Goal: Task Accomplishment & Management: Manage account settings

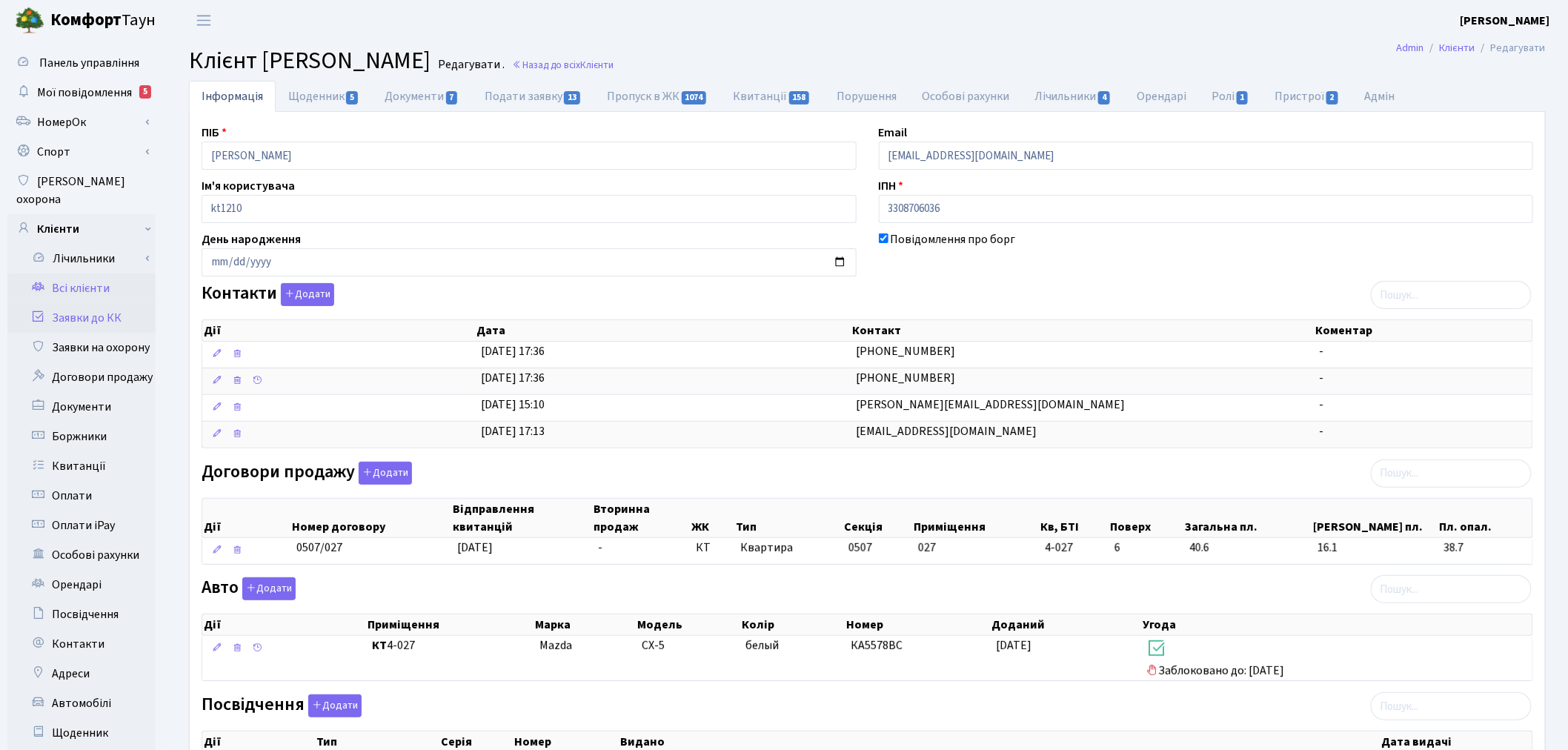
click at [138, 303] on link "Заявки до КК" at bounding box center [81, 318] width 148 height 30
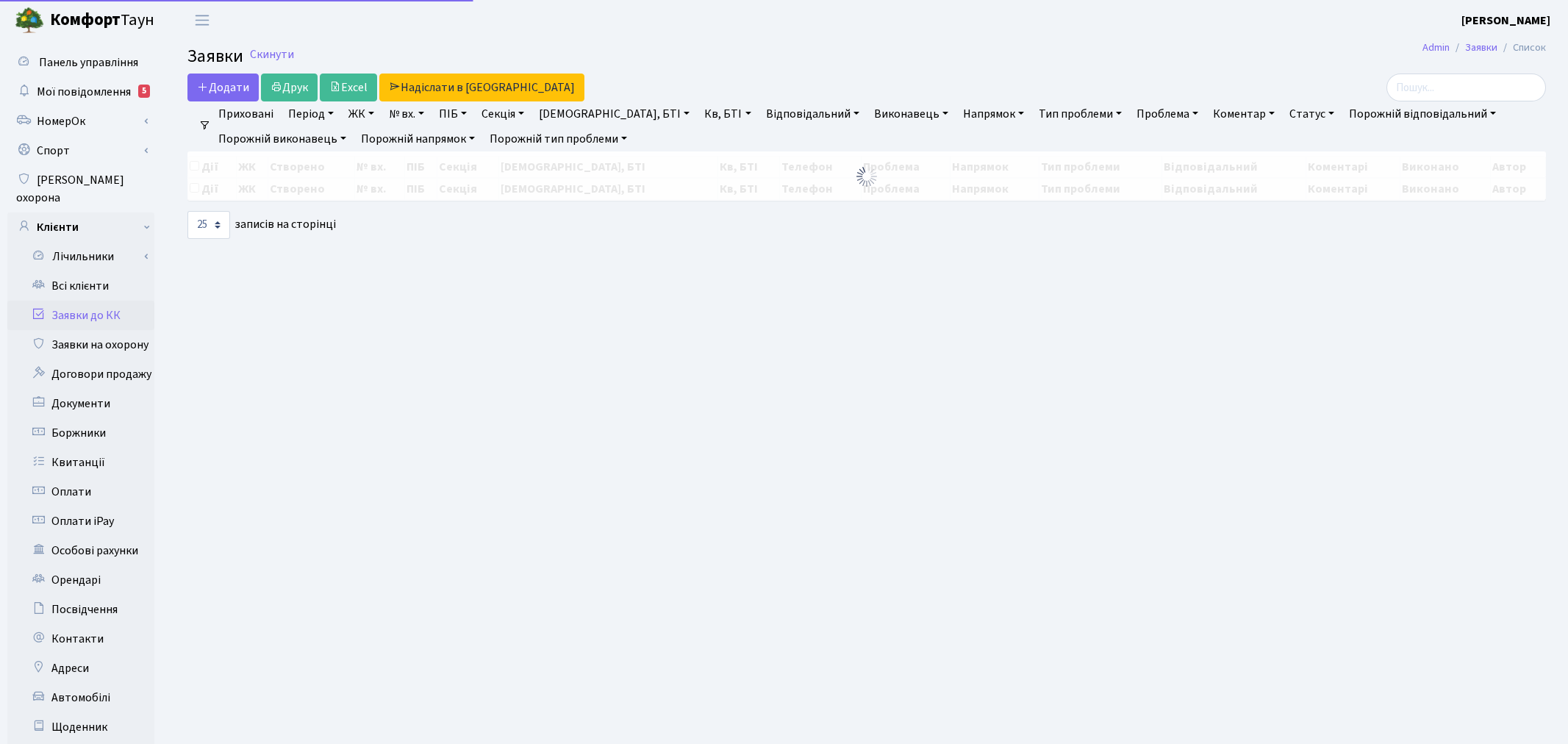
select select "25"
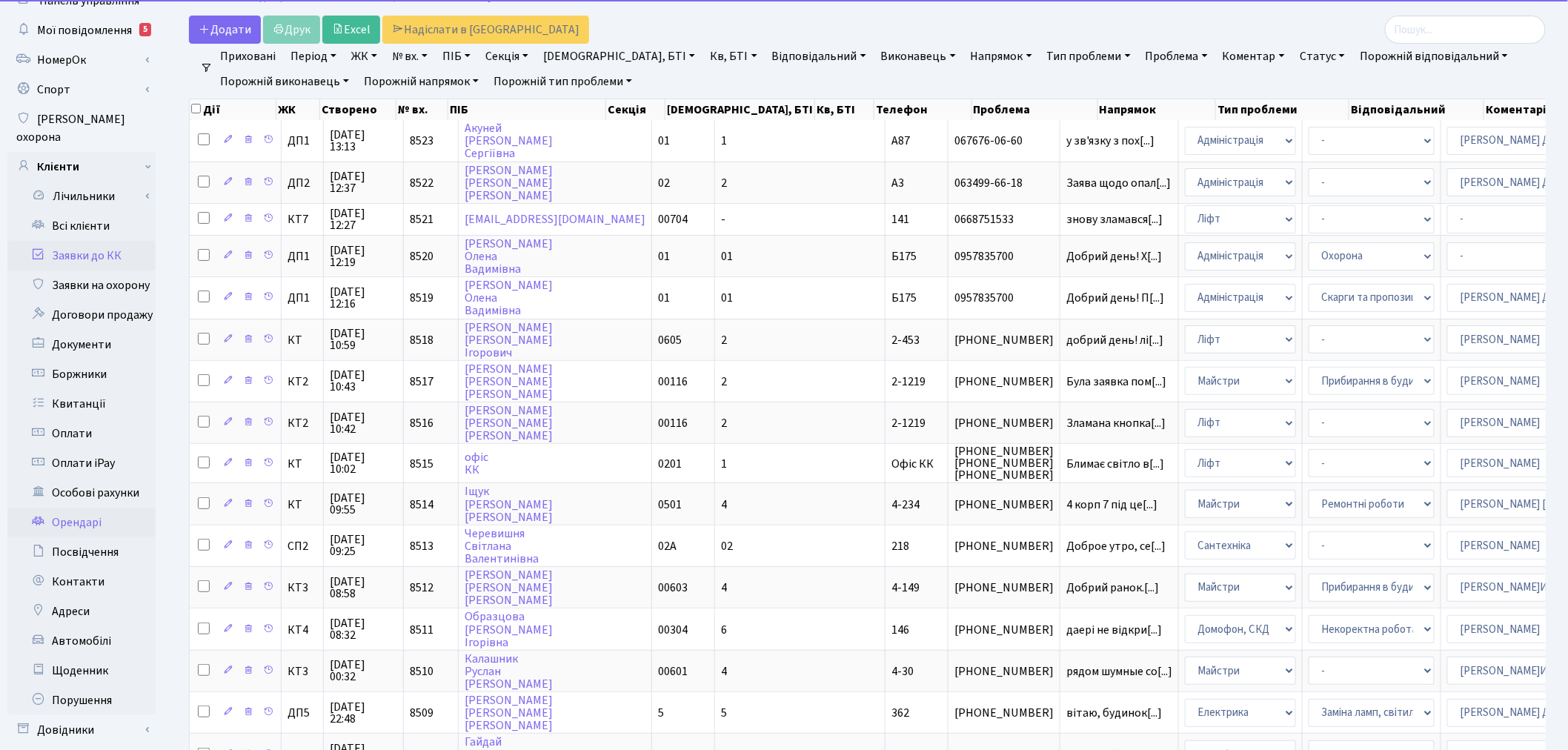
scroll to position [82, 0]
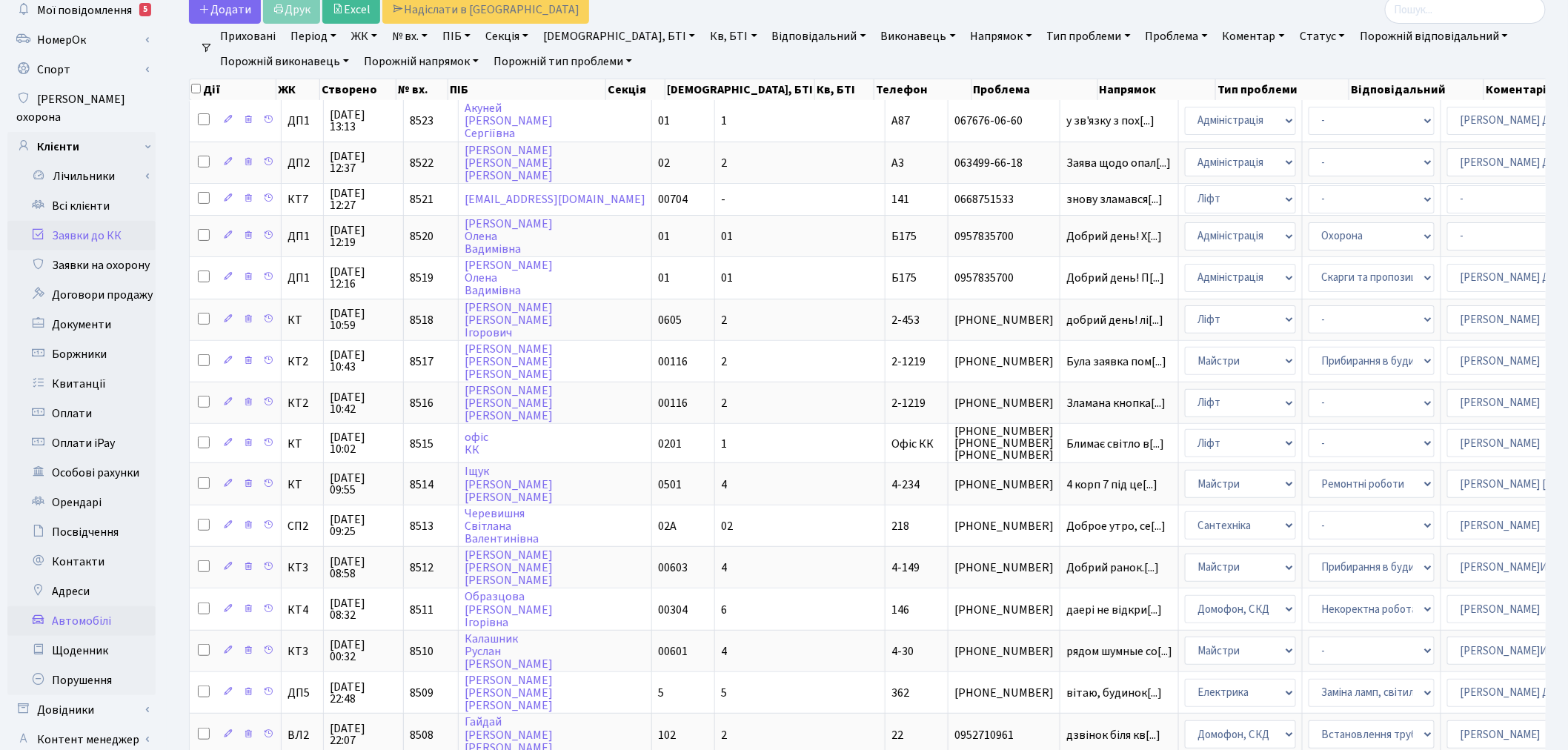
click at [91, 606] on link "Автомобілі" at bounding box center [81, 621] width 148 height 30
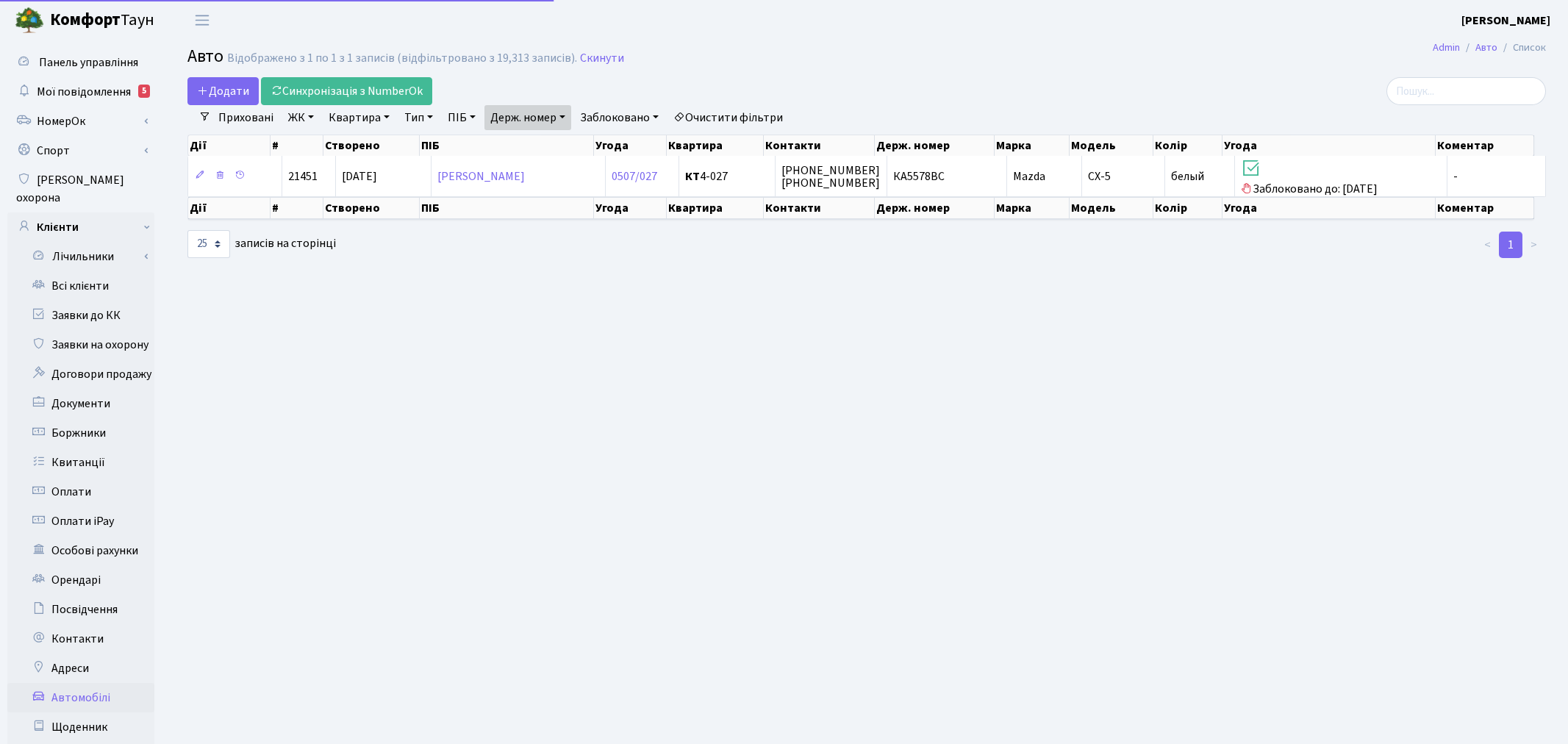
select select "25"
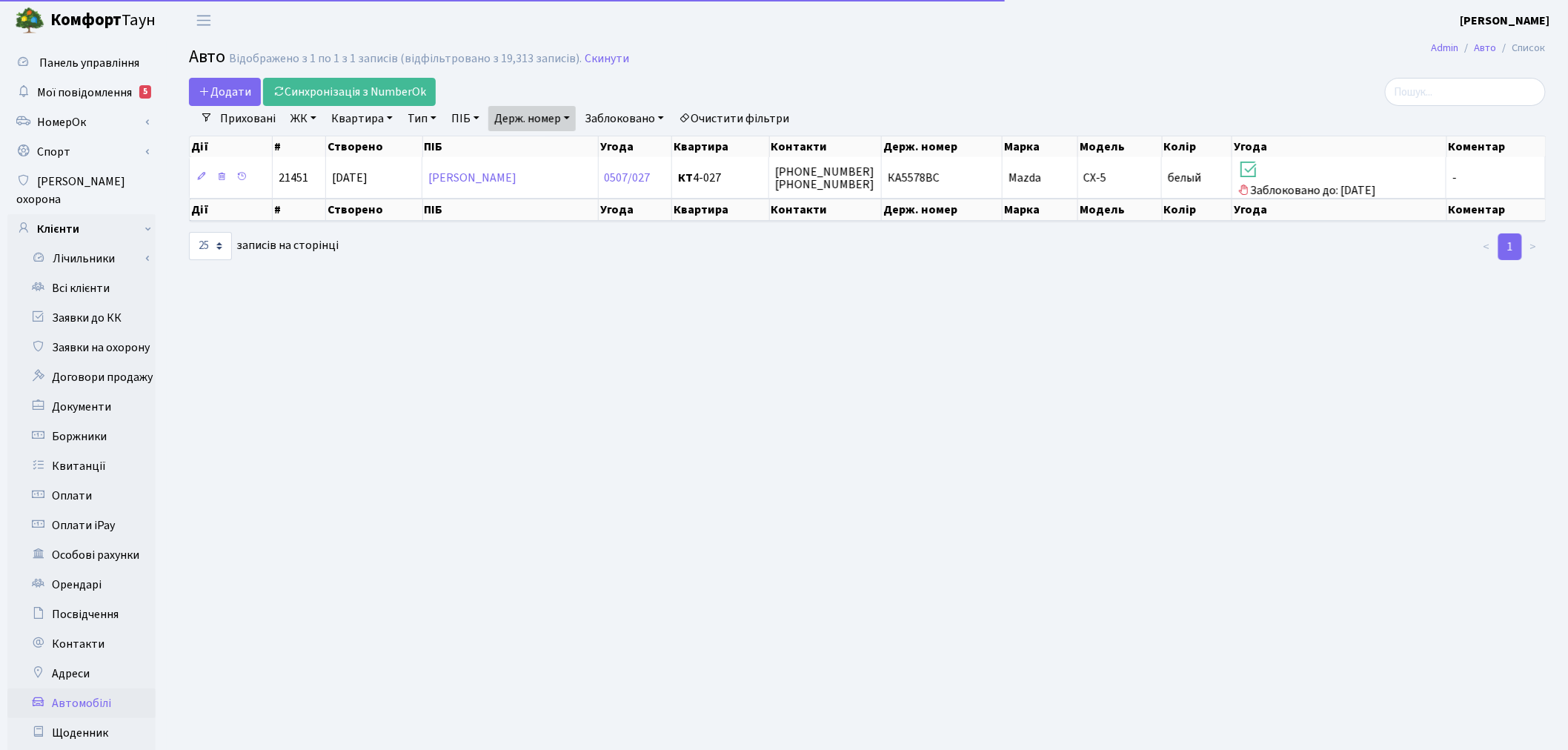
click at [534, 106] on link "Держ. номер" at bounding box center [532, 118] width 87 height 25
click at [545, 144] on input "5578" at bounding box center [531, 147] width 86 height 28
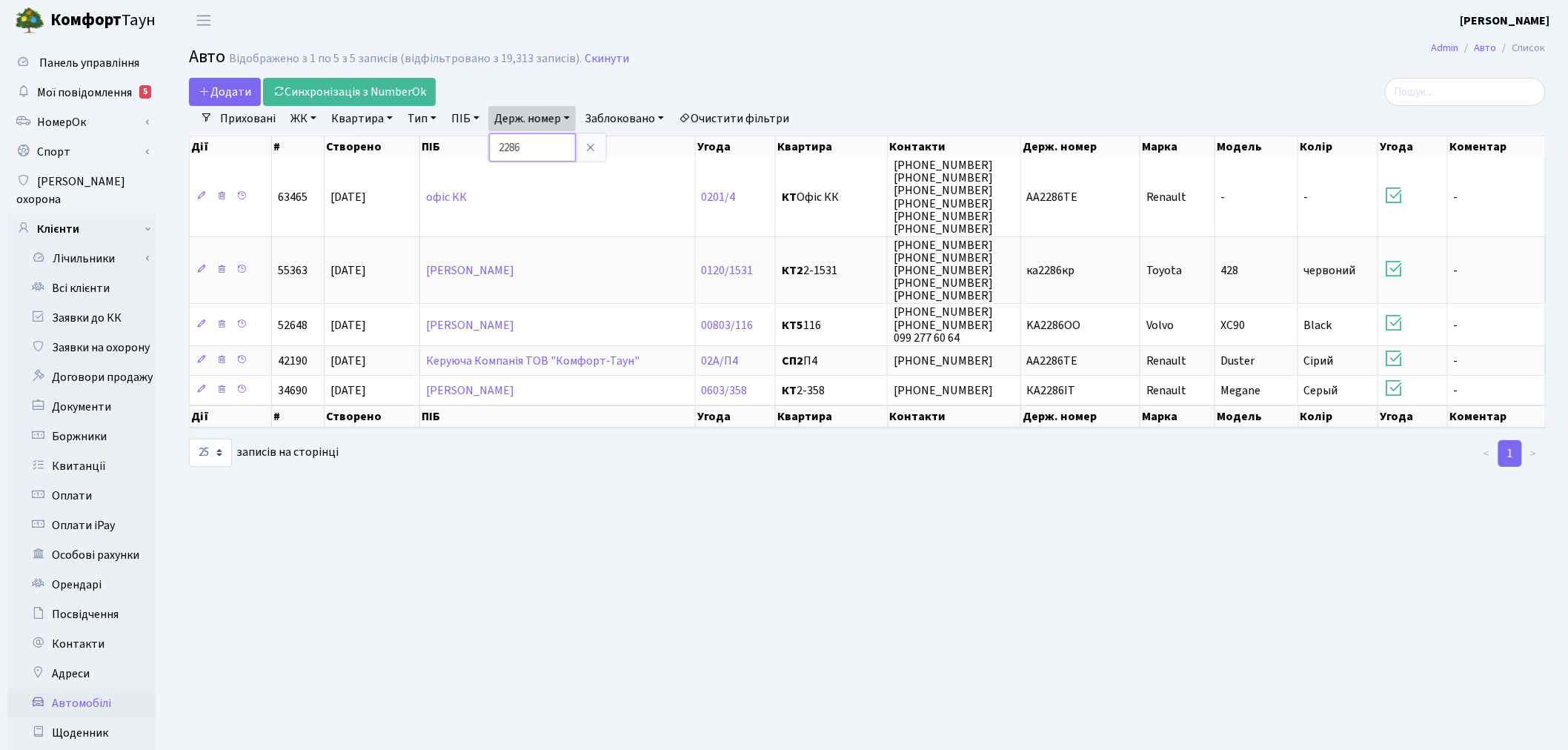
click at [556, 153] on input "2286" at bounding box center [531, 147] width 86 height 28
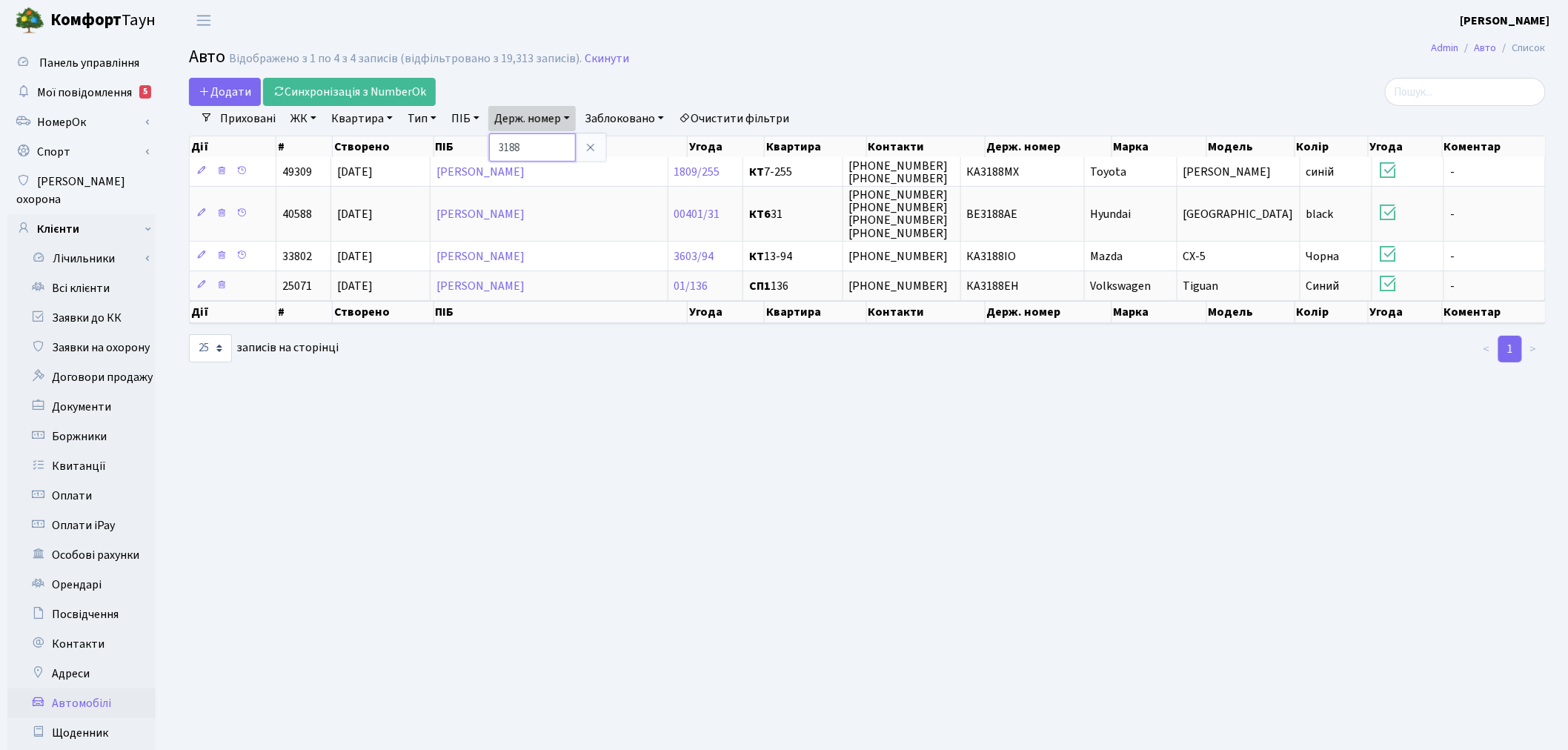
click at [530, 146] on input "3188" at bounding box center [531, 147] width 86 height 28
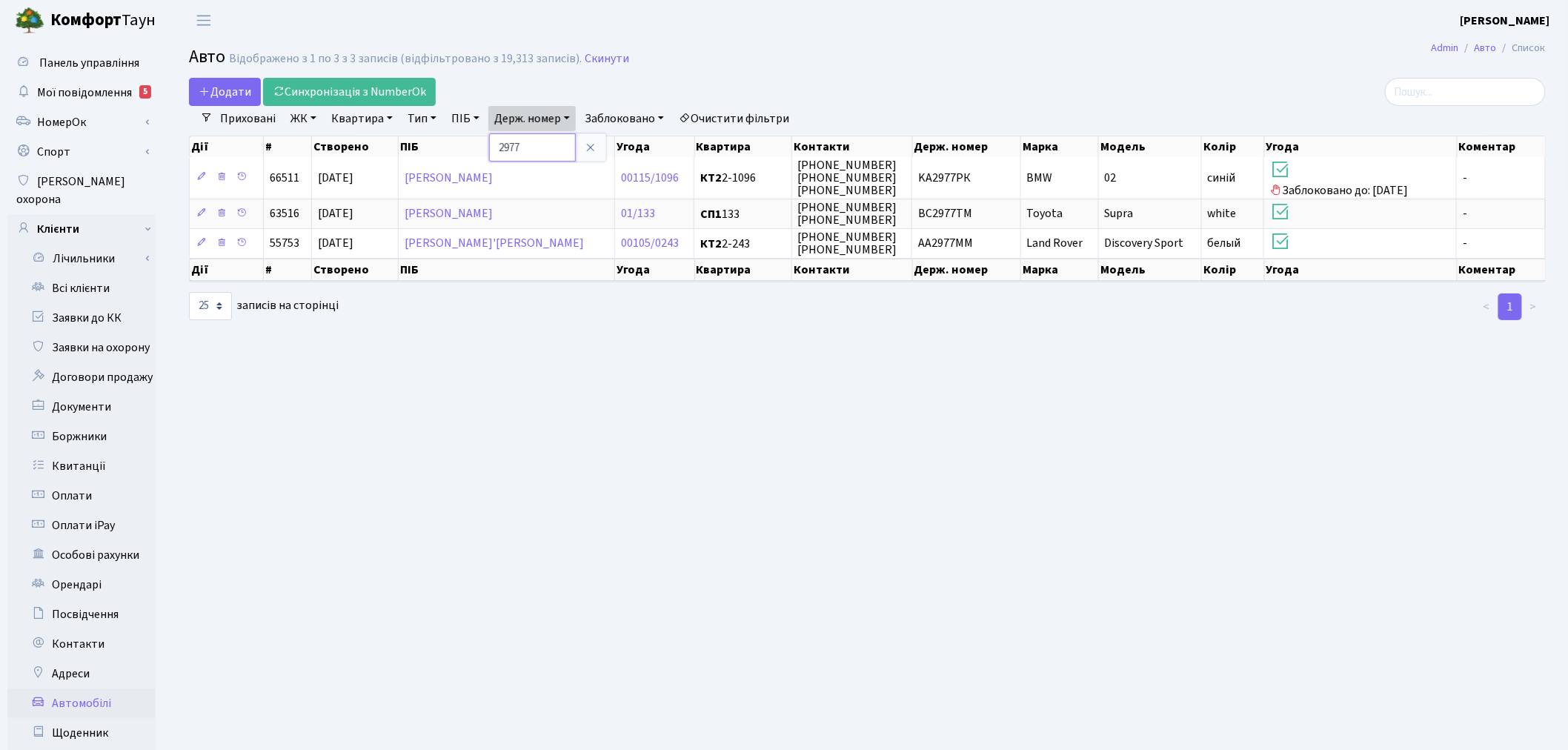
click at [558, 151] on input "2977" at bounding box center [531, 147] width 86 height 28
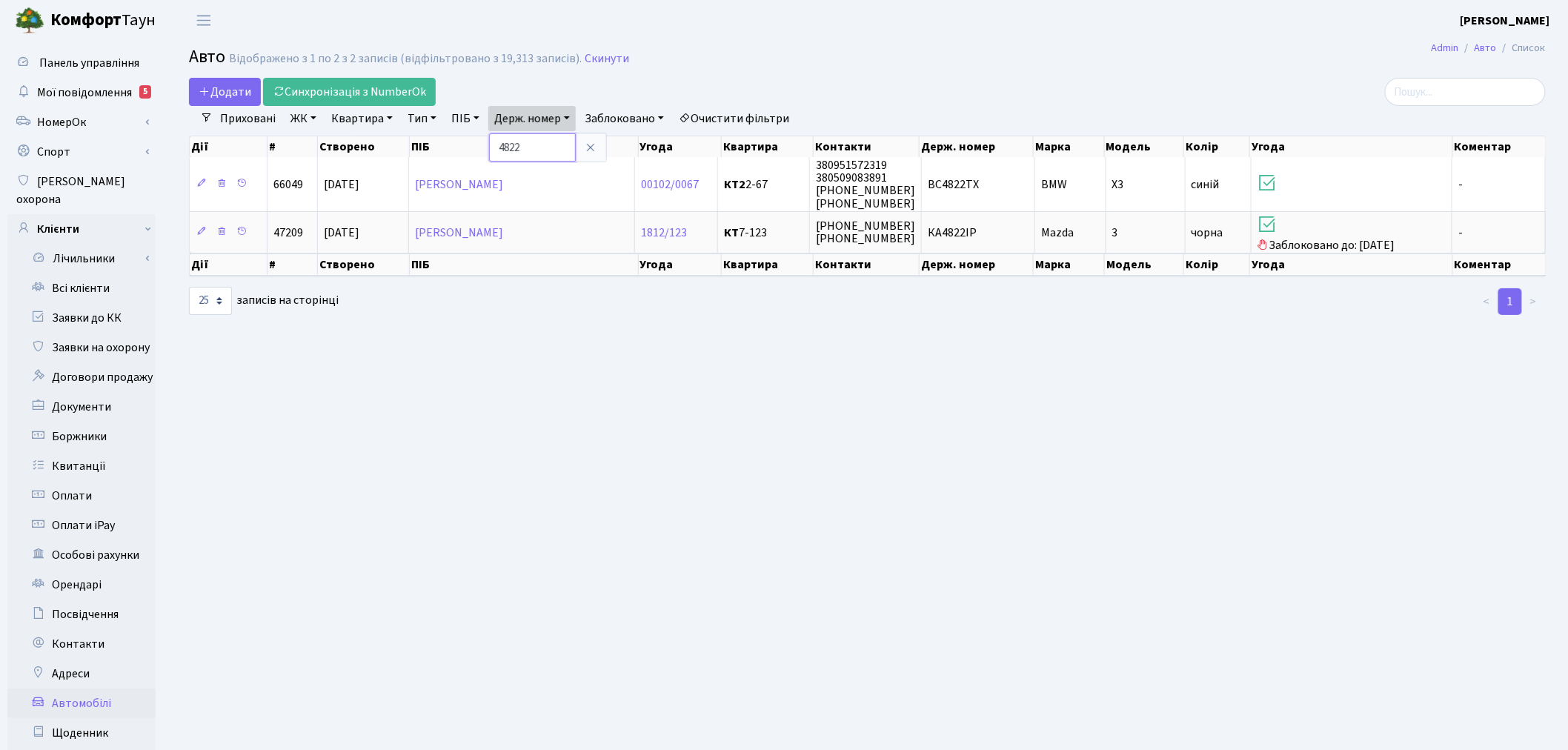
click at [536, 150] on input "4822" at bounding box center [531, 147] width 86 height 28
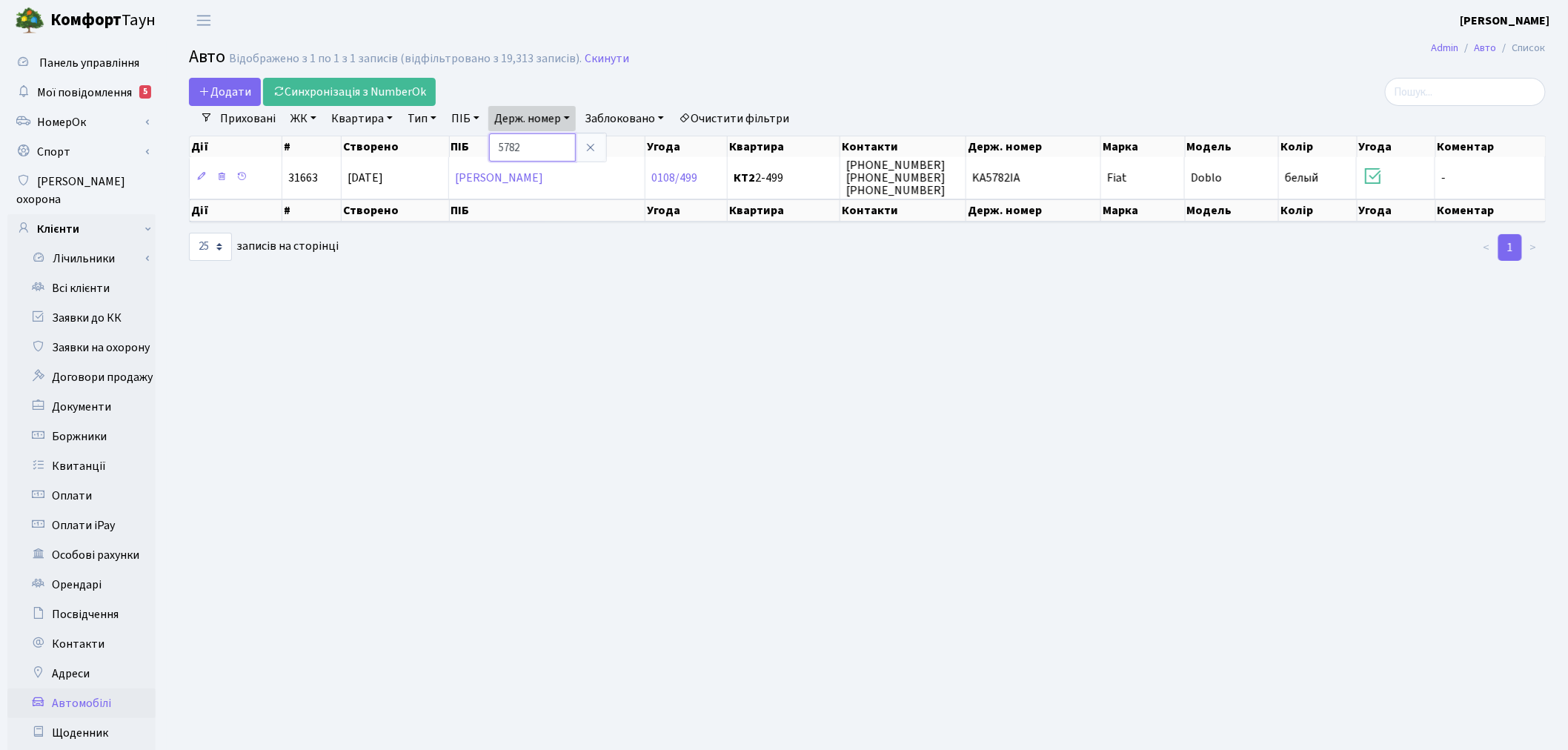
click at [568, 150] on input "5782" at bounding box center [531, 147] width 86 height 28
type input "3448"
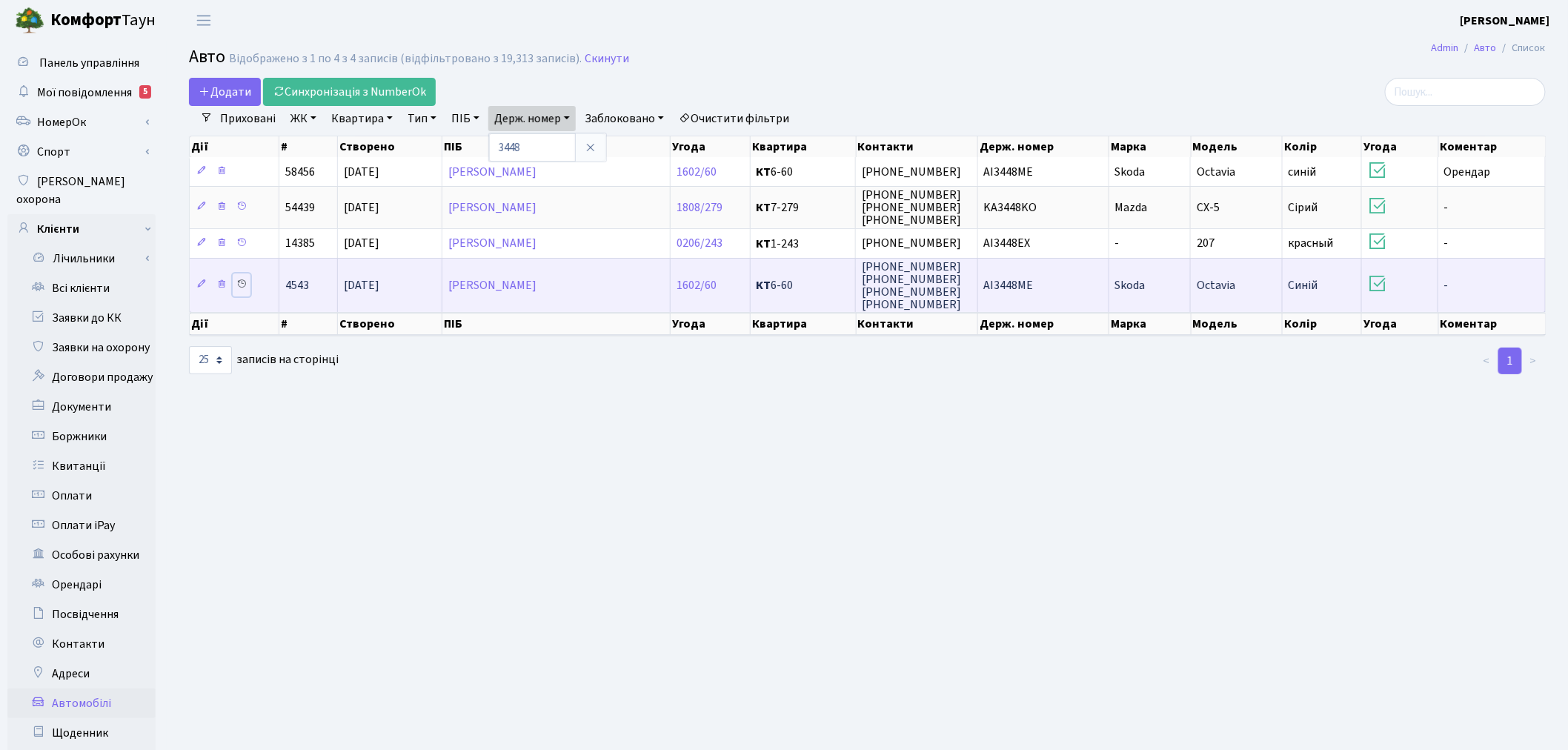
click at [242, 283] on icon at bounding box center [241, 283] width 10 height 10
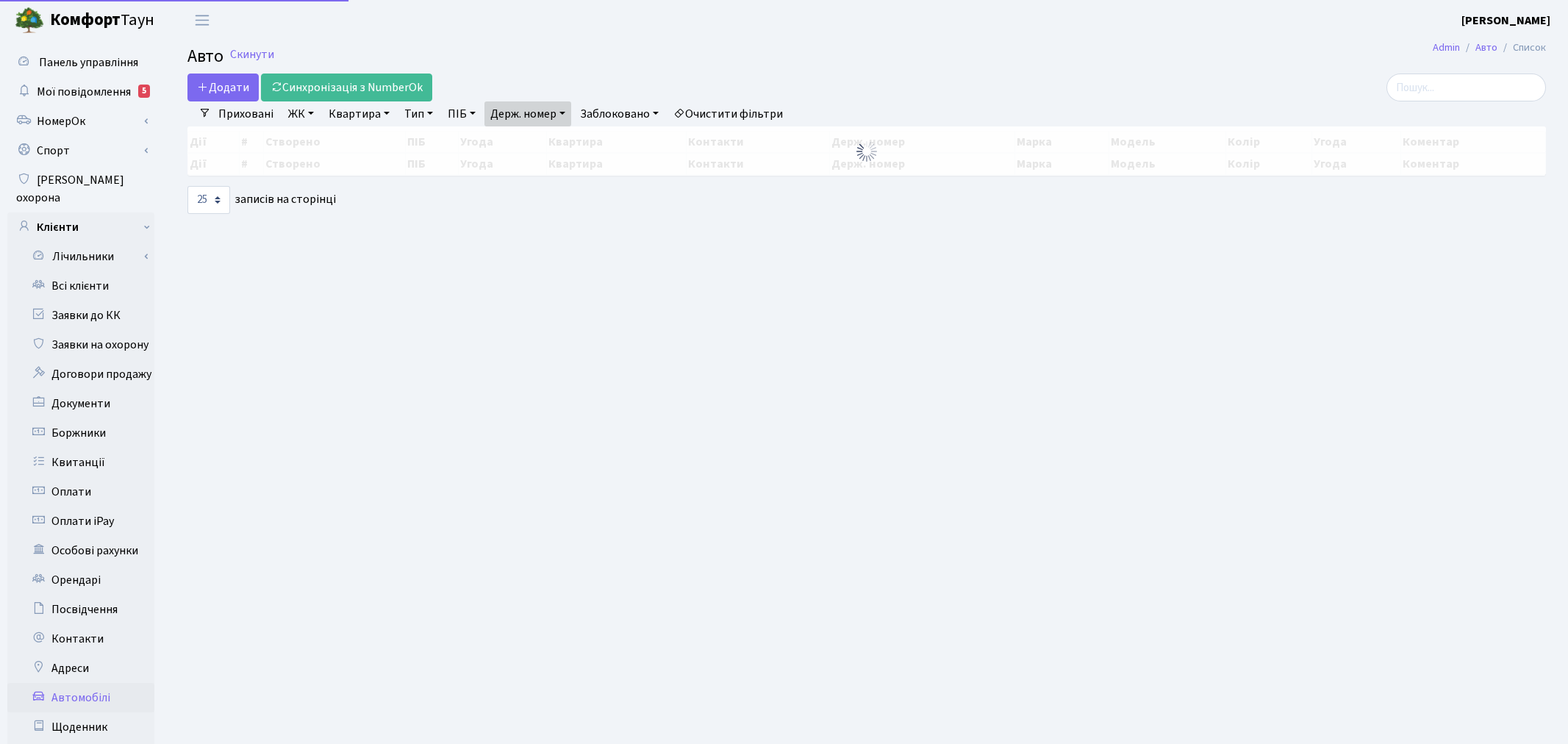
select select "25"
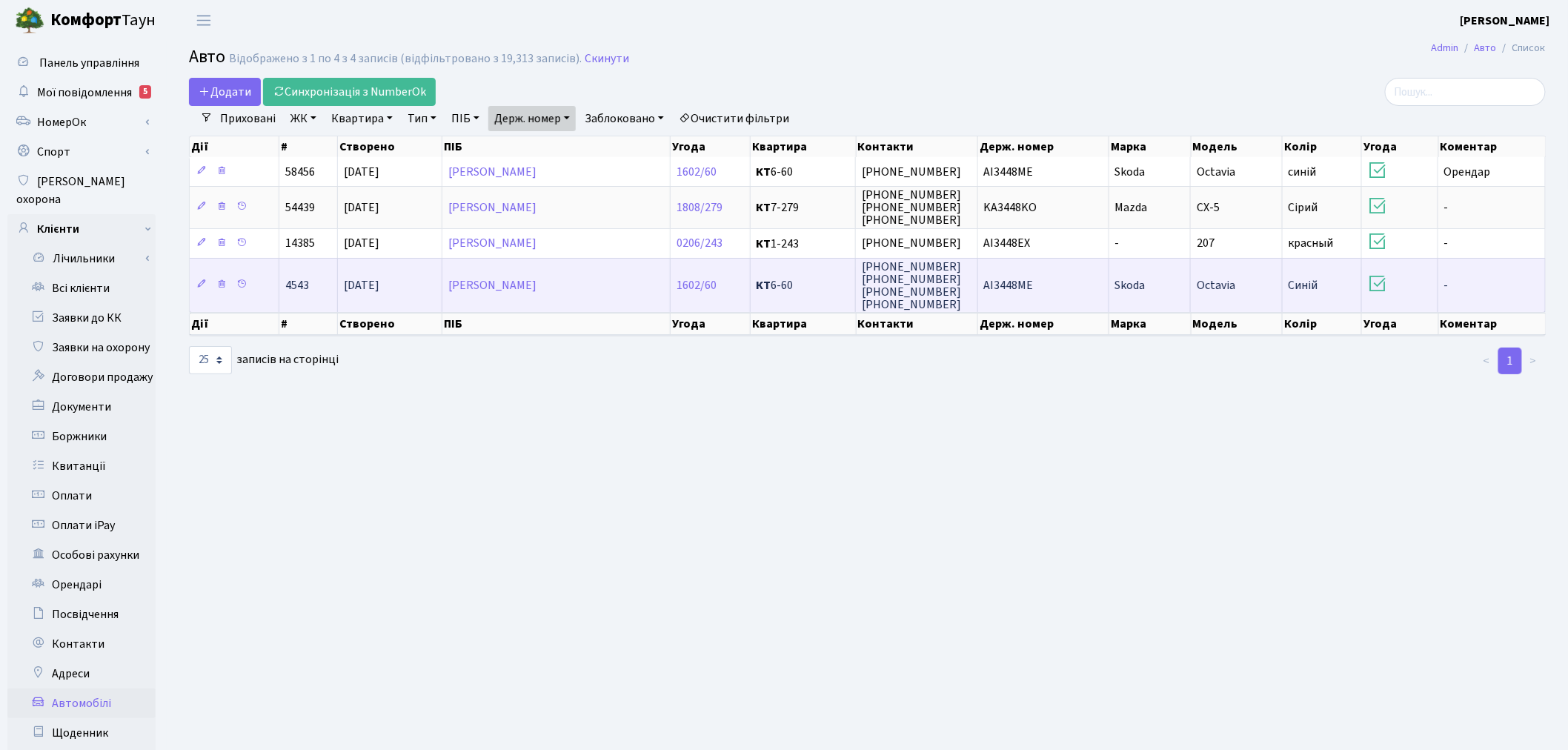
click at [1060, 277] on td "AI3448ME" at bounding box center [1044, 284] width 131 height 54
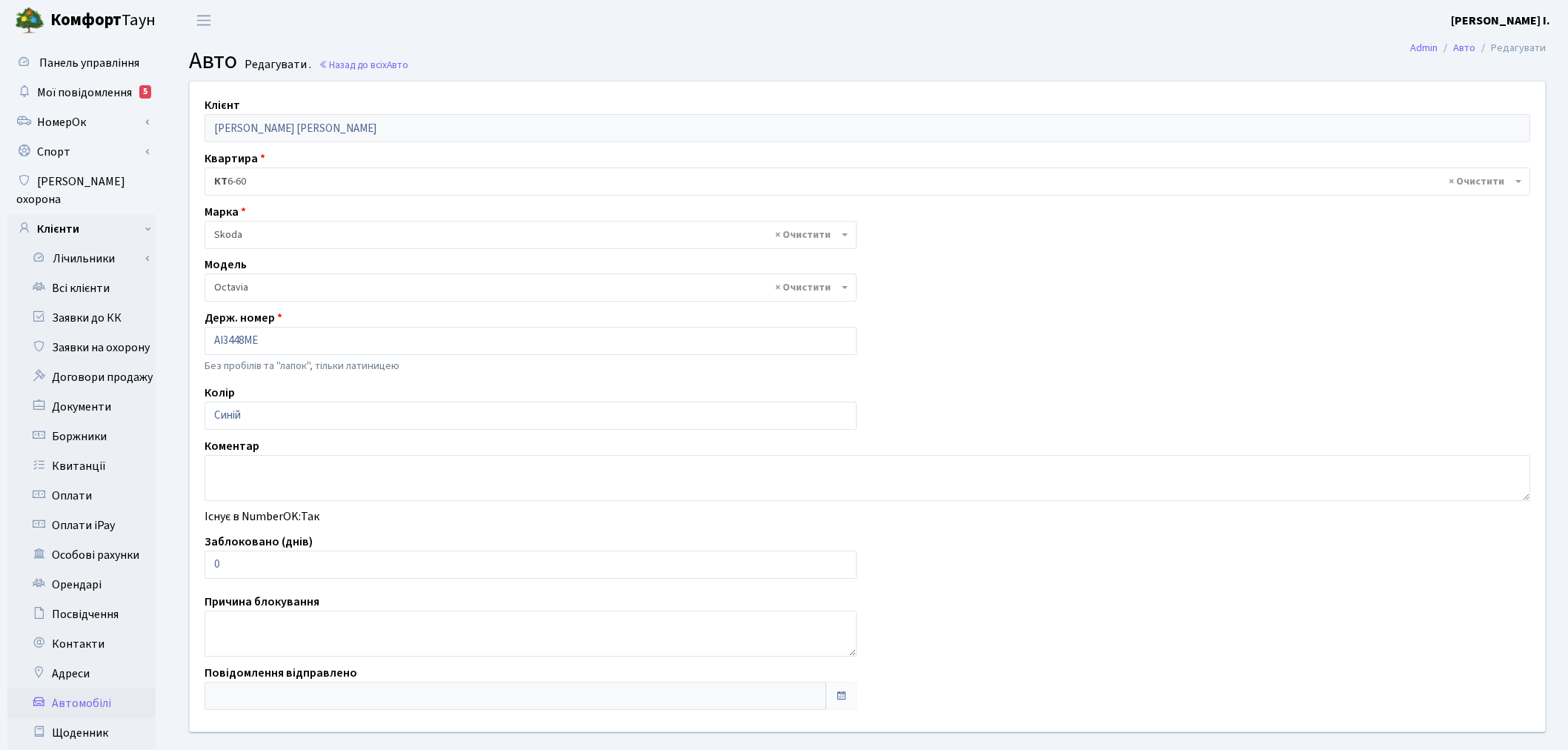
select select "2142"
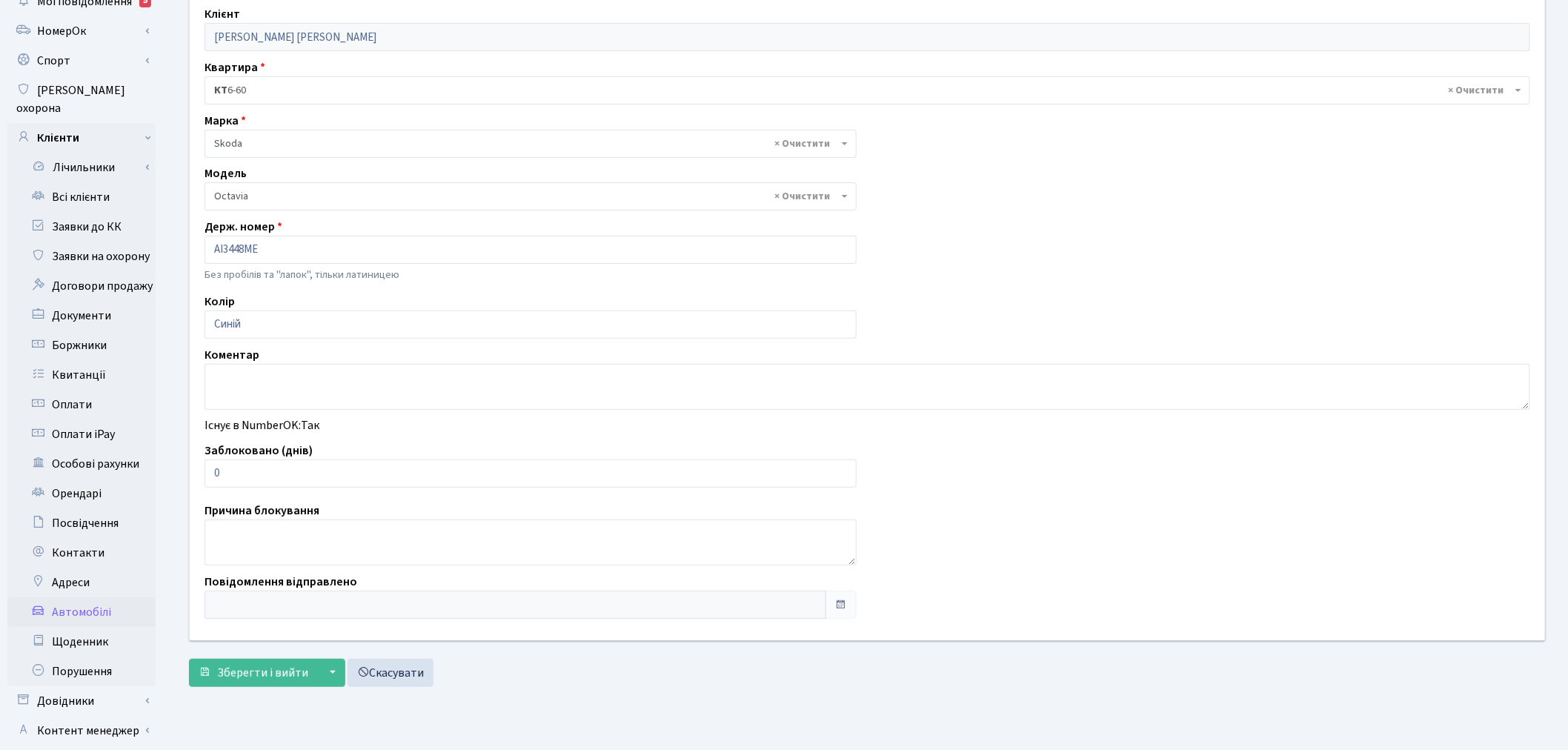
scroll to position [172, 0]
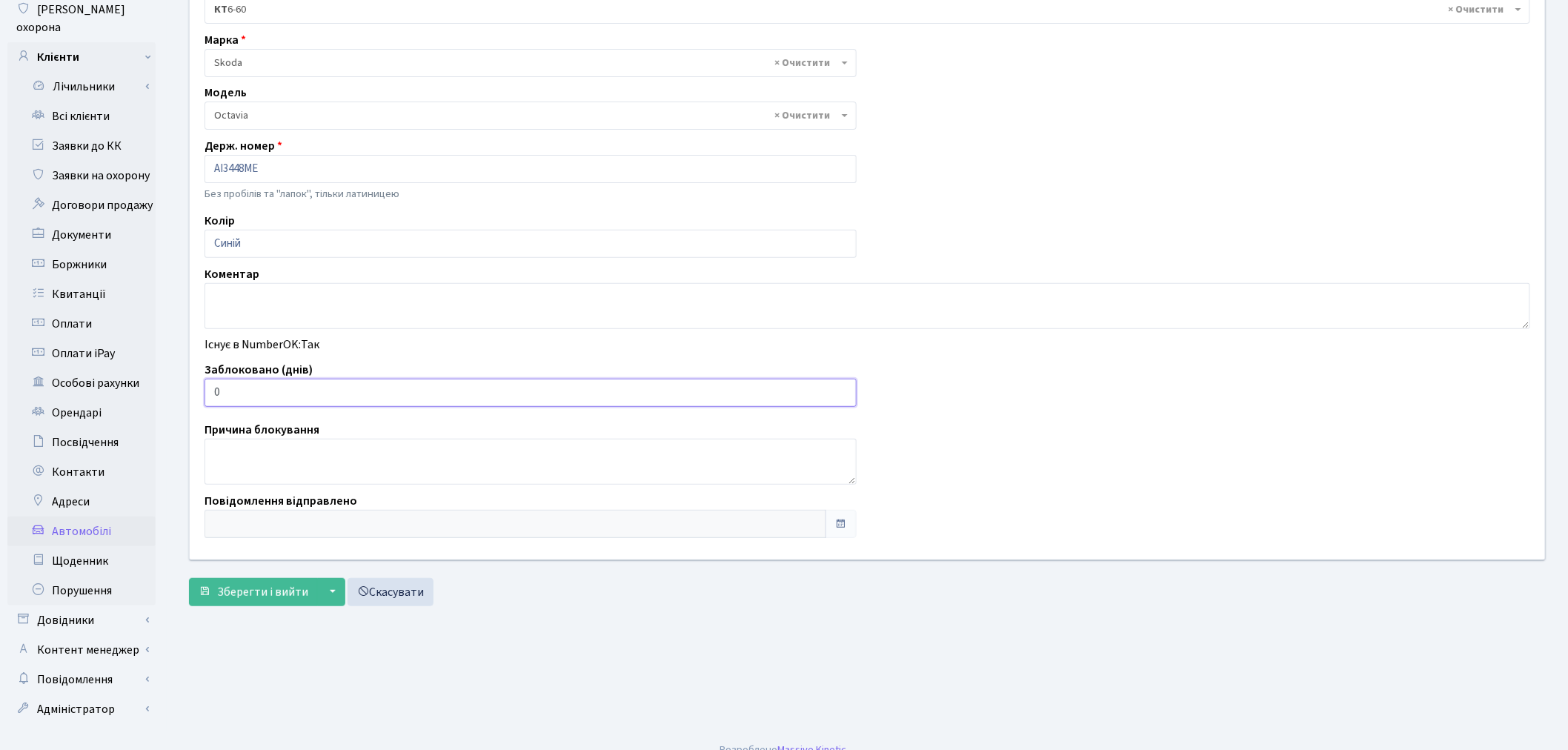
drag, startPoint x: 258, startPoint y: 391, endPoint x: 212, endPoint y: 384, distance: 46.5
click at [212, 384] on input "0" at bounding box center [531, 392] width 652 height 28
type input "1"
click at [248, 592] on span "Зберегти і вийти" at bounding box center [263, 593] width 91 height 16
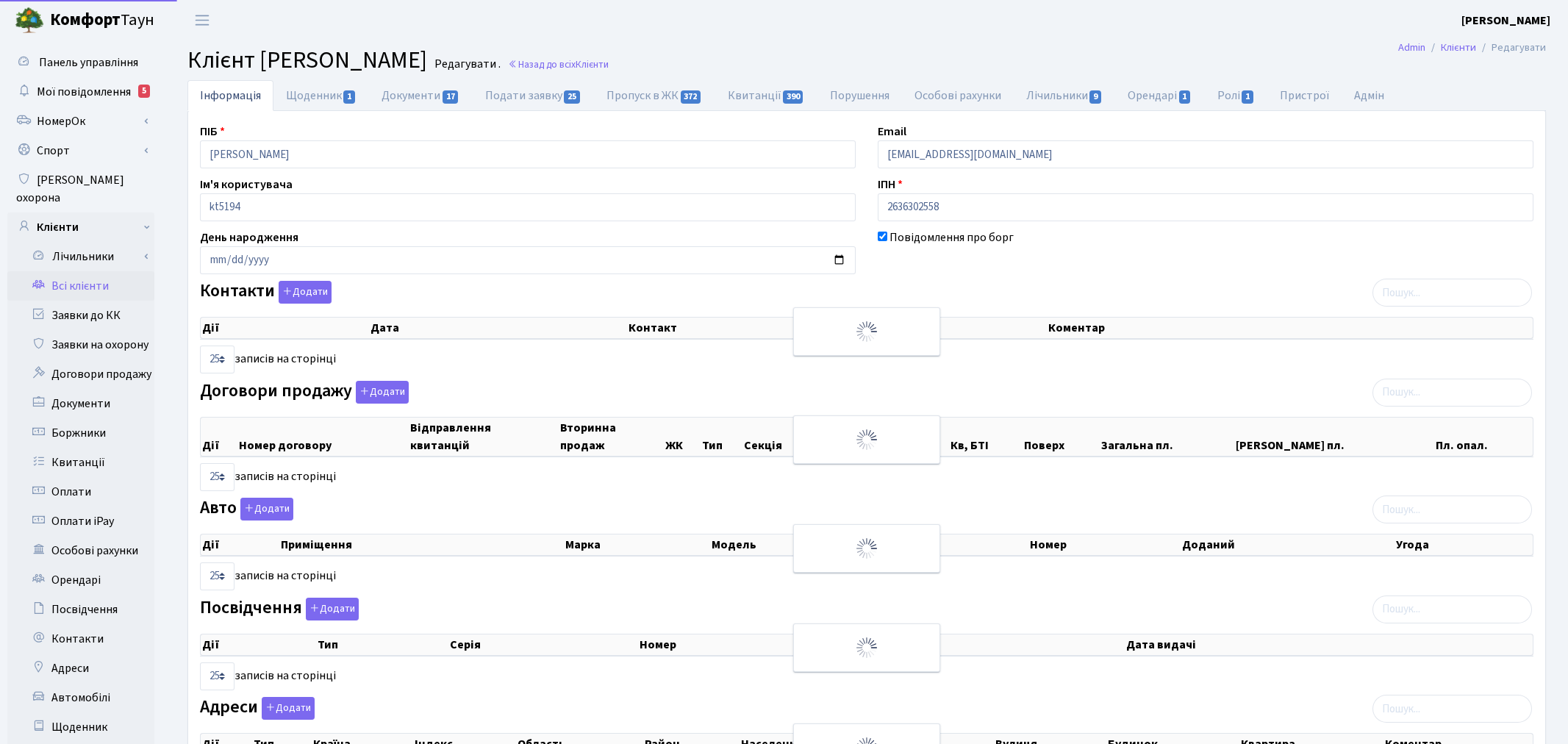
select select "25"
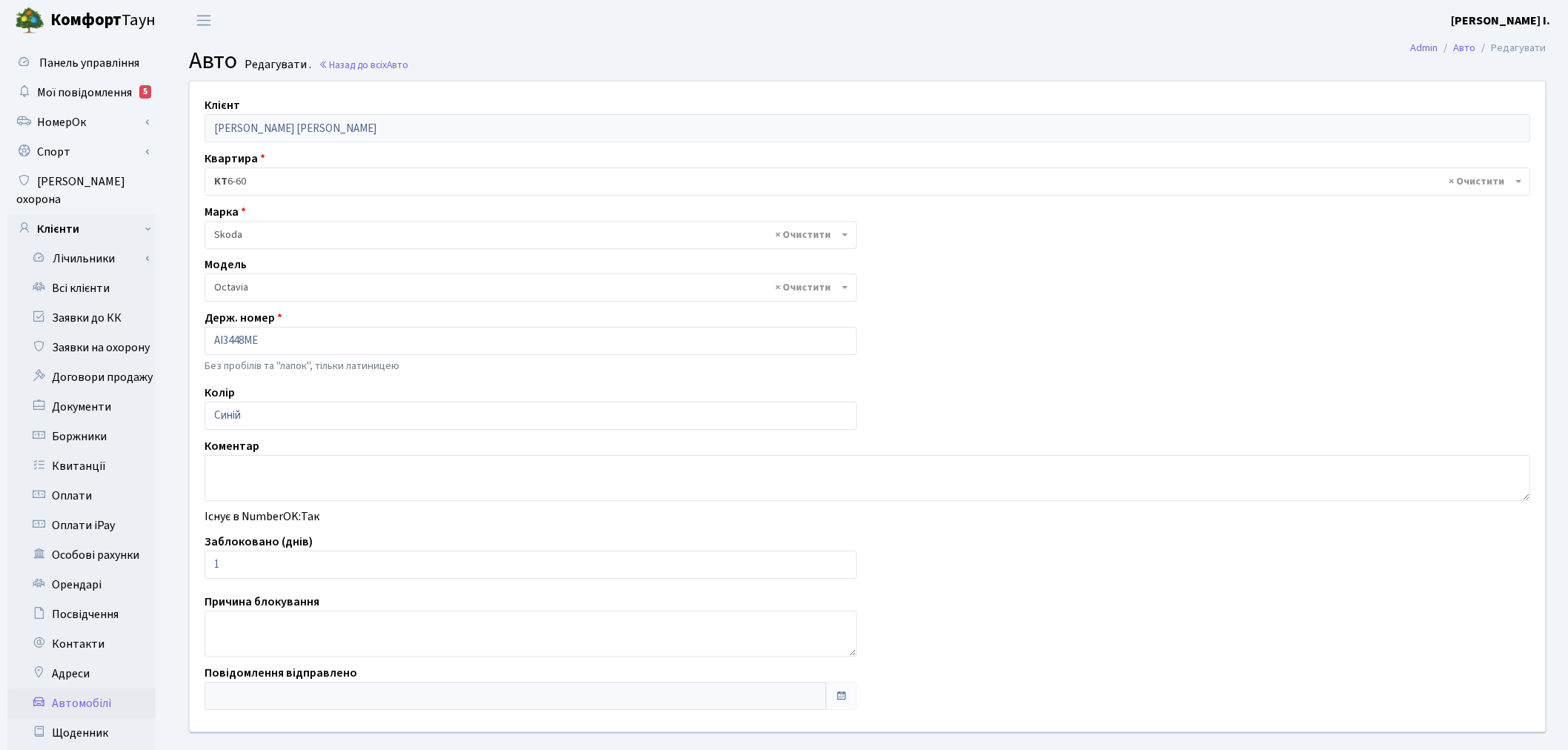
select select "2142"
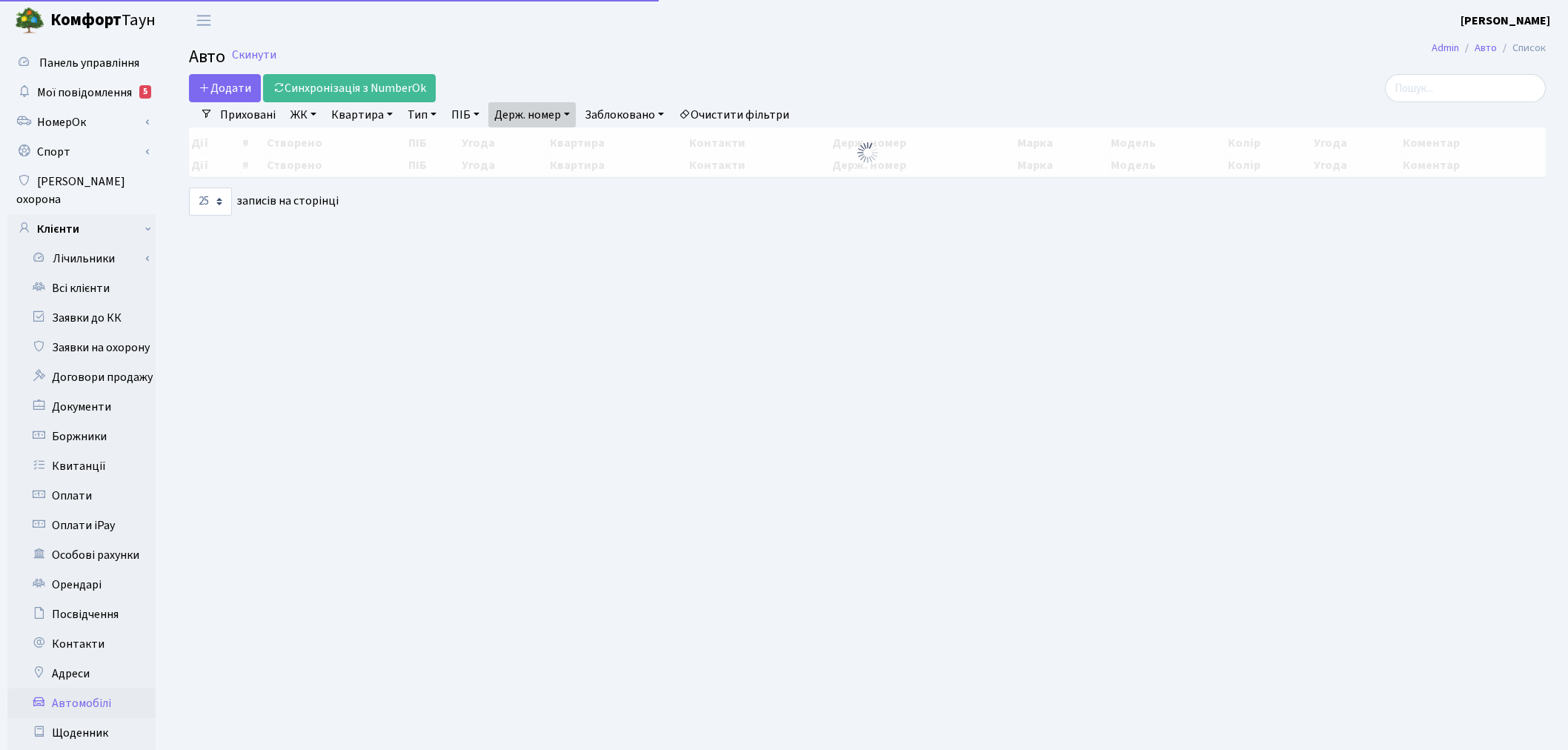
select select "25"
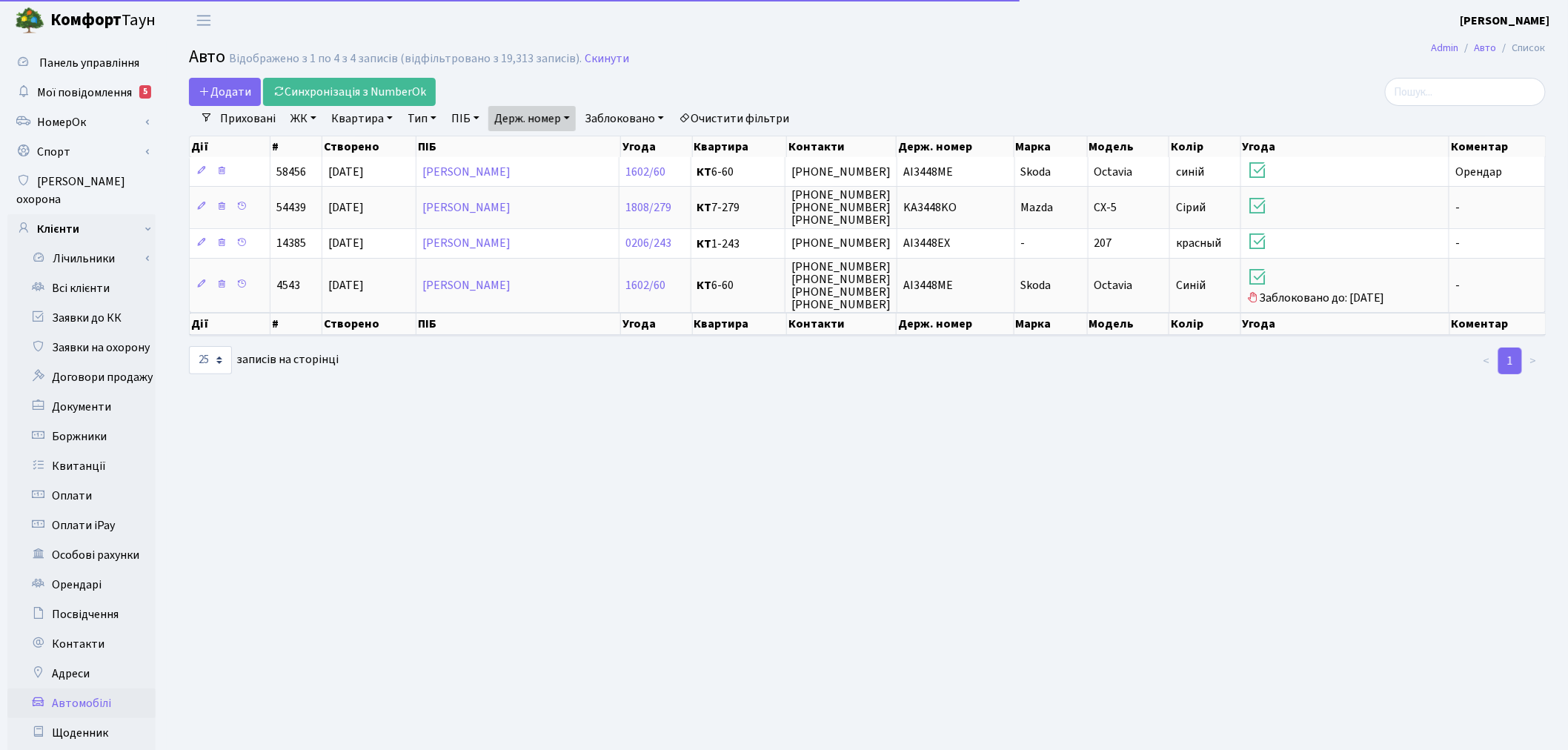
click at [549, 106] on link "Держ. номер" at bounding box center [532, 118] width 87 height 25
click at [552, 135] on input "3448" at bounding box center [531, 147] width 86 height 28
type input "1115"
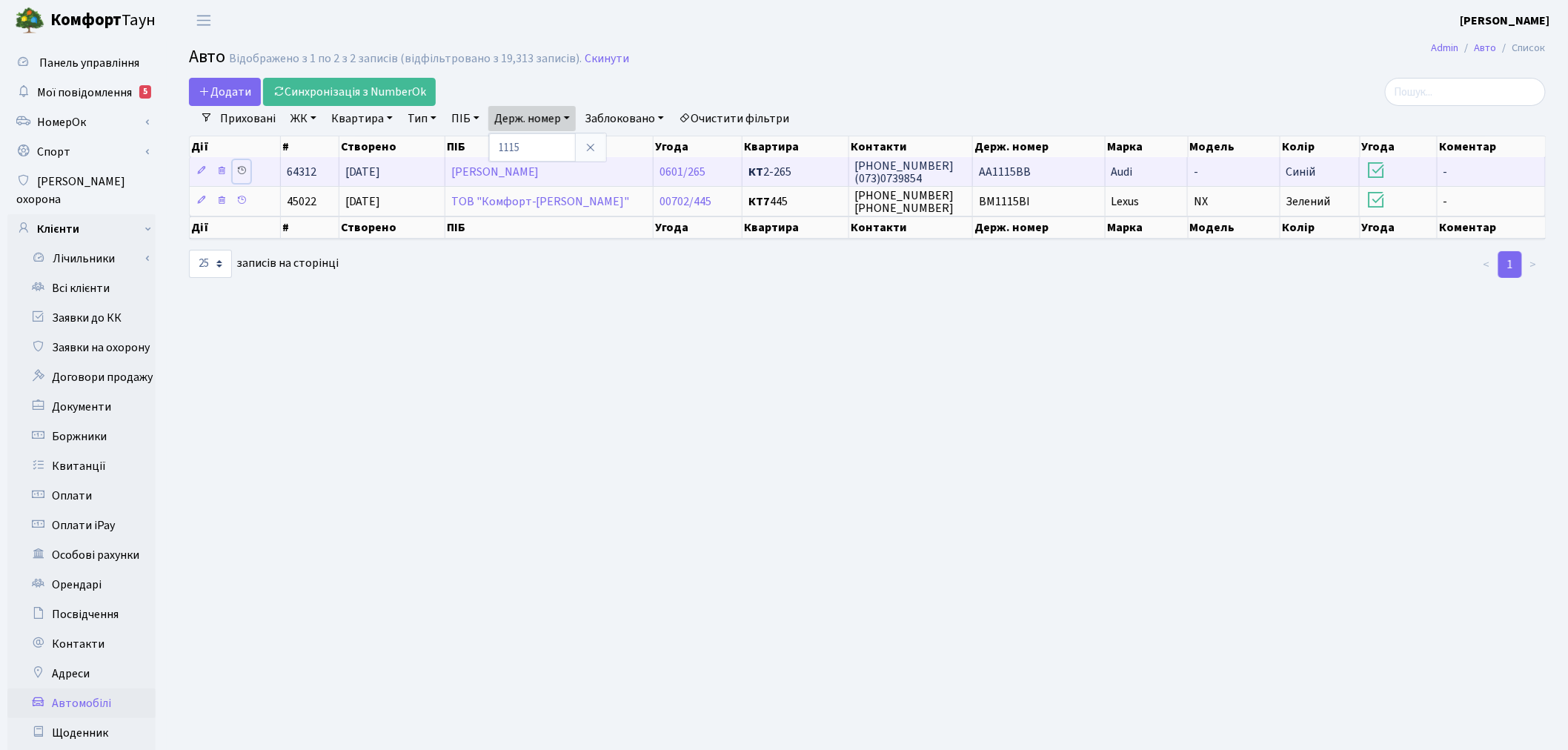
click at [241, 173] on icon at bounding box center [241, 170] width 10 height 10
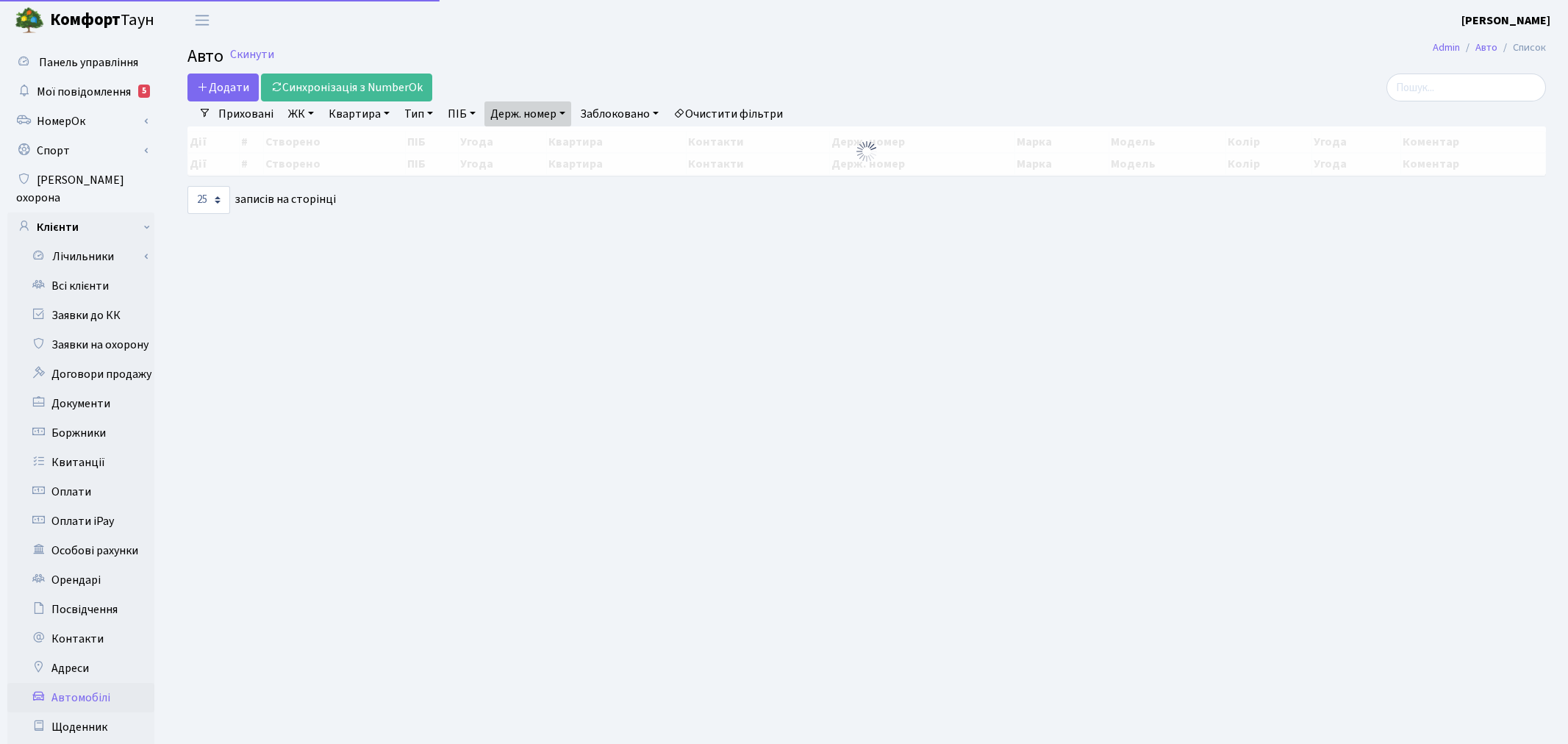
select select "25"
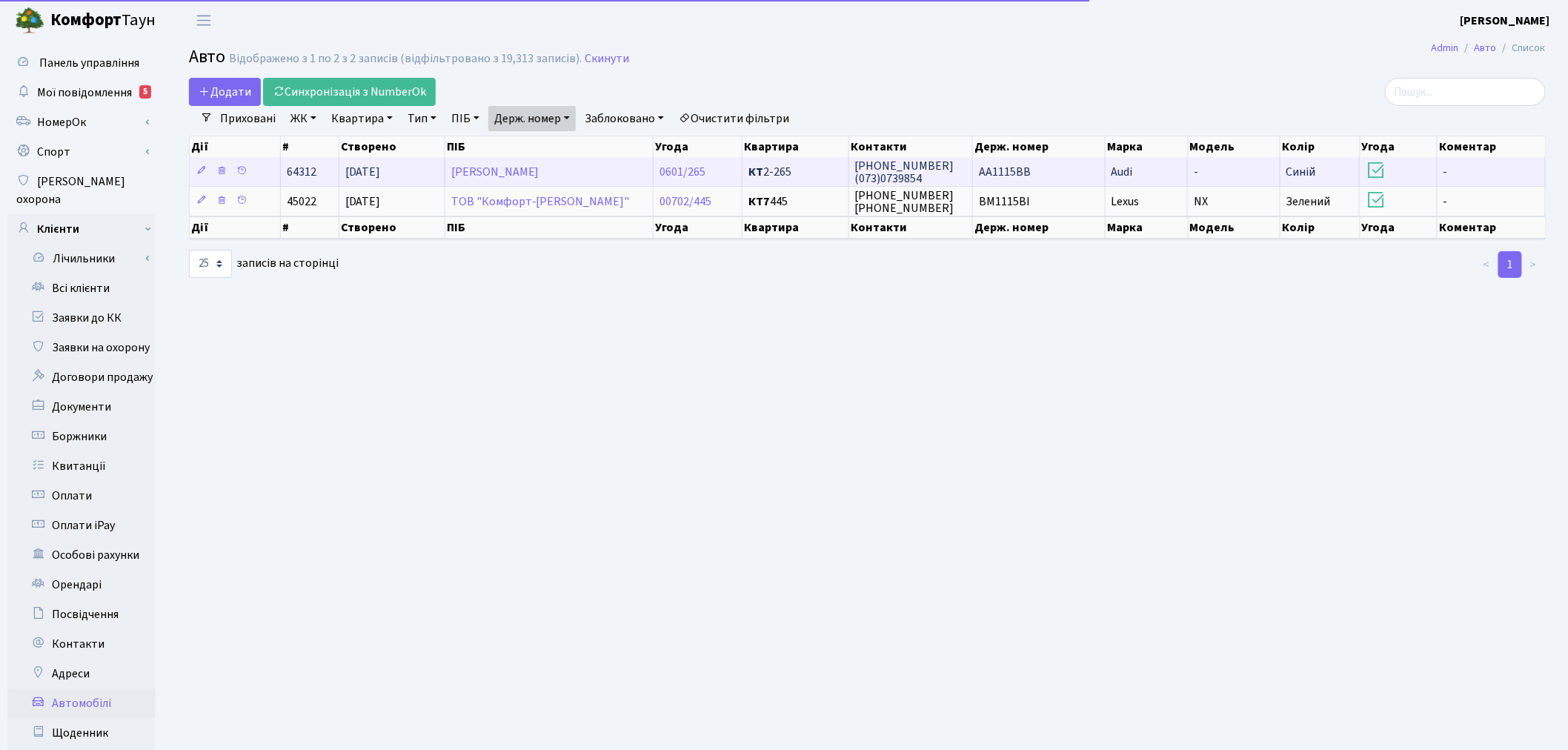
click at [1035, 166] on td "АА1115ВВ" at bounding box center [1039, 172] width 133 height 29
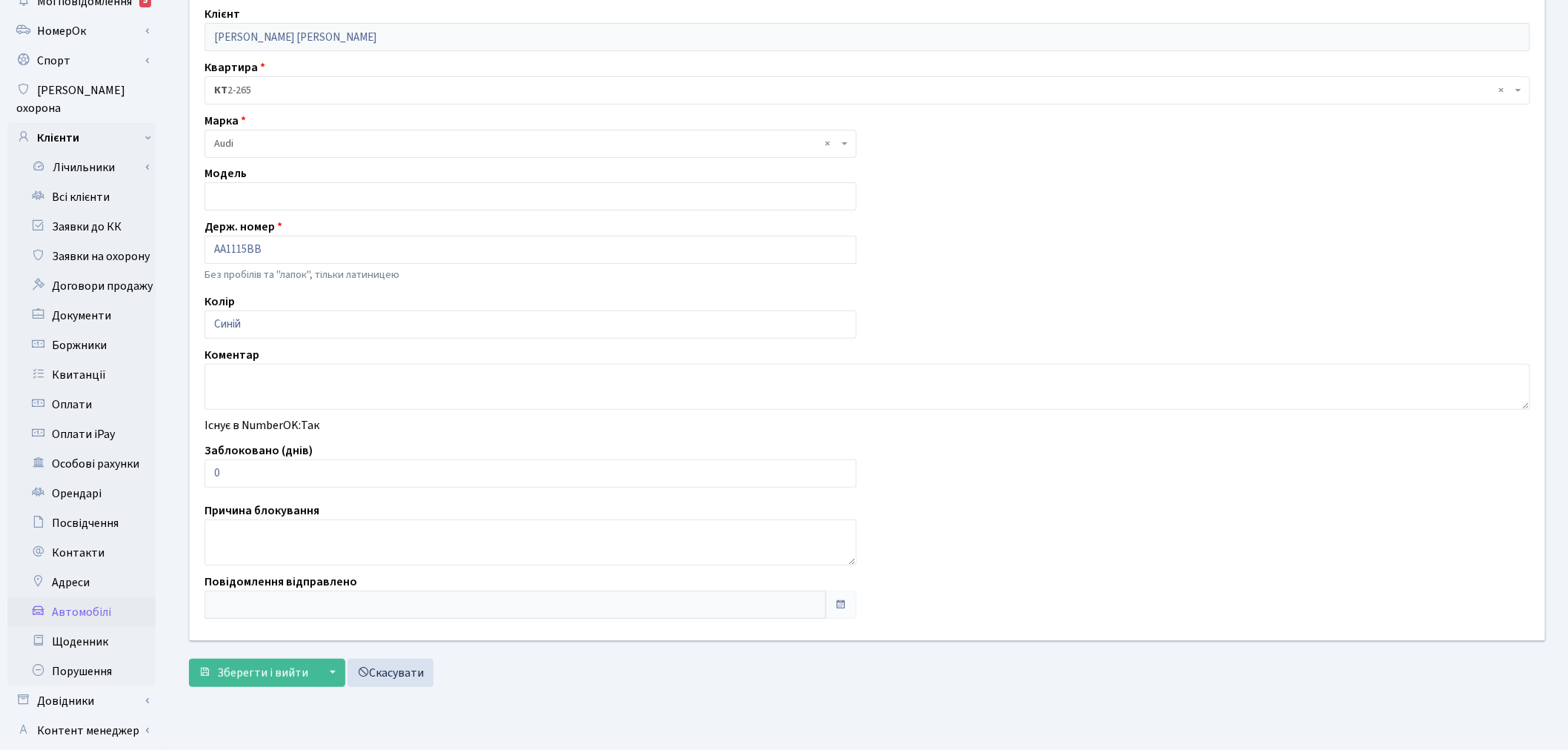
scroll to position [172, 0]
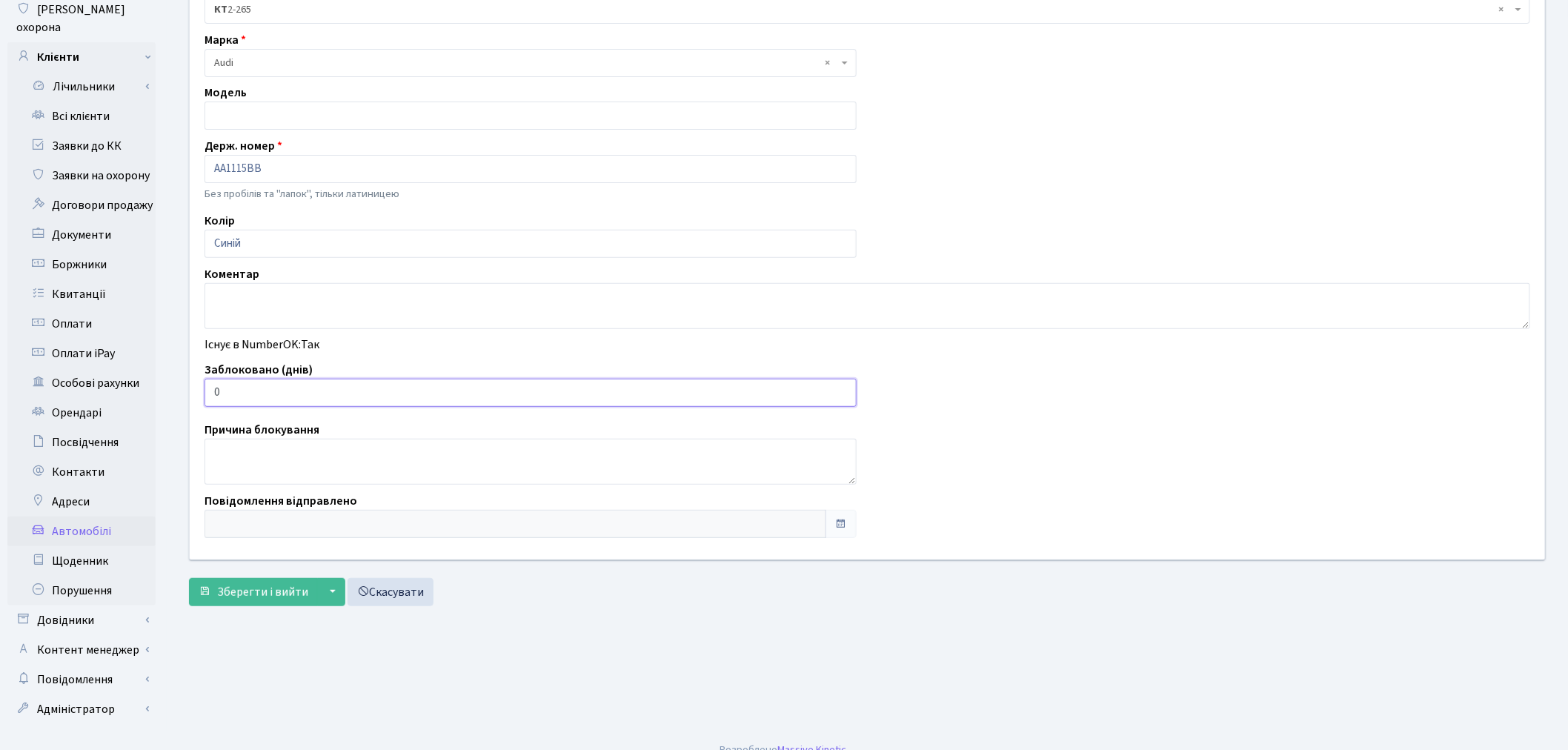
click at [258, 396] on input "0" at bounding box center [531, 392] width 652 height 28
type input "01"
click at [280, 597] on span "Зберегти і вийти" at bounding box center [263, 593] width 91 height 16
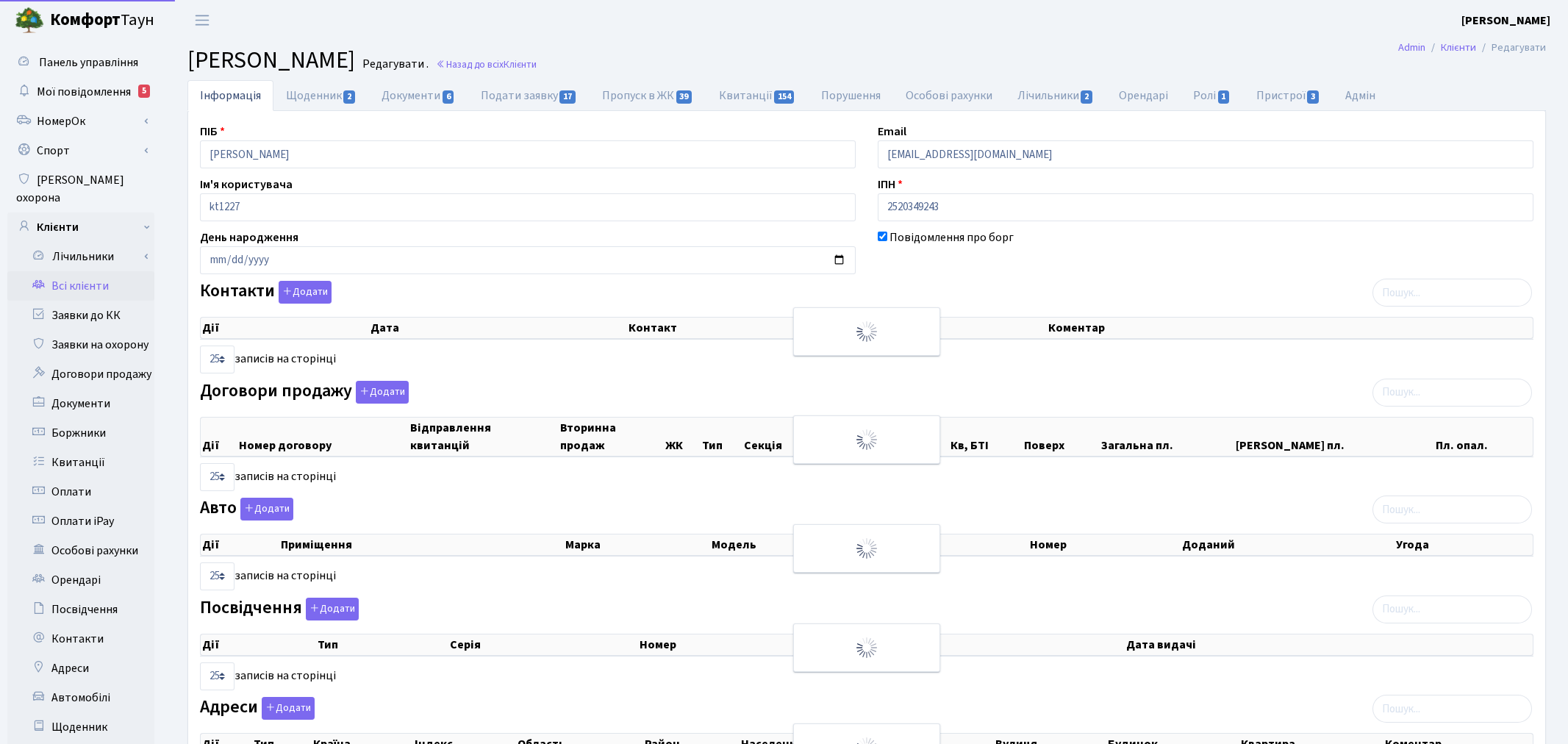
select select "25"
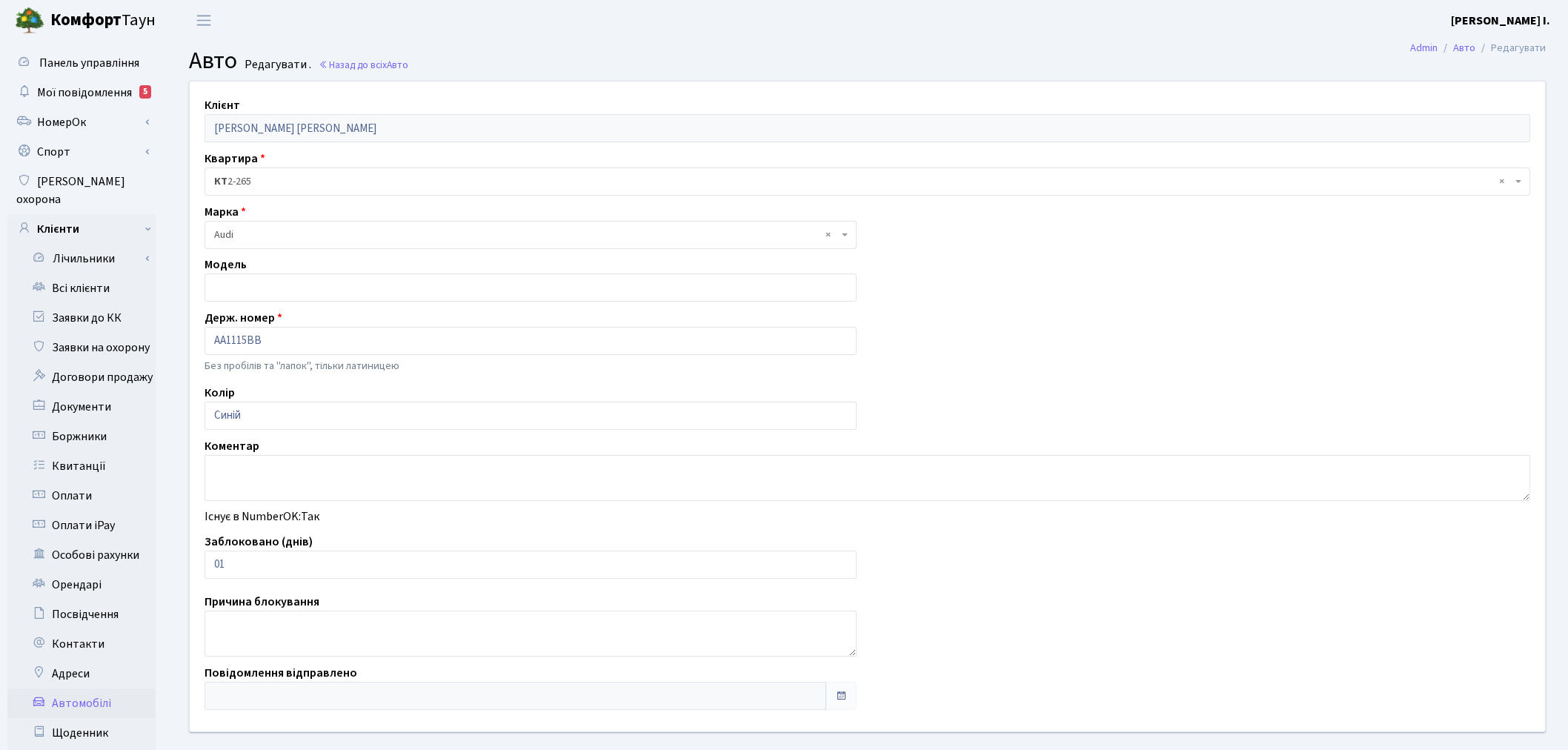
scroll to position [172, 0]
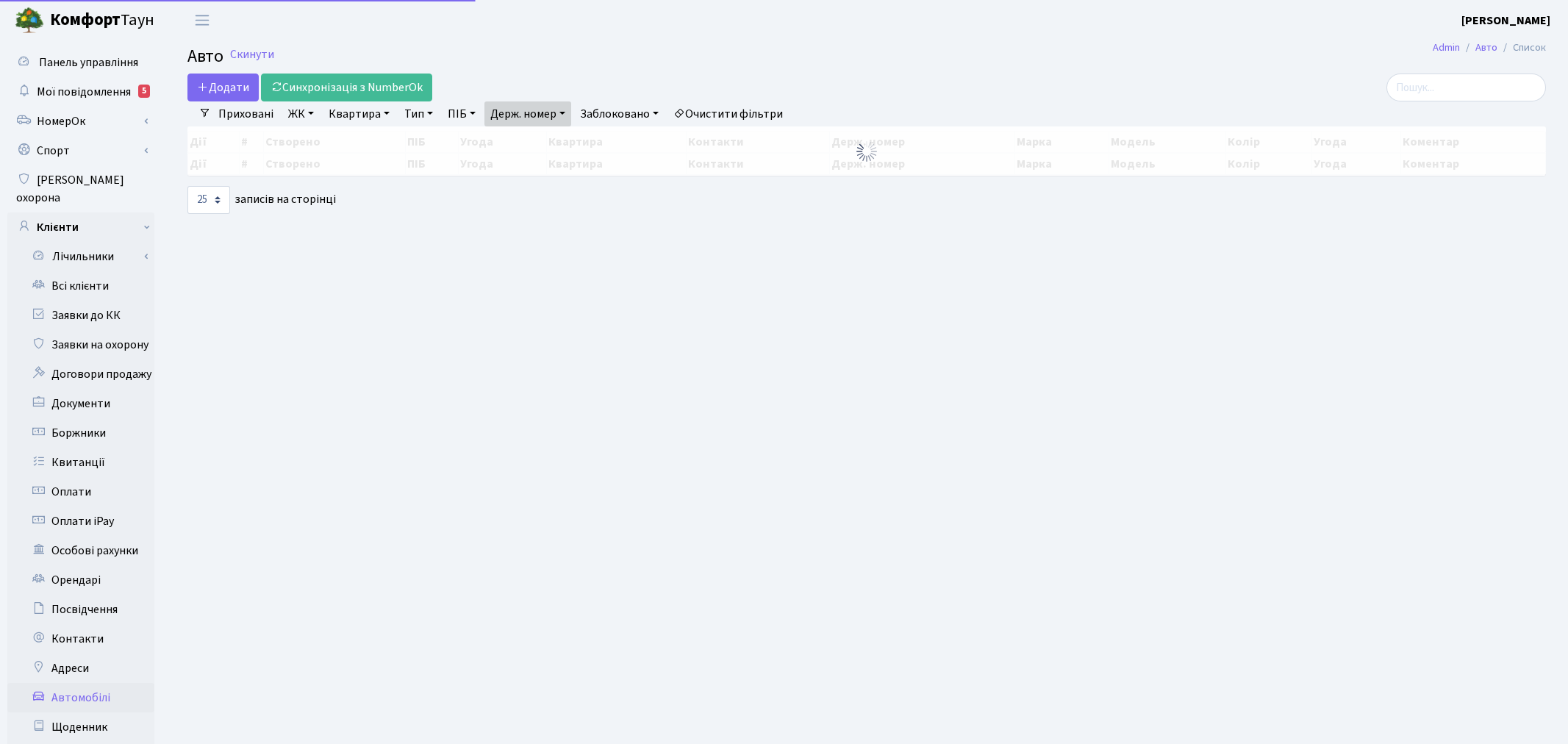
select select "25"
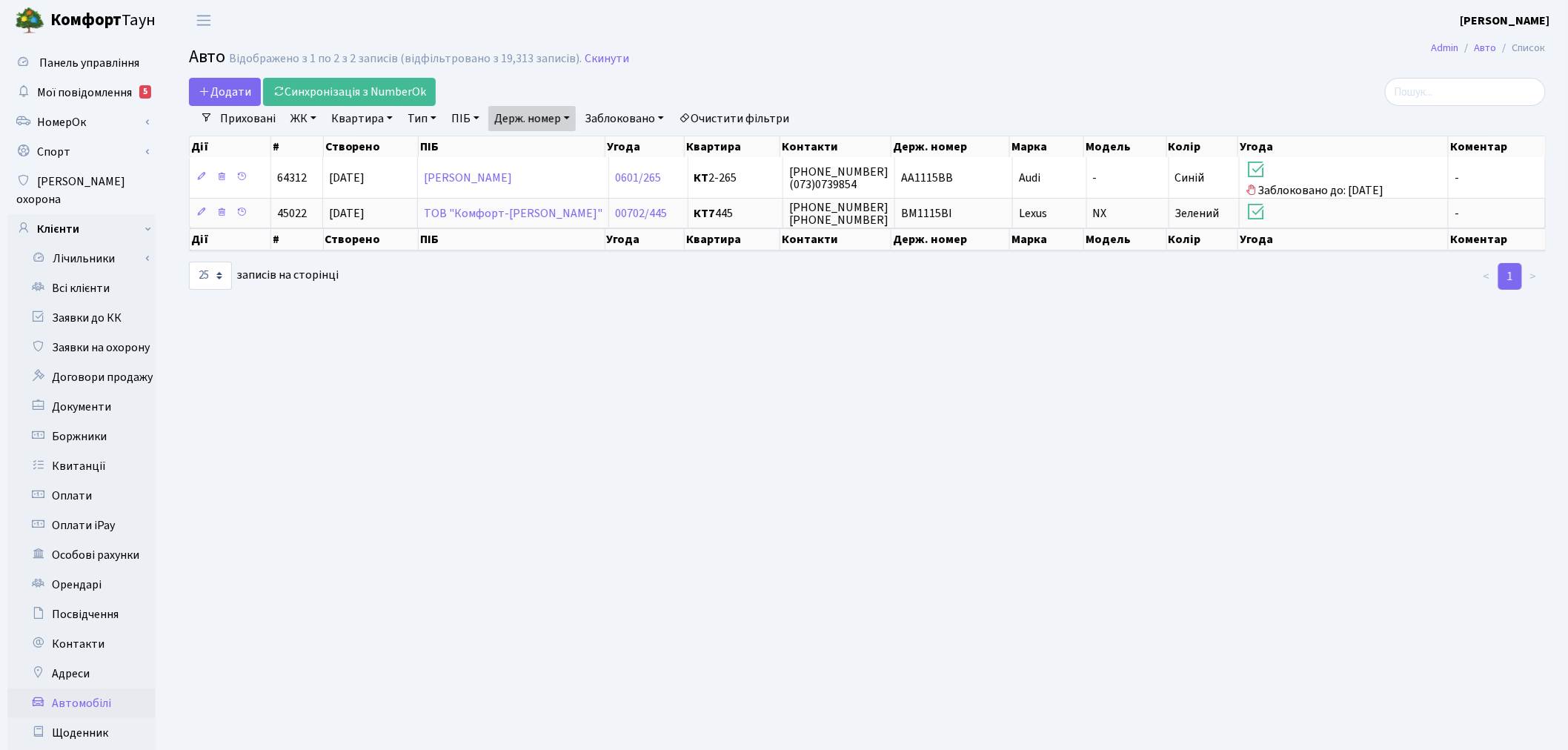
click at [564, 119] on link "Держ. номер" at bounding box center [532, 118] width 87 height 25
click at [566, 147] on input "1115" at bounding box center [531, 147] width 86 height 28
type input "3177"
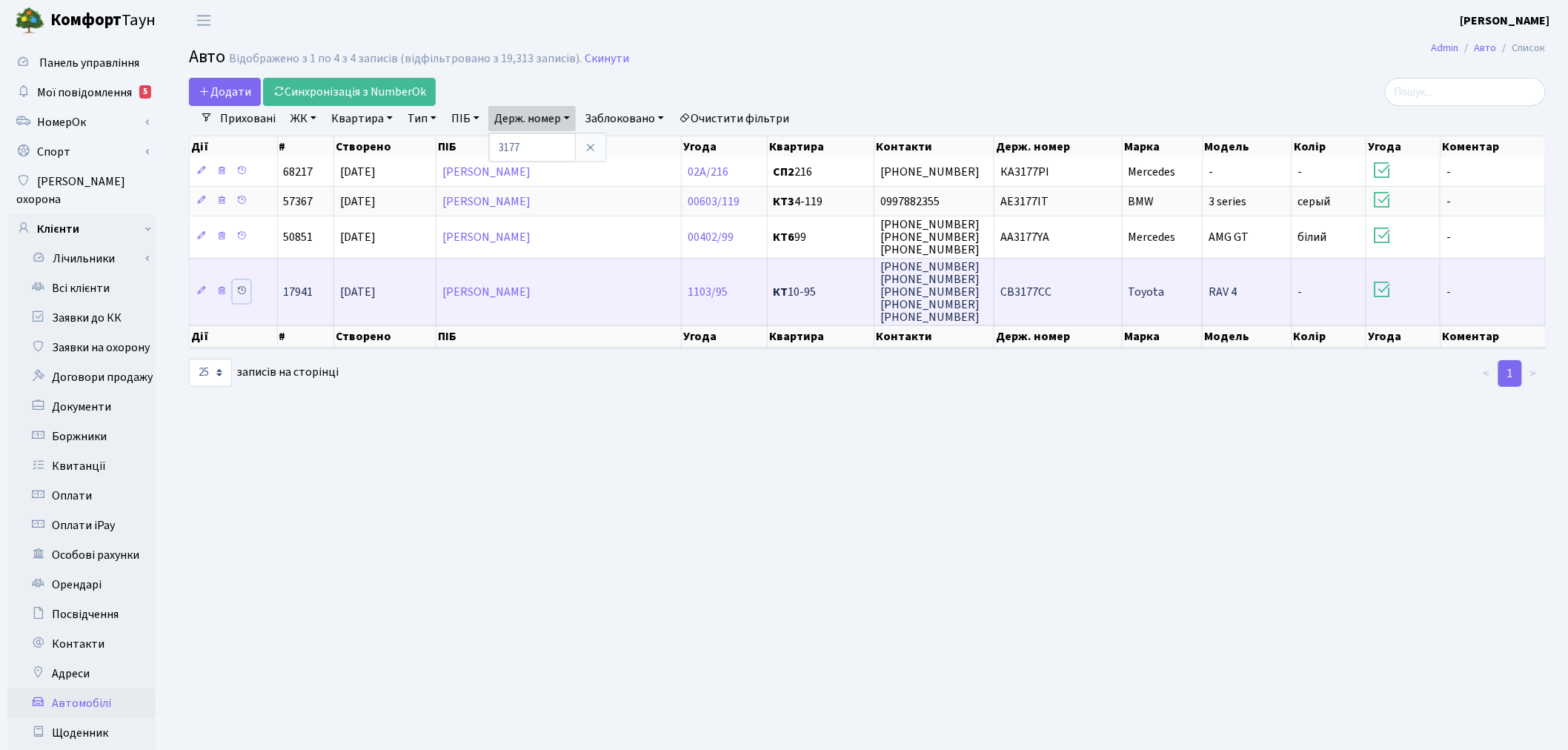
click at [243, 285] on icon at bounding box center [241, 289] width 10 height 10
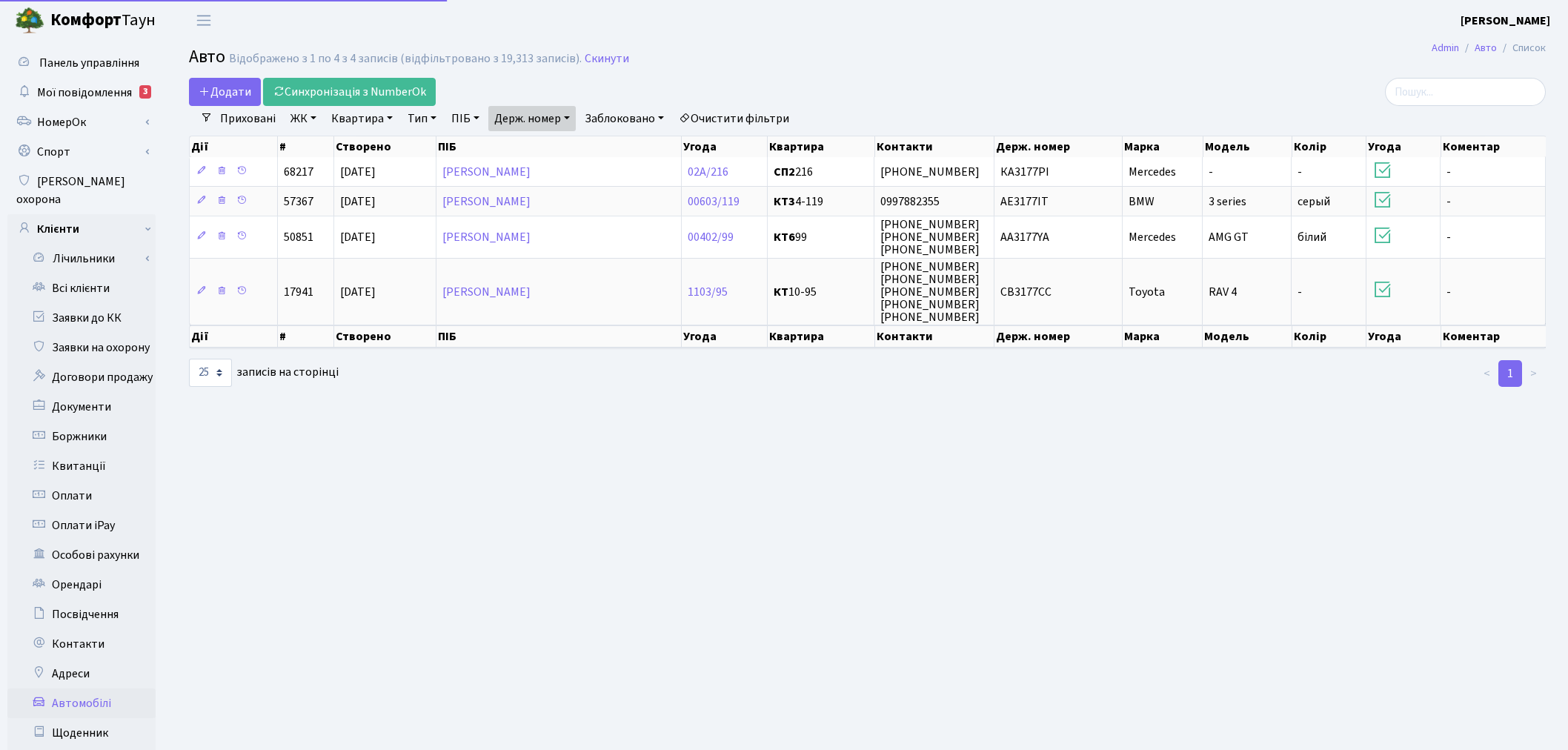
select select "25"
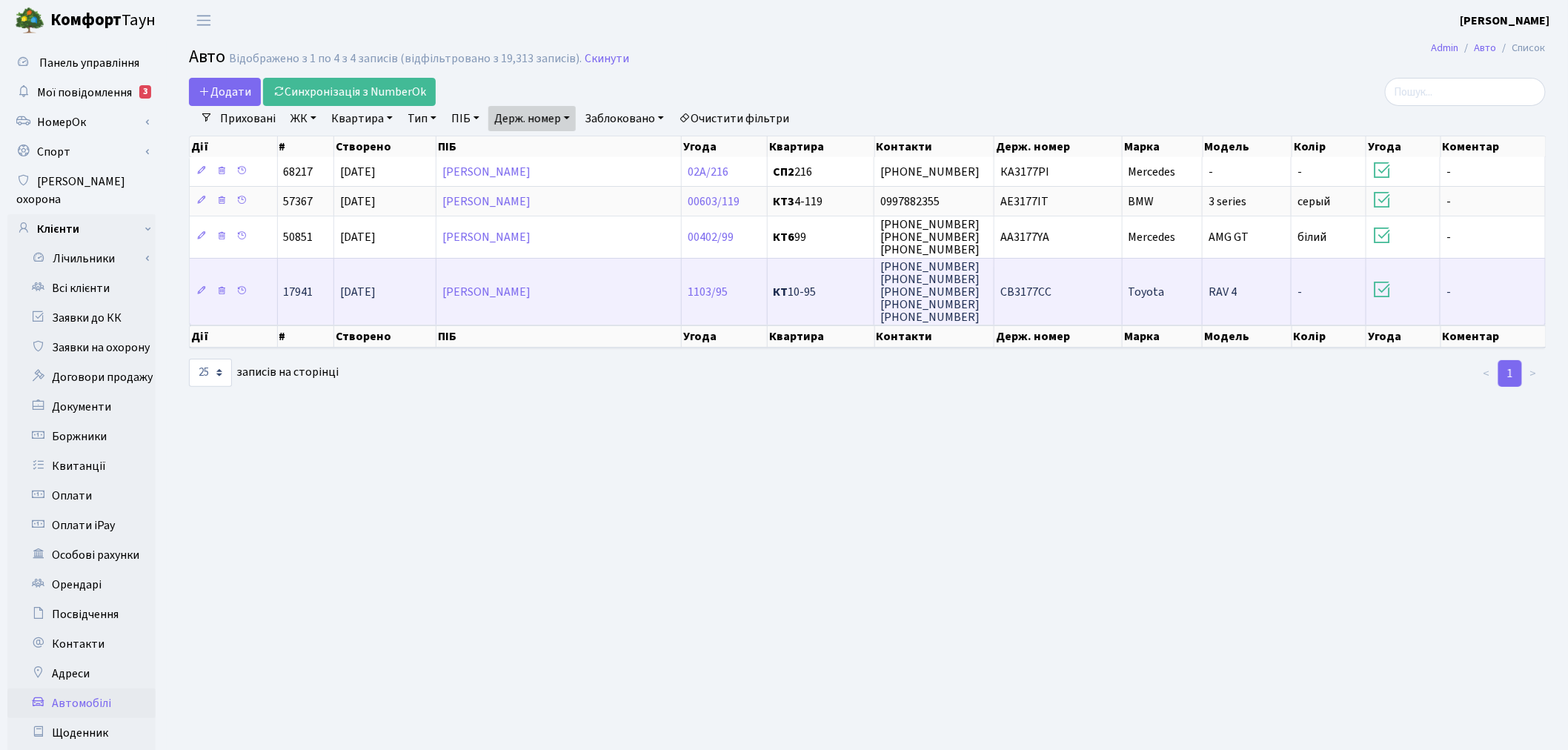
click at [1113, 285] on td "СВ3177СС" at bounding box center [1058, 291] width 128 height 67
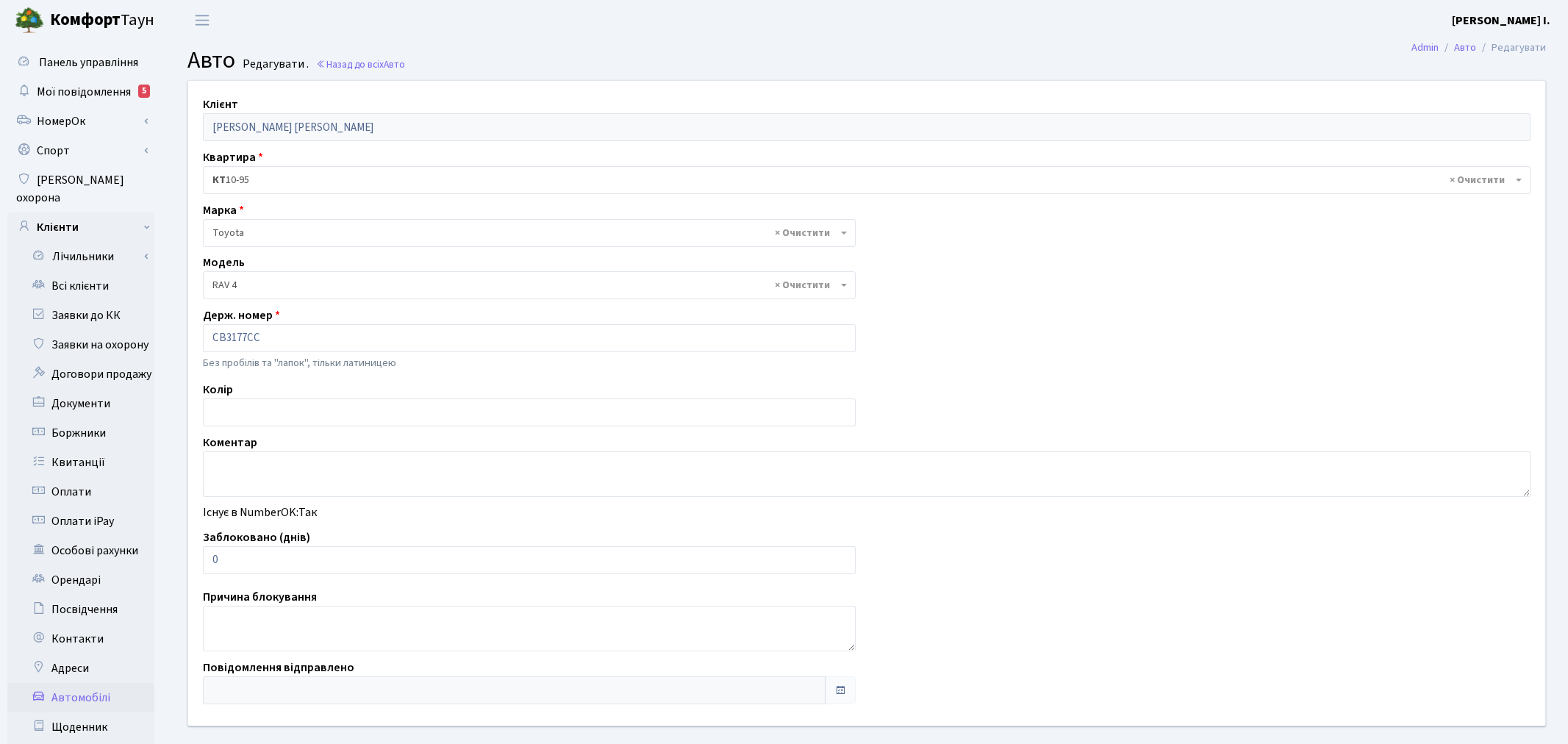
select select "2369"
drag, startPoint x: 226, startPoint y: 562, endPoint x: 199, endPoint y: 557, distance: 27.5
click at [199, 557] on div "Заблоковано (днів) 0" at bounding box center [525, 551] width 669 height 45
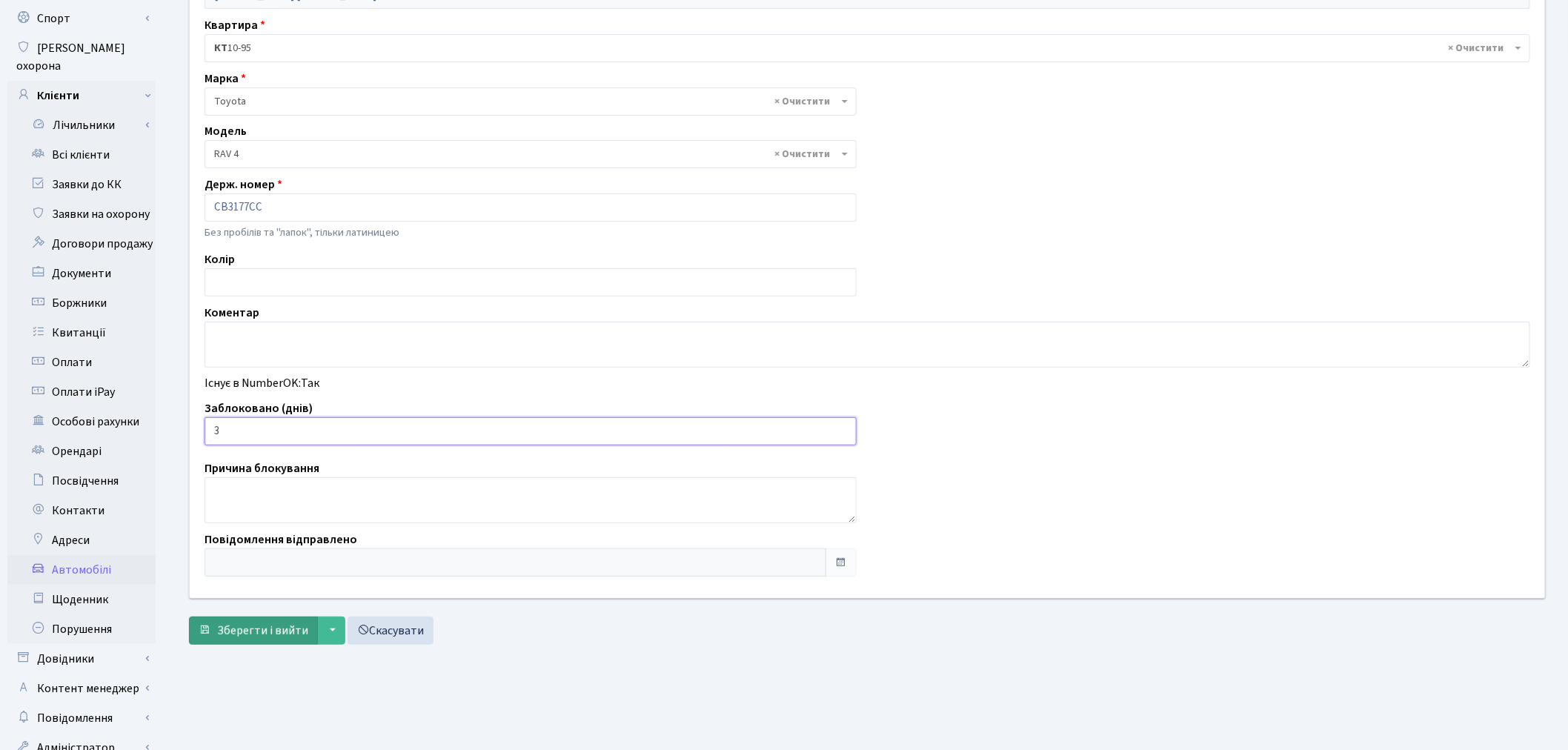
scroll to position [172, 0]
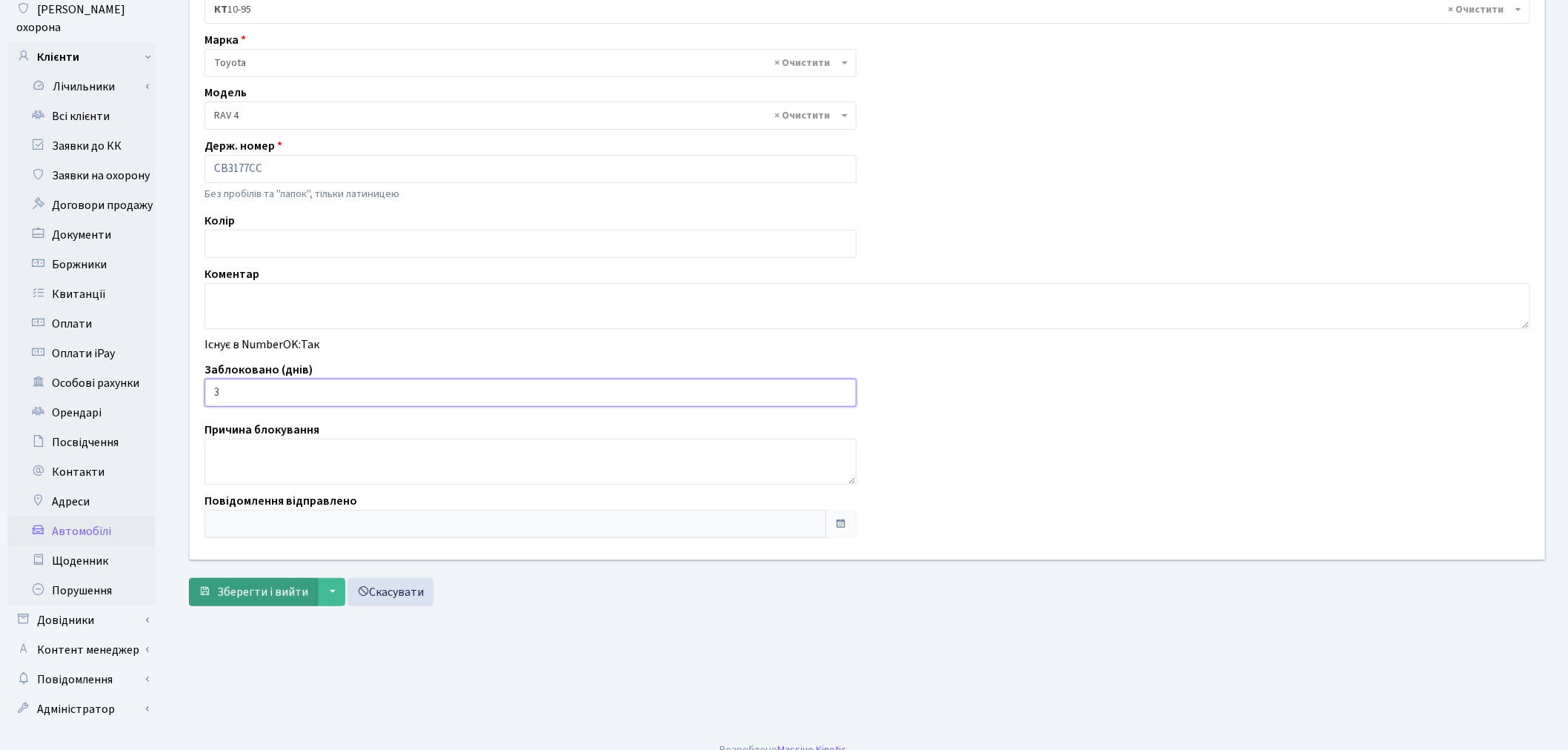
type input "3"
click at [233, 589] on span "Зберегти і вийти" at bounding box center [263, 593] width 91 height 16
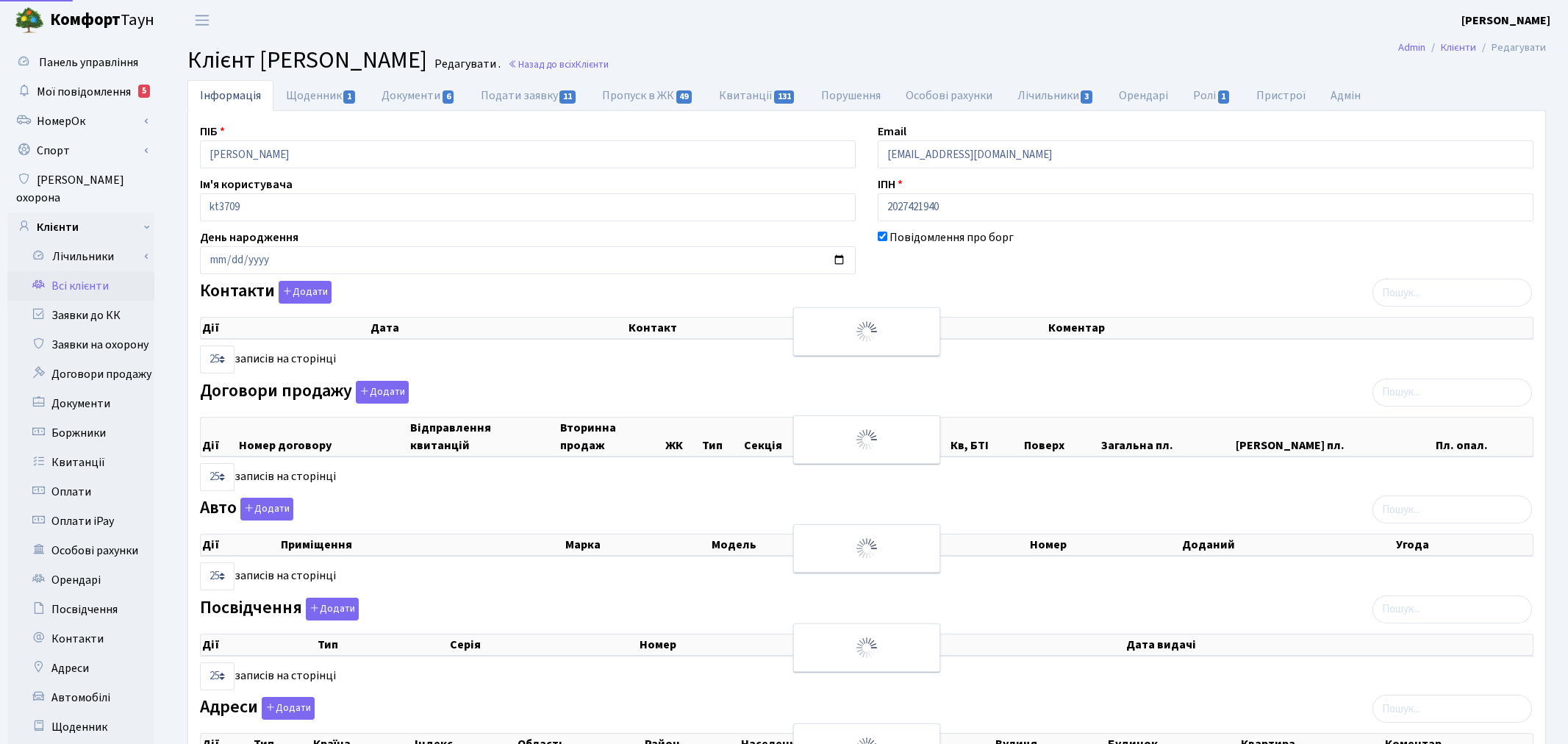
select select "25"
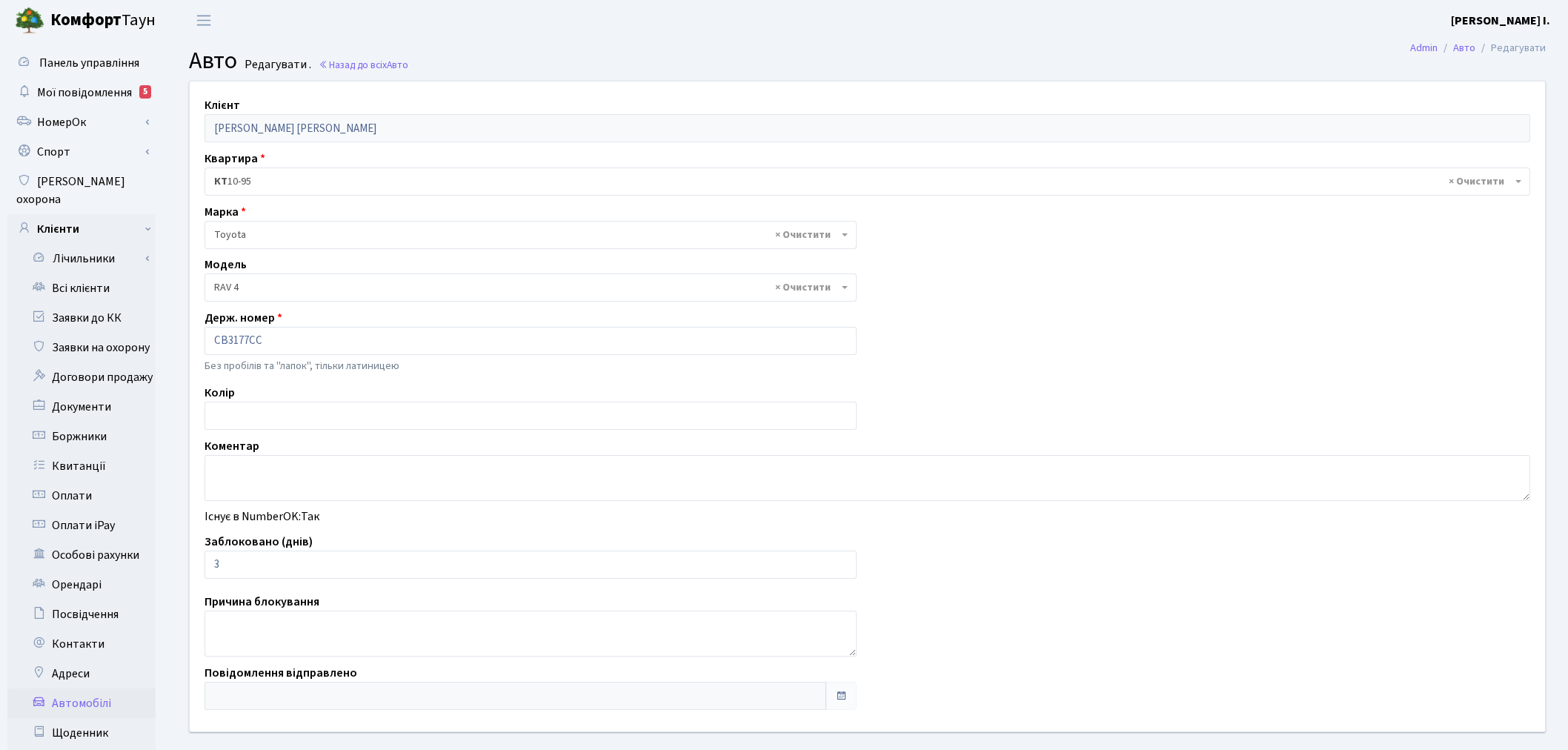
select select "2369"
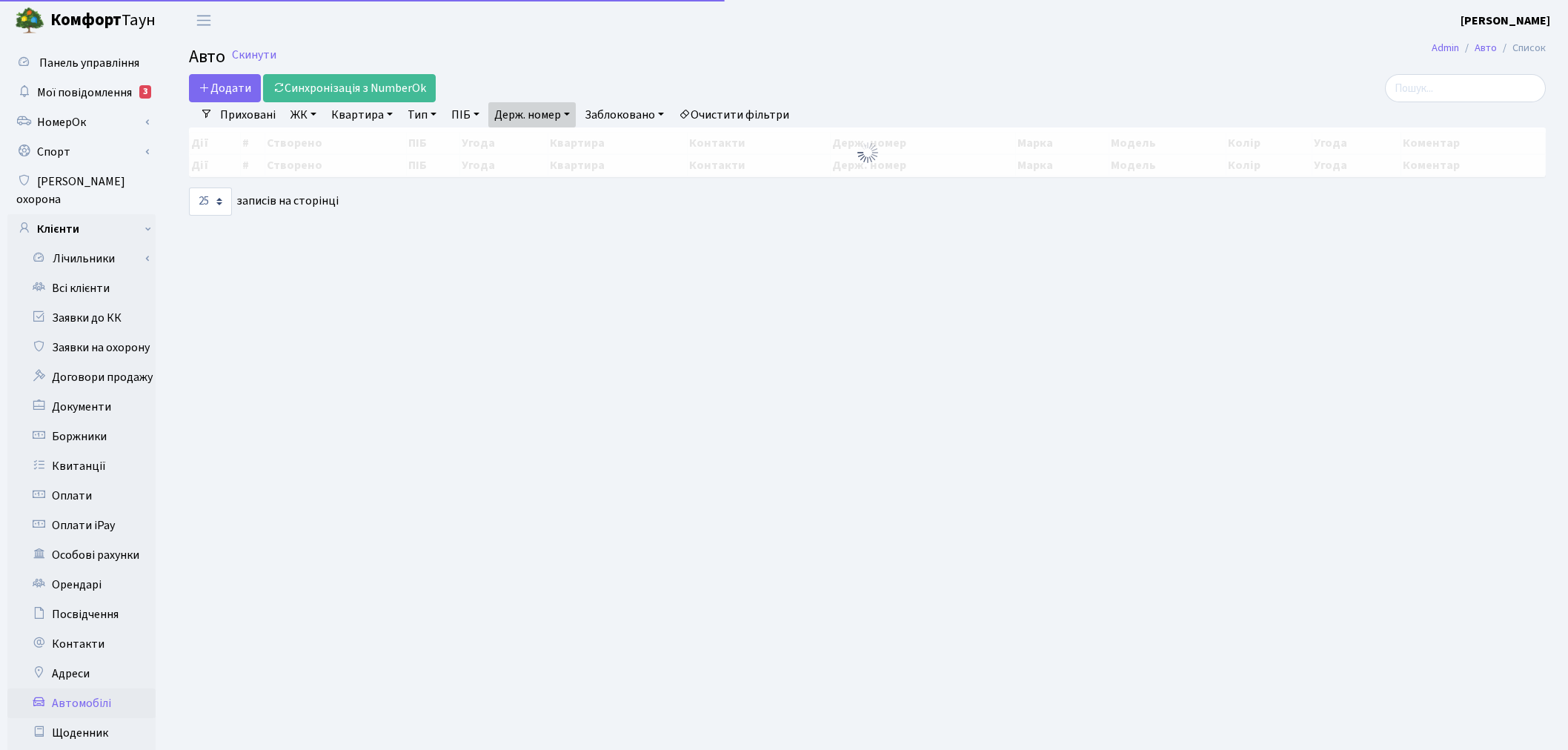
select select "25"
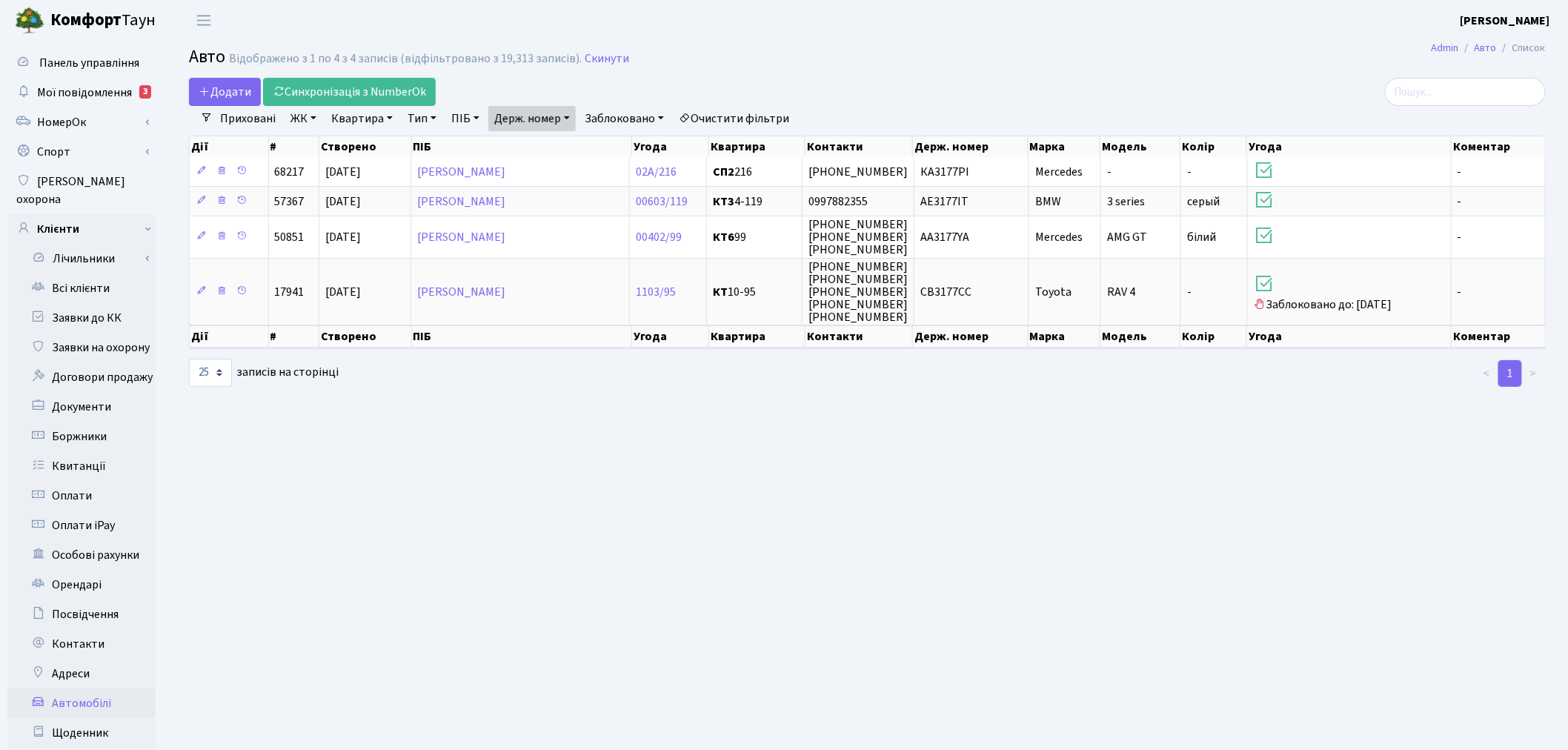
click at [538, 118] on link "Держ. номер" at bounding box center [532, 118] width 87 height 25
click at [542, 149] on input "3177" at bounding box center [531, 147] width 86 height 28
type input "4002"
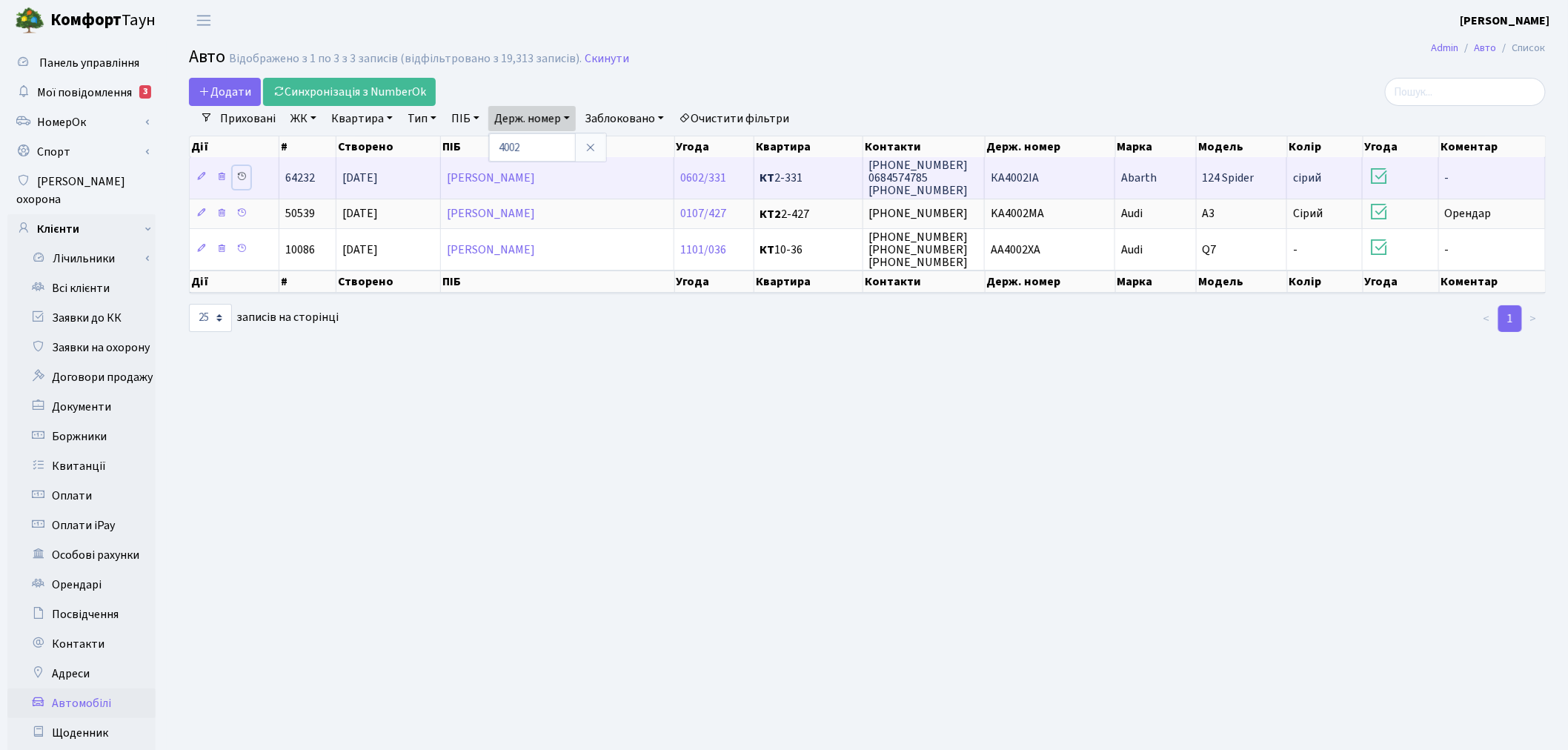
click at [245, 174] on icon at bounding box center [241, 176] width 10 height 10
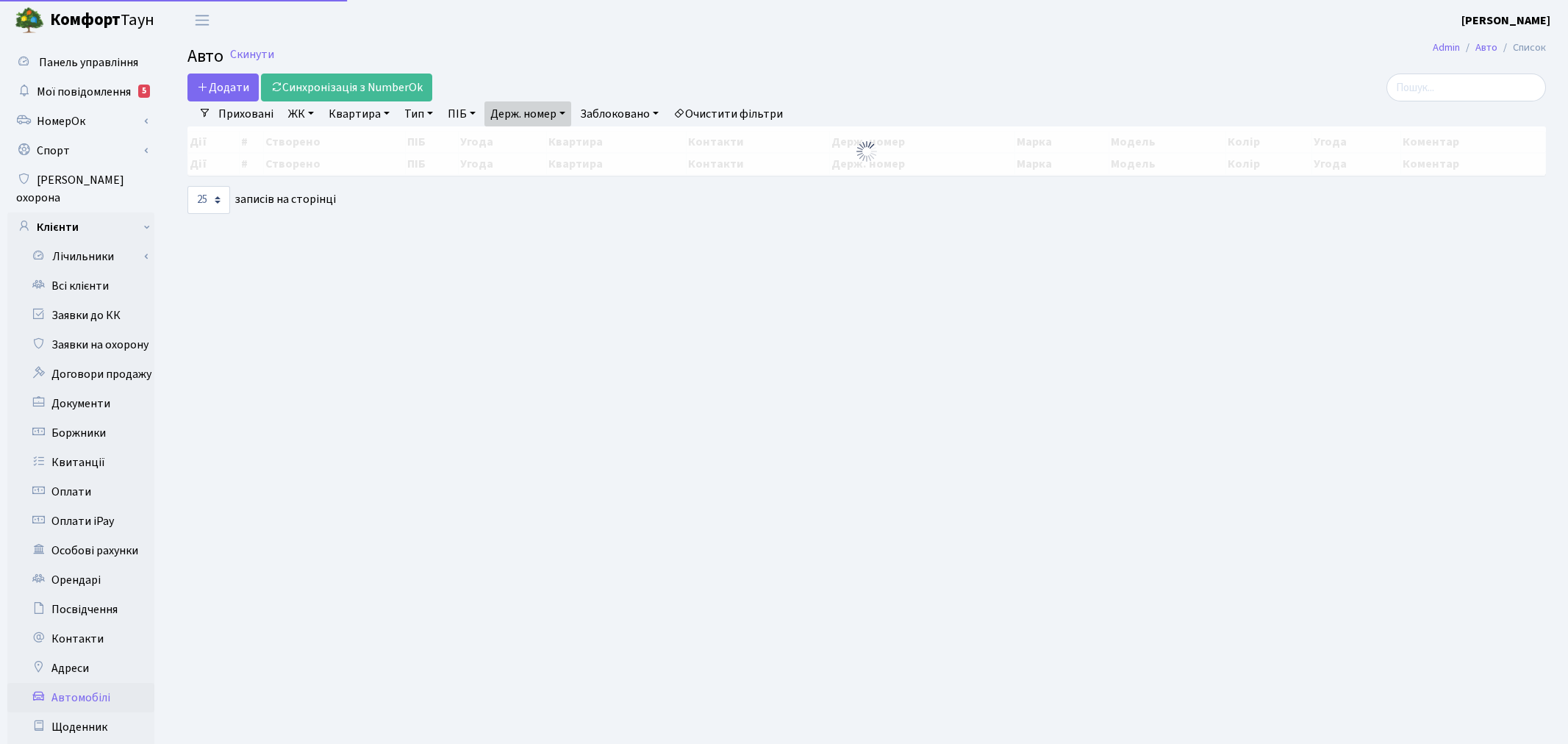
select select "25"
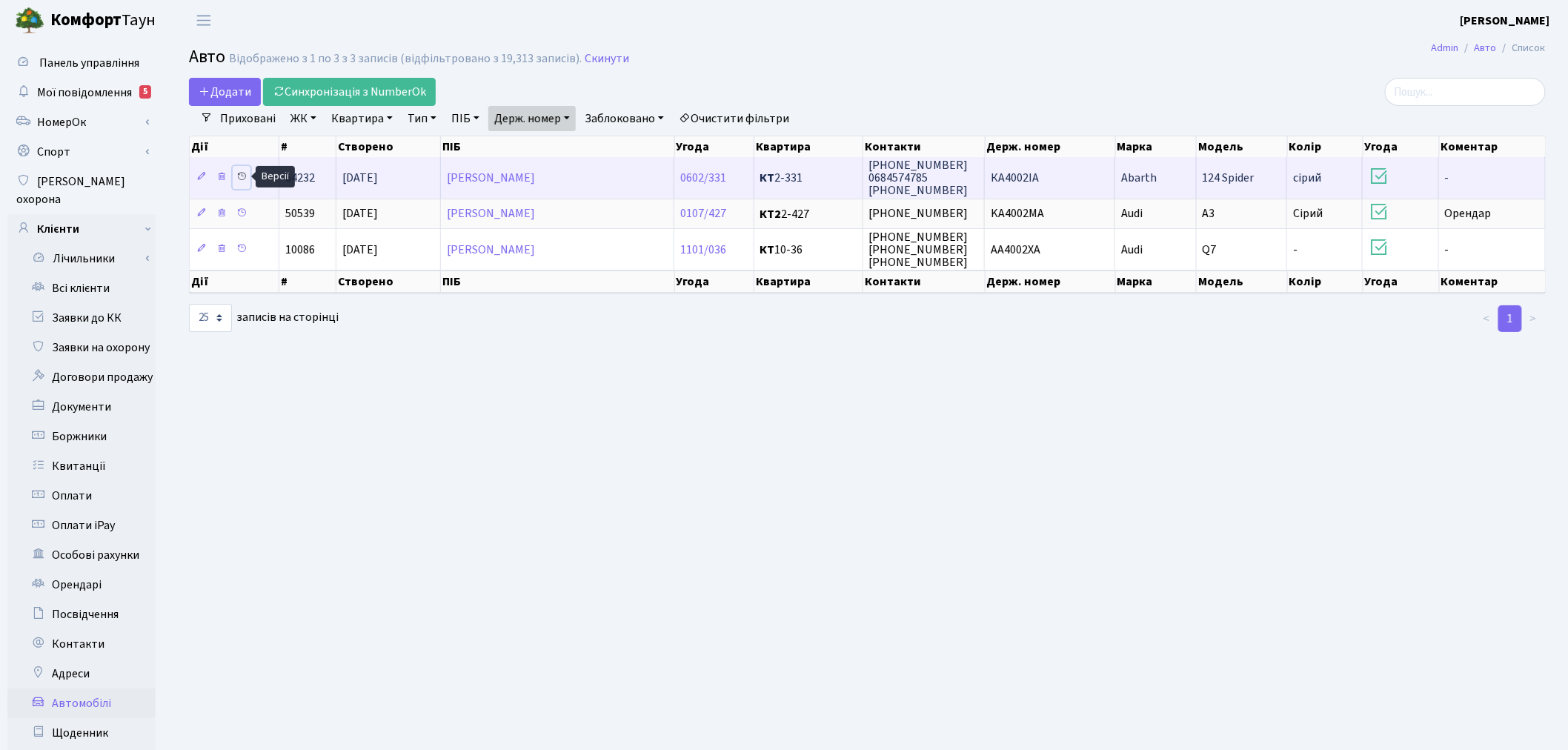
click at [242, 175] on icon at bounding box center [241, 176] width 10 height 10
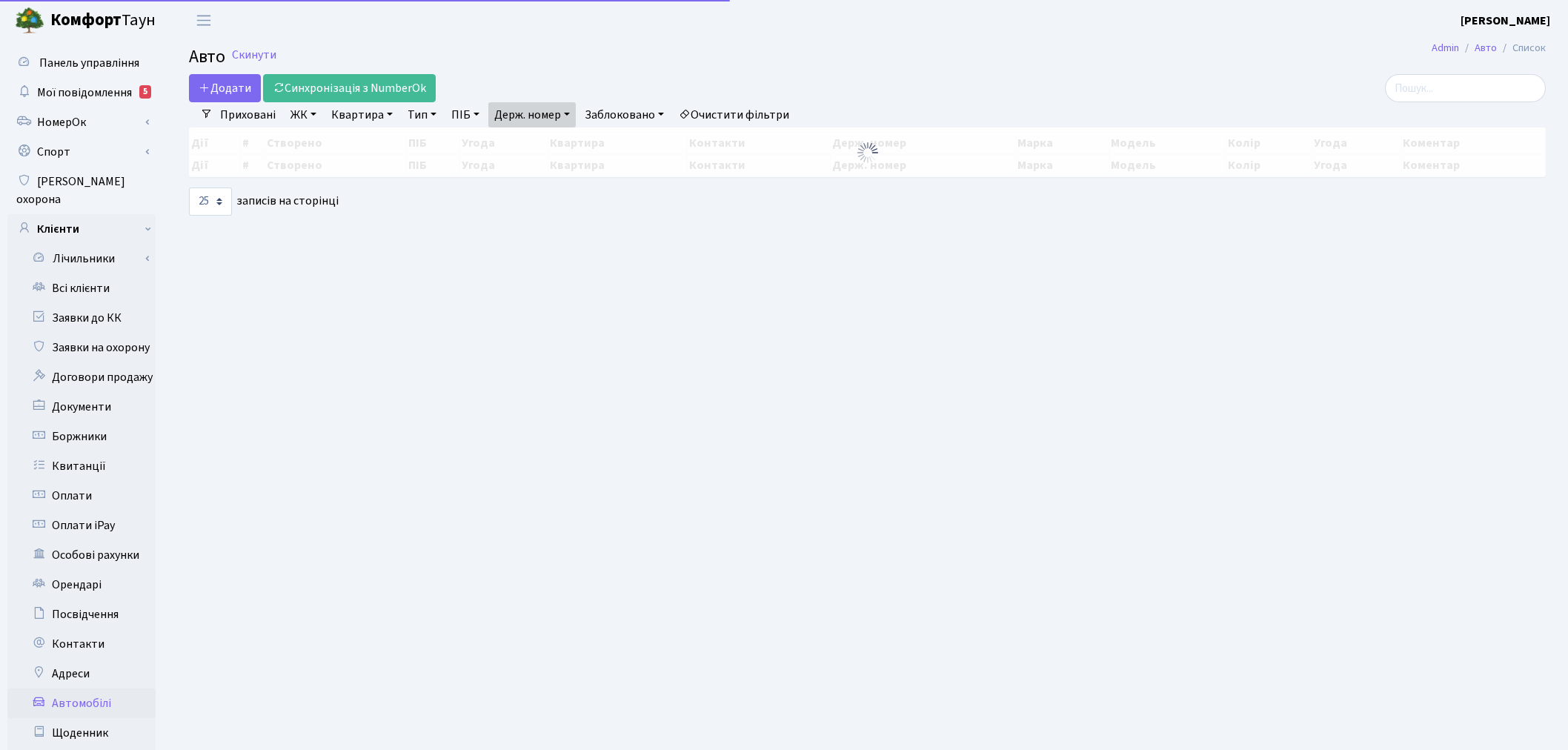
select select "25"
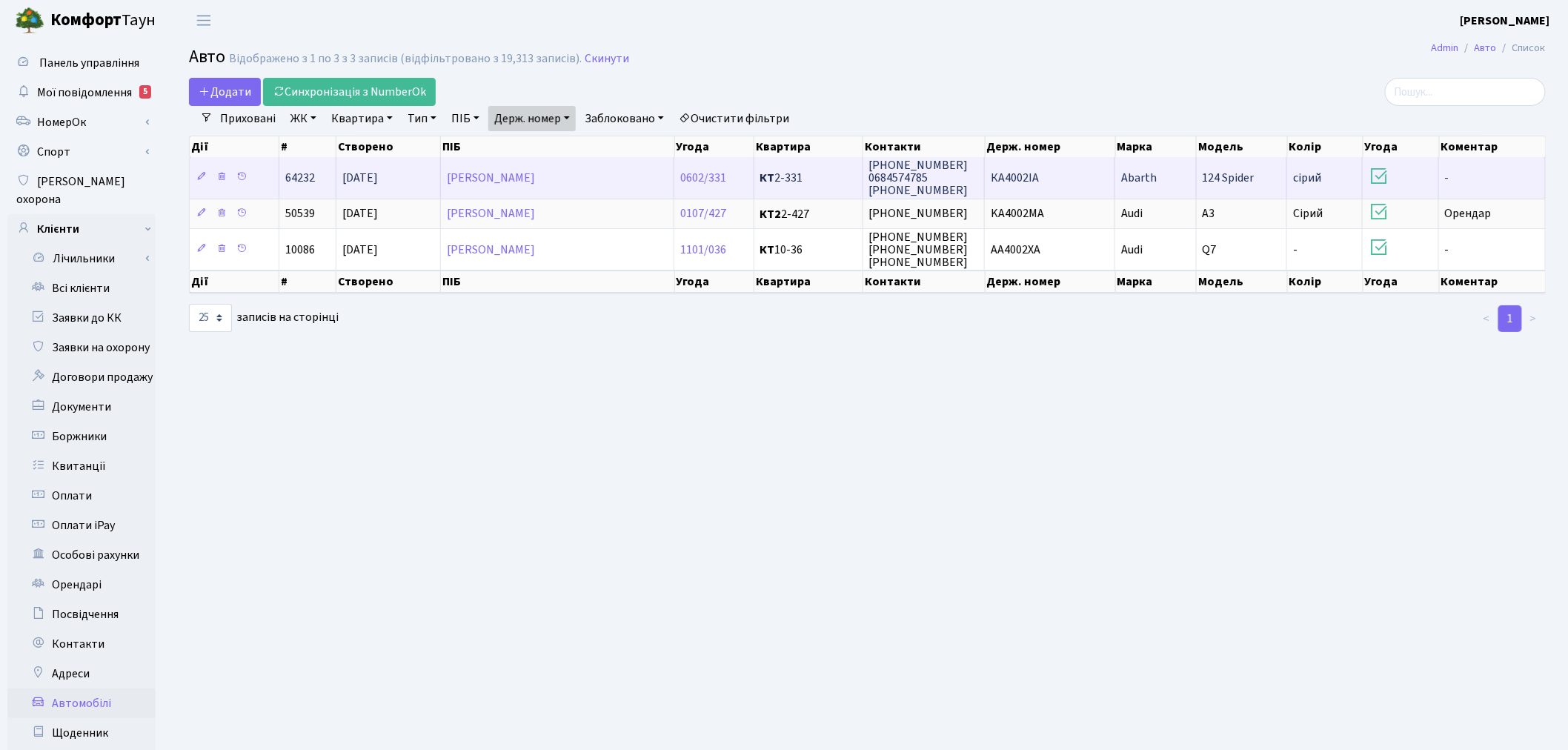
click at [1047, 177] on td "КА4002ІА" at bounding box center [1049, 177] width 130 height 41
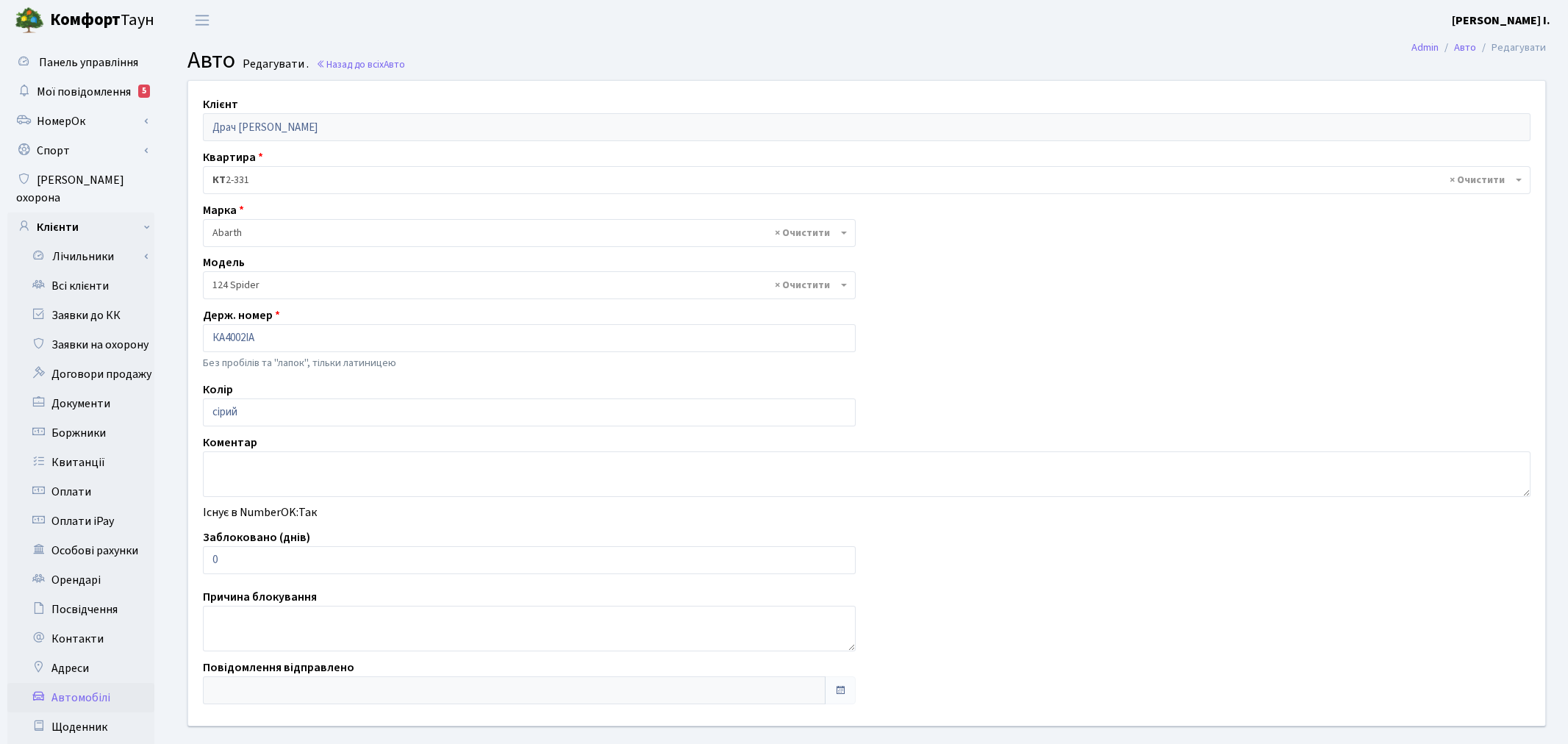
select select "1"
drag, startPoint x: 246, startPoint y: 563, endPoint x: 196, endPoint y: 563, distance: 50.0
click at [196, 563] on div "Заблоковано (днів) 0" at bounding box center [525, 551] width 669 height 45
type input "1"
click at [276, 591] on label "Причина блокування" at bounding box center [260, 597] width 114 height 18
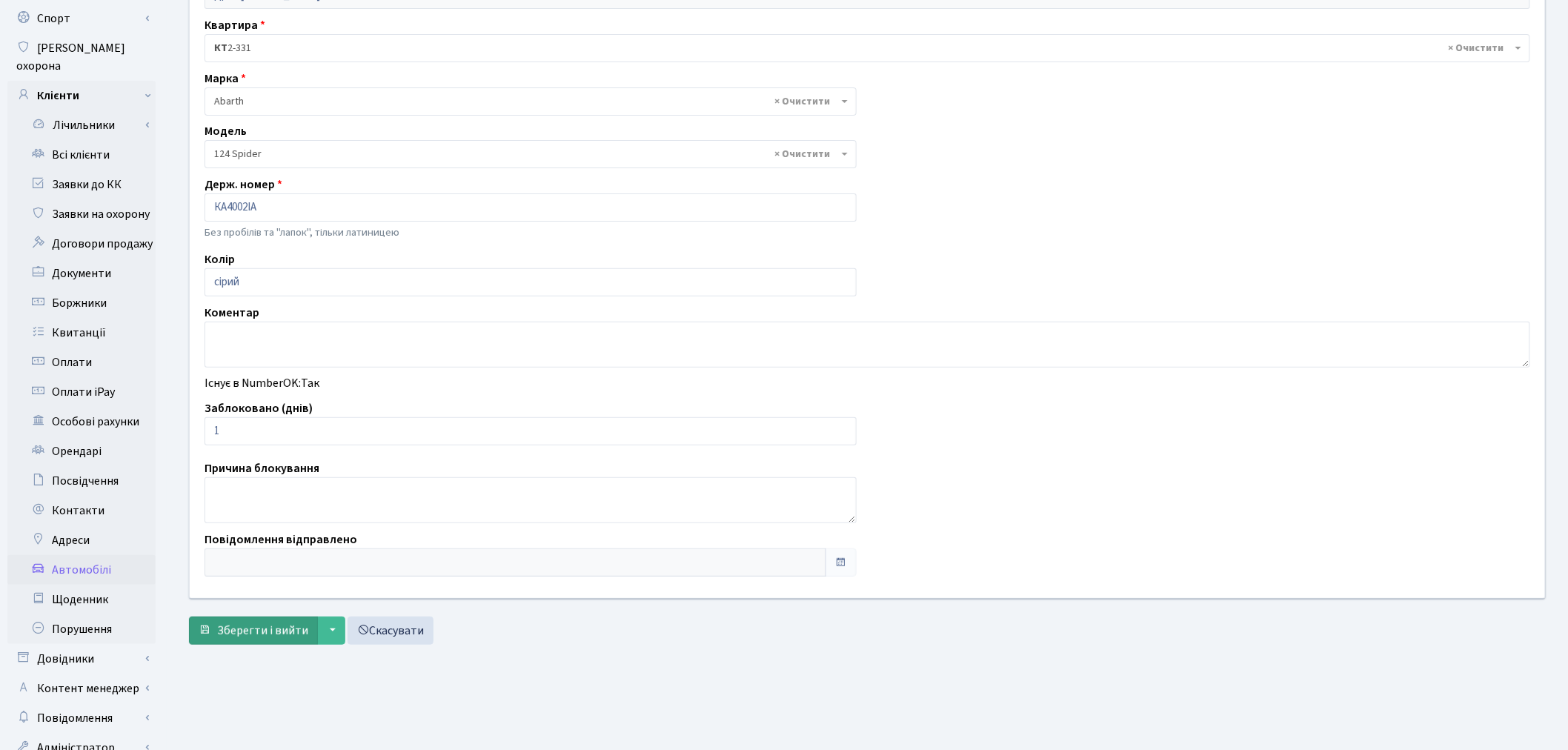
scroll to position [172, 0]
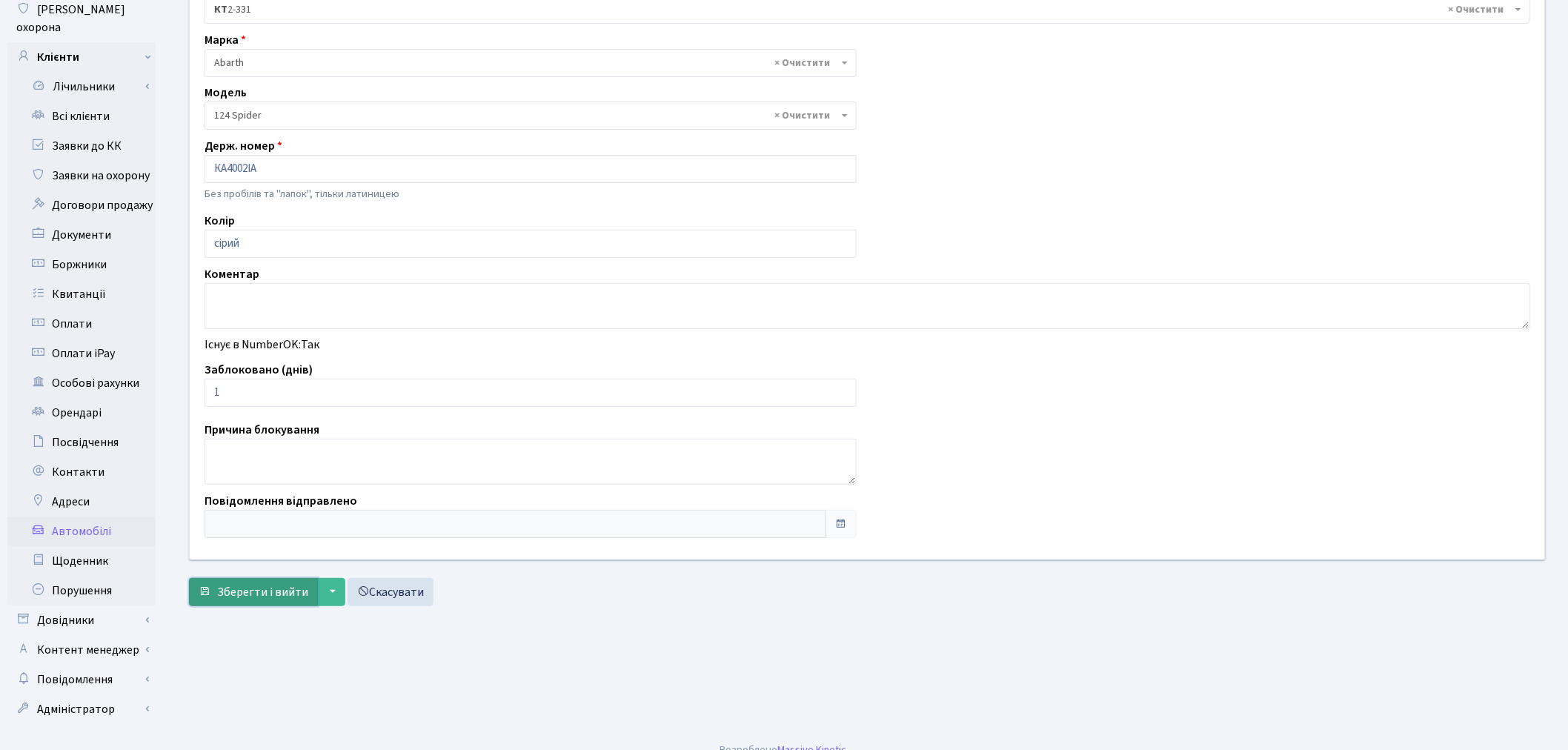
click at [274, 587] on span "Зберегти і вийти" at bounding box center [263, 593] width 91 height 16
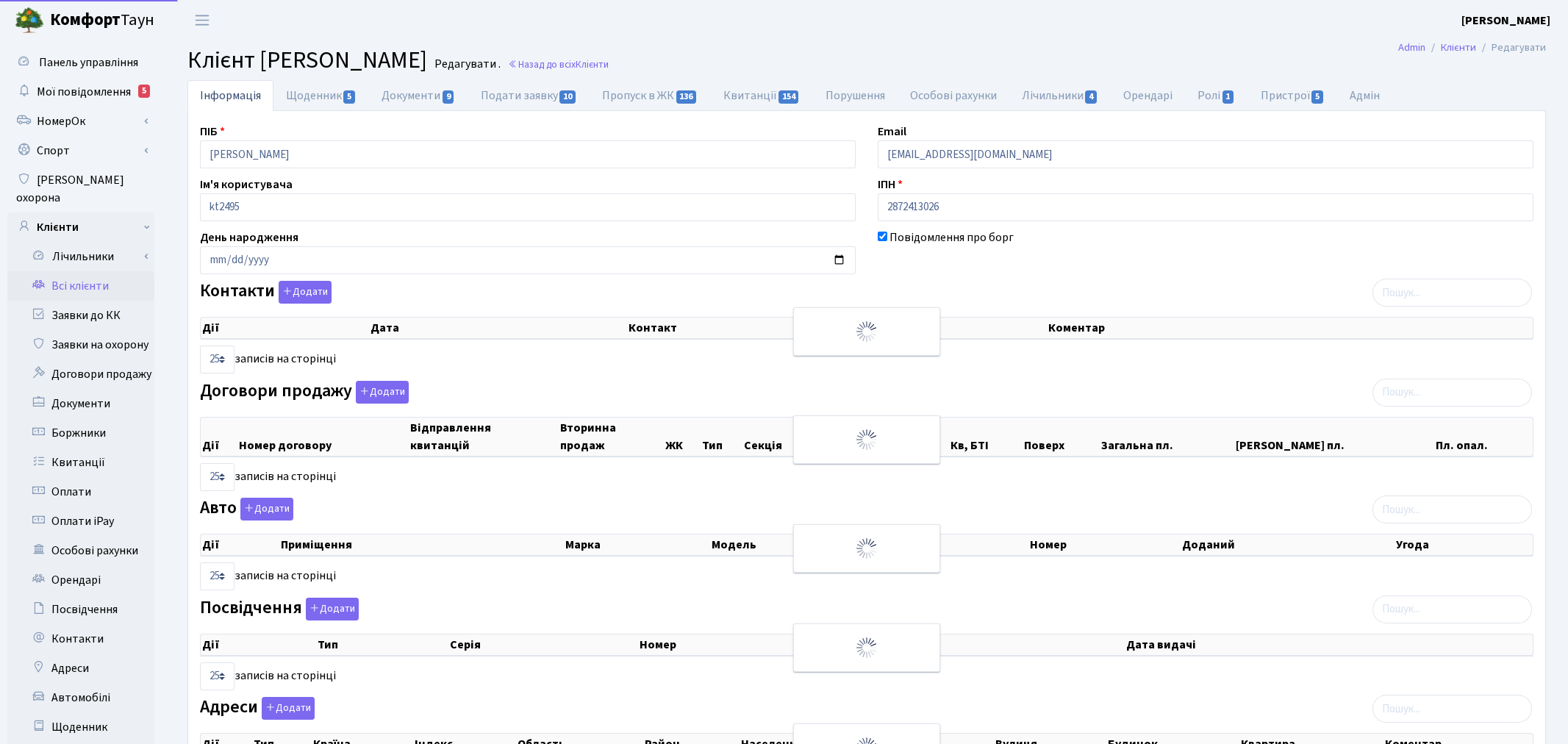
select select "25"
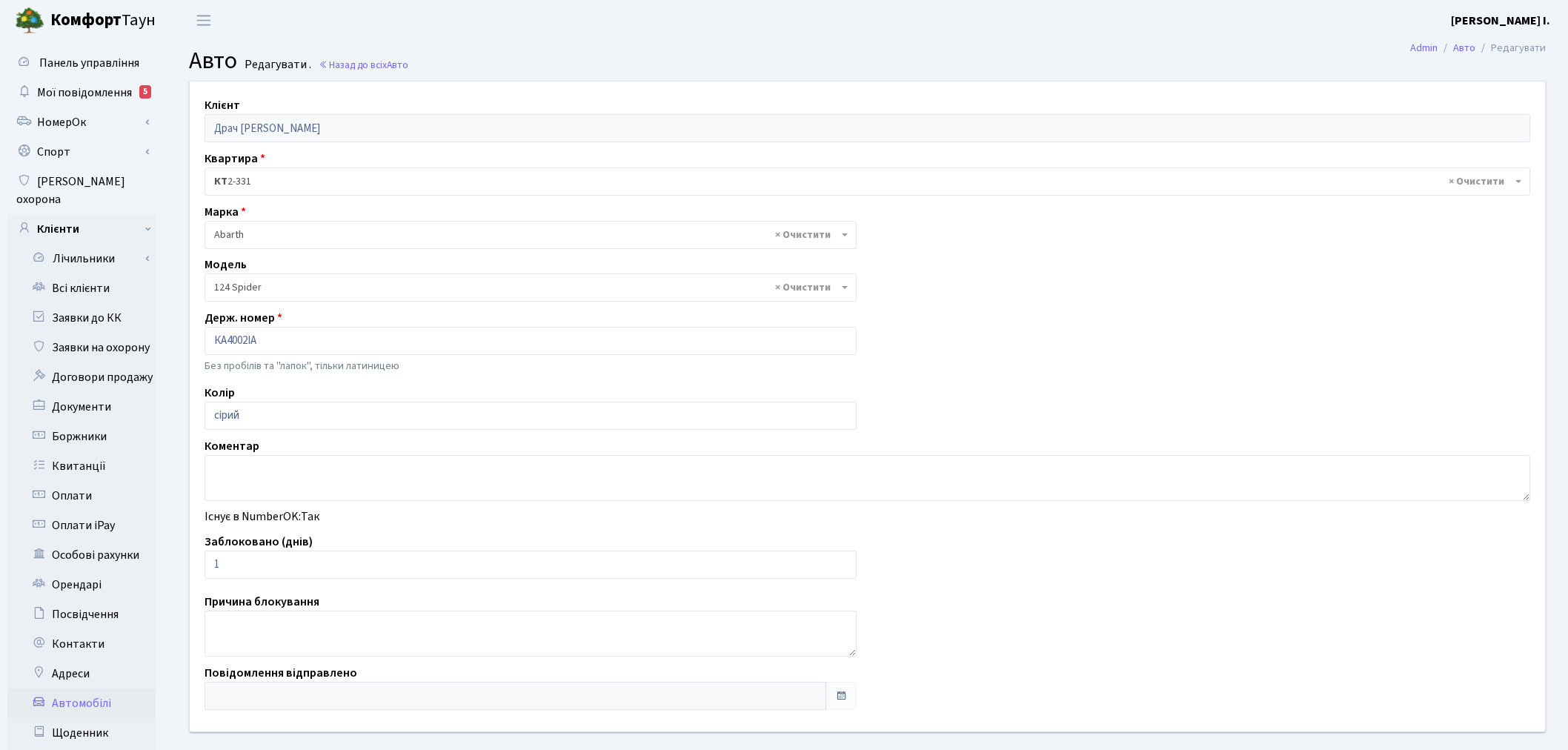
select select "1"
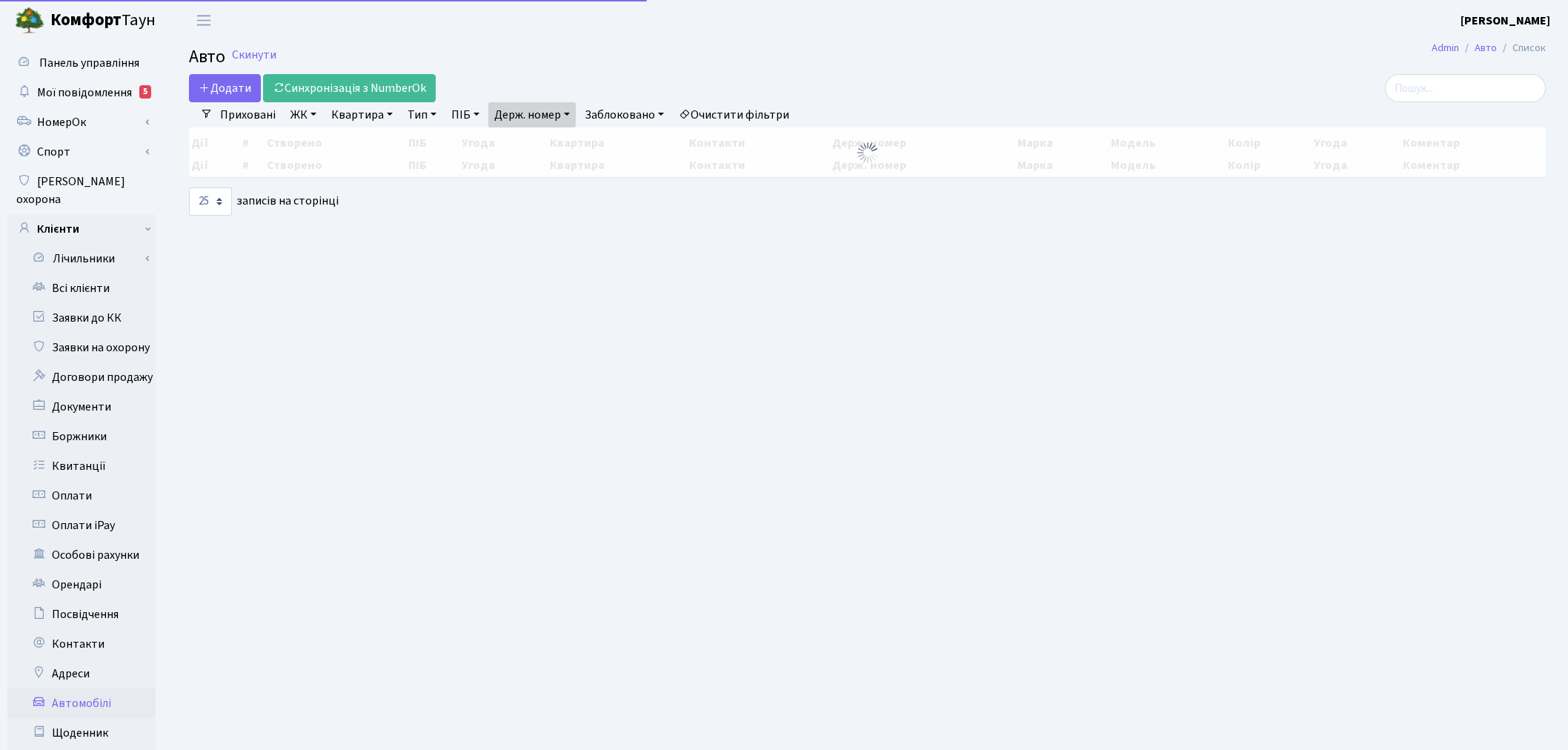
select select "25"
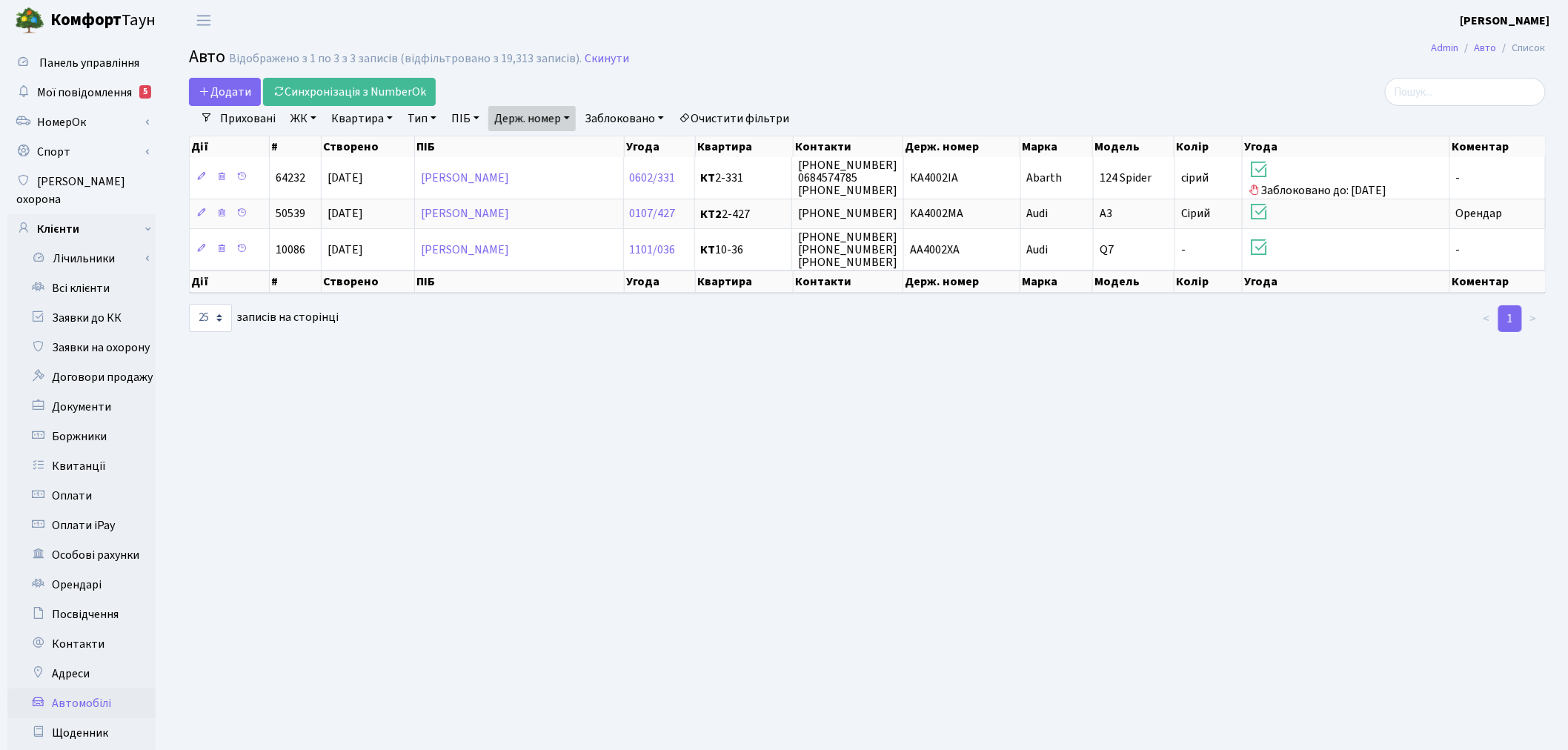
click at [541, 113] on link "Держ. номер" at bounding box center [532, 118] width 87 height 25
click at [546, 144] on input "4002" at bounding box center [531, 147] width 86 height 28
type input "1272"
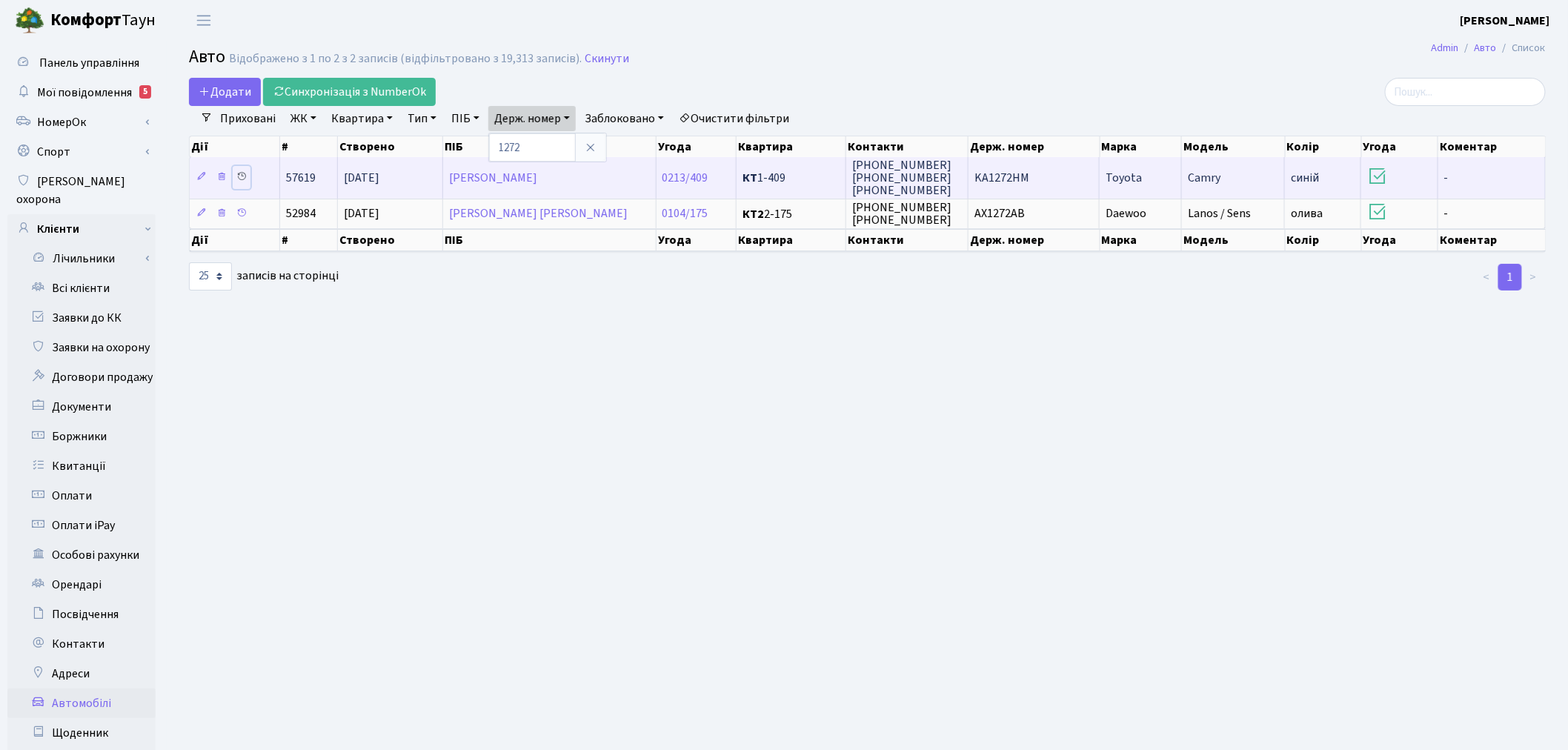
click at [243, 172] on icon at bounding box center [241, 176] width 10 height 10
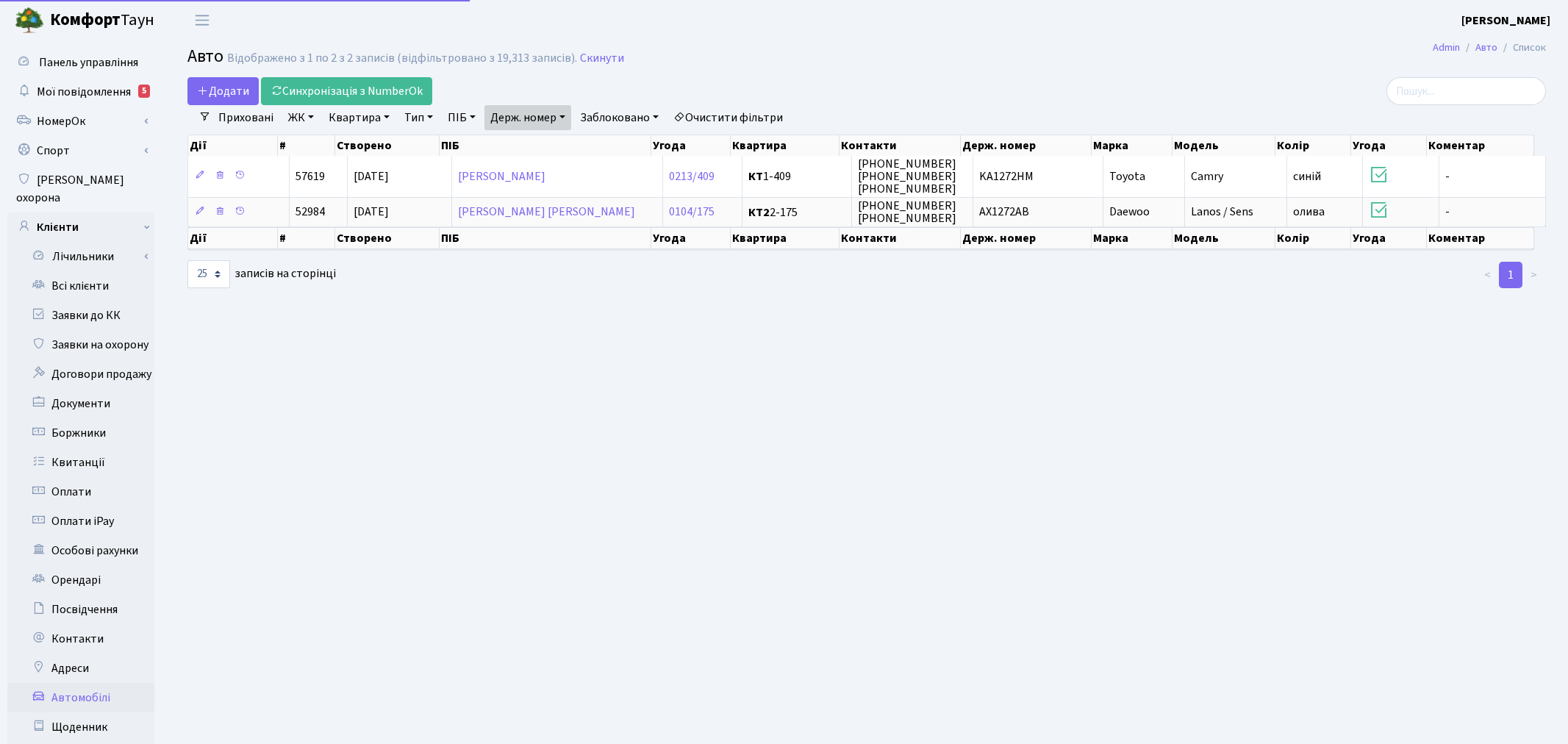
select select "25"
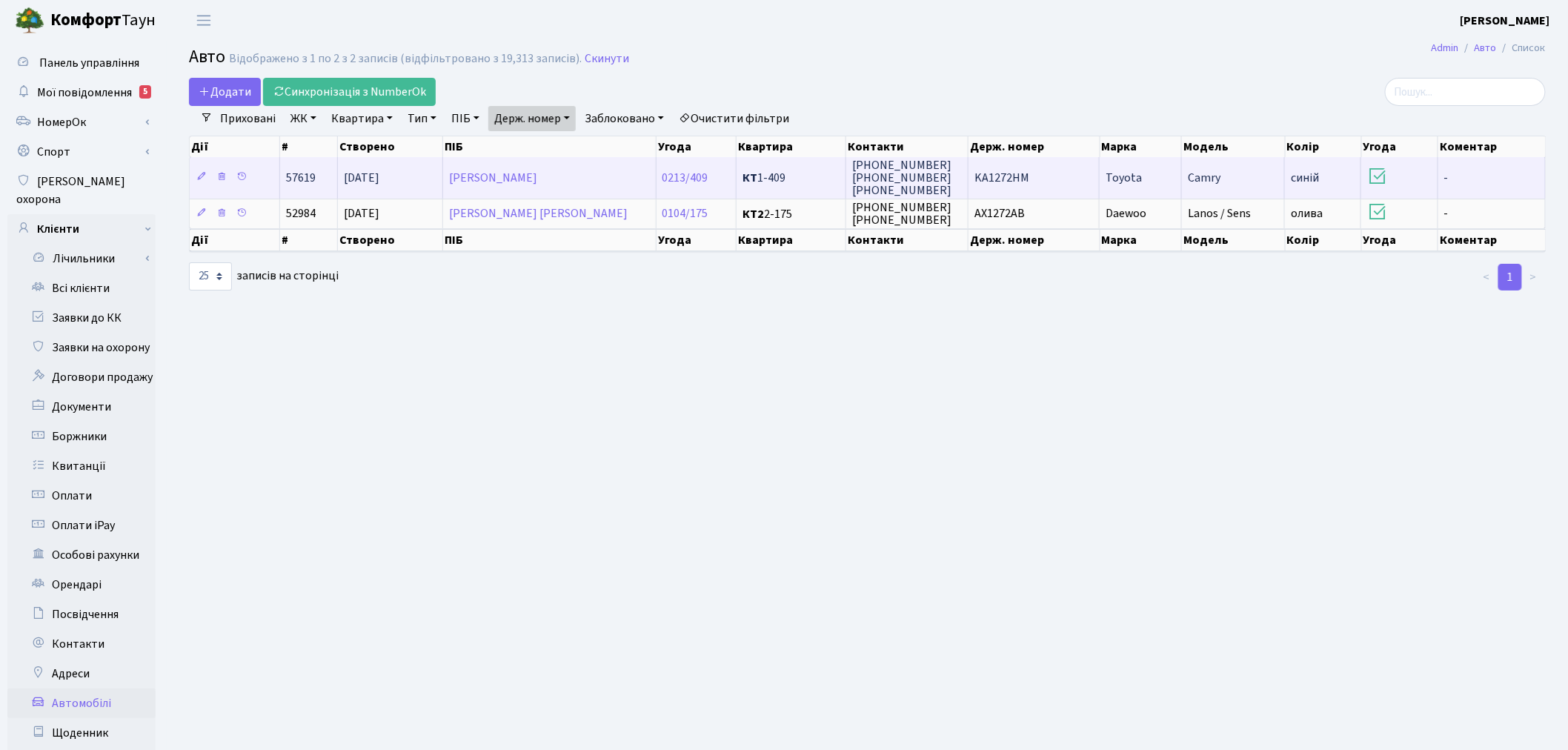
click at [1023, 182] on span "KA1272HM" at bounding box center [1002, 177] width 55 height 16
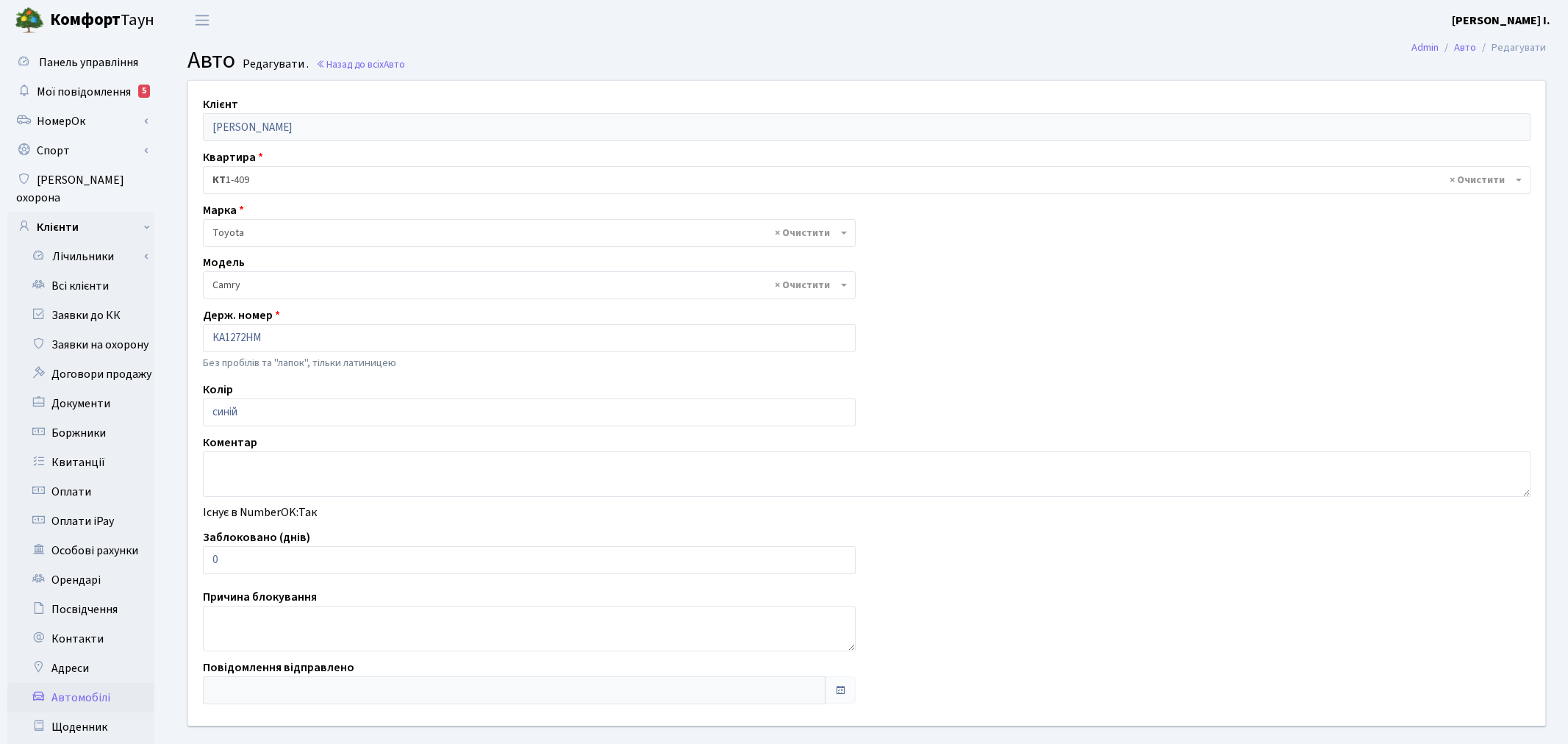
select select "2305"
click at [291, 568] on input "0" at bounding box center [526, 560] width 646 height 28
drag, startPoint x: 291, startPoint y: 564, endPoint x: 191, endPoint y: 563, distance: 100.0
click at [191, 563] on div "Заблоковано (днів) 0" at bounding box center [525, 551] width 669 height 45
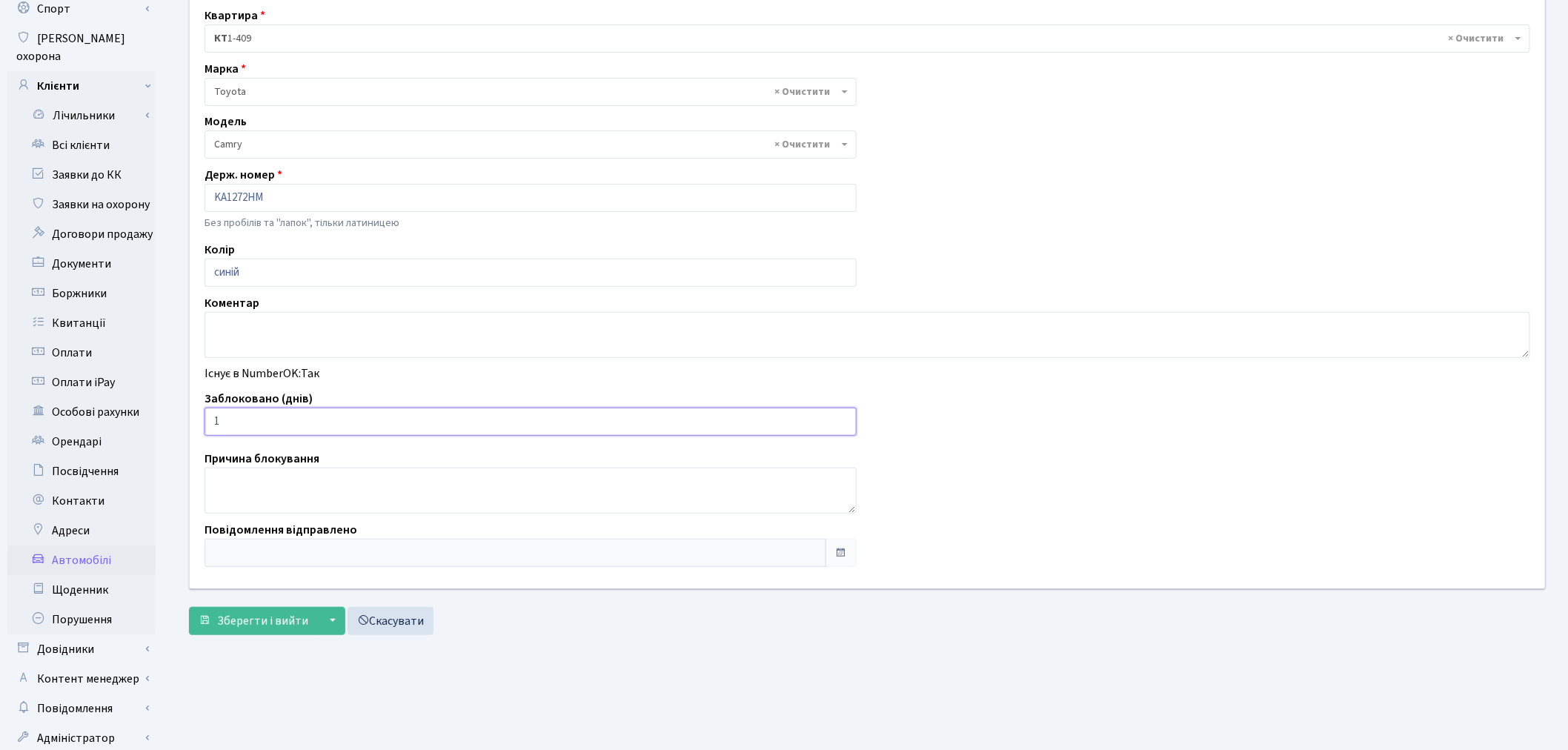
scroll to position [165, 0]
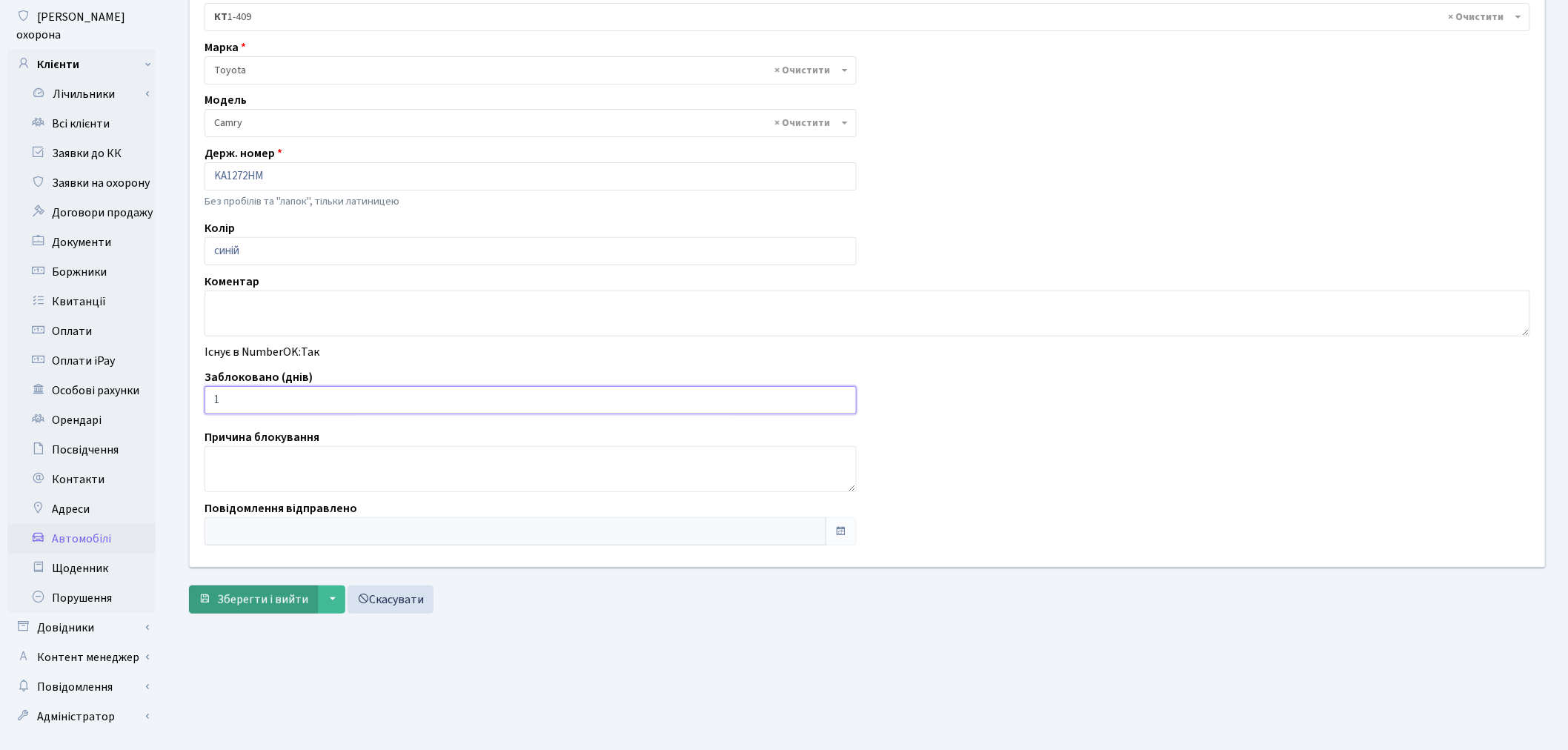
type input "1"
click at [259, 602] on span "Зберегти і вийти" at bounding box center [263, 600] width 91 height 16
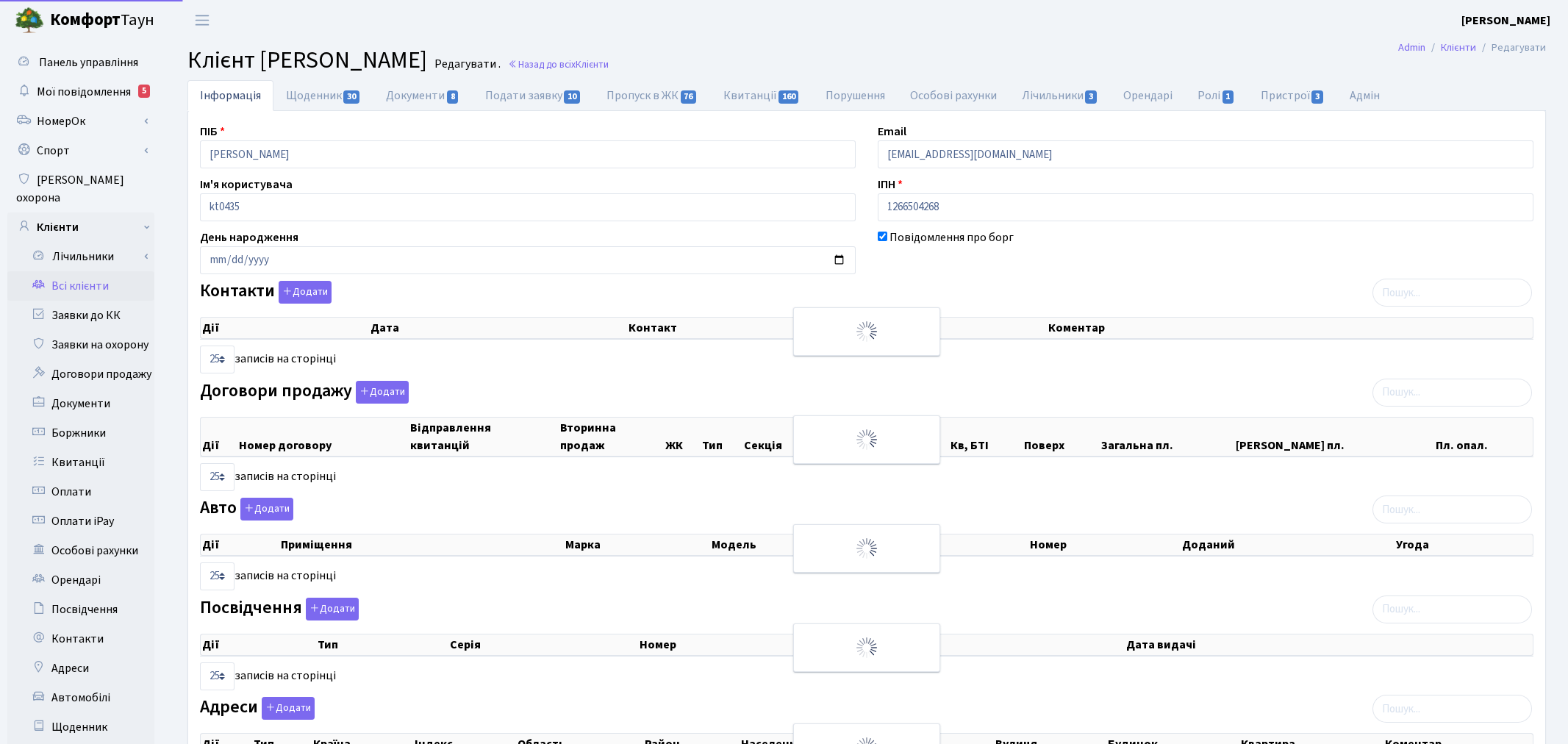
select select "25"
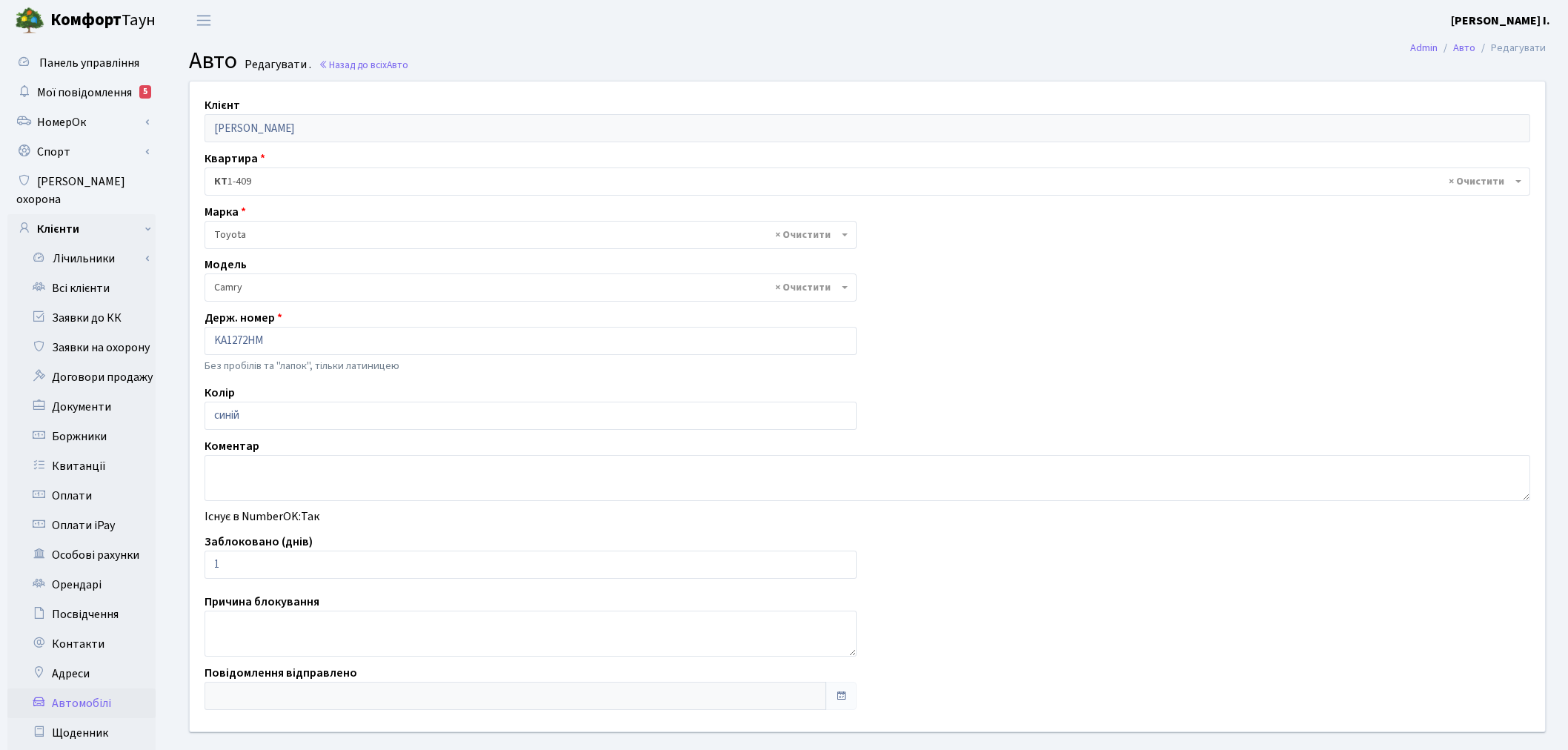
select select "2305"
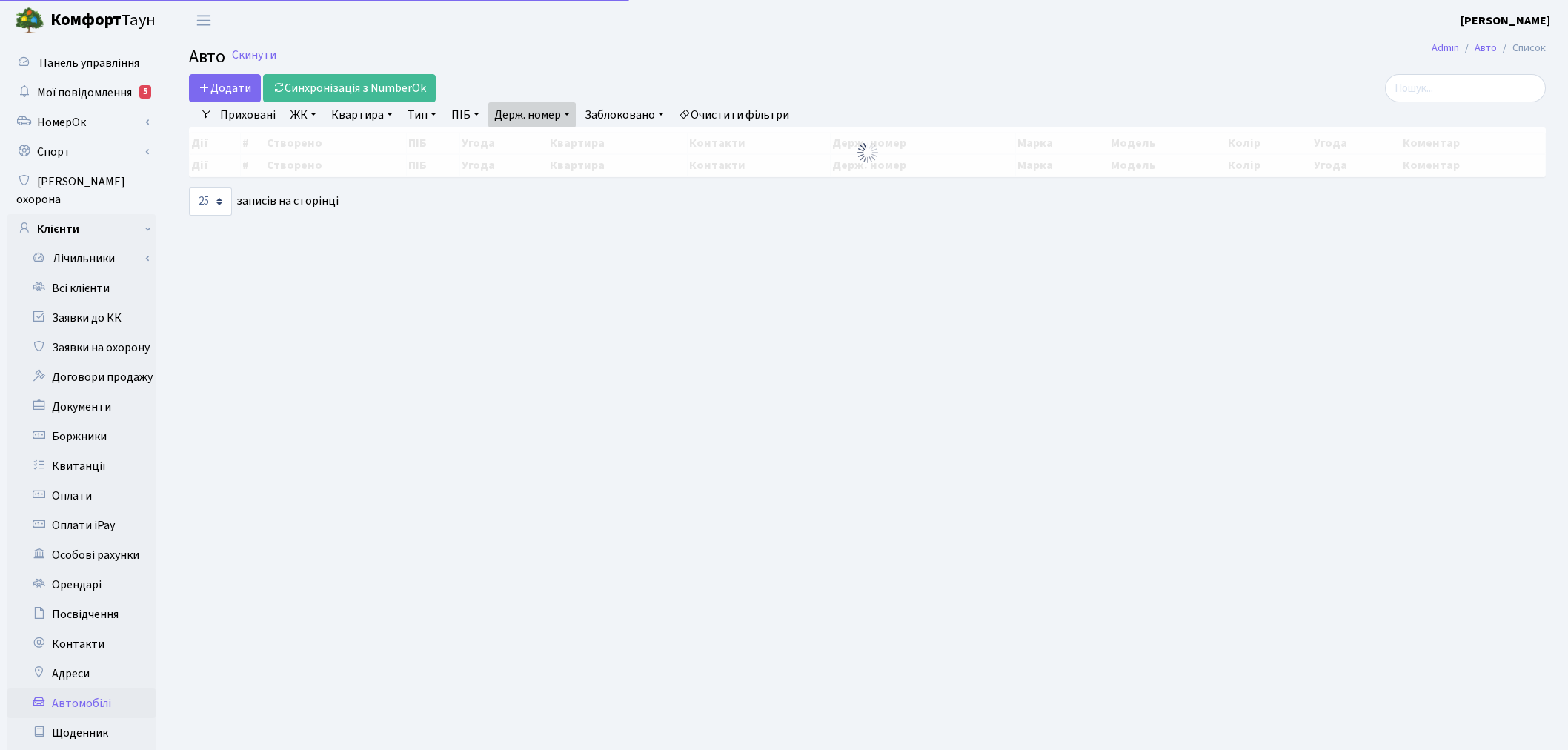
select select "25"
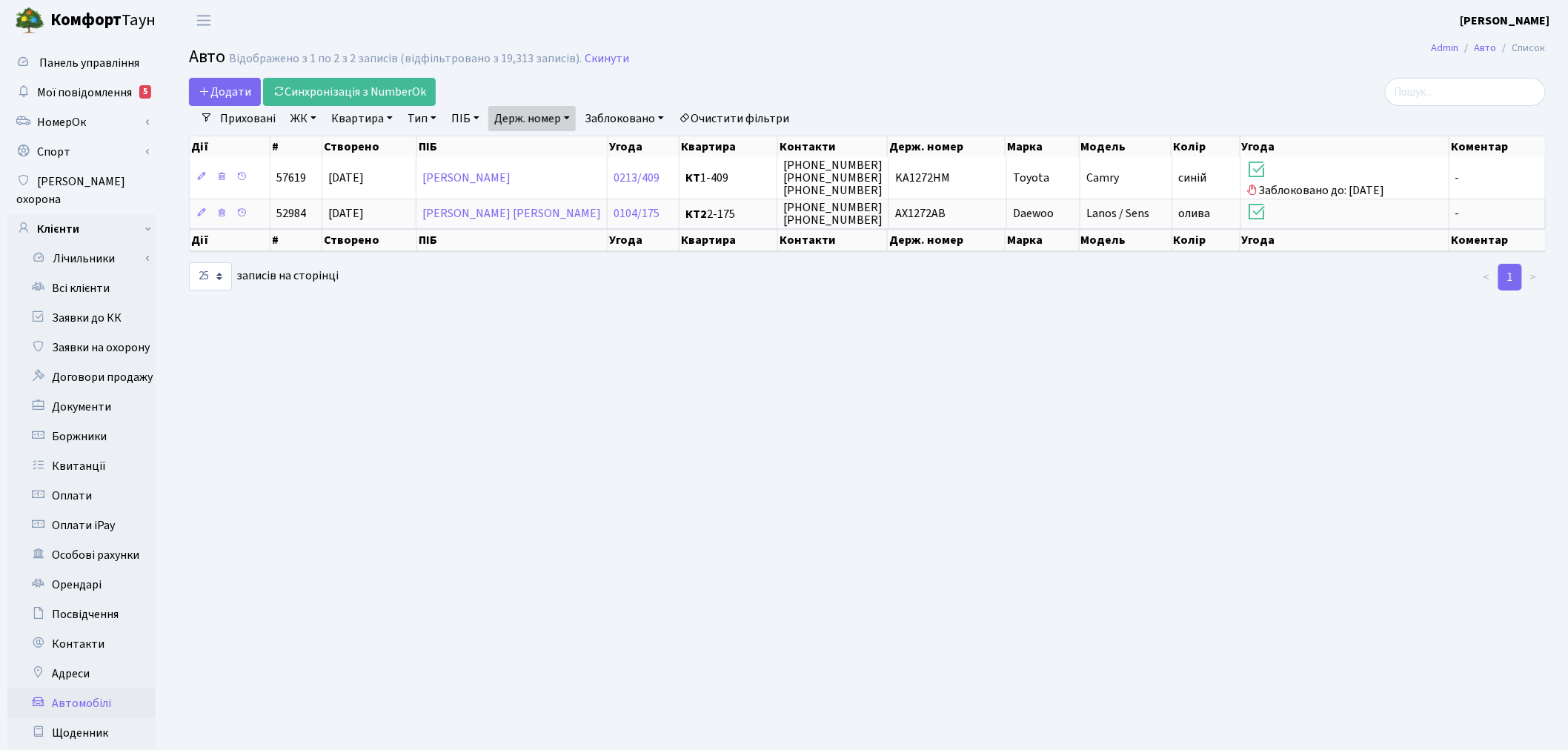
click at [504, 121] on link "Держ. номер" at bounding box center [532, 118] width 87 height 25
click at [560, 149] on input "1272" at bounding box center [531, 147] width 86 height 28
type input "8531"
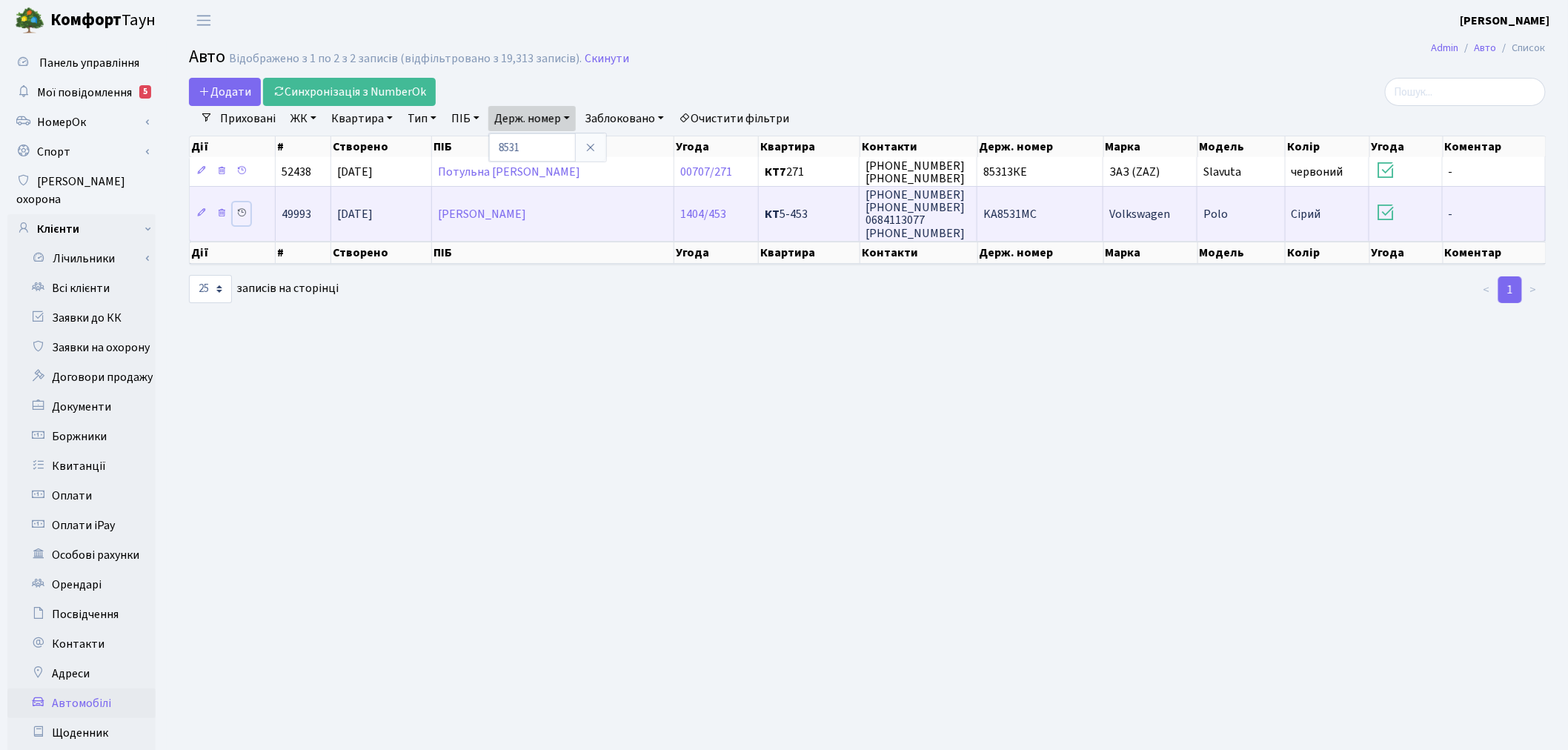
click at [245, 209] on icon at bounding box center [241, 212] width 10 height 10
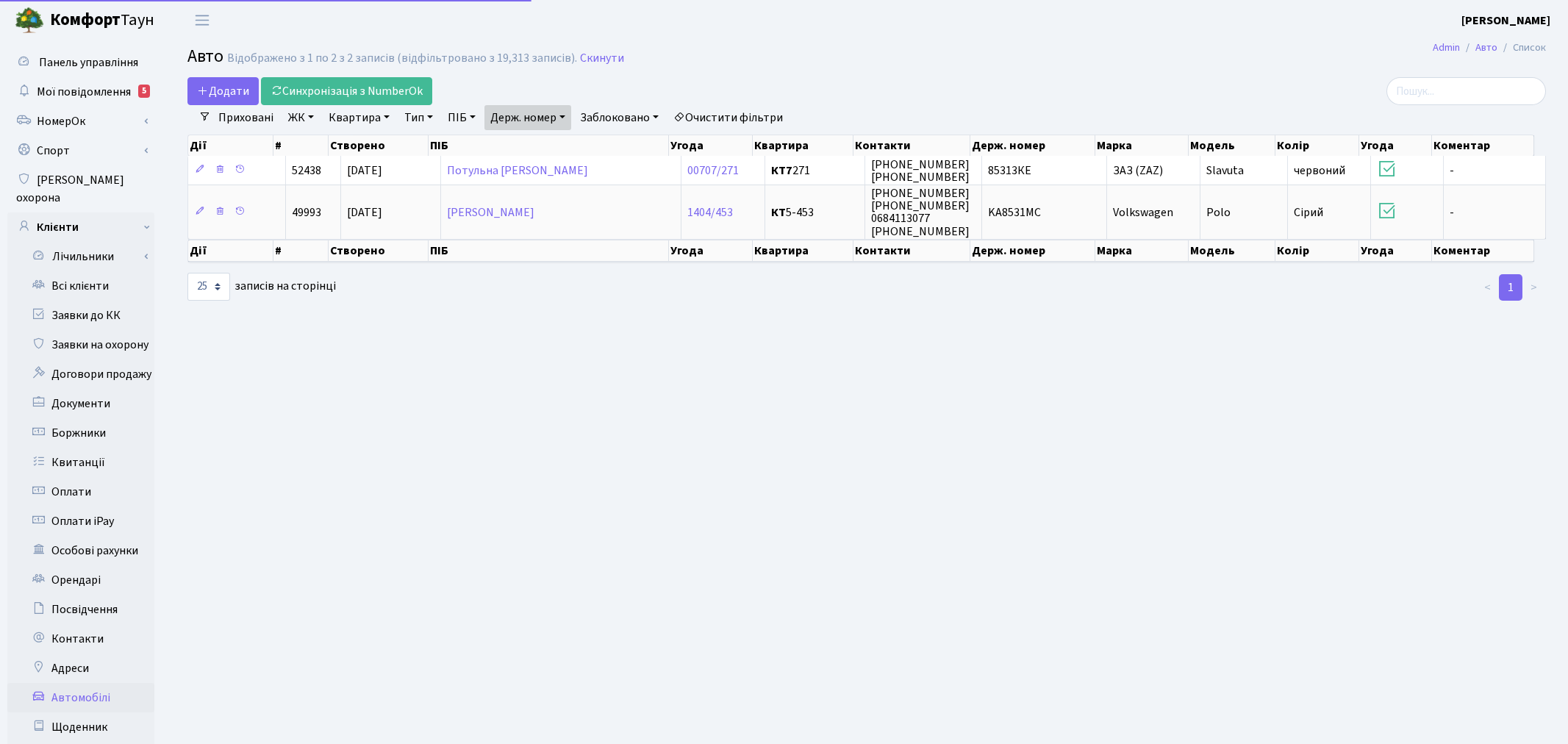
select select "25"
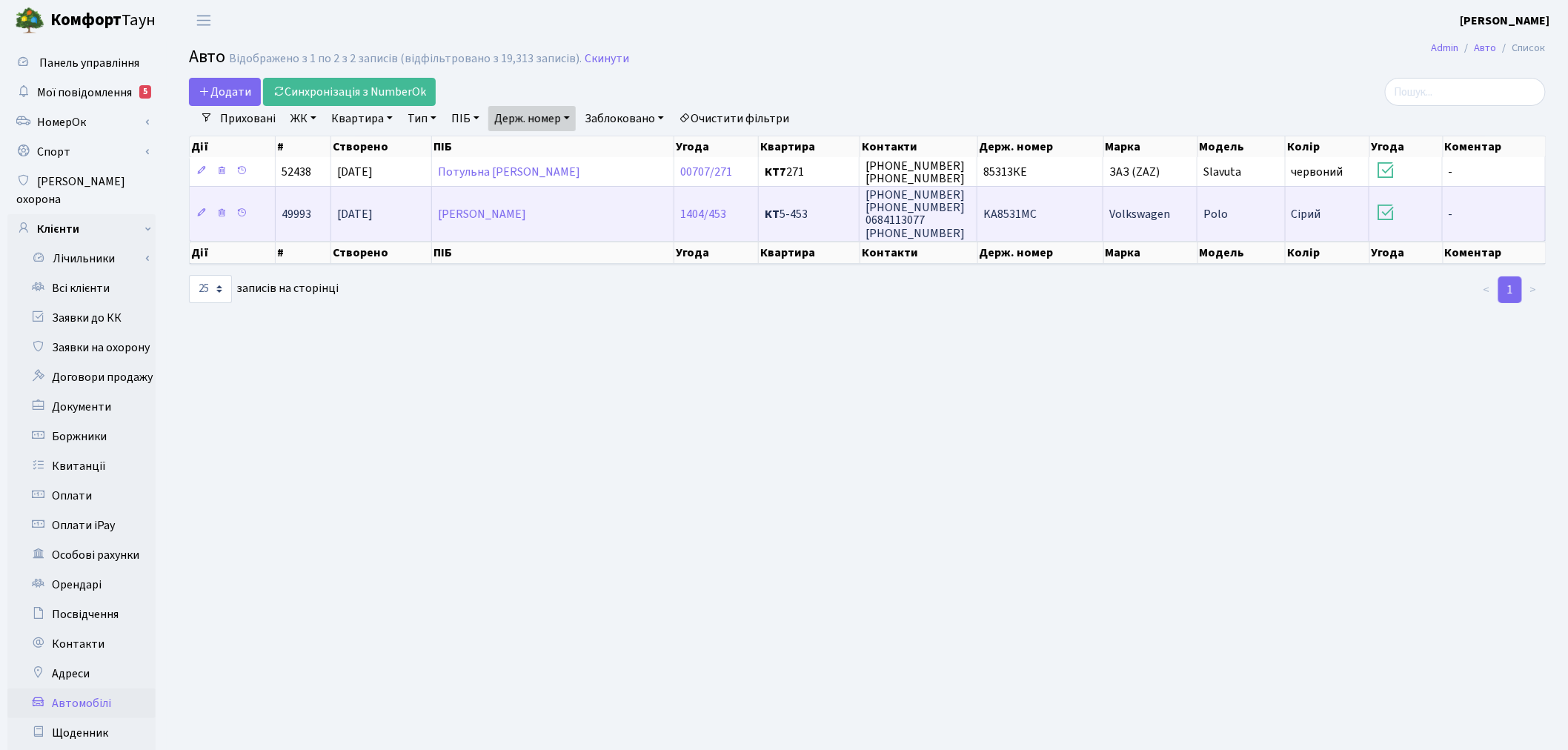
click at [1070, 218] on td "KA8531MC" at bounding box center [1040, 212] width 126 height 54
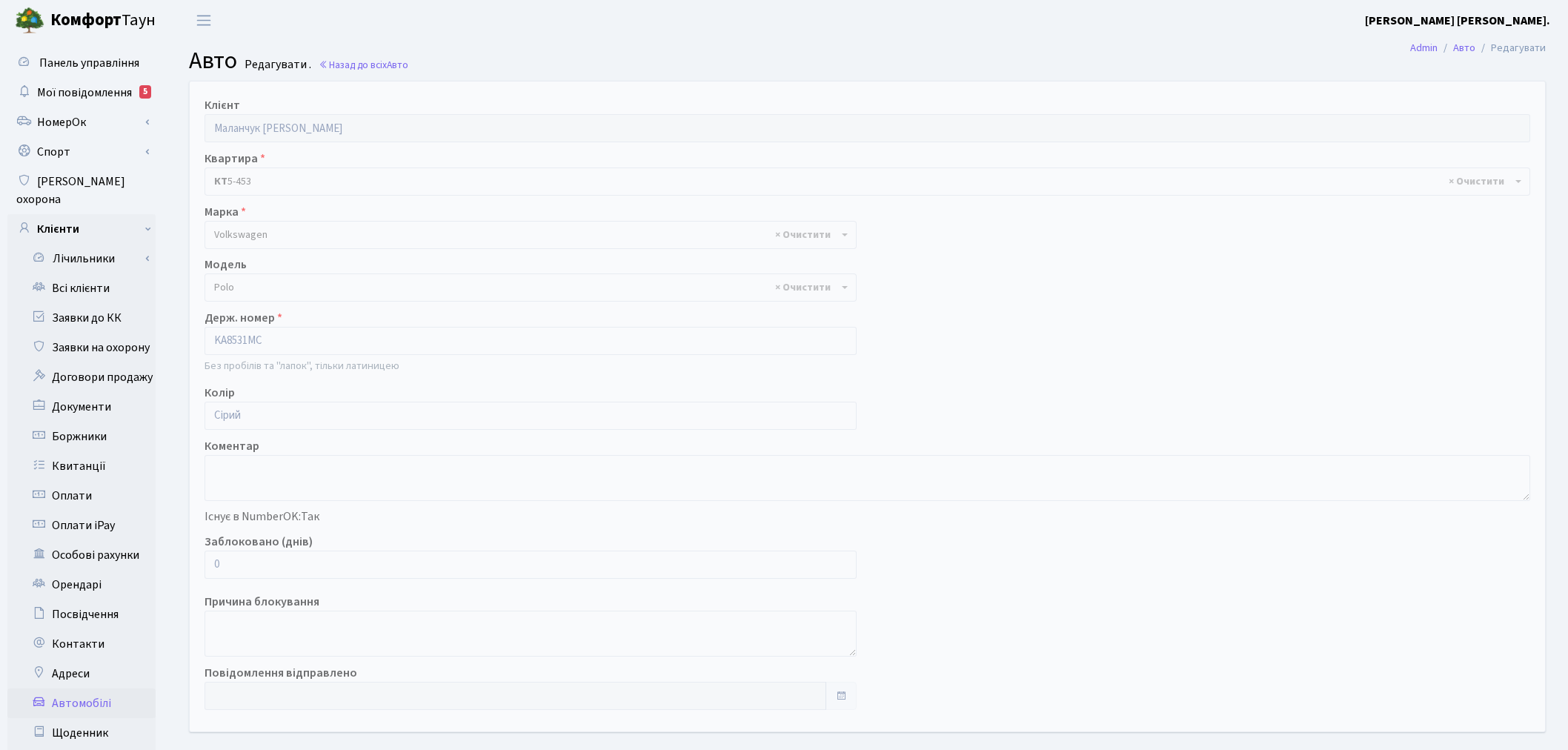
select select "2482"
drag, startPoint x: 269, startPoint y: 569, endPoint x: 189, endPoint y: 562, distance: 80.3
click at [188, 562] on div "Клієнт Маланчук Божена Андріївна Квартира - <b>КТ</b>&nbsp;&nbsp;&nbsp;&nbsp;5-…" at bounding box center [867, 407] width 1378 height 650
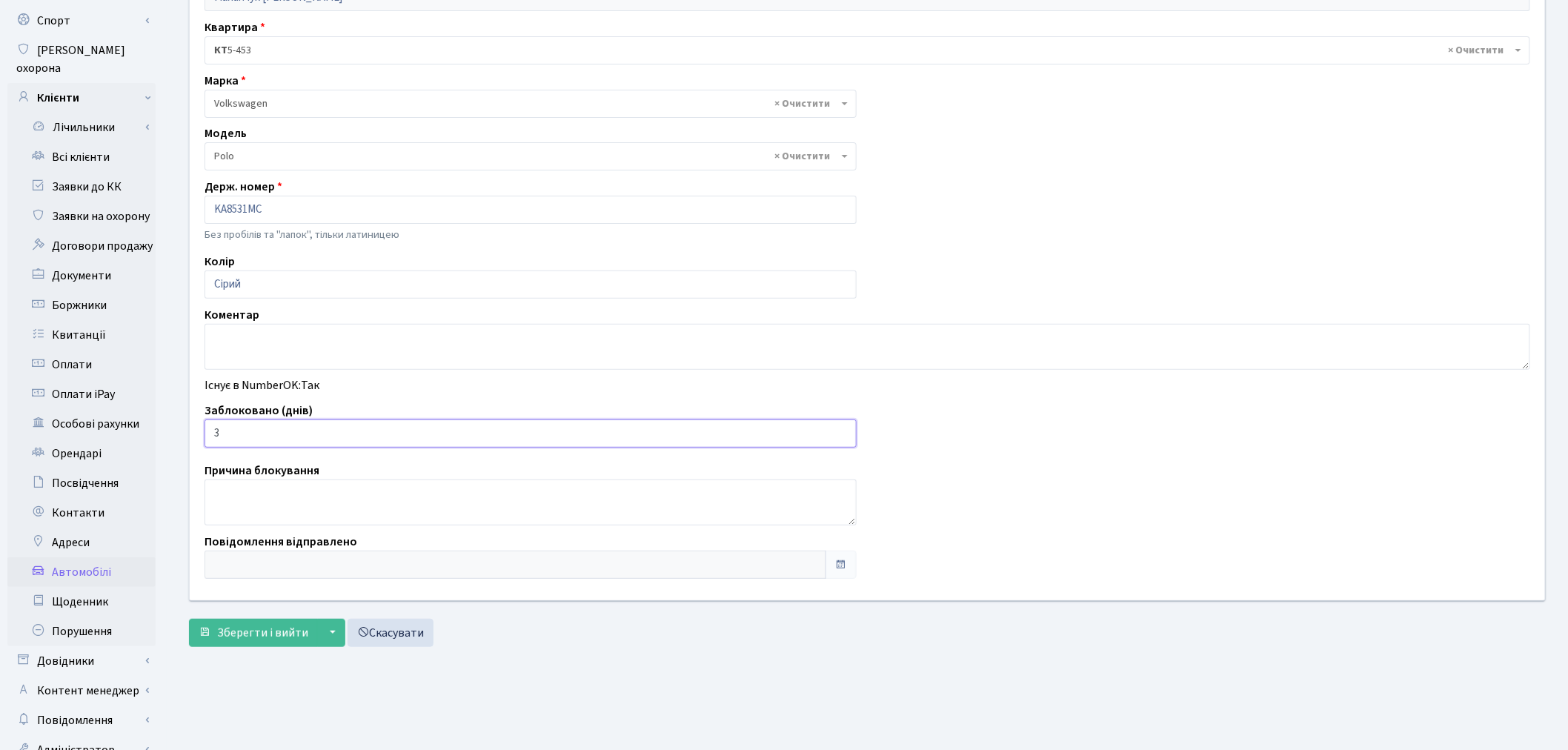
scroll to position [172, 0]
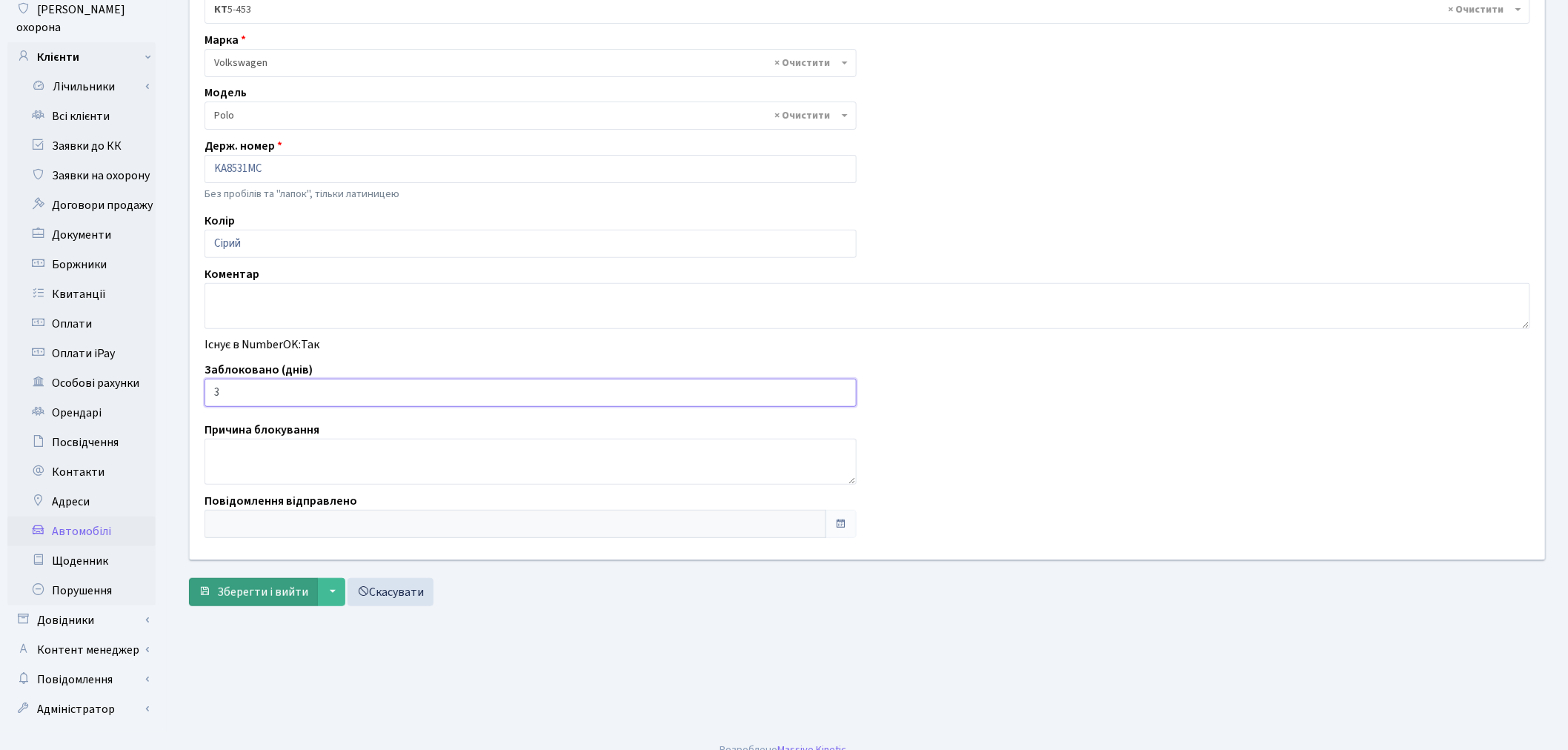
type input "3"
click at [261, 578] on button "Зберегти і вийти" at bounding box center [254, 592] width 129 height 28
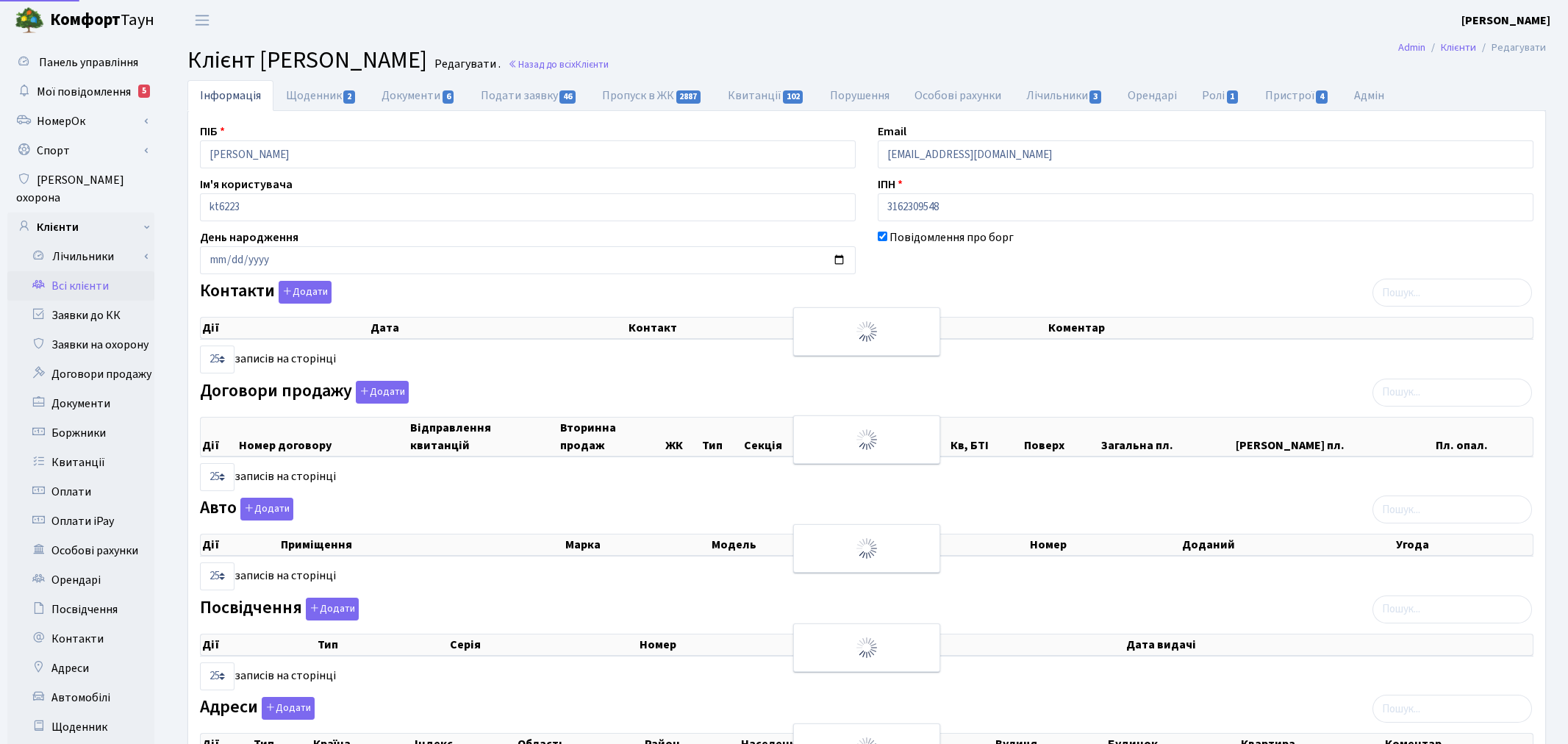
select select "25"
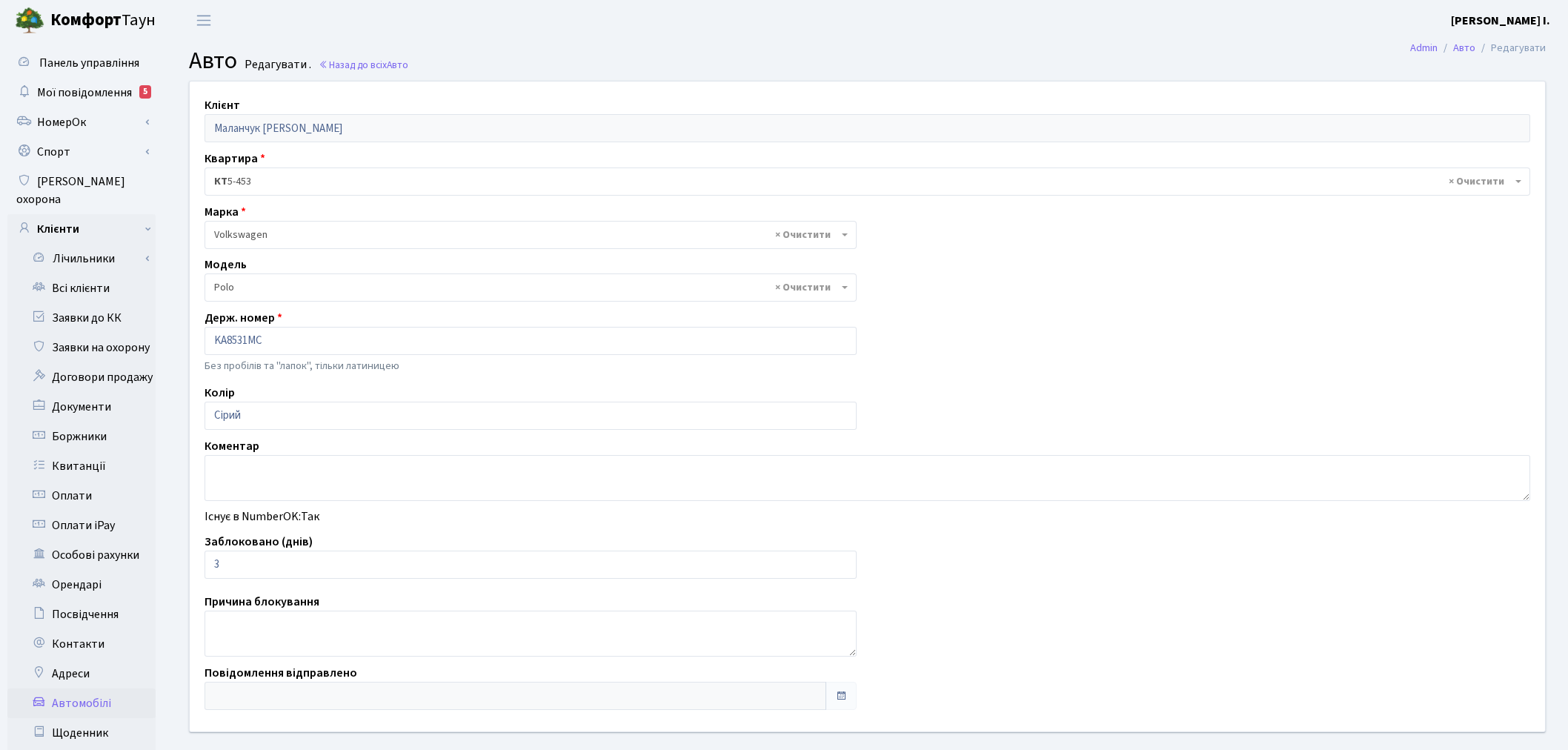
select select "2482"
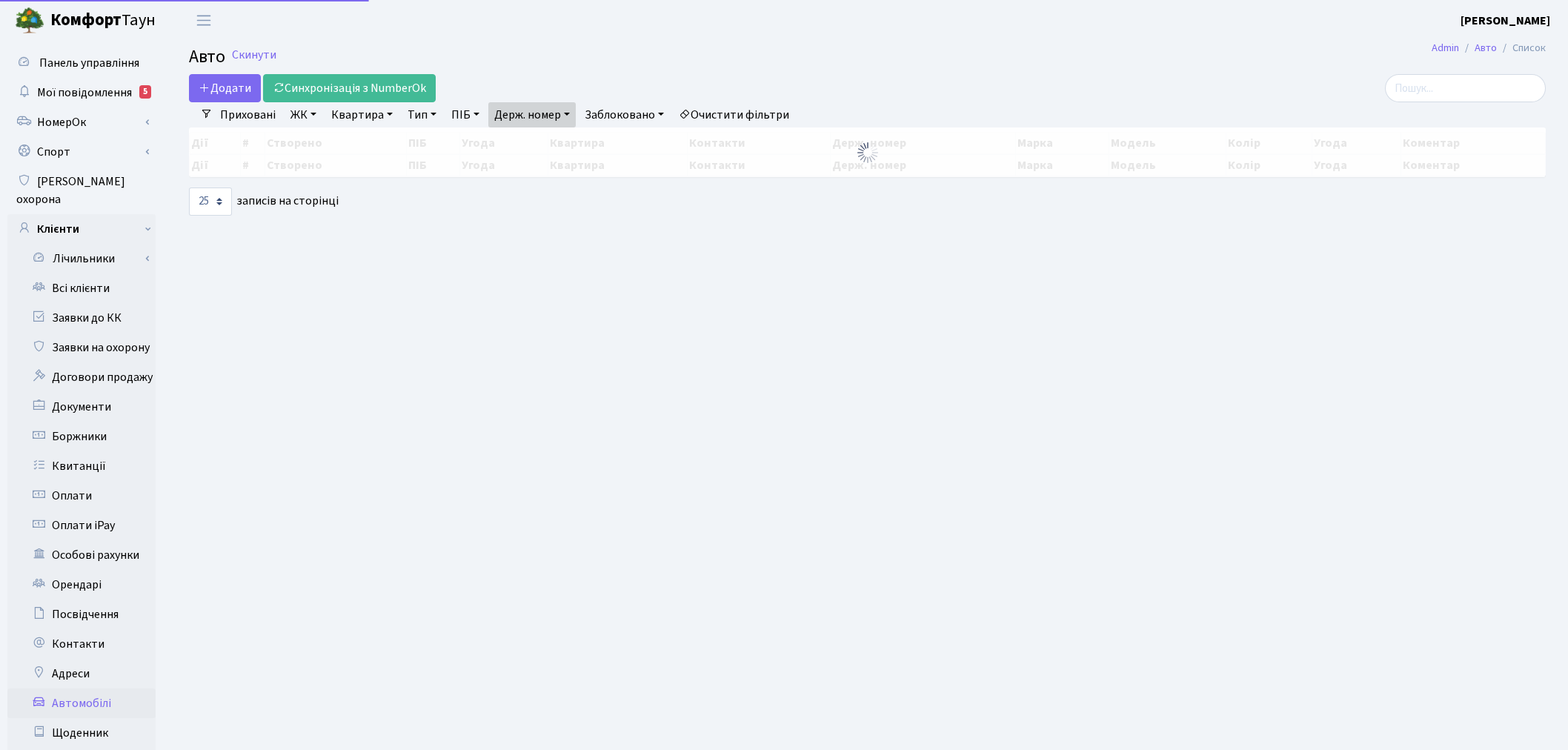
select select "25"
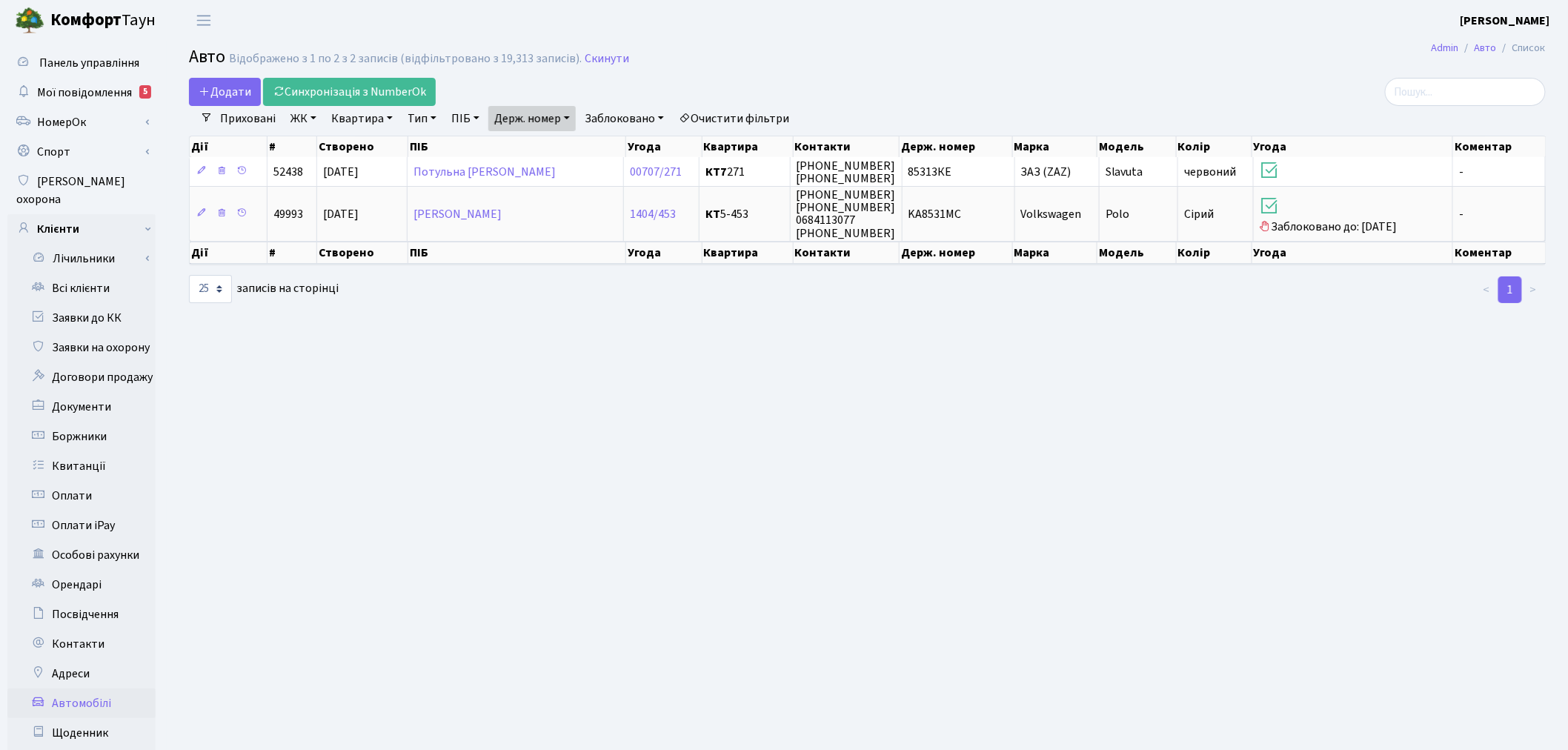
click at [534, 109] on link "Держ. номер" at bounding box center [532, 118] width 87 height 25
click at [573, 154] on input "8531" at bounding box center [531, 147] width 86 height 28
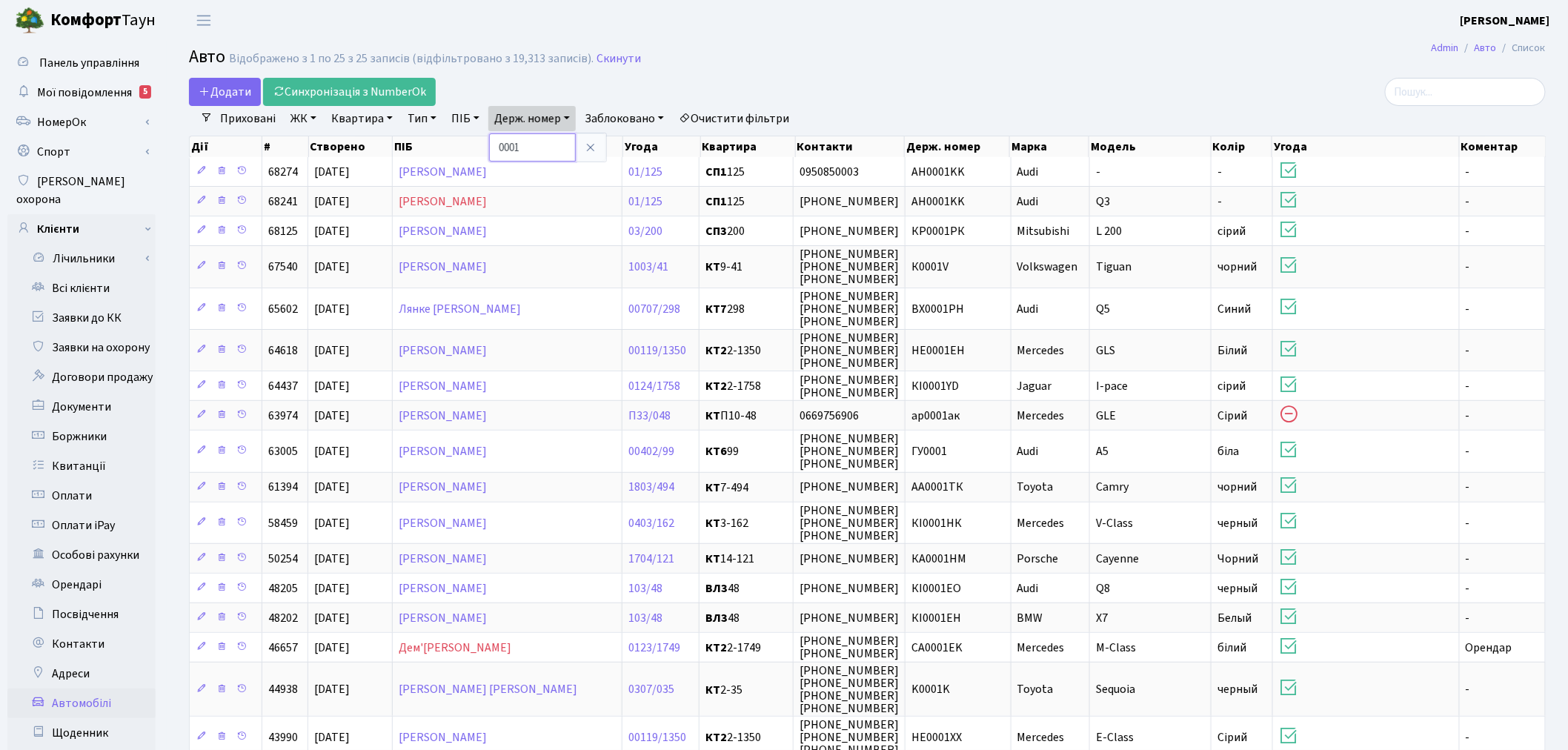
click at [568, 142] on input "0001" at bounding box center [531, 147] width 86 height 28
type input "1021"
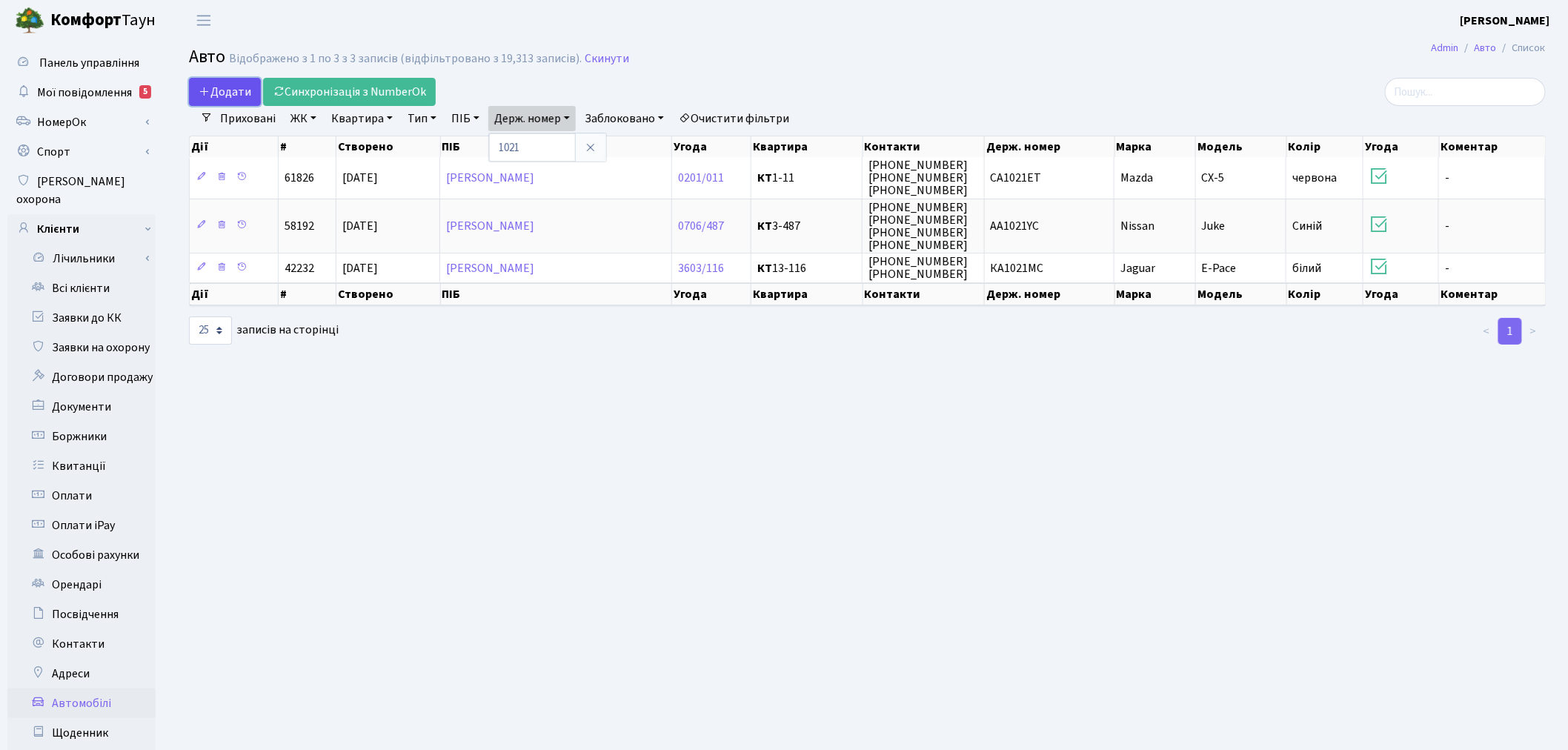
click at [229, 86] on span "Додати" at bounding box center [225, 92] width 53 height 16
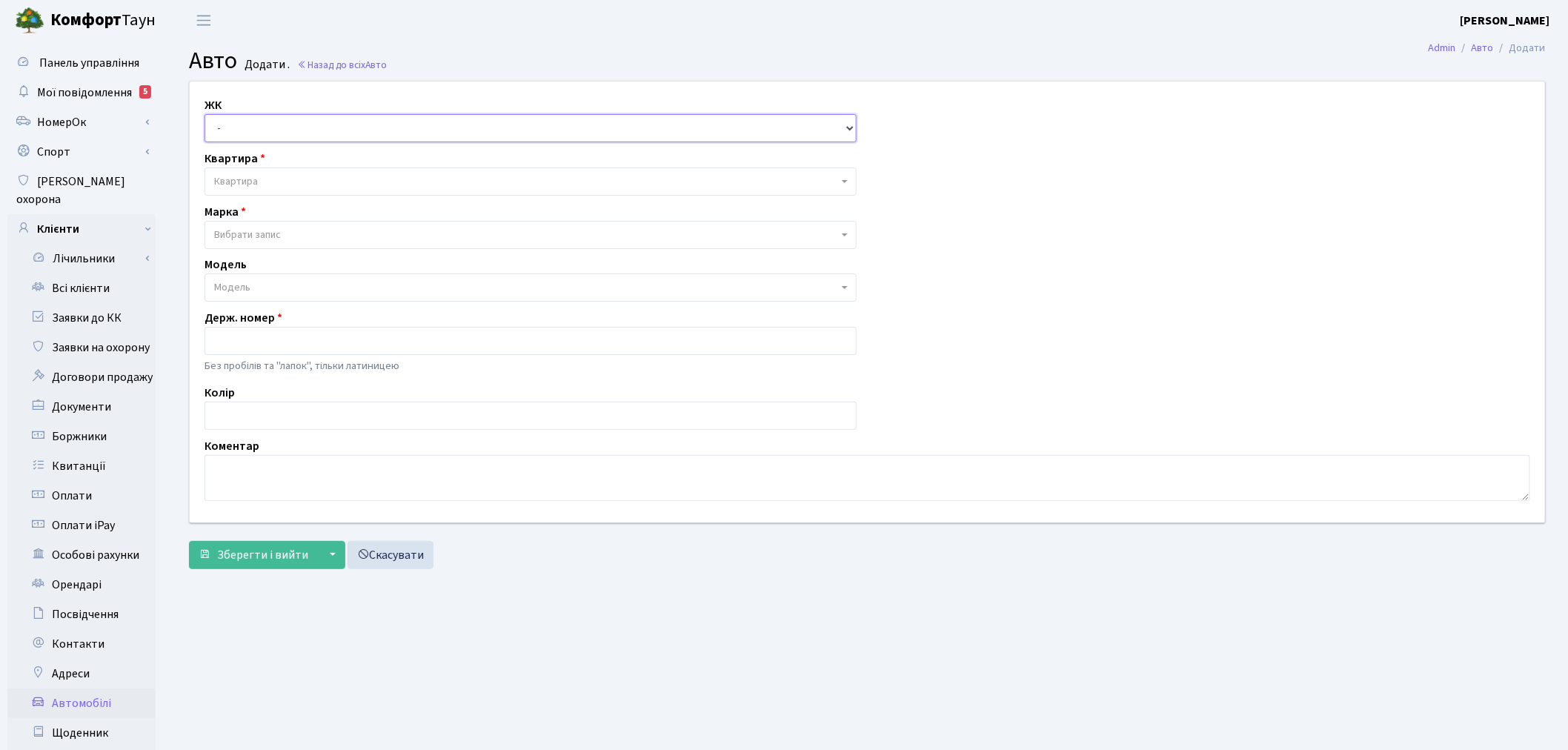
click at [281, 137] on select "- ТХ, вул. Ділова, 1/2 КТ, вул. Регенераторна, 4 КТ2, просп. Соборності, 17 КТ3…" at bounding box center [531, 127] width 652 height 28
click at [309, 130] on select "- ТХ, вул. Ділова, 1/2 КТ, вул. Регенераторна, 4 КТ2, просп. Соборності, 17 КТ3…" at bounding box center [531, 127] width 652 height 28
drag, startPoint x: 1146, startPoint y: 602, endPoint x: 1090, endPoint y: 574, distance: 62.6
click at [1146, 602] on main "Admin Авто Додати Авто Додати . Назад до всіх Авто ЖК - ТХ, вул. Ділова, 1/2 КТ…" at bounding box center [867, 472] width 1401 height 863
click at [256, 122] on select "- ТХ, вул. Ділова, 1/2 КТ, вул. Регенераторна, 4 КТ2, просп. Соборності, 17 КТ3…" at bounding box center [531, 127] width 652 height 28
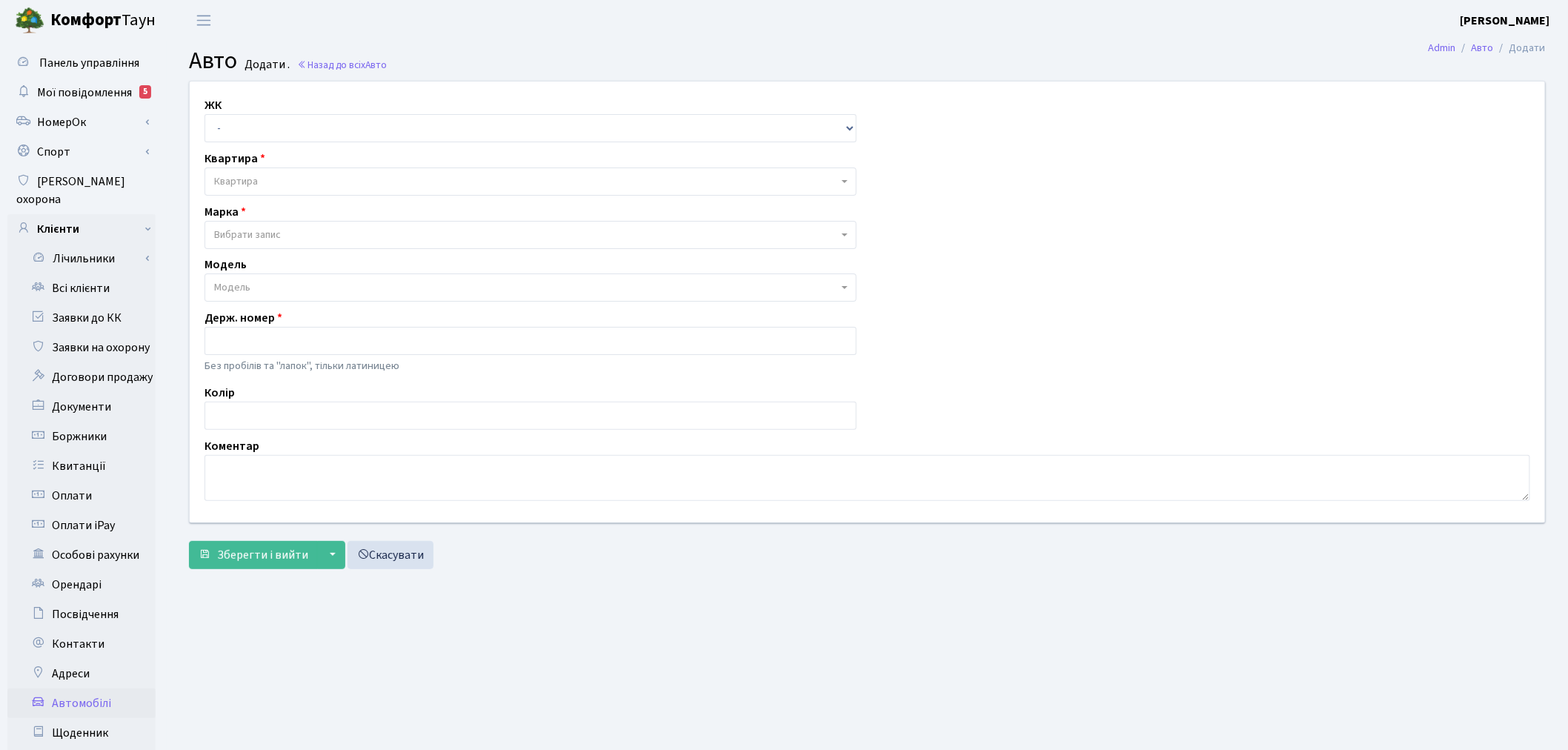
click at [987, 727] on main "Admin Авто Додати Авто Додати . Назад до всіх Авто ЖК - ТХ, вул. Ділова, 1/2 КТ…" at bounding box center [867, 472] width 1401 height 863
click at [313, 184] on span "Квартира" at bounding box center [526, 181] width 624 height 15
click at [289, 123] on select "- ТХ, вул. Ділова, 1/2 КТ, вул. Регенераторна, 4 КТ2, просп. Соборності, 17 КТ3…" at bounding box center [531, 127] width 652 height 28
select select "271"
click at [205, 114] on select "- ТХ, вул. Ділова, 1/2 КТ, вул. Регенераторна, 4 КТ2, просп. Соборності, 17 КТ3…" at bounding box center [531, 127] width 652 height 28
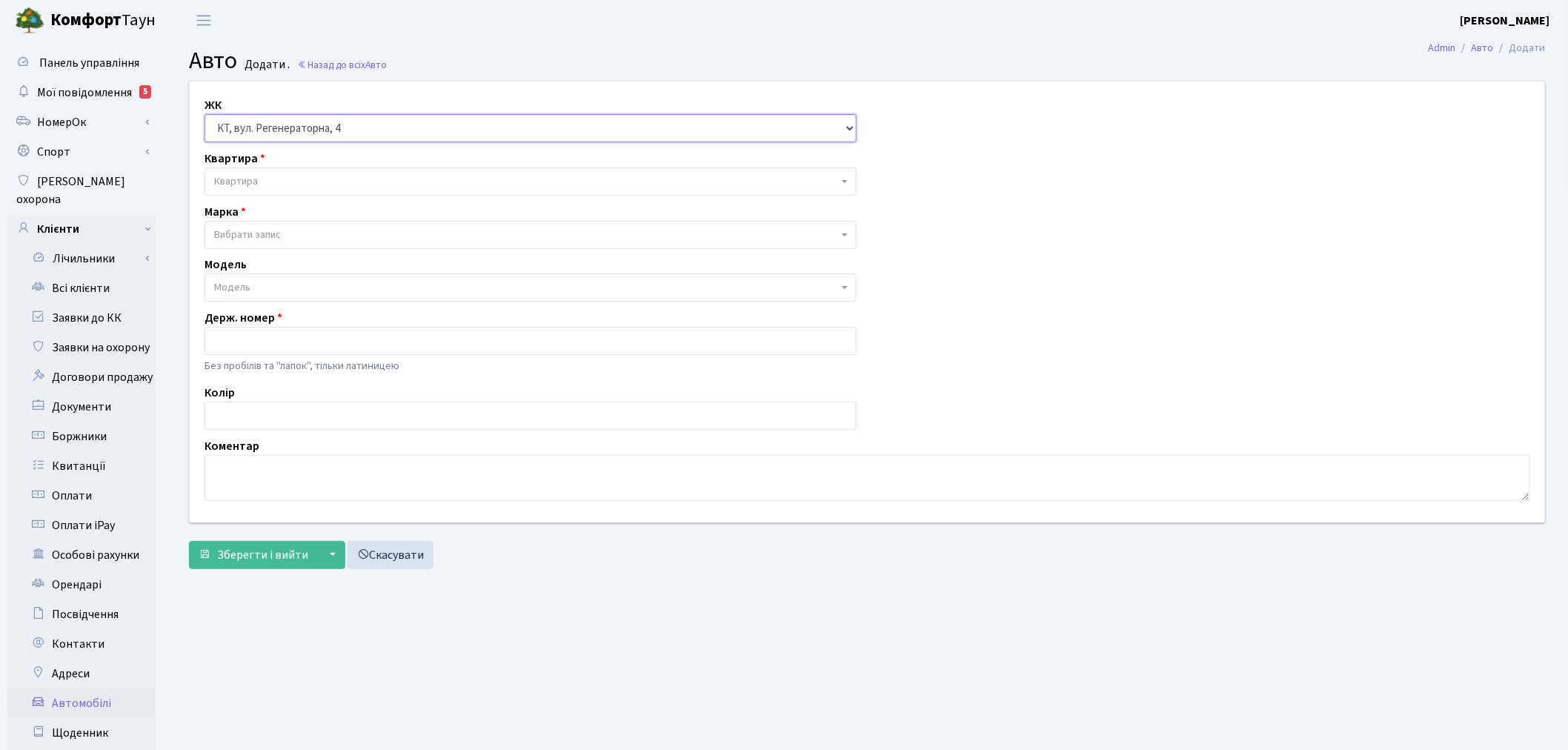
select select
click at [265, 189] on span "Квартира" at bounding box center [531, 181] width 652 height 28
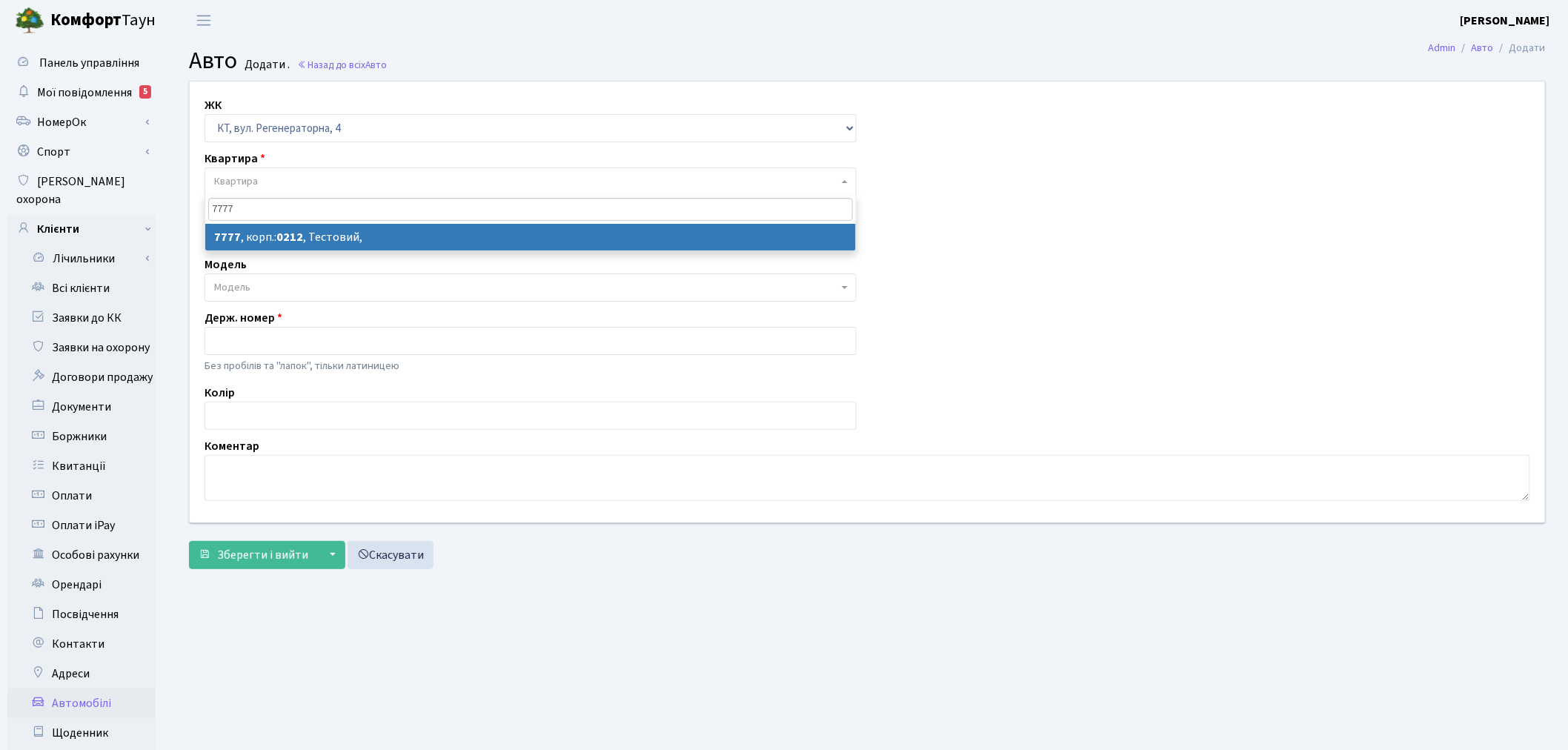
type input "7777"
select select "17530"
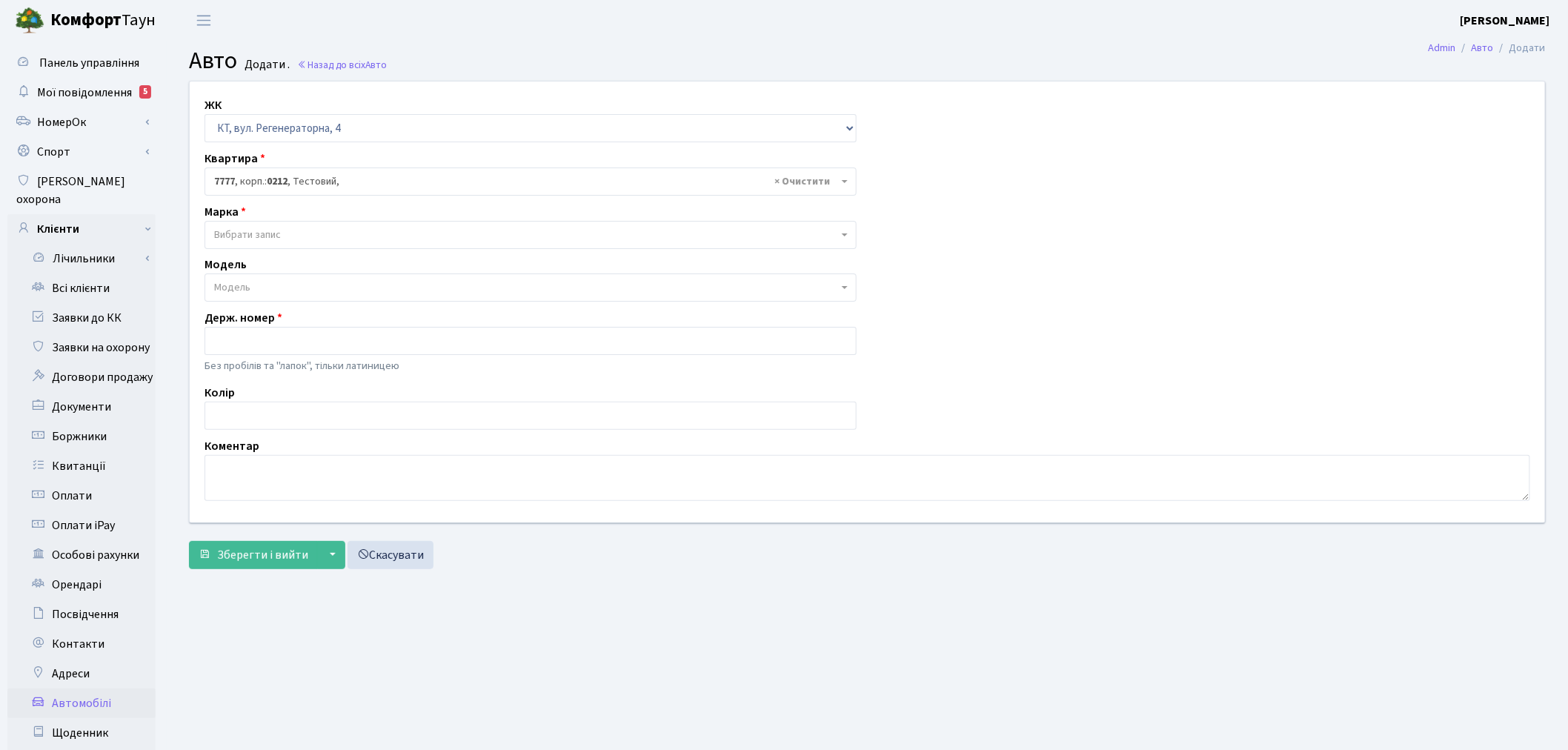
click at [273, 231] on span "Вибрати запис" at bounding box center [247, 235] width 66 height 15
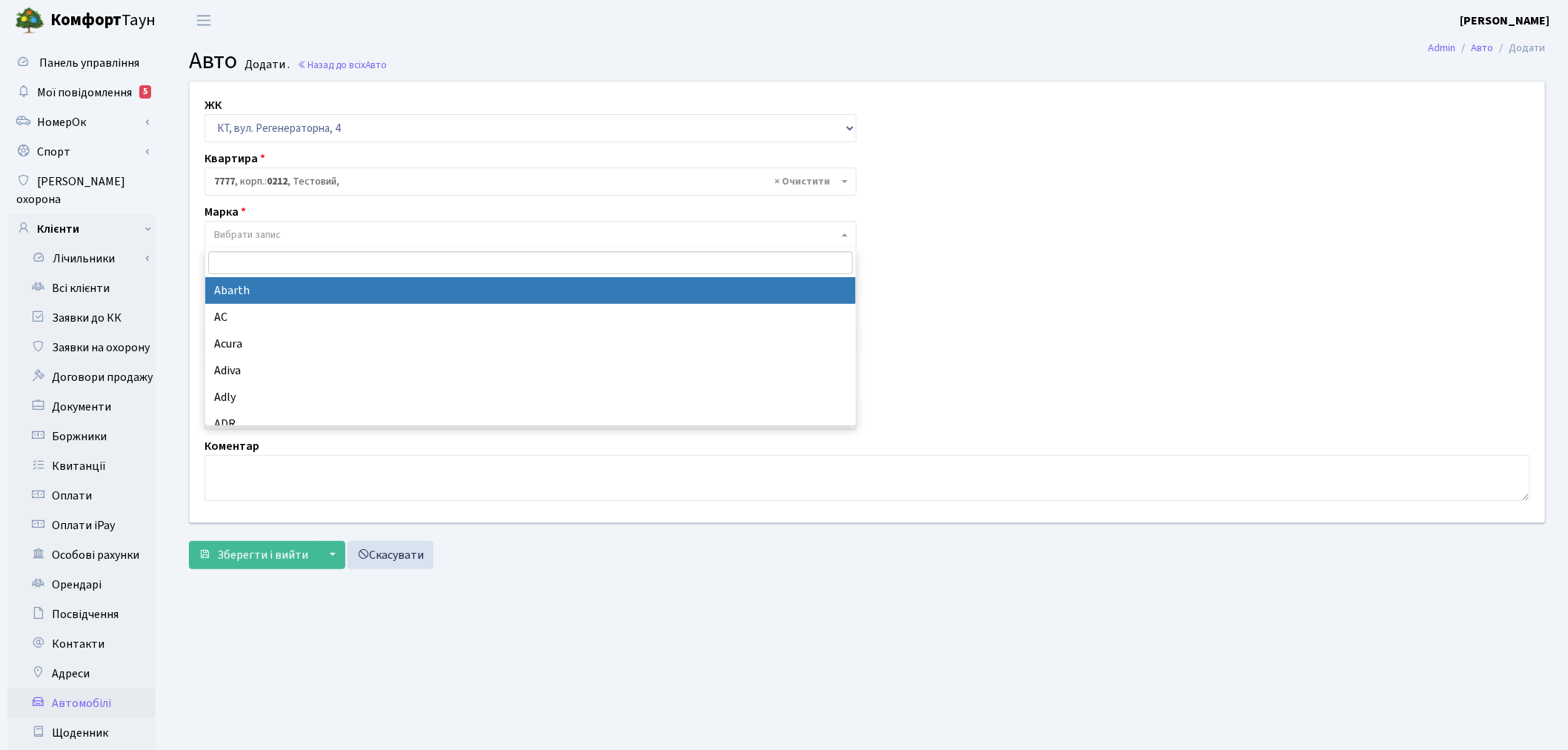
select select "1"
select select
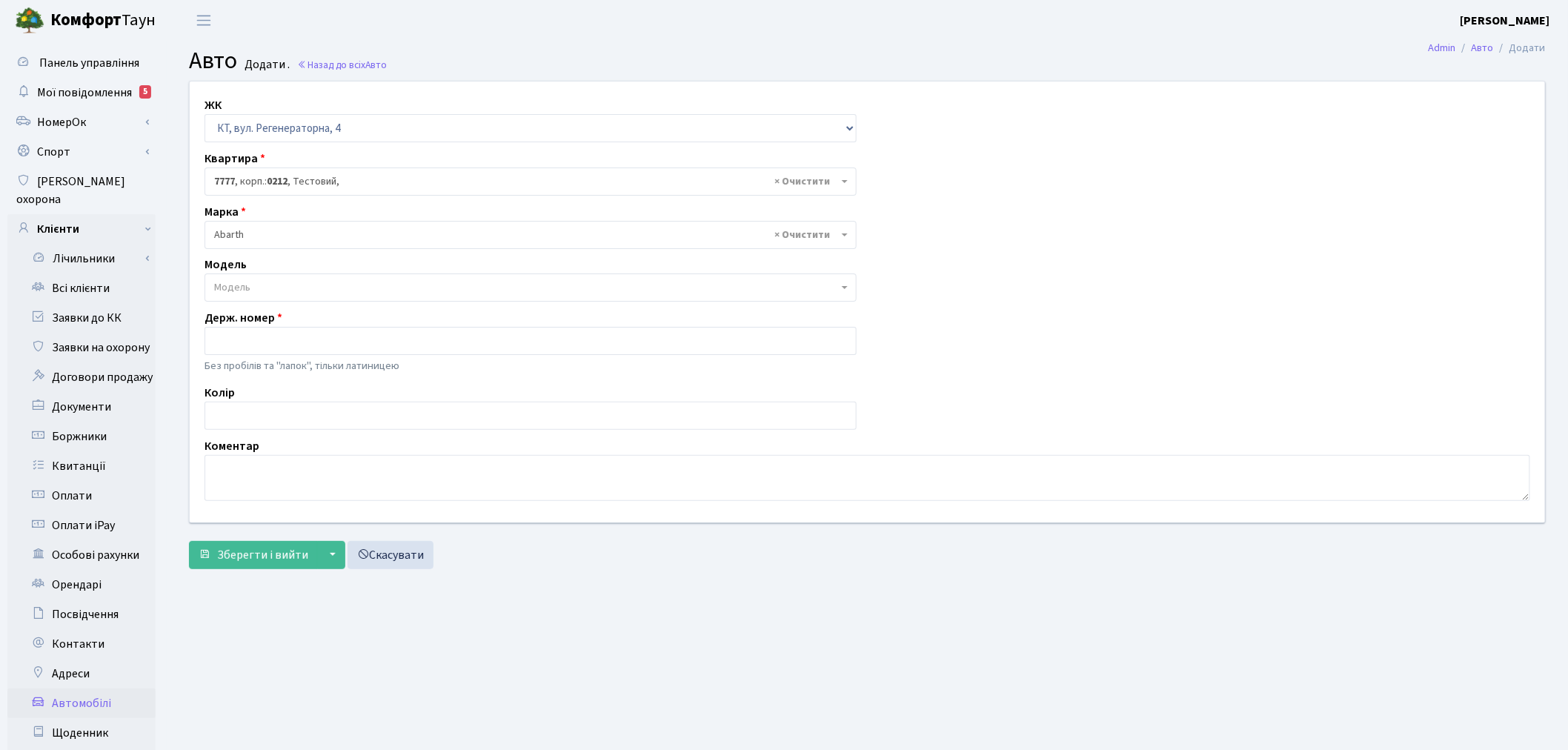
click at [274, 285] on span "Модель" at bounding box center [526, 288] width 624 height 15
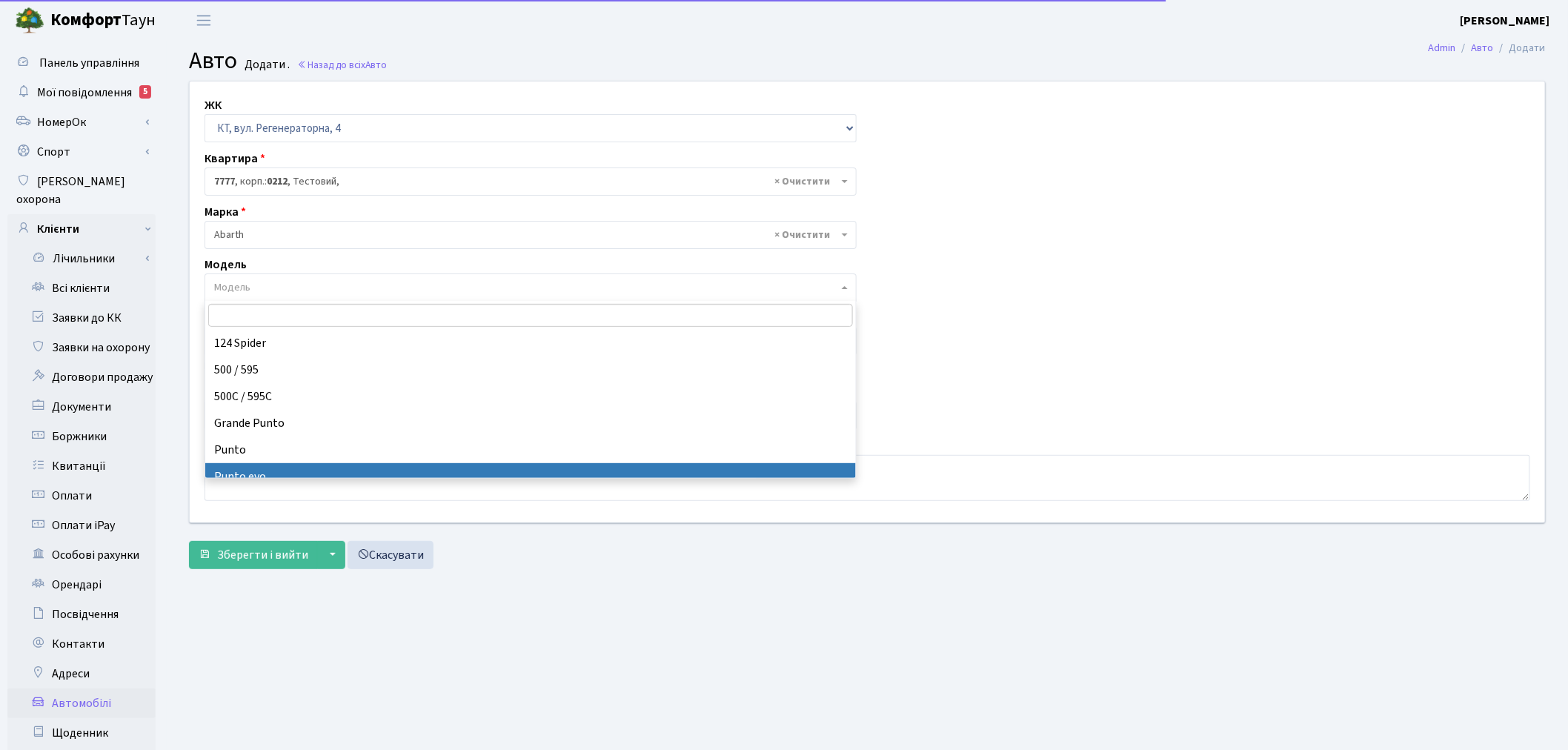
click at [1212, 536] on form "ЖК - ТХ, вул. Ділова, 1/2 КТ, вул. Регенераторна, 4 КТ2, просп. Соборності, 17 …" at bounding box center [867, 325] width 1357 height 489
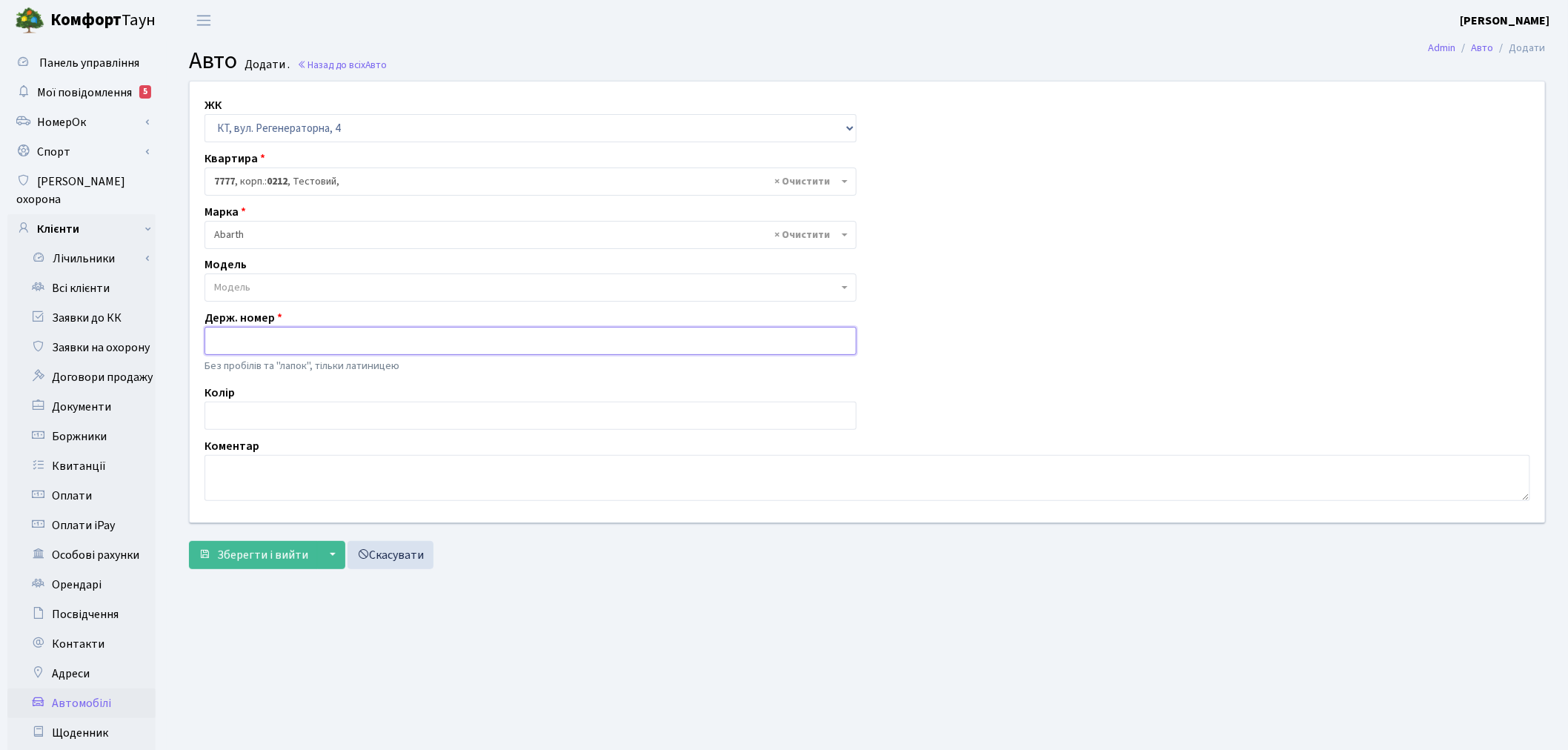
click at [294, 338] on input "text" at bounding box center [531, 340] width 652 height 28
click at [317, 335] on input "text" at bounding box center [531, 340] width 652 height 28
paste input "АР1023ІМ"
type input "АР1023ІМ"
click at [305, 469] on textarea at bounding box center [867, 478] width 1326 height 46
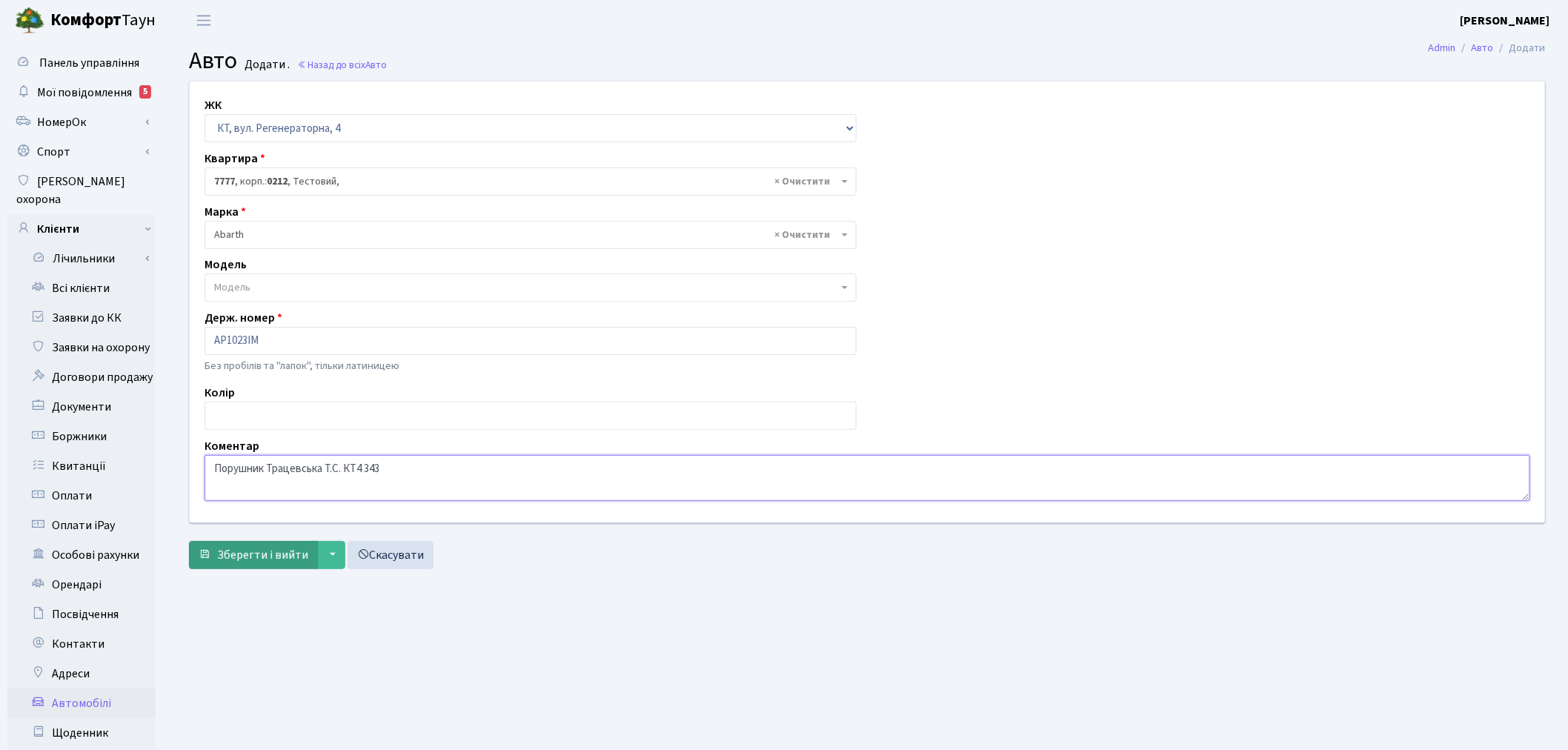
type textarea "Порушник Трацевська Т.С. КТ4 343"
click at [265, 550] on span "Зберегти і вийти" at bounding box center [263, 555] width 91 height 16
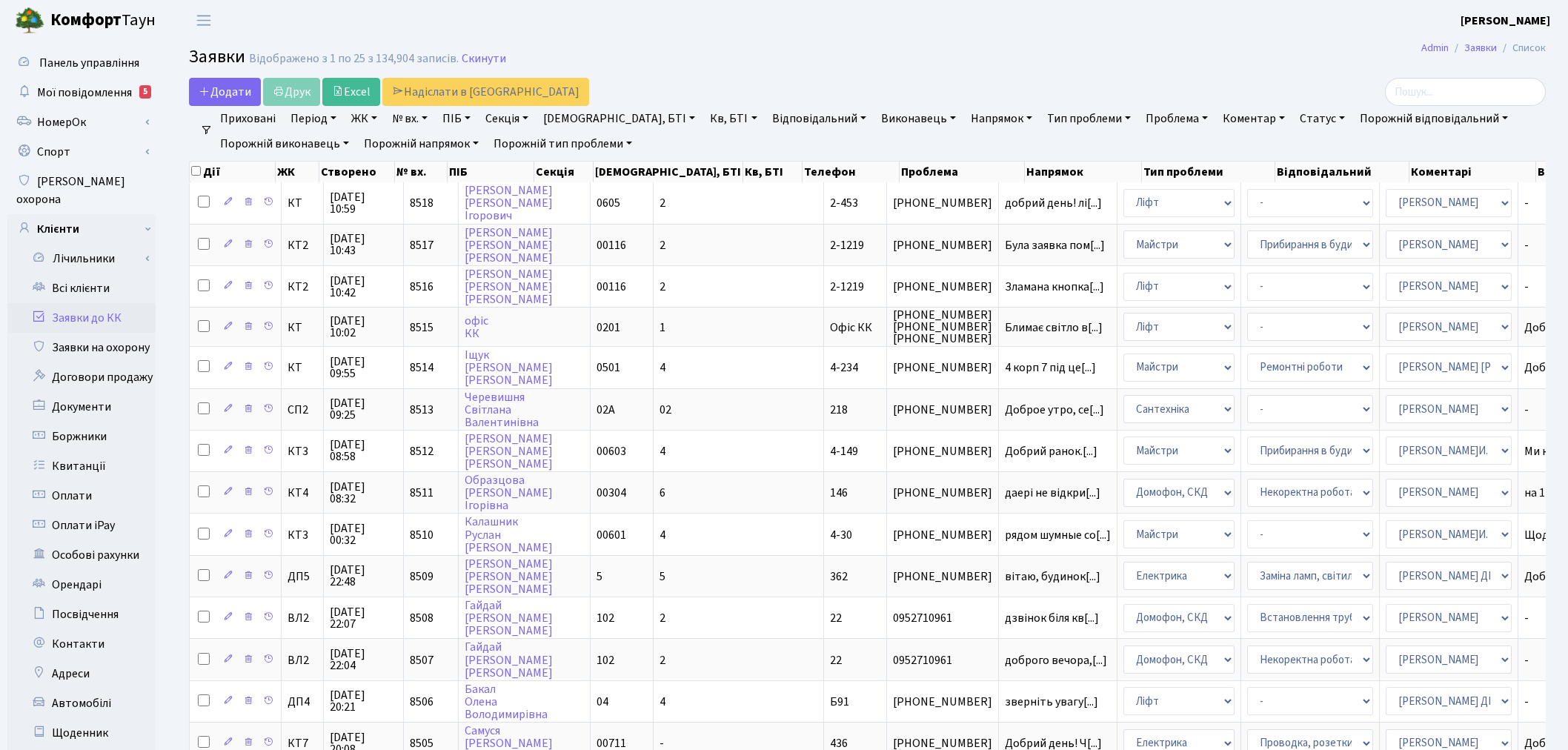
select select "25"
click at [115, 123] on link "НомерОк" at bounding box center [81, 122] width 148 height 30
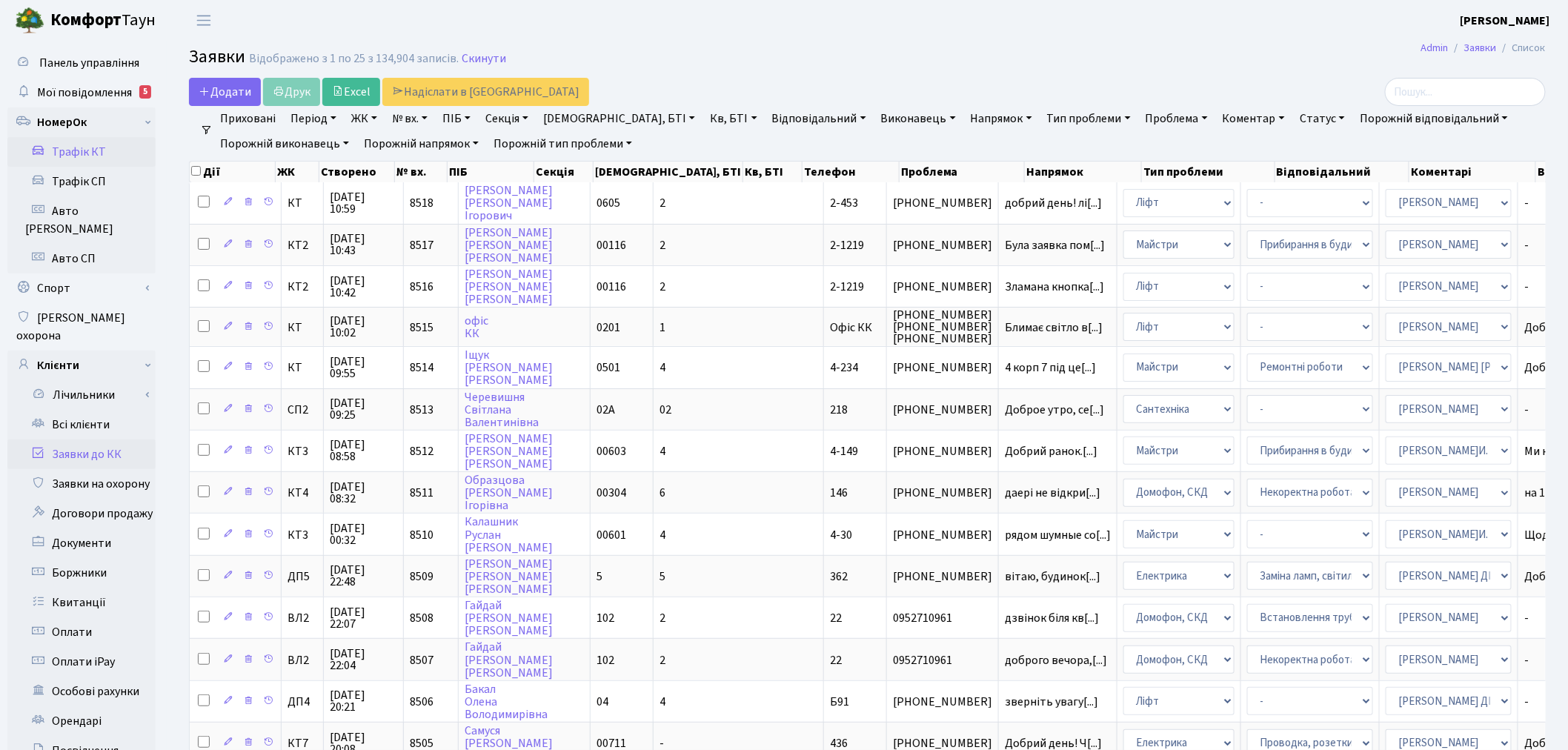
click at [122, 153] on link "Трафік КТ" at bounding box center [81, 152] width 148 height 30
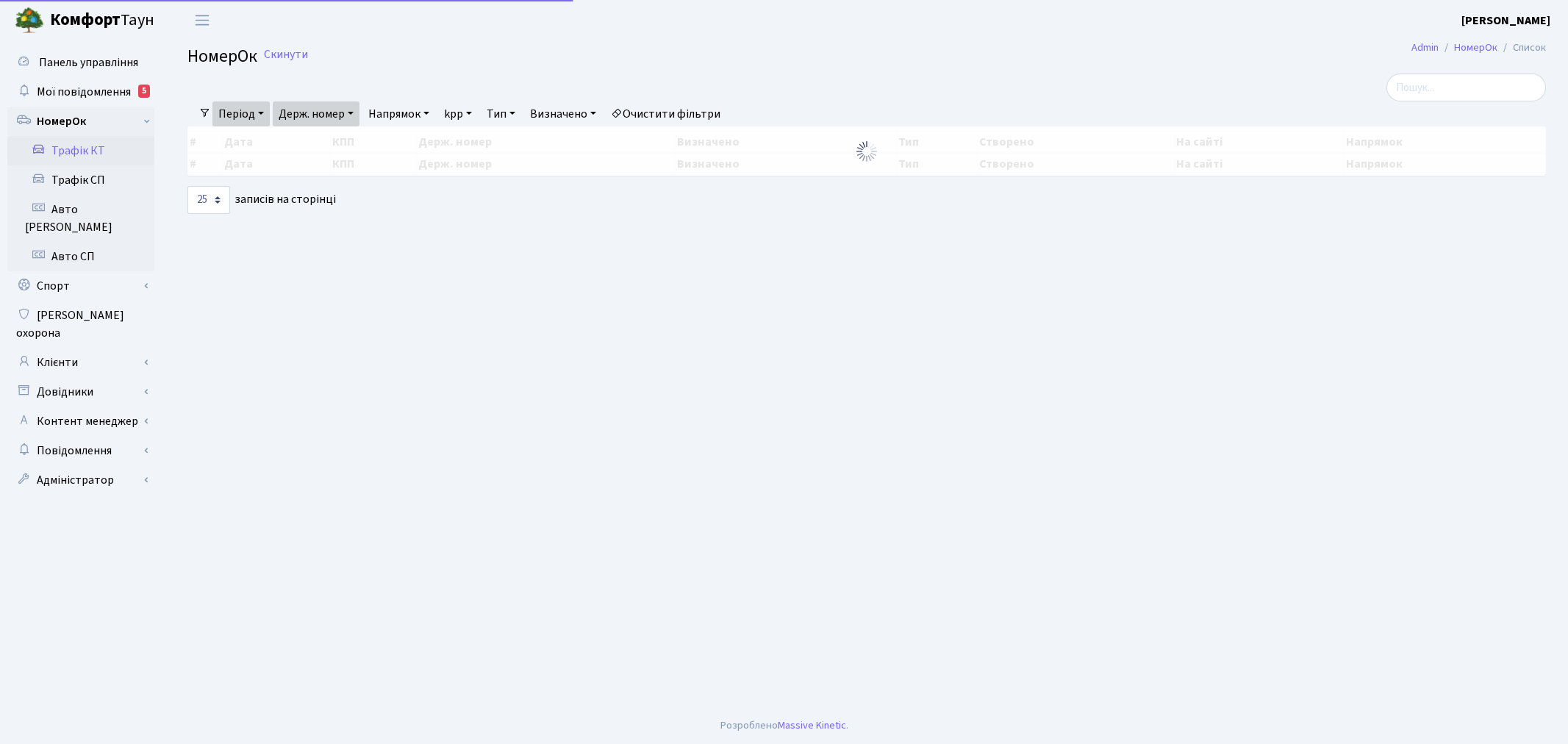
select select "25"
click at [299, 55] on link "Скинути" at bounding box center [285, 54] width 44 height 14
select select "25"
click at [306, 115] on link "Держ. номер" at bounding box center [316, 114] width 87 height 25
click at [225, 118] on link "Період" at bounding box center [241, 114] width 58 height 25
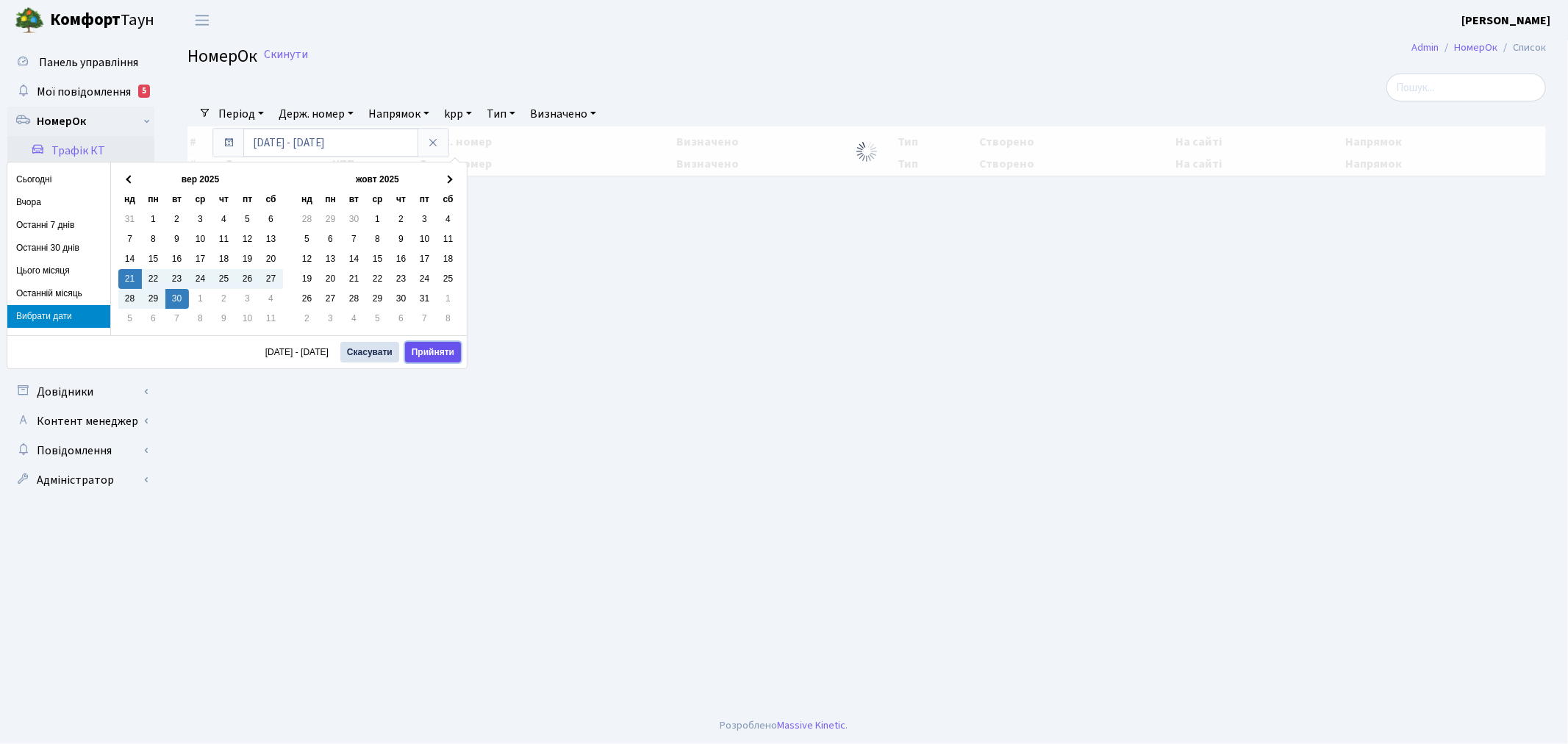
click at [438, 344] on button "Прийняти" at bounding box center [433, 352] width 56 height 21
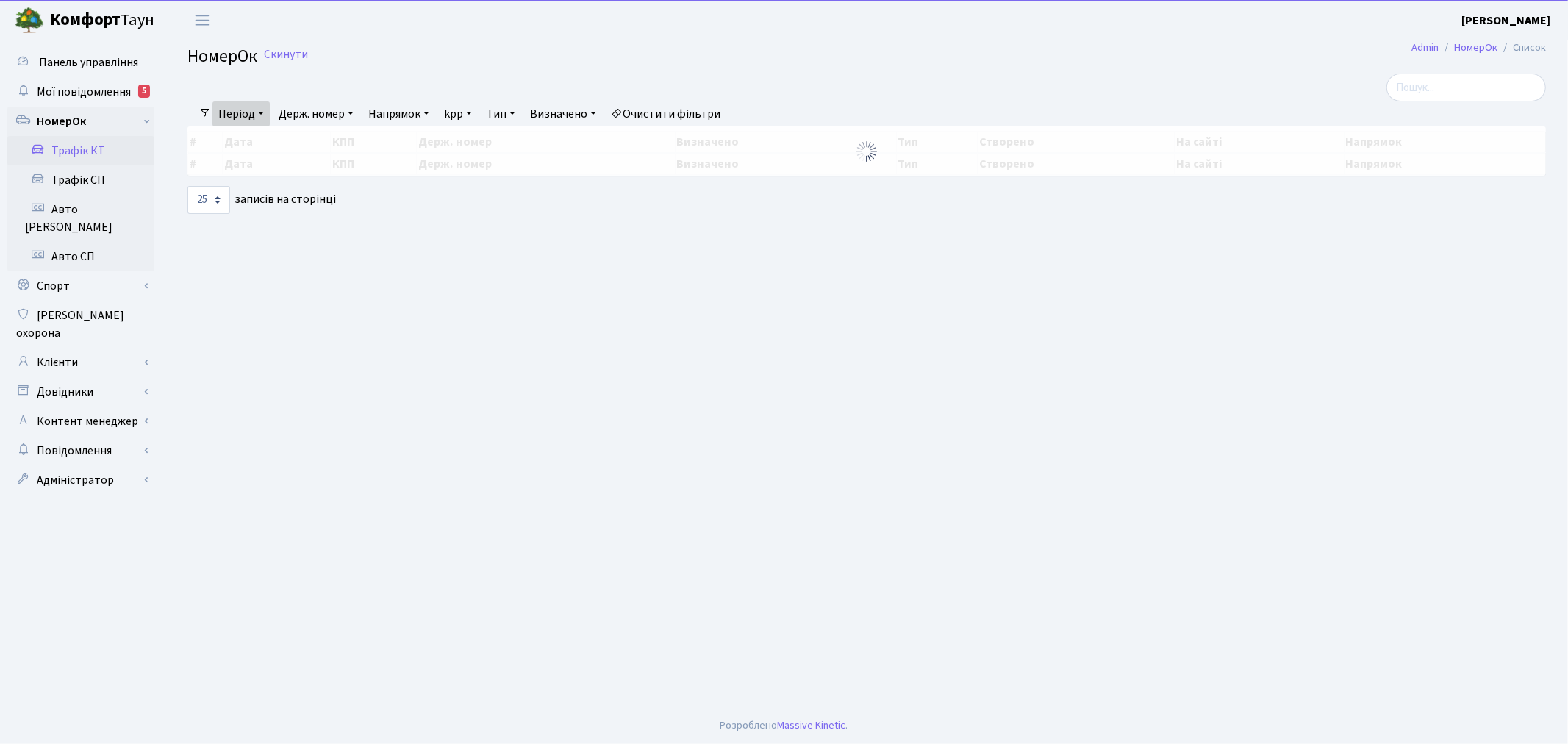
click at [328, 114] on link "Держ. номер" at bounding box center [316, 114] width 87 height 25
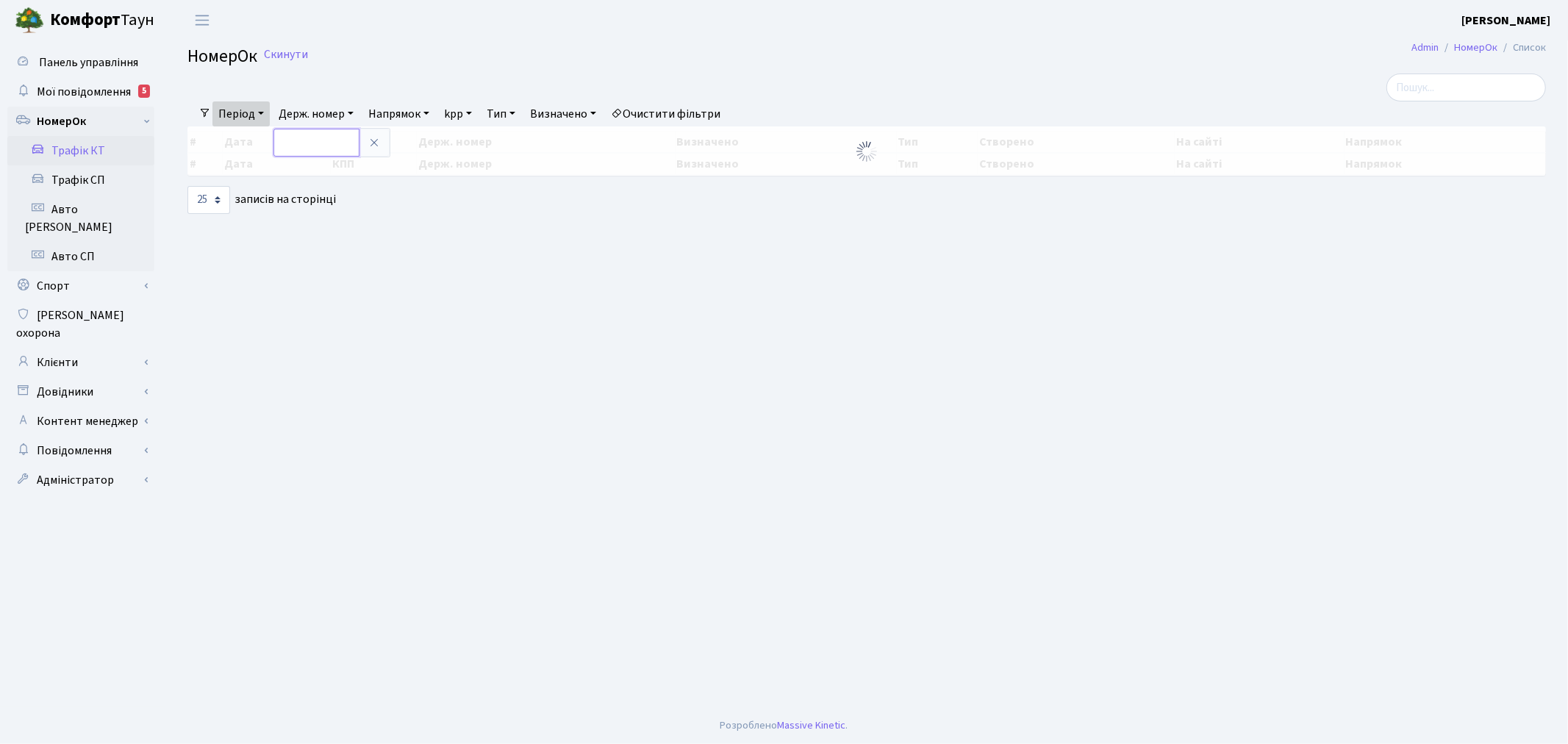
click at [339, 141] on input "text" at bounding box center [316, 142] width 86 height 28
paste input "АР1023ІМ"
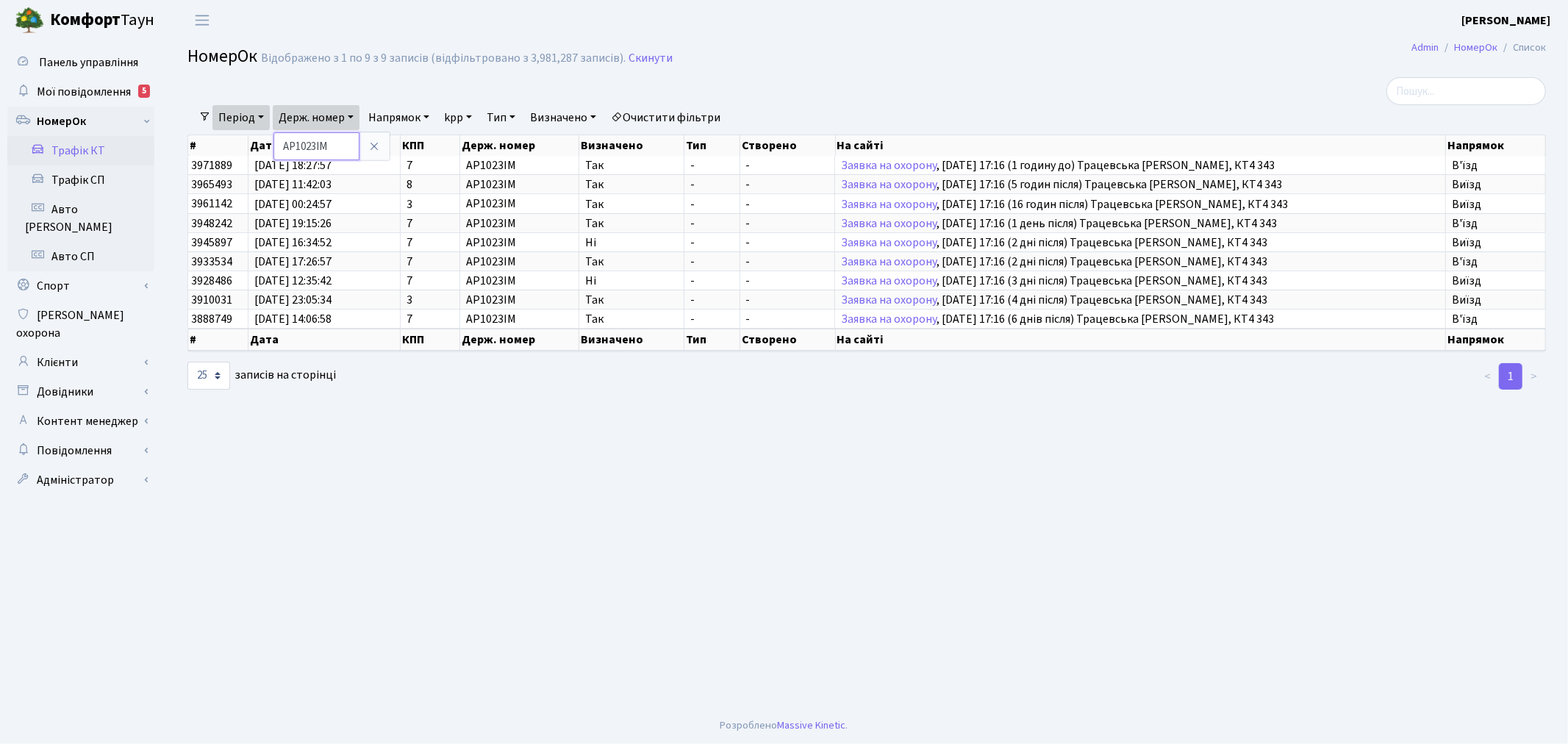
click at [332, 148] on input "АР1023ІМ" at bounding box center [316, 146] width 86 height 28
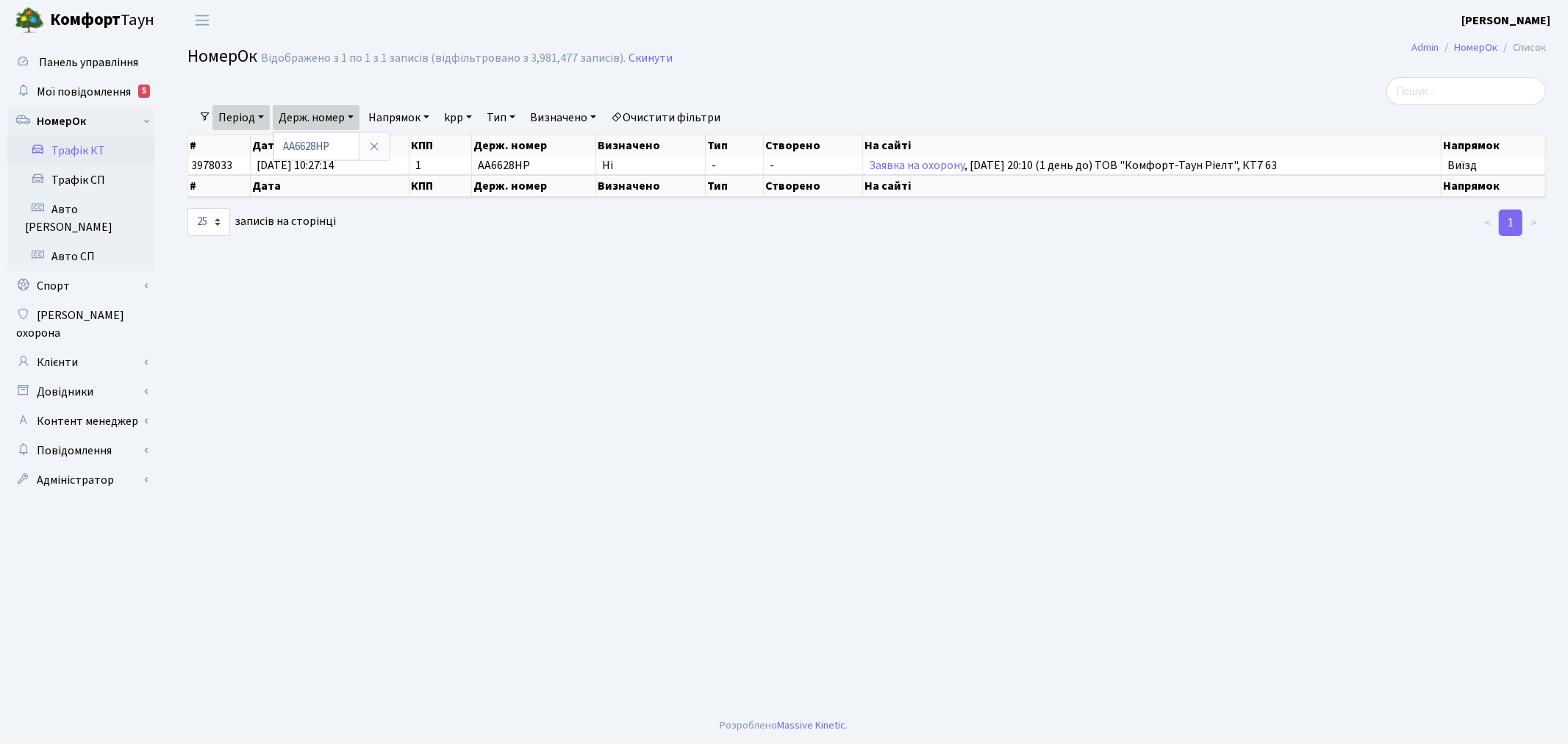
click at [236, 113] on link "Період" at bounding box center [241, 117] width 58 height 25
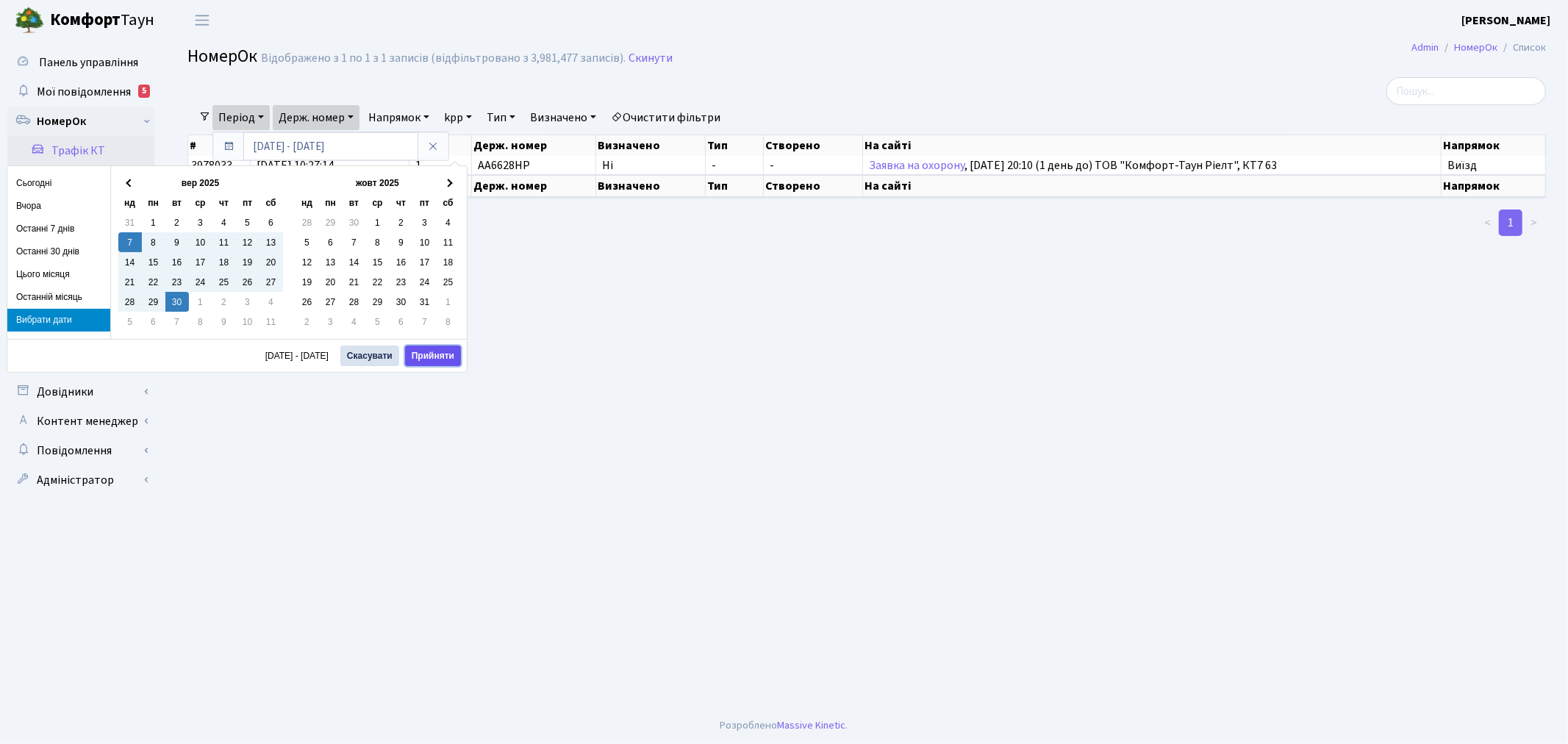
click at [441, 355] on button "Прийняти" at bounding box center [433, 356] width 56 height 21
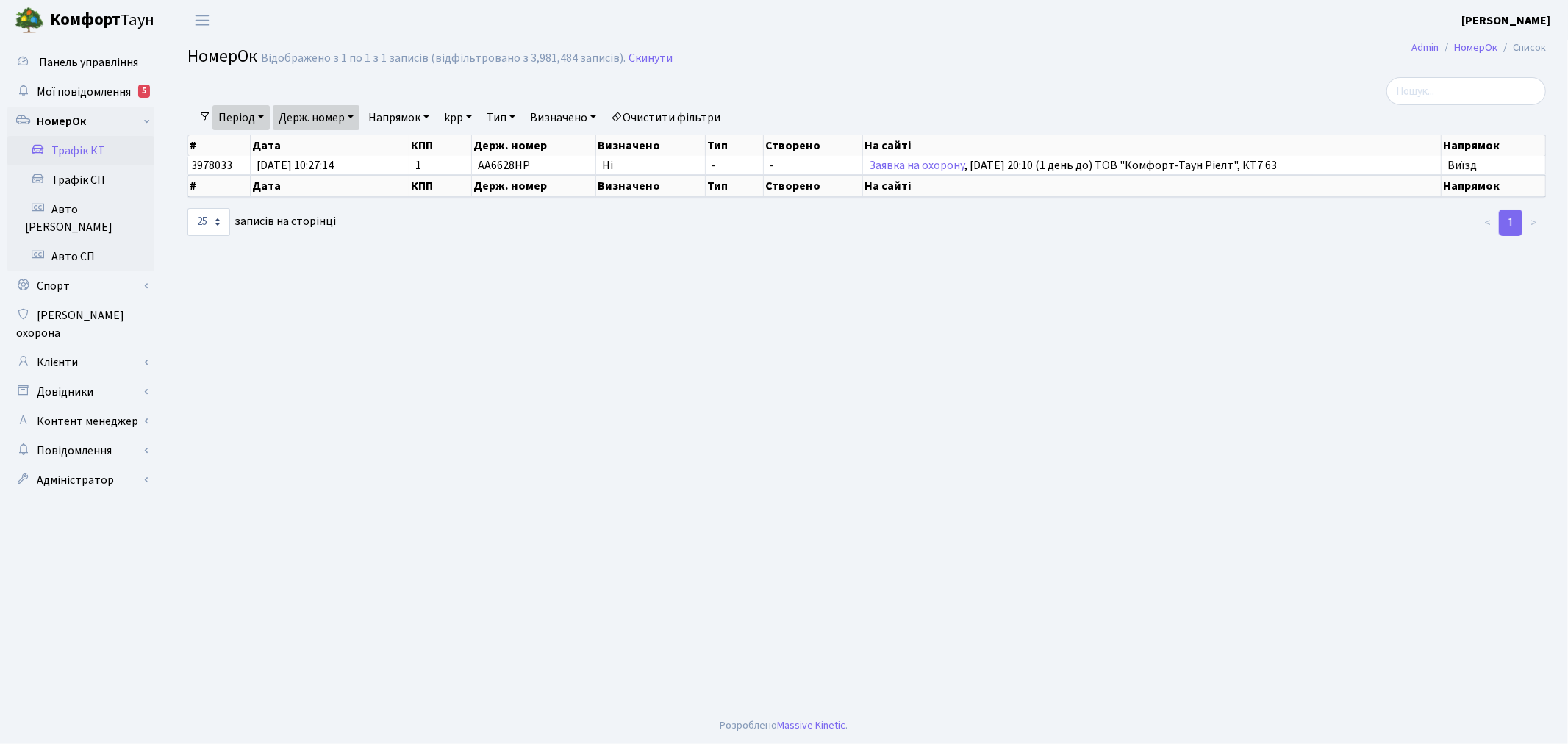
click at [339, 121] on link "Держ. номер" at bounding box center [316, 117] width 87 height 25
click at [232, 121] on link "Період" at bounding box center [241, 117] width 58 height 25
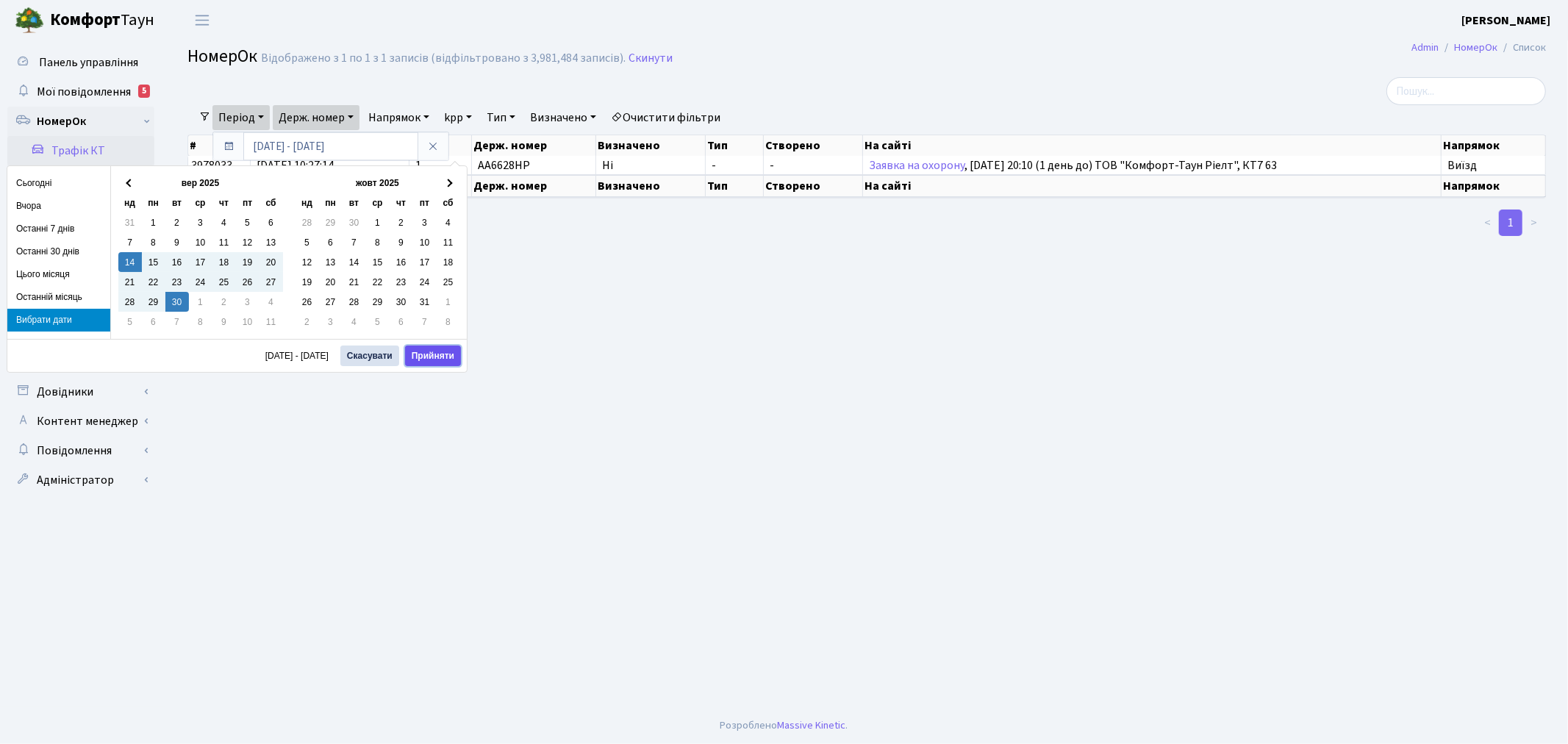
click at [445, 362] on button "Прийняти" at bounding box center [433, 356] width 56 height 21
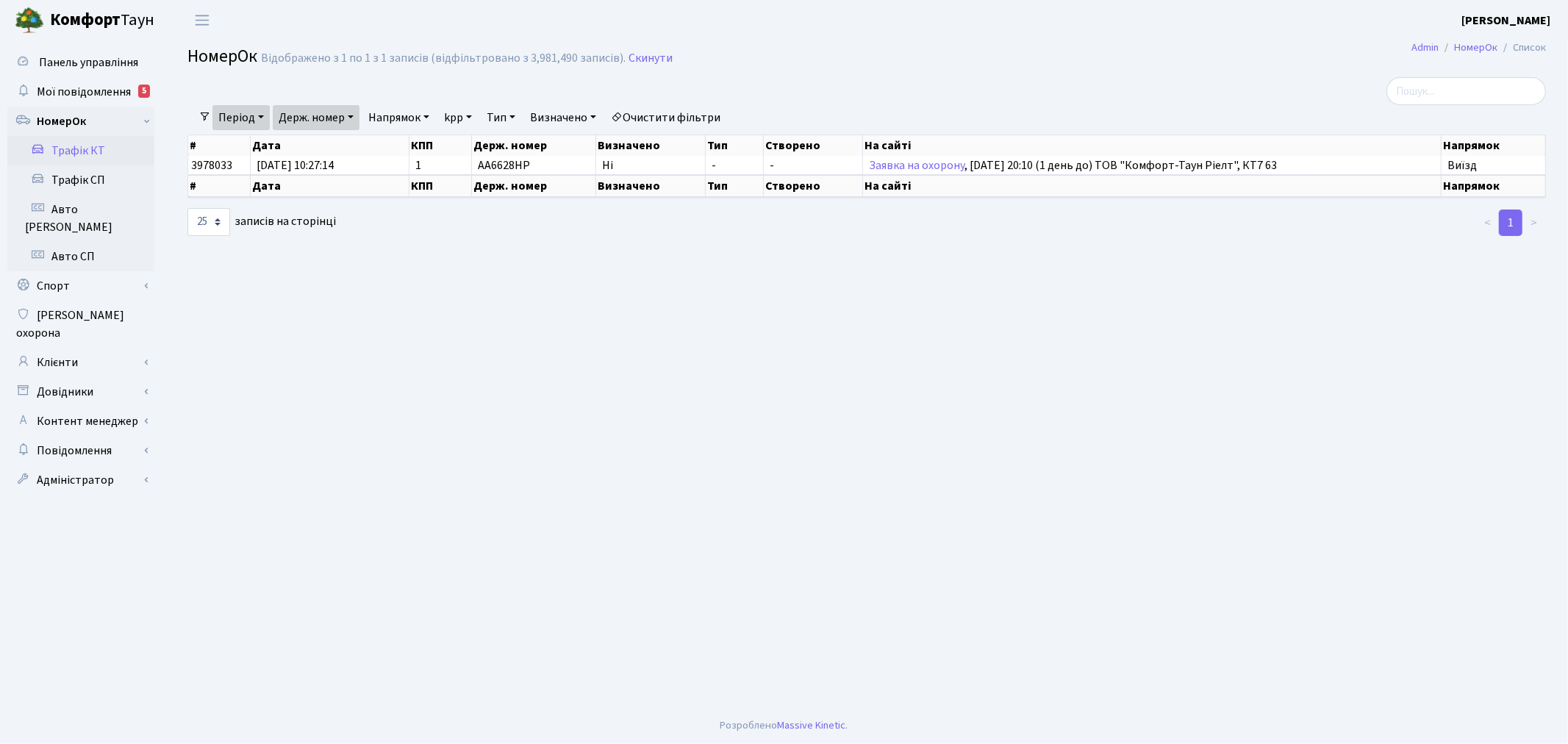
click at [290, 115] on link "Держ. номер" at bounding box center [316, 117] width 87 height 25
click at [328, 135] on input "АА6628НР" at bounding box center [316, 146] width 86 height 28
click at [329, 144] on input "АА6628НР" at bounding box center [316, 146] width 86 height 28
paste input "А2222МС"
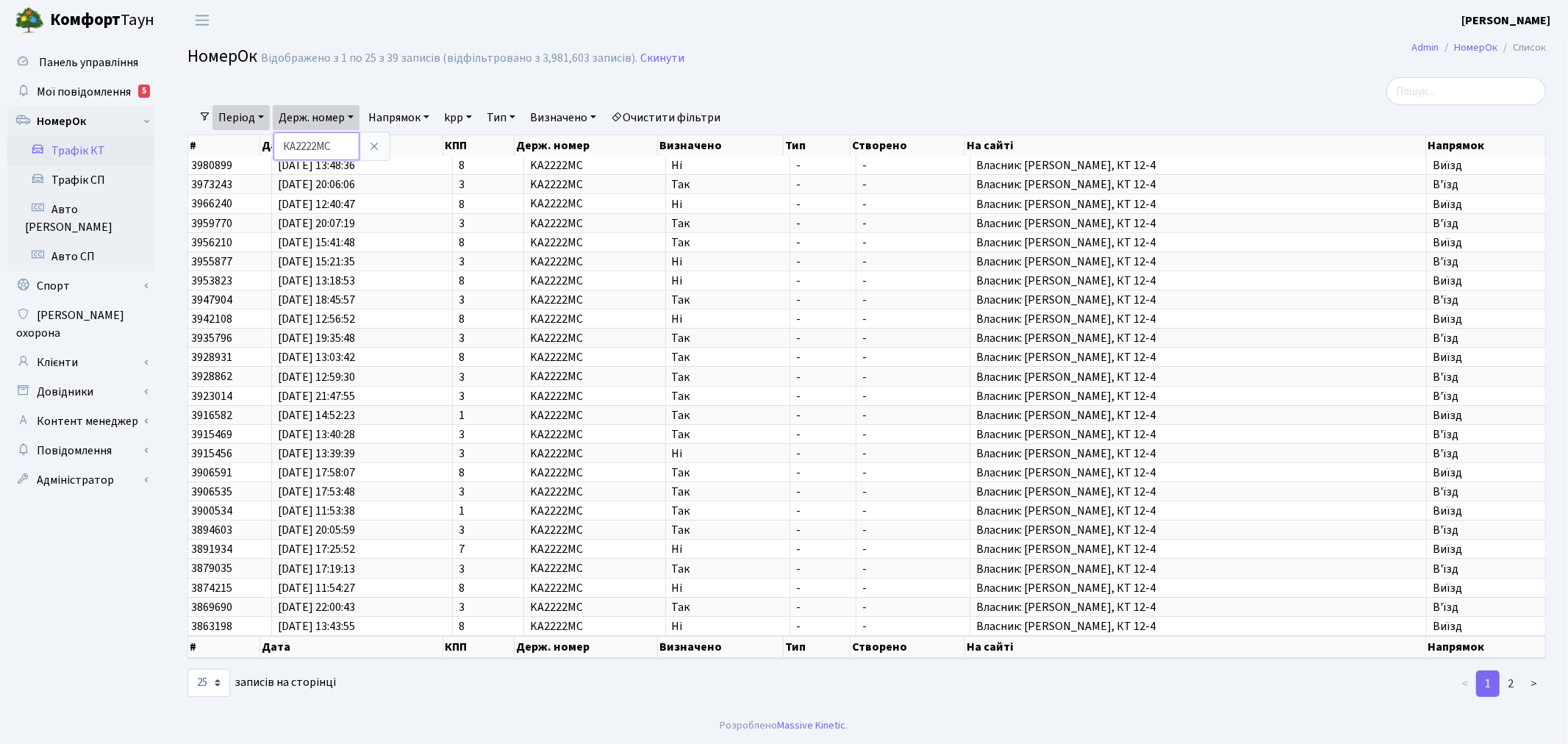
click at [333, 144] on input "КА2222МС" at bounding box center [316, 146] width 86 height 28
paste input "С9690ОН"
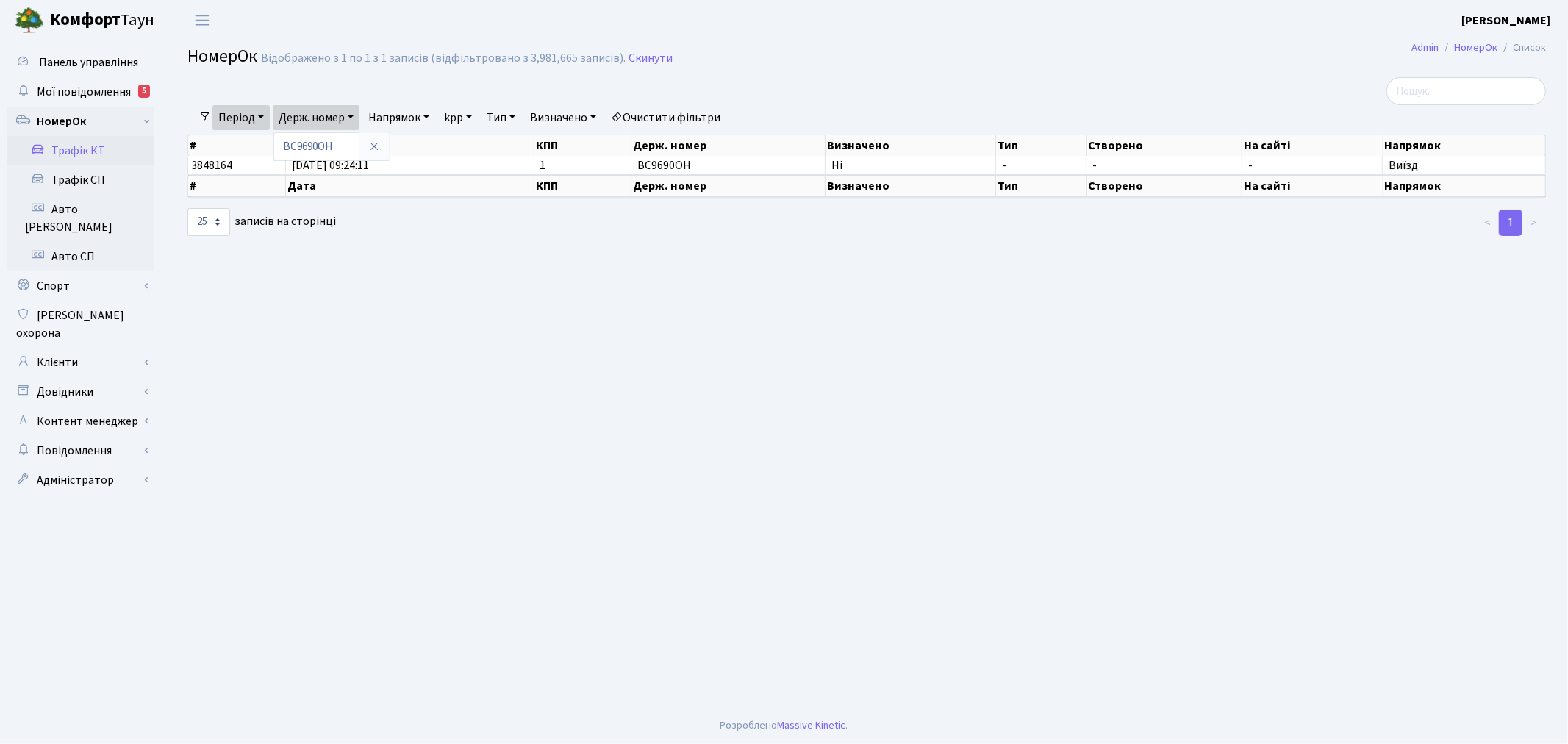
click at [247, 117] on link "Період" at bounding box center [241, 117] width 58 height 25
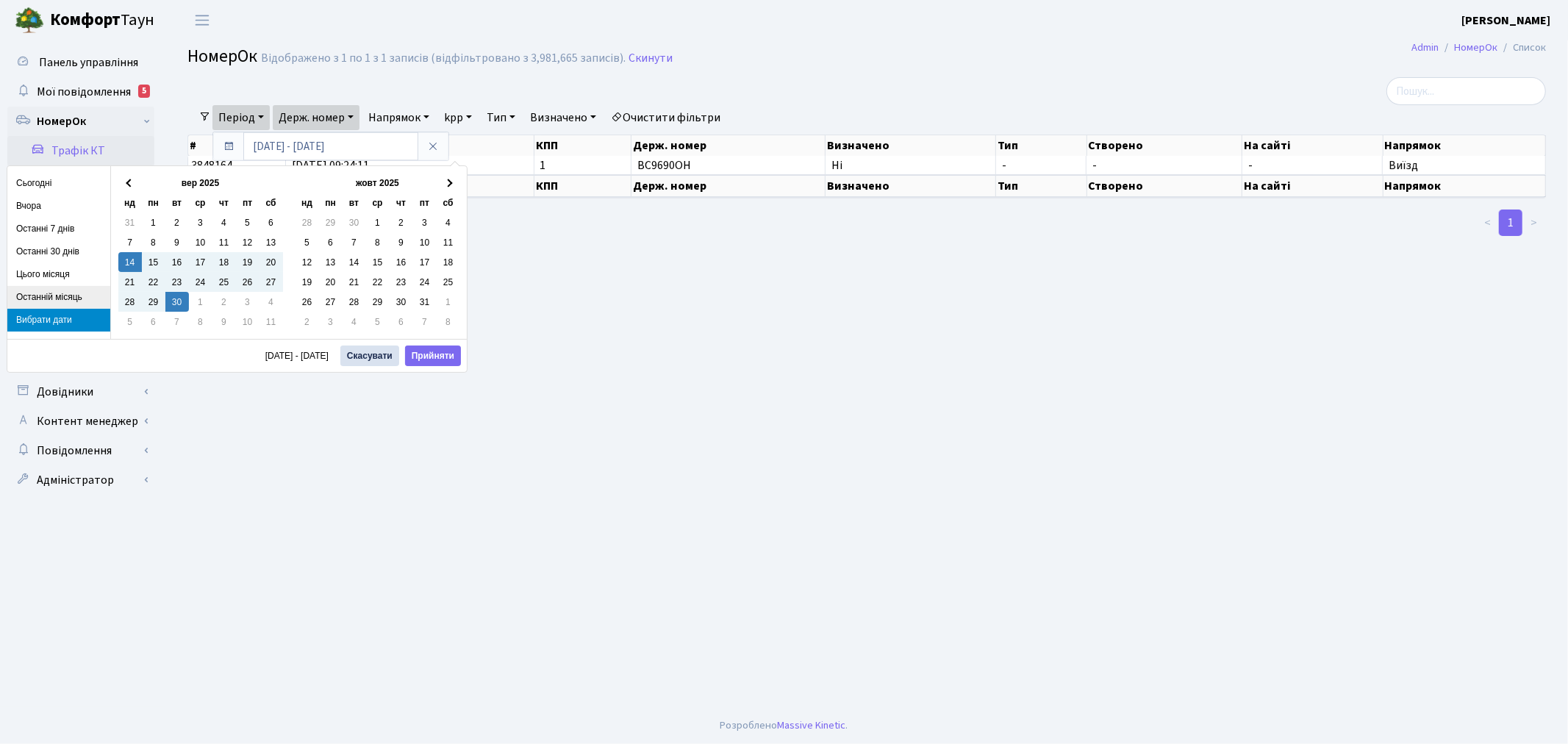
click at [91, 287] on li "Останній місяць" at bounding box center [59, 297] width 103 height 23
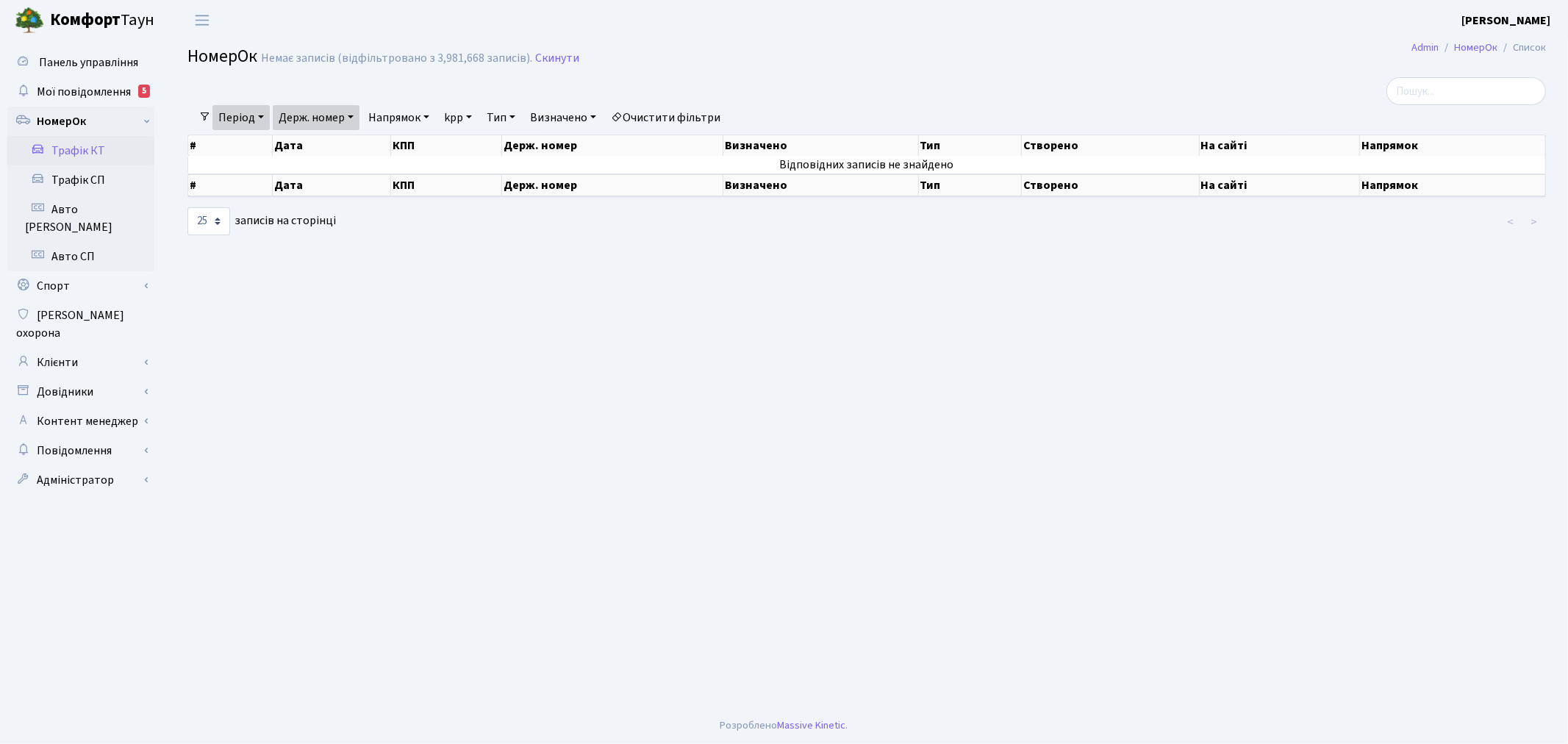
click at [342, 119] on link "Держ. номер" at bounding box center [316, 117] width 87 height 25
click at [294, 150] on input "ВС9690ОН" at bounding box center [316, 146] width 86 height 28
click at [292, 145] on input "ВС9690ОН" at bounding box center [316, 146] width 86 height 28
click at [295, 148] on input "ВС9690ОН" at bounding box center [316, 146] width 86 height 28
type input "9690ОН"
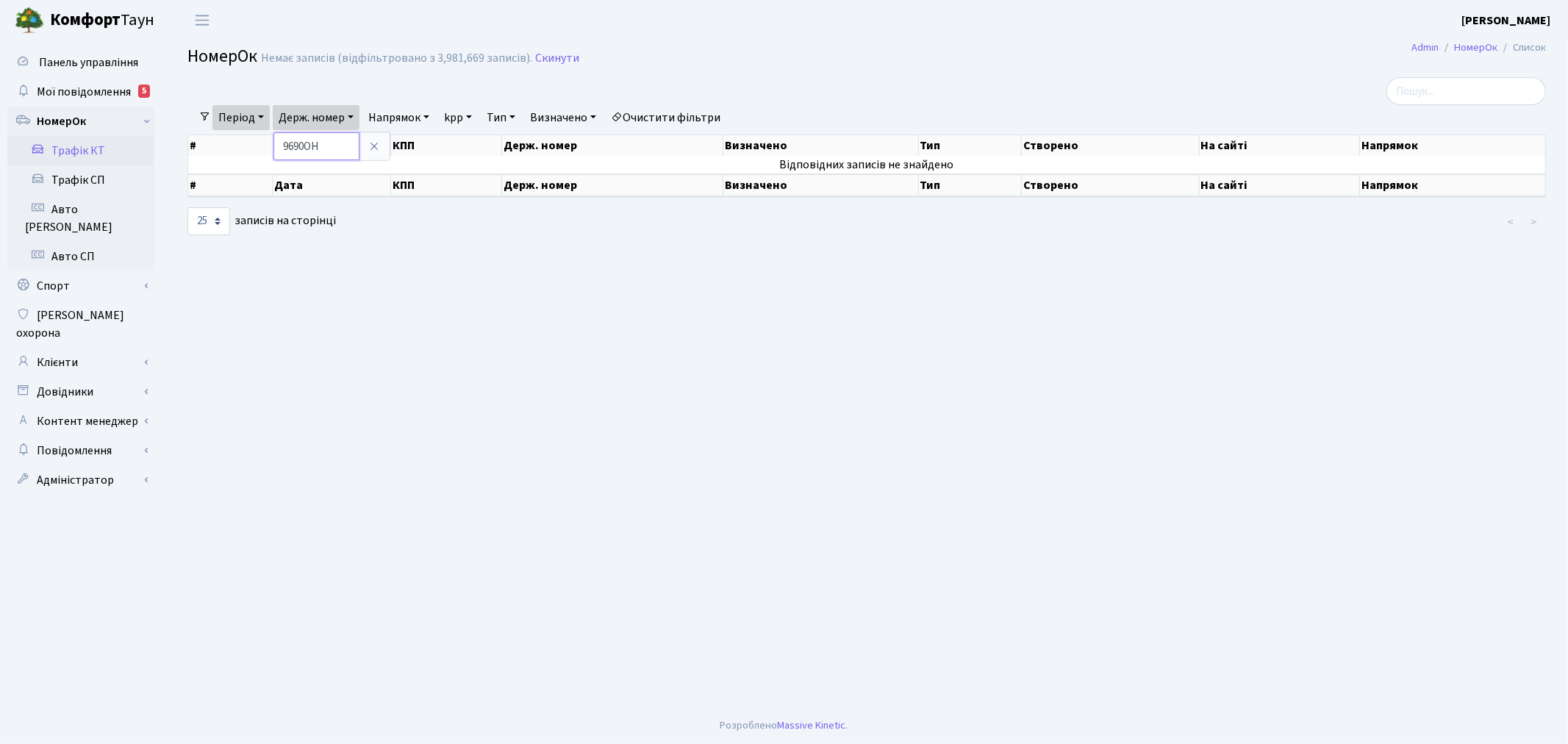
click at [332, 142] on input "9690ОН" at bounding box center [316, 146] width 86 height 28
click at [344, 144] on input "9690ОН" at bounding box center [316, 146] width 86 height 28
click at [372, 138] on link at bounding box center [374, 146] width 31 height 28
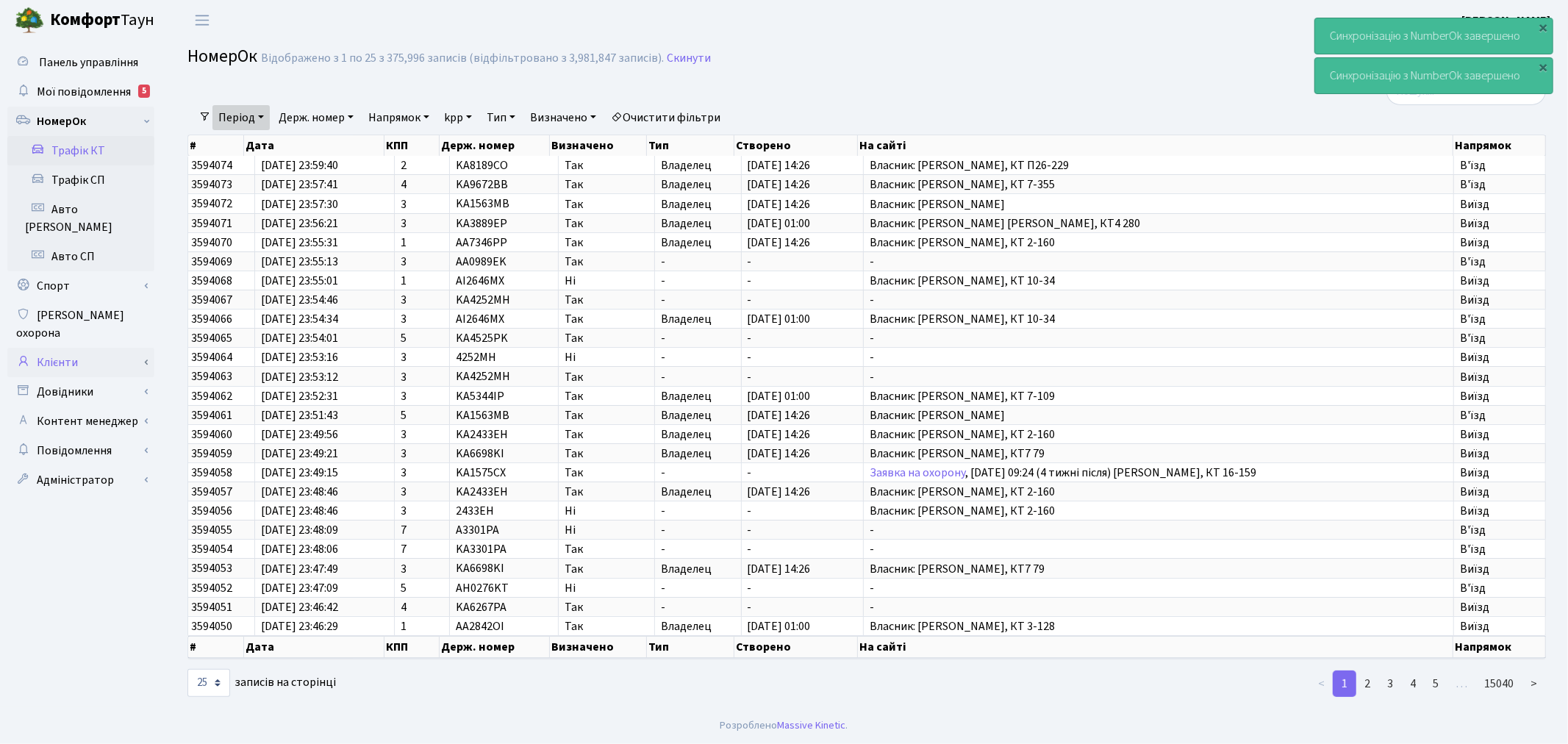
click at [89, 348] on link "Клієнти" at bounding box center [80, 362] width 147 height 30
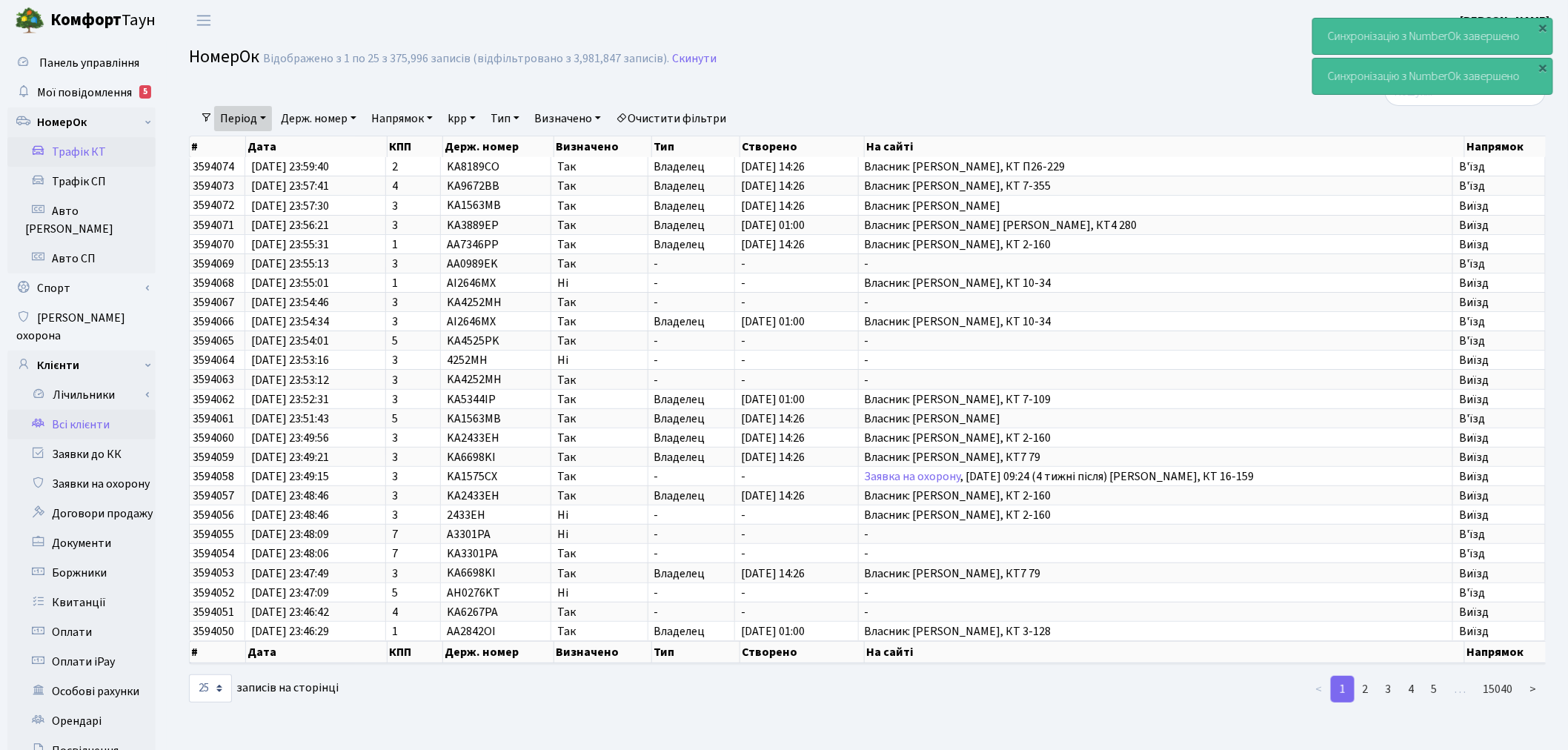
click at [112, 410] on link "Всі клієнти" at bounding box center [81, 424] width 148 height 30
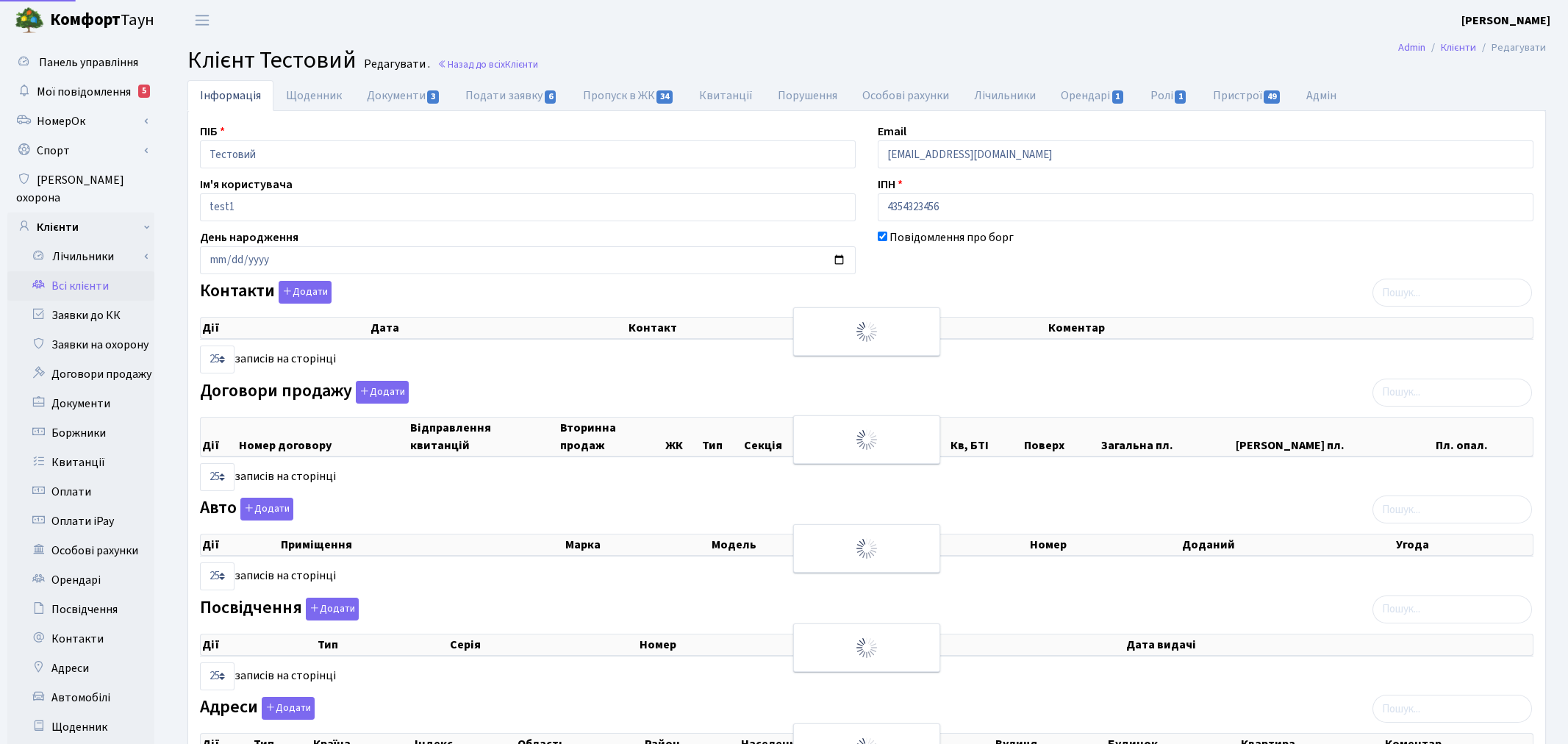
select select "25"
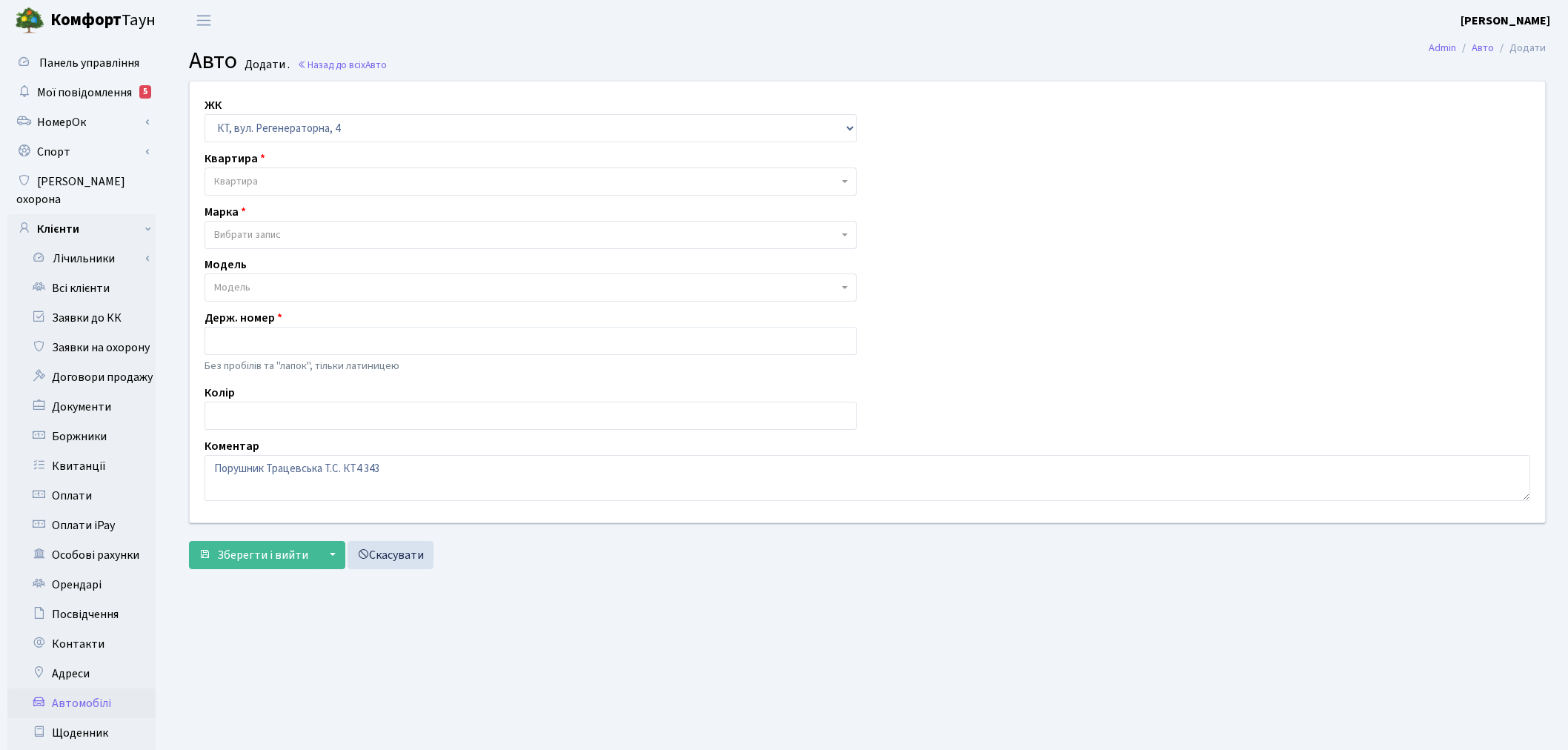
select select "271"
select select "1"
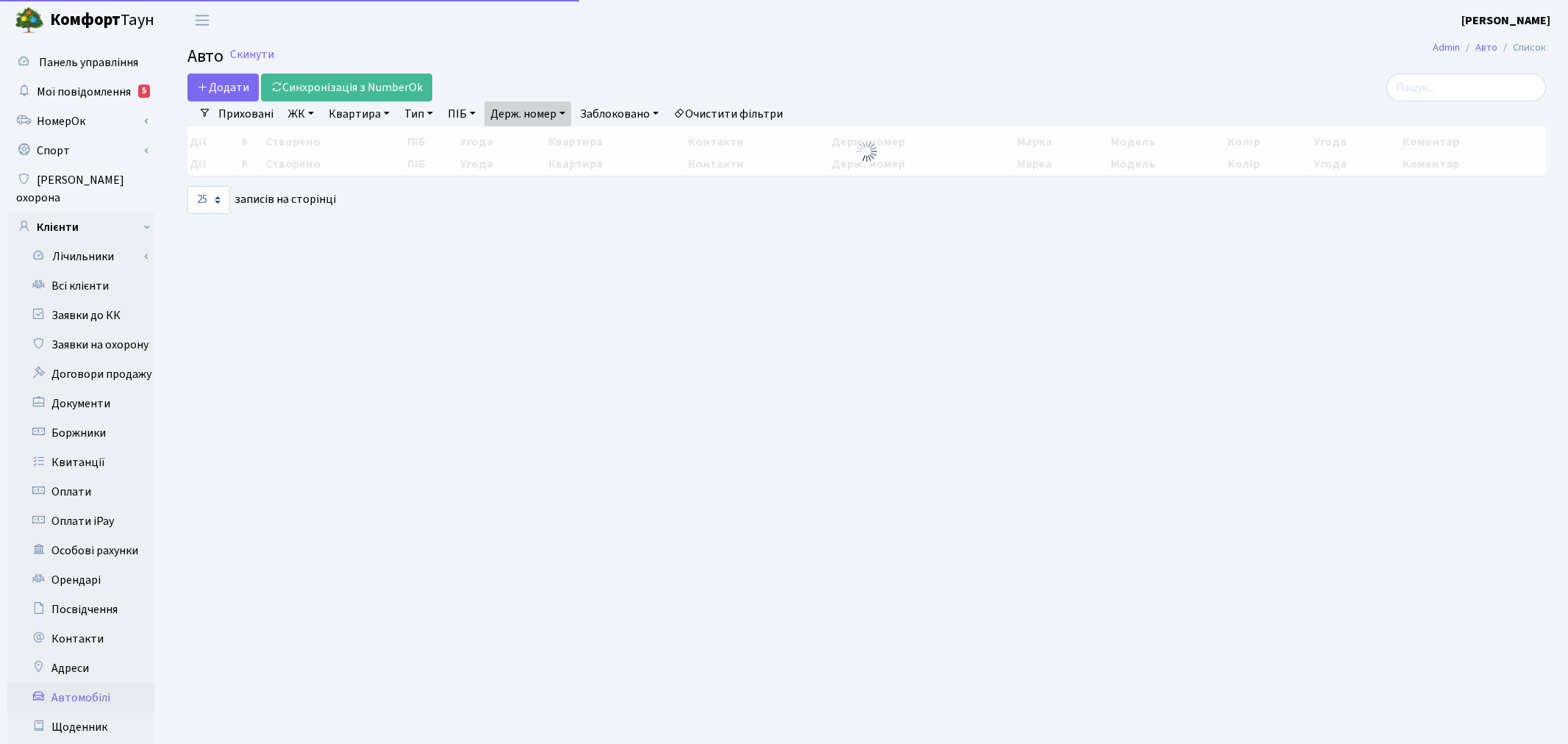
select select "25"
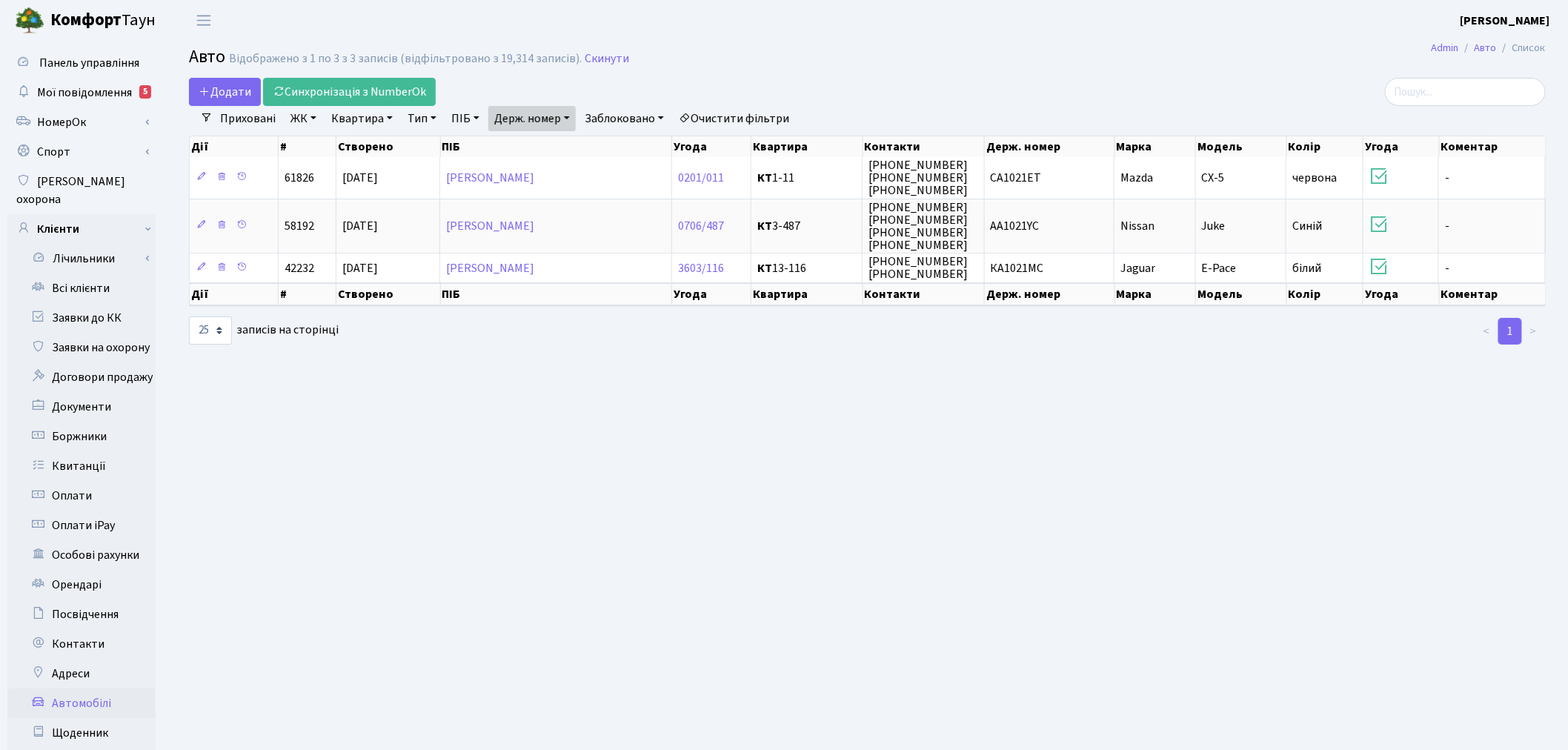
click at [517, 117] on link "Держ. номер" at bounding box center [532, 118] width 87 height 25
click at [548, 145] on input "1021" at bounding box center [531, 147] width 86 height 28
paste input "АР1023ІМ"
type input "АР1023ІМ"
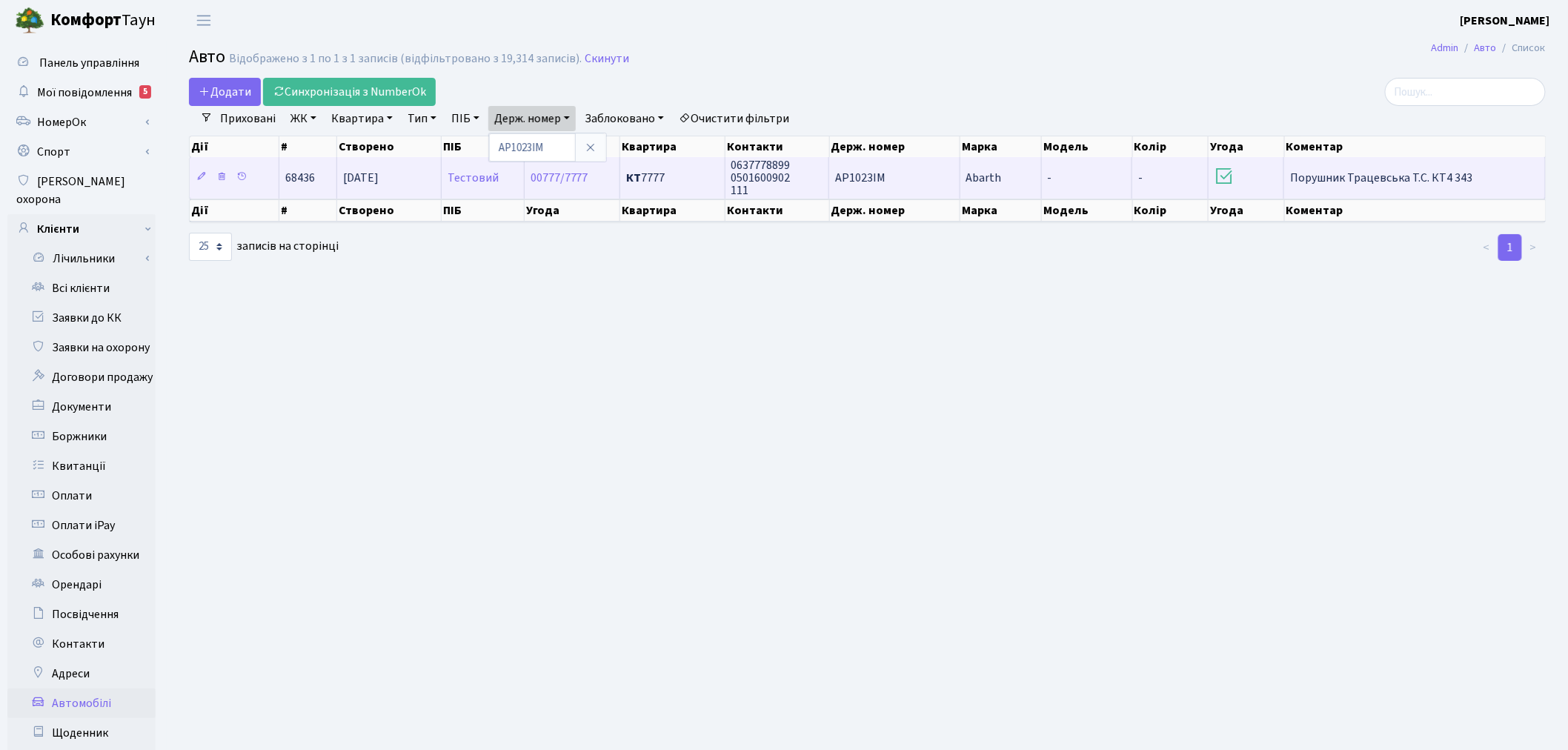
click at [1107, 166] on td "-" at bounding box center [1087, 177] width 91 height 41
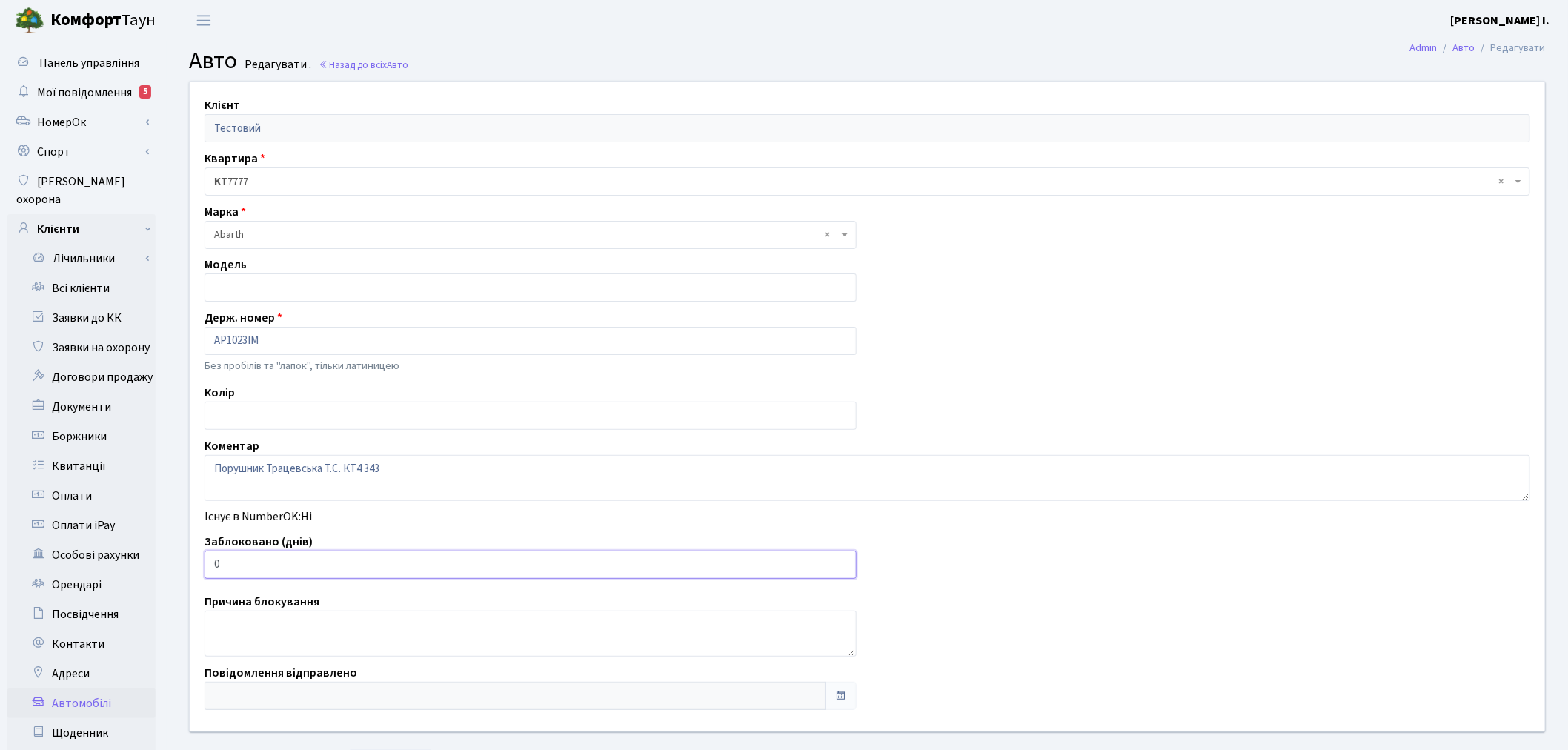
drag, startPoint x: 270, startPoint y: 565, endPoint x: 188, endPoint y: 552, distance: 83.0
click at [188, 552] on div "Клієнт Тестовий Квартира - <b>КТ</b>&nbsp;&nbsp;&nbsp;&nbsp;7777 × КТ 7777 Марк…" at bounding box center [867, 407] width 1378 height 650
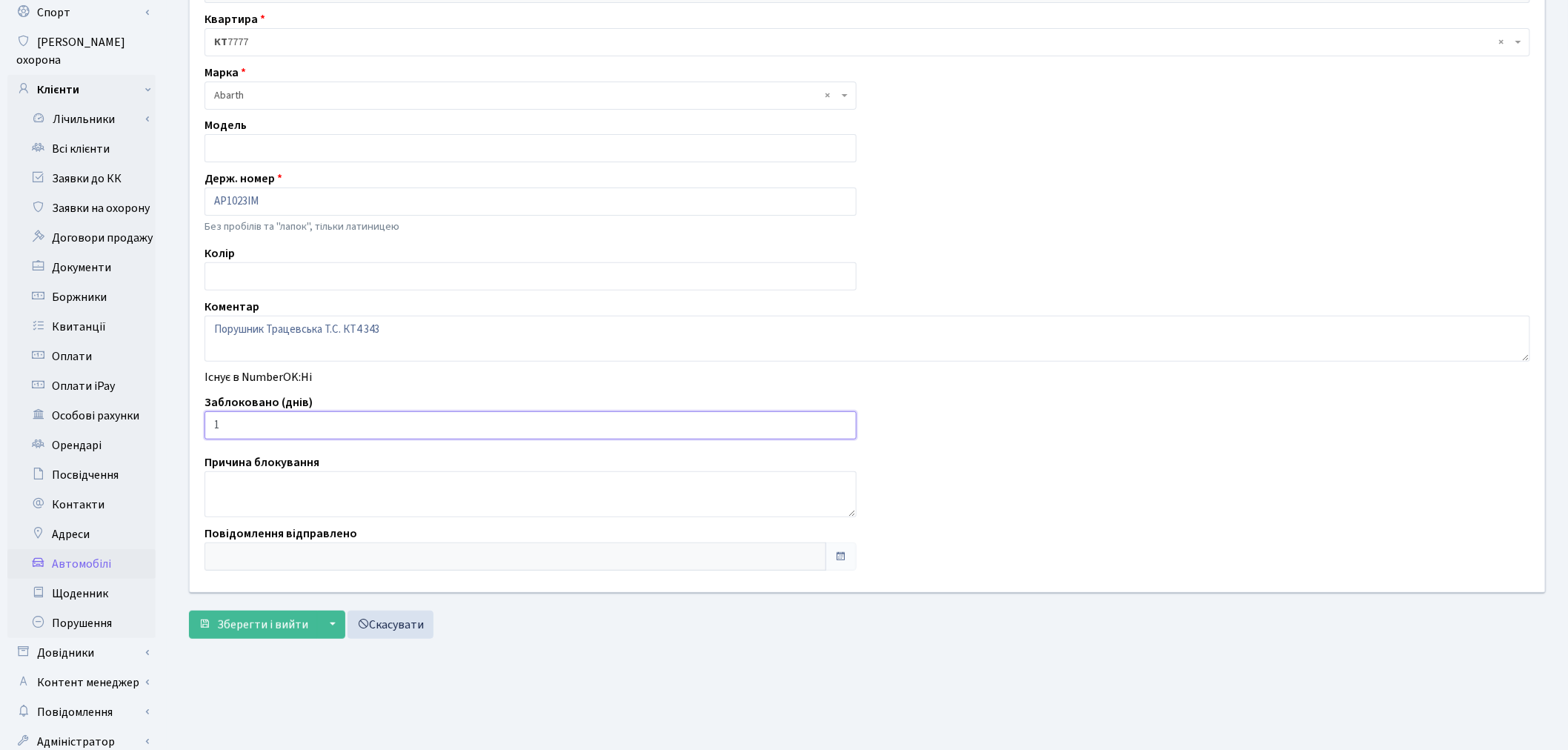
scroll to position [172, 0]
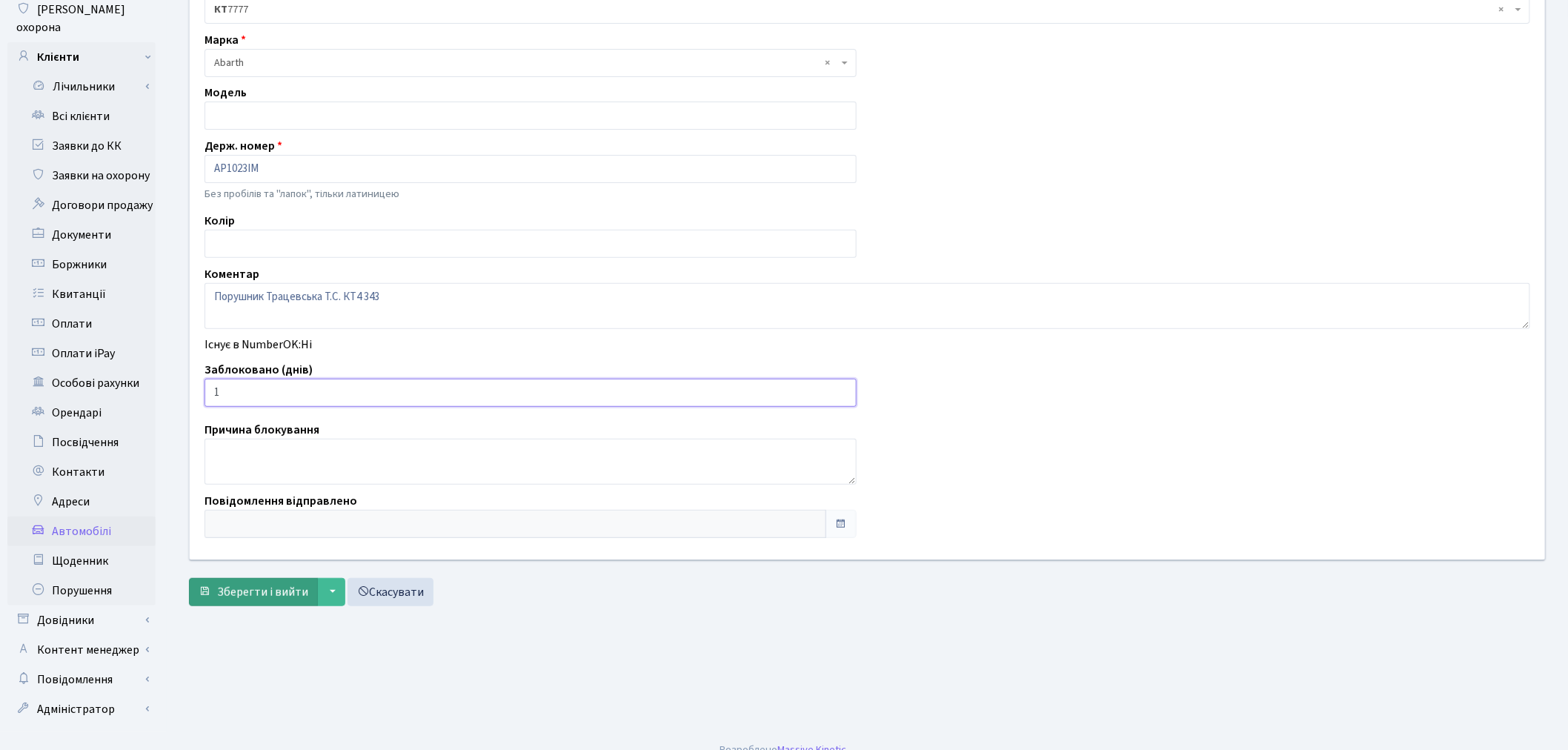
type input "1"
click at [254, 601] on button "Зберегти і вийти" at bounding box center [254, 592] width 129 height 28
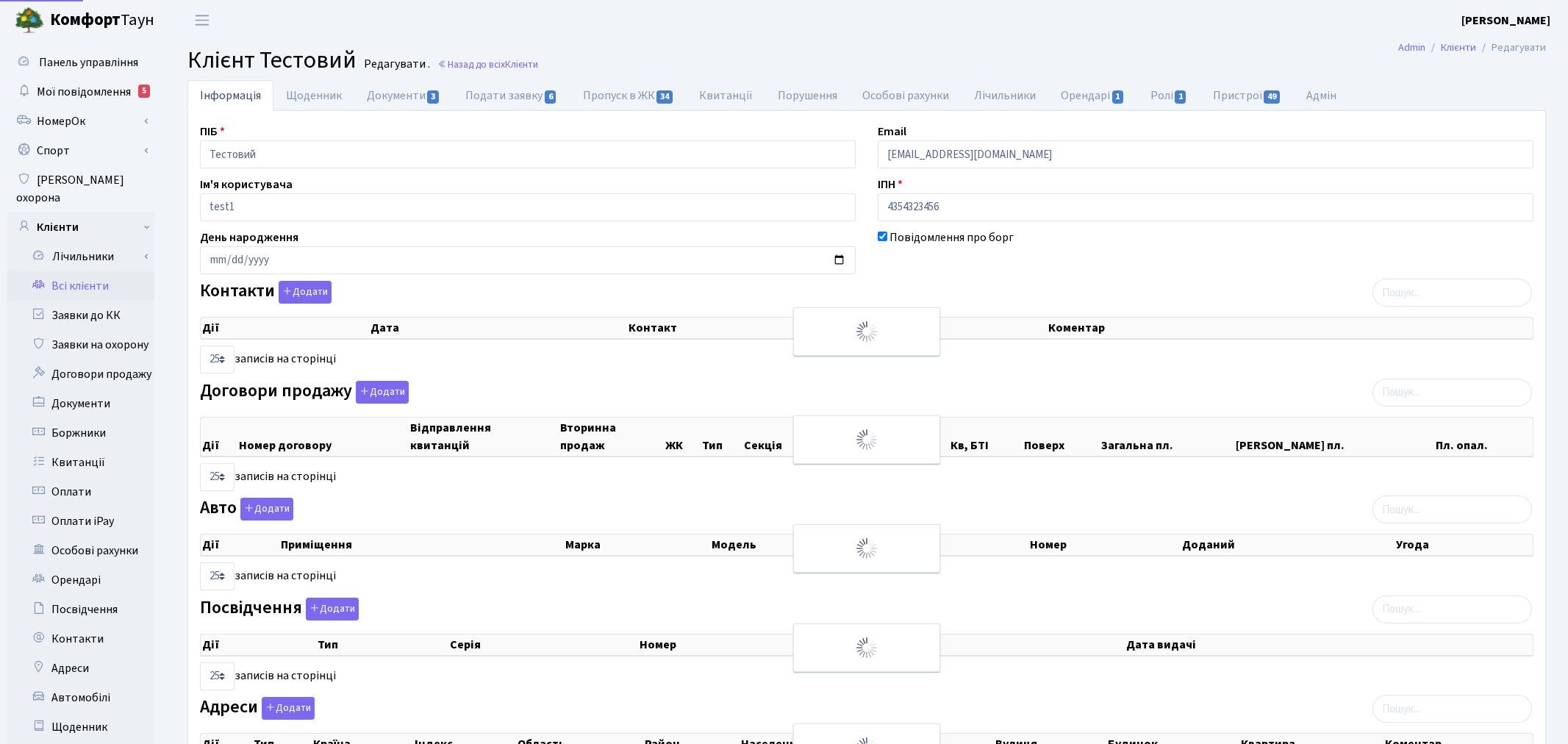
select select "25"
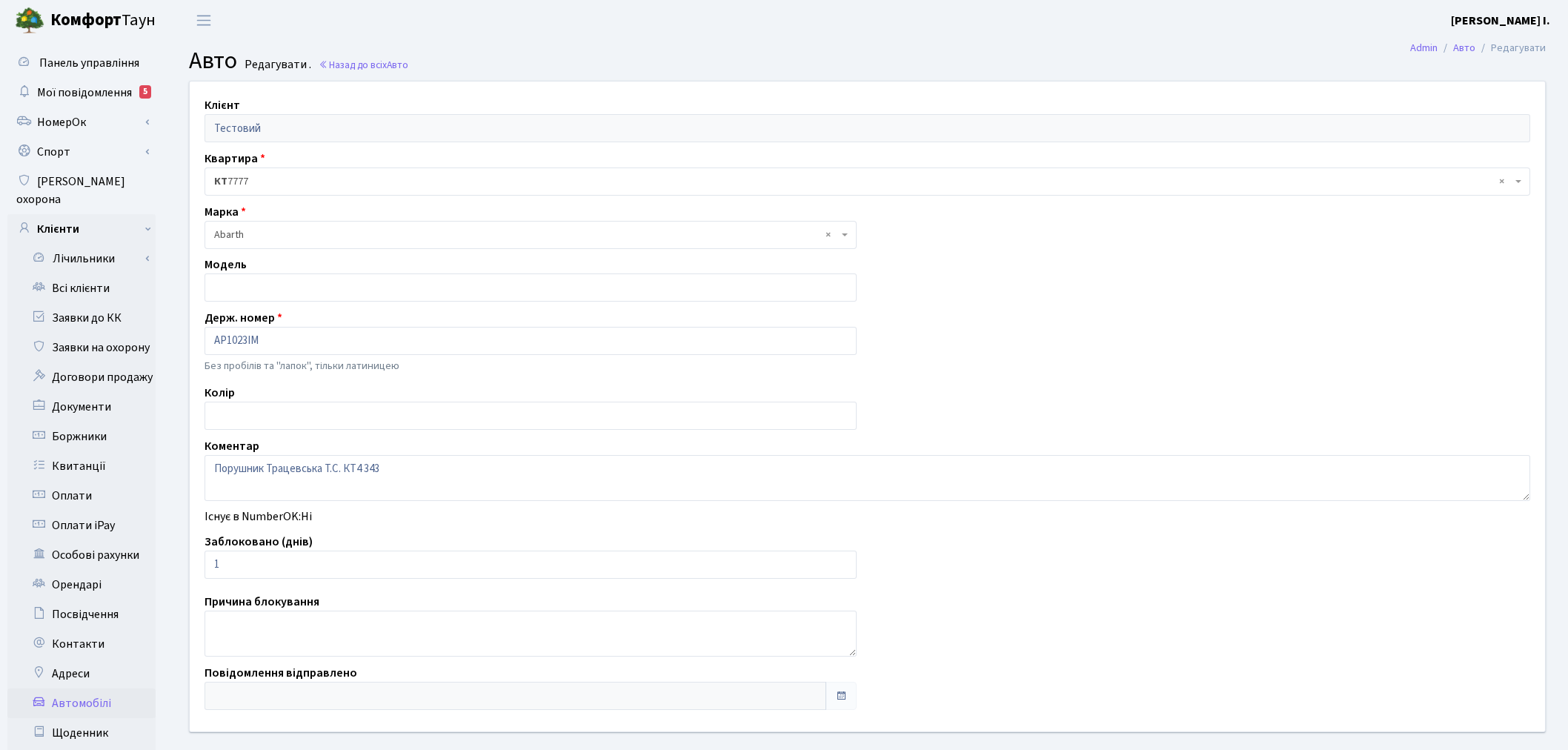
scroll to position [172, 0]
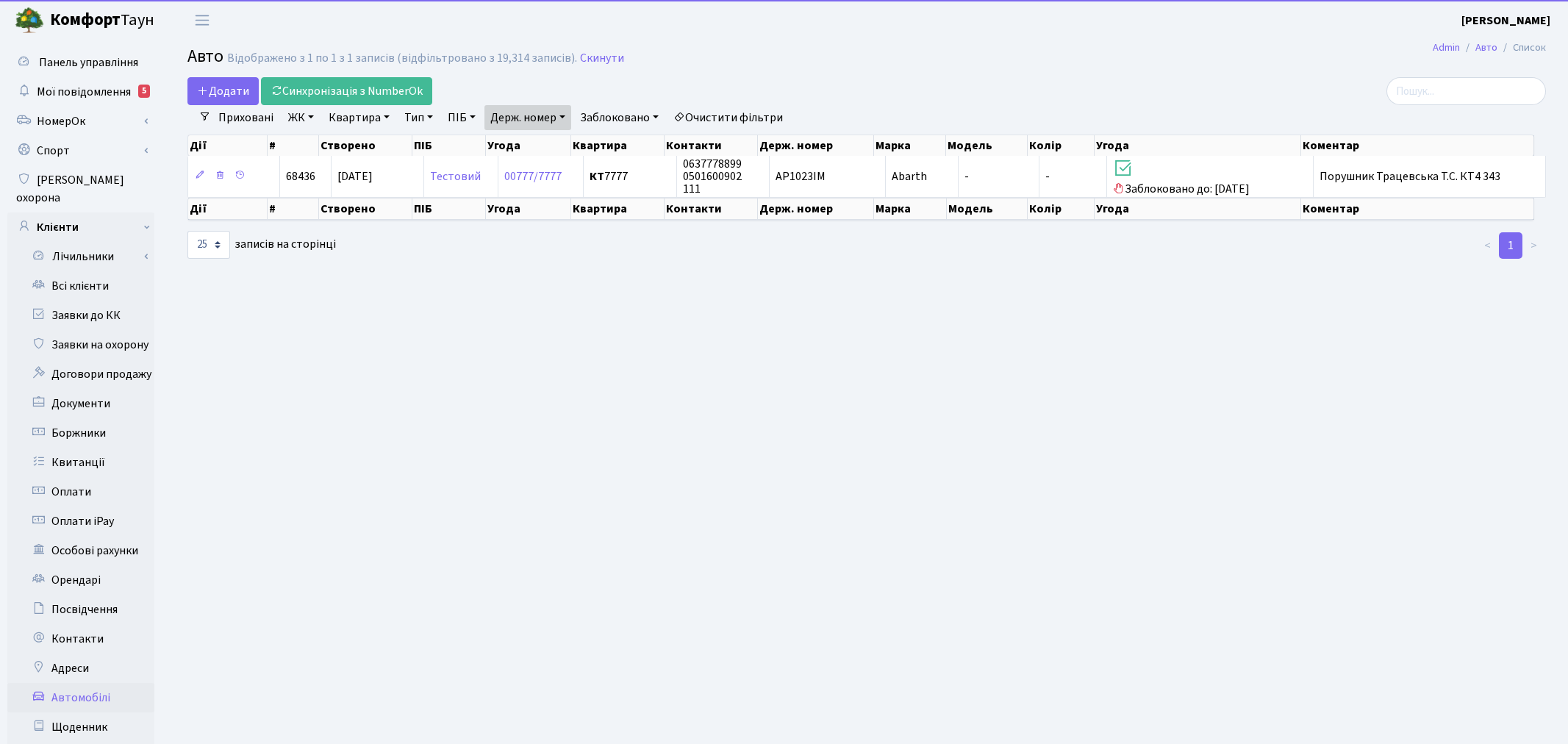
select select "25"
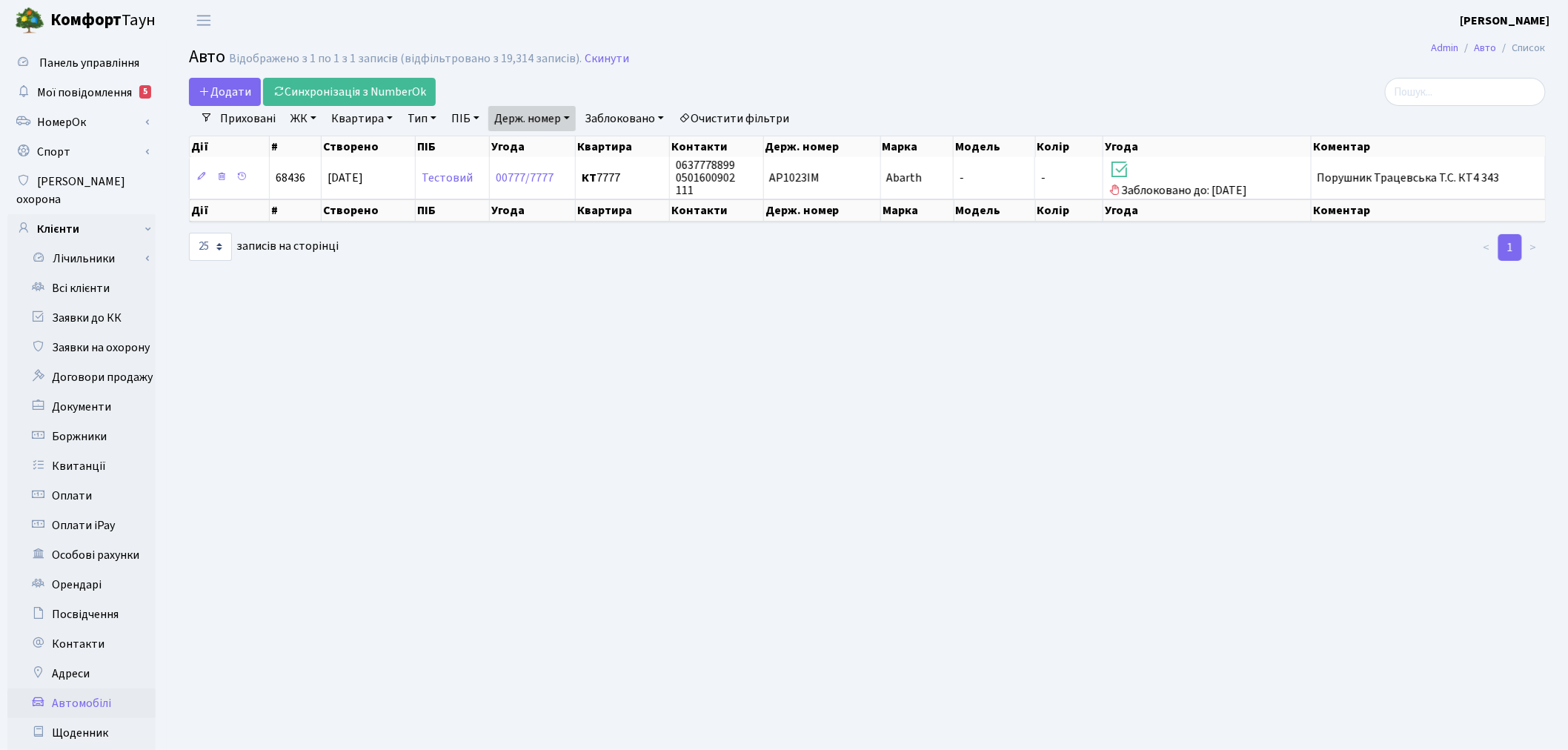
click at [557, 114] on link "Держ. номер" at bounding box center [532, 118] width 87 height 25
click at [564, 145] on input "АР1023ІМ" at bounding box center [531, 147] width 86 height 28
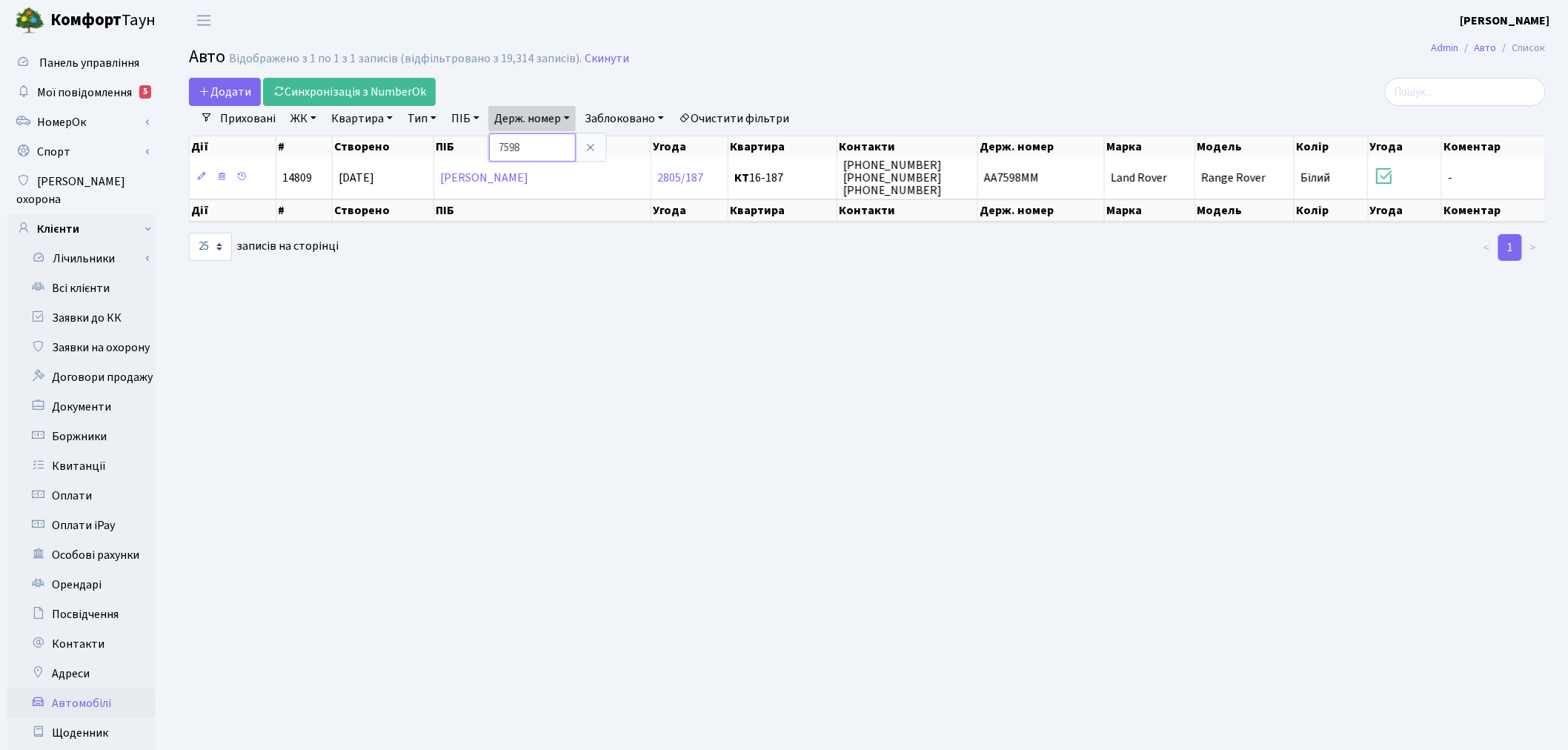
click at [542, 139] on input "7598" at bounding box center [531, 147] width 86 height 28
type input "7000"
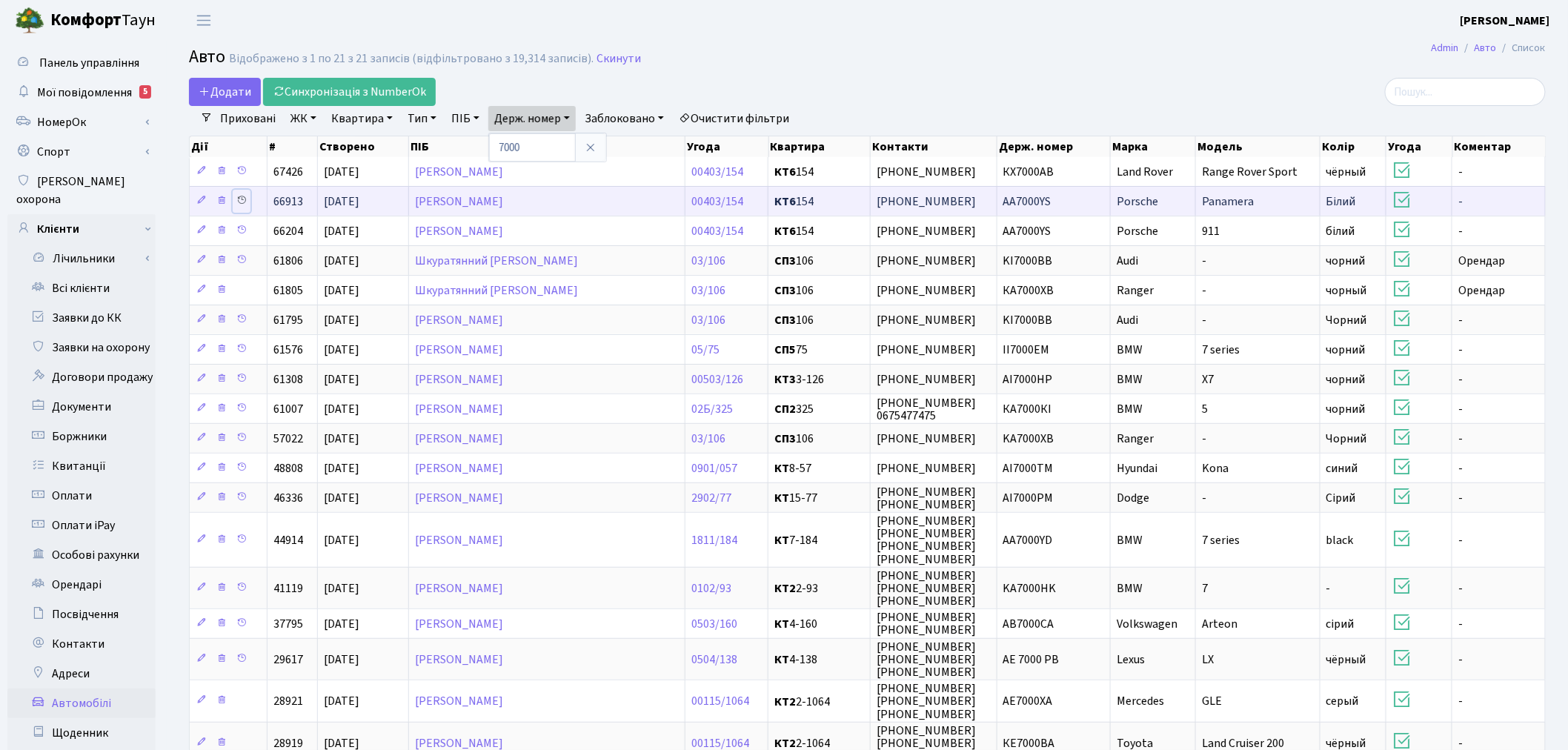
click at [239, 200] on icon at bounding box center [241, 199] width 10 height 10
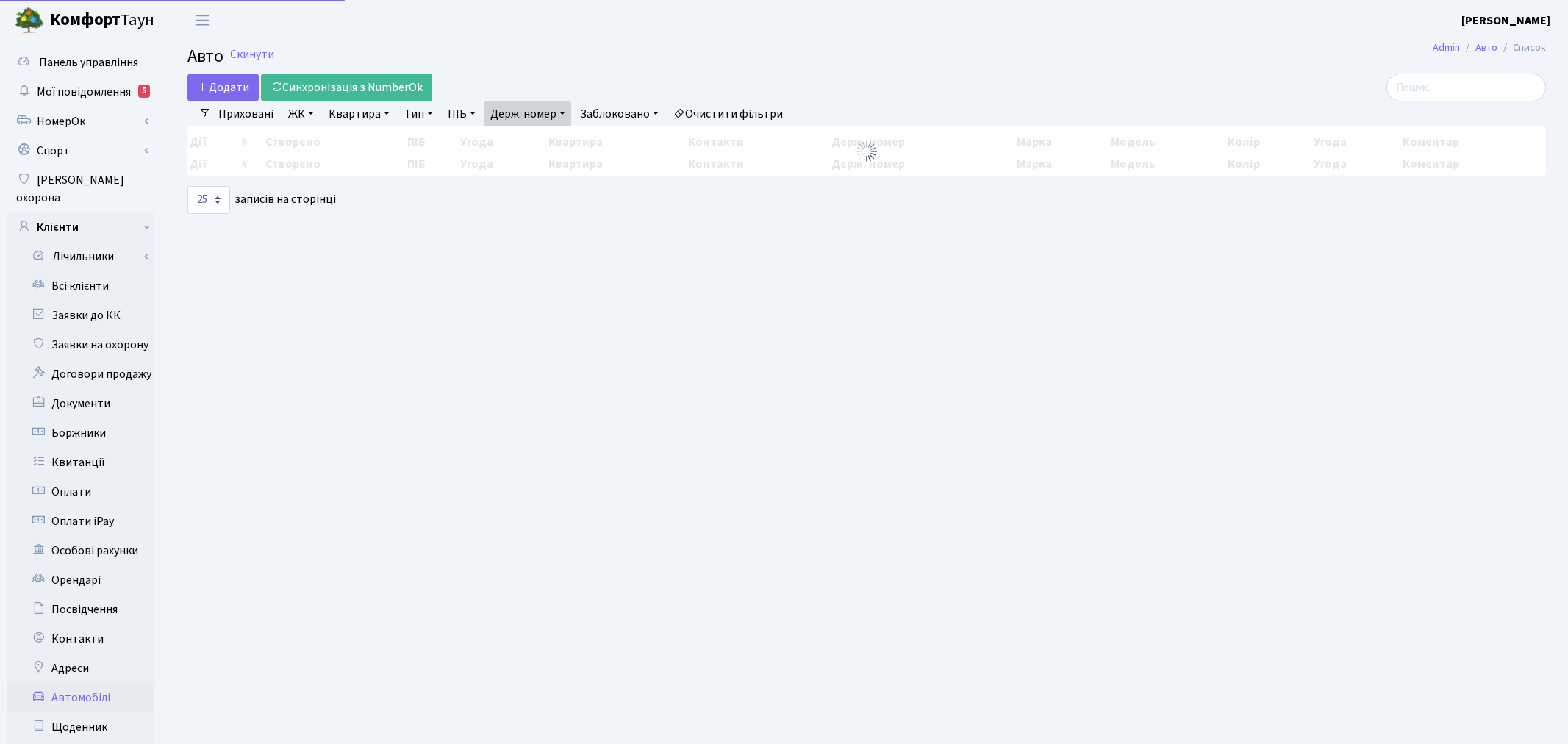
select select "25"
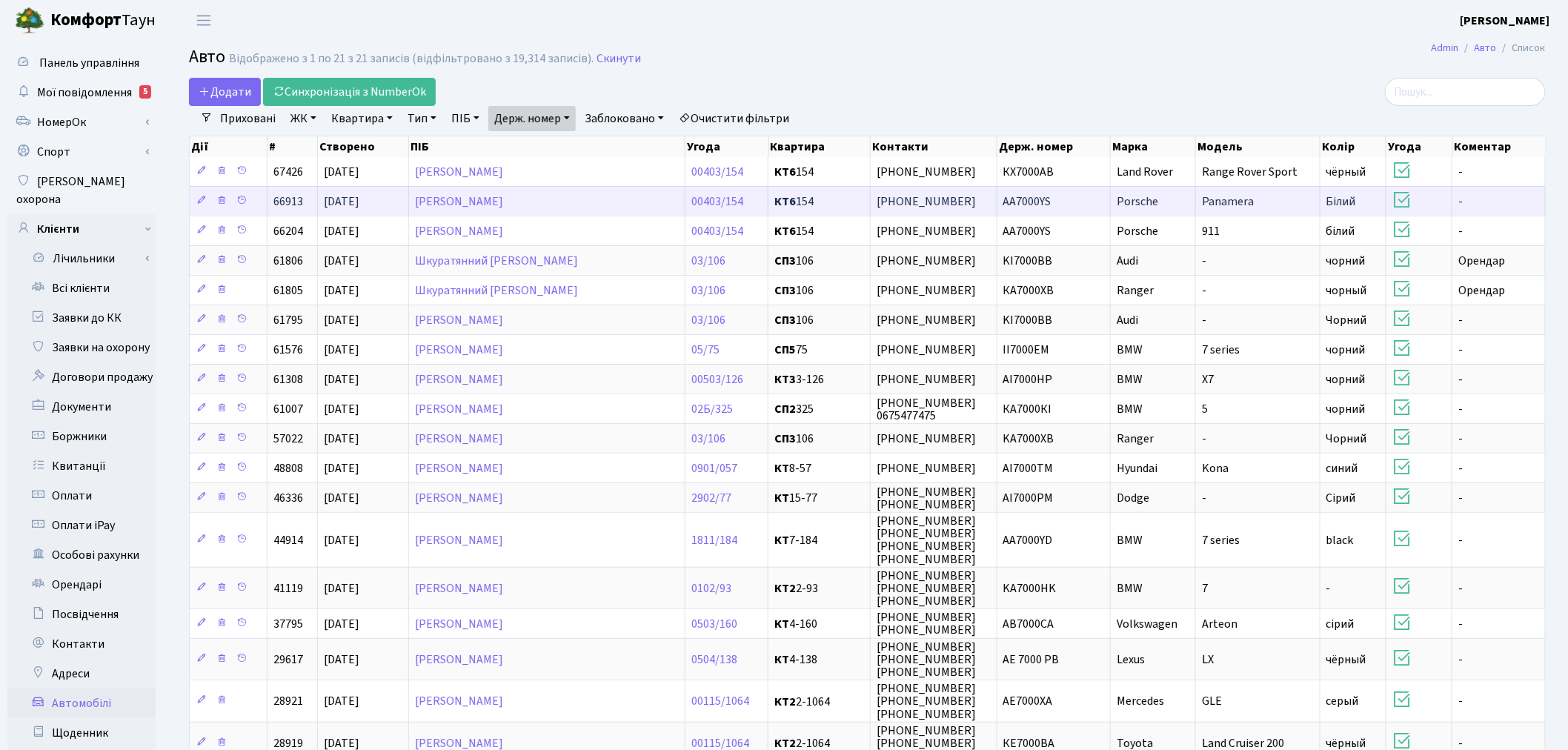
click at [1280, 194] on td "Panamera" at bounding box center [1258, 200] width 125 height 30
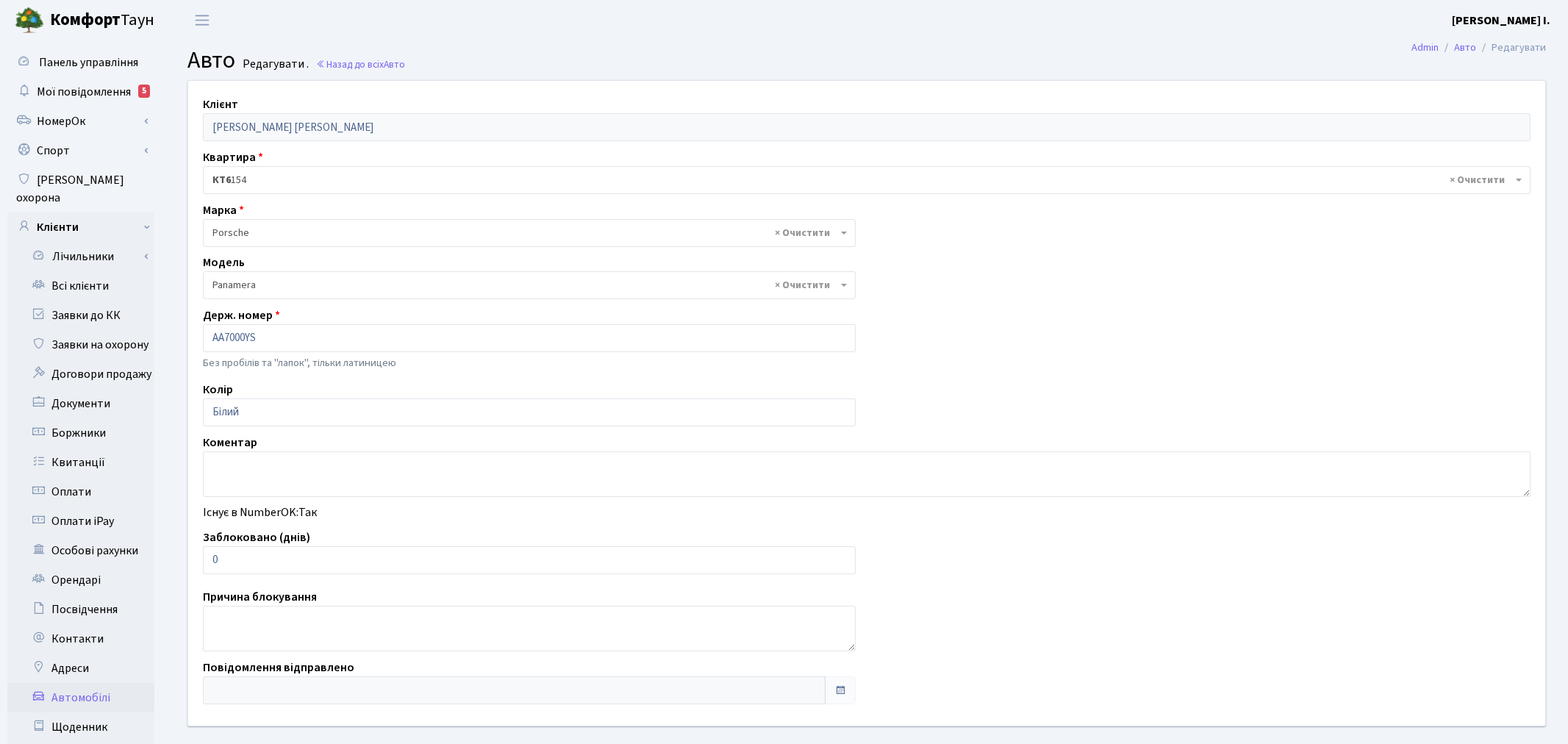
select select "1966"
click at [284, 552] on input "0" at bounding box center [526, 560] width 646 height 28
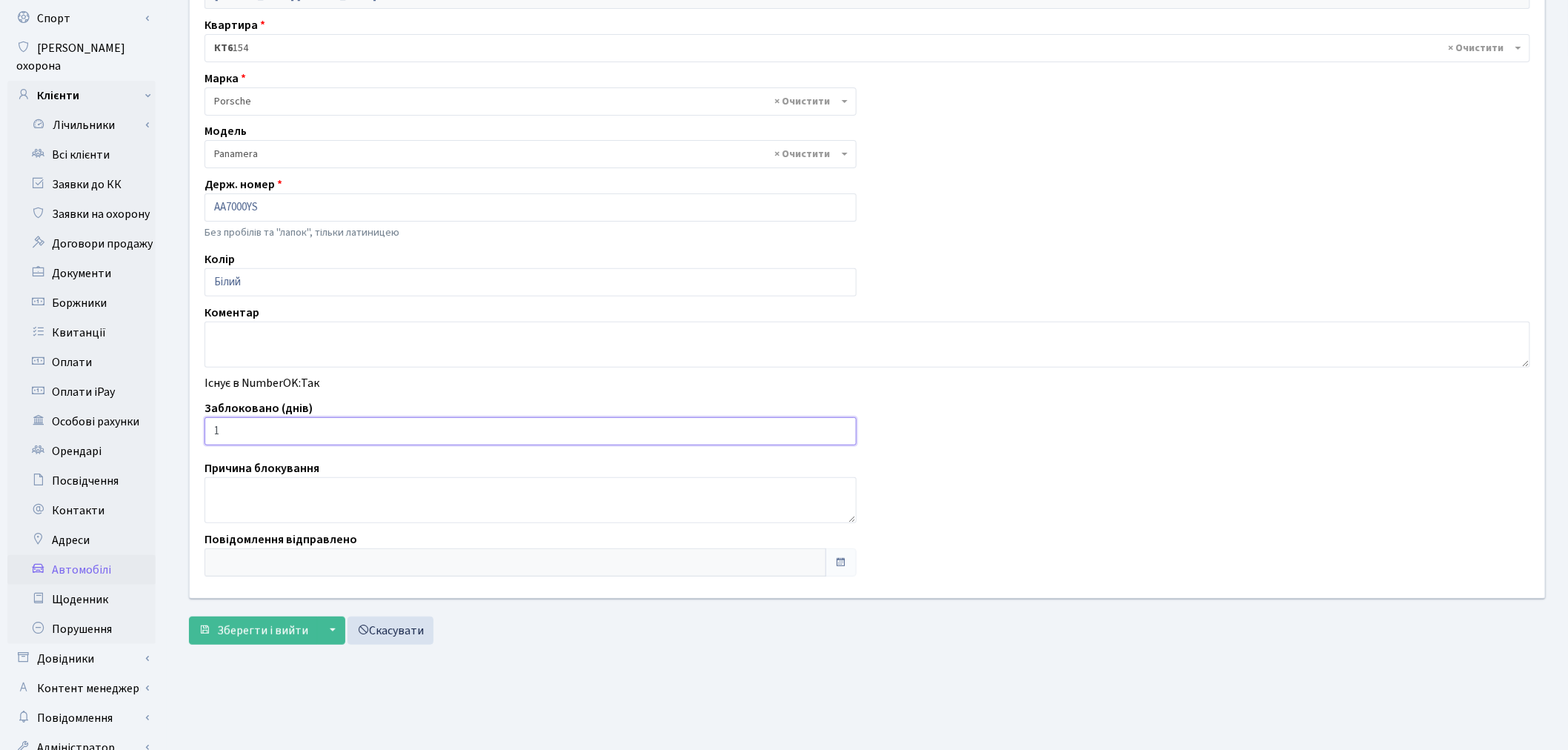
scroll to position [165, 0]
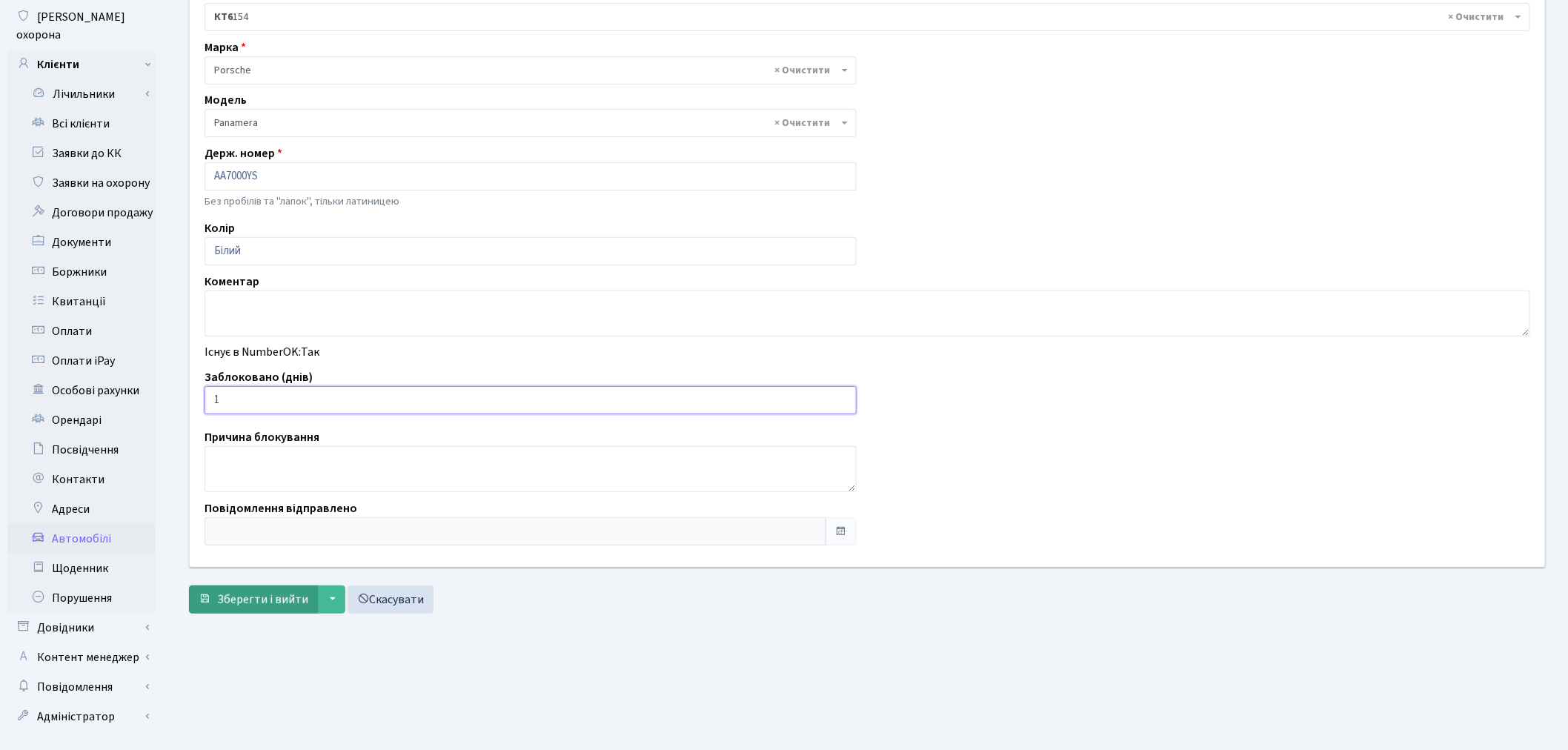
type input "1"
click at [264, 600] on span "Зберегти і вийти" at bounding box center [263, 600] width 91 height 16
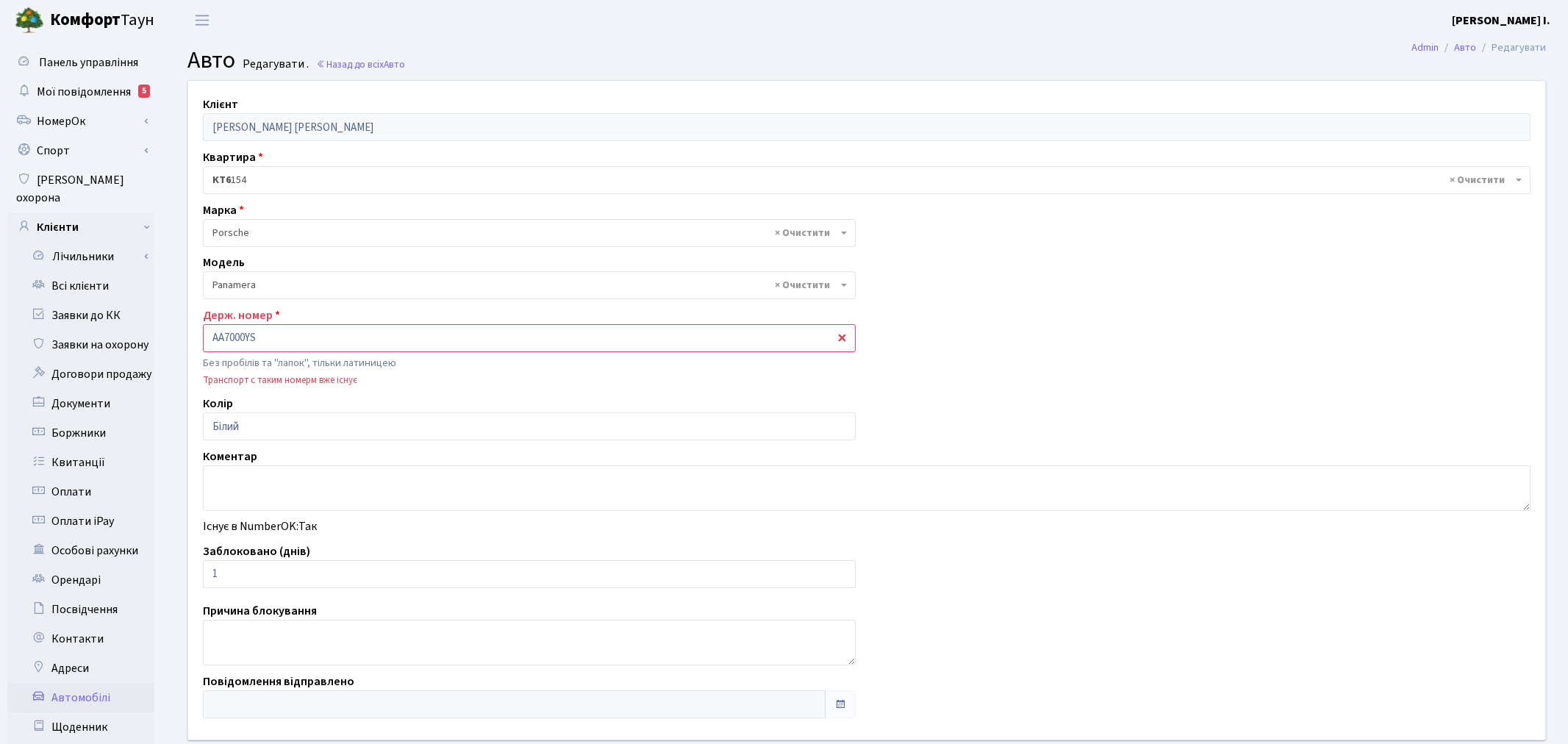
select select "1966"
click at [274, 344] on input "АА7000YS" at bounding box center [526, 338] width 646 height 28
select select "1966"
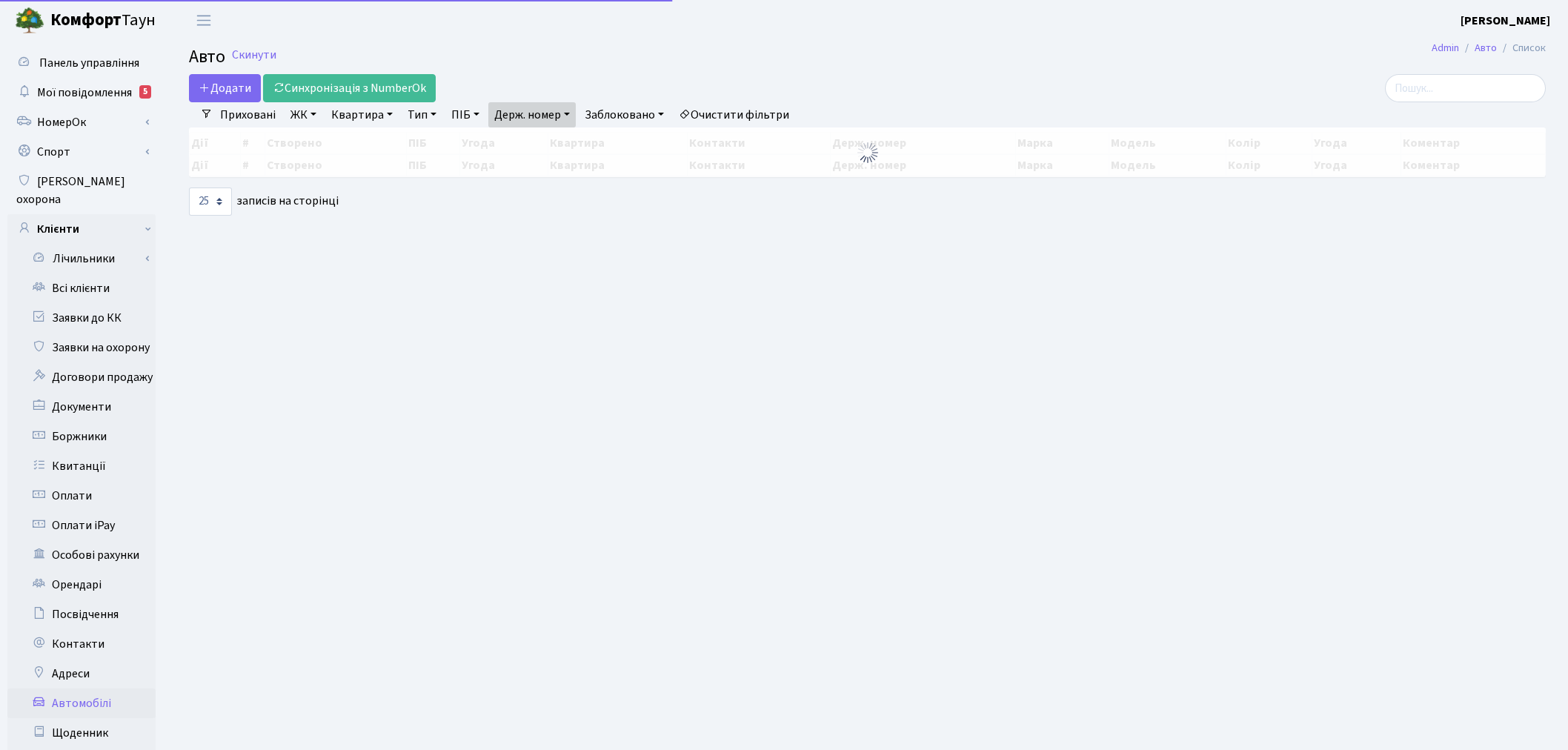
select select "25"
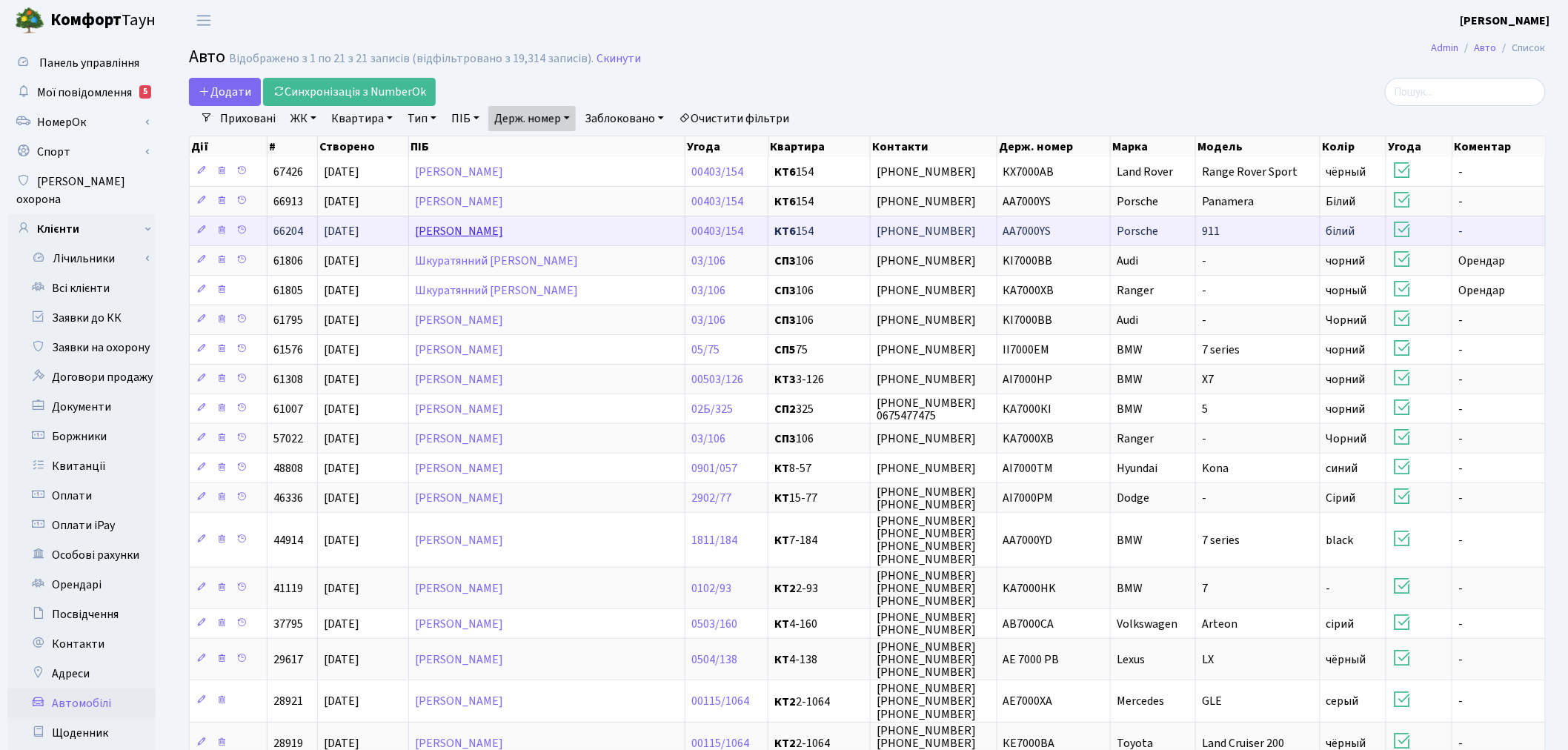
click at [503, 233] on link "[PERSON_NAME]" at bounding box center [459, 231] width 88 height 16
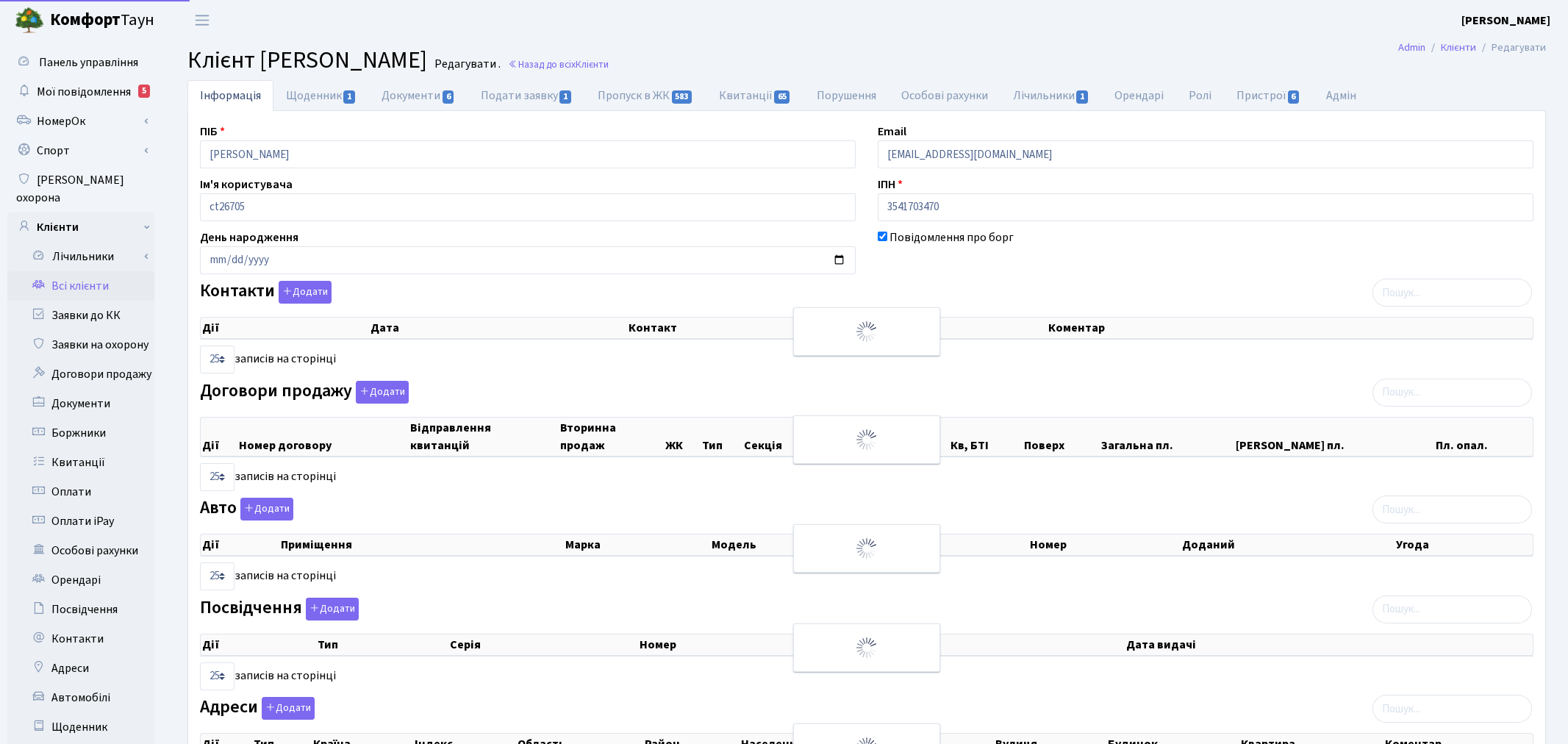
select select "25"
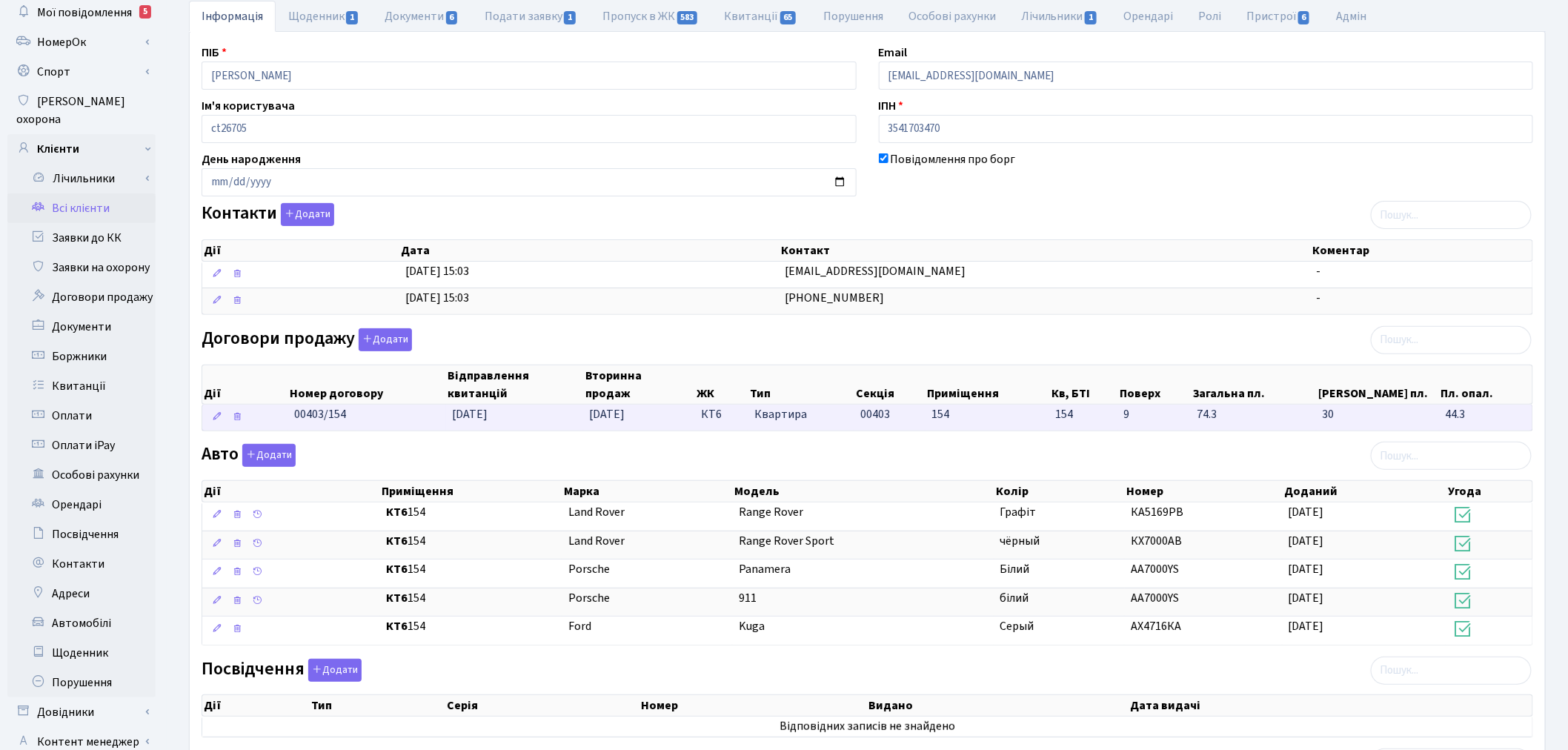
scroll to position [82, 0]
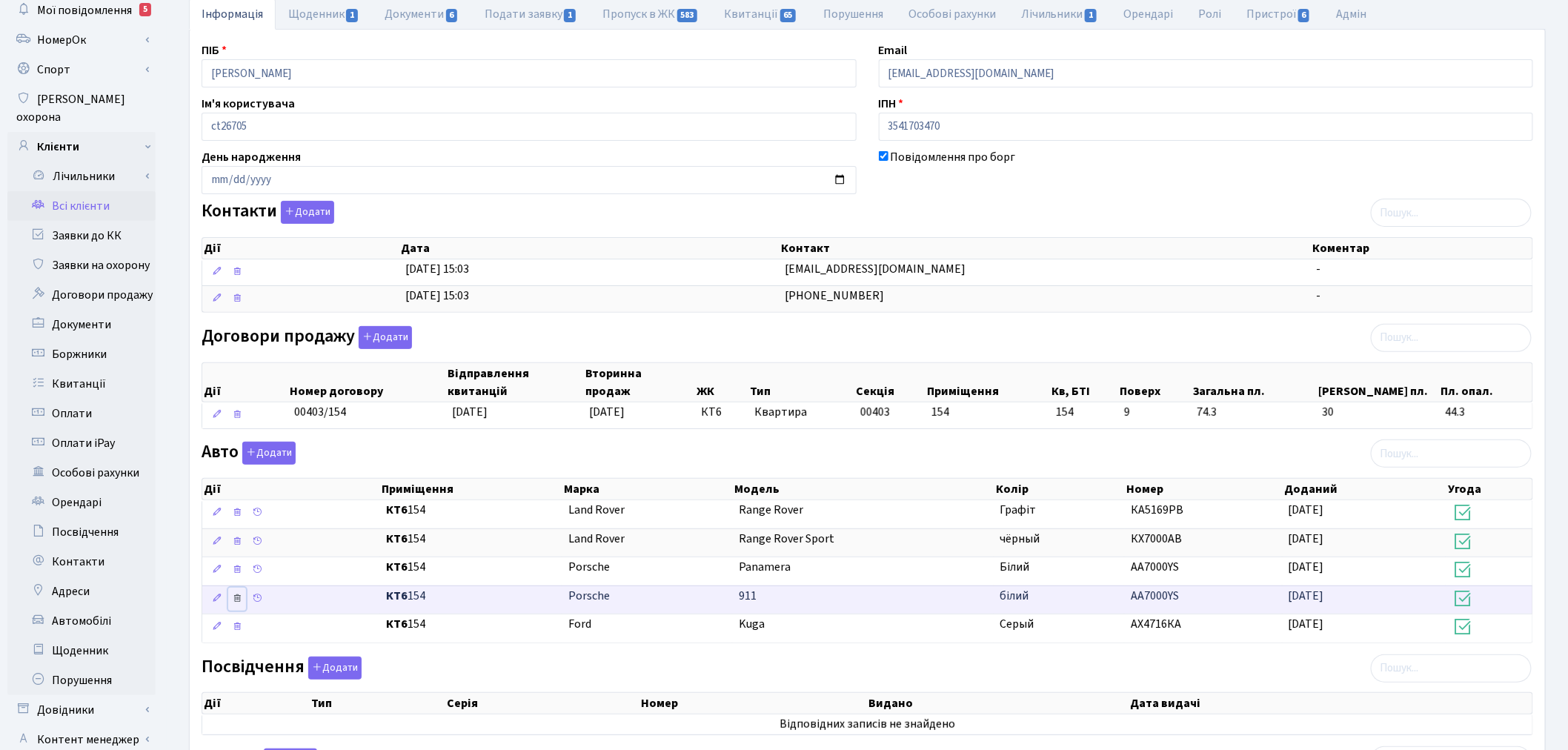
click at [238, 597] on icon at bounding box center [237, 597] width 10 height 10
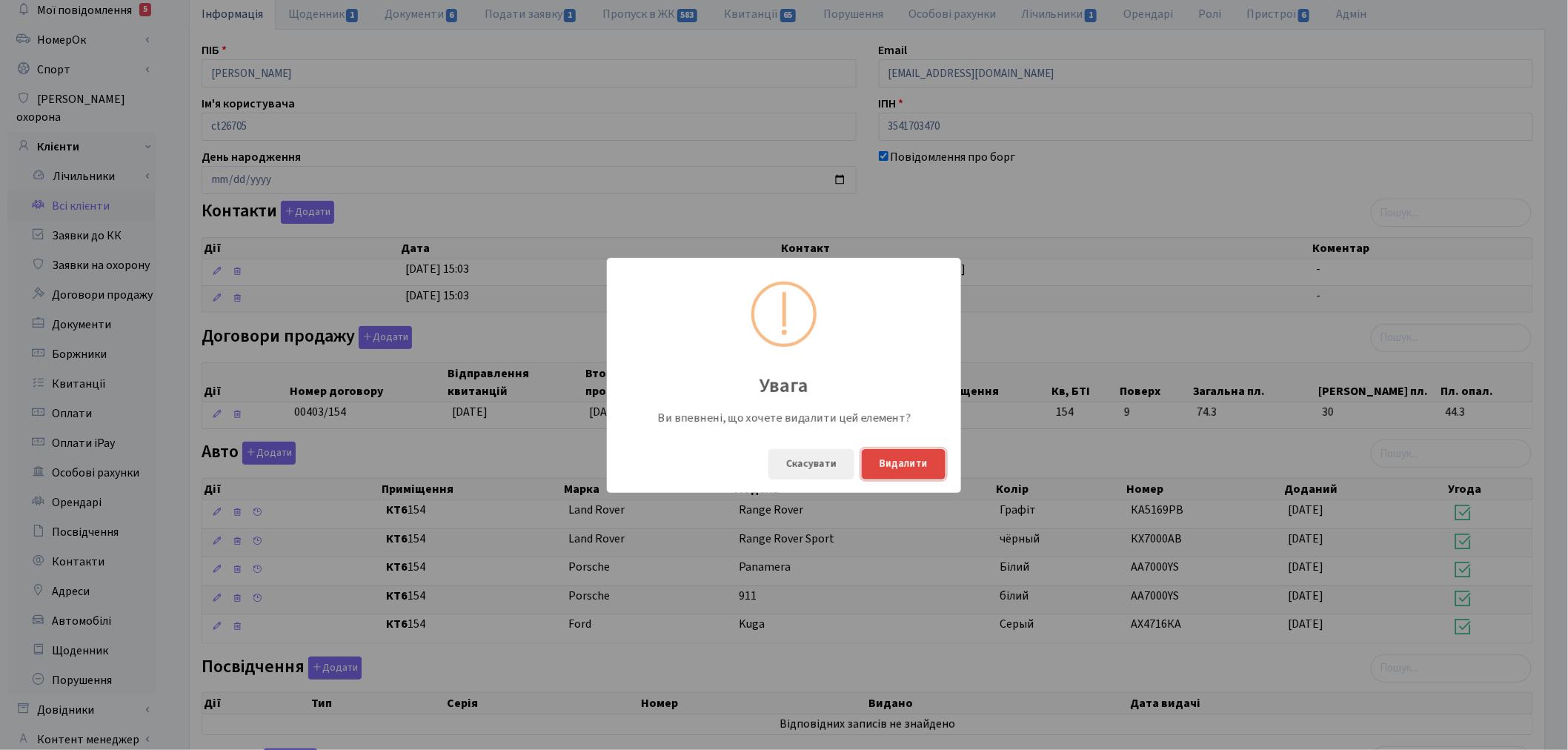
click at [902, 468] on button "Видалити" at bounding box center [904, 463] width 84 height 30
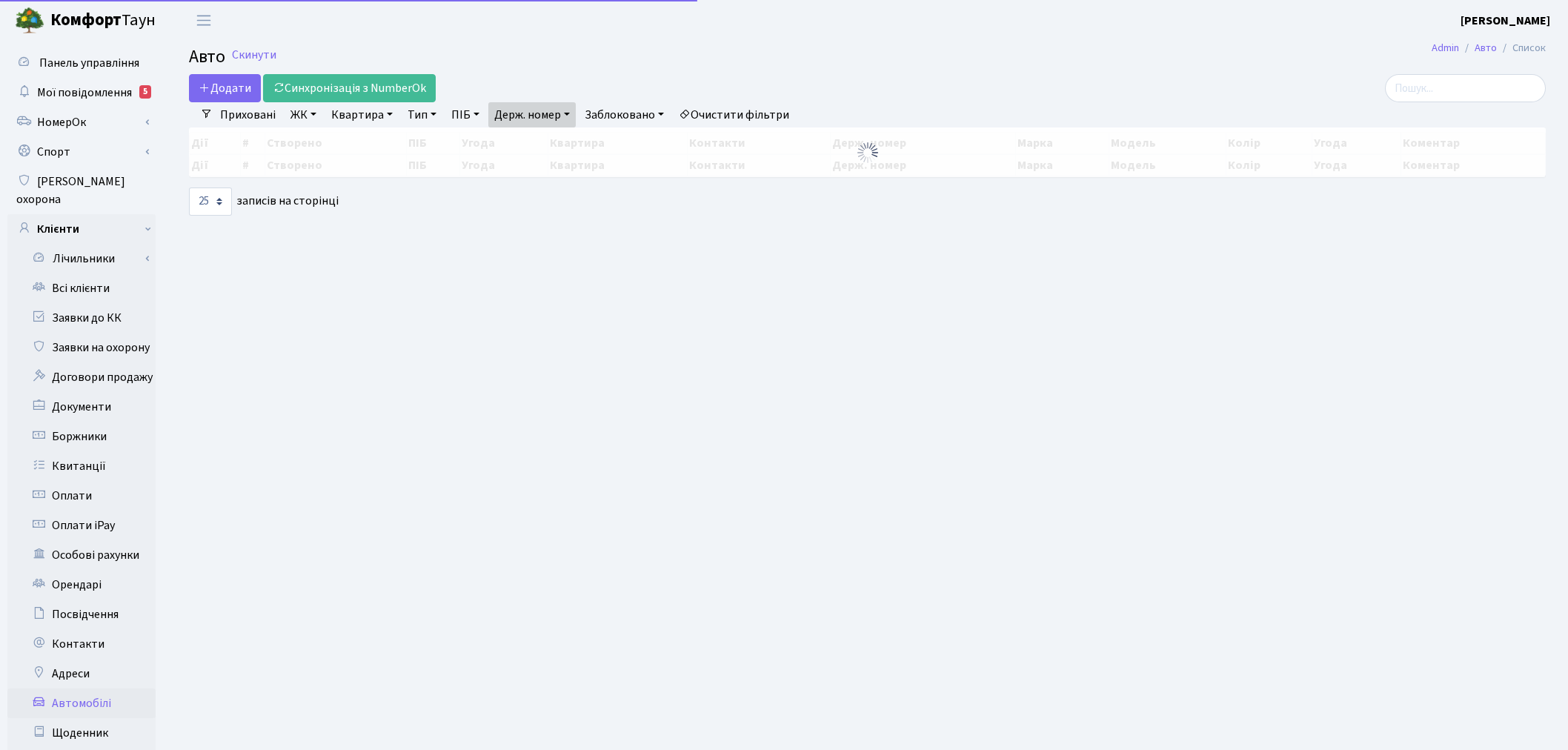
select select "25"
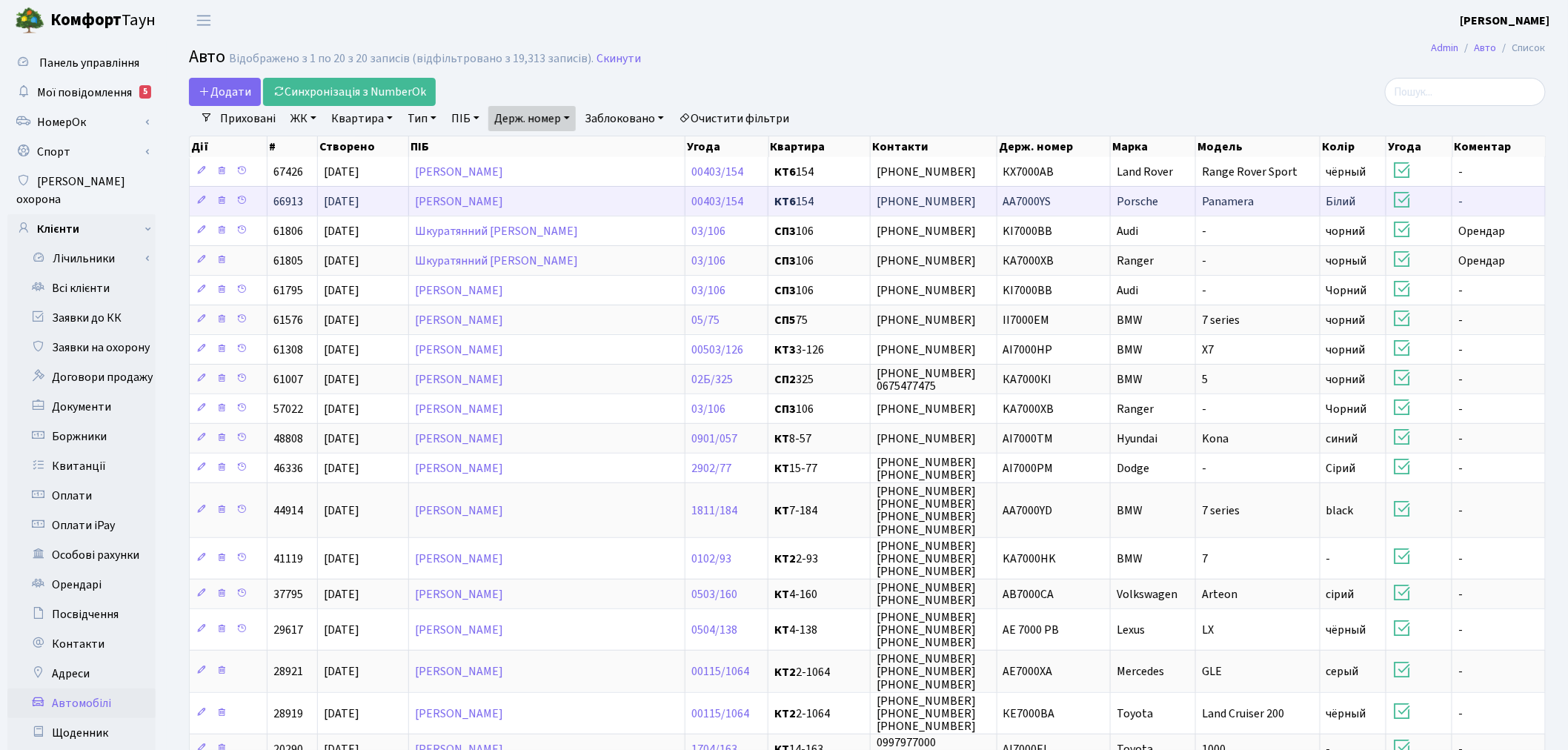
click at [1082, 203] on td "АА7000YS" at bounding box center [1054, 200] width 114 height 30
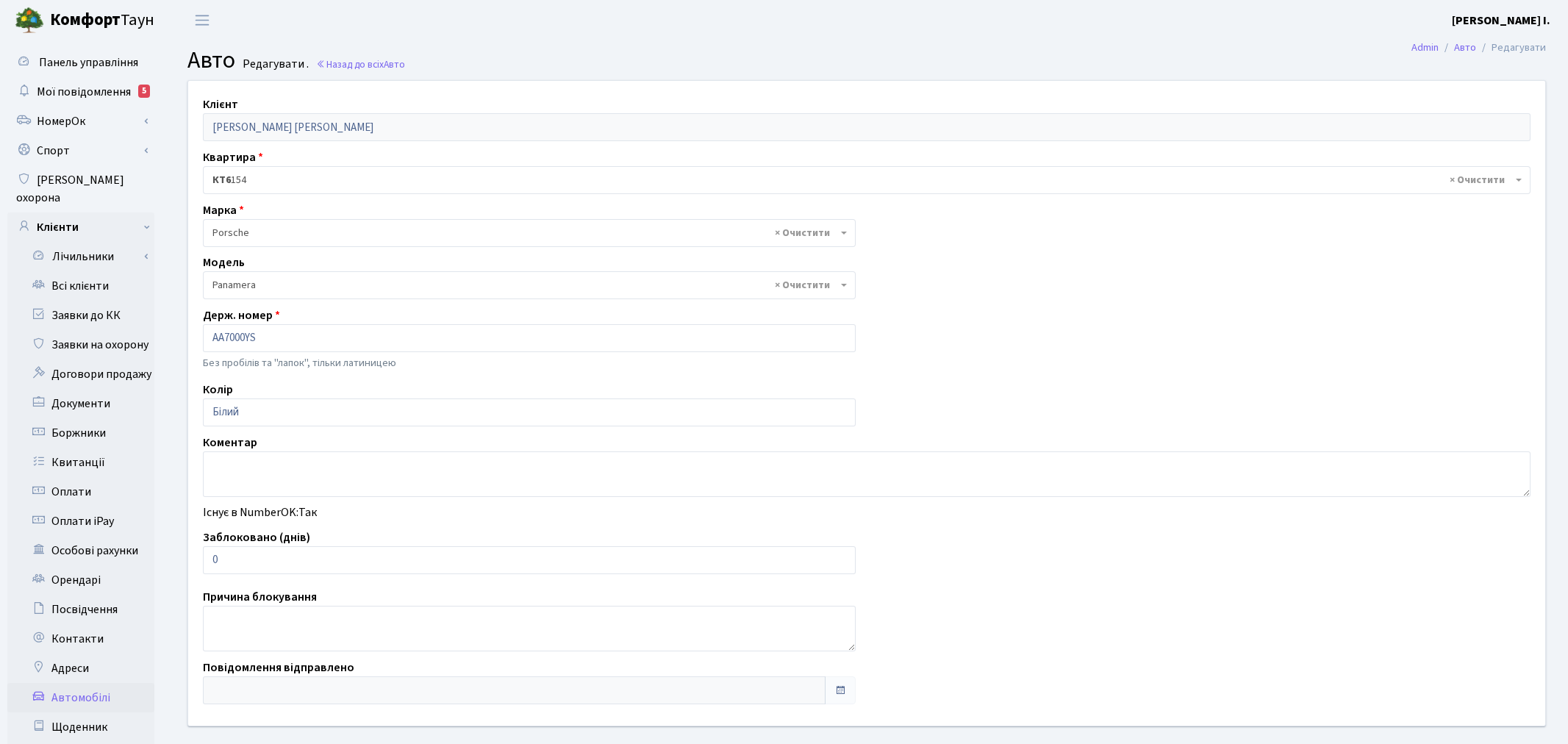
select select "1966"
drag, startPoint x: 248, startPoint y: 563, endPoint x: 204, endPoint y: 553, distance: 45.1
click at [204, 553] on input "0" at bounding box center [526, 560] width 646 height 28
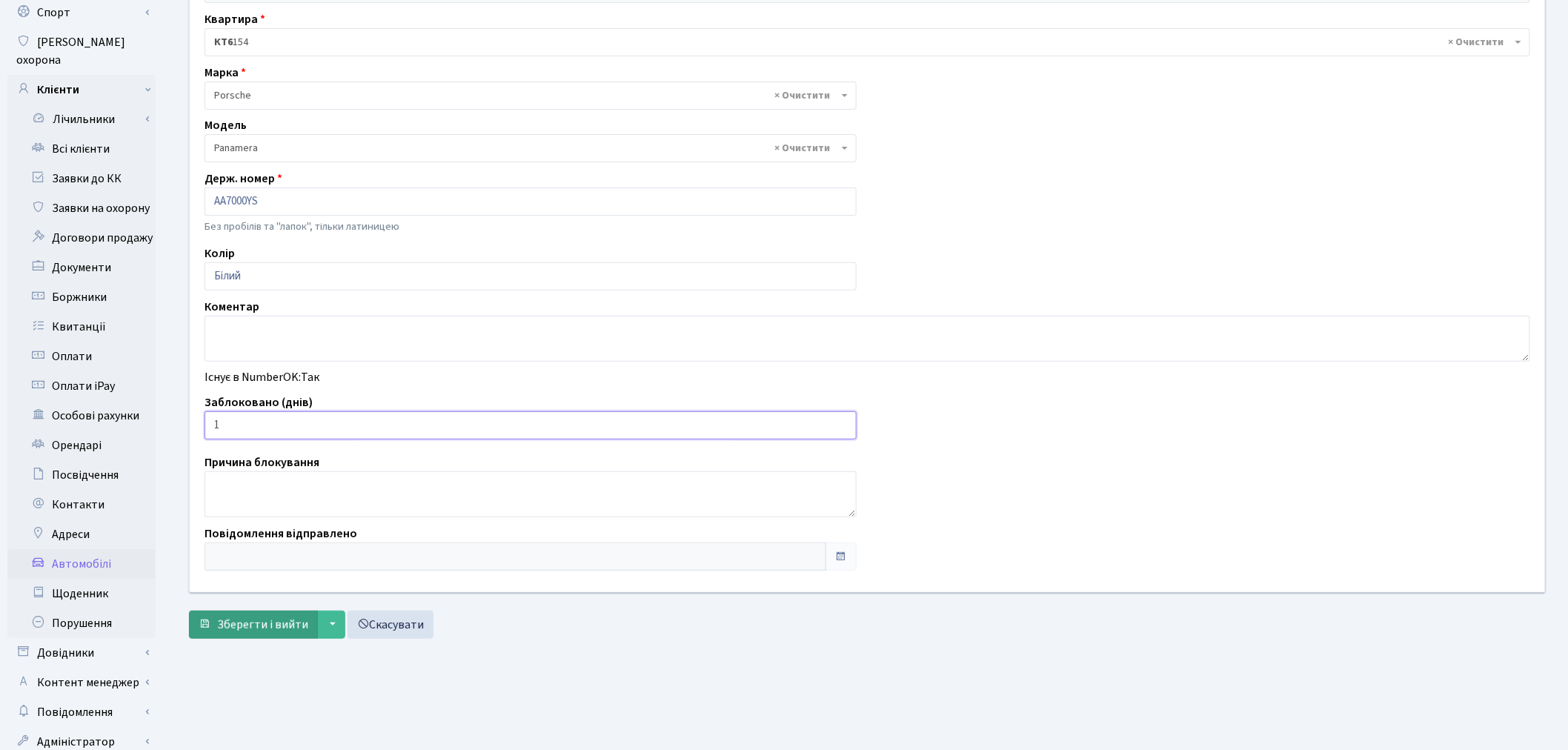
scroll to position [165, 0]
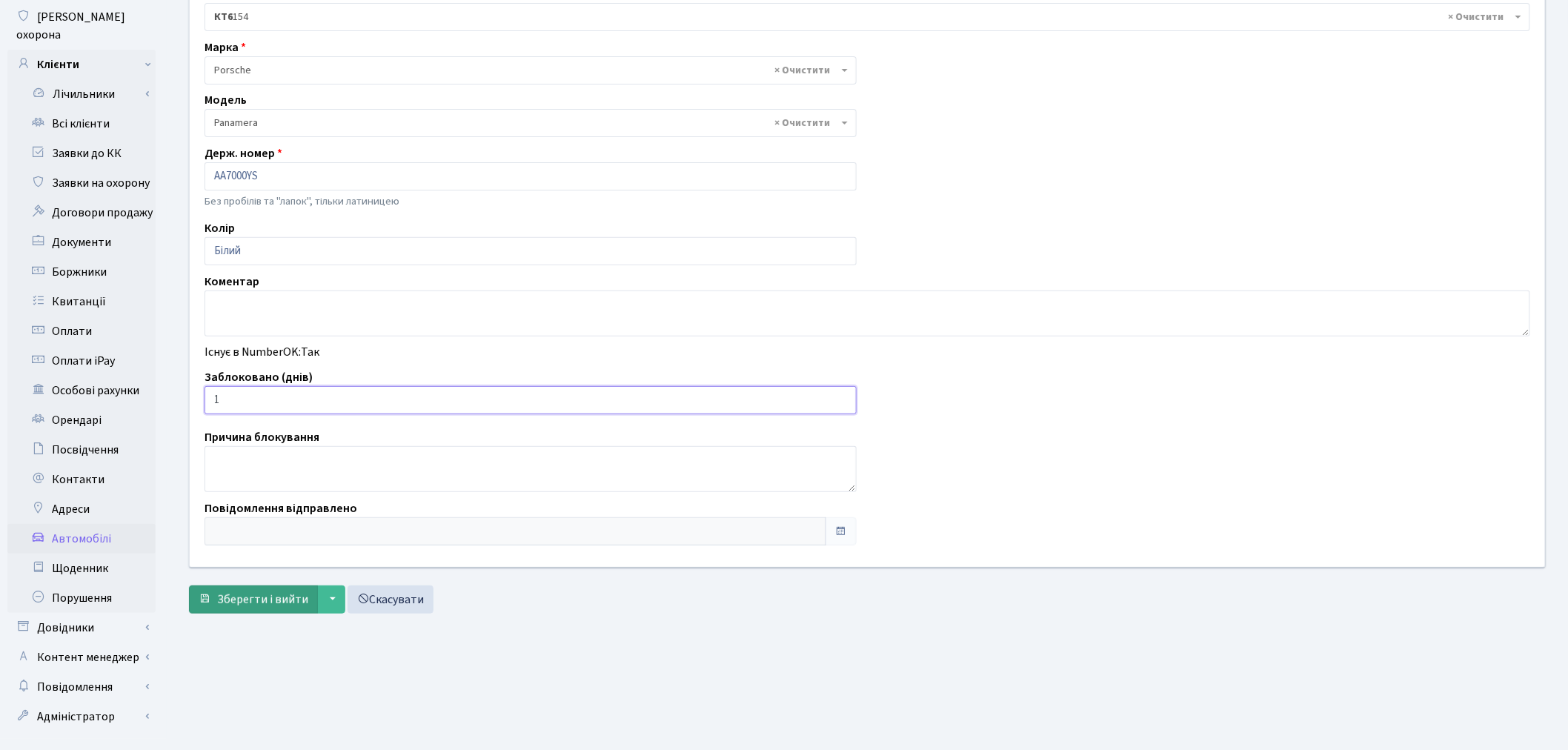
type input "1"
click at [233, 588] on button "Зберегти і вийти" at bounding box center [254, 599] width 129 height 28
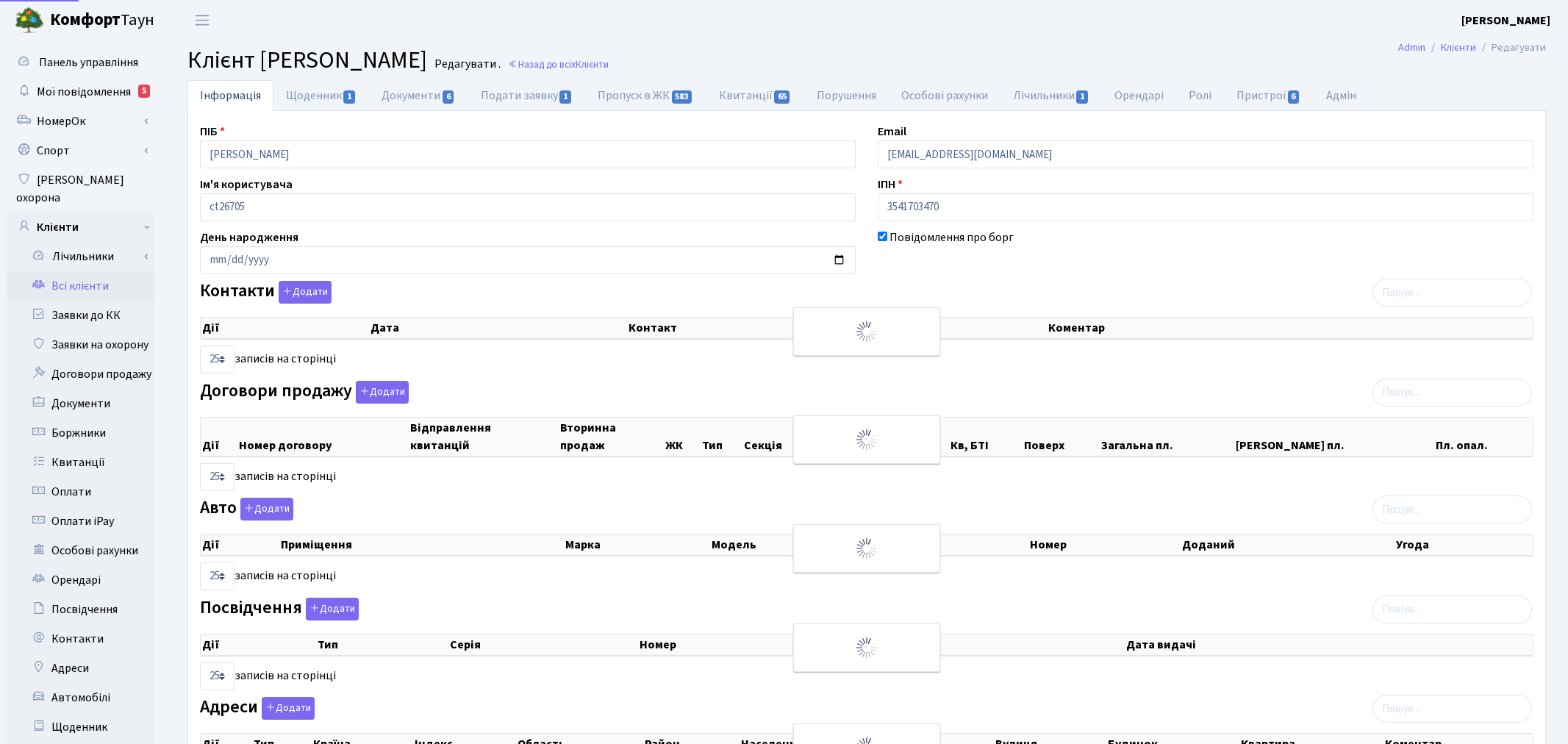
select select "25"
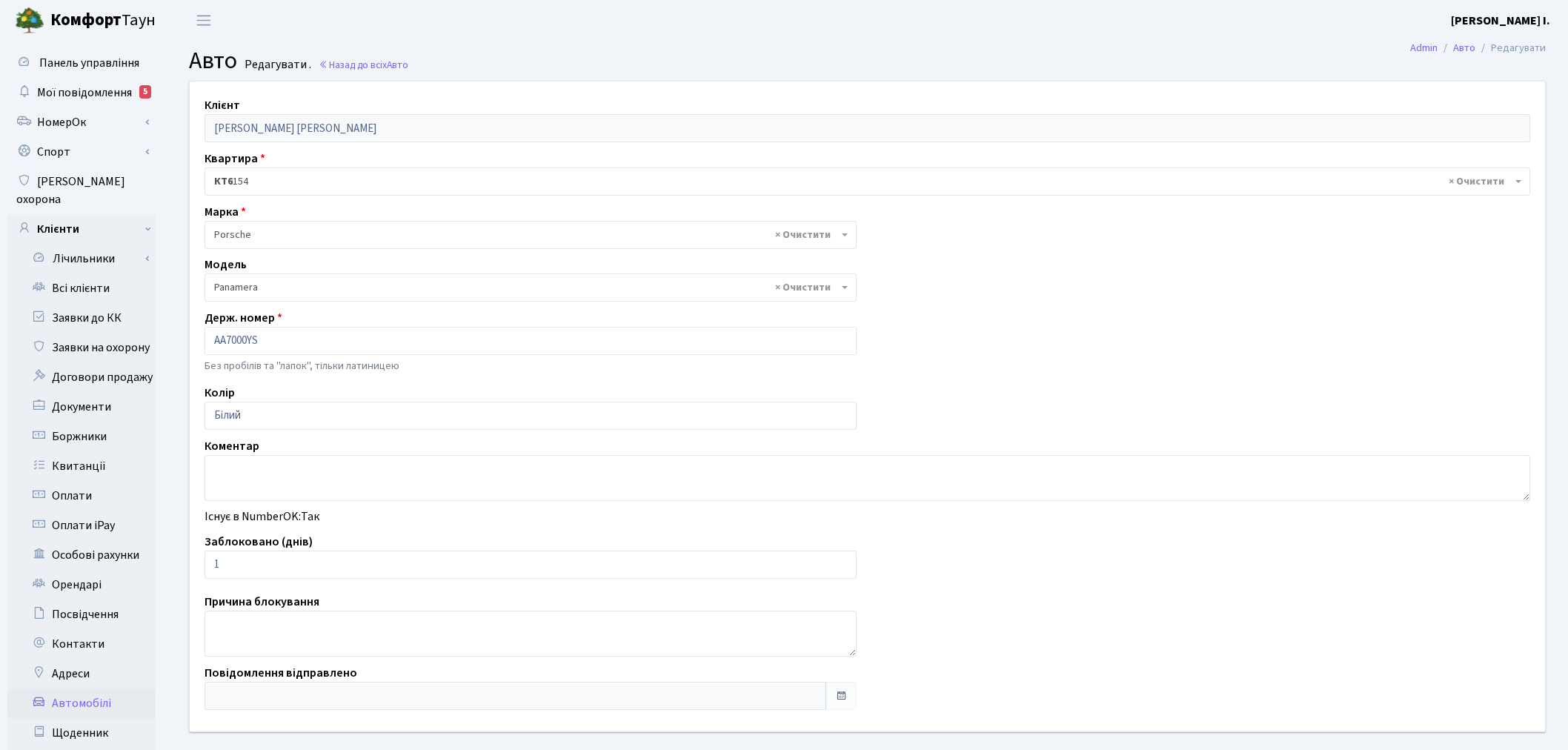
select select "1966"
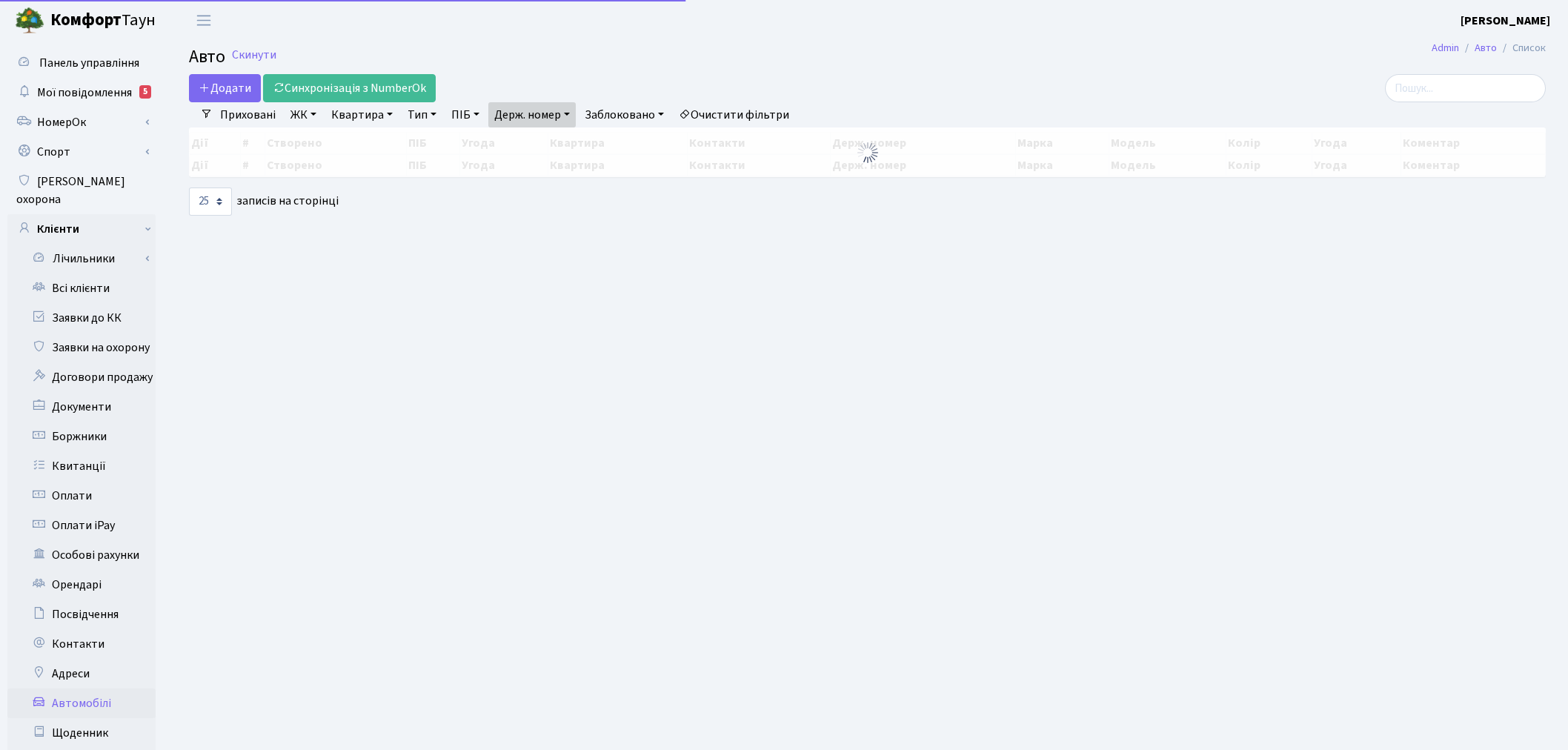
select select "25"
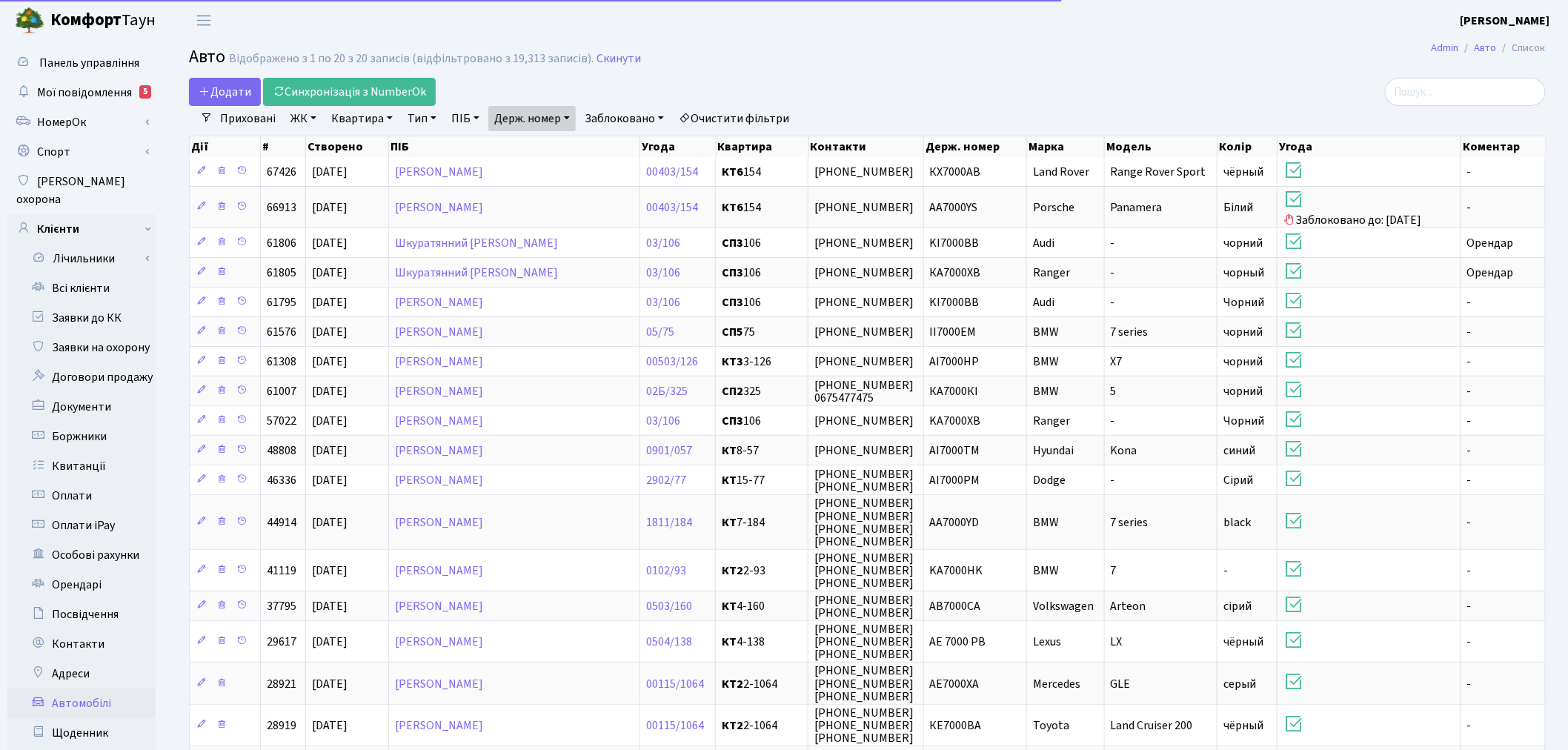
click at [522, 111] on link "Держ. номер" at bounding box center [532, 118] width 87 height 25
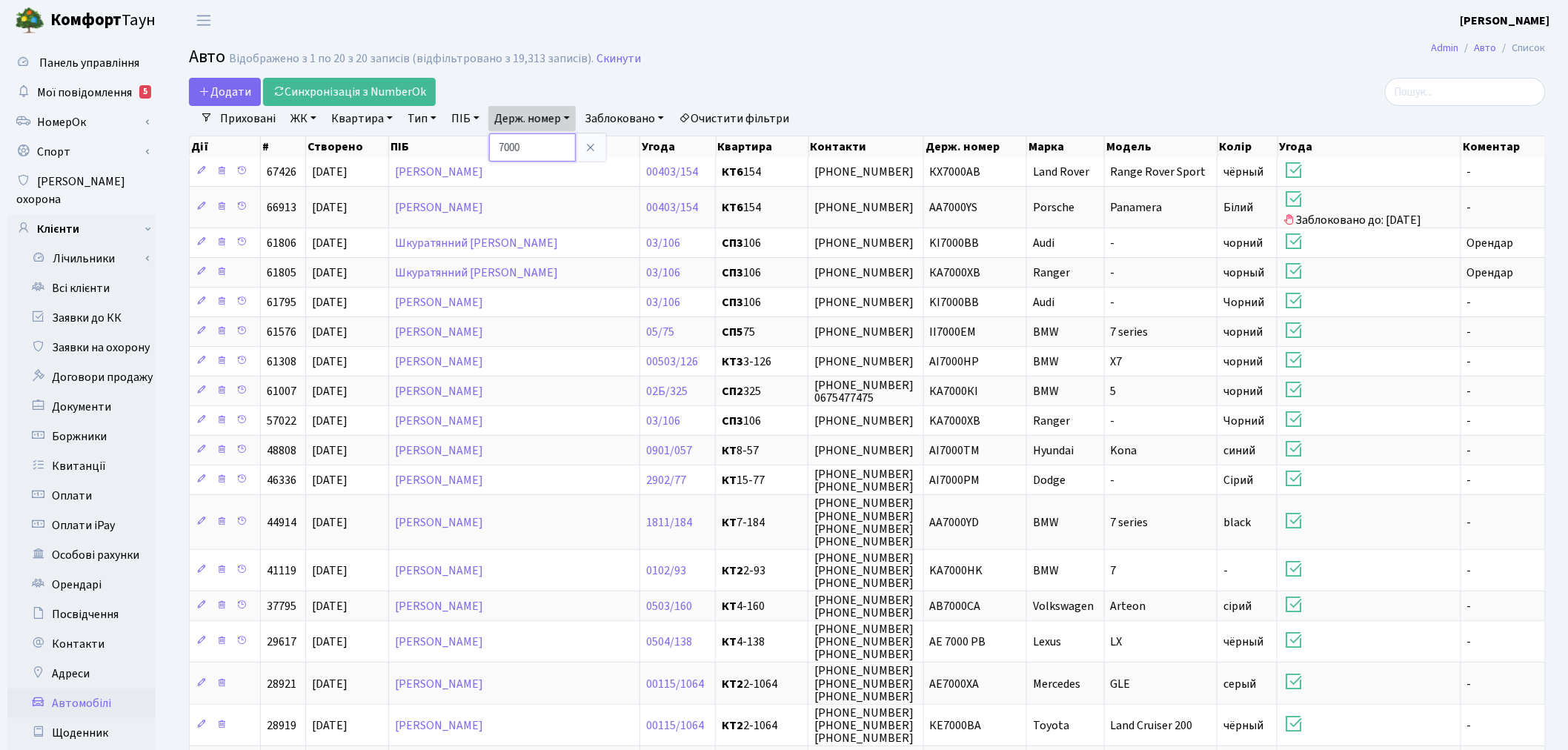
click at [548, 149] on input "7000" at bounding box center [531, 147] width 86 height 28
type input "5672"
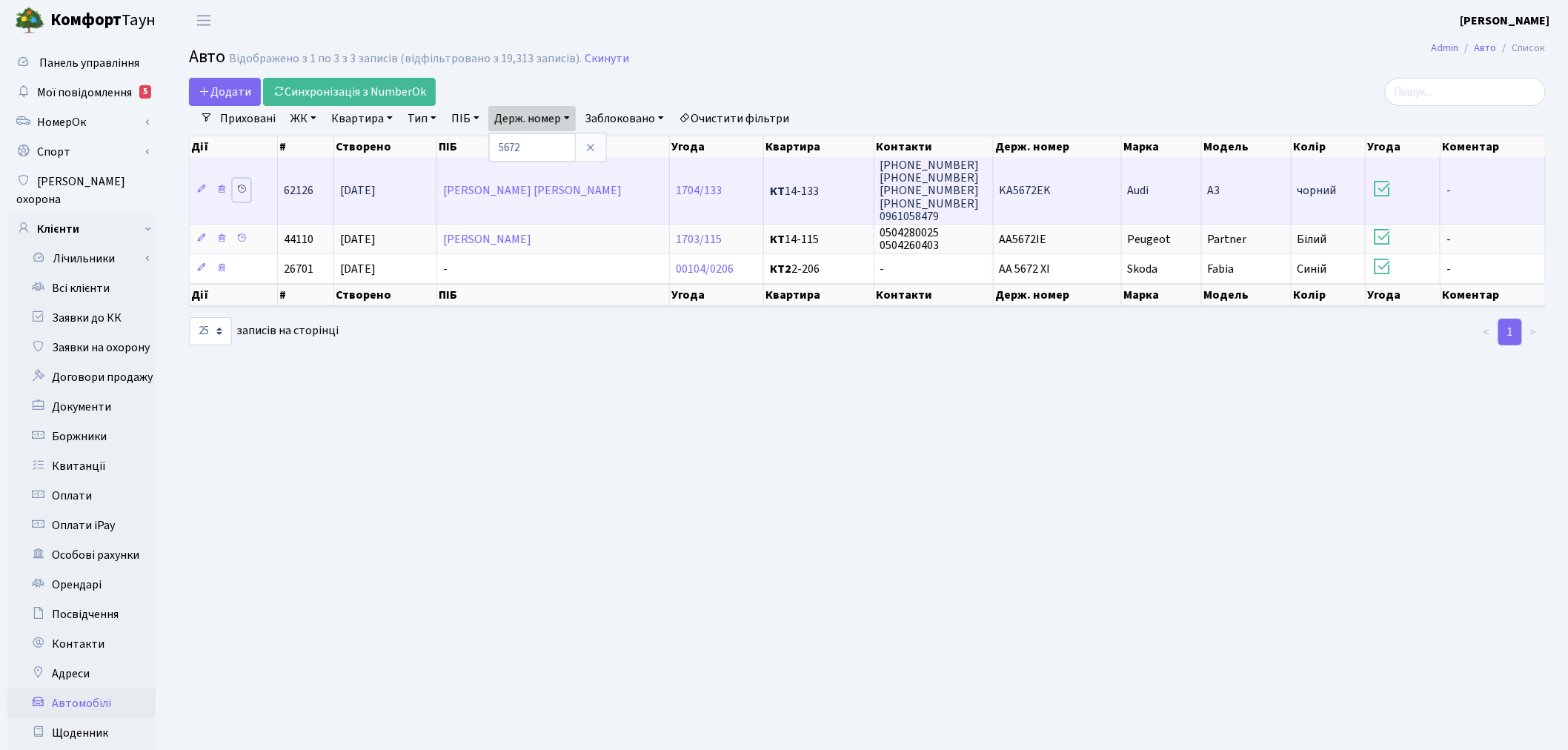
click at [245, 188] on icon at bounding box center [241, 188] width 10 height 10
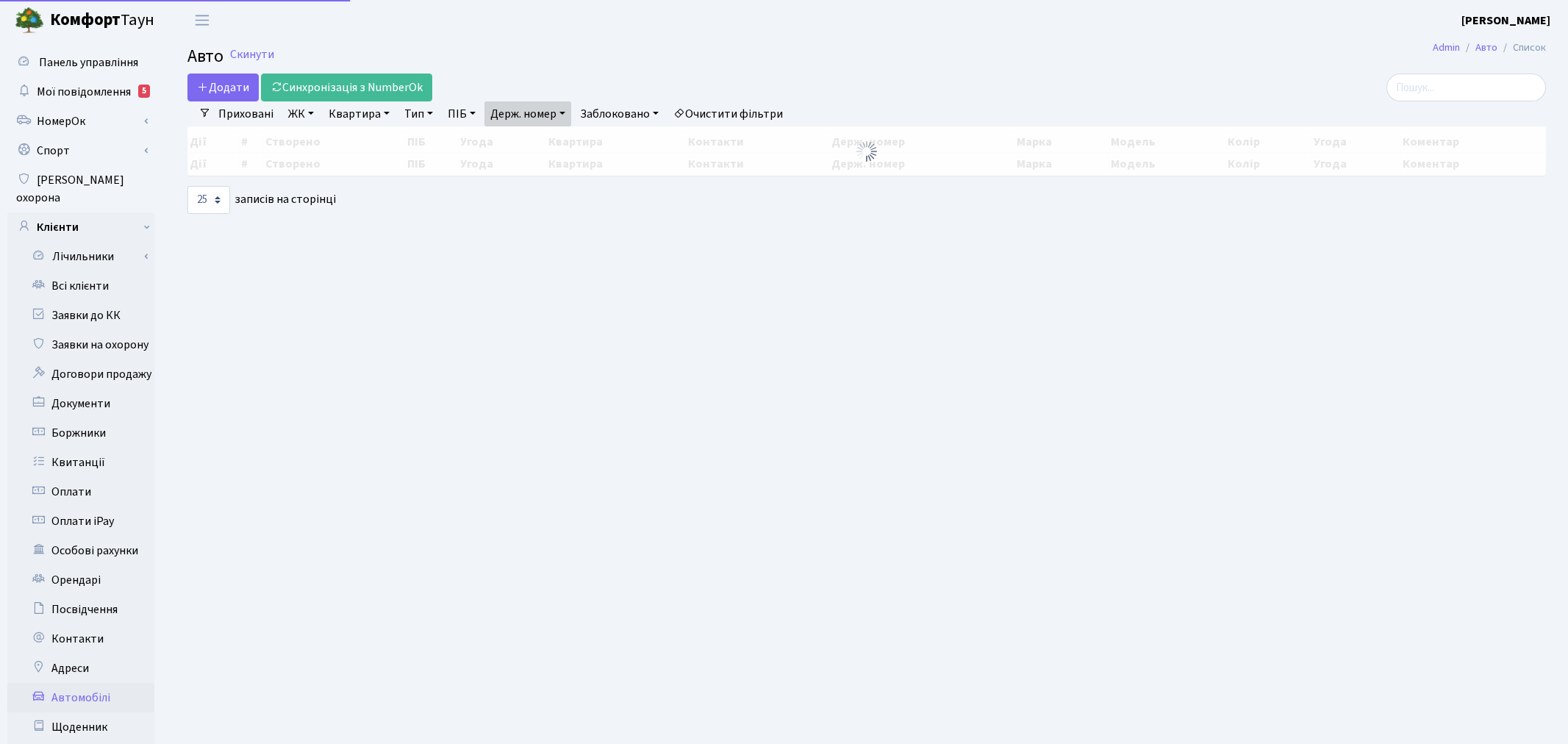
select select "25"
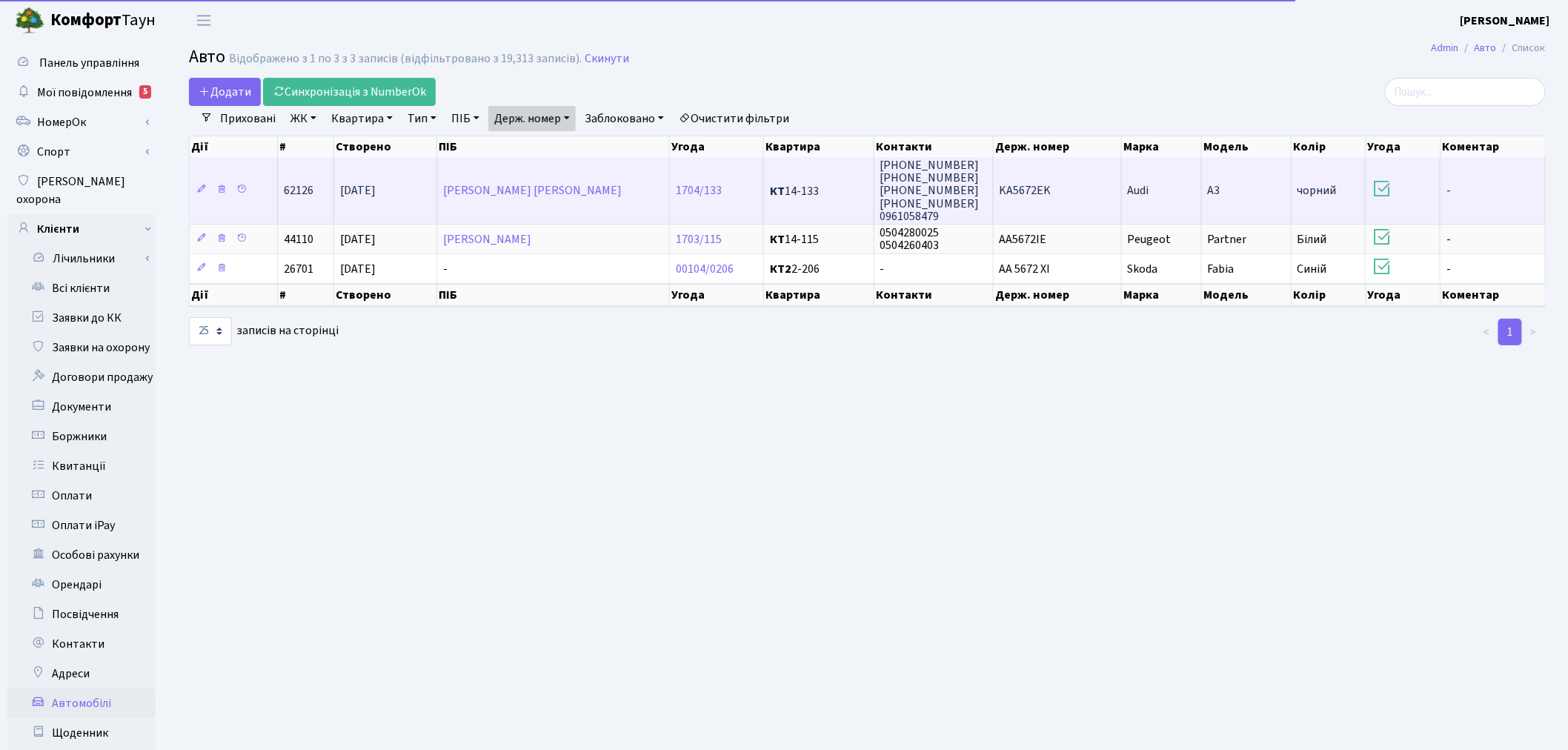
click at [1046, 176] on td "KA5672EK" at bounding box center [1057, 190] width 128 height 66
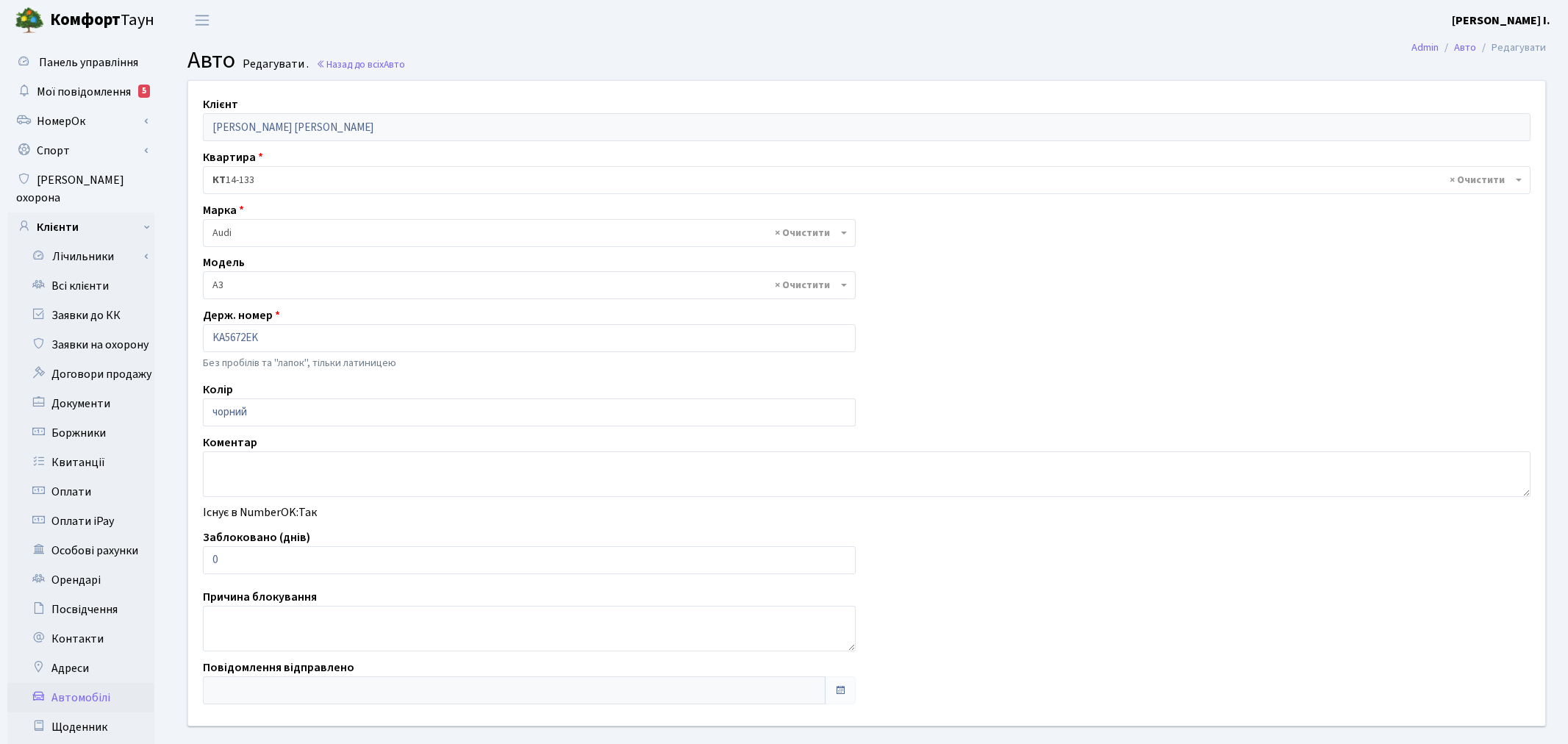
select select "152"
drag, startPoint x: 243, startPoint y: 554, endPoint x: 204, endPoint y: 557, distance: 39.1
click at [206, 556] on input "0" at bounding box center [526, 560] width 646 height 28
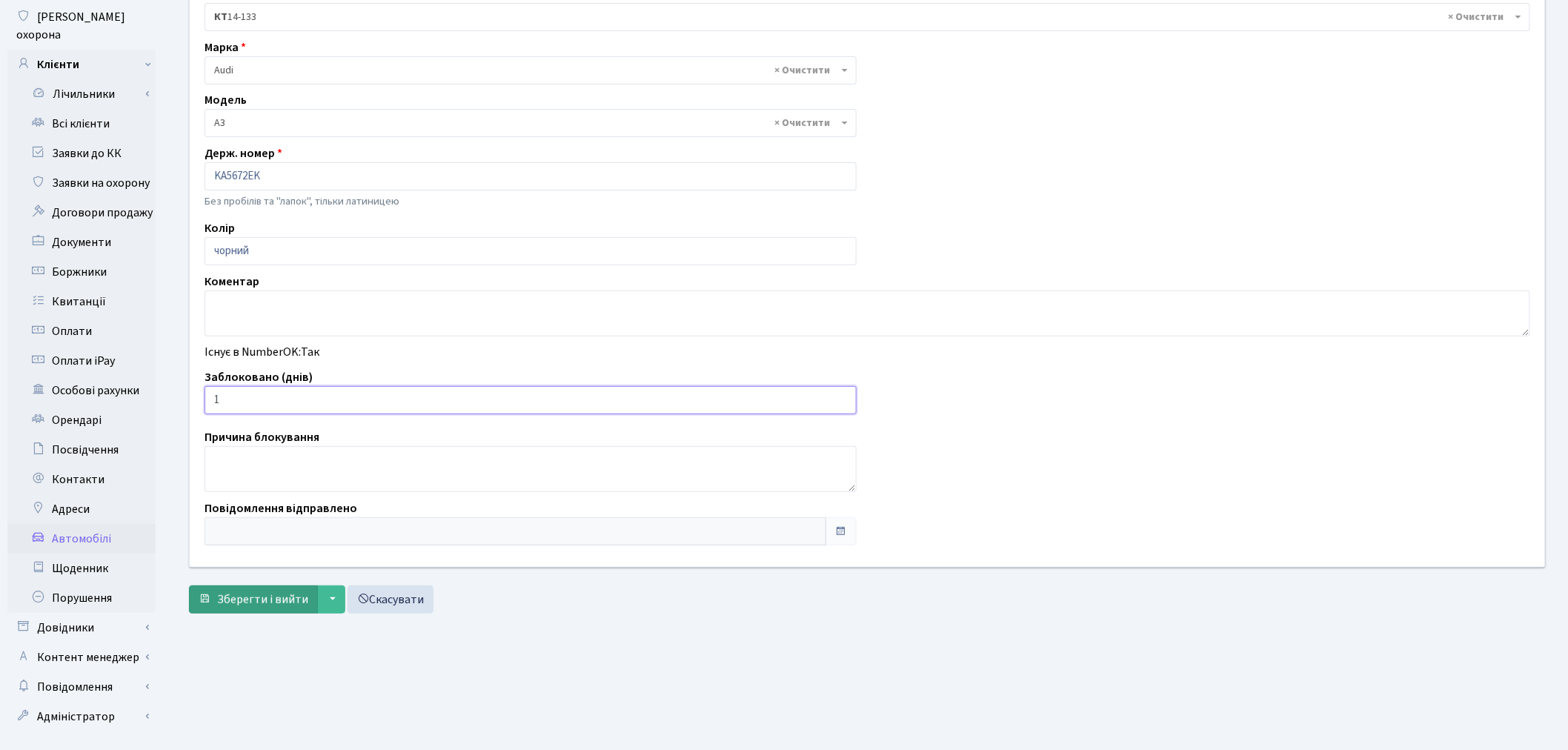
scroll to position [172, 0]
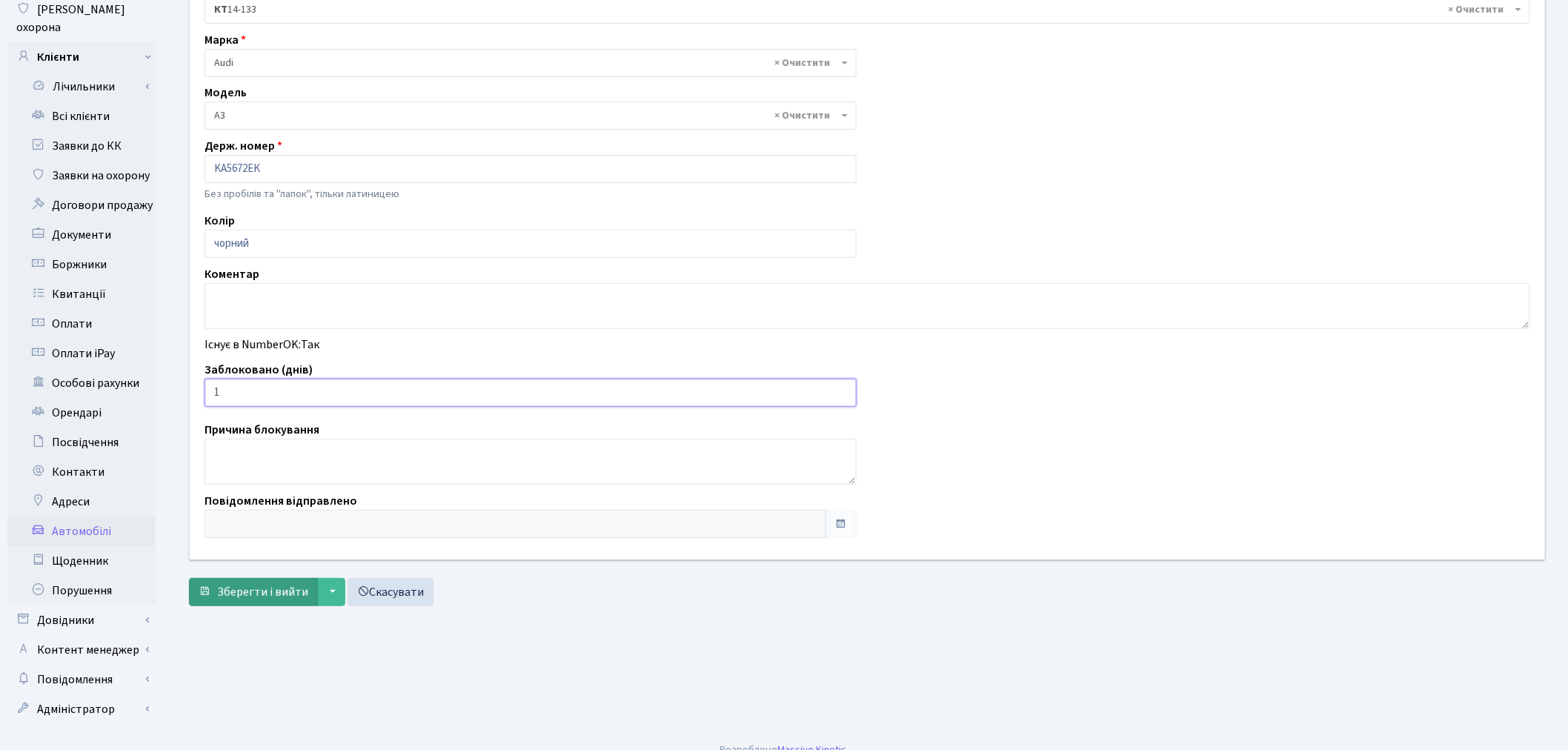
type input "1"
click at [263, 588] on span "Зберегти і вийти" at bounding box center [263, 593] width 91 height 16
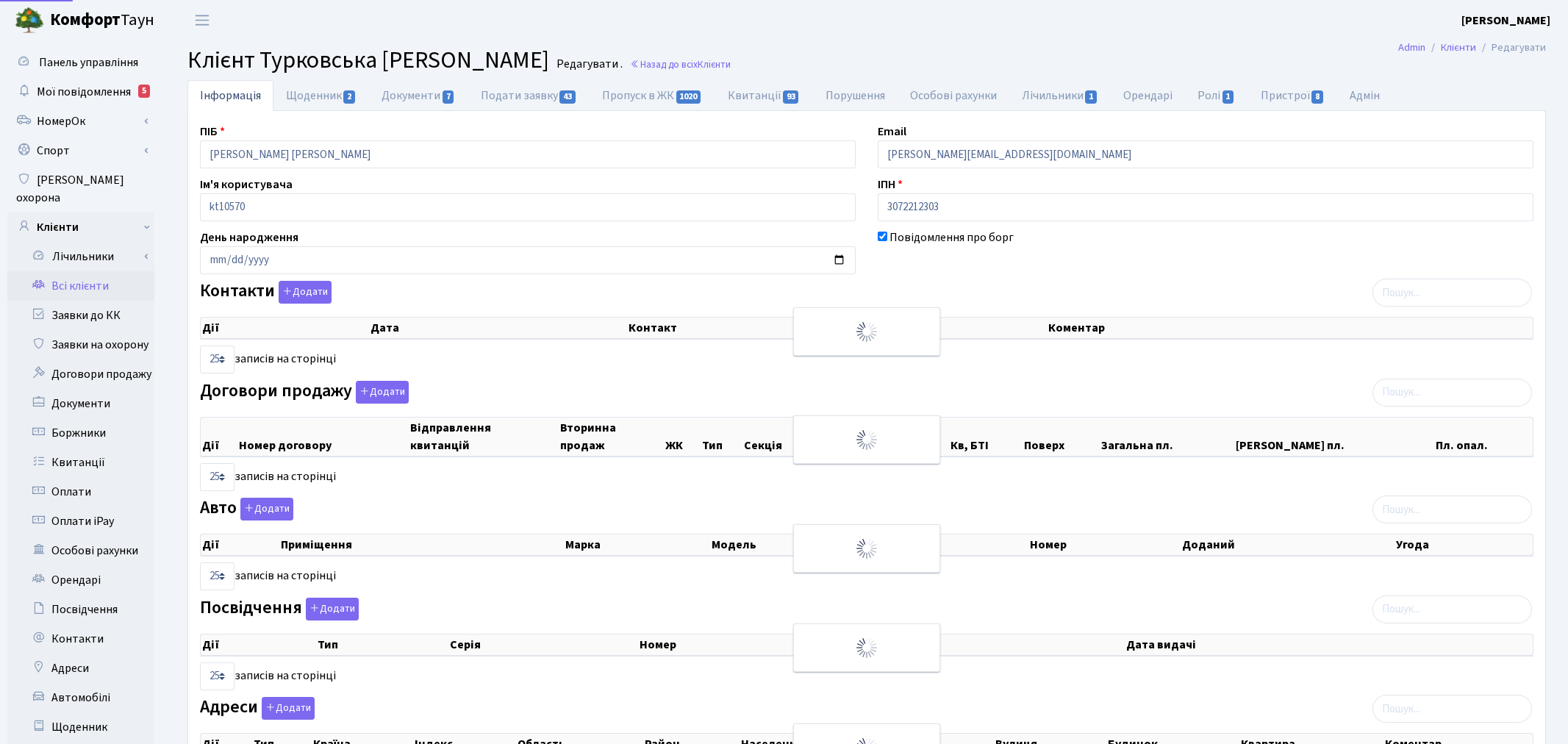
select select "25"
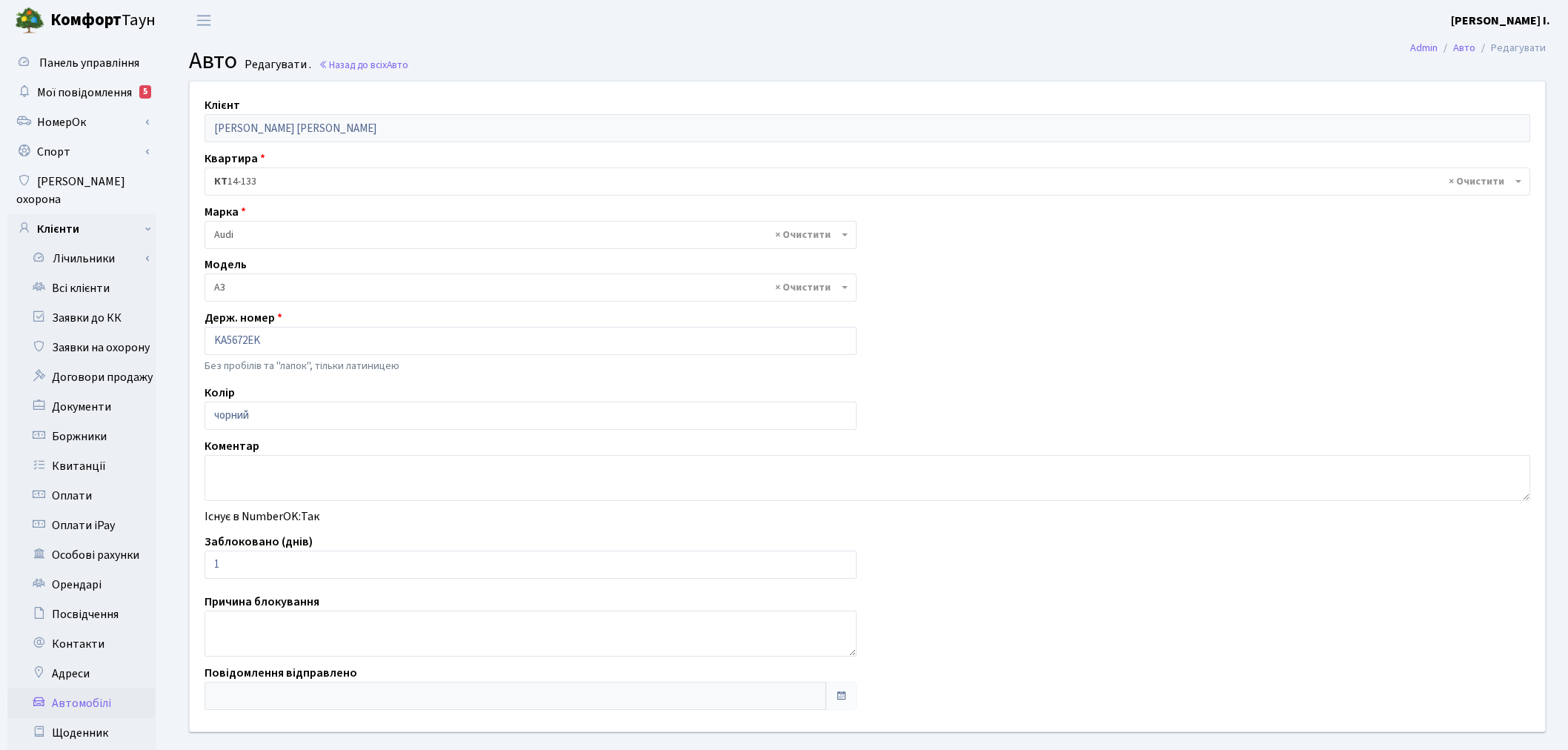
select select "152"
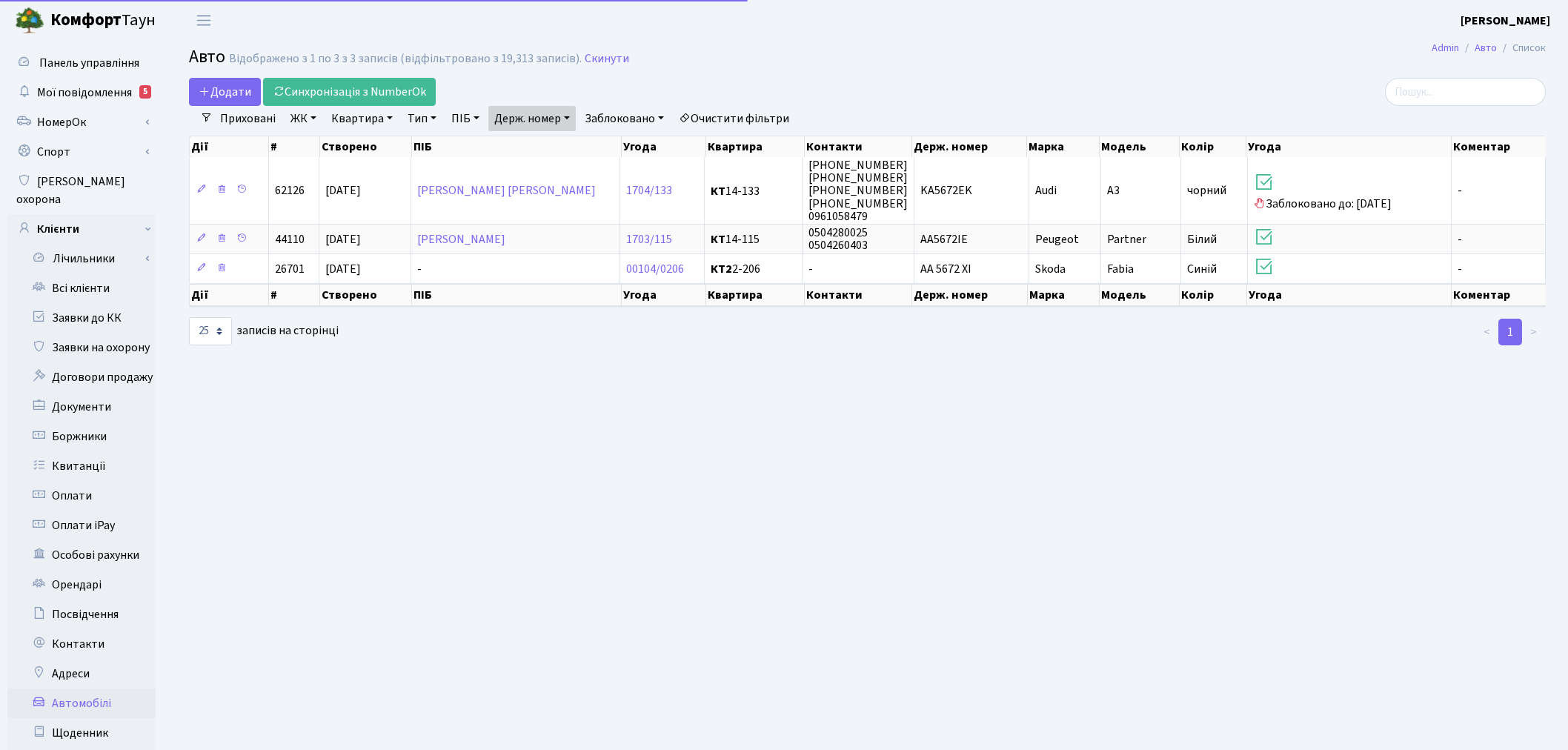
select select "25"
click at [564, 120] on link "Держ. номер" at bounding box center [532, 118] width 87 height 25
click at [564, 136] on input "5672" at bounding box center [531, 147] width 86 height 28
type input "8040"
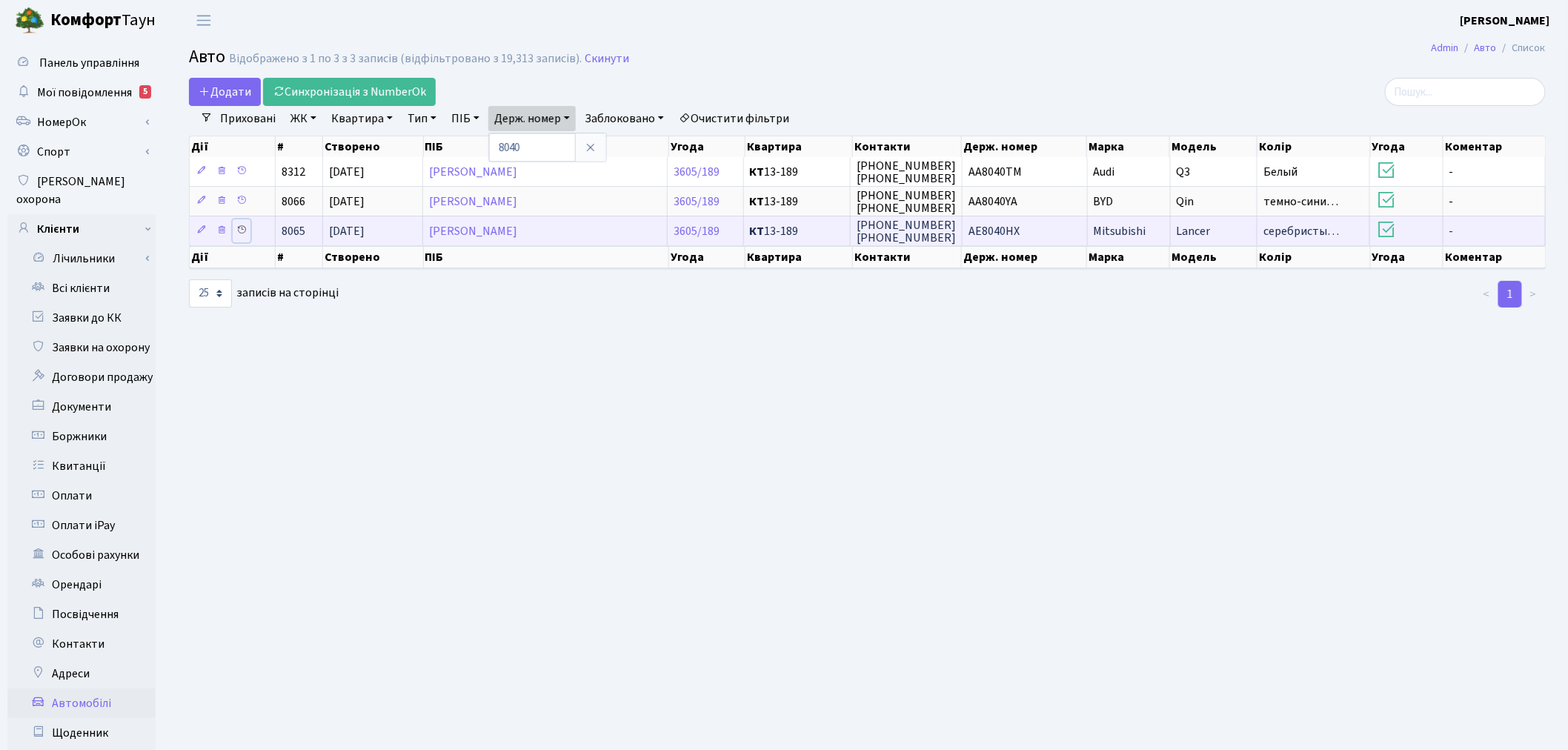
click at [239, 228] on icon at bounding box center [241, 229] width 10 height 10
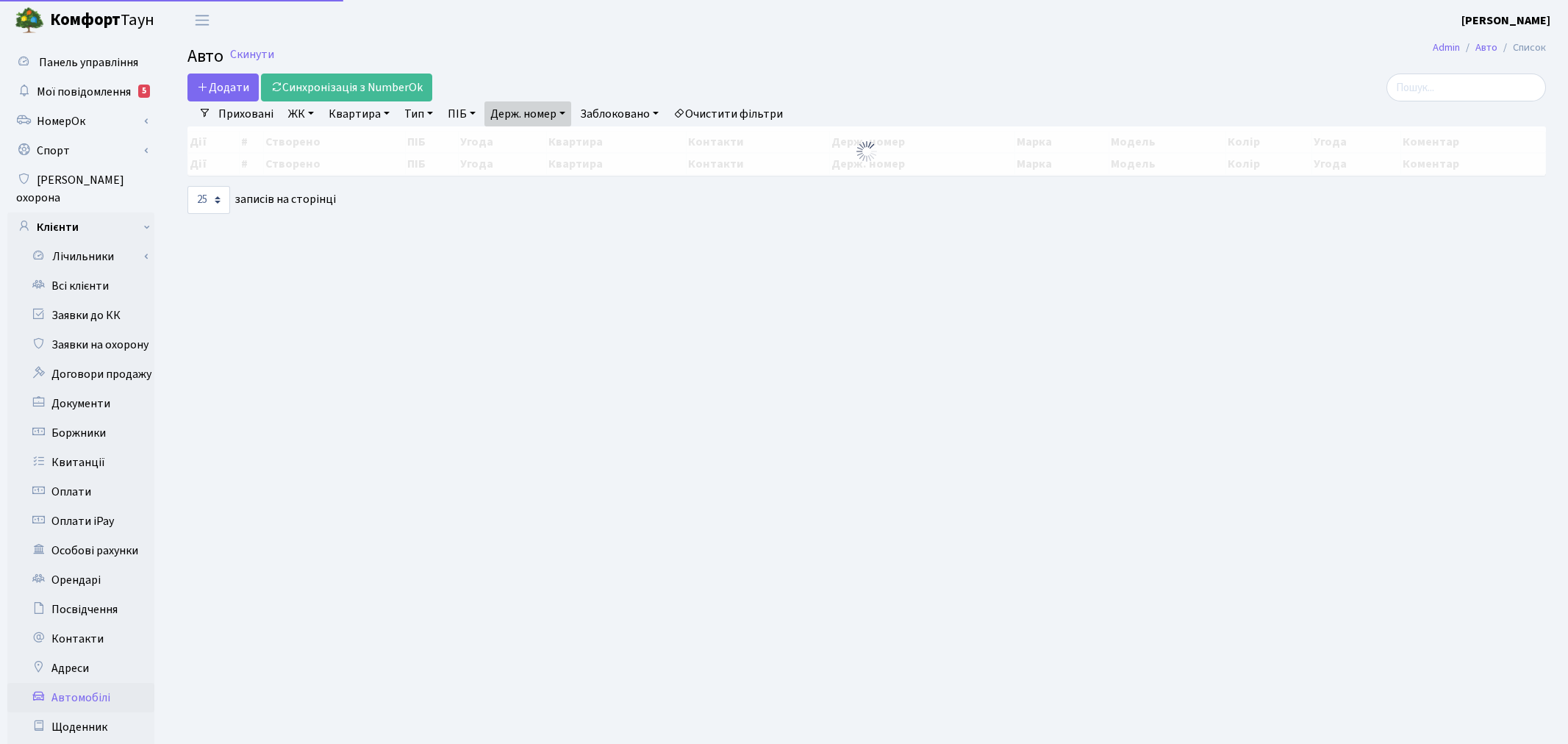
select select "25"
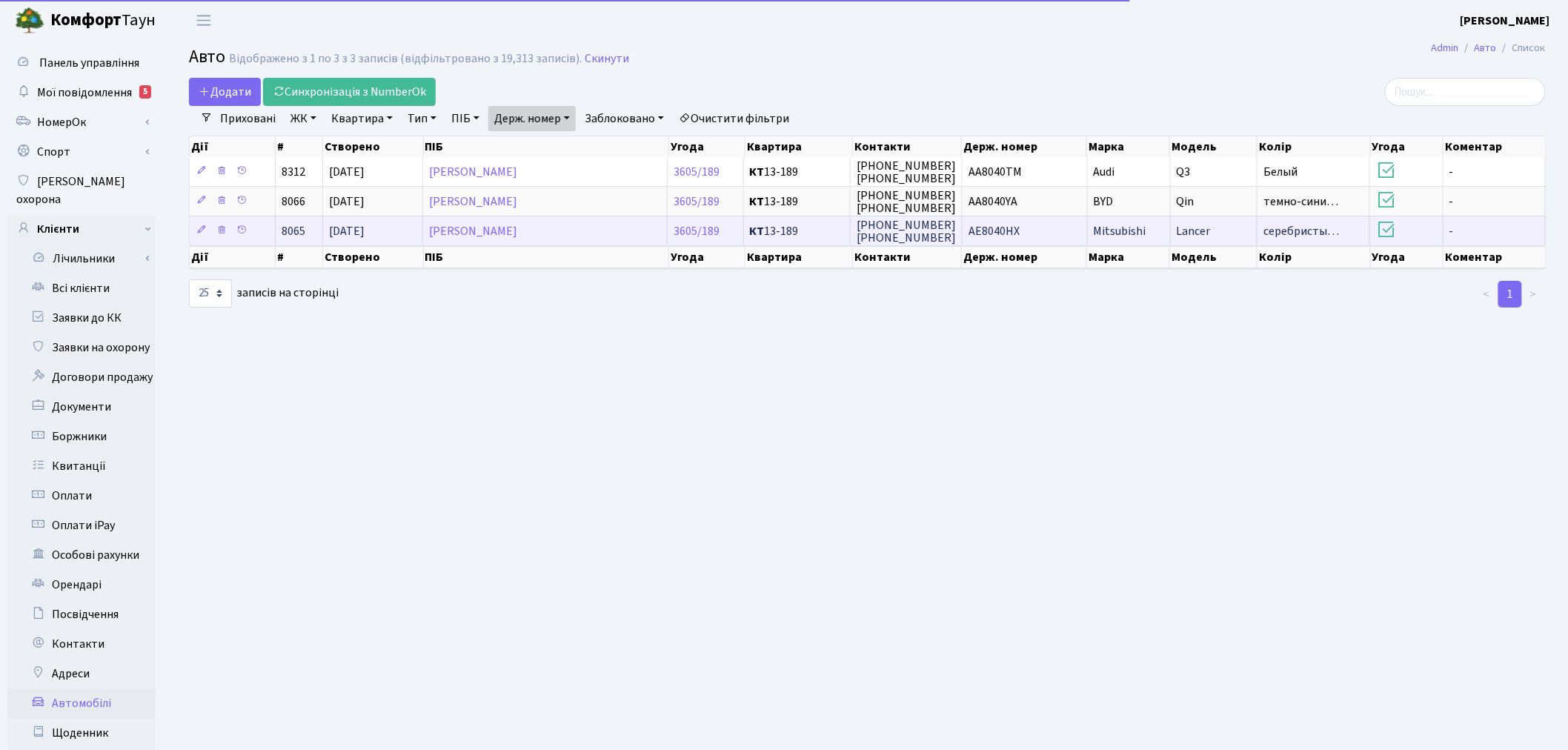
click at [1020, 238] on td "АЕ8040НХ" at bounding box center [1026, 230] width 126 height 30
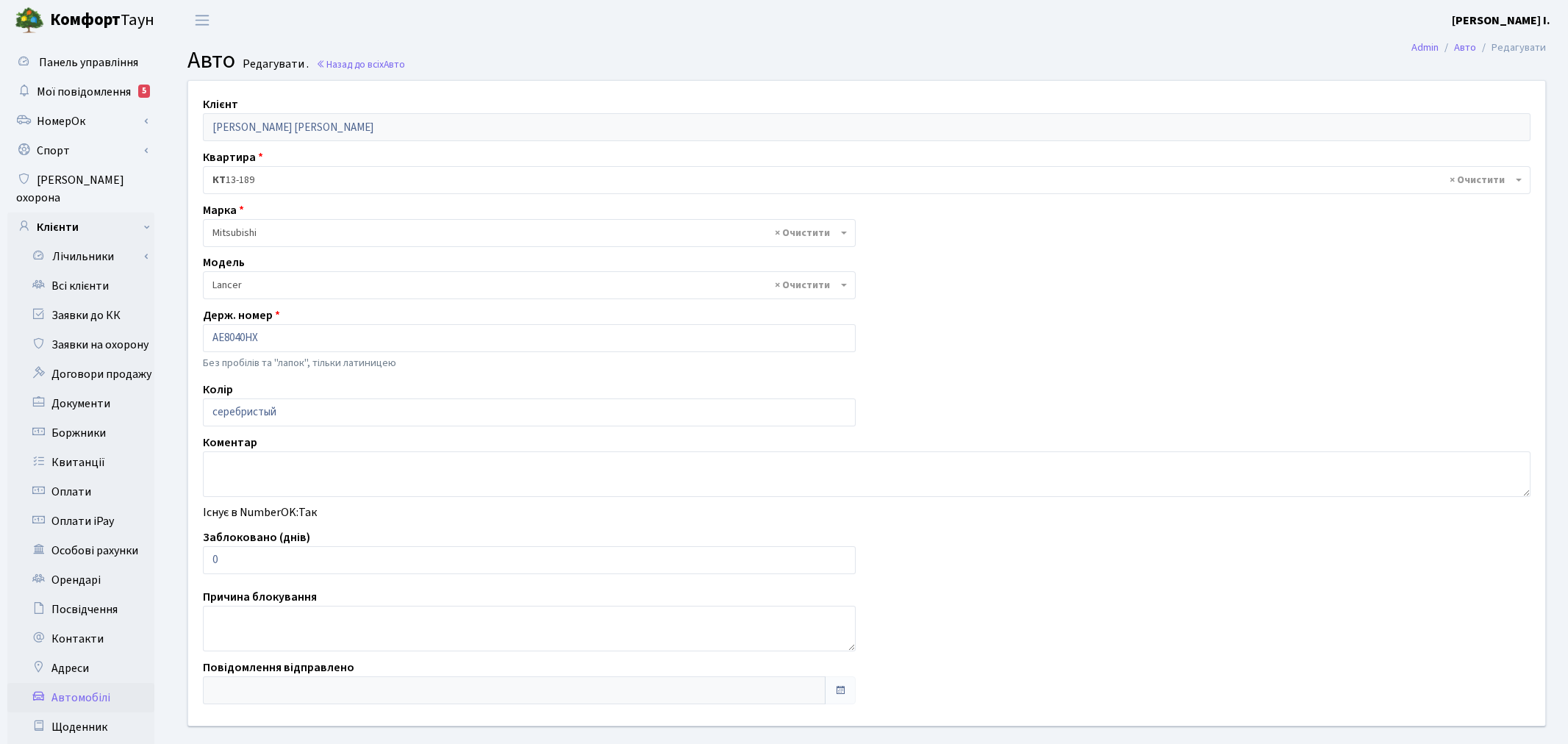
select select "1622"
drag, startPoint x: 230, startPoint y: 552, endPoint x: 199, endPoint y: 555, distance: 31.1
click at [199, 555] on div "Заблоковано (днів) 0" at bounding box center [525, 551] width 669 height 45
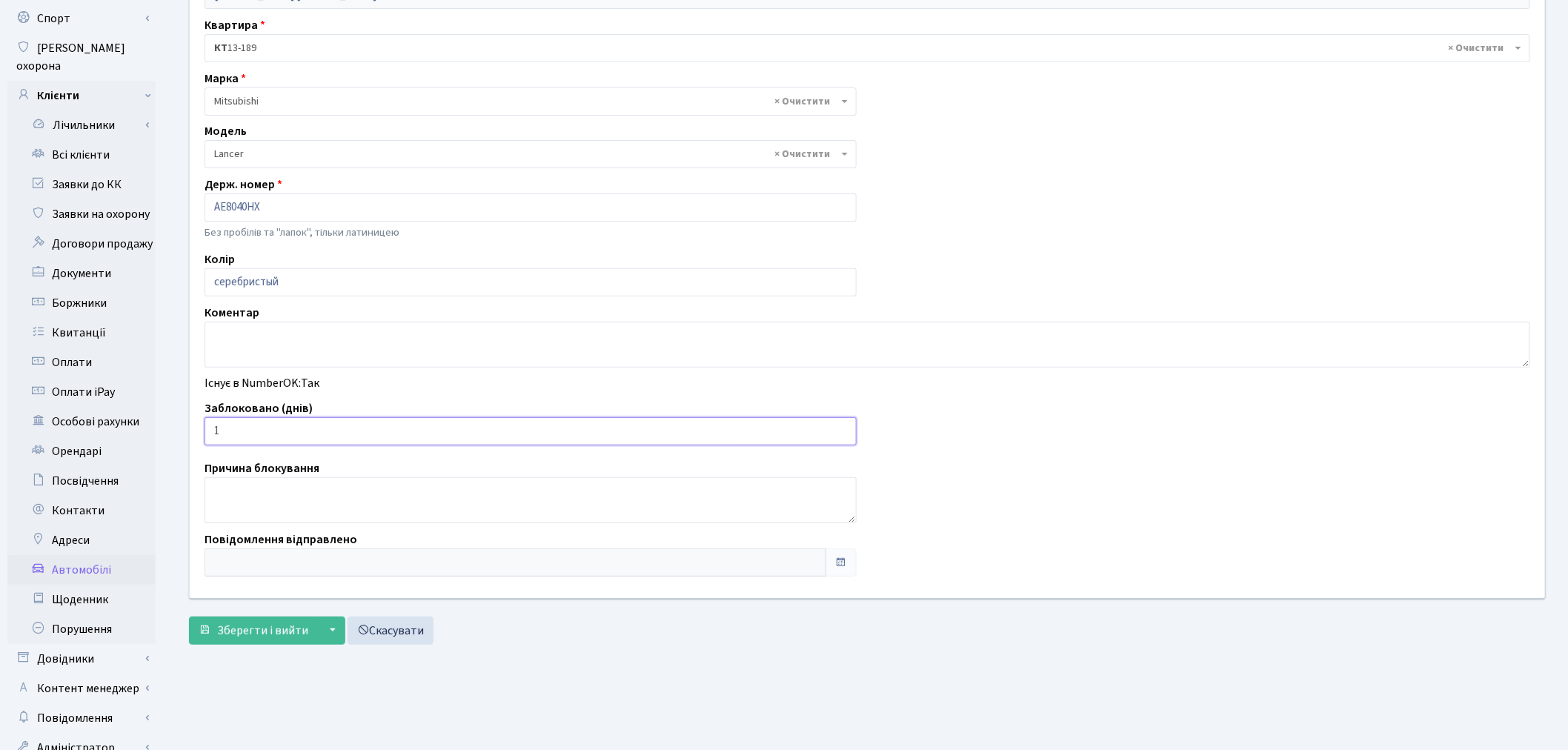
scroll to position [172, 0]
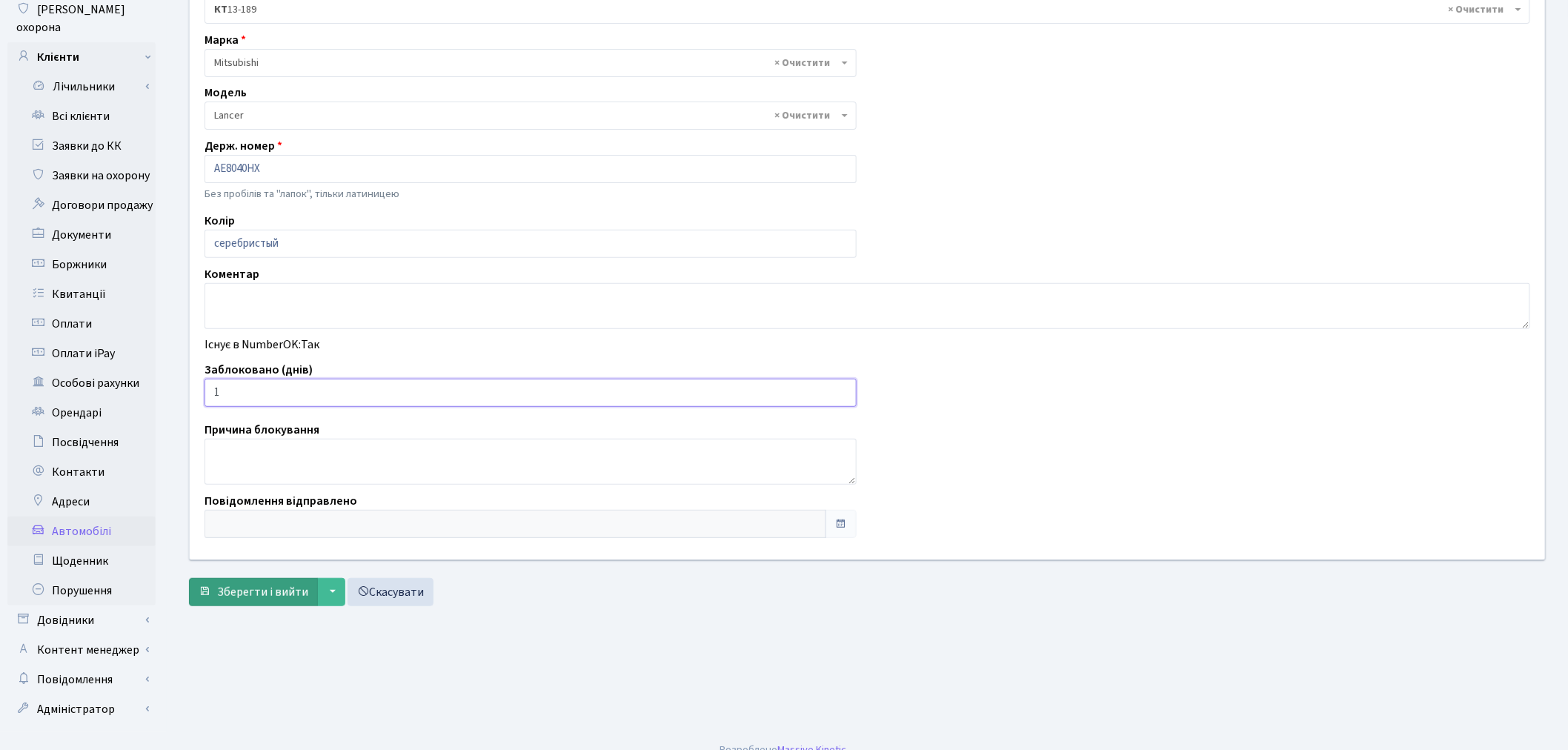
type input "1"
click at [250, 596] on span "Зберегти і вийти" at bounding box center [263, 593] width 91 height 16
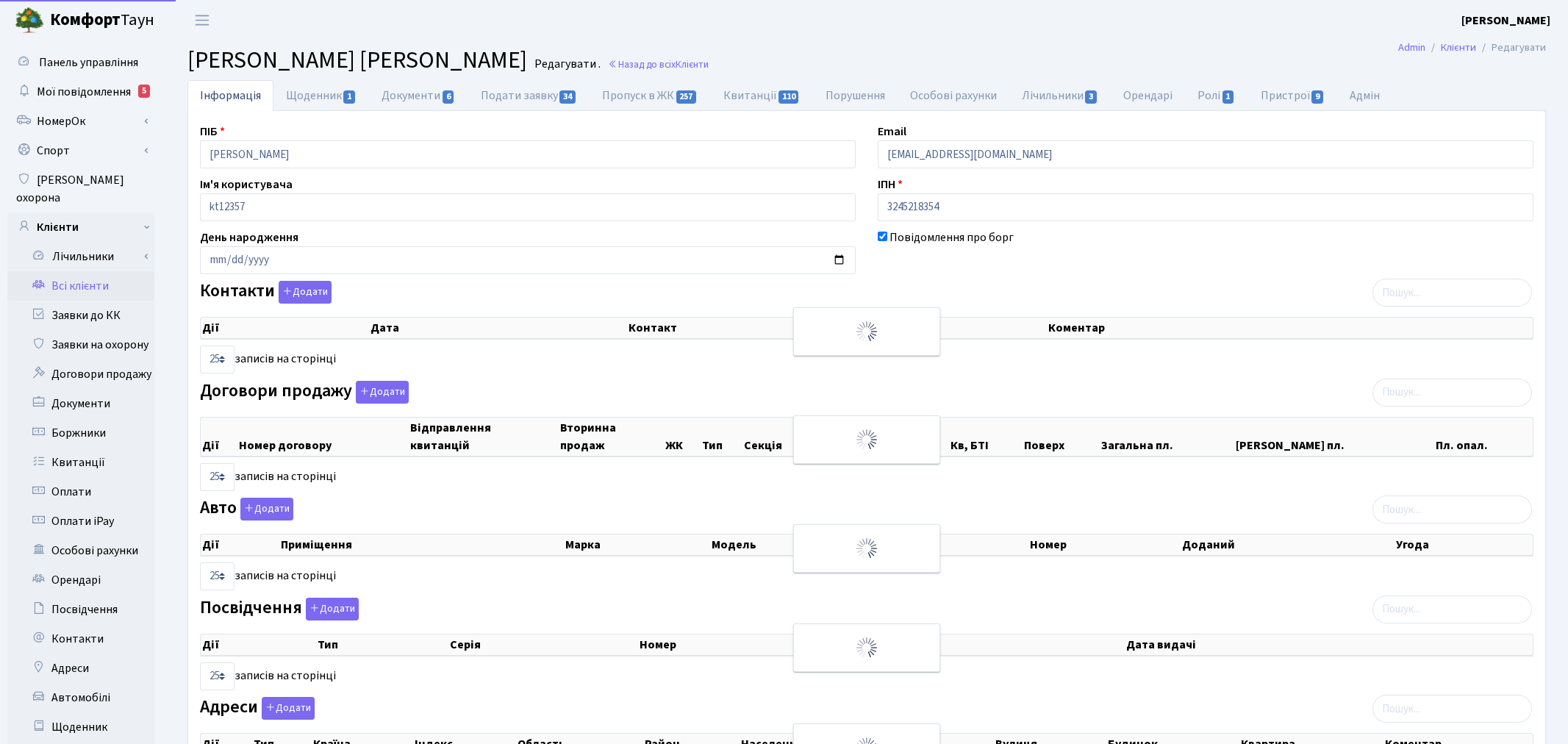
select select "25"
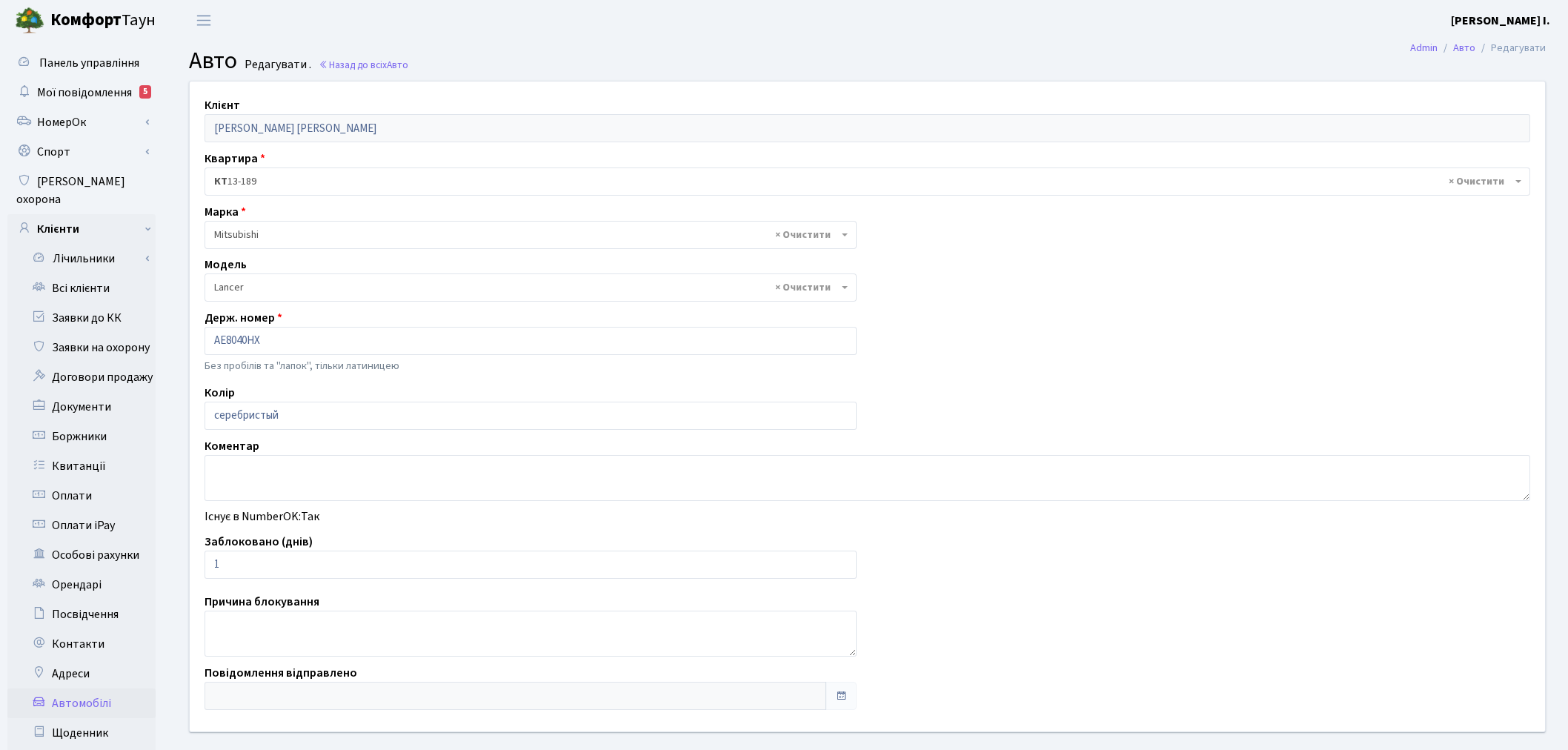
select select "1622"
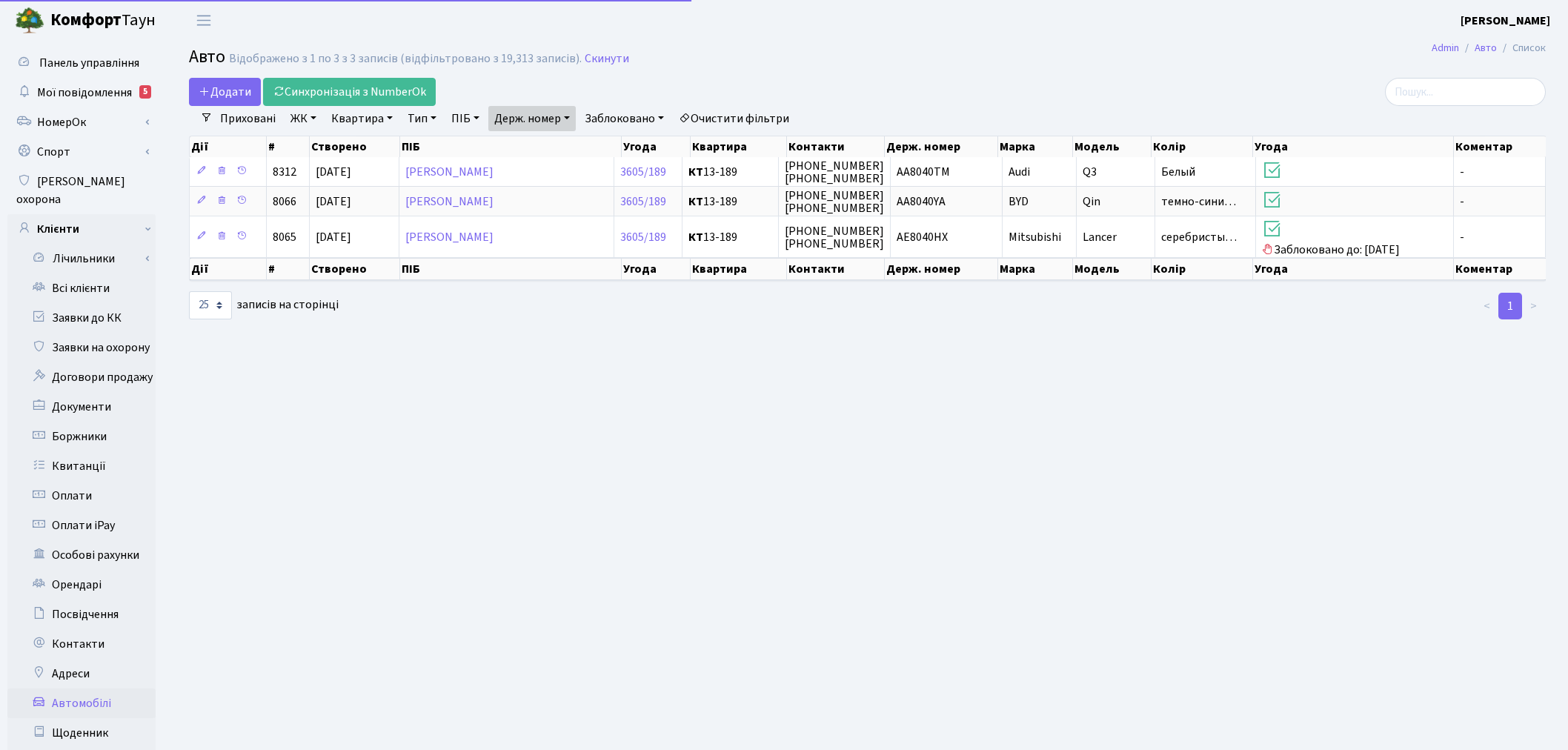
select select "25"
click at [532, 108] on link "Держ. номер" at bounding box center [532, 118] width 87 height 25
click at [552, 136] on input "8040" at bounding box center [531, 147] width 86 height 28
type input "2215"
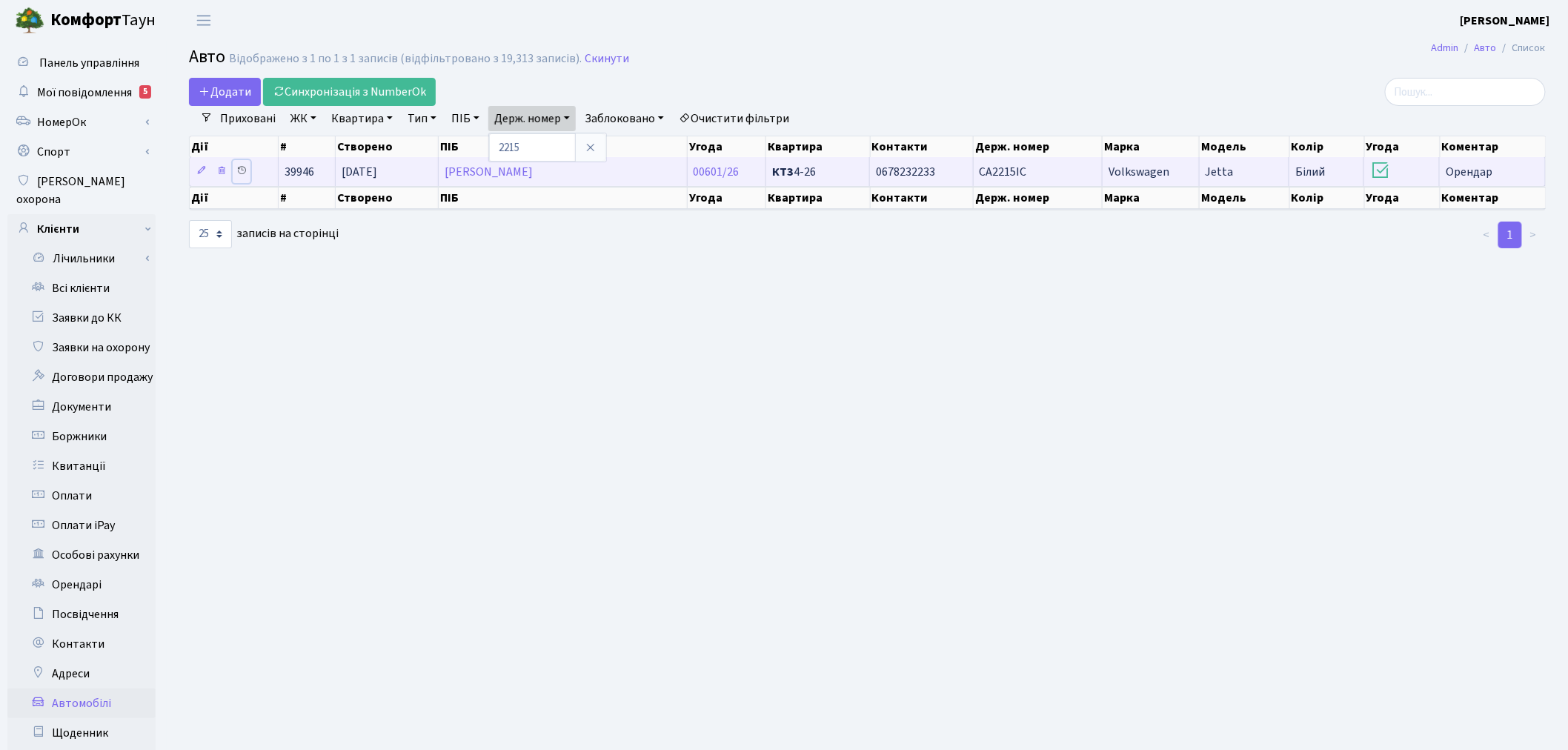
click at [239, 170] on icon at bounding box center [241, 170] width 10 height 10
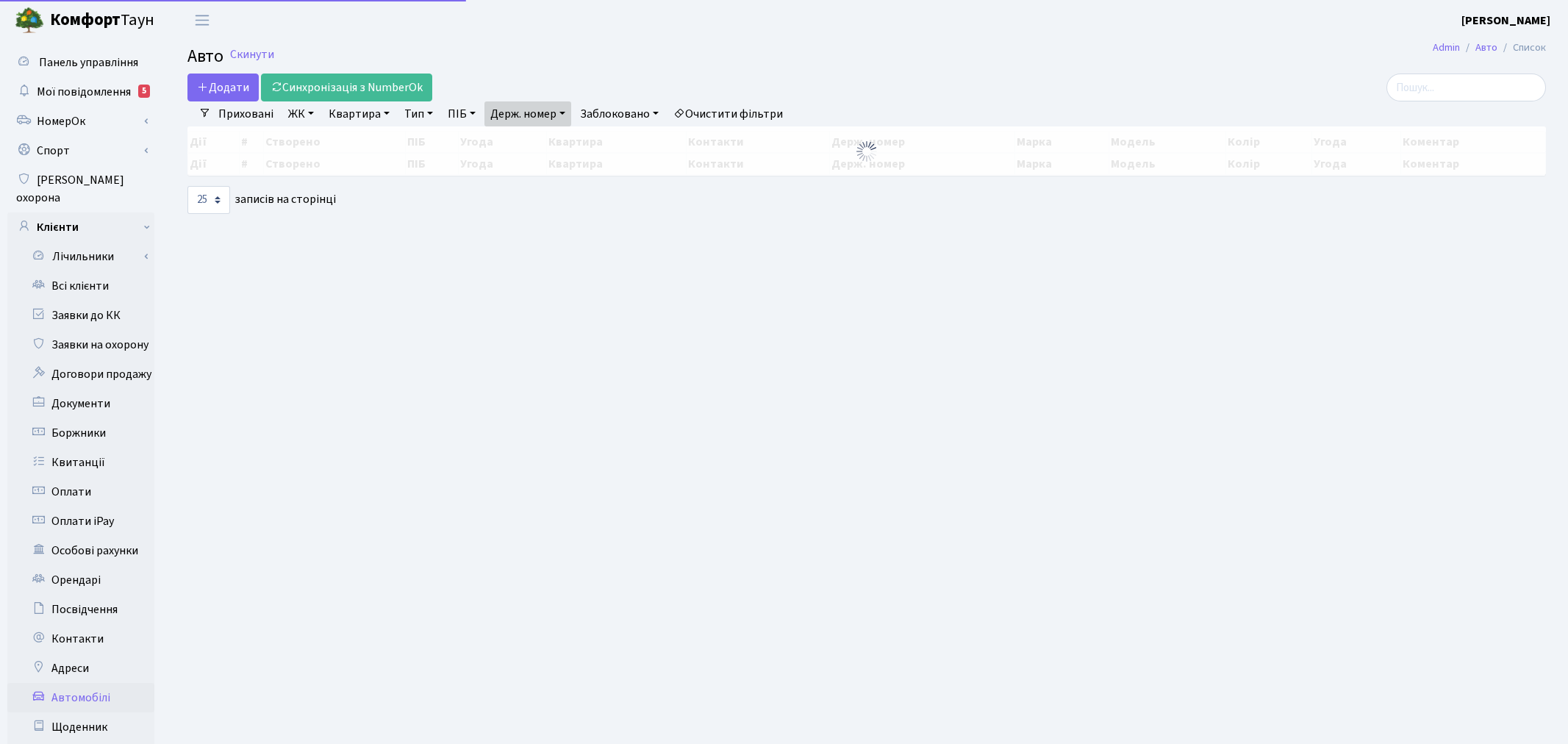
select select "25"
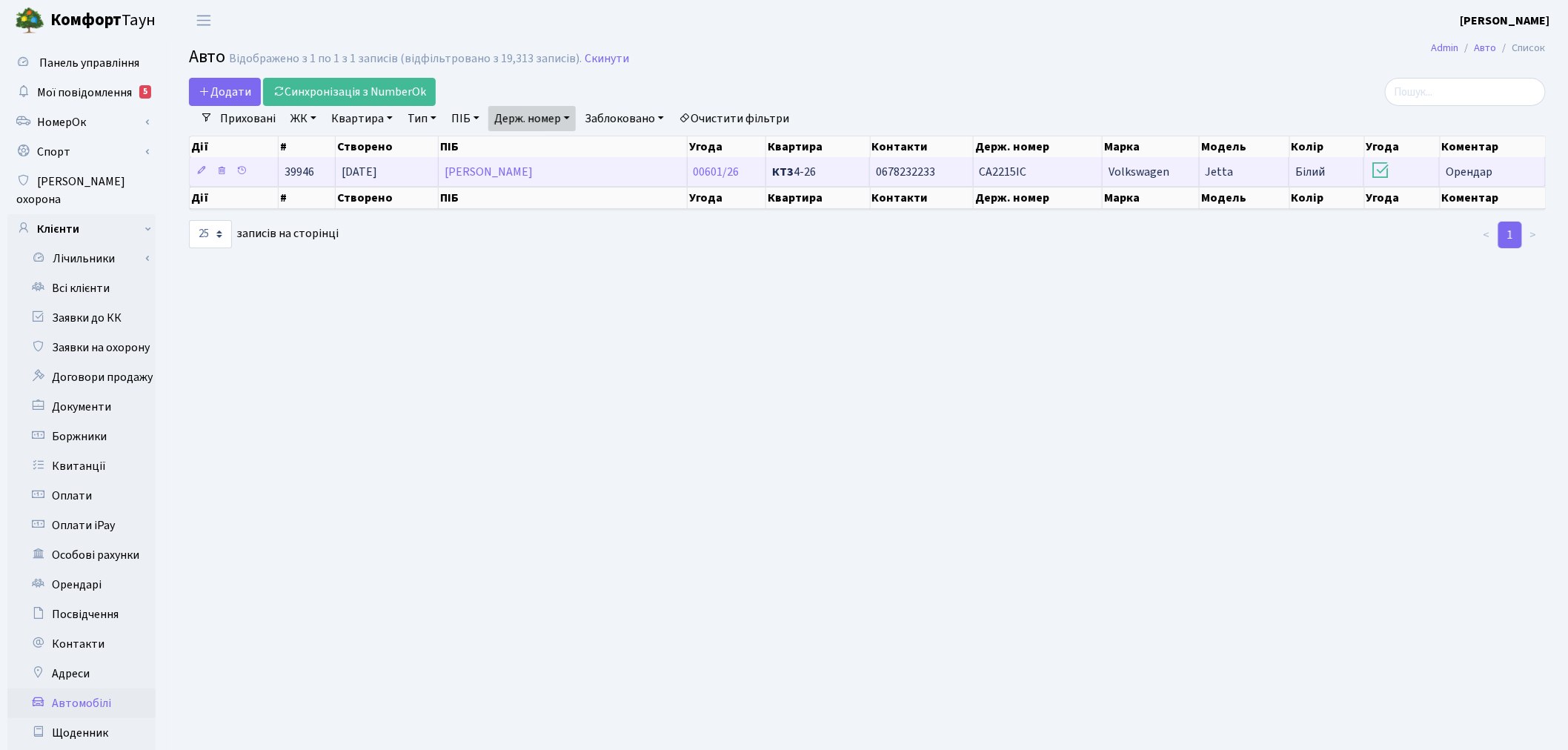
click at [986, 168] on span "СА2215ІС" at bounding box center [1003, 172] width 47 height 16
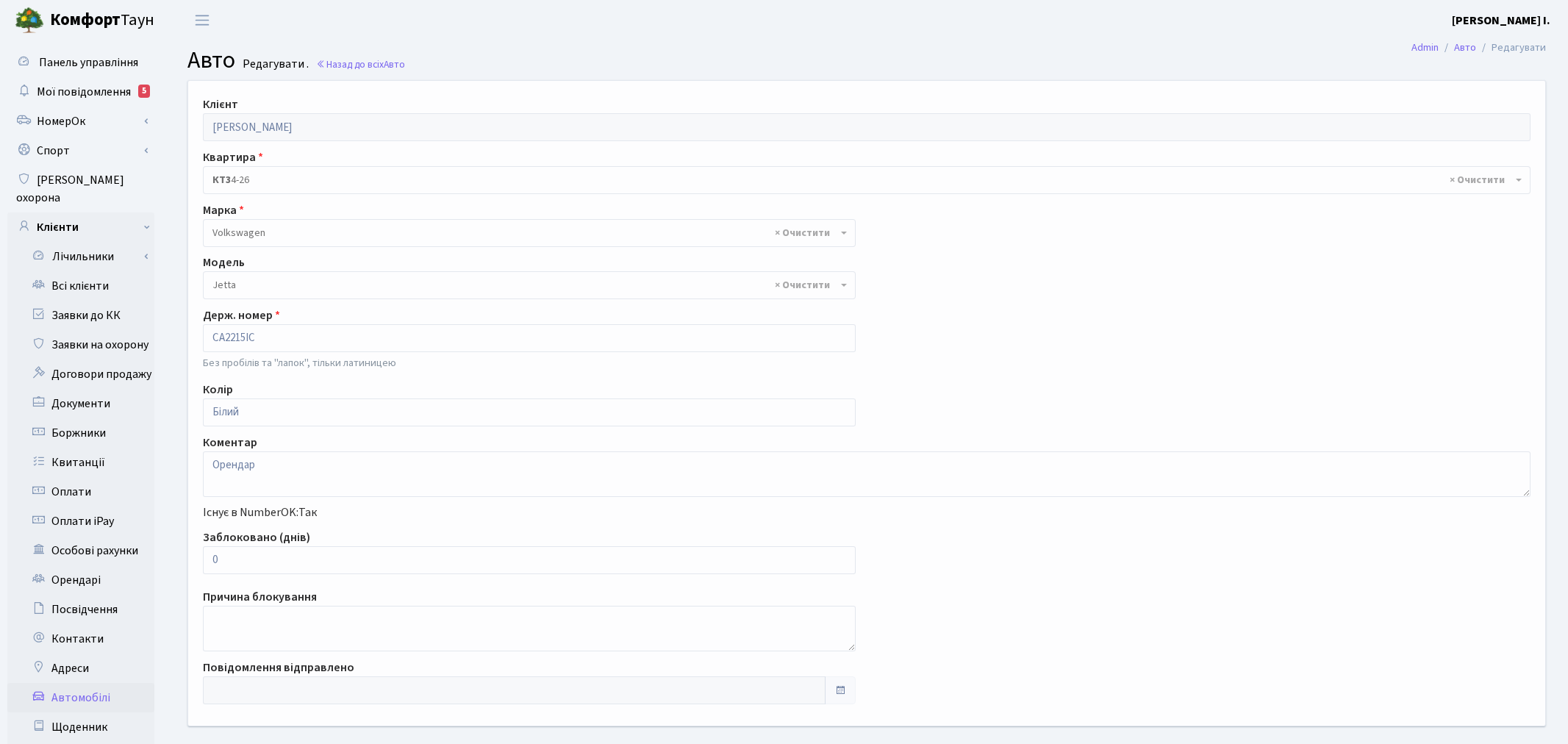
select select "2465"
drag, startPoint x: 238, startPoint y: 555, endPoint x: 208, endPoint y: 552, distance: 30.1
click at [208, 552] on input "0" at bounding box center [526, 560] width 646 height 28
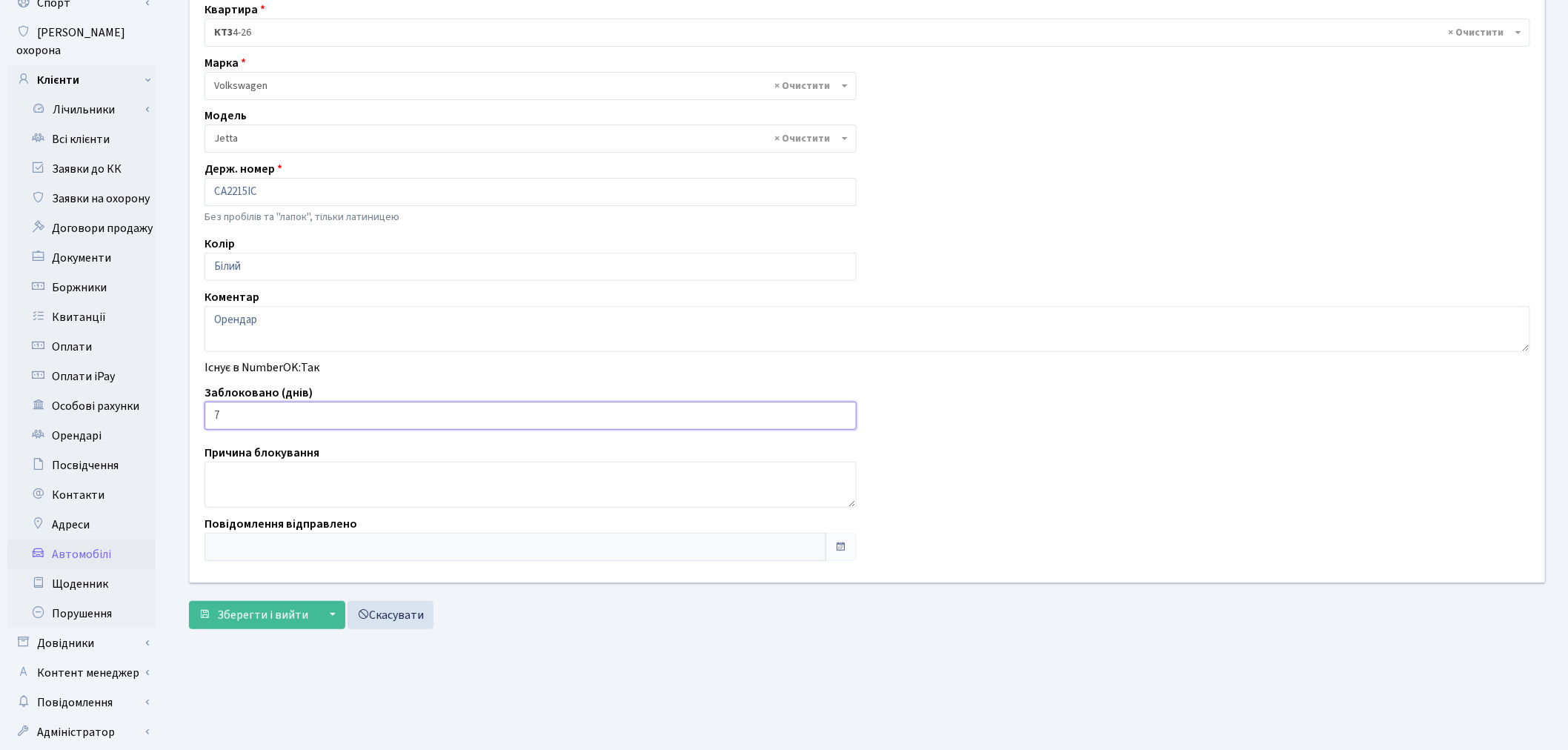
scroll to position [172, 0]
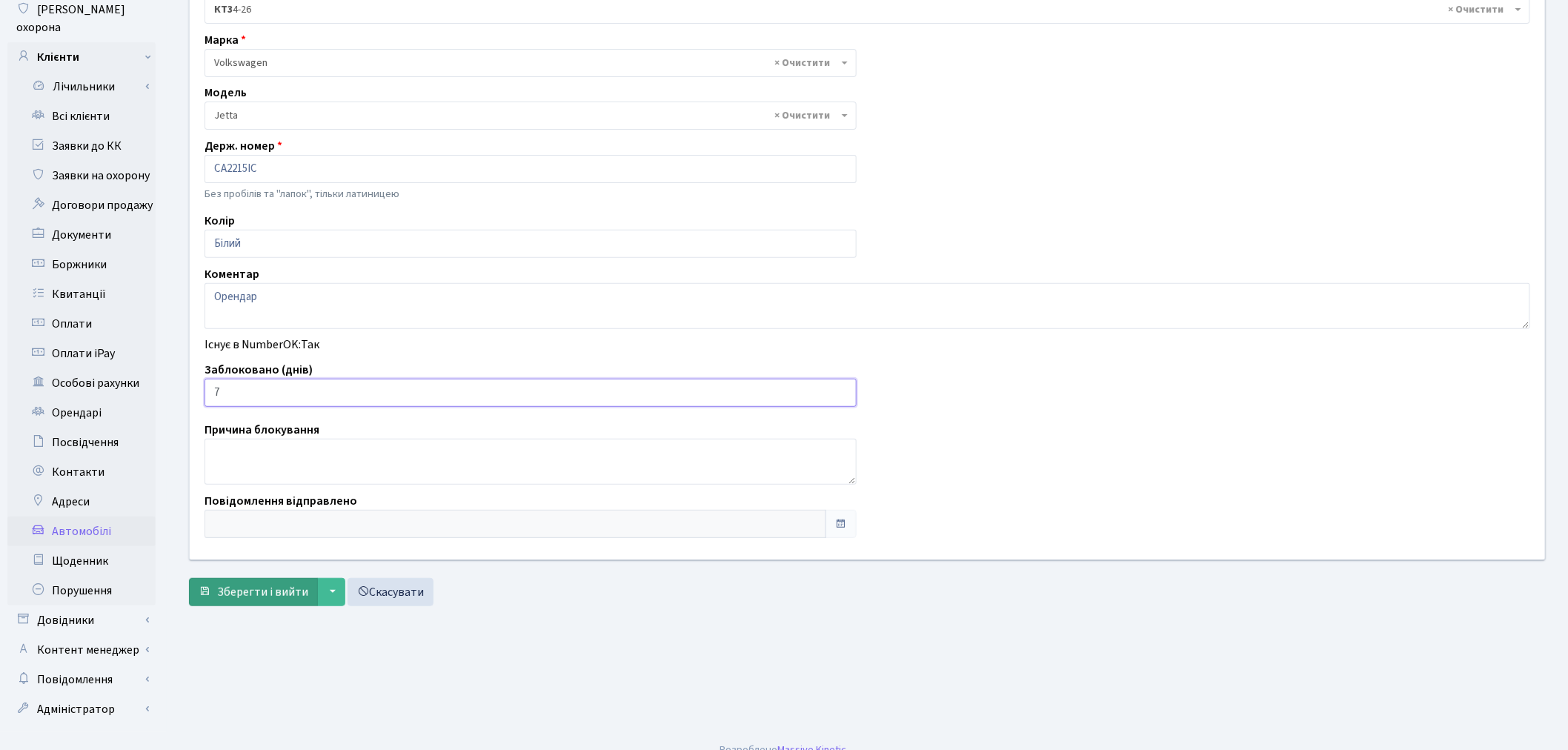
type input "7"
click at [235, 597] on span "Зберегти і вийти" at bounding box center [263, 593] width 91 height 16
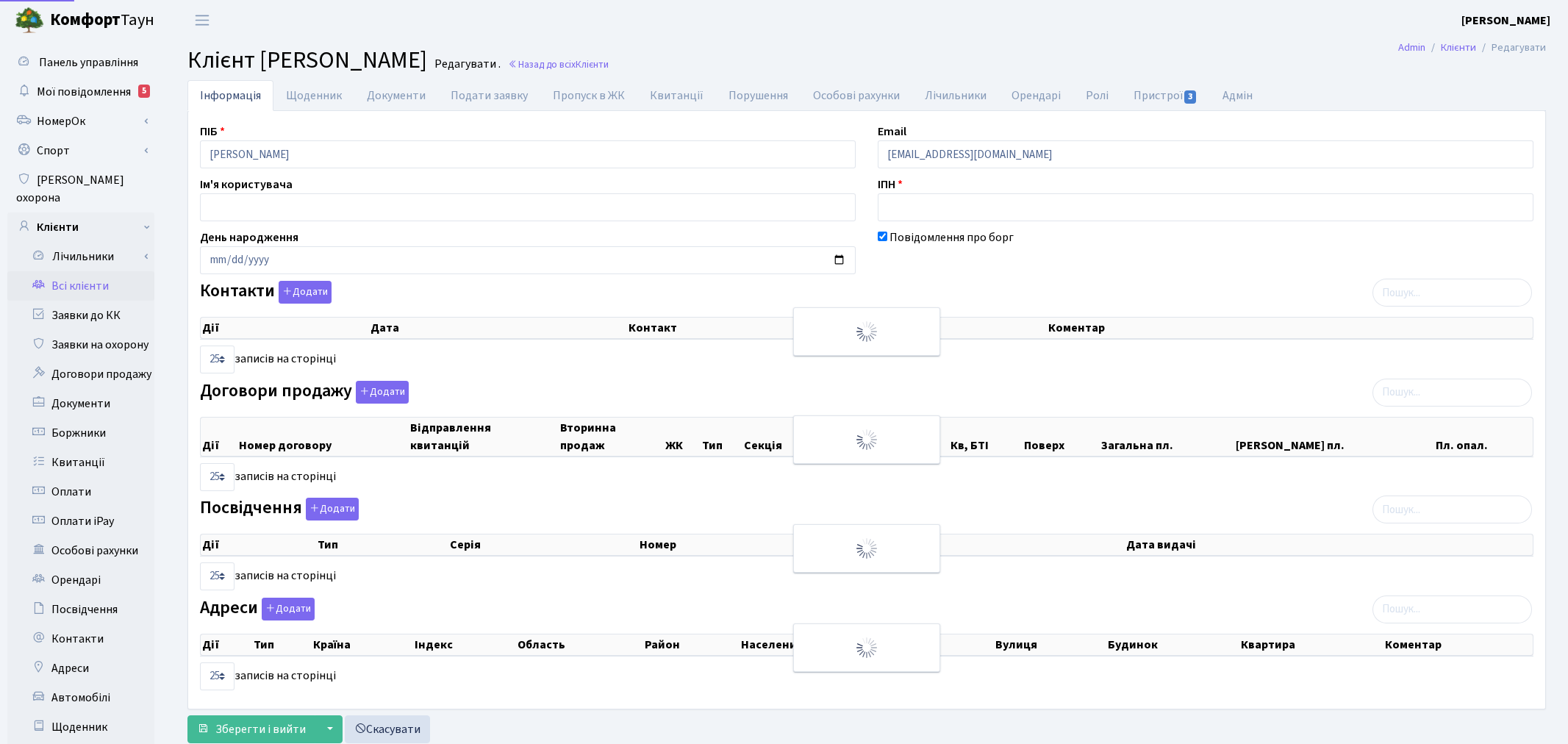
select select "25"
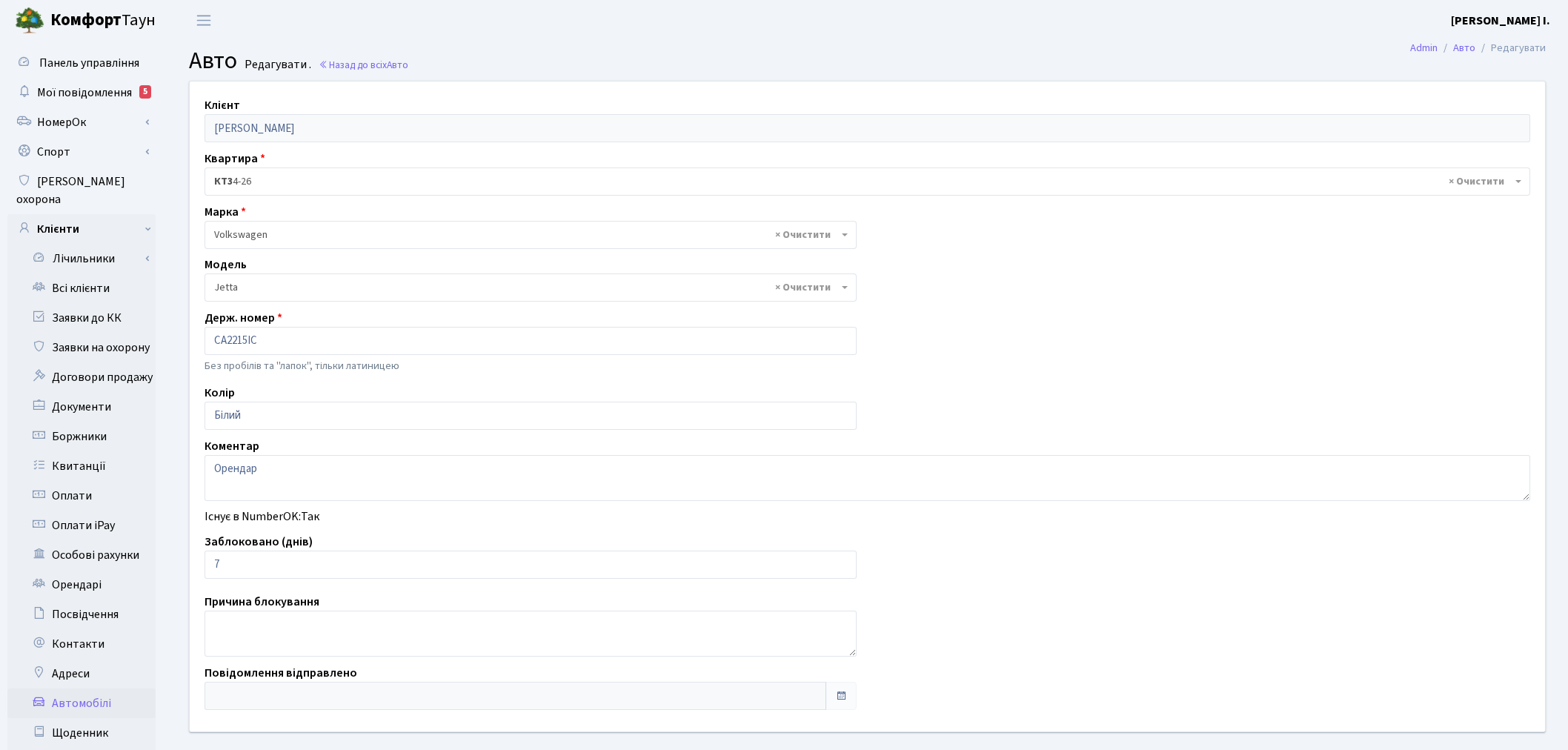
select select "2465"
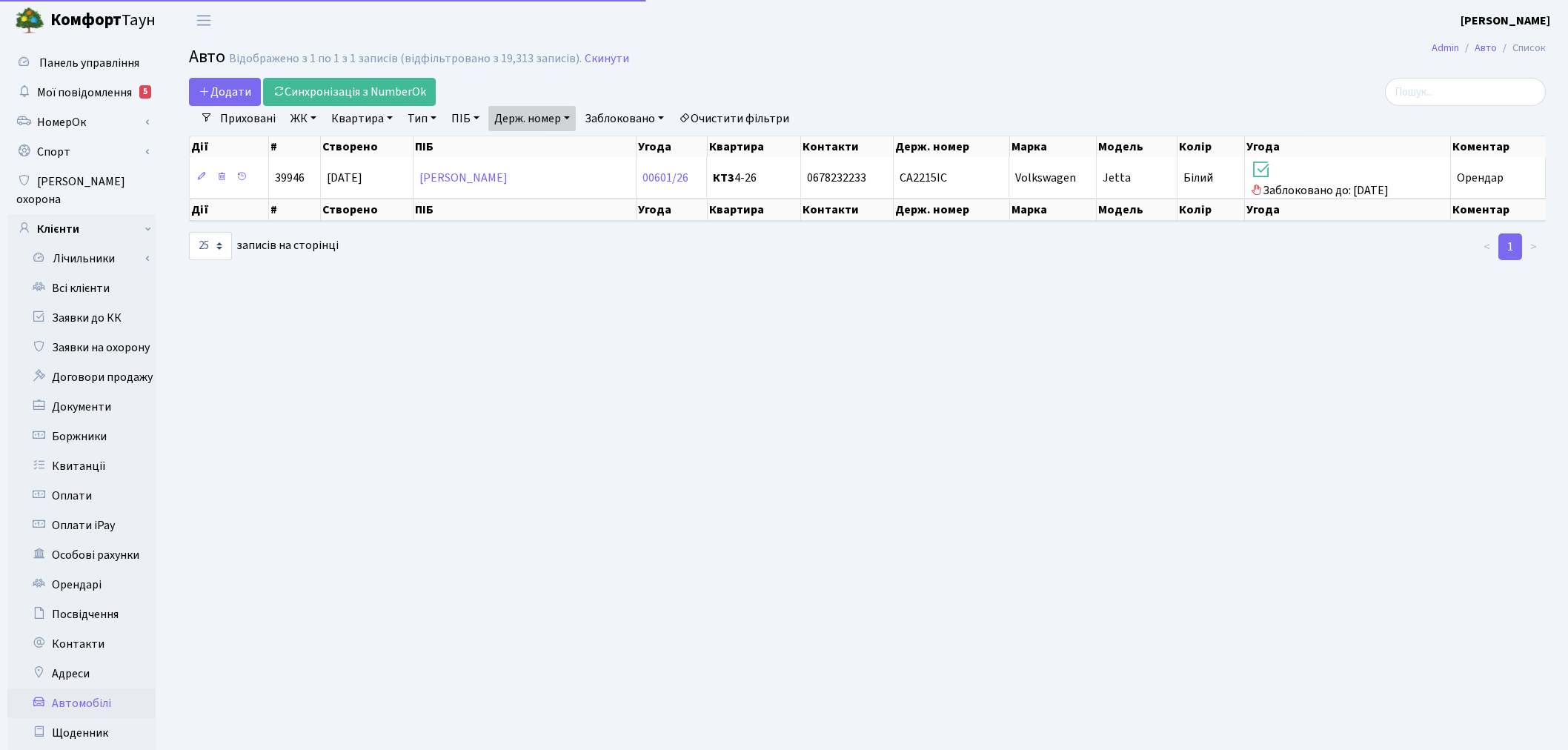
select select "25"
click at [565, 120] on link "Держ. номер" at bounding box center [532, 118] width 87 height 25
click at [560, 142] on input "2215" at bounding box center [531, 147] width 86 height 28
type input "3680"
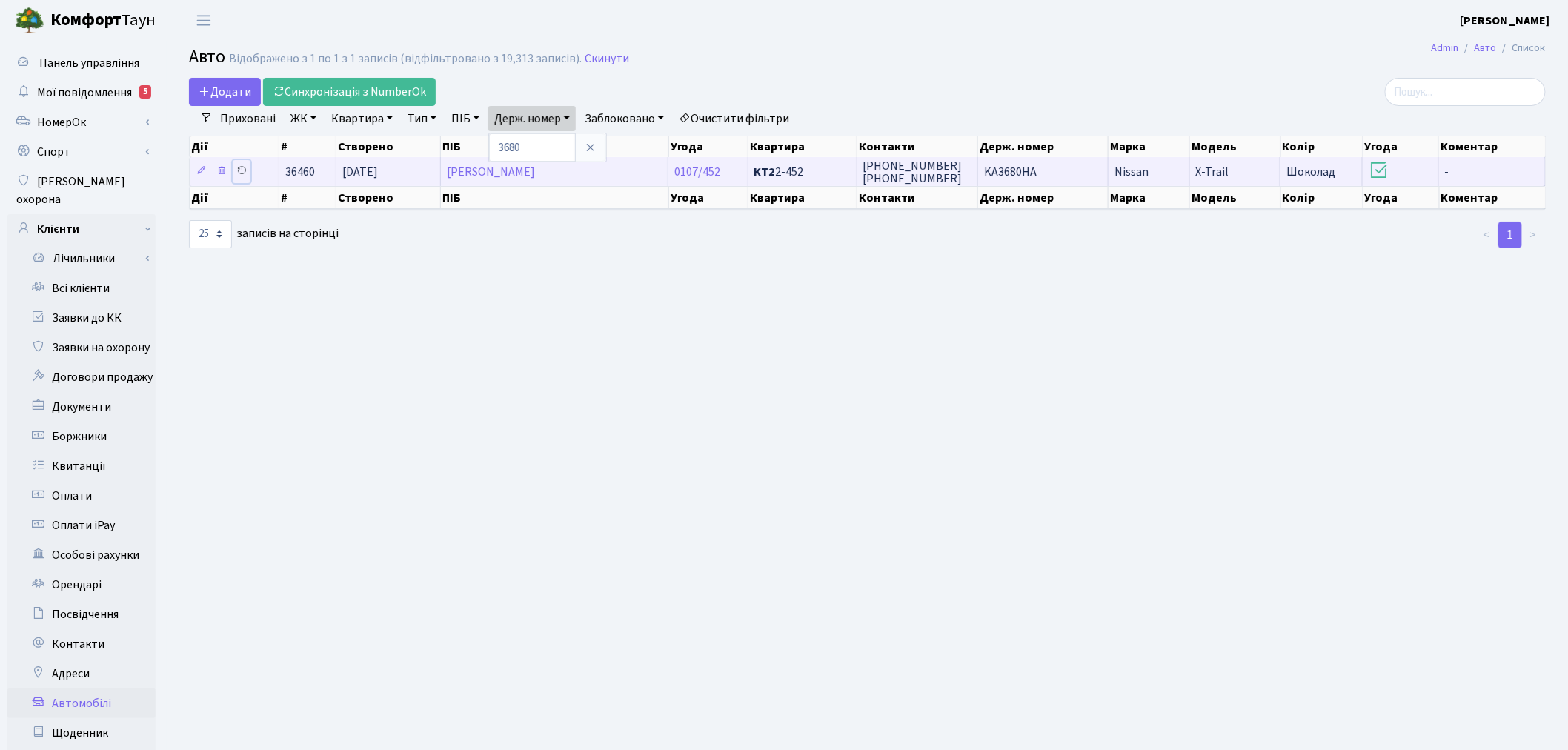
click at [235, 170] on link at bounding box center [242, 171] width 18 height 23
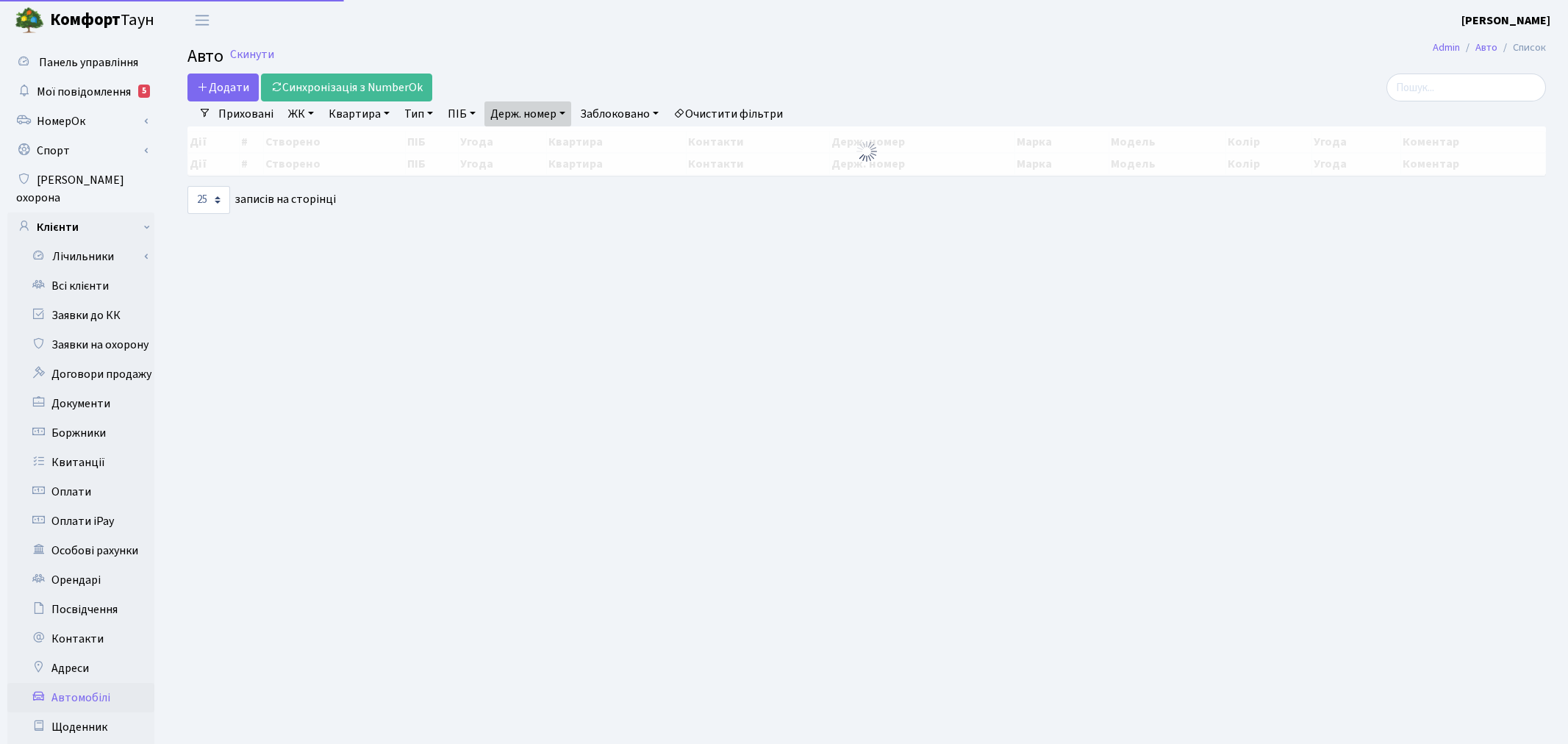
select select "25"
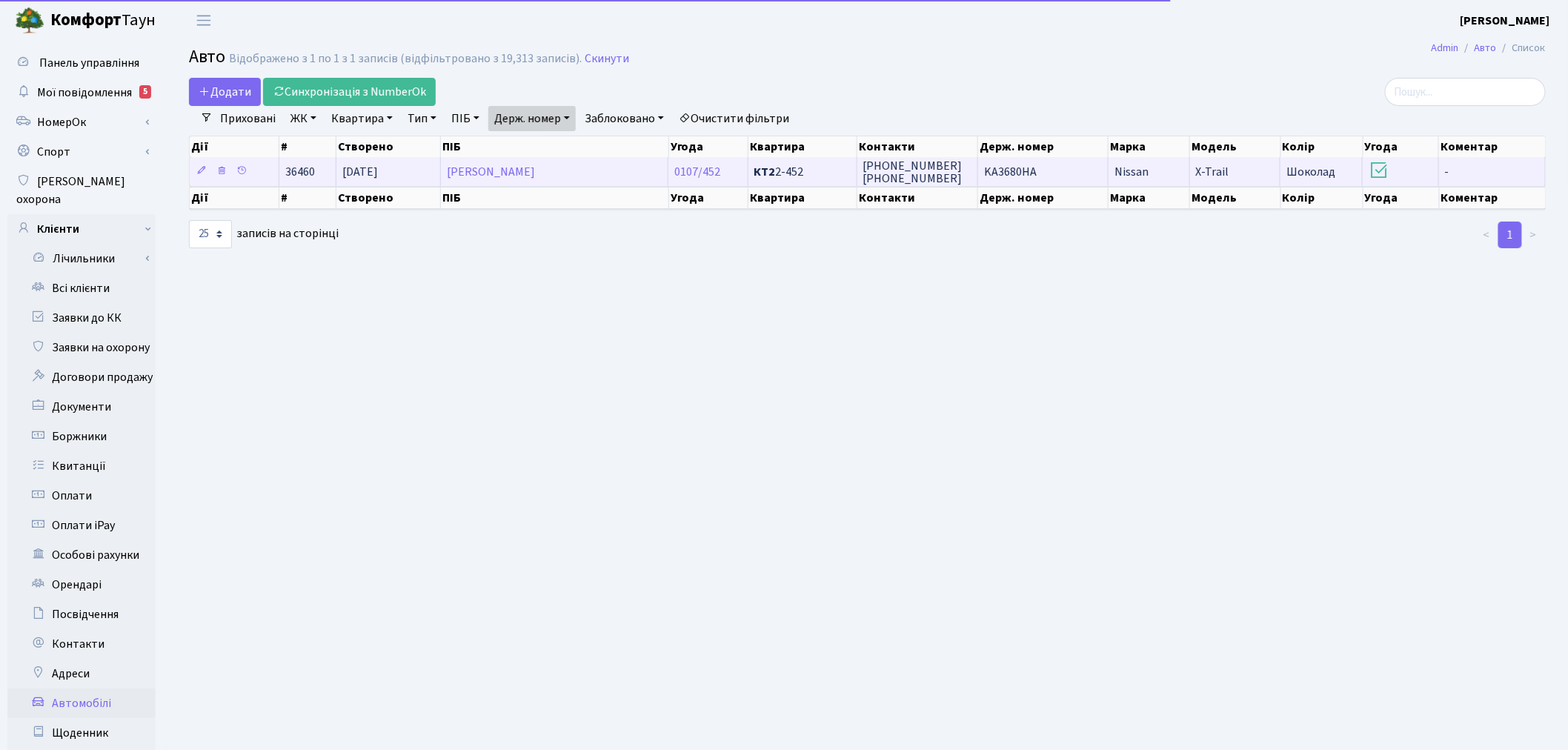
click at [1027, 176] on span "KA3680HA" at bounding box center [1010, 172] width 53 height 16
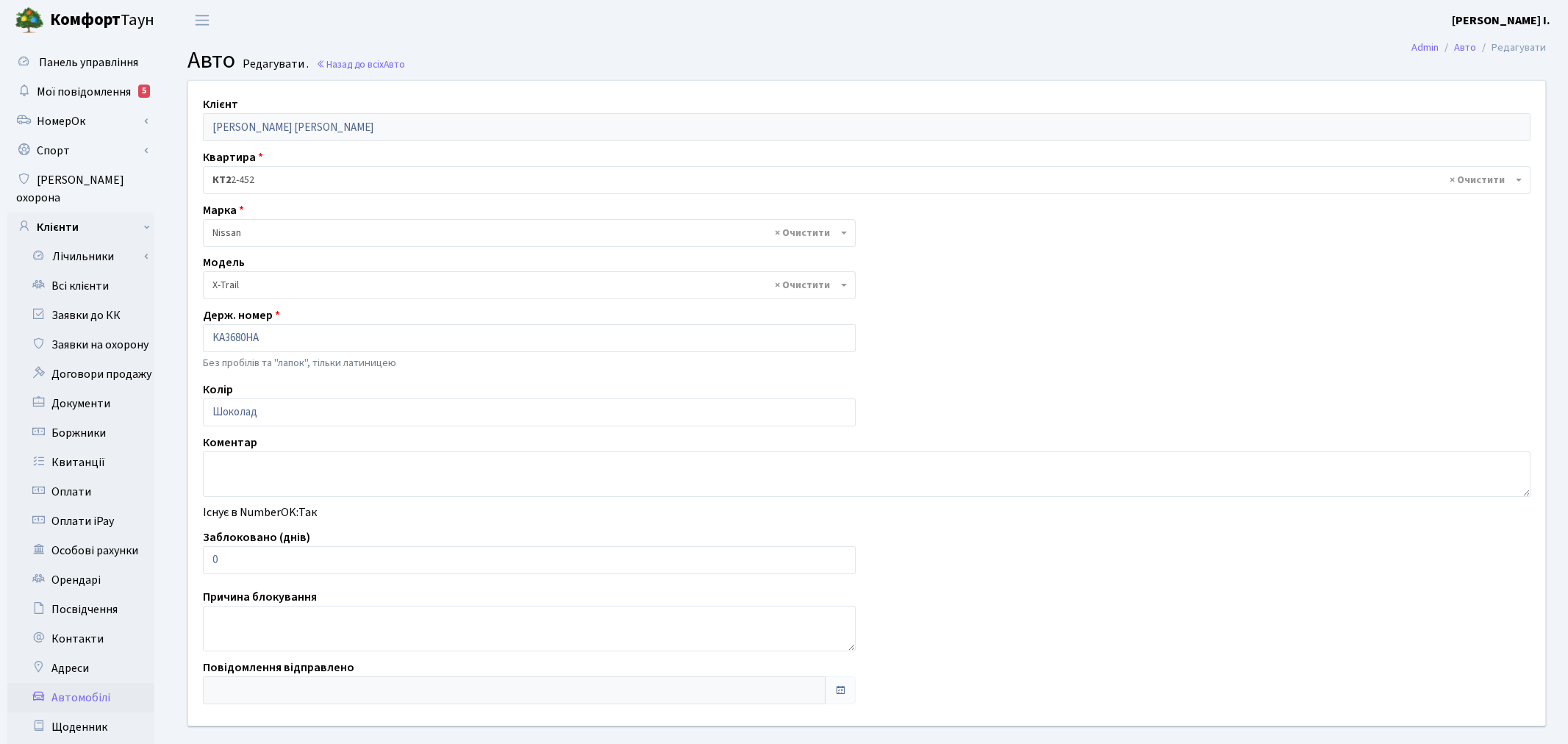
select select "1738"
drag, startPoint x: 259, startPoint y: 562, endPoint x: 209, endPoint y: 556, distance: 50.4
click at [209, 556] on input "0" at bounding box center [526, 560] width 646 height 28
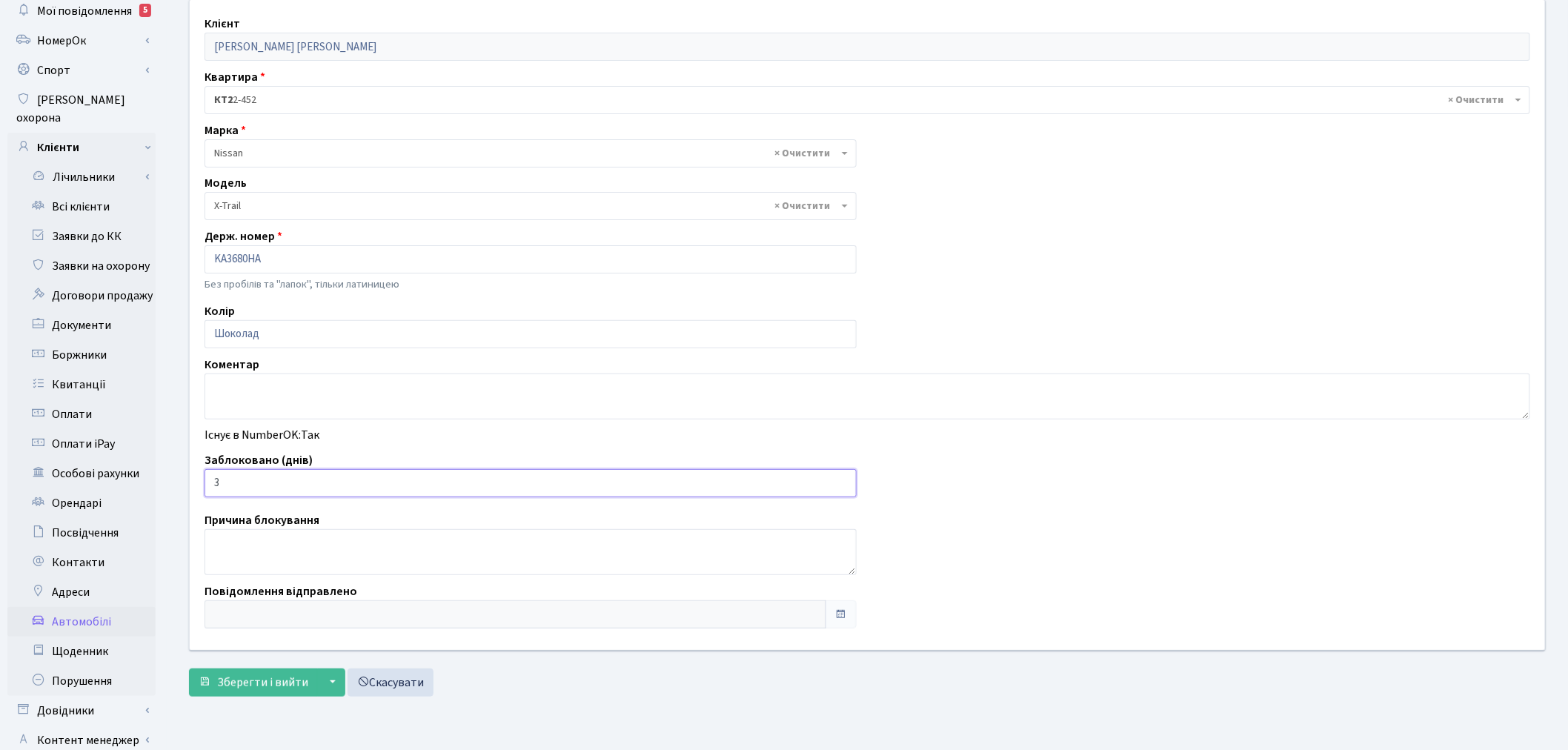
scroll to position [82, 0]
type input "3"
click at [246, 676] on span "Зберегти і вийти" at bounding box center [263, 682] width 91 height 16
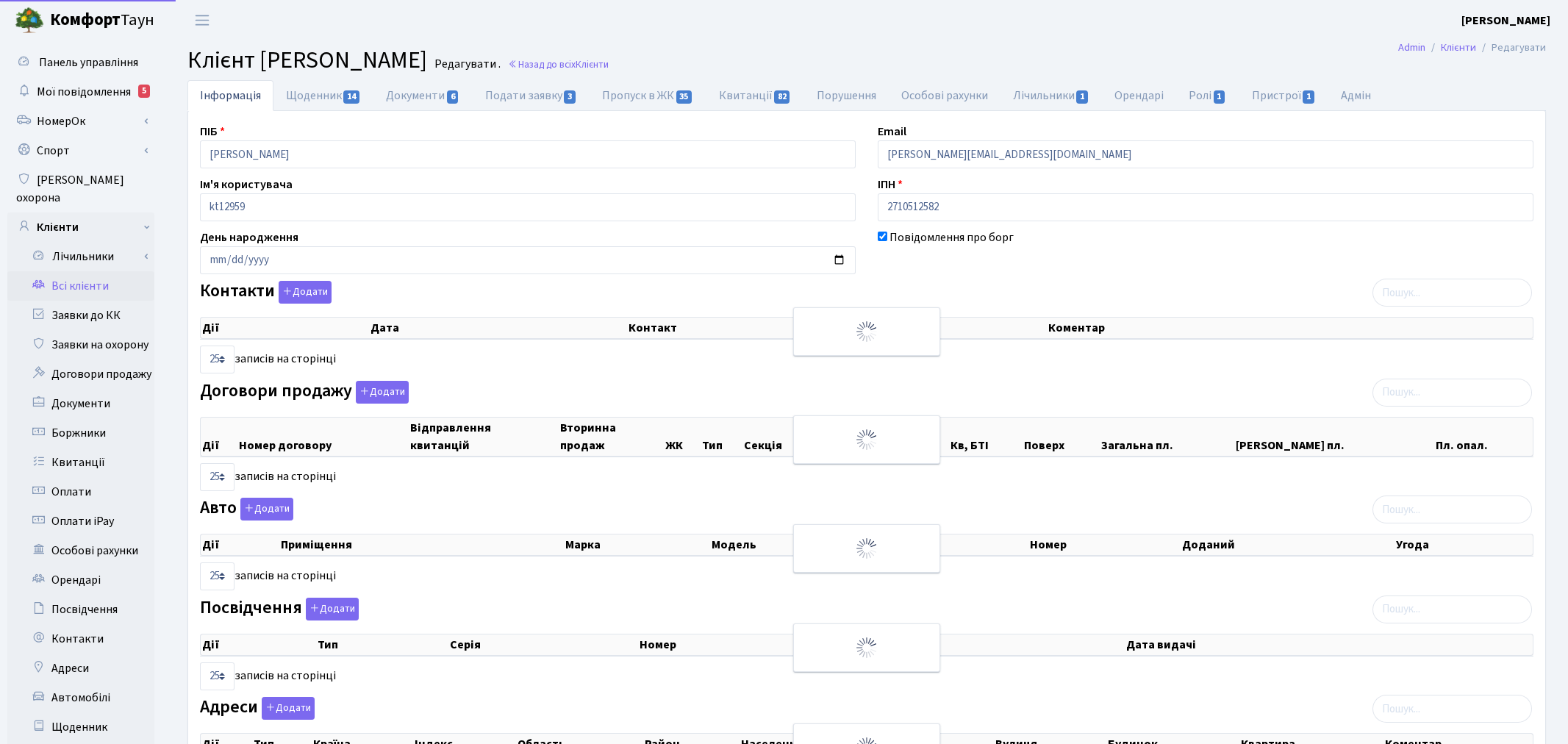
select select "25"
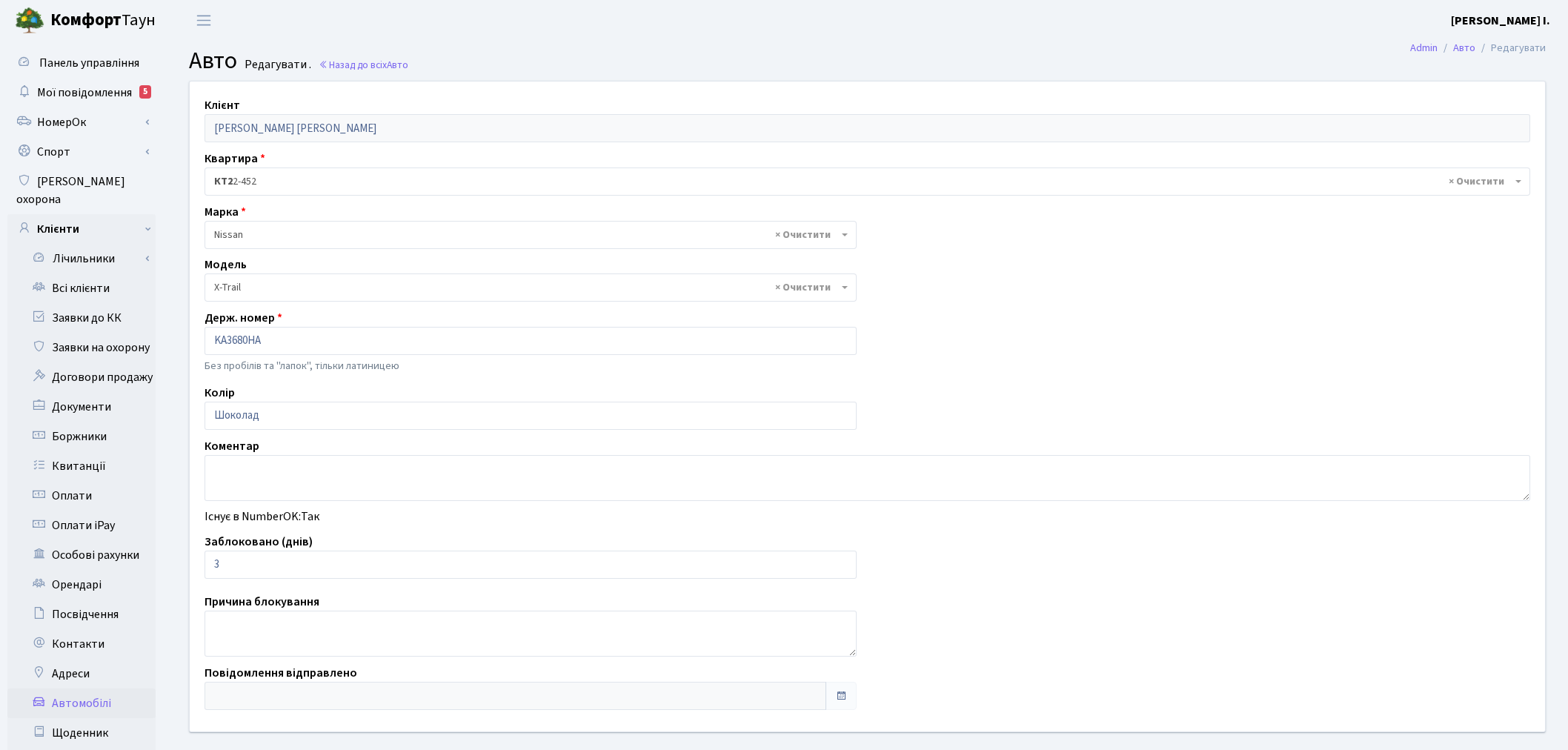
select select "1738"
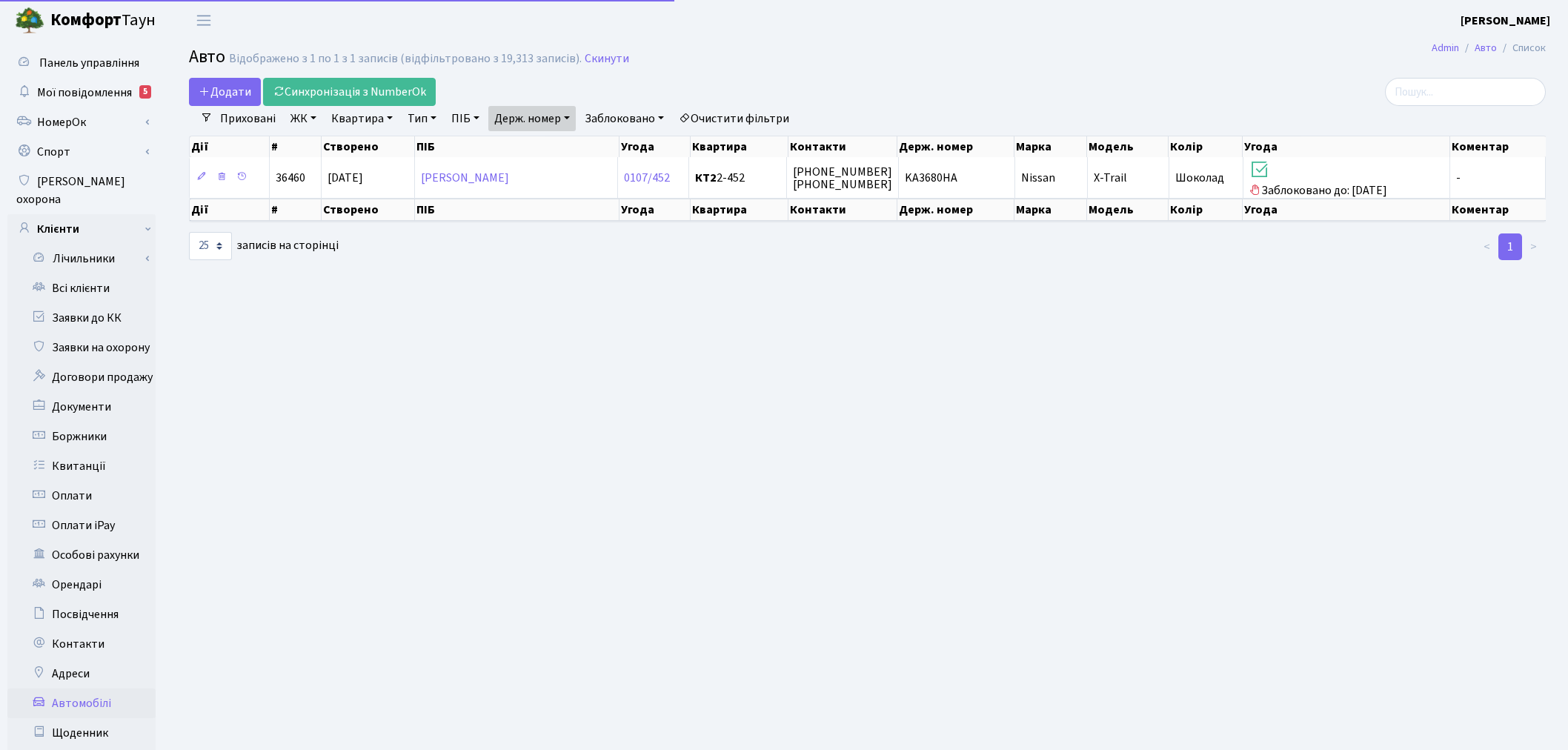
select select "25"
click at [544, 113] on link "Держ. номер" at bounding box center [532, 118] width 87 height 25
click at [553, 137] on input "3680" at bounding box center [531, 147] width 86 height 28
type input "3823"
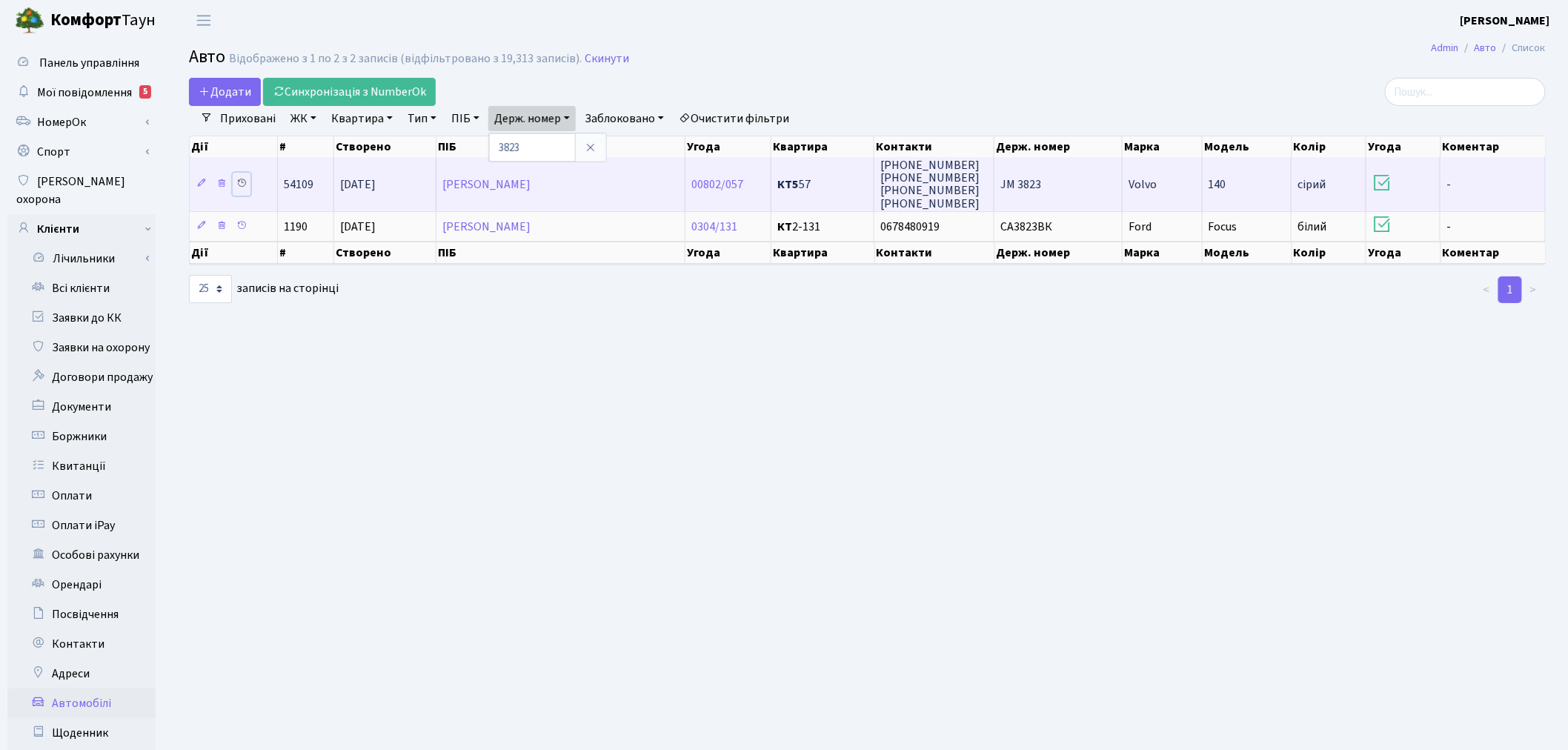
click at [241, 181] on icon at bounding box center [241, 182] width 10 height 10
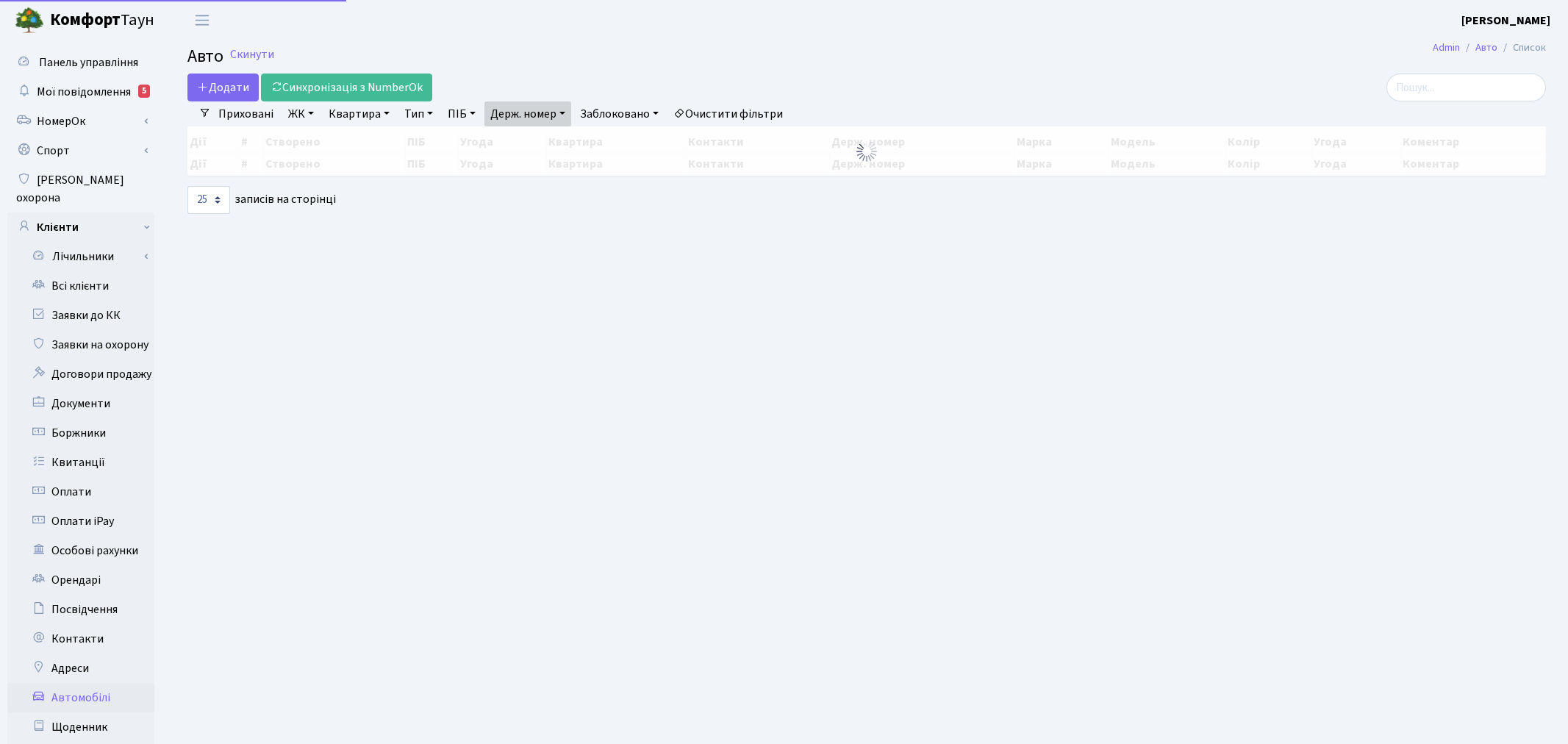
select select "25"
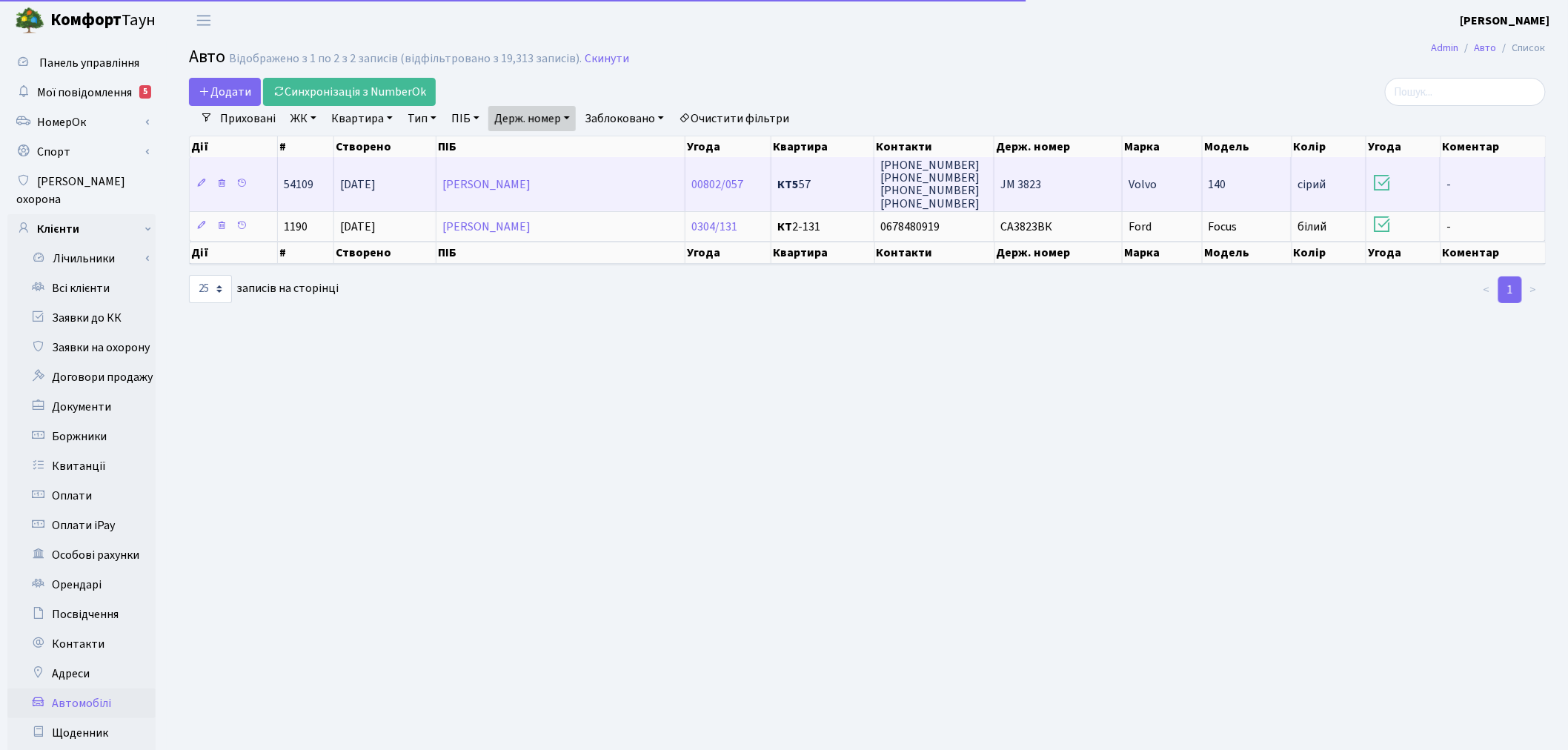
click at [1068, 177] on td "JM 3823" at bounding box center [1058, 184] width 128 height 54
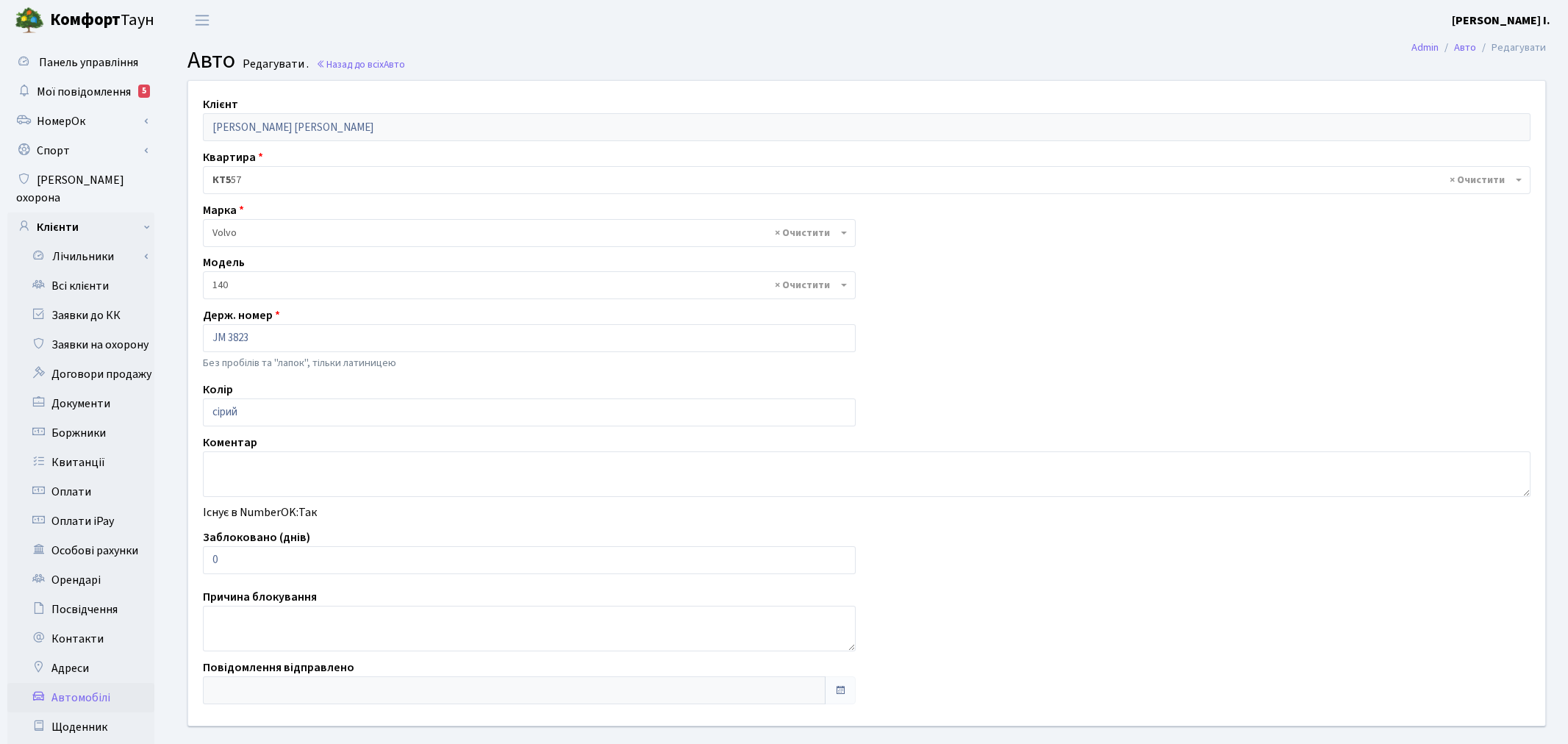
select select "2499"
drag, startPoint x: 244, startPoint y: 553, endPoint x: 203, endPoint y: 555, distance: 41.0
click at [203, 555] on input "0" at bounding box center [526, 560] width 646 height 28
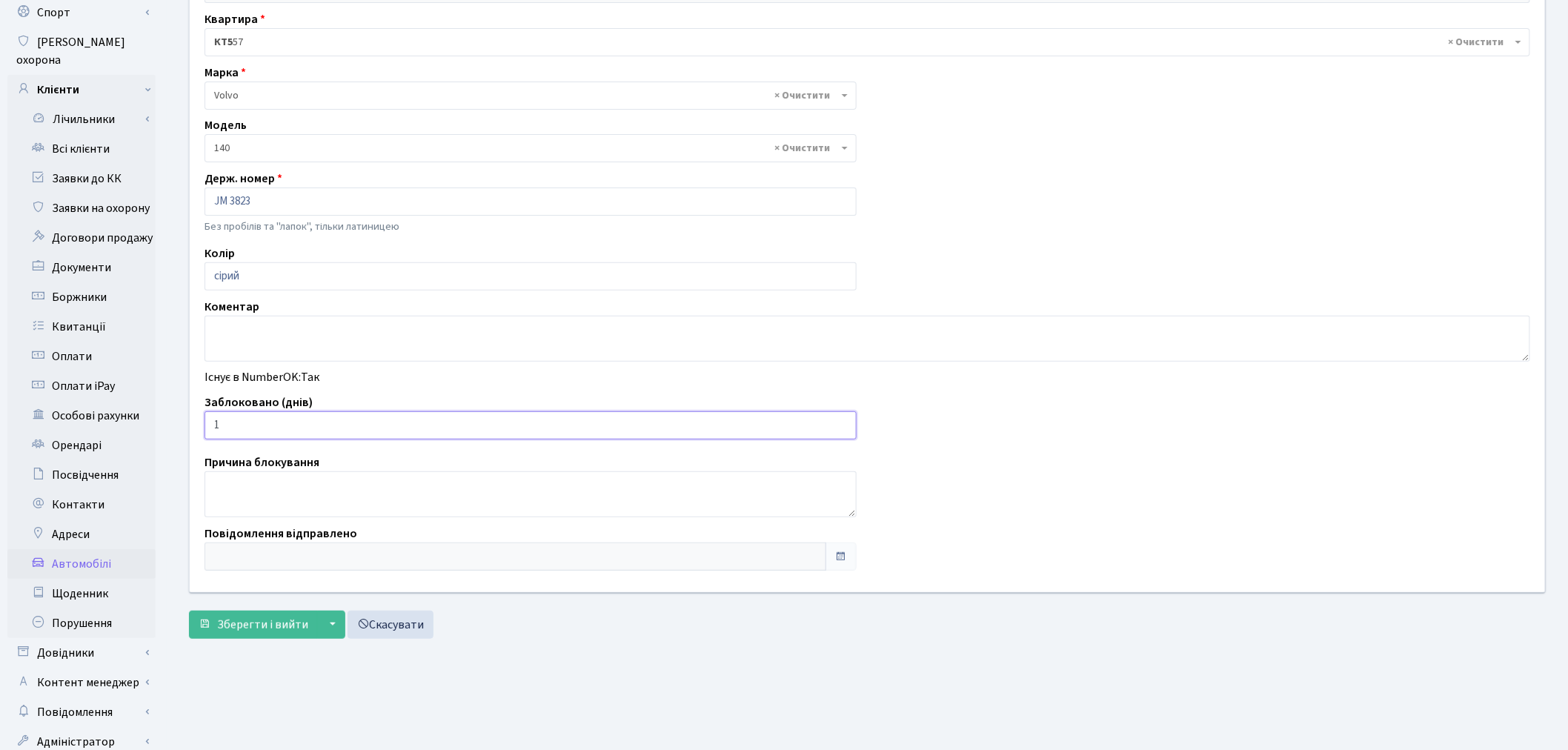
scroll to position [165, 0]
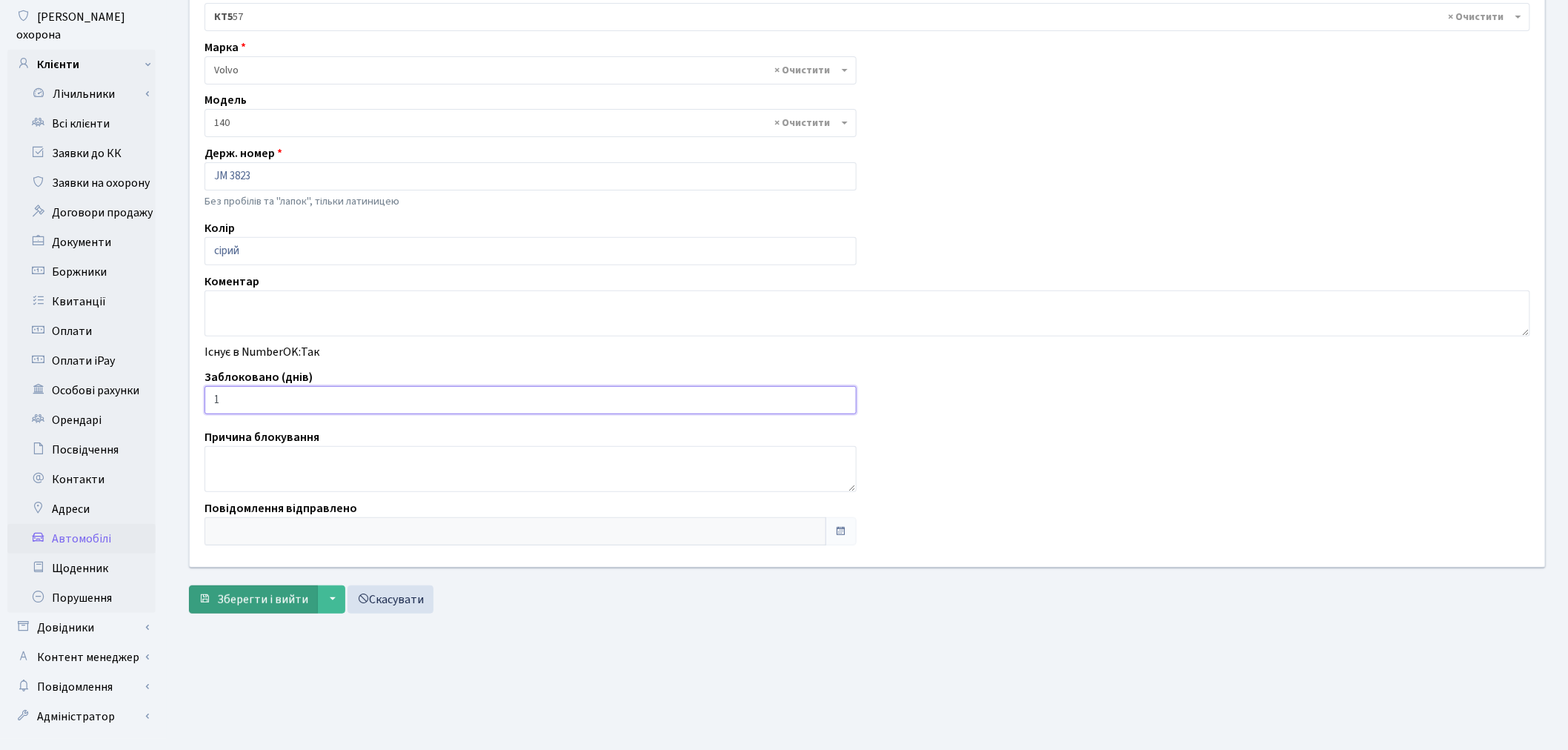
type input "1"
click at [255, 593] on span "Зберегти і вийти" at bounding box center [263, 600] width 91 height 16
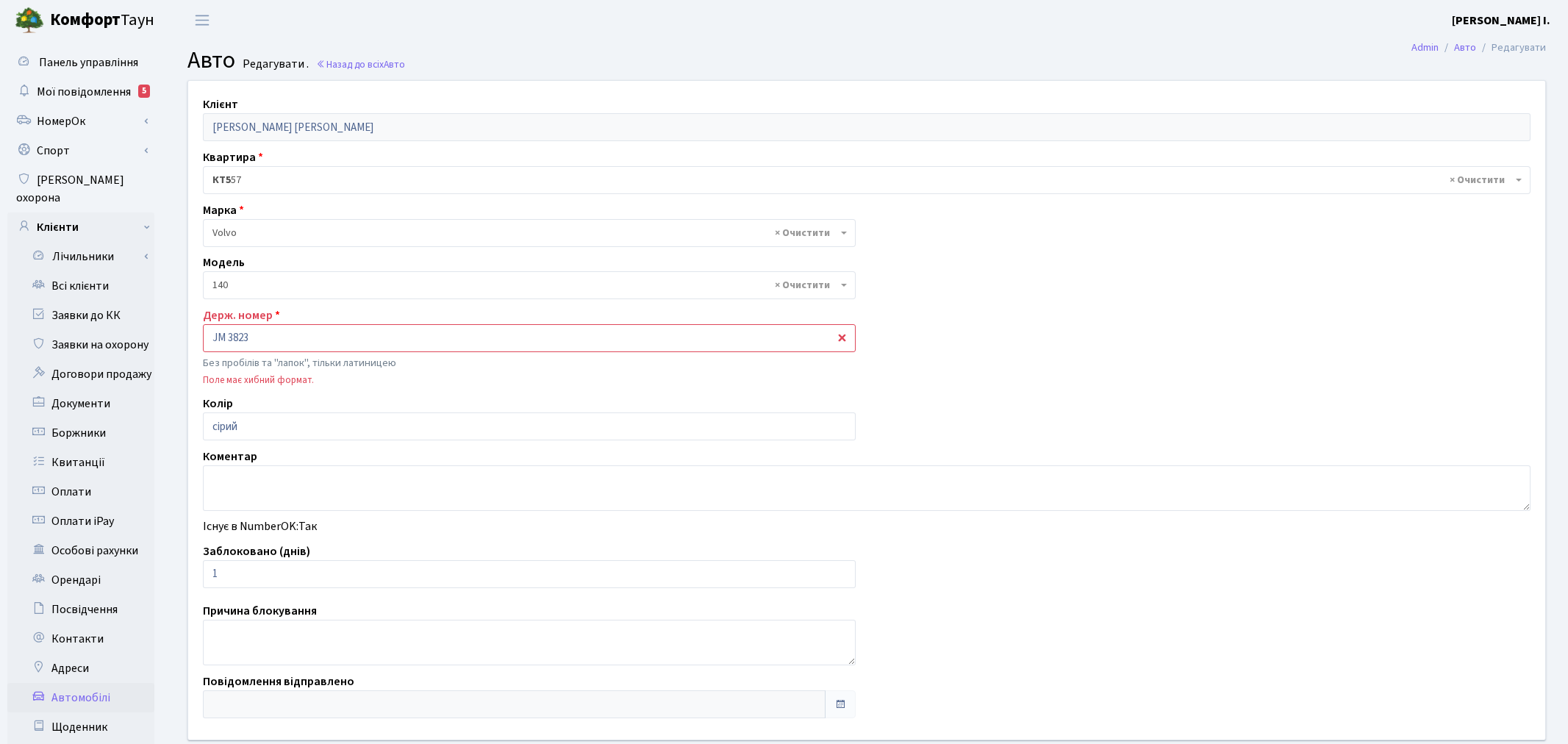
select select "2499"
click at [229, 334] on input "JM 3823" at bounding box center [526, 338] width 646 height 28
click at [211, 341] on input "JM3823" at bounding box center [526, 338] width 646 height 28
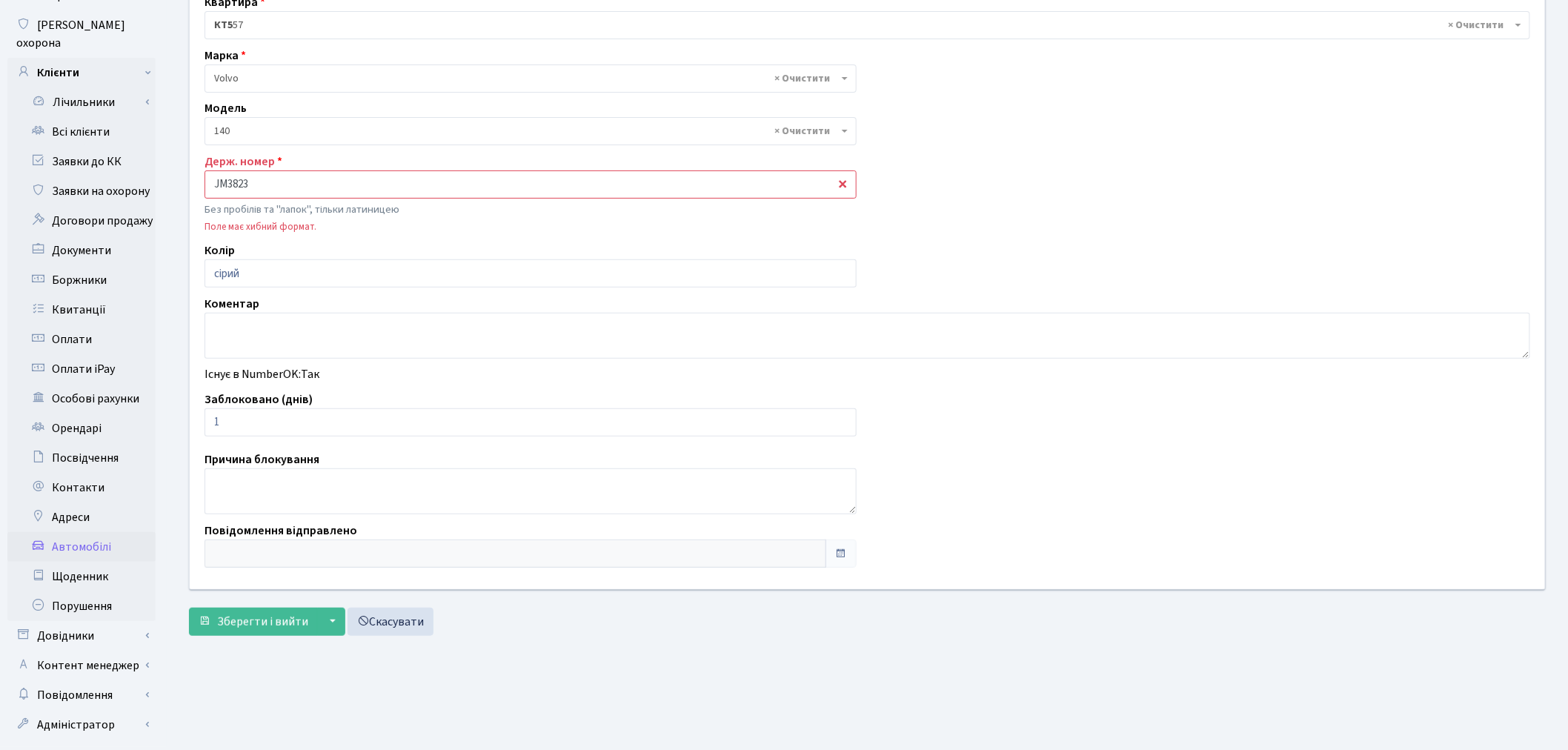
scroll to position [172, 0]
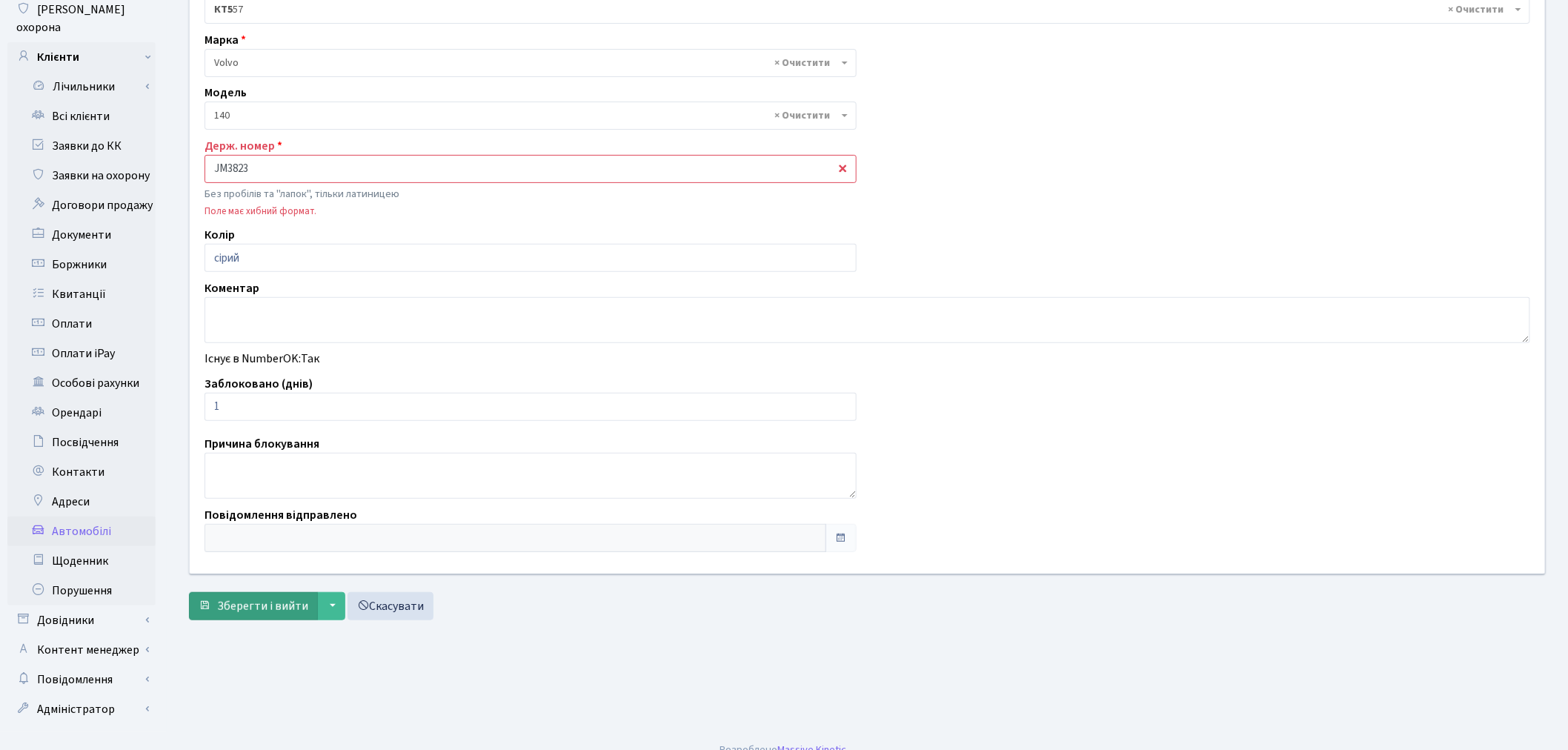
type input "JM3823"
click at [247, 600] on span "Зберегти і вийти" at bounding box center [263, 606] width 91 height 16
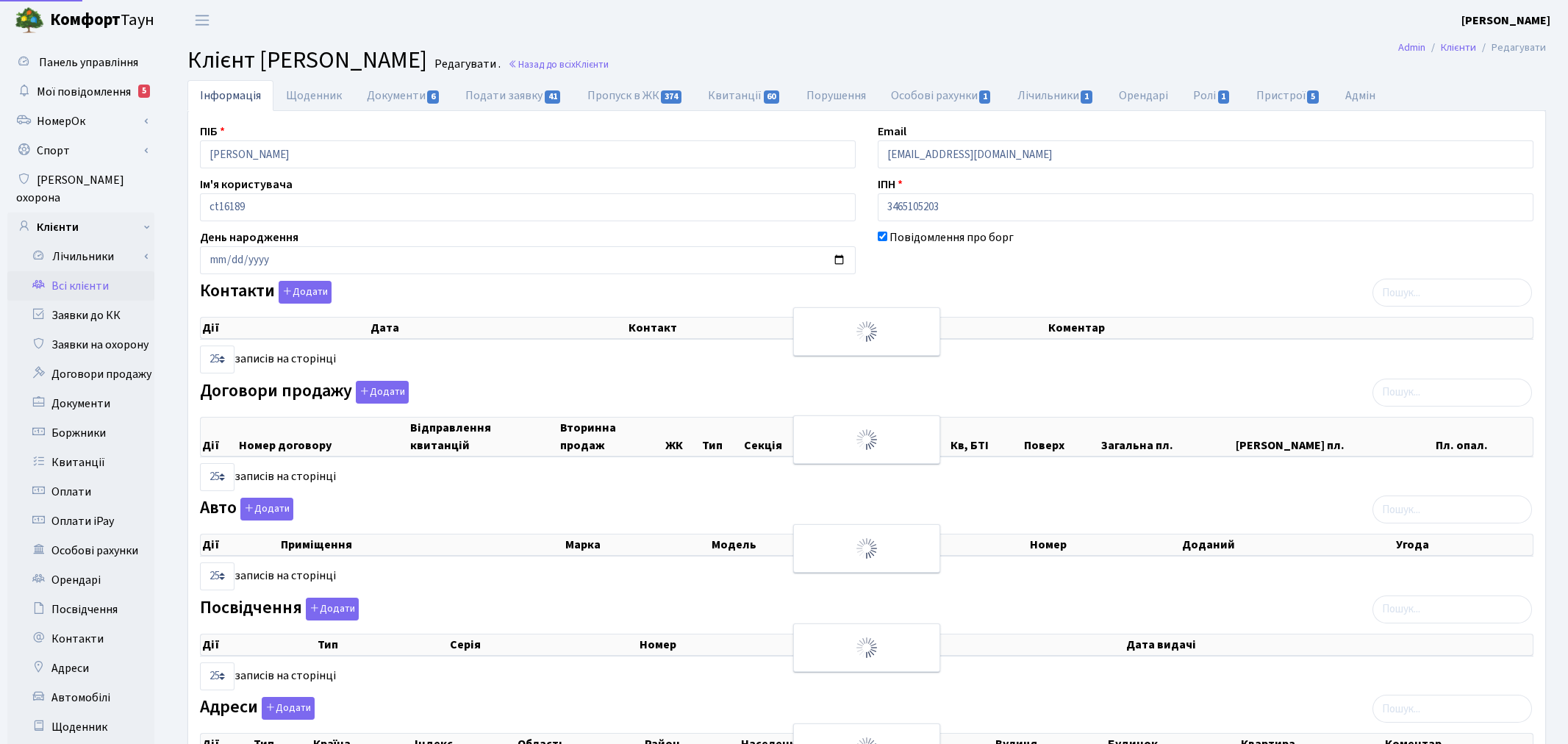
select select "25"
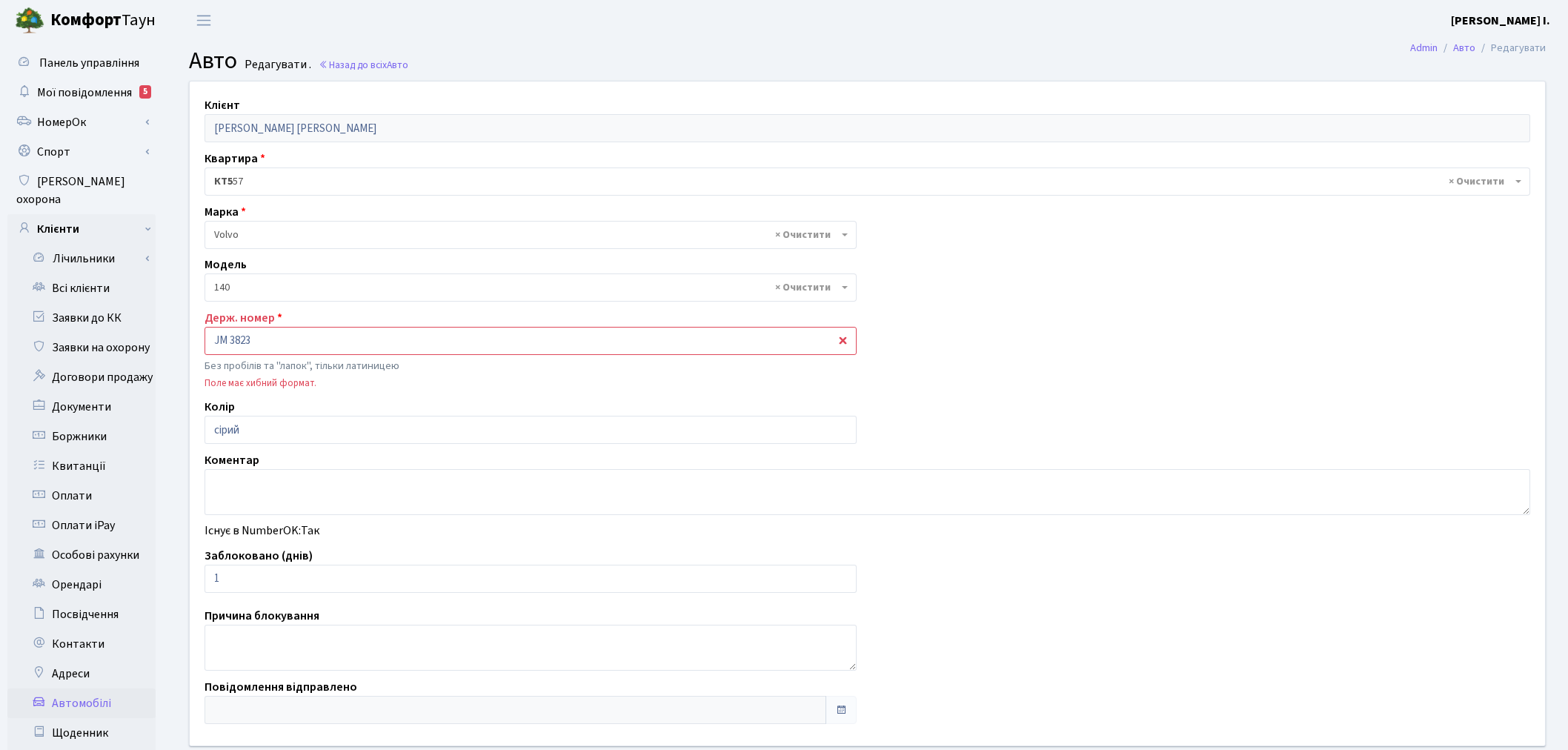
select select "2499"
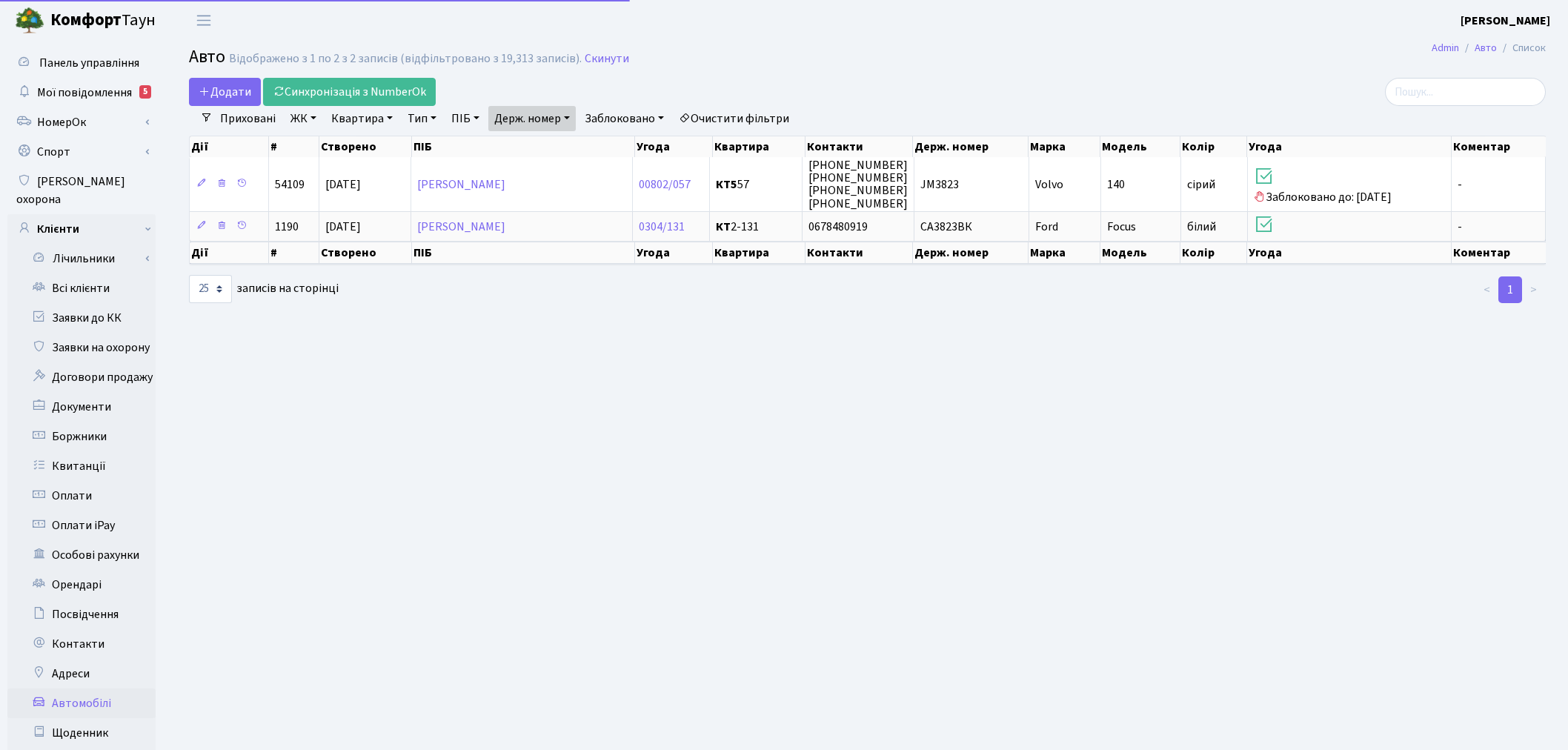
select select "25"
click at [531, 116] on link "Держ. номер" at bounding box center [532, 118] width 87 height 25
click at [548, 149] on input "3823" at bounding box center [531, 147] width 86 height 28
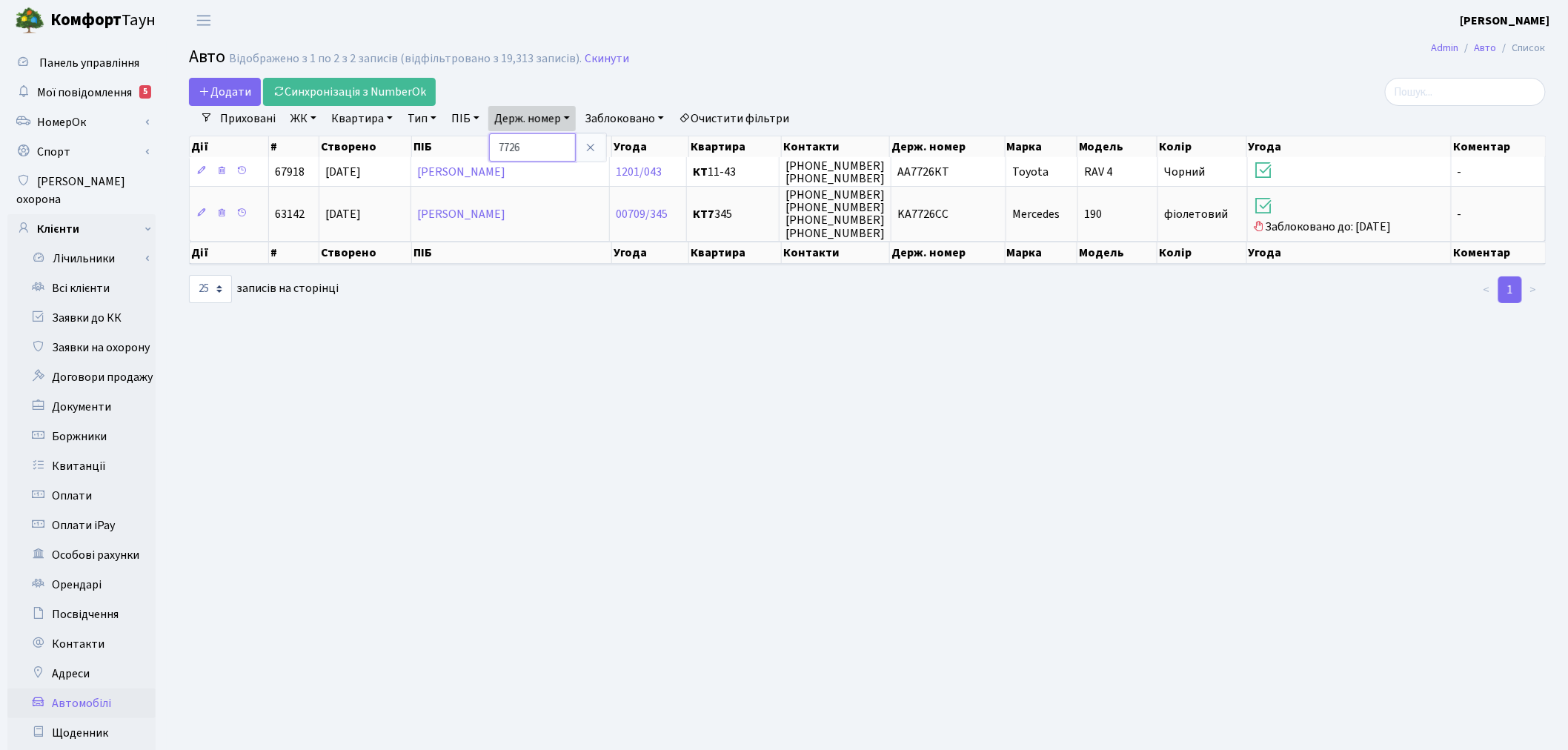
click at [563, 146] on input "7726" at bounding box center [531, 147] width 86 height 28
type input "6485"
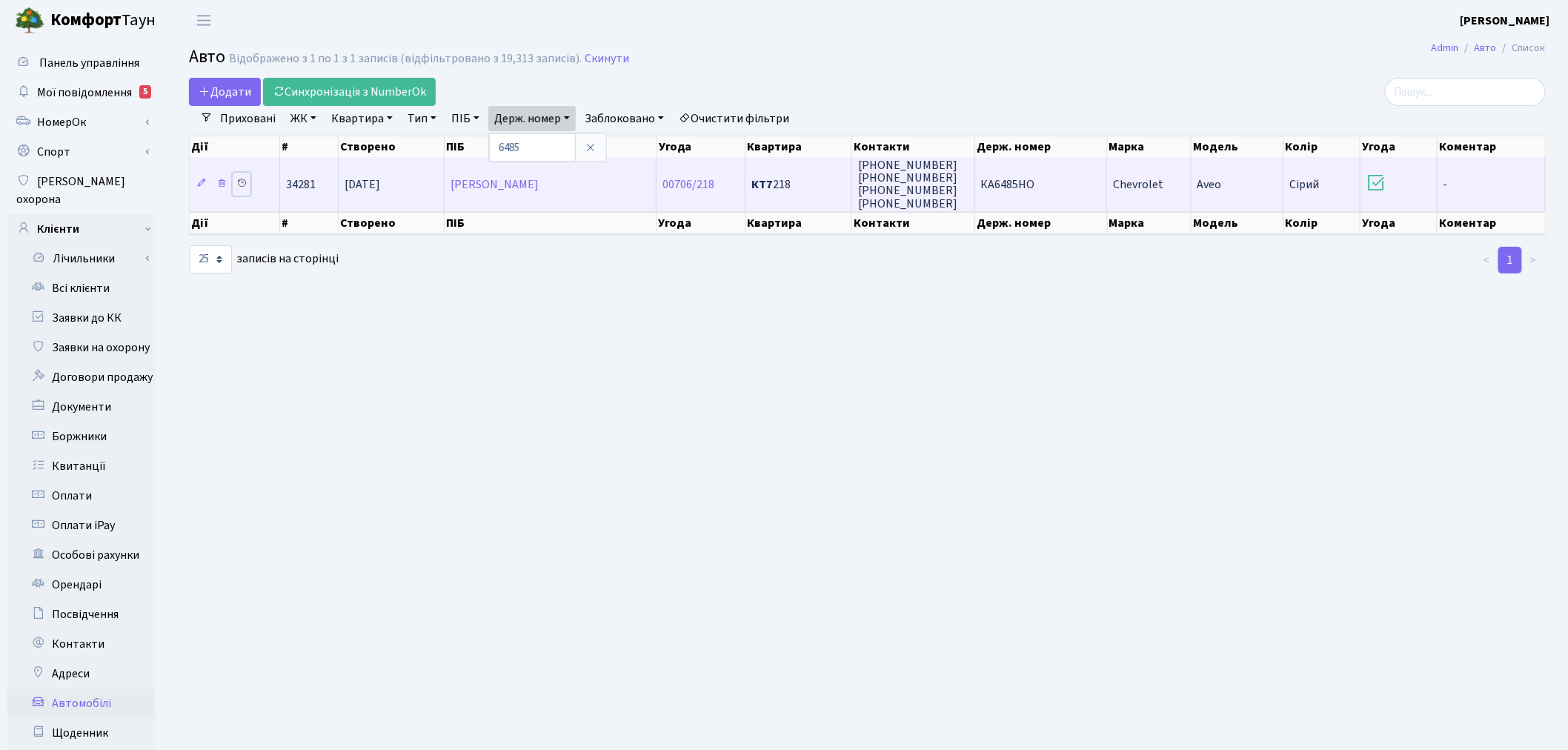
click at [245, 181] on icon at bounding box center [241, 182] width 10 height 10
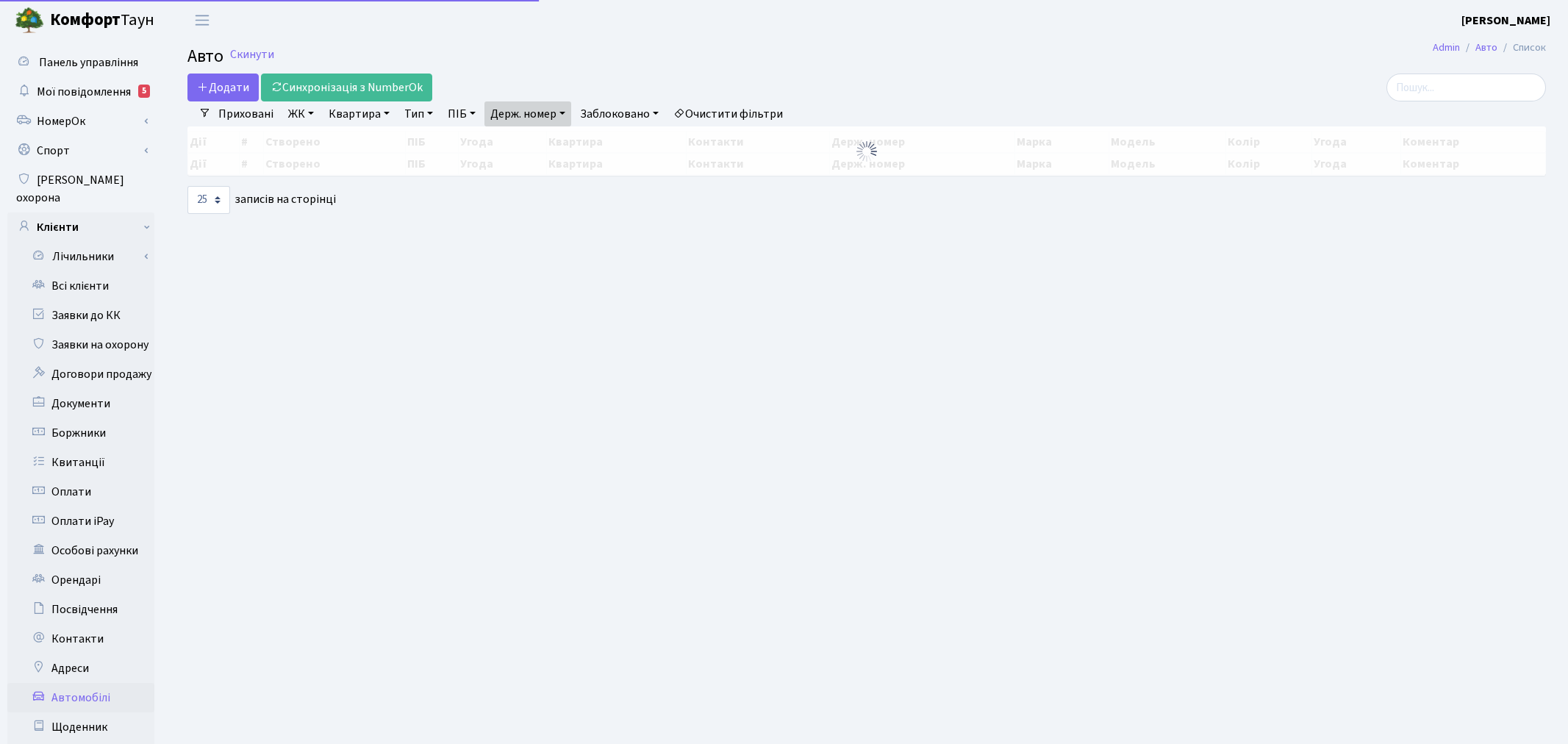
select select "25"
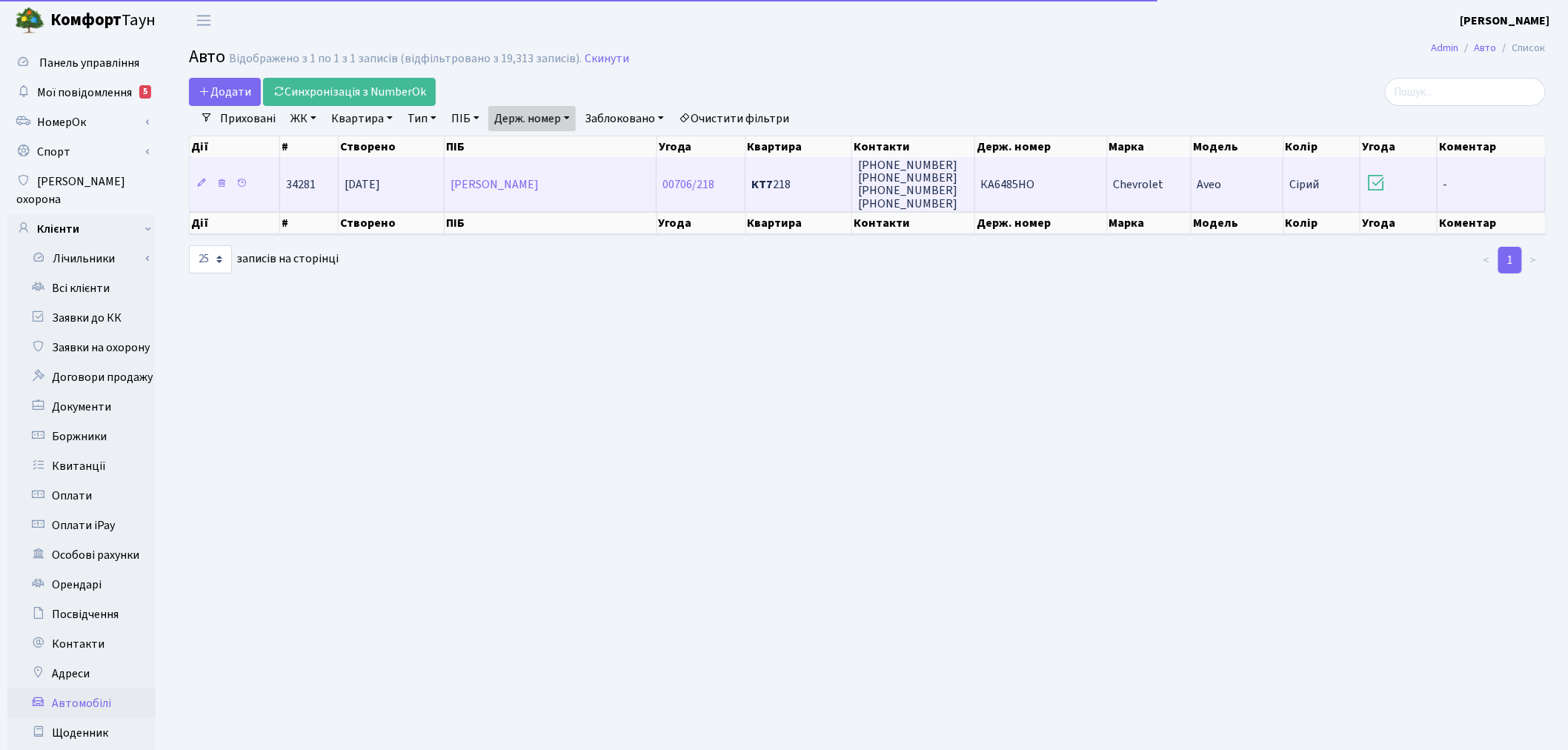
click at [1023, 189] on span "КА6485НО" at bounding box center [1007, 185] width 54 height 16
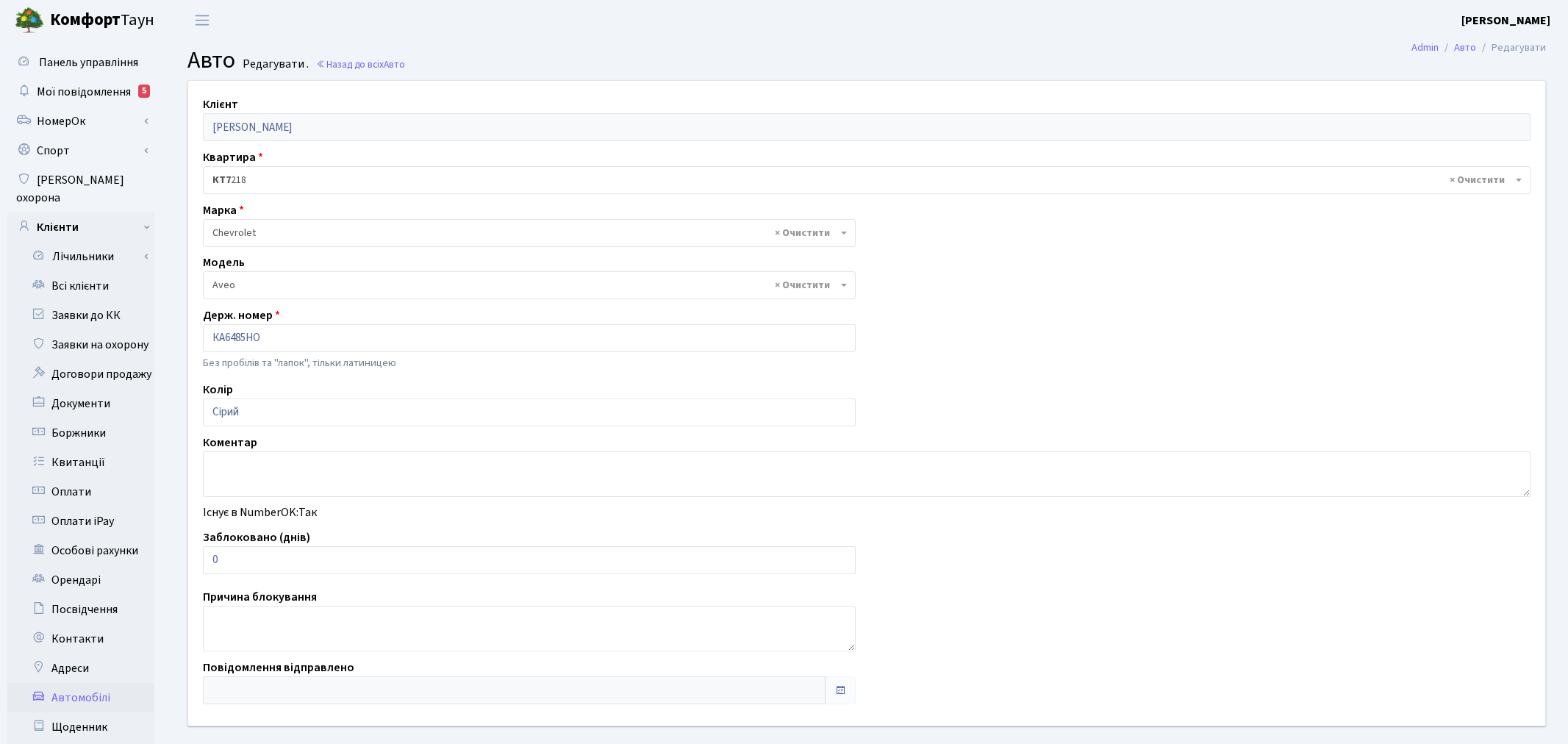
select select "325"
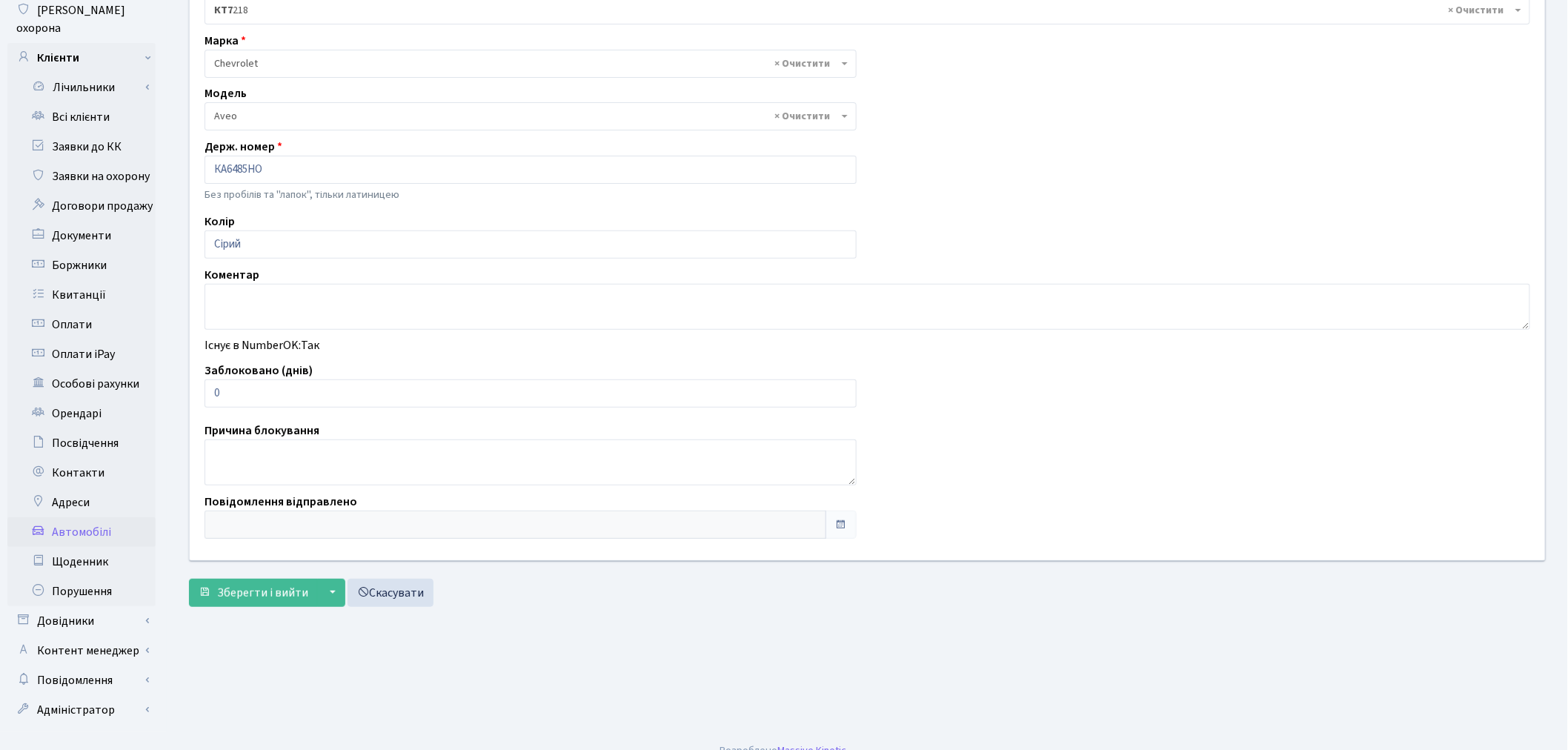
scroll to position [172, 0]
drag, startPoint x: 245, startPoint y: 382, endPoint x: 177, endPoint y: 384, distance: 68.0
click at [178, 383] on div "Клієнт Мазурак Ольга Миколаївна Квартира - <b>КТ7</b>&nbsp;&nbsp;&nbsp;218 × КТ…" at bounding box center [867, 235] width 1378 height 650
type input "7"
click at [261, 587] on span "Зберегти і вийти" at bounding box center [263, 593] width 91 height 16
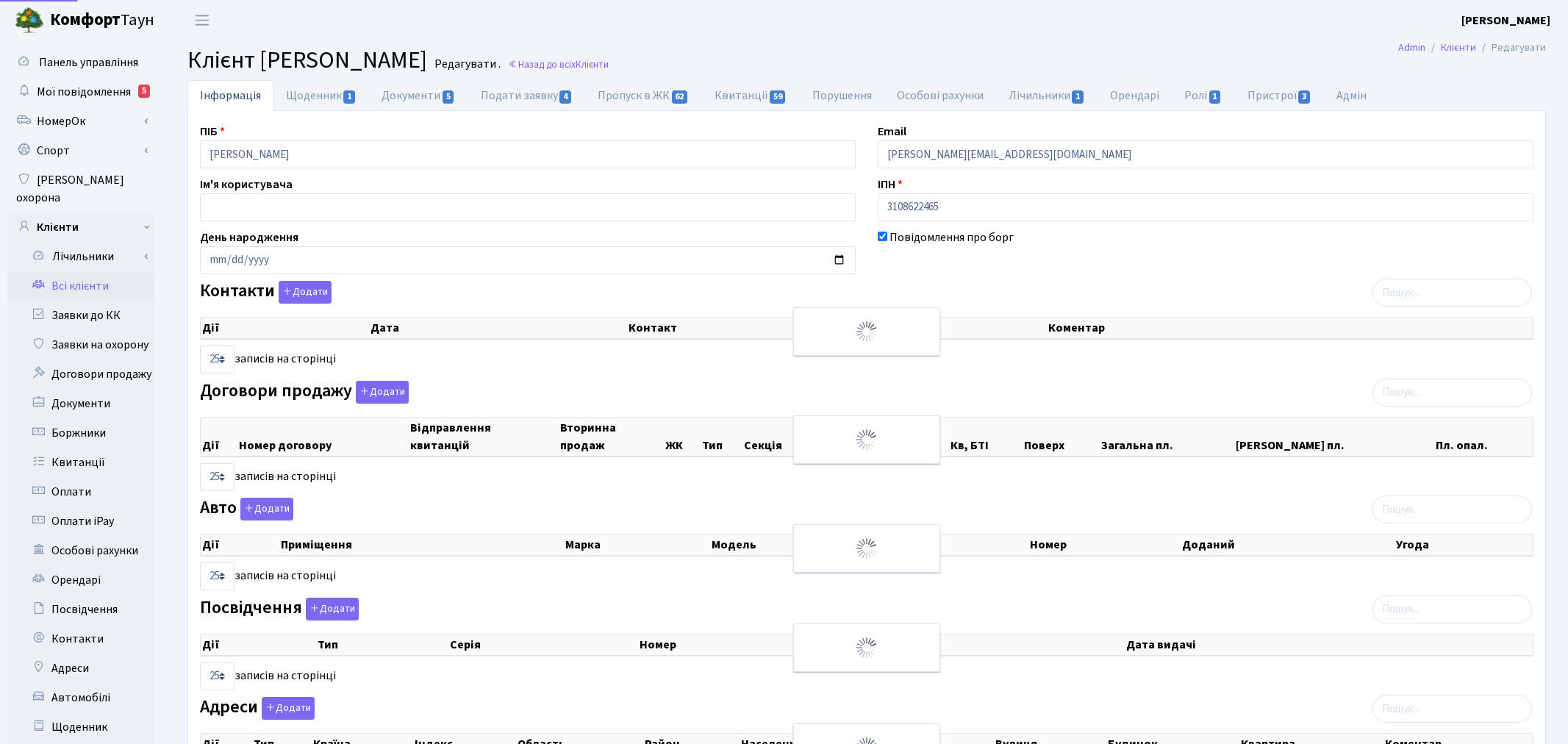
select select "25"
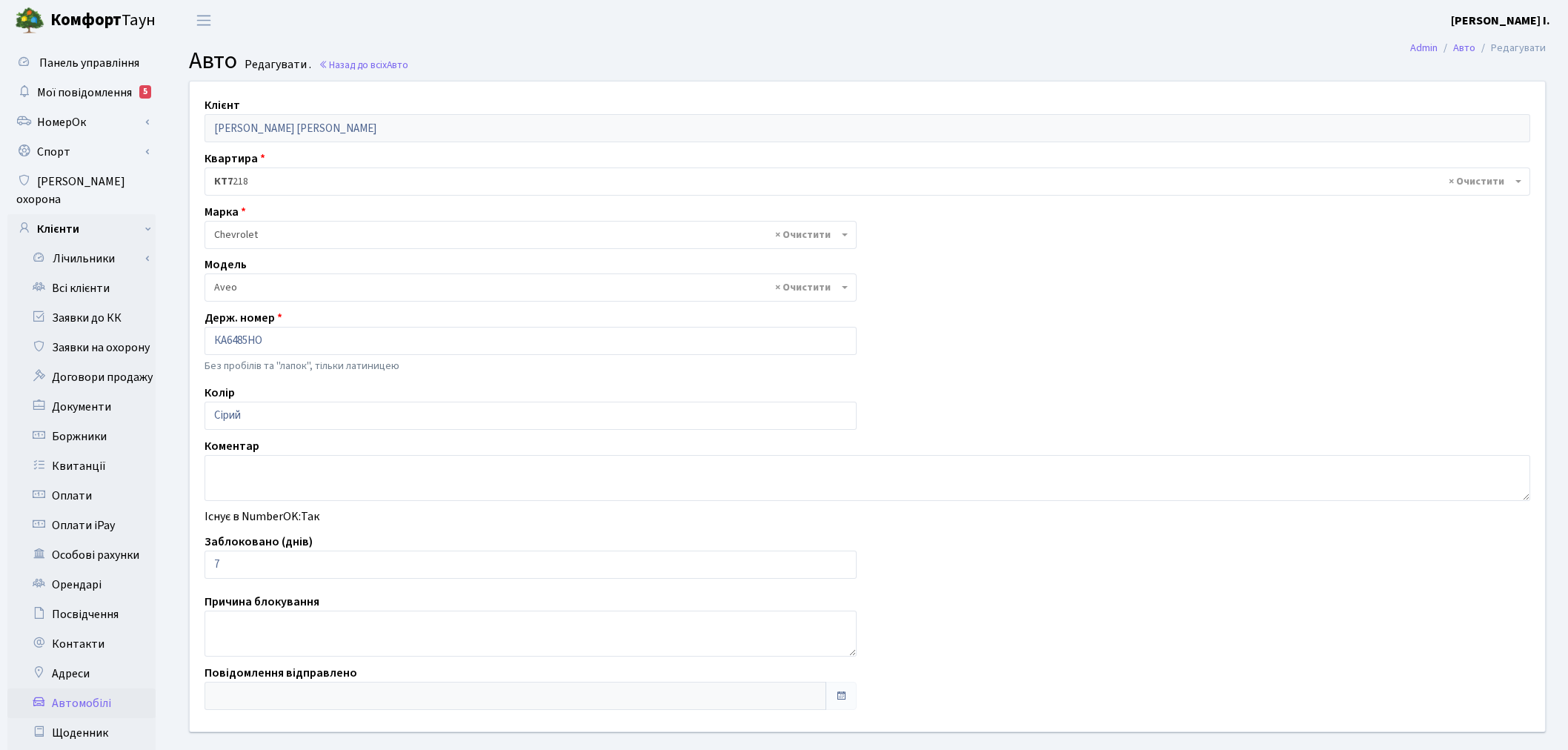
select select "325"
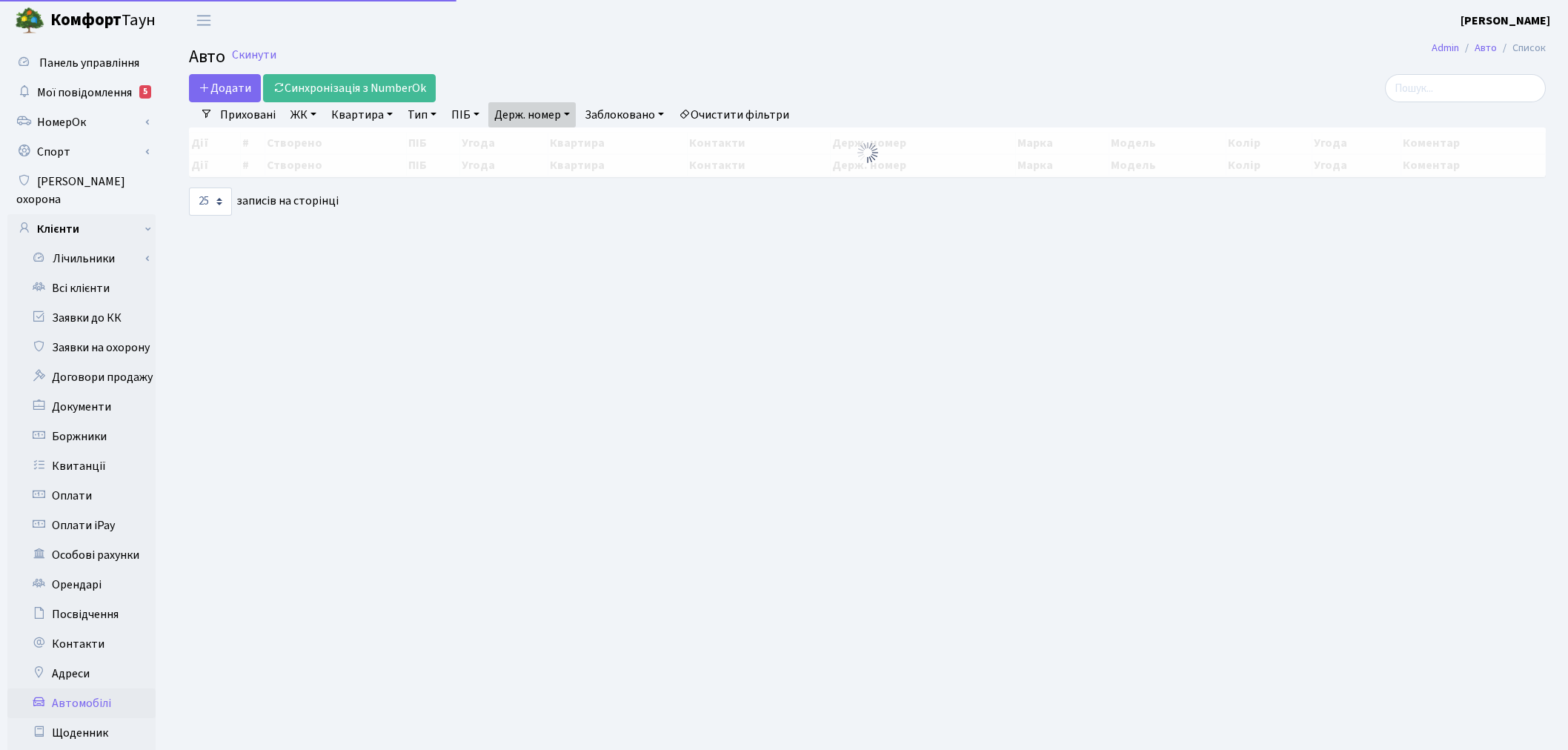
select select "25"
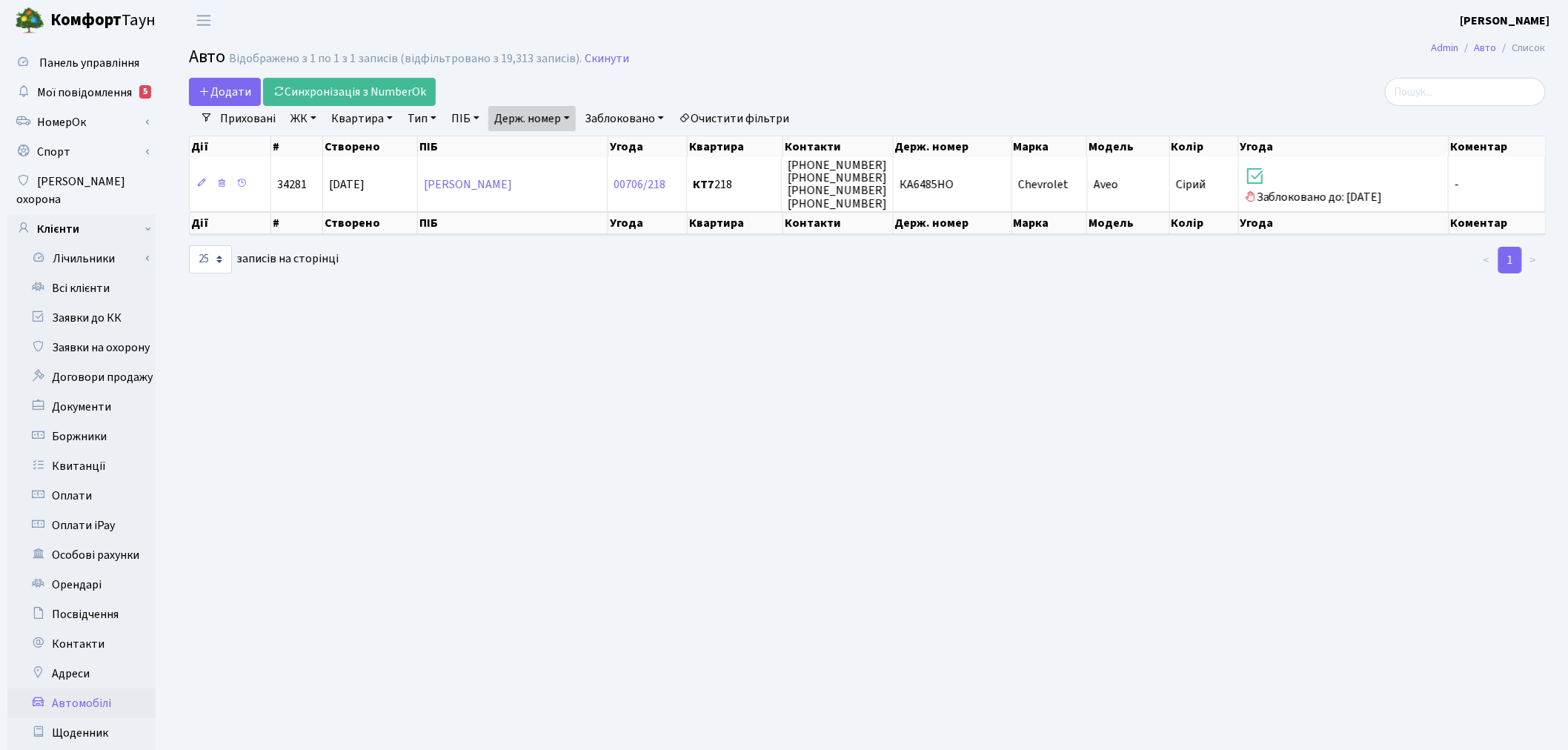
click at [568, 113] on link "Держ. номер" at bounding box center [532, 118] width 87 height 25
click at [576, 142] on input "6485" at bounding box center [531, 147] width 86 height 28
type input "6628"
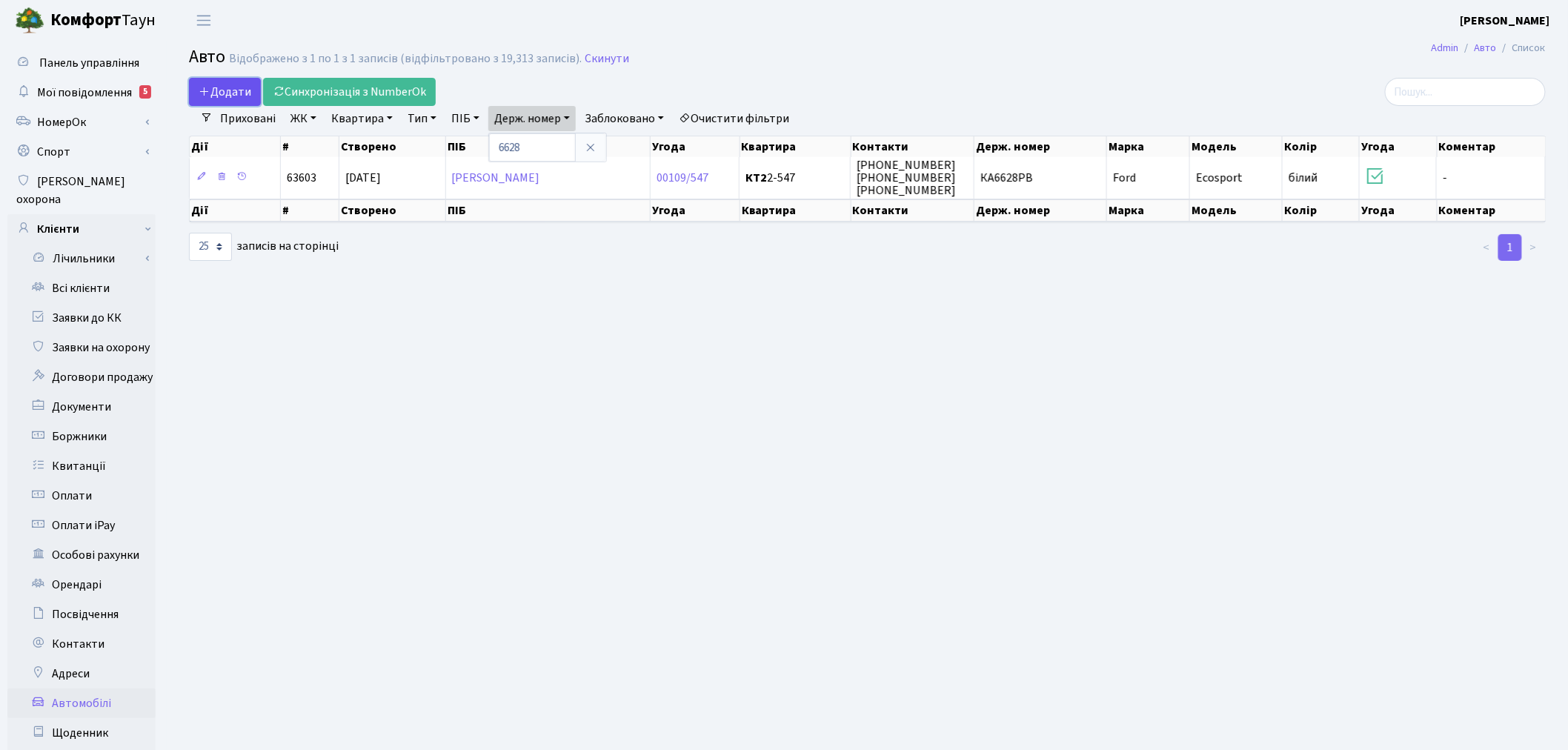
click at [245, 86] on span "Додати" at bounding box center [225, 92] width 53 height 16
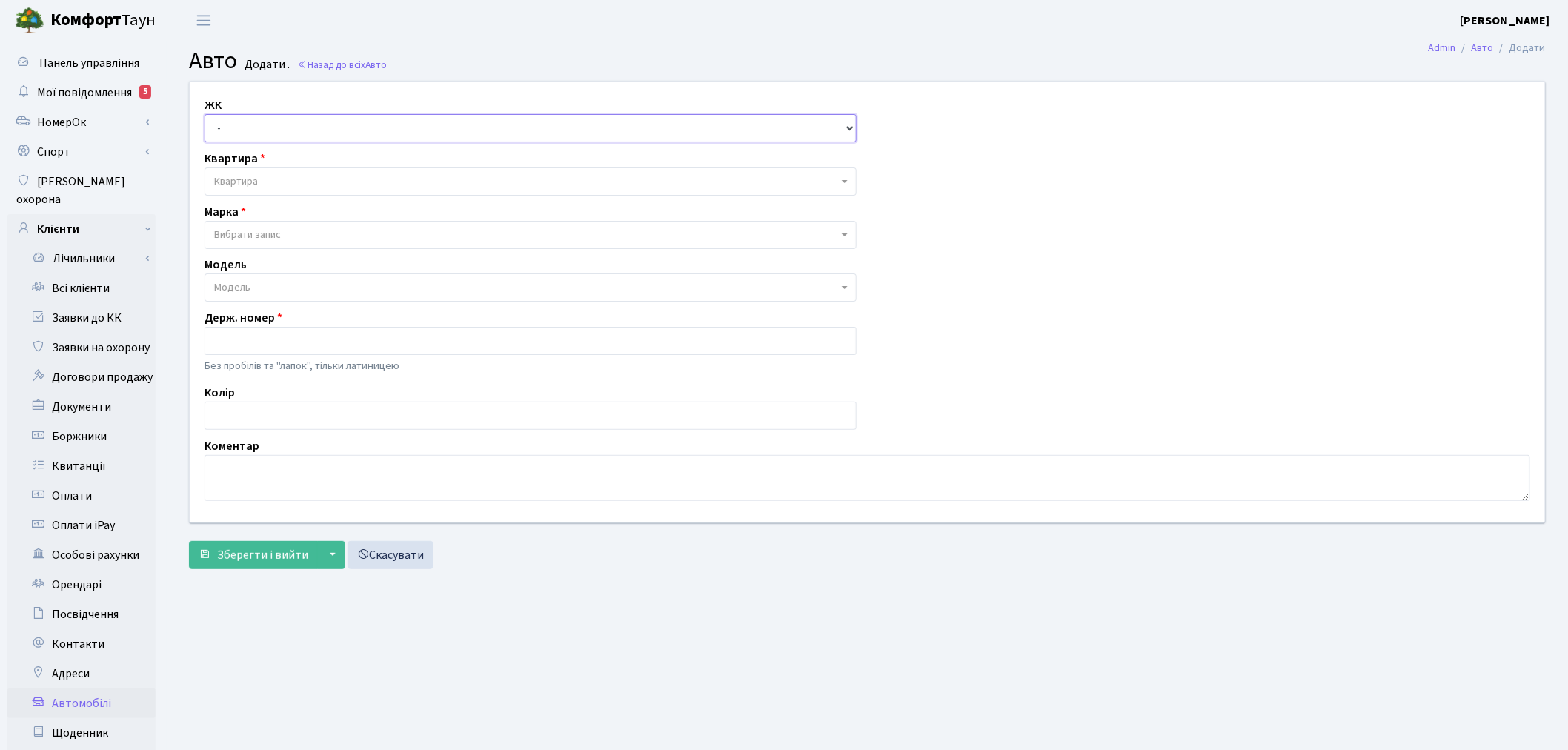
click at [254, 126] on select "- ТХ, вул. [STREET_ADDRESS] Регенераторна, 4 КТ2, просп. [STREET_ADDRESS] [STRE…" at bounding box center [531, 127] width 652 height 28
select select "271"
click at [205, 114] on select "- ТХ, вул. [STREET_ADDRESS] Регенераторна, 4 КТ2, просп. [STREET_ADDRESS] [STRE…" at bounding box center [531, 127] width 652 height 28
select select
drag, startPoint x: 273, startPoint y: 172, endPoint x: 273, endPoint y: 164, distance: 8.0
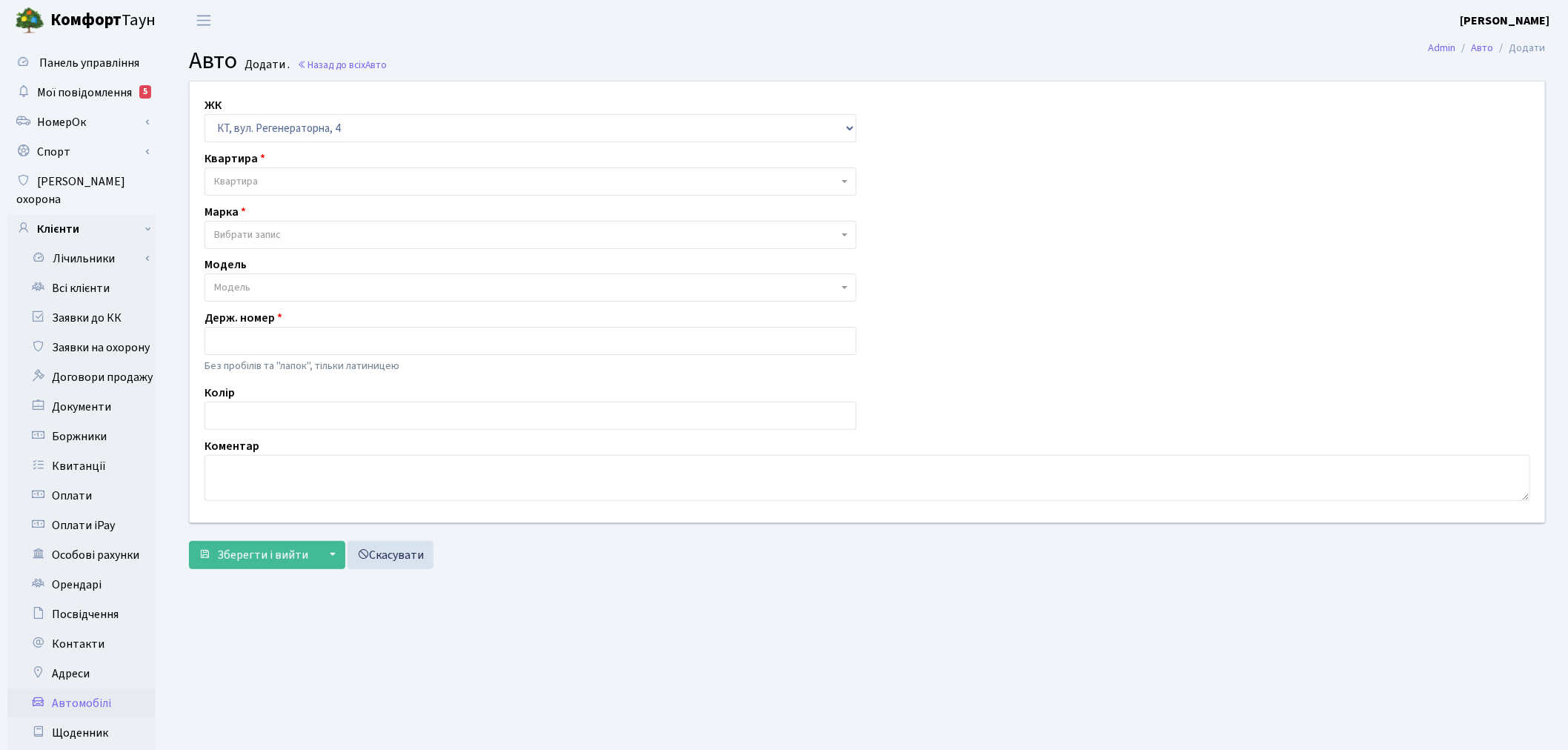
click at [274, 169] on span "Квартира" at bounding box center [531, 181] width 652 height 28
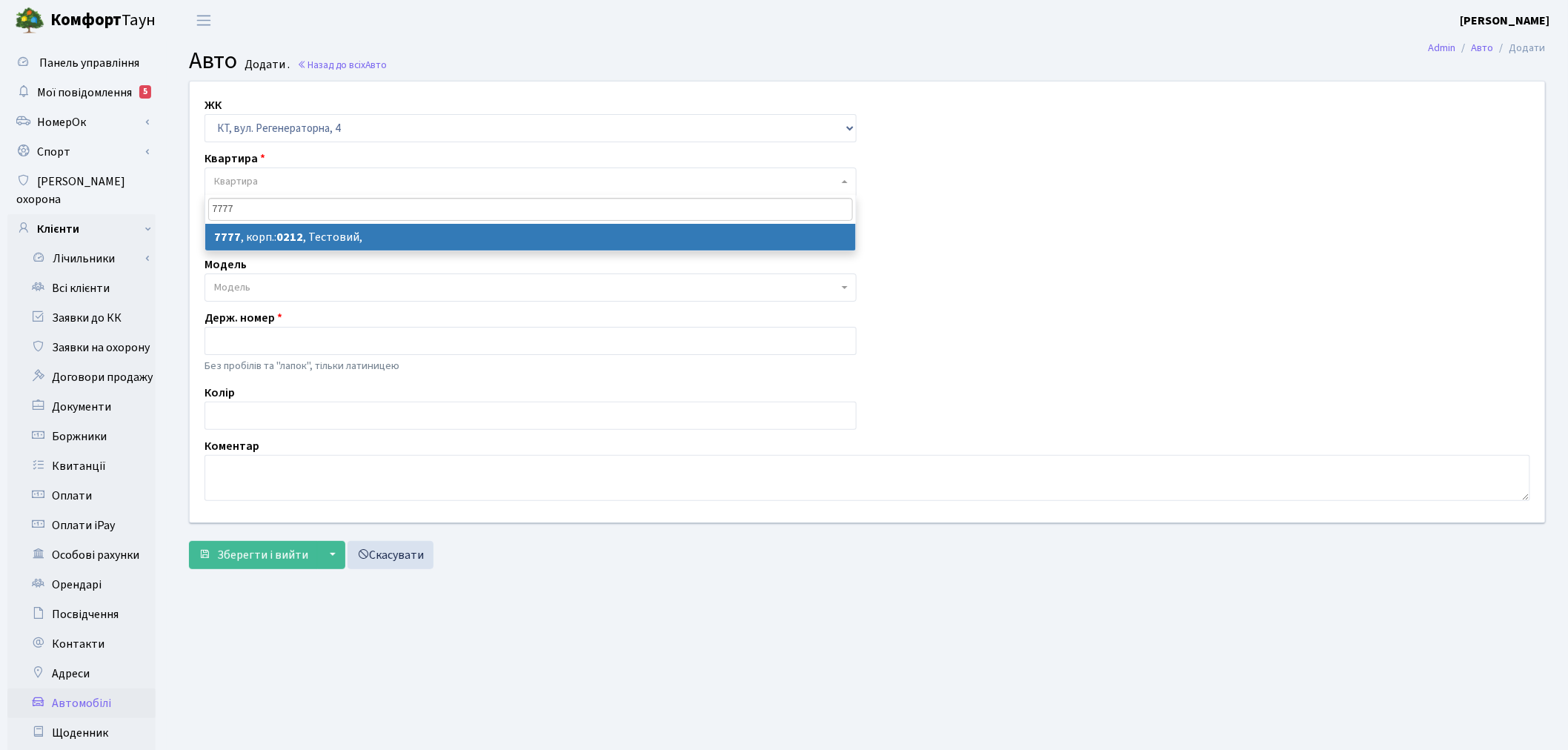
type input "7777"
select select "17530"
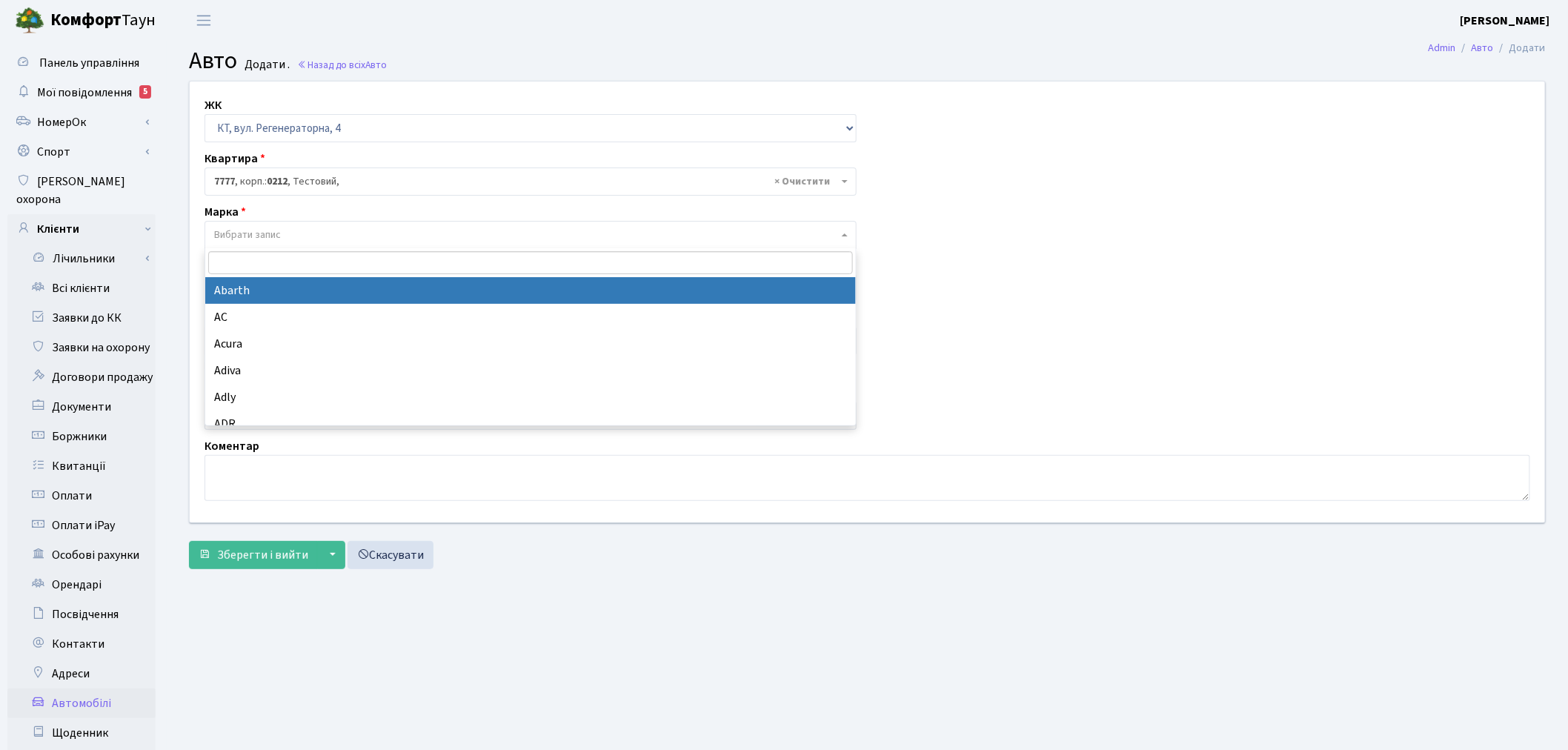
click at [294, 239] on span "Вибрати запис" at bounding box center [526, 235] width 624 height 15
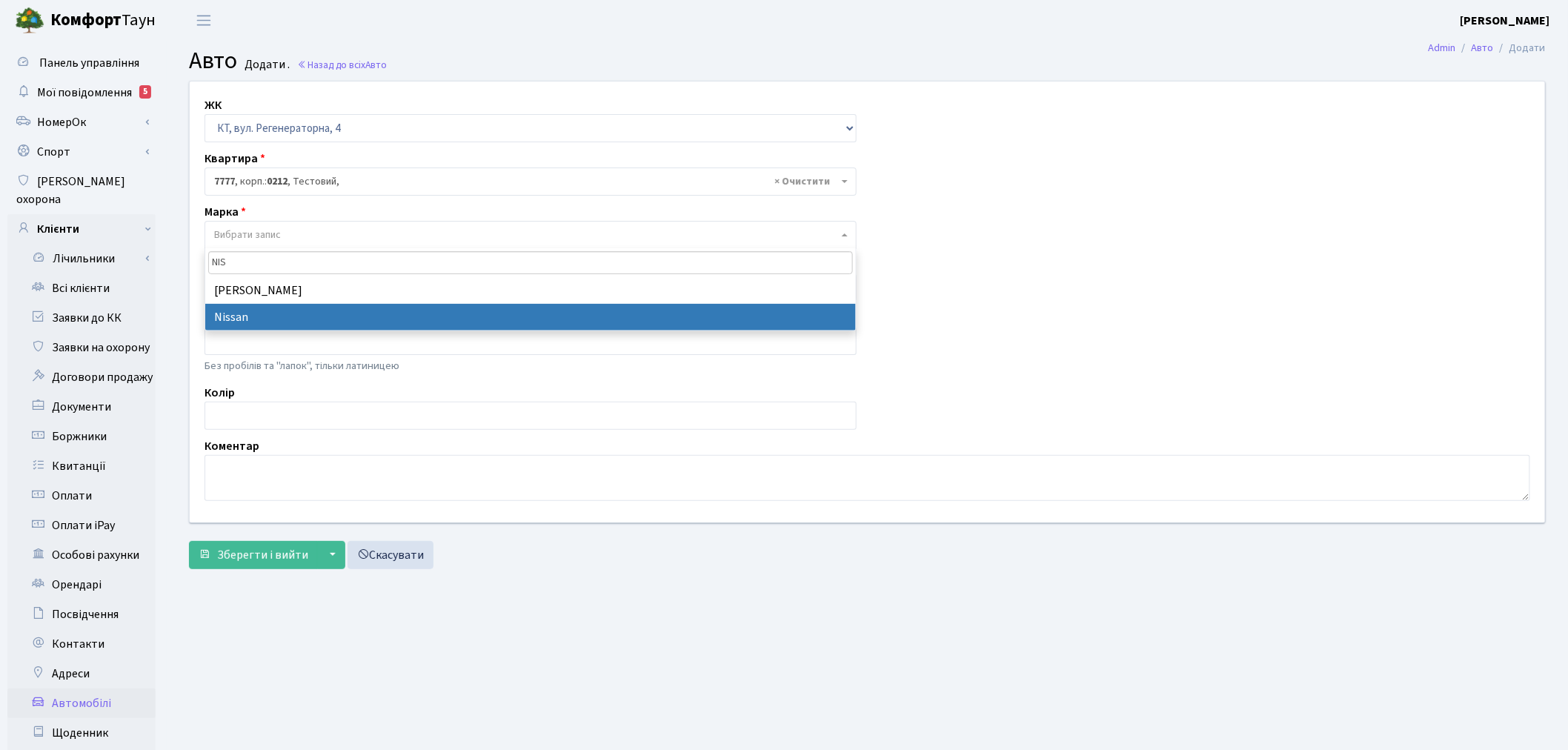
type input "NIS"
select select "96"
select select
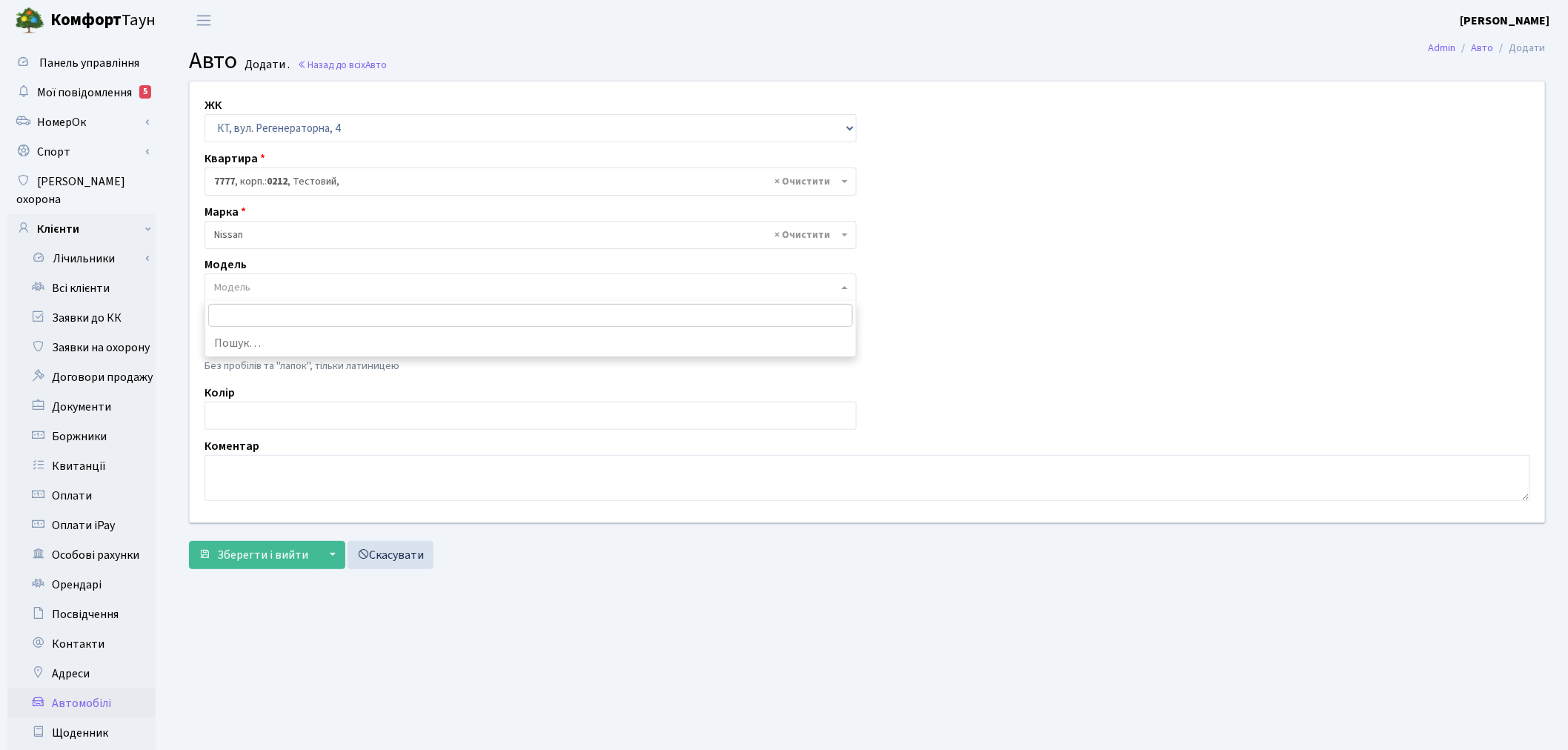
click at [365, 285] on span "Модель" at bounding box center [526, 288] width 624 height 15
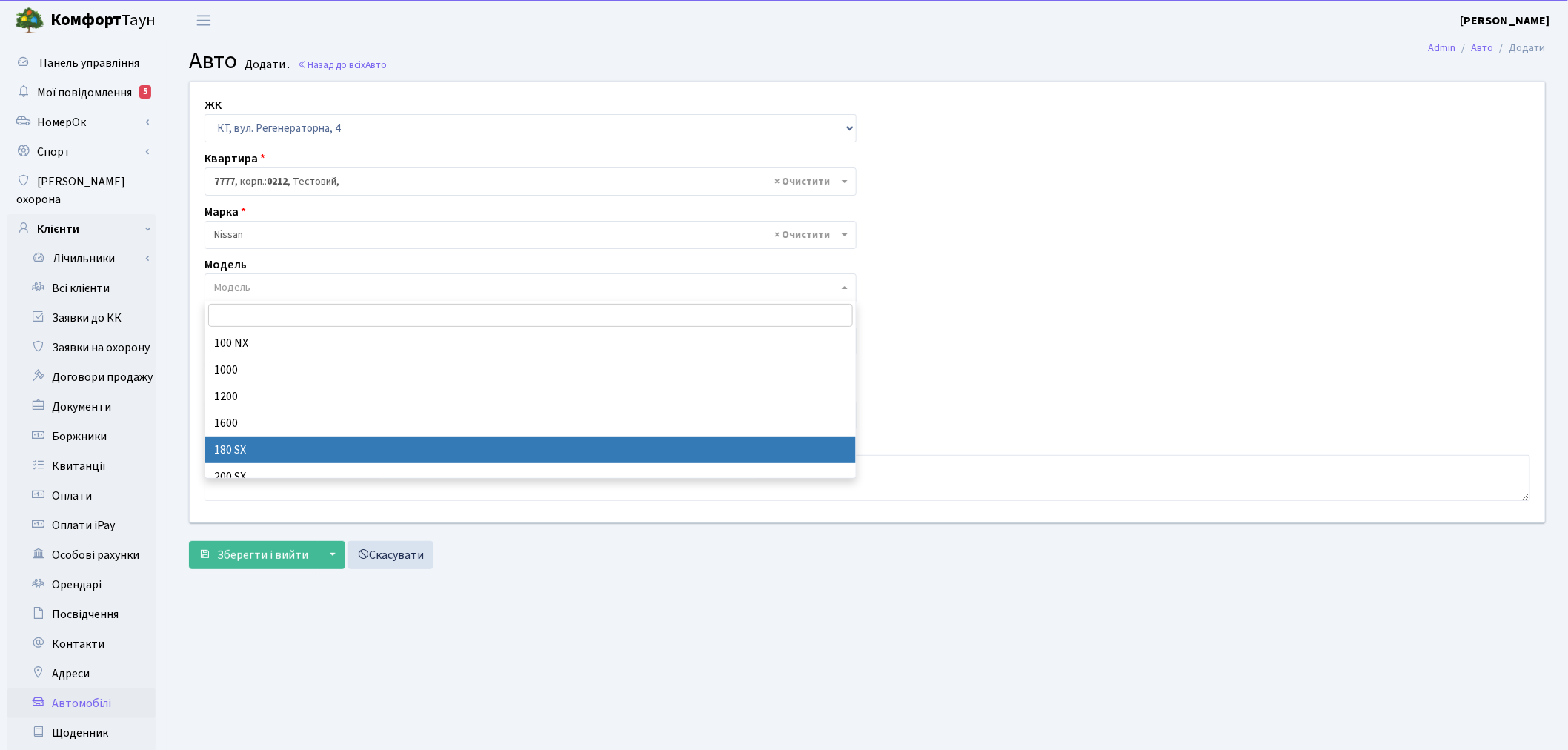
drag, startPoint x: 1036, startPoint y: 562, endPoint x: 912, endPoint y: 507, distance: 135.7
click at [1035, 562] on div "Зберегти і вийти ▼ Зберегти та продовжити редагування Зберегти та створити Скас…" at bounding box center [867, 554] width 1357 height 28
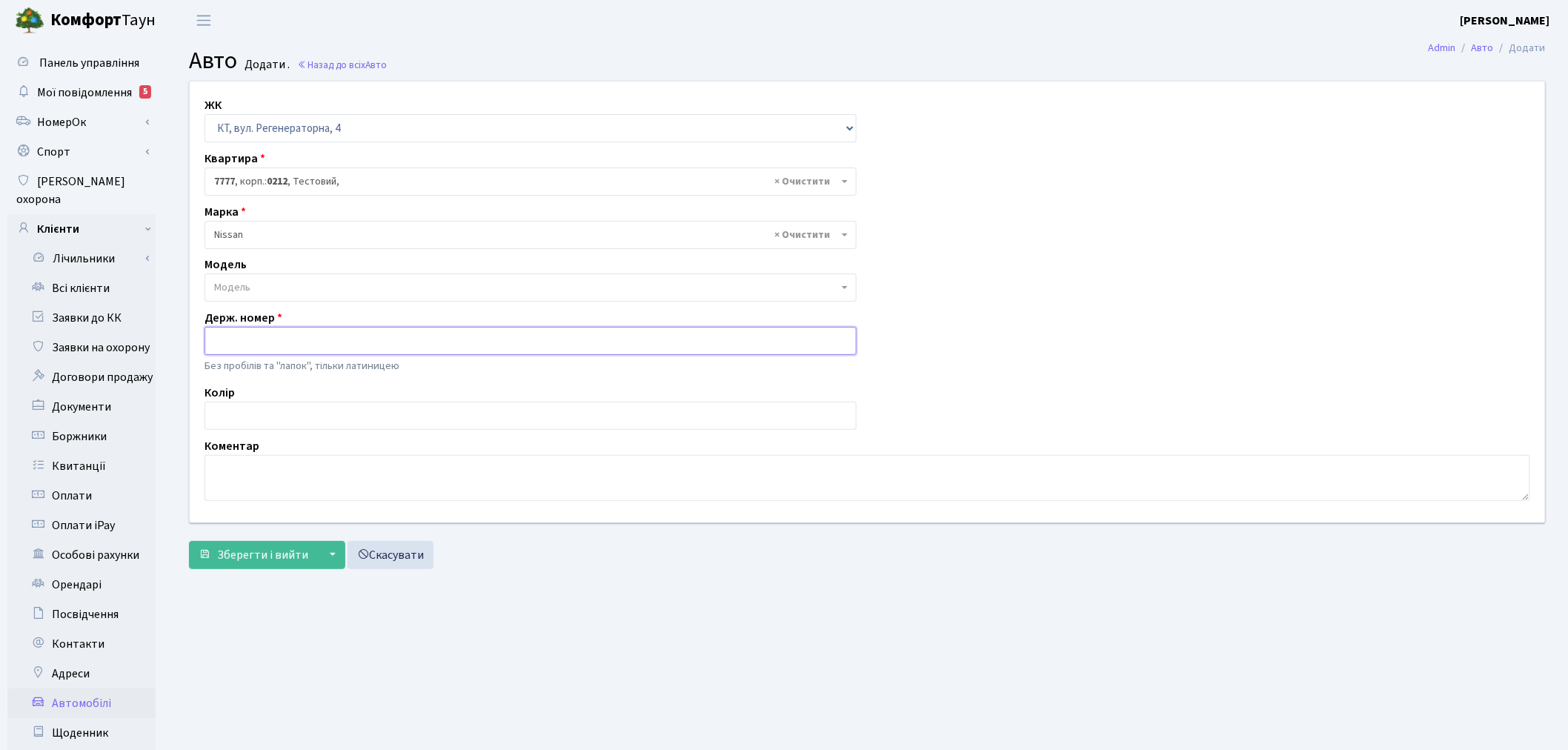
click at [408, 344] on input "text" at bounding box center [531, 340] width 652 height 28
click at [272, 434] on div "ЖК - ТХ, вул. Ділова, 1/2 КТ, вул. Регенераторна, 4 КТ2, просп. Соборності, 17 …" at bounding box center [867, 302] width 1378 height 441
click at [268, 345] on input "text" at bounding box center [531, 340] width 652 height 28
paste input "АА6628НР"
click at [213, 337] on input "АА6628НР" at bounding box center [531, 340] width 652 height 28
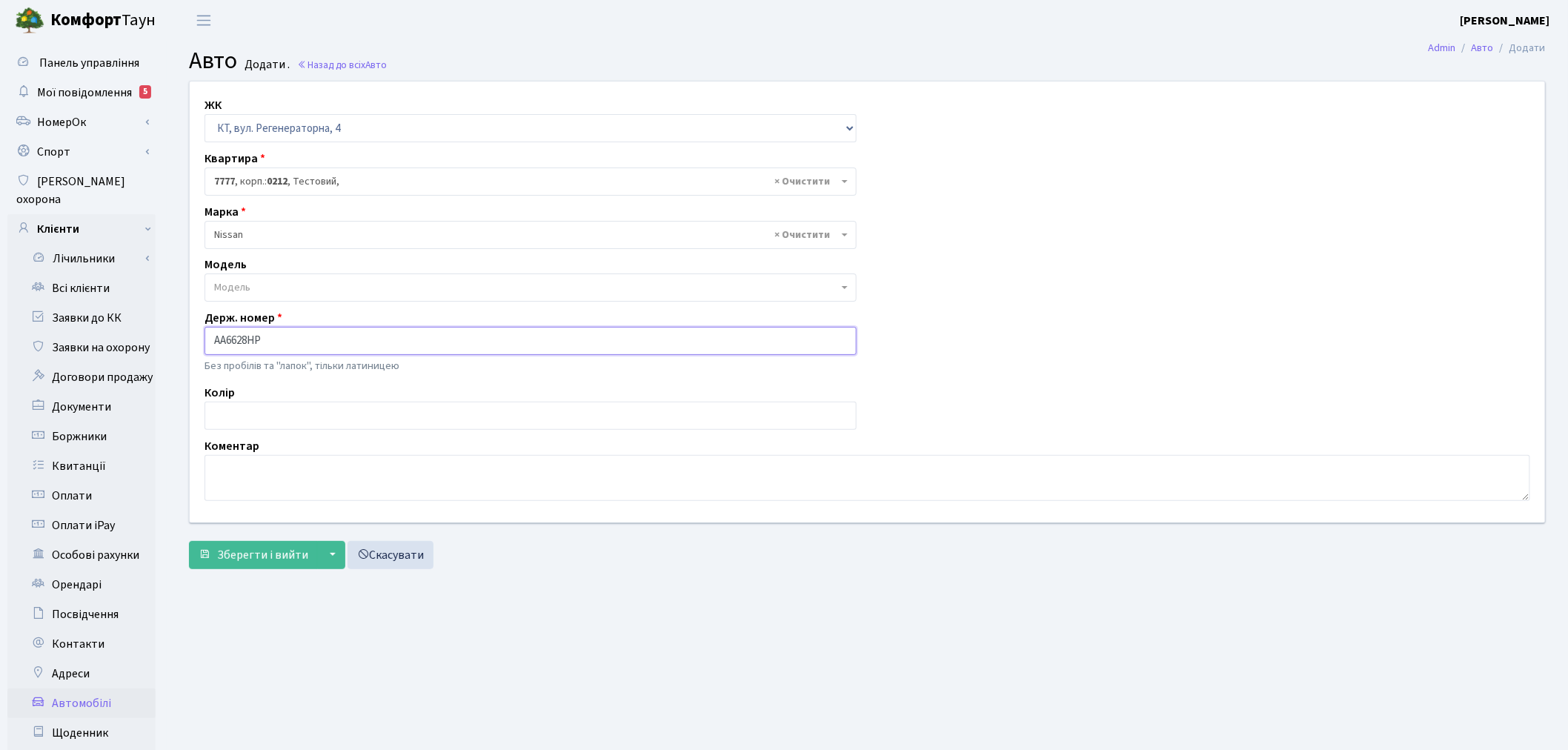
type input "АА6628НР"
click at [337, 409] on input "text" at bounding box center [531, 415] width 652 height 28
click at [277, 479] on textarea at bounding box center [867, 478] width 1326 height 46
type textarea "G"
click at [306, 470] on textarea "ПОРУШНИК ТОВ КТ Ріелт" at bounding box center [867, 478] width 1326 height 46
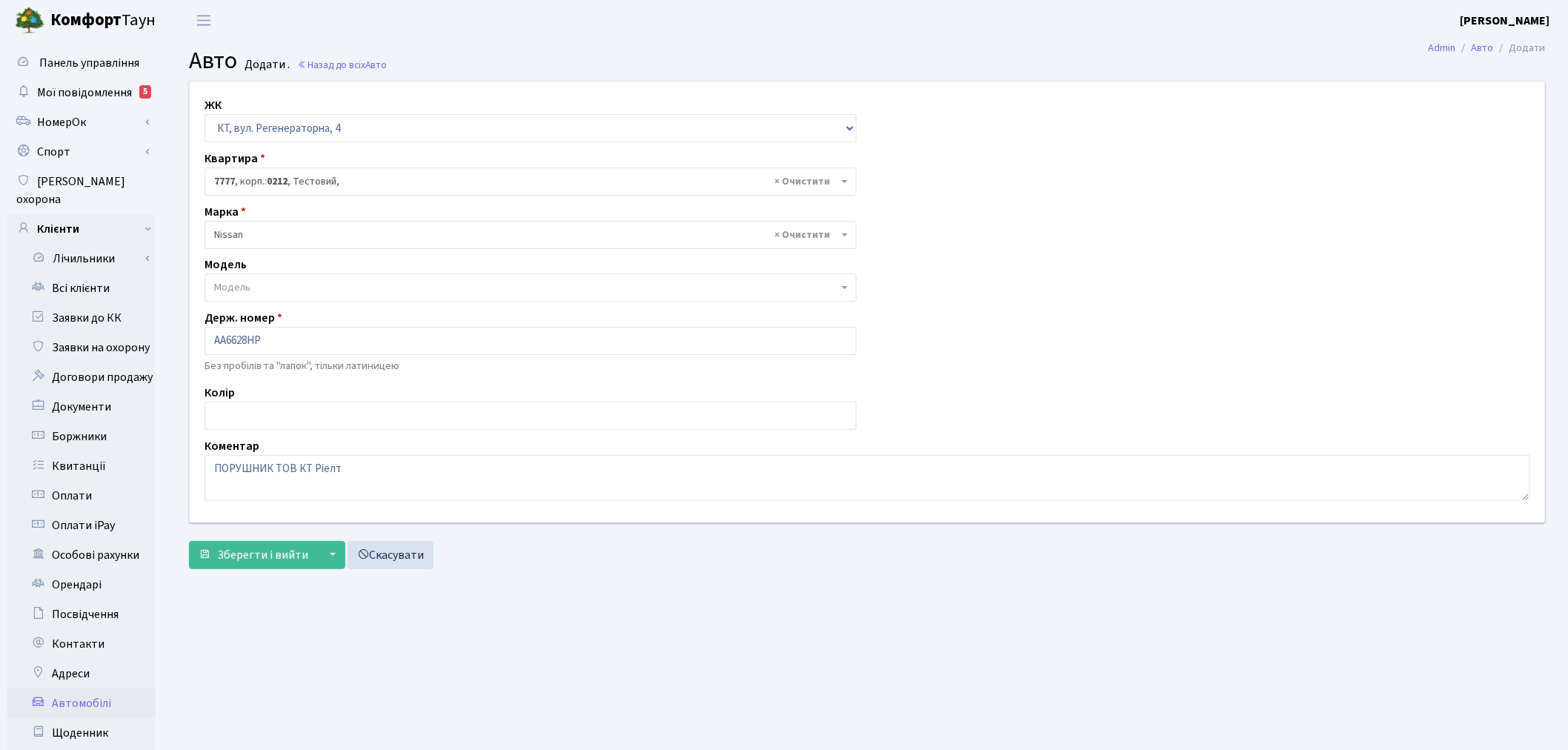
click at [411, 446] on div "Коментар ПОРУШНИК ТОВ КТ Ріелт" at bounding box center [866, 469] width 1348 height 64
click at [422, 474] on textarea "ПОРУШНИК ТОВ КТ Ріелт" at bounding box center [867, 478] width 1326 height 46
click at [271, 469] on textarea "ПОРУШНИК ТОВ КТ Ріелт КТ7 63" at bounding box center [867, 478] width 1326 height 46
type textarea "ПОРУШНИК ТОВ КТ Ріелт КТ7 63"
click at [278, 556] on span "Зберегти і вийти" at bounding box center [263, 555] width 91 height 16
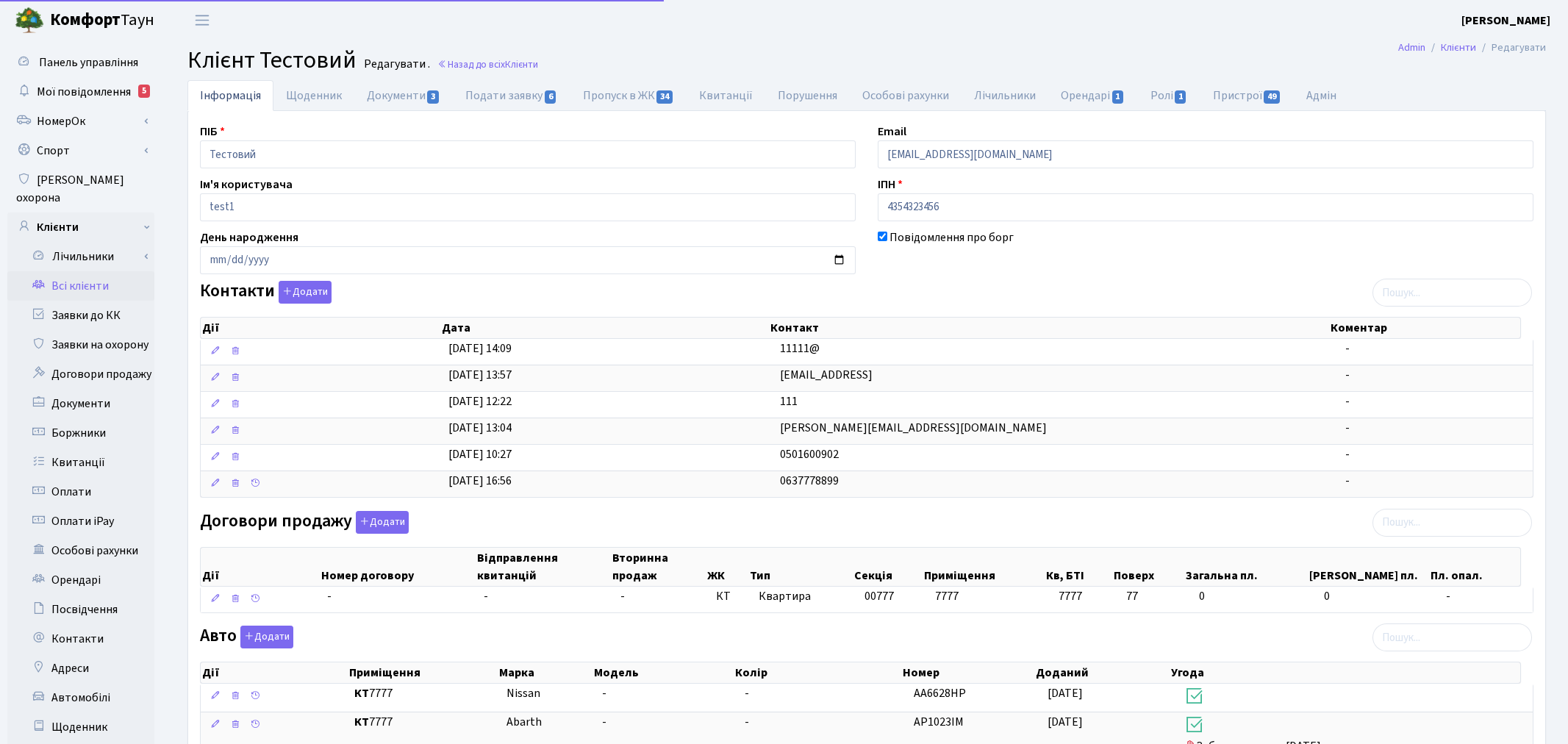
select select "25"
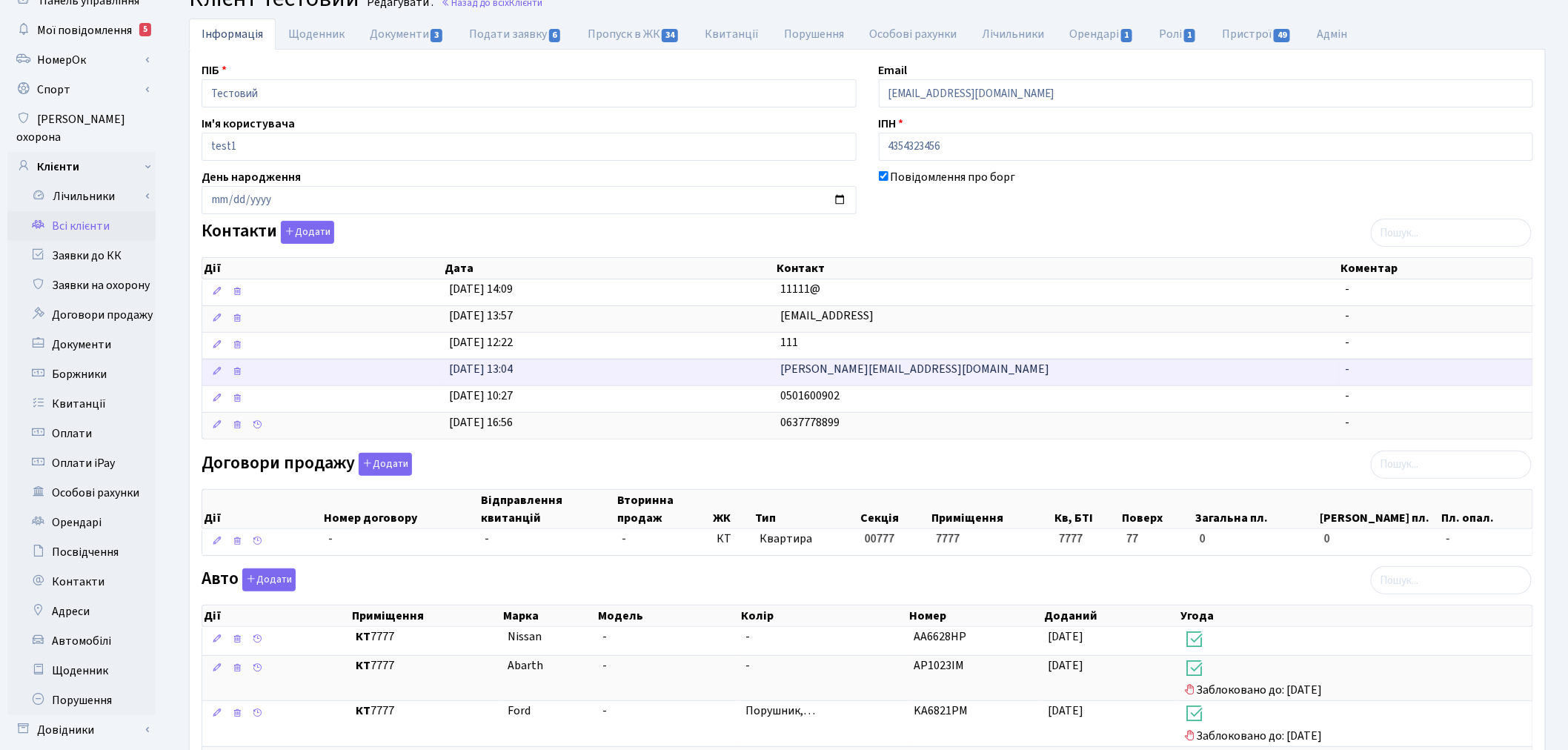
scroll to position [329, 0]
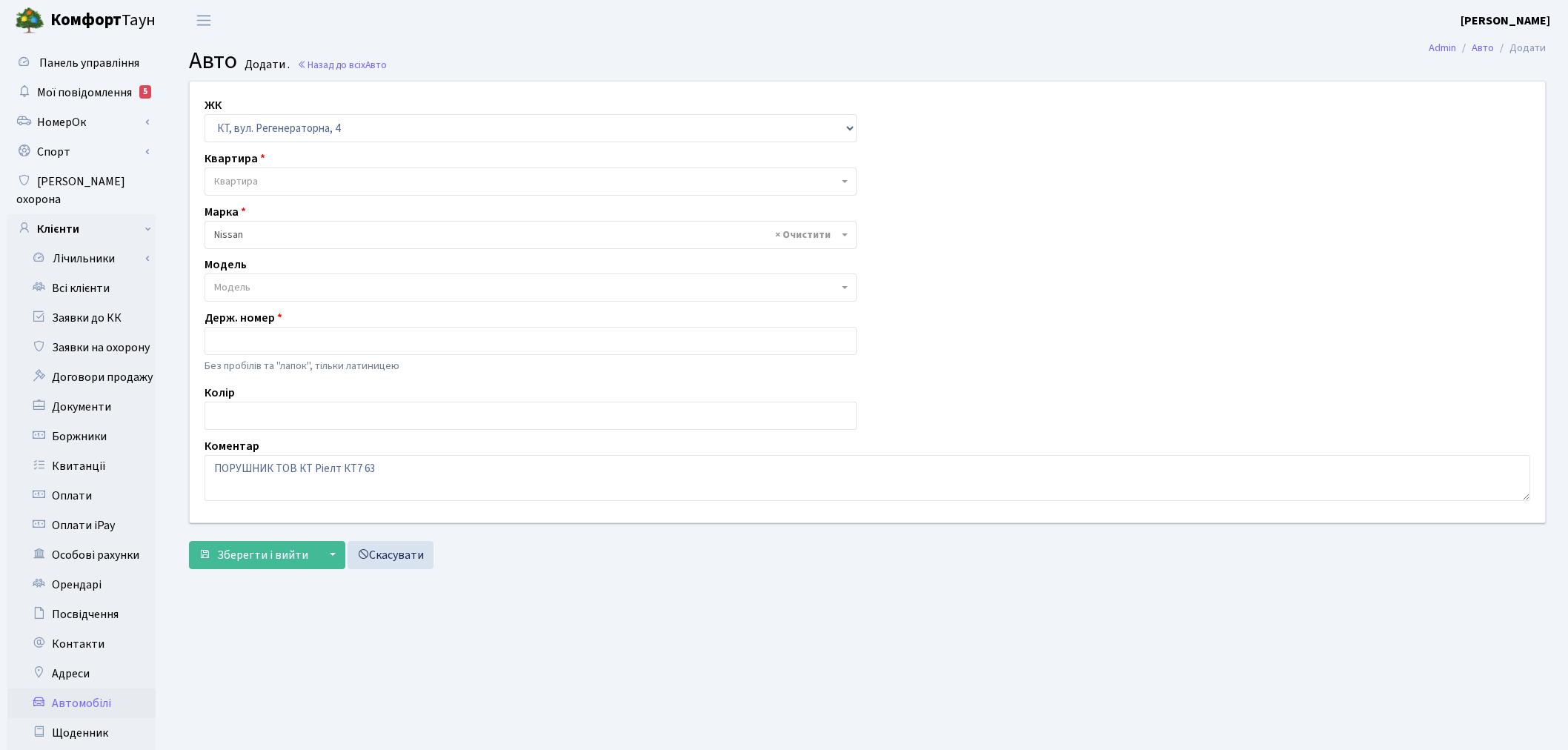
select select "271"
select select "96"
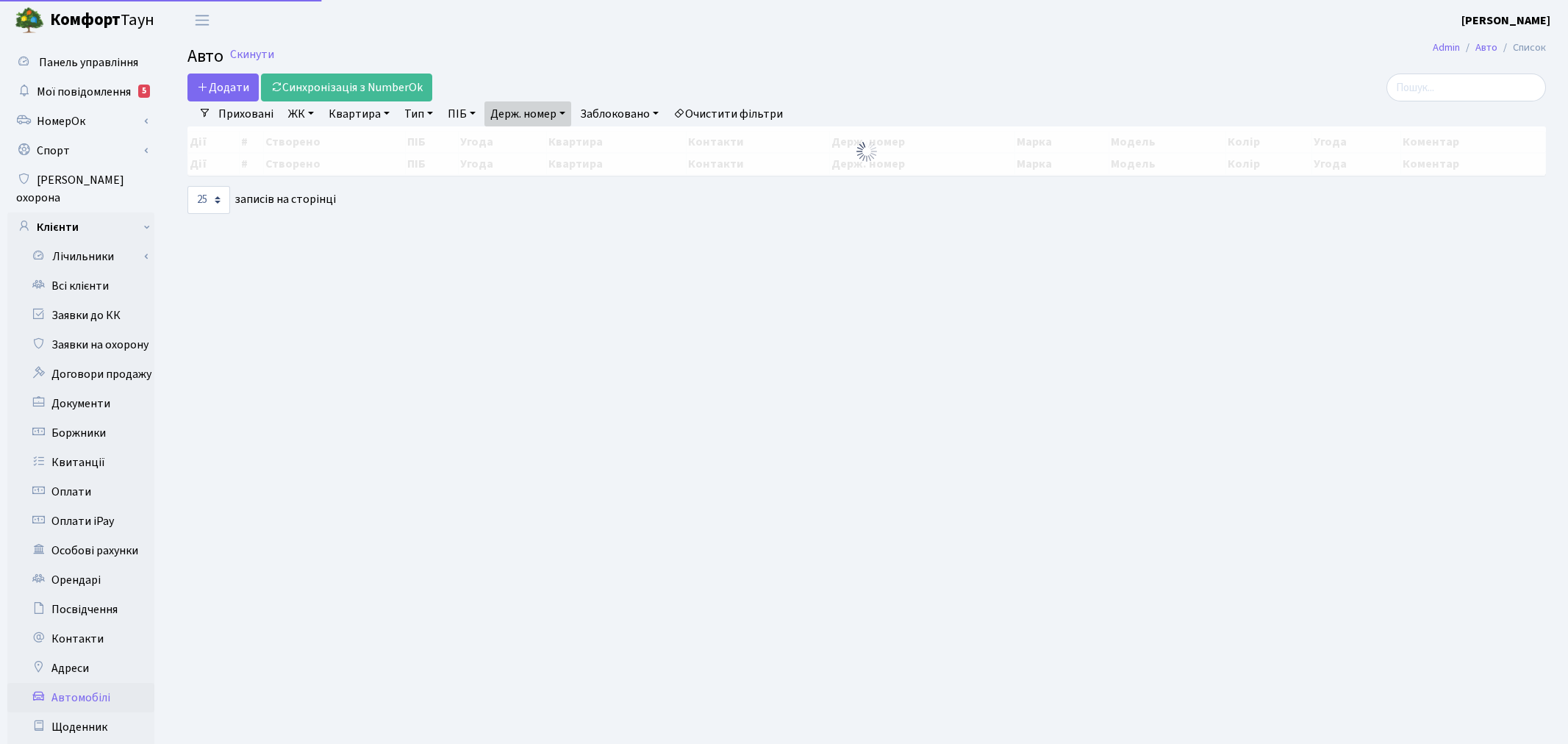
select select "25"
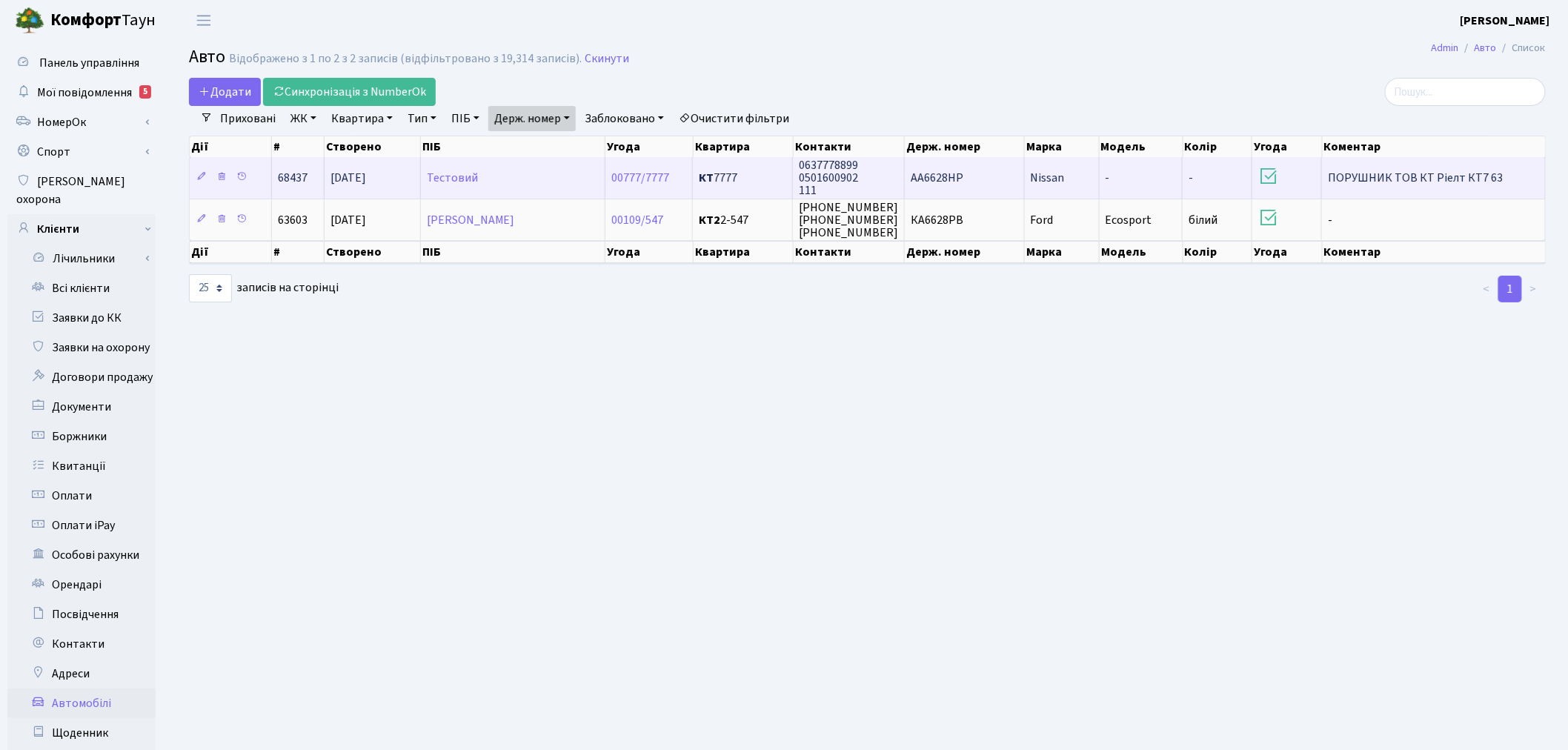
click at [979, 176] on td "АА6628НР" at bounding box center [965, 177] width 120 height 41
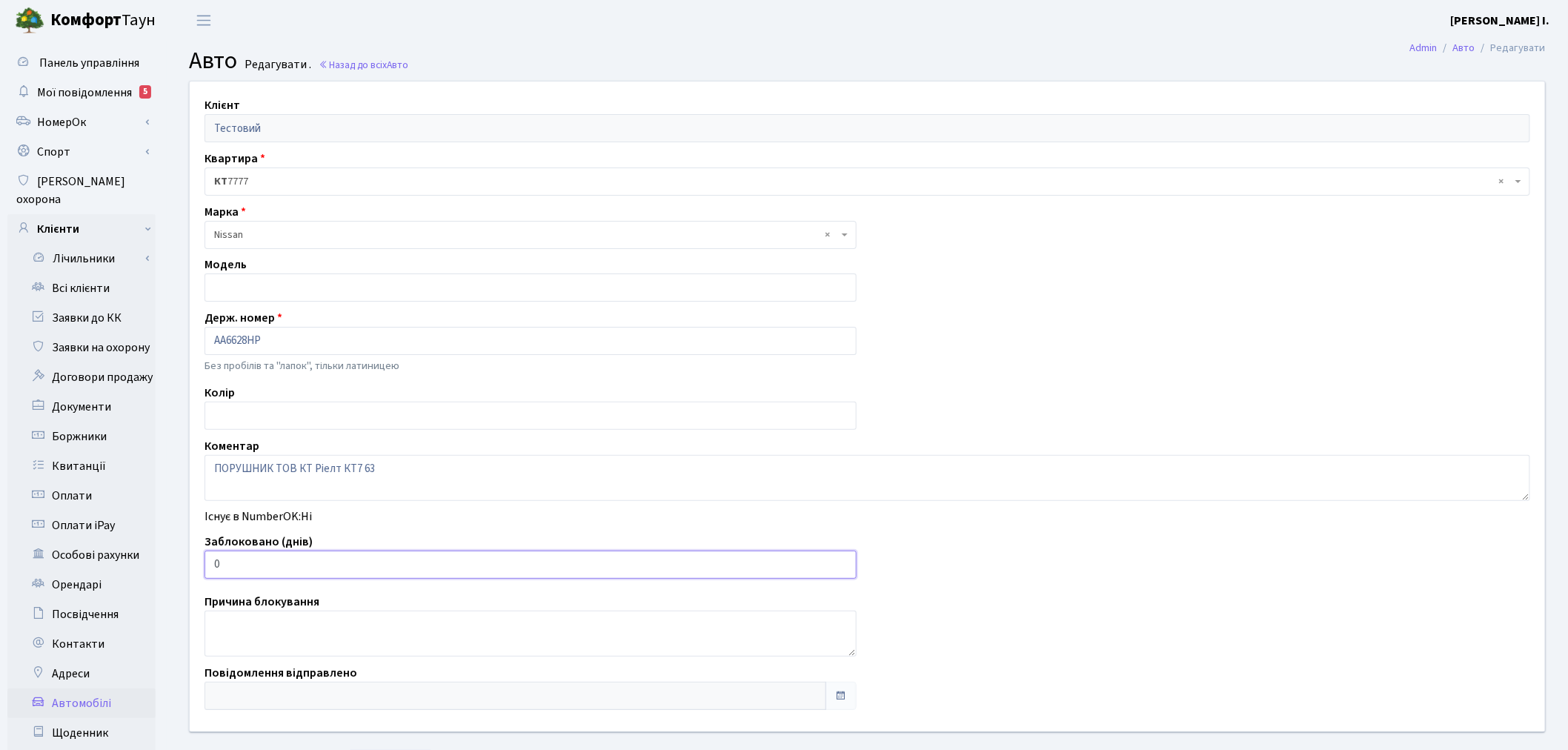
click at [250, 567] on input "0" at bounding box center [531, 564] width 652 height 28
click at [249, 567] on input "0" at bounding box center [531, 564] width 652 height 28
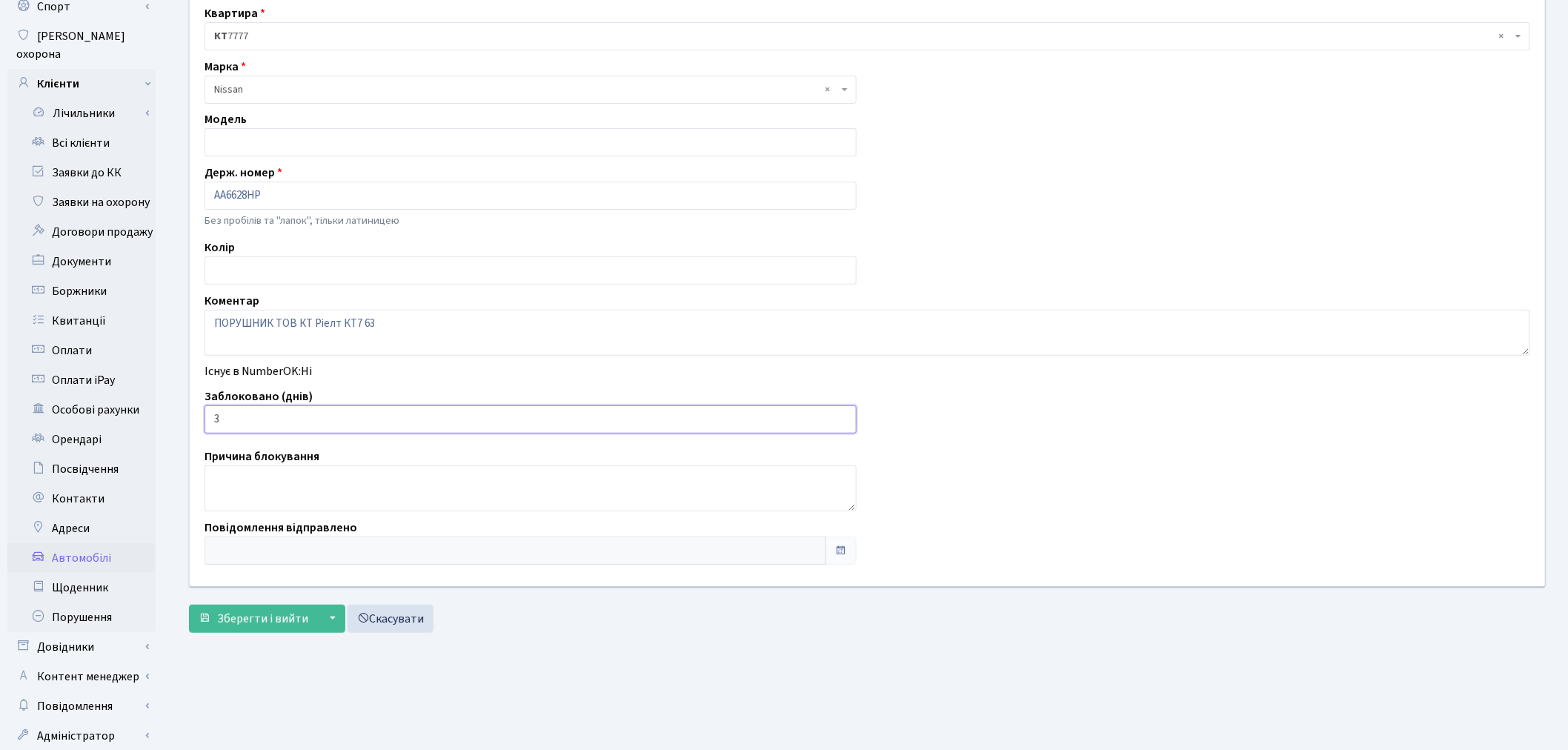
scroll to position [172, 0]
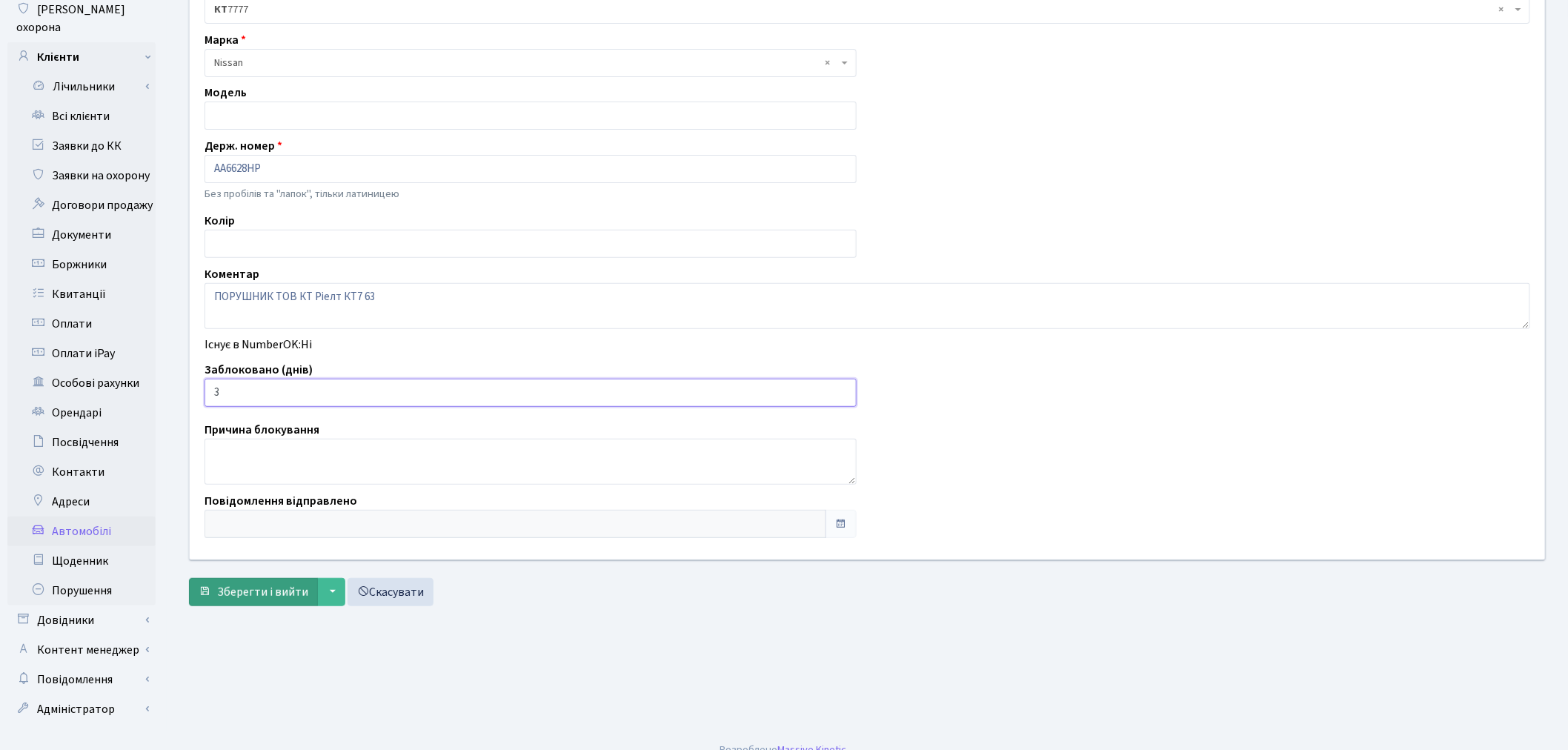
type input "3"
click at [264, 586] on span "Зберегти і вийти" at bounding box center [263, 593] width 91 height 16
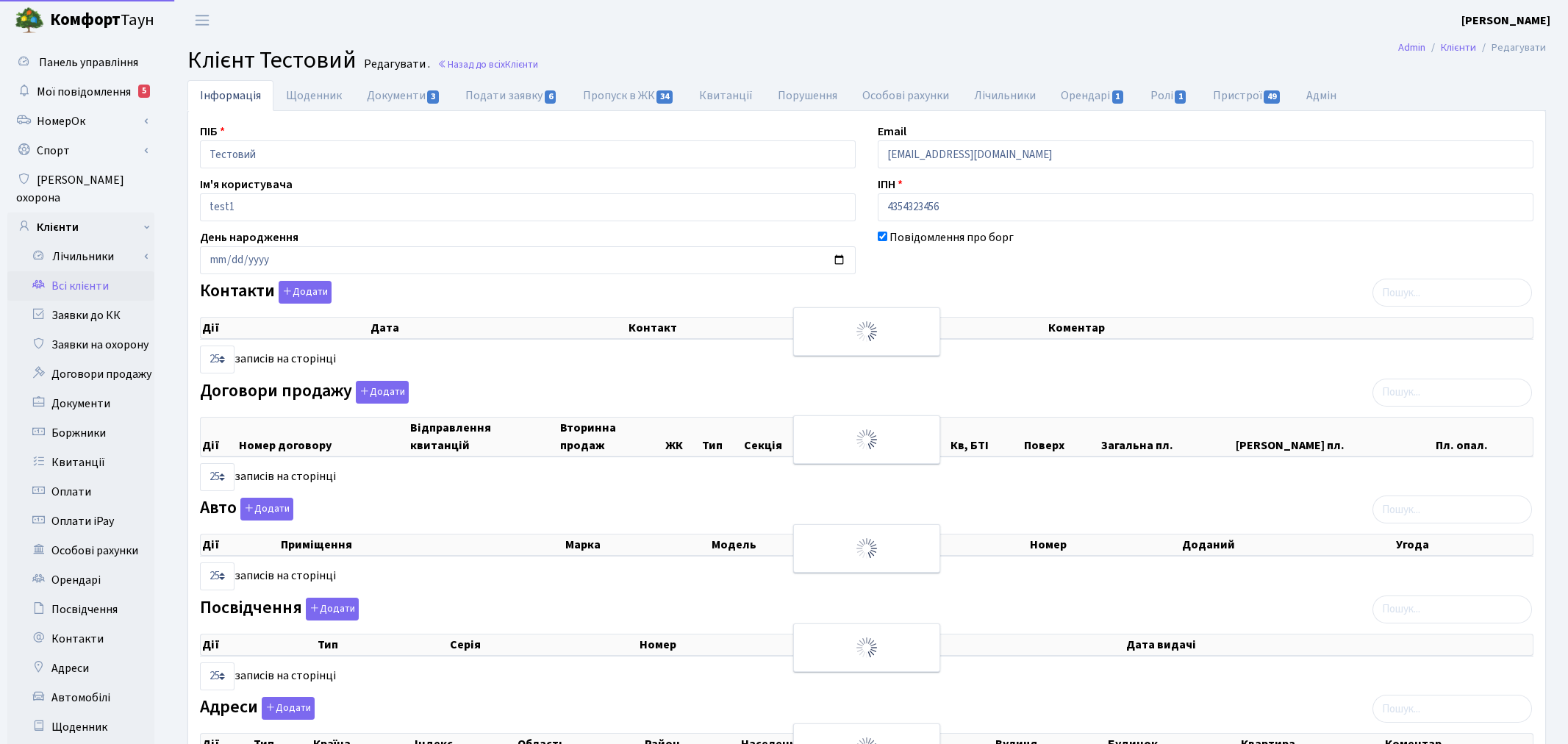
select select "25"
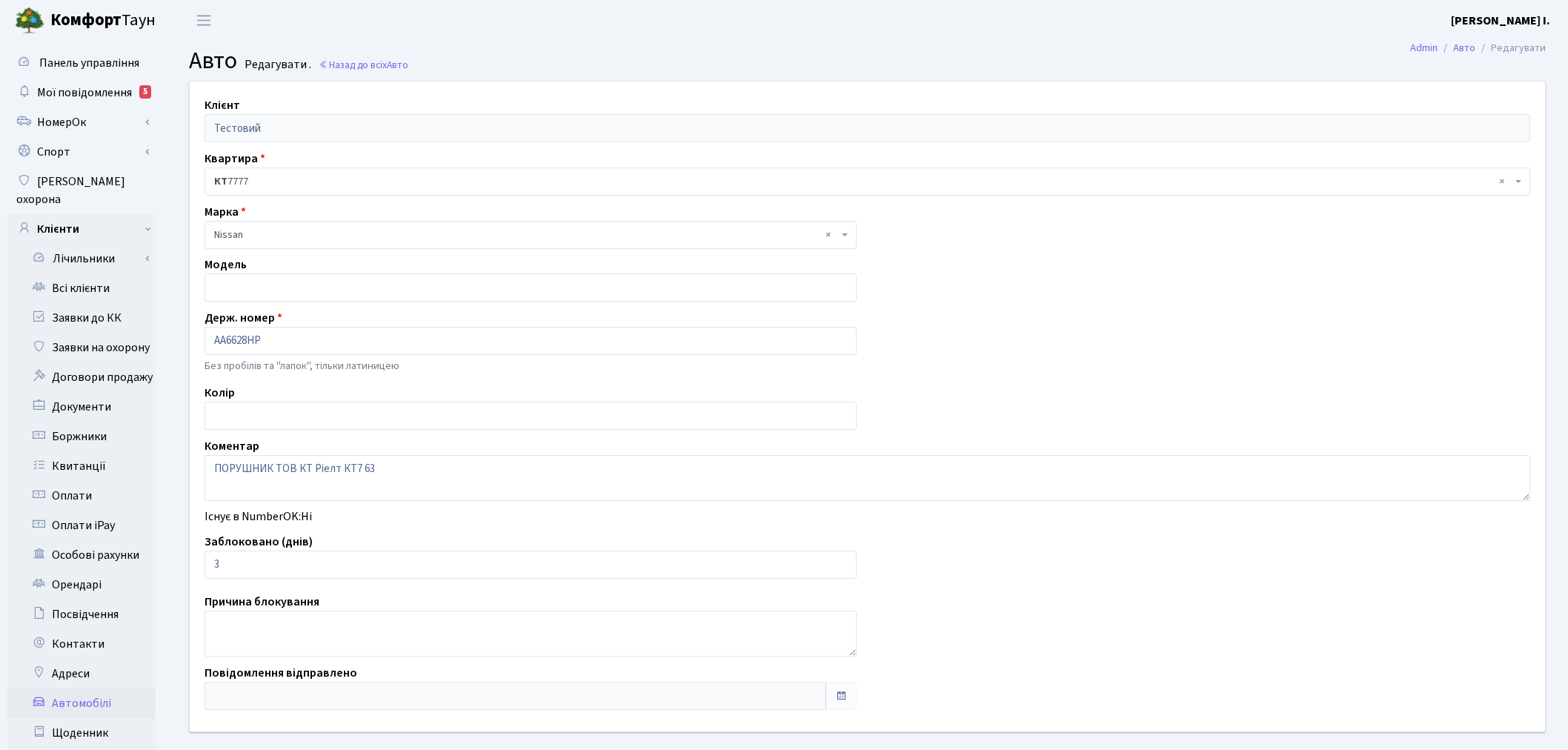
scroll to position [172, 0]
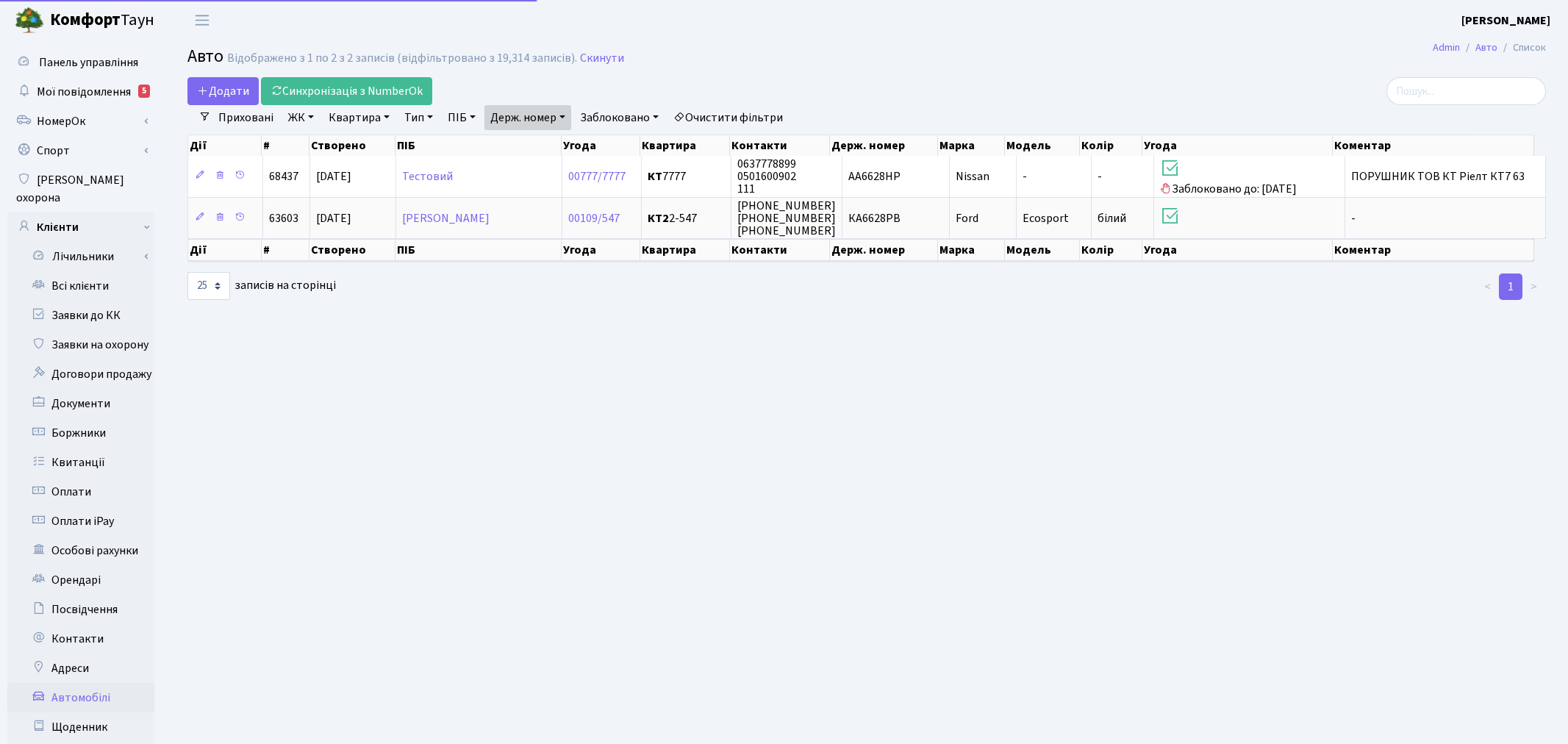
select select "25"
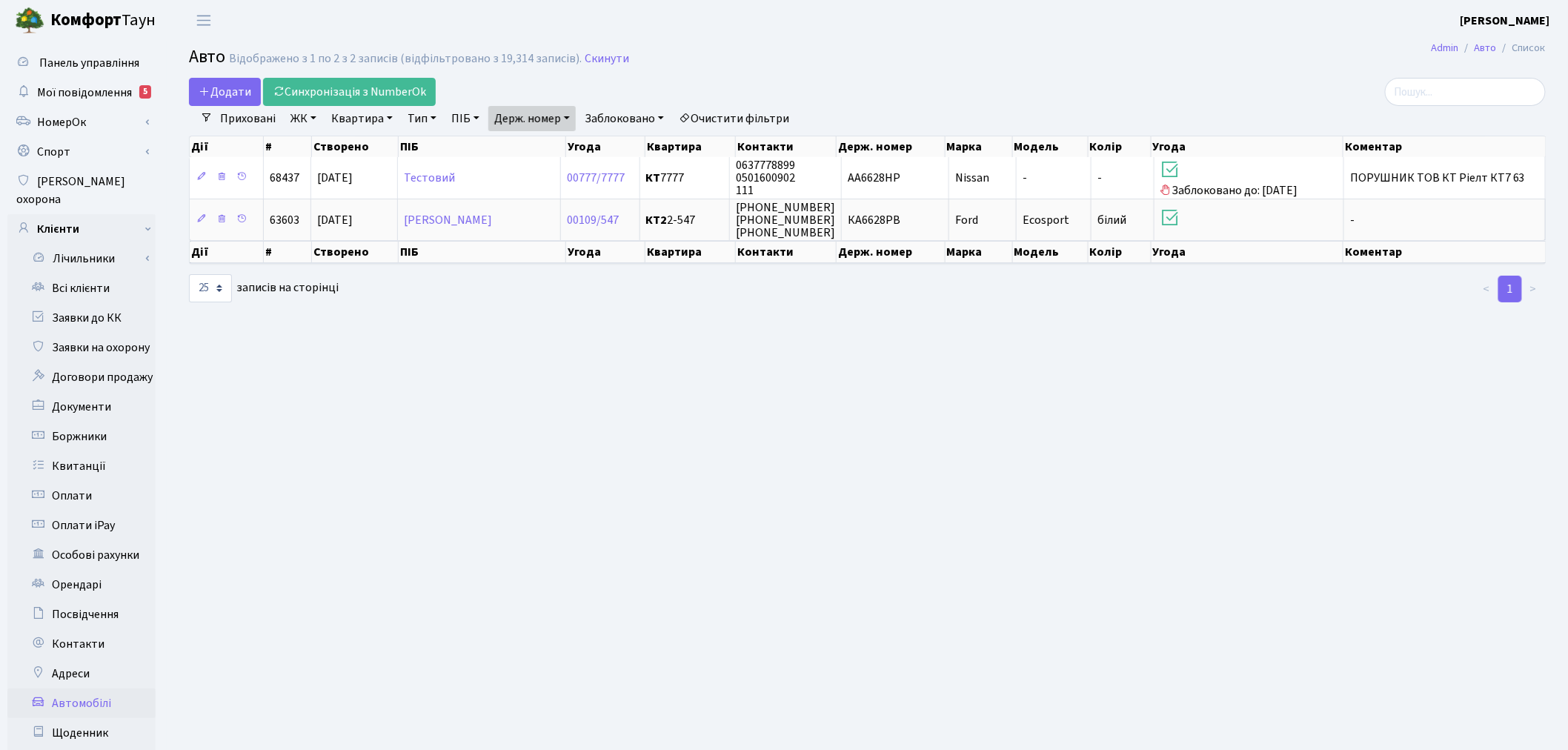
click at [527, 123] on link "Держ. номер" at bounding box center [532, 118] width 87 height 25
click at [530, 149] on input "6628" at bounding box center [531, 147] width 86 height 28
type input "2222"
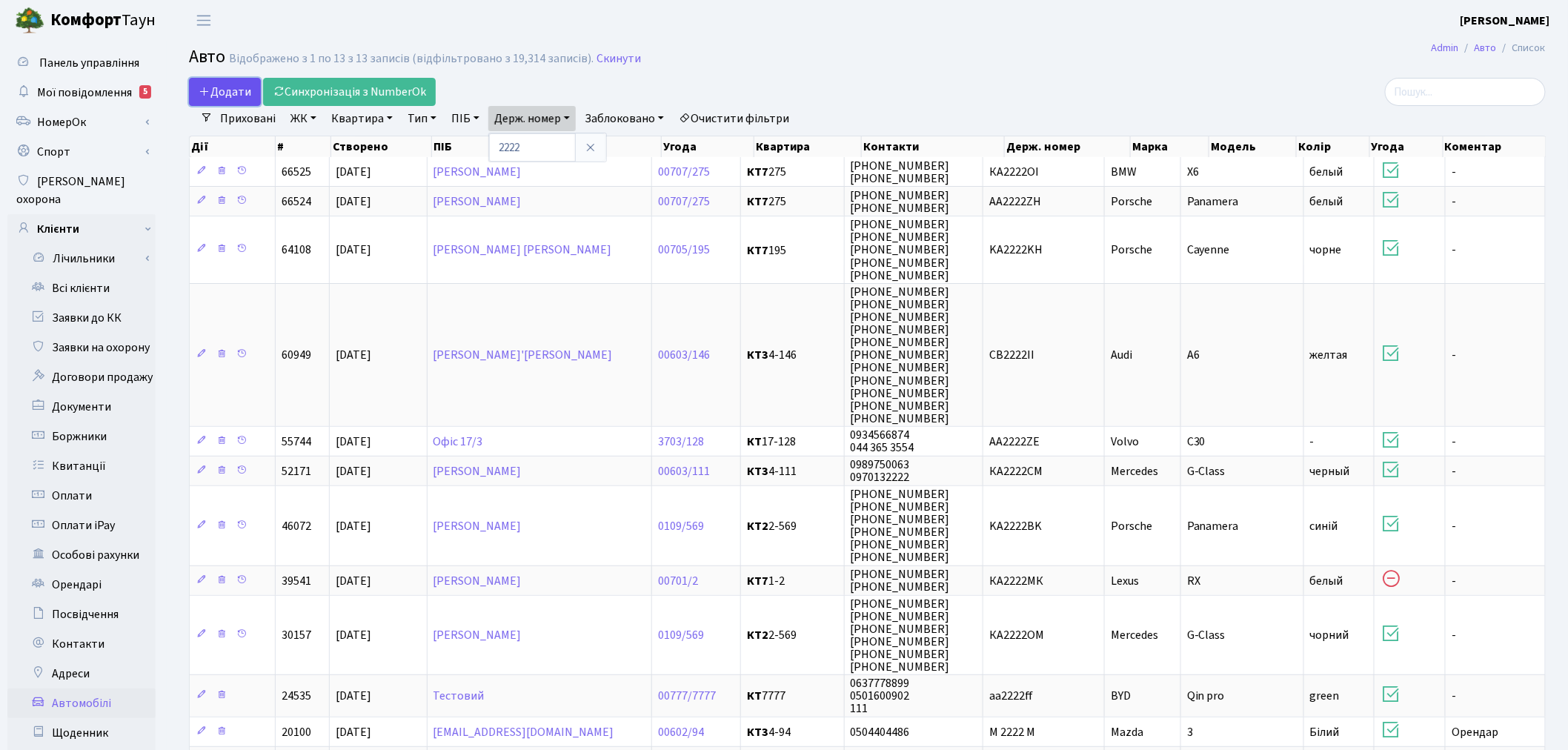
click at [248, 97] on span "Додати" at bounding box center [225, 92] width 53 height 16
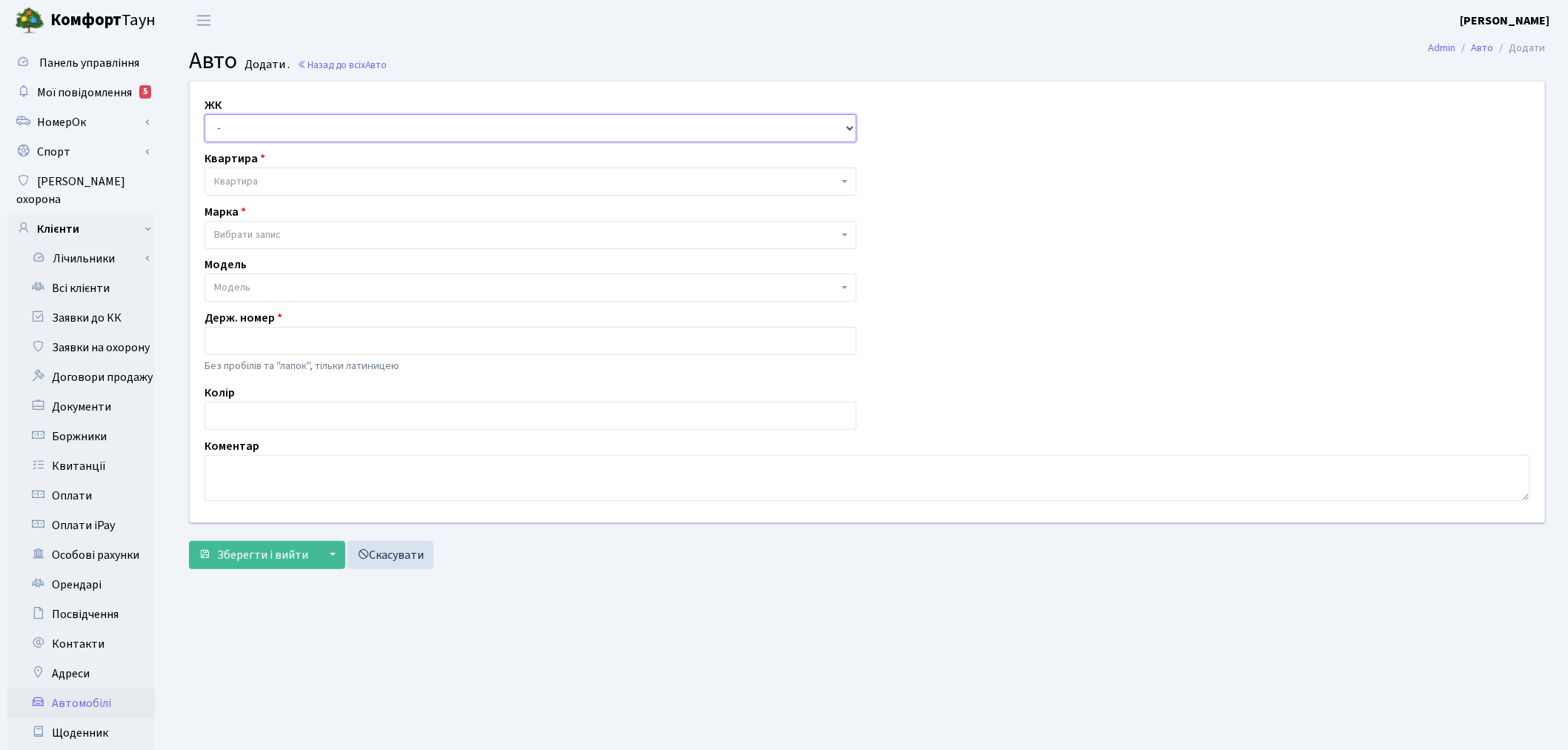
click at [335, 118] on select "- ТХ, вул. Ділова, 1/2 КТ, вул. Регенераторна, 4 КТ2, просп. Соборності, 17 КТ3…" at bounding box center [531, 127] width 652 height 28
select select "271"
click at [205, 114] on select "- ТХ, вул. Ділова, 1/2 КТ, вул. Регенераторна, 4 КТ2, просп. Соборності, 17 КТ3…" at bounding box center [531, 127] width 652 height 28
select select
click at [313, 151] on div "Квартира Квартира" at bounding box center [530, 172] width 674 height 46
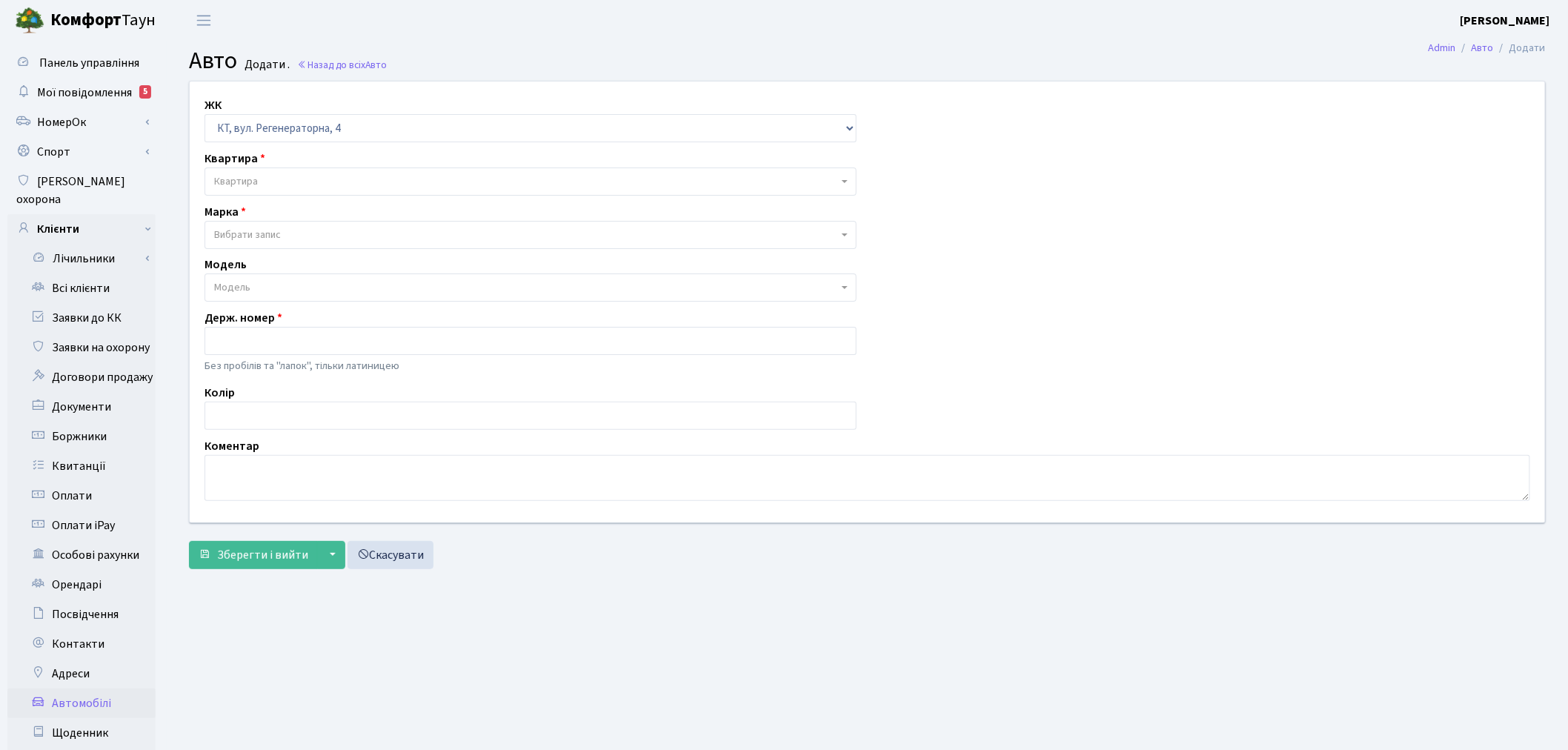
click at [308, 170] on span "Квартира" at bounding box center [531, 181] width 652 height 28
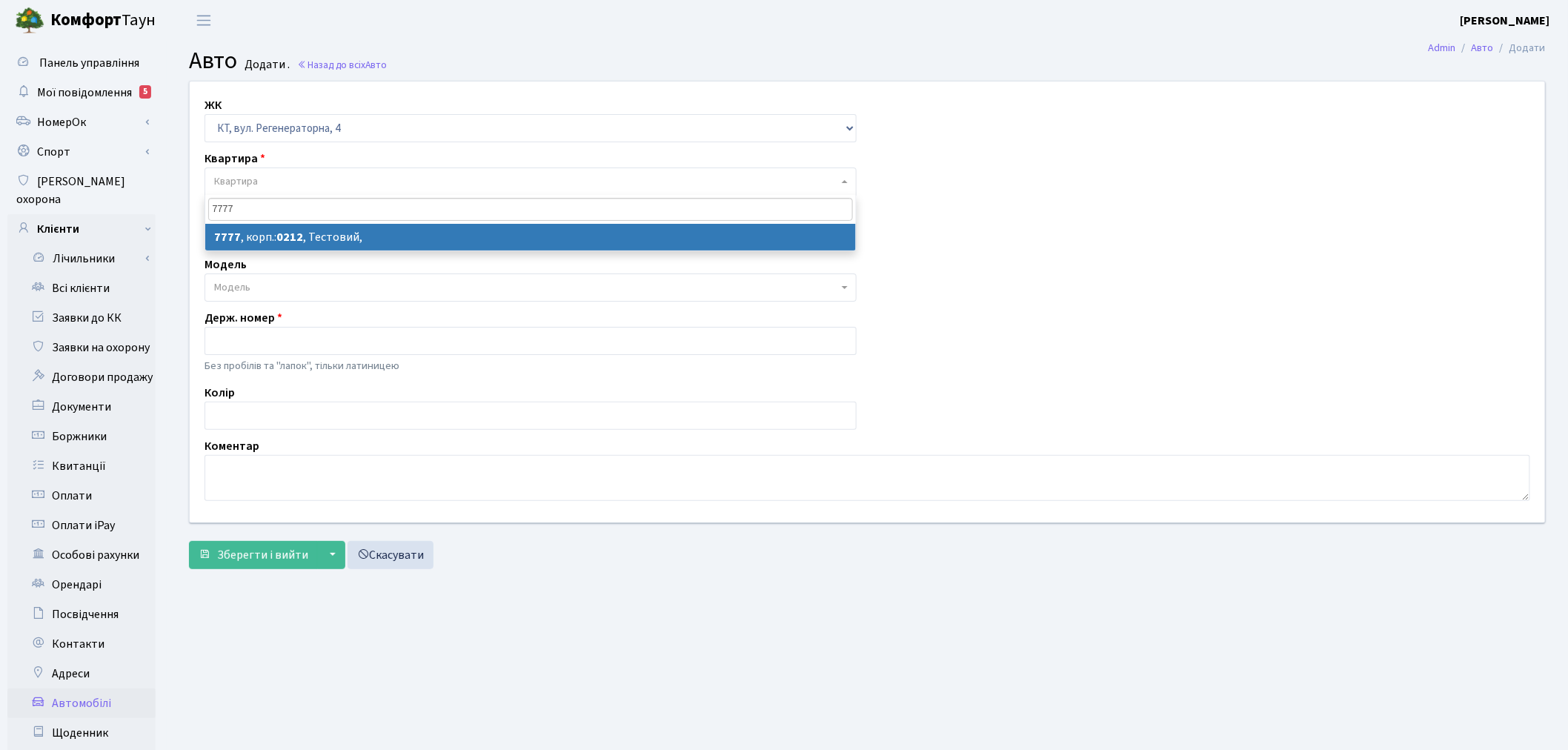
type input "7777"
select select "17530"
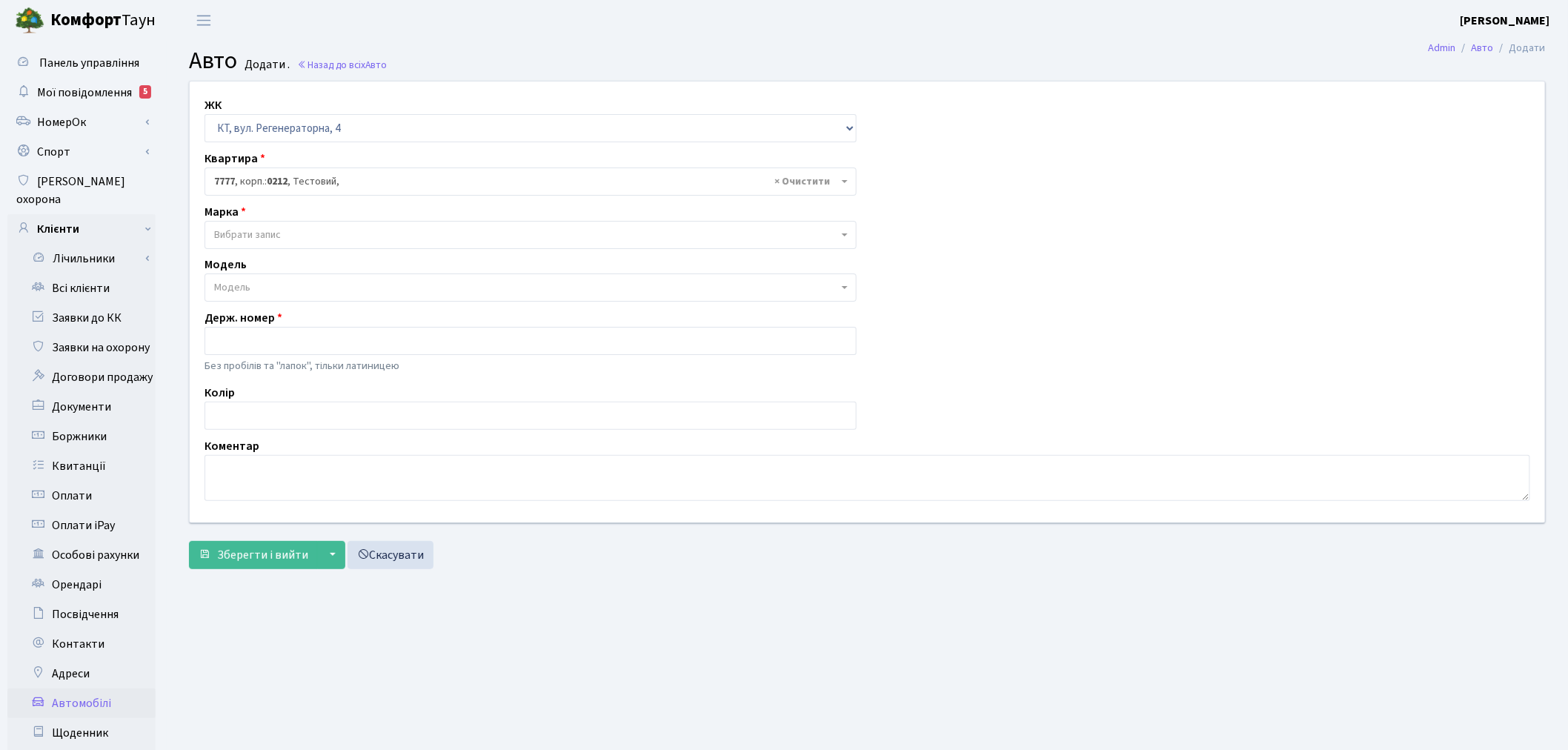
click at [259, 238] on span "Вибрати запис" at bounding box center [247, 235] width 66 height 15
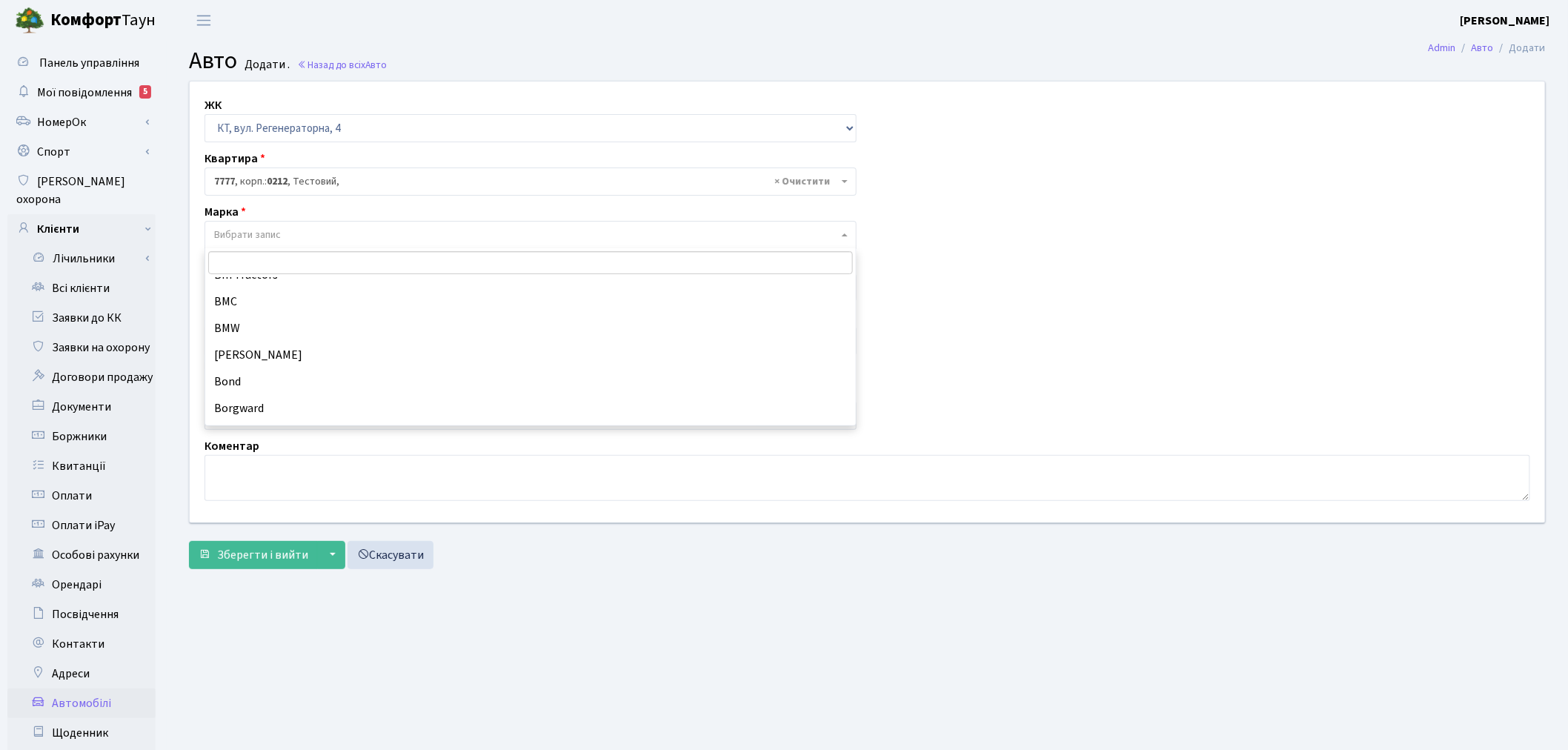
scroll to position [1482, 0]
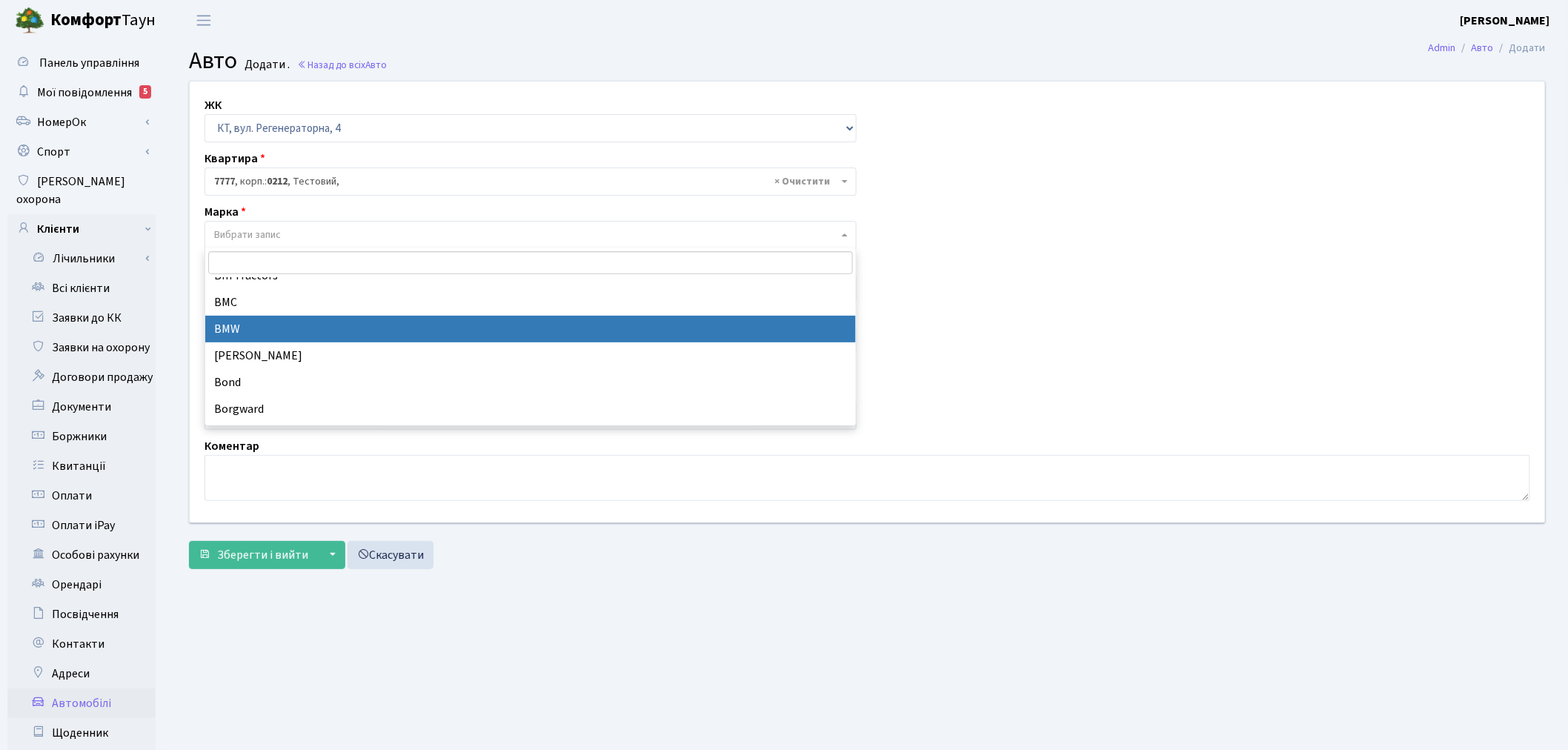
select select "19"
select select
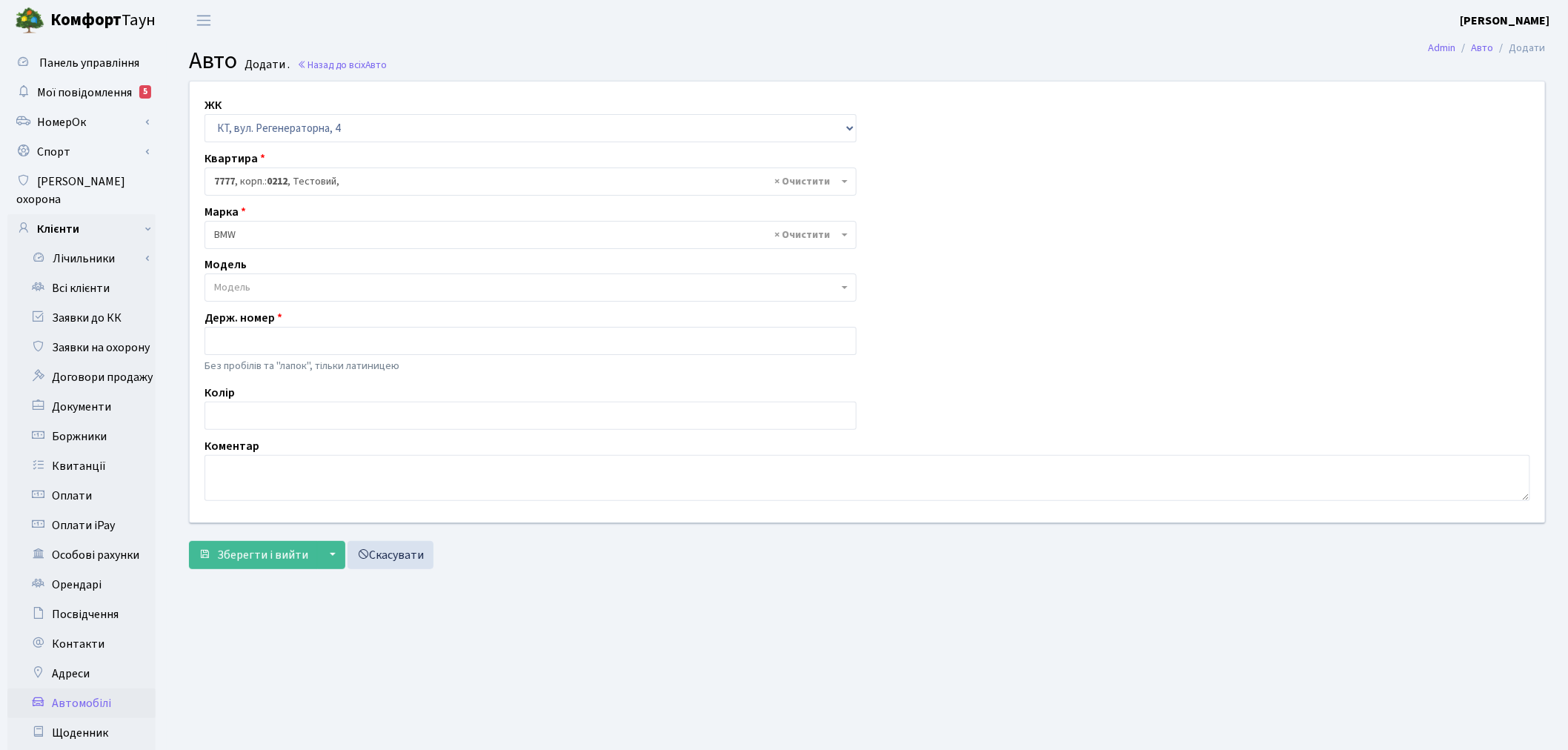
click at [295, 320] on div "Держ. номер Без пробілів та "лапок", тільки латиницею" at bounding box center [530, 342] width 674 height 68
click at [304, 336] on input "text" at bounding box center [531, 340] width 652 height 28
click at [341, 341] on input "text" at bounding box center [531, 340] width 652 height 28
paste input "КА2222МС"
type input "КА2222МС"
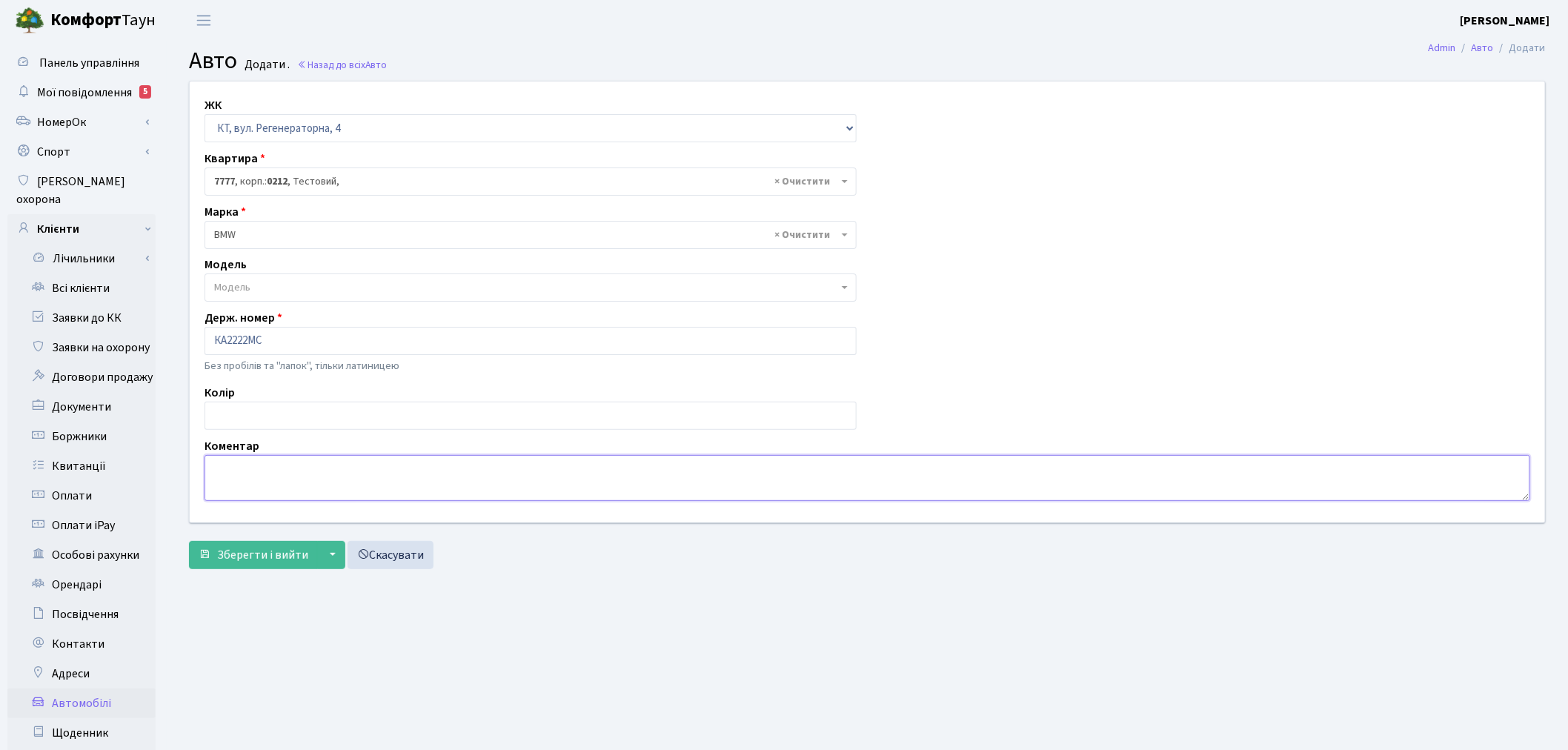
click at [308, 477] on textarea at bounding box center [867, 478] width 1326 height 46
type textarea "ПОРУШНИК Бутьковський В.С. КТ 12-4"
click at [273, 556] on span "Зберегти і вийти" at bounding box center [263, 555] width 91 height 16
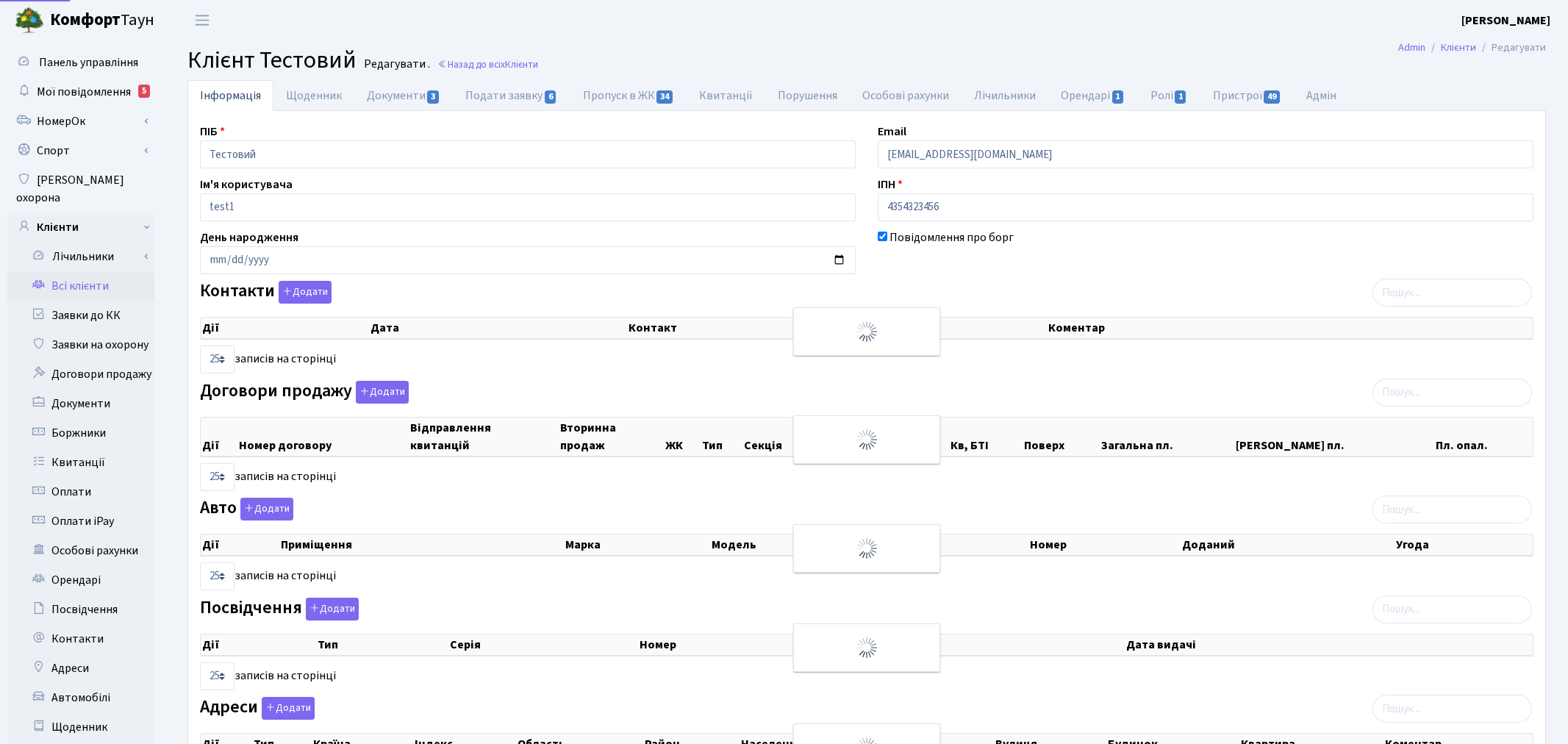
select select "25"
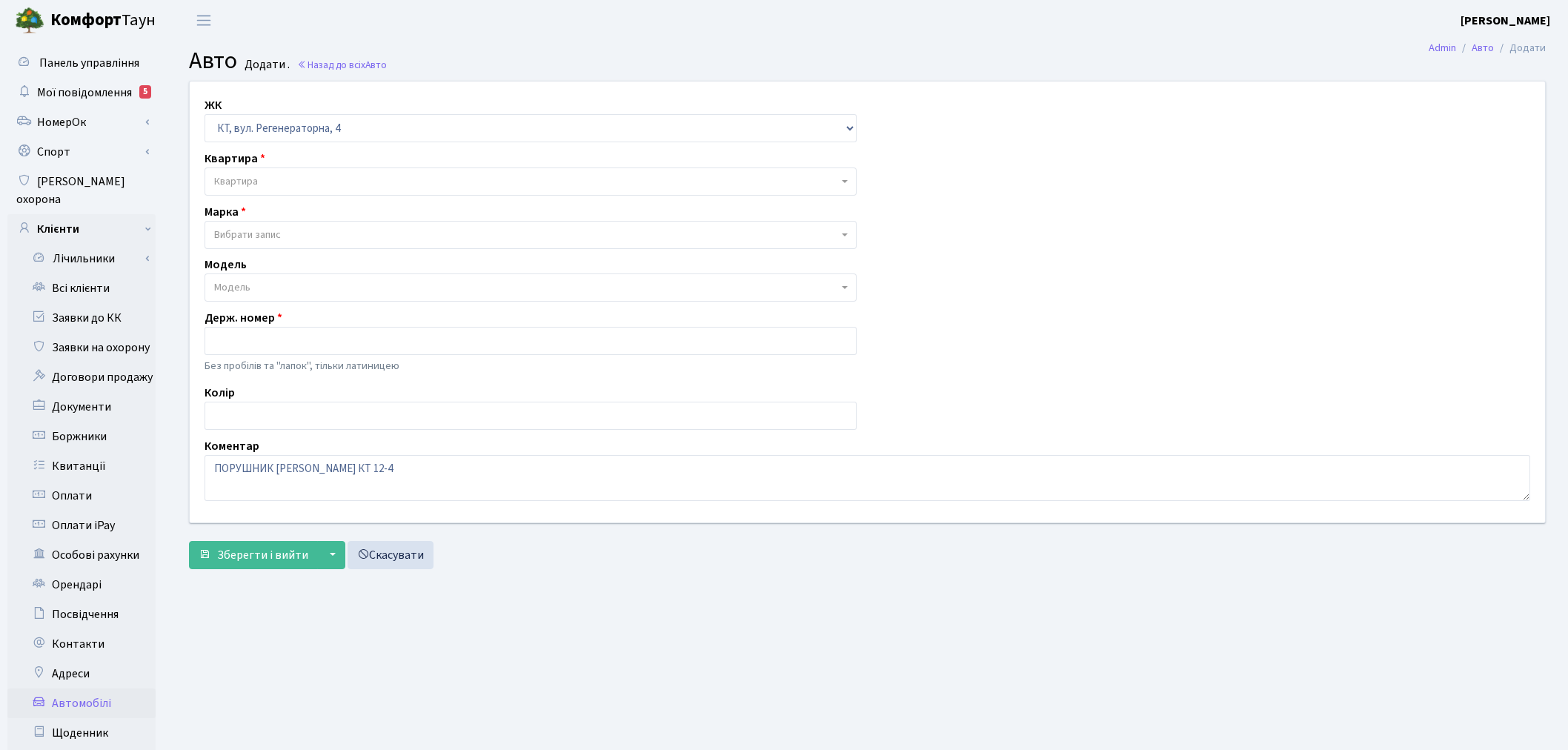
select select "271"
select select "19"
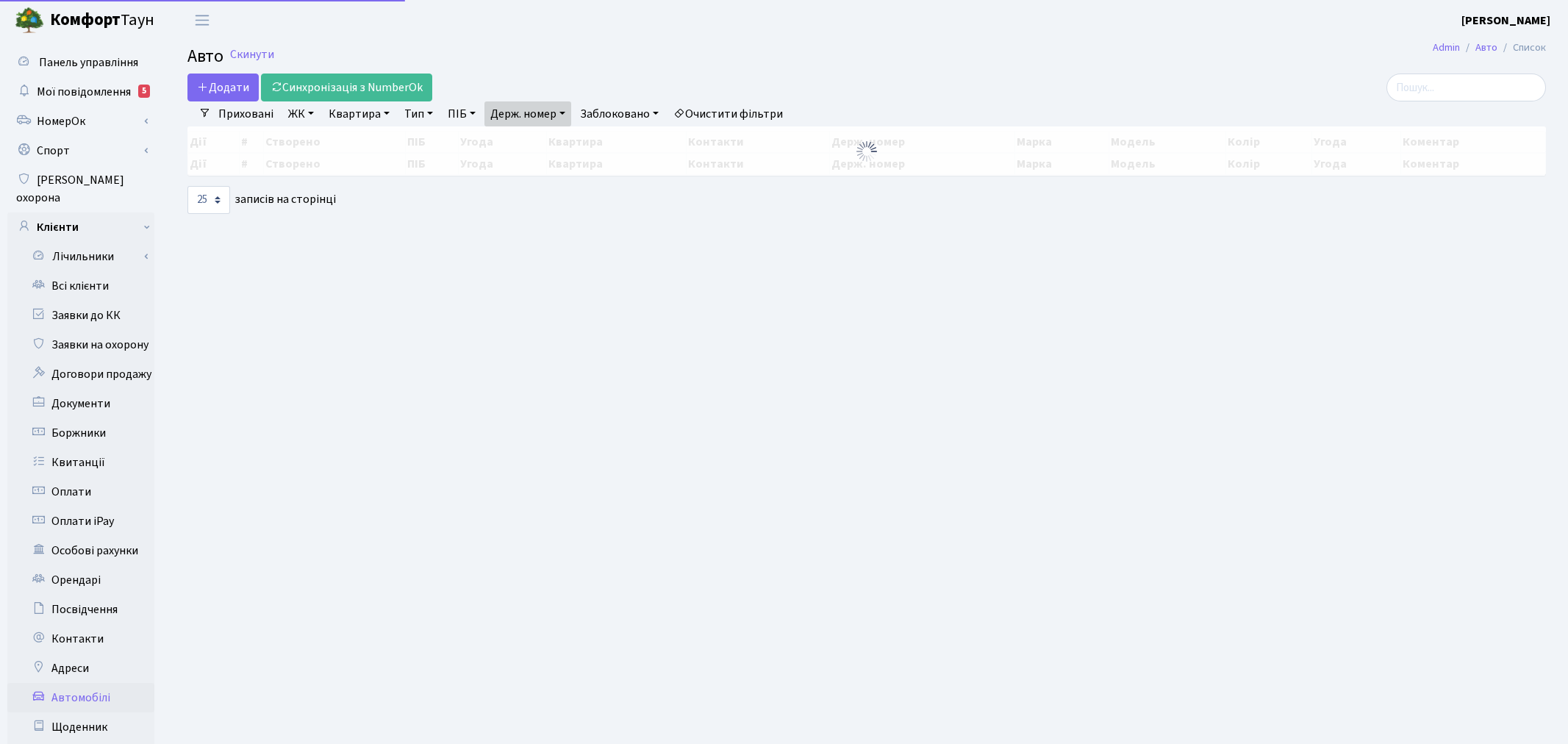
select select "25"
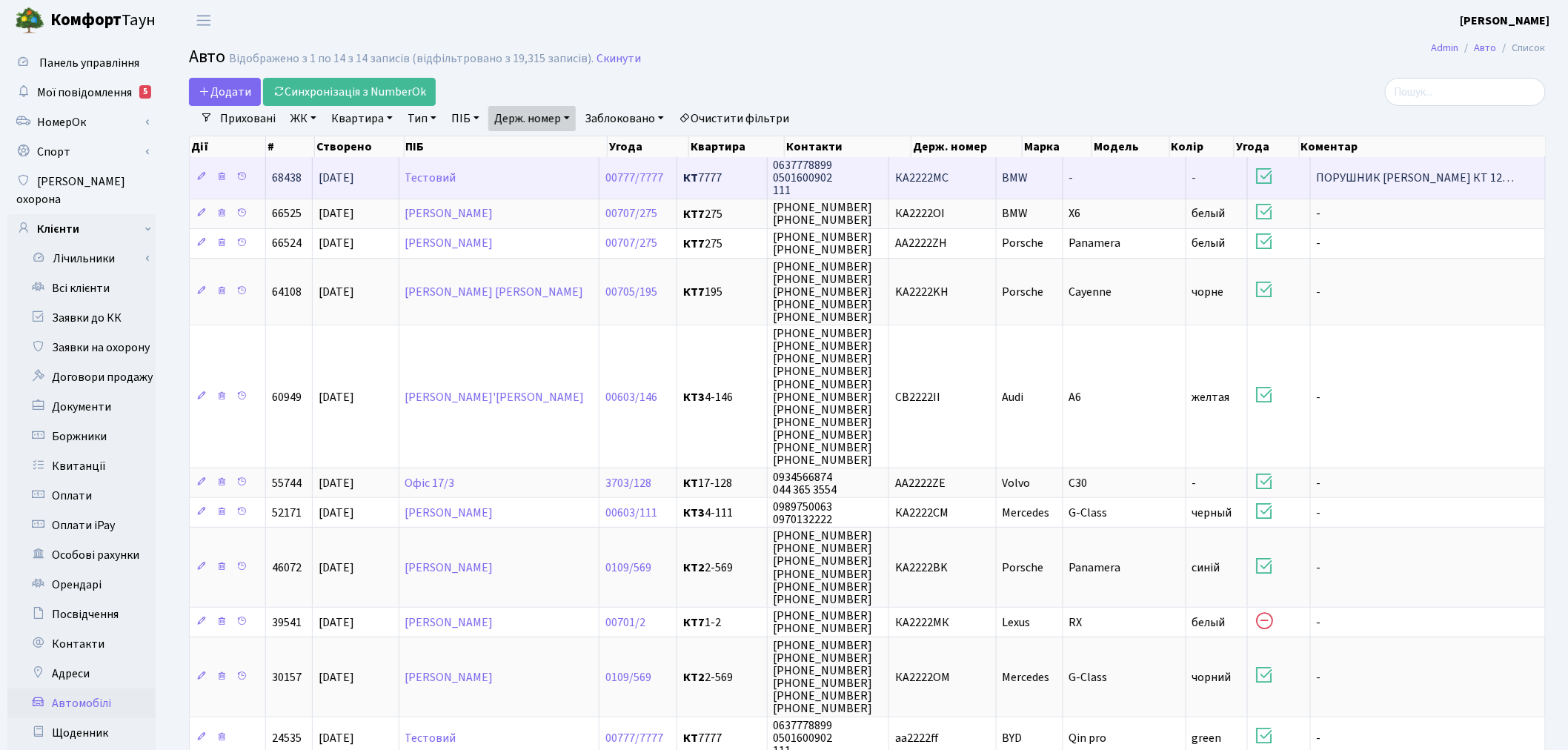
click at [1108, 172] on td "-" at bounding box center [1124, 177] width 123 height 41
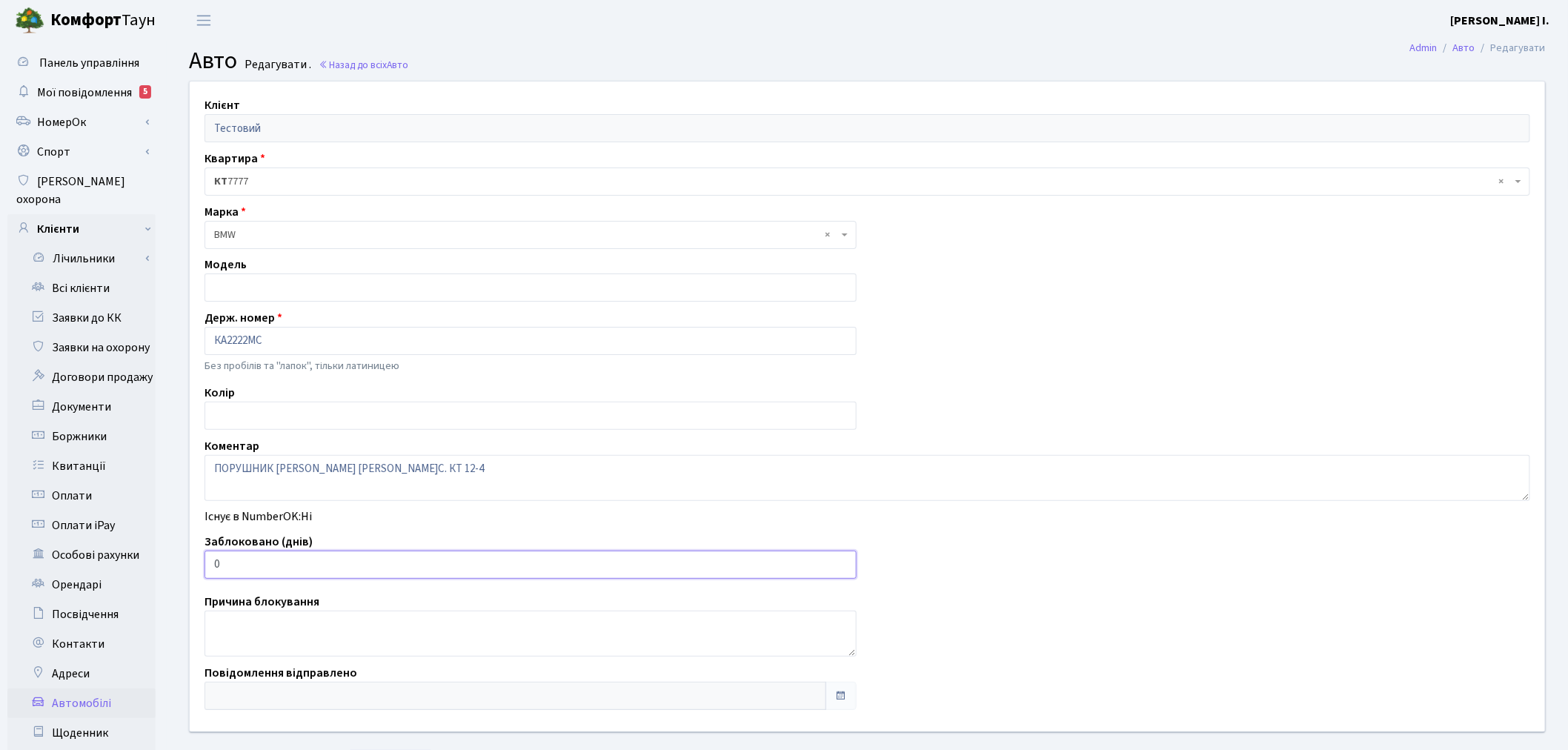
drag, startPoint x: 254, startPoint y: 564, endPoint x: 177, endPoint y: 552, distance: 77.9
click at [177, 552] on div "Клієнт Тестовий Квартира - <b>КТ</b>&nbsp;&nbsp;&nbsp;&nbsp;7777 × КТ 7777 Марк…" at bounding box center [866, 432] width 1379 height 704
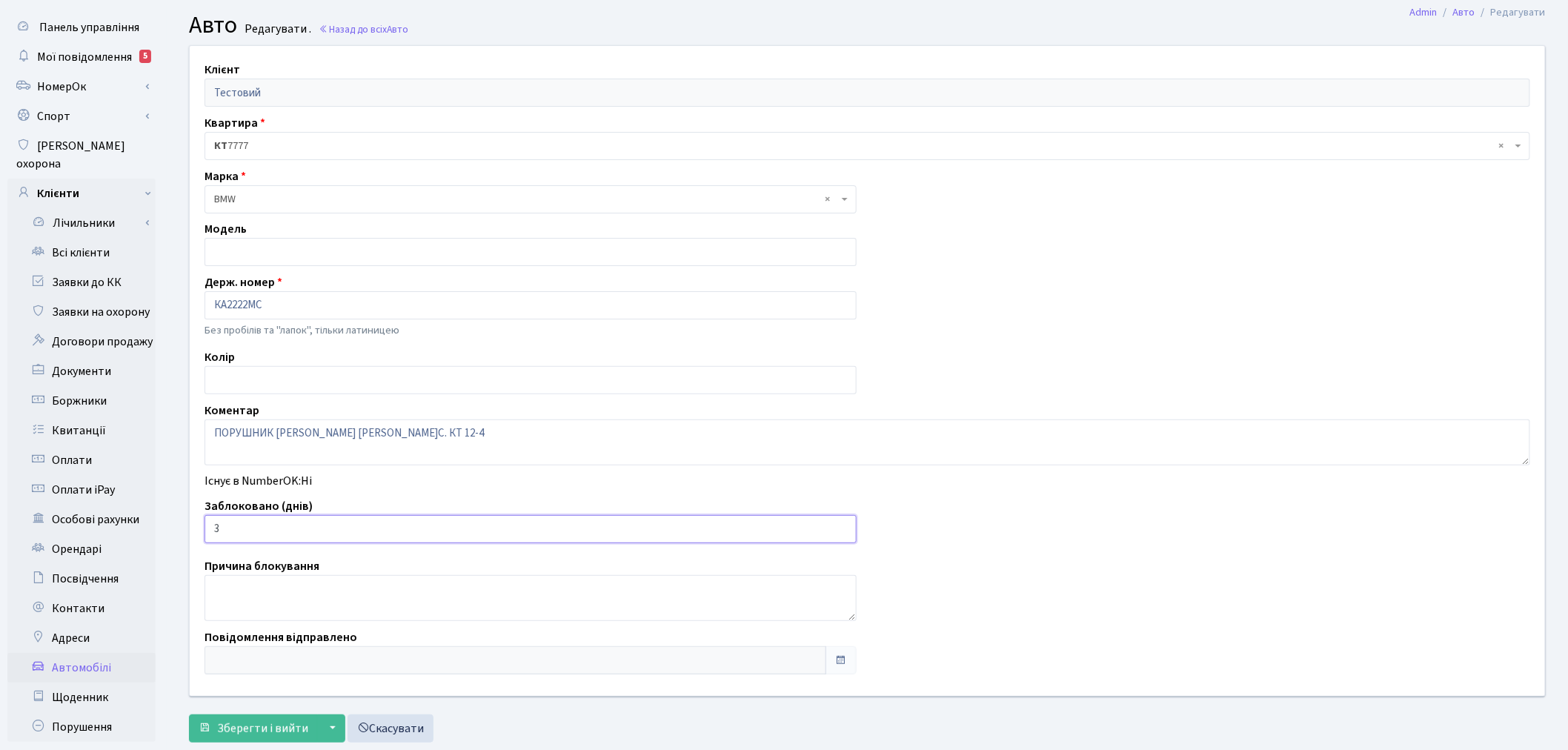
scroll to position [165, 0]
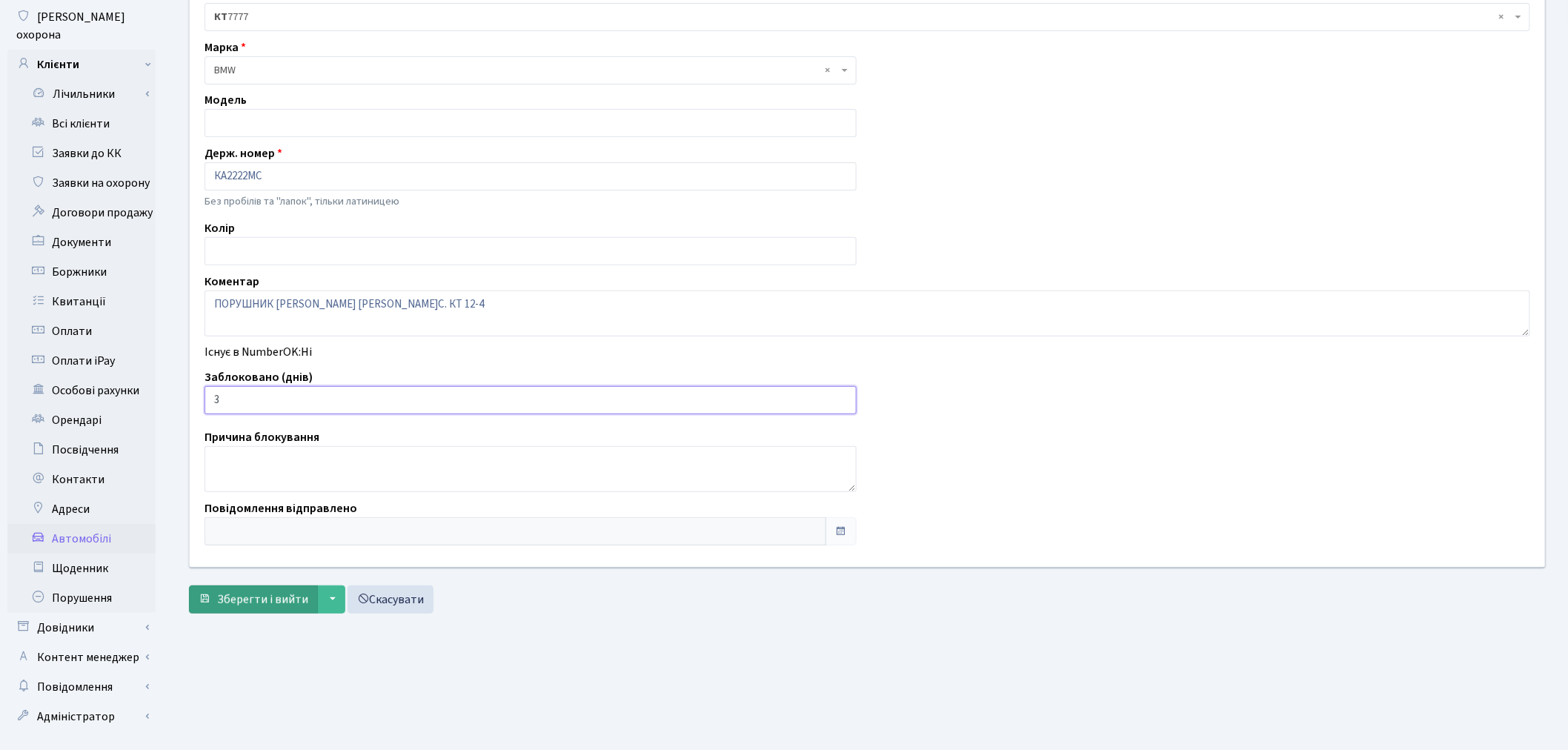
type input "3"
click at [269, 599] on span "Зберегти і вийти" at bounding box center [263, 600] width 91 height 16
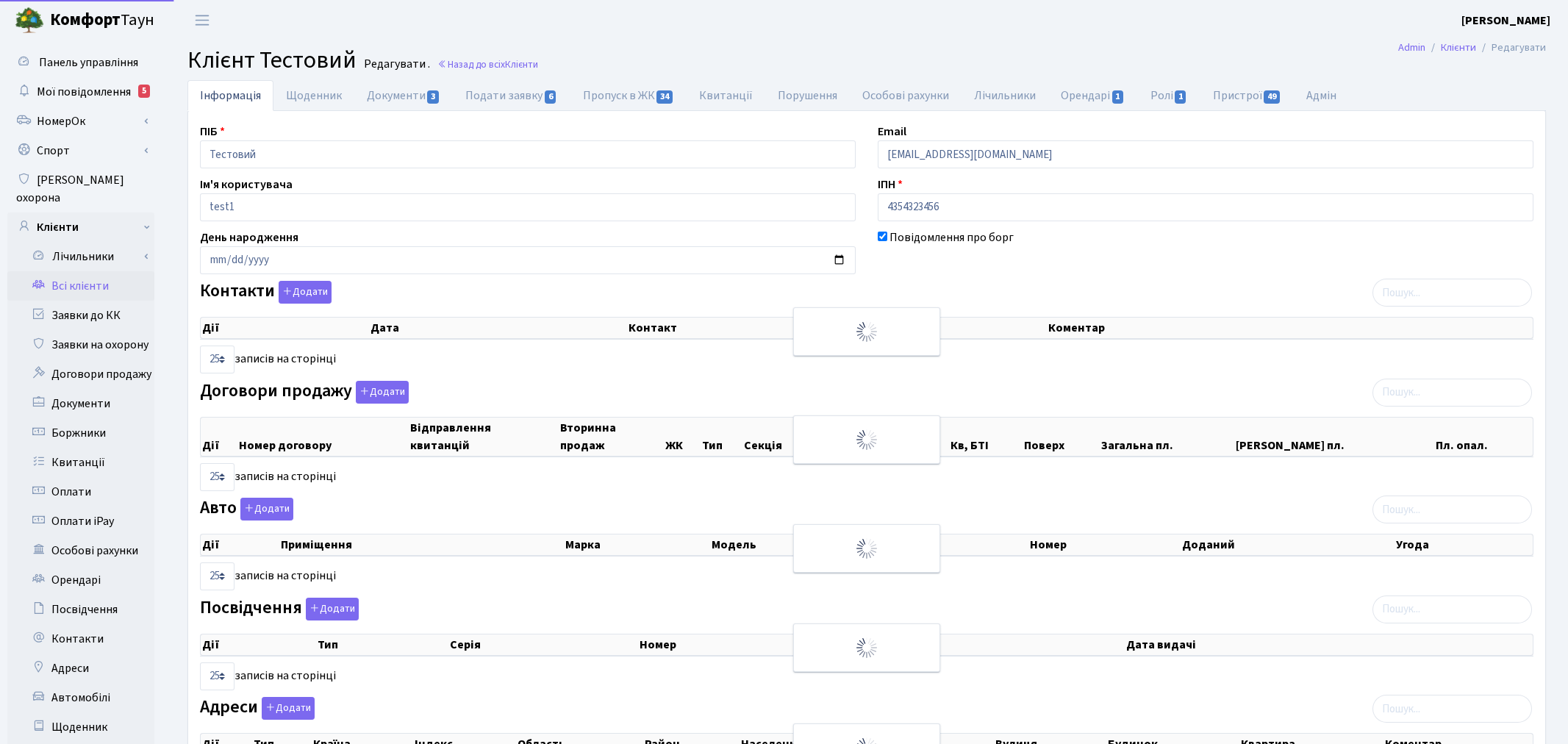
select select "25"
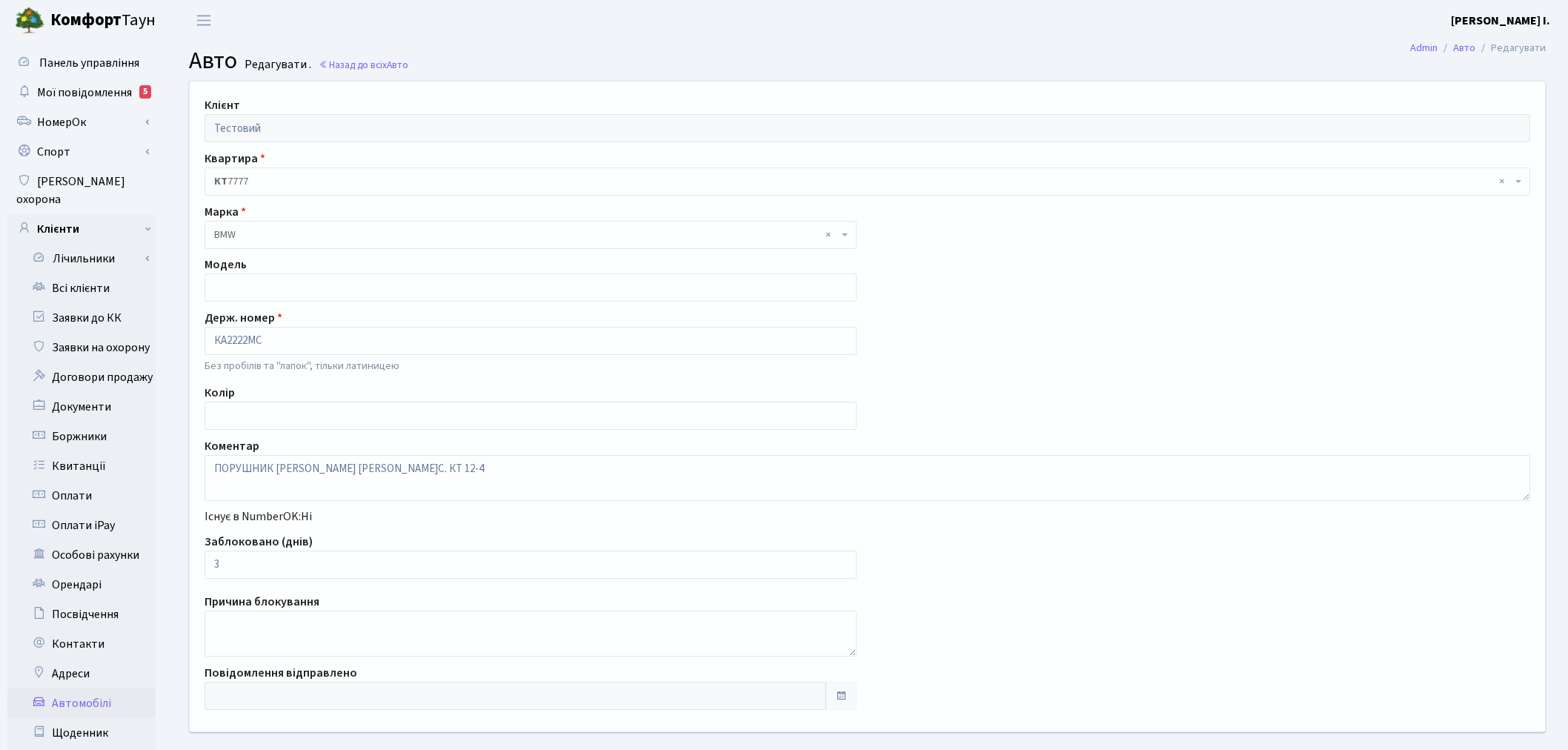
scroll to position [165, 0]
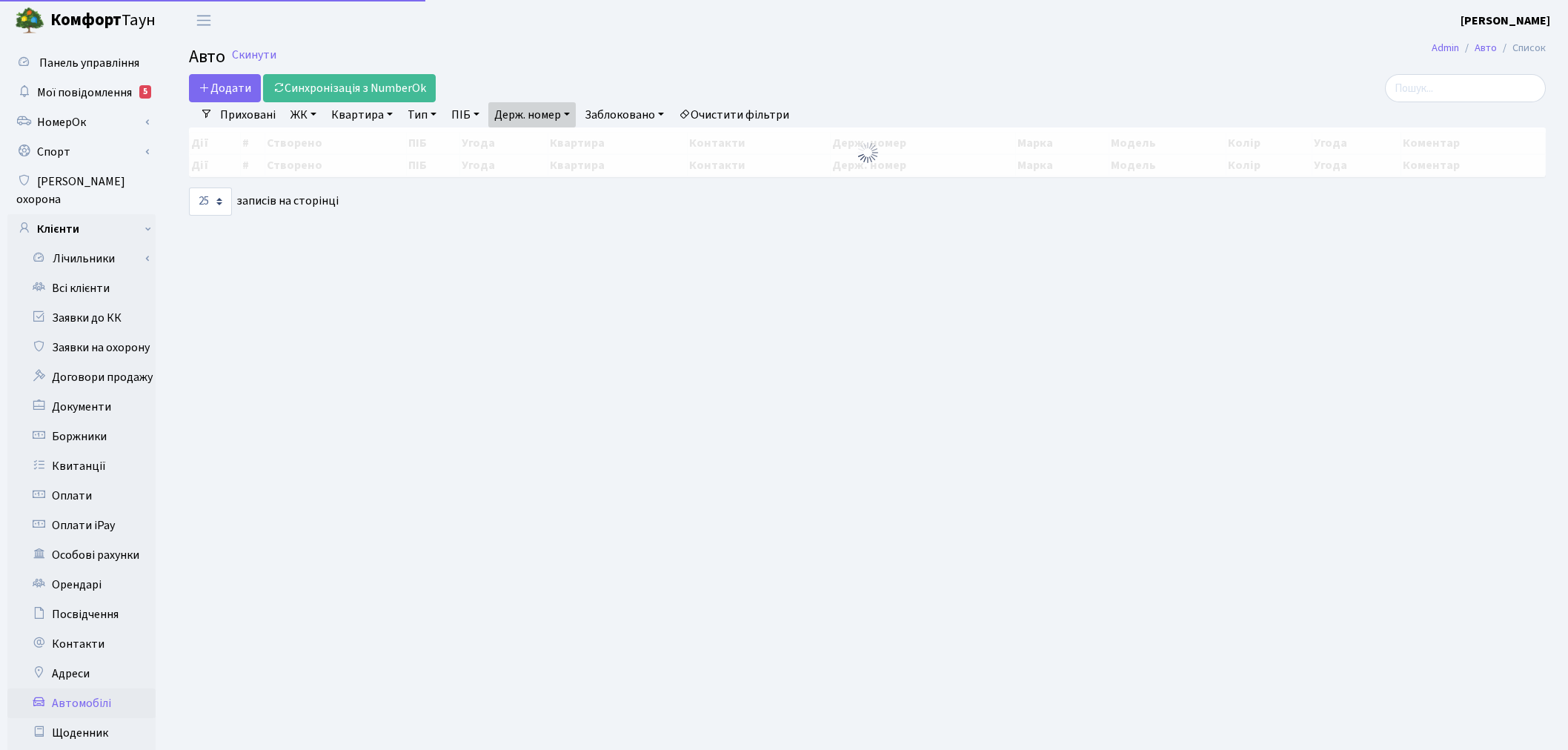
select select "25"
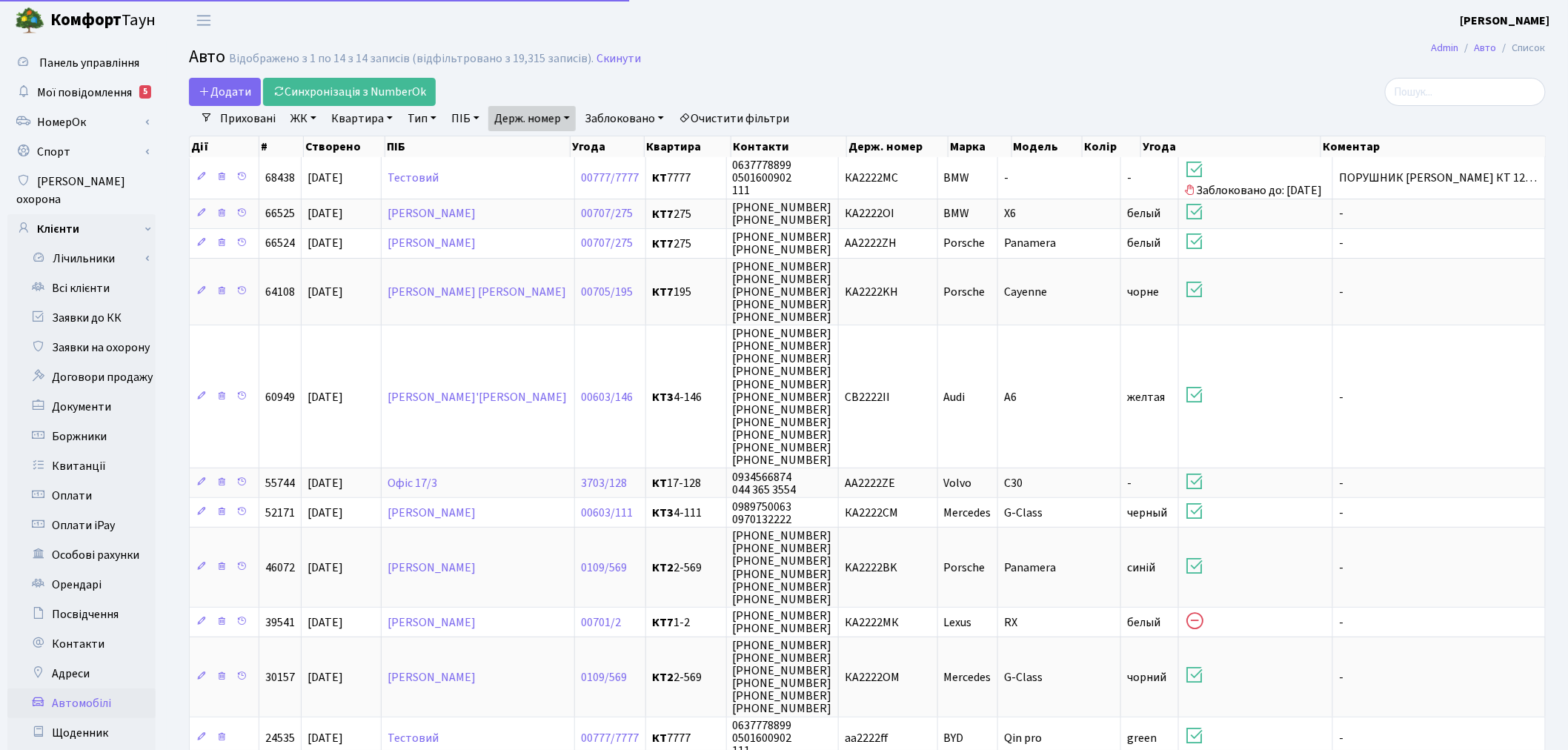
click at [558, 118] on link "Держ. номер" at bounding box center [532, 118] width 87 height 25
click at [552, 142] on input "2222" at bounding box center [531, 147] width 86 height 28
type input "4527"
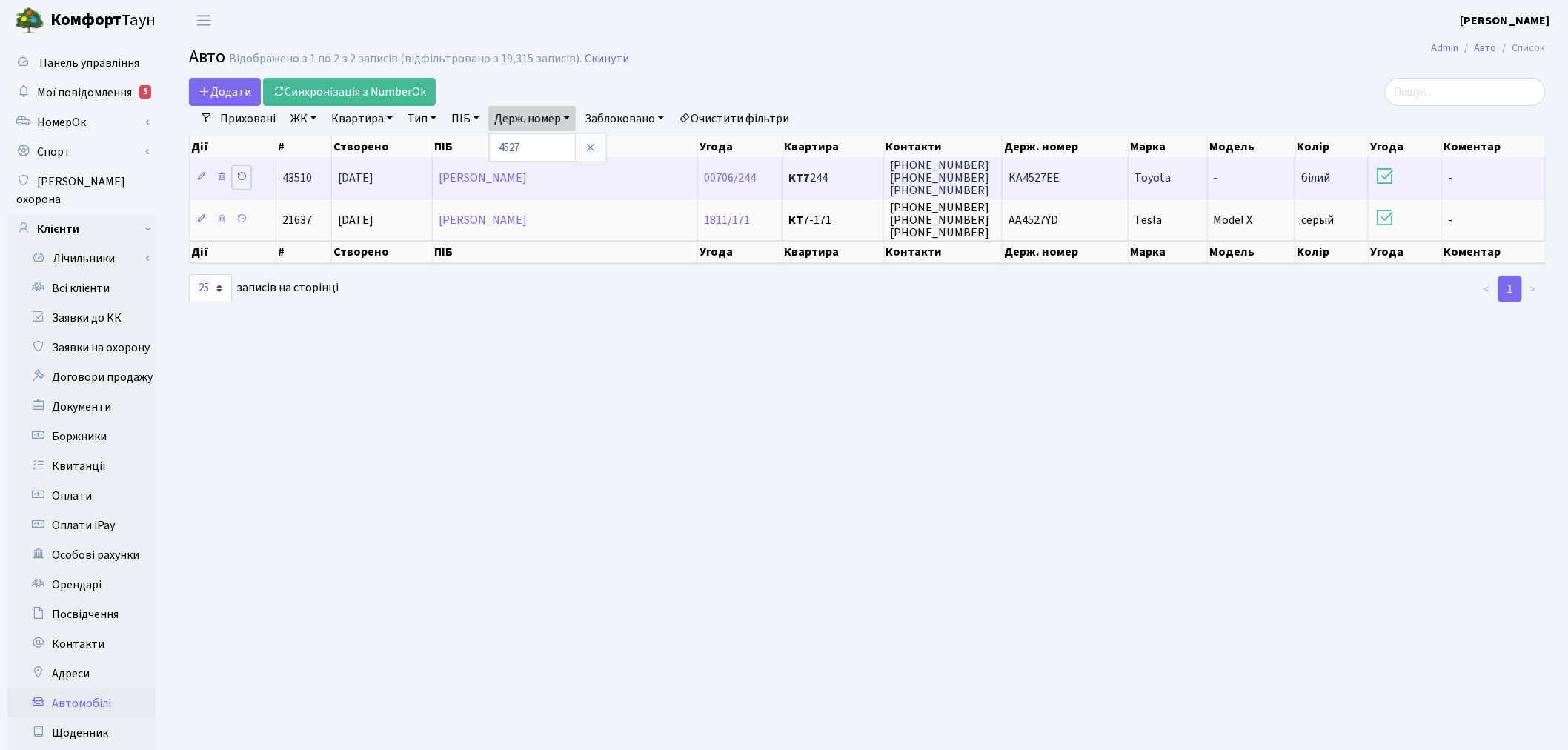
click at [236, 175] on link at bounding box center [242, 177] width 18 height 23
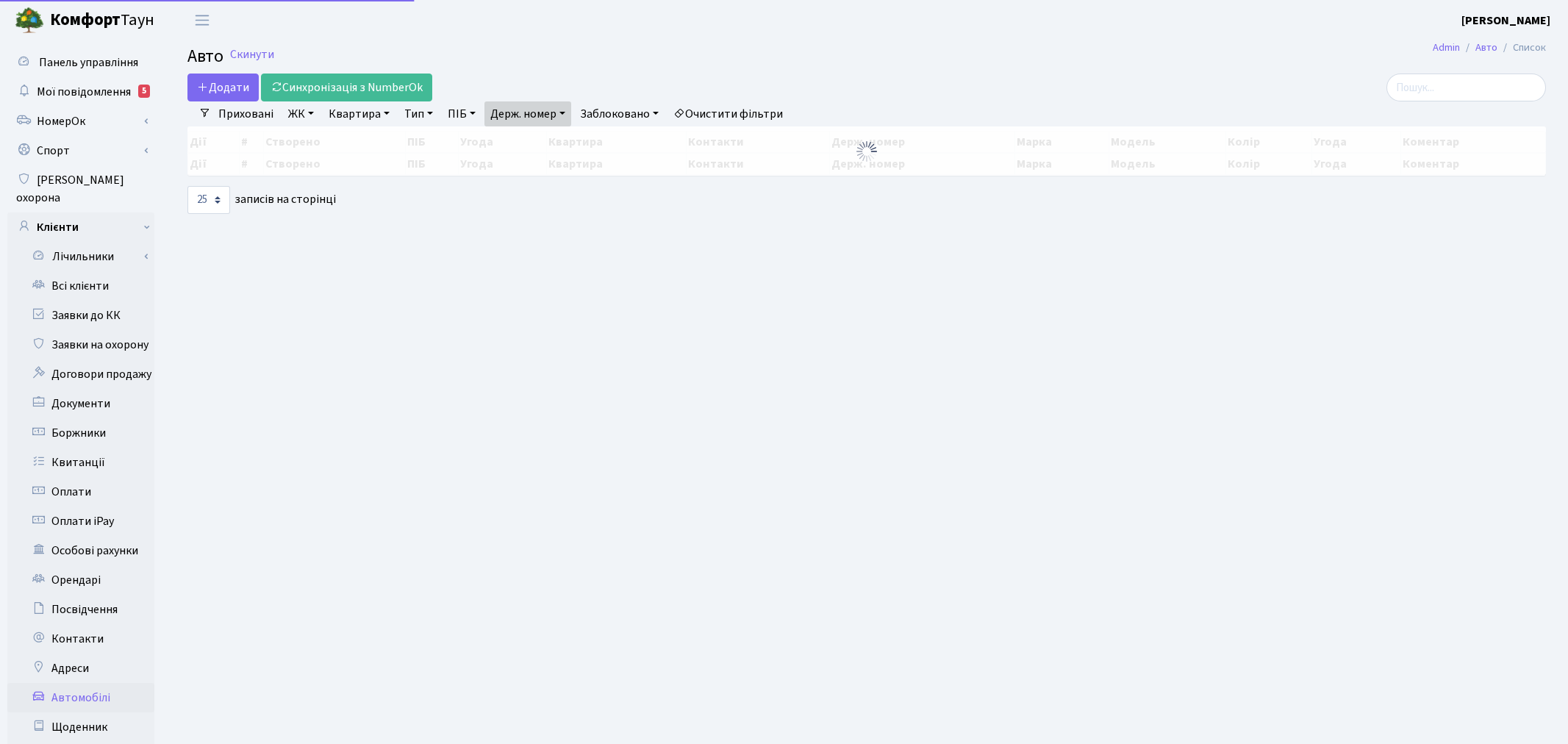
select select "25"
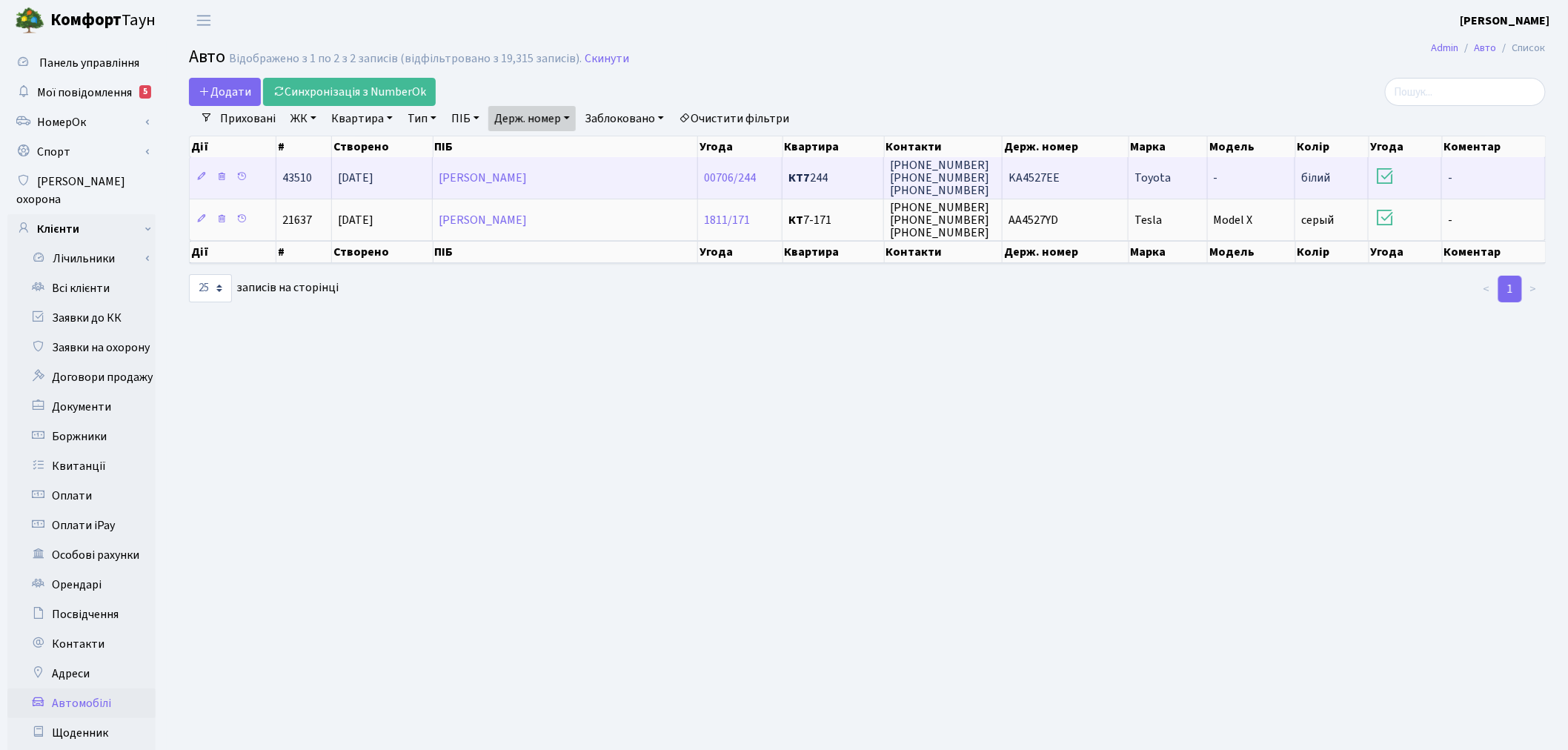
click at [1062, 179] on td "KA4527EE" at bounding box center [1066, 177] width 126 height 41
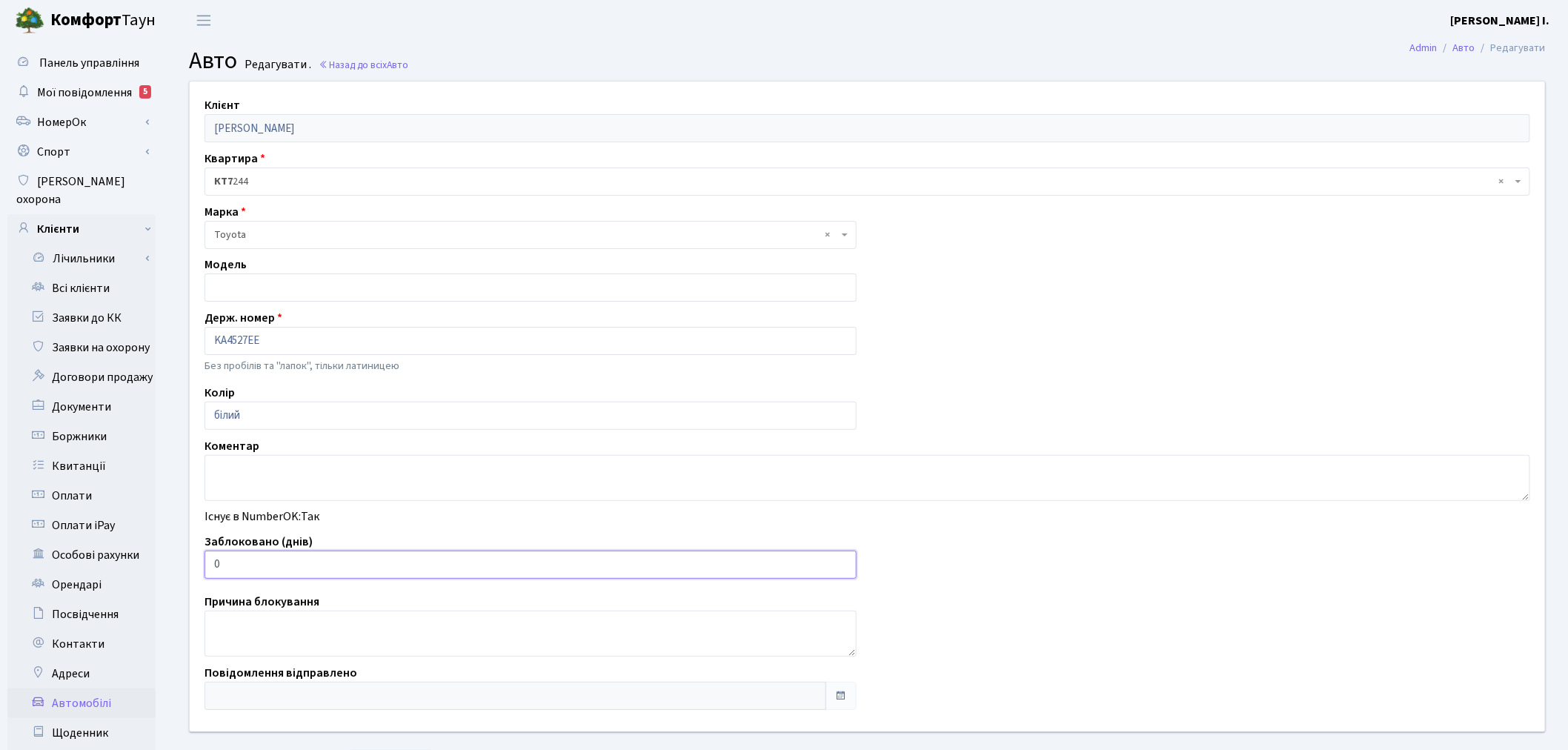
drag, startPoint x: 233, startPoint y: 566, endPoint x: 193, endPoint y: 565, distance: 40.0
click at [193, 565] on div "Заблоковано (днів) 0" at bounding box center [530, 555] width 674 height 46
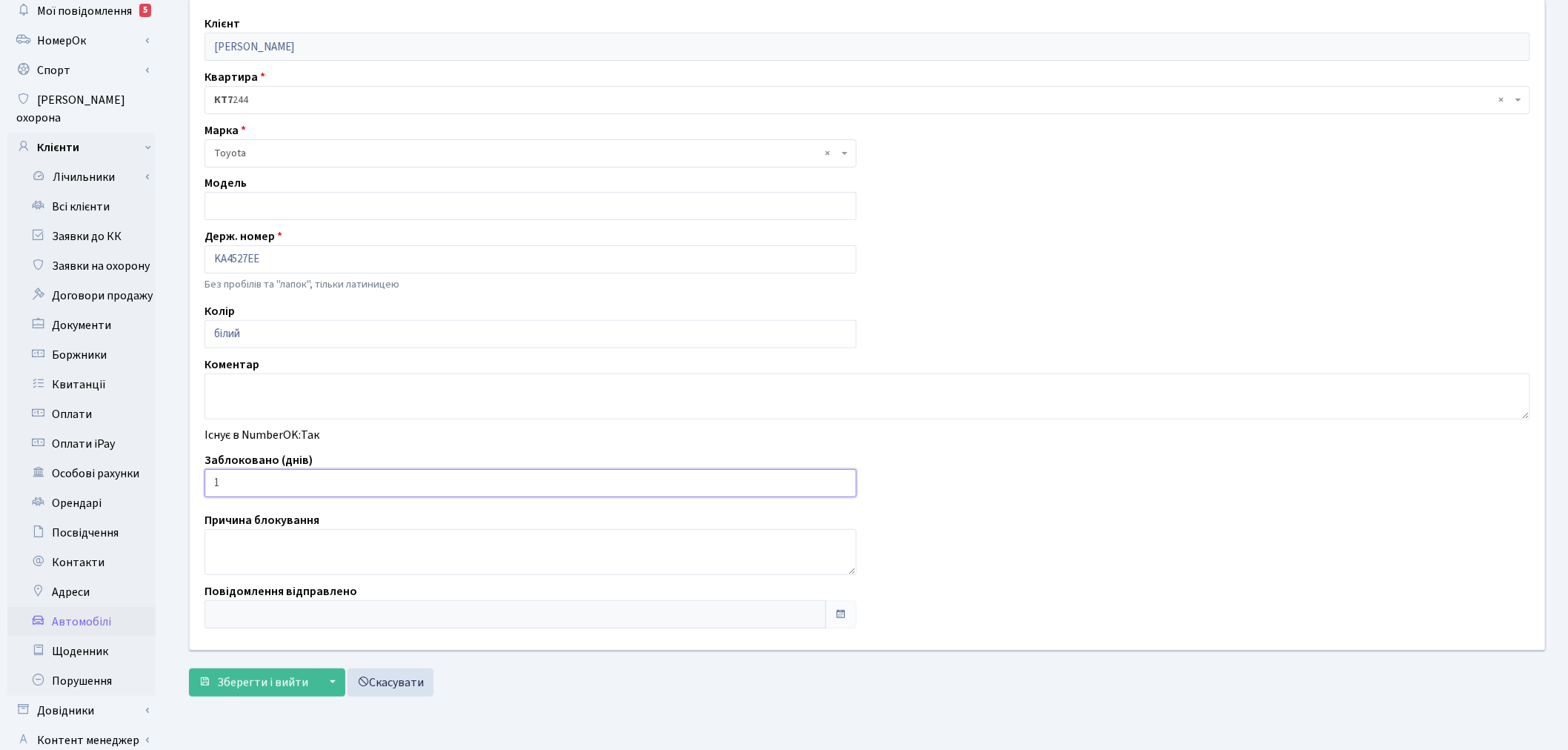
scroll to position [82, 0]
type input "1"
click at [258, 674] on span "Зберегти і вийти" at bounding box center [263, 682] width 91 height 16
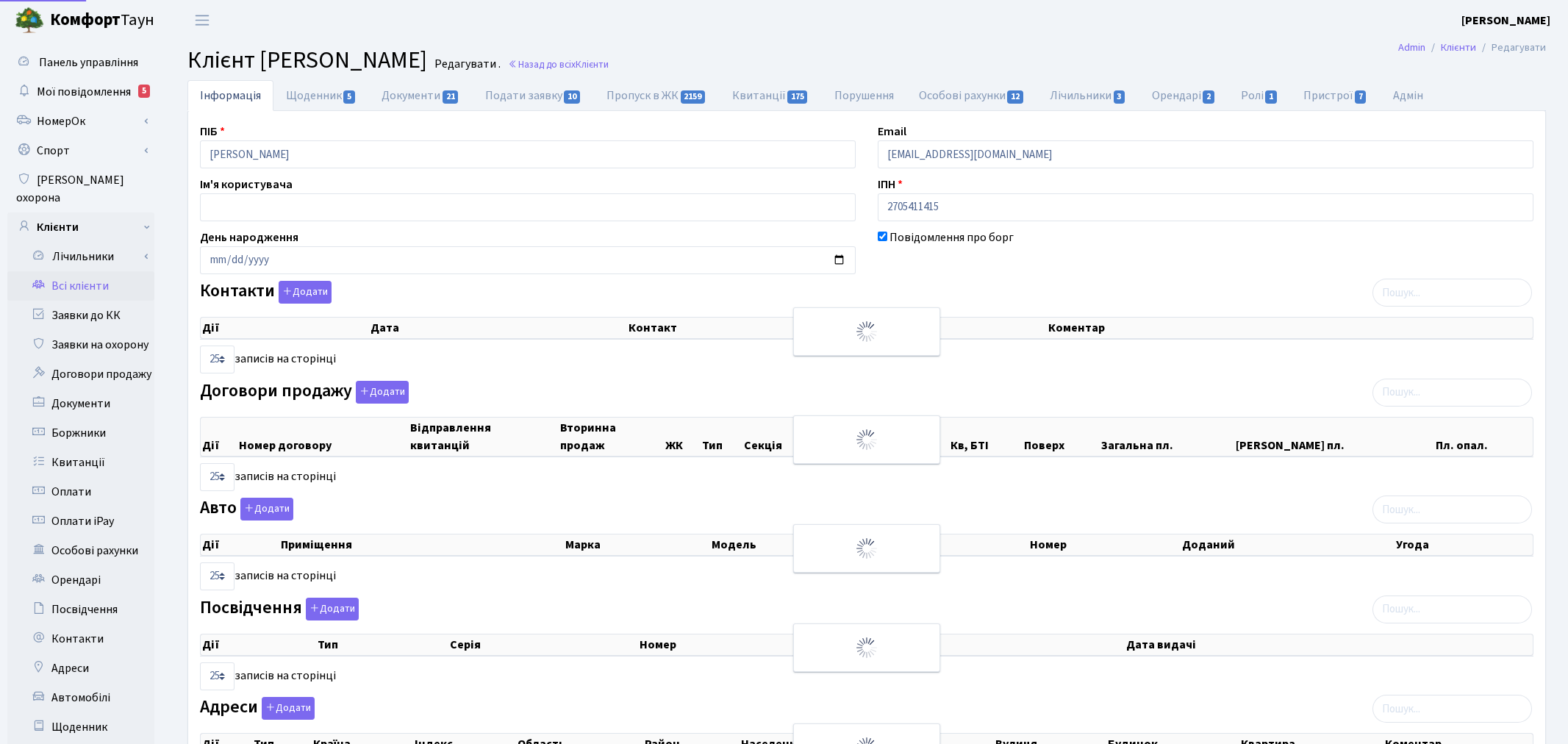
select select "25"
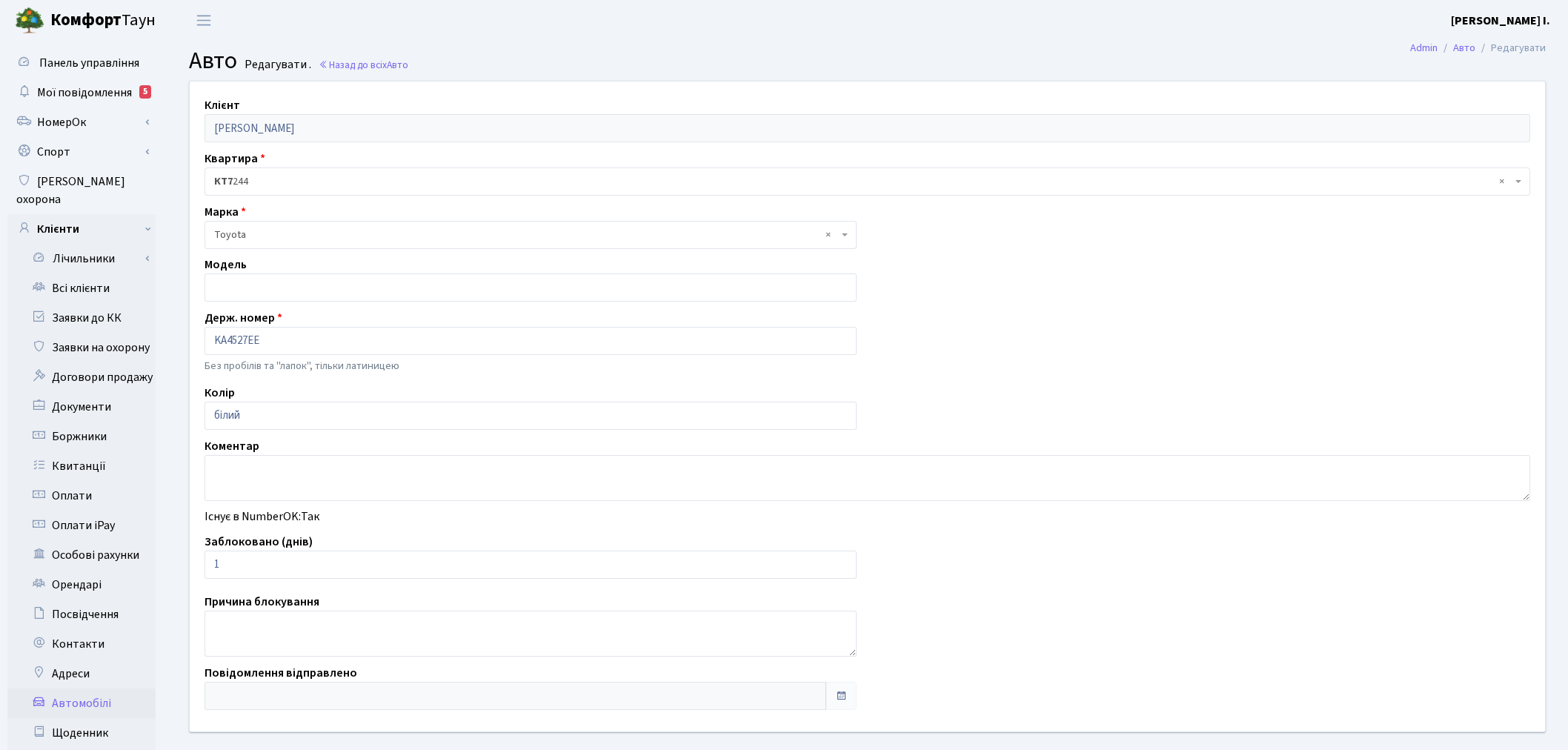
scroll to position [82, 0]
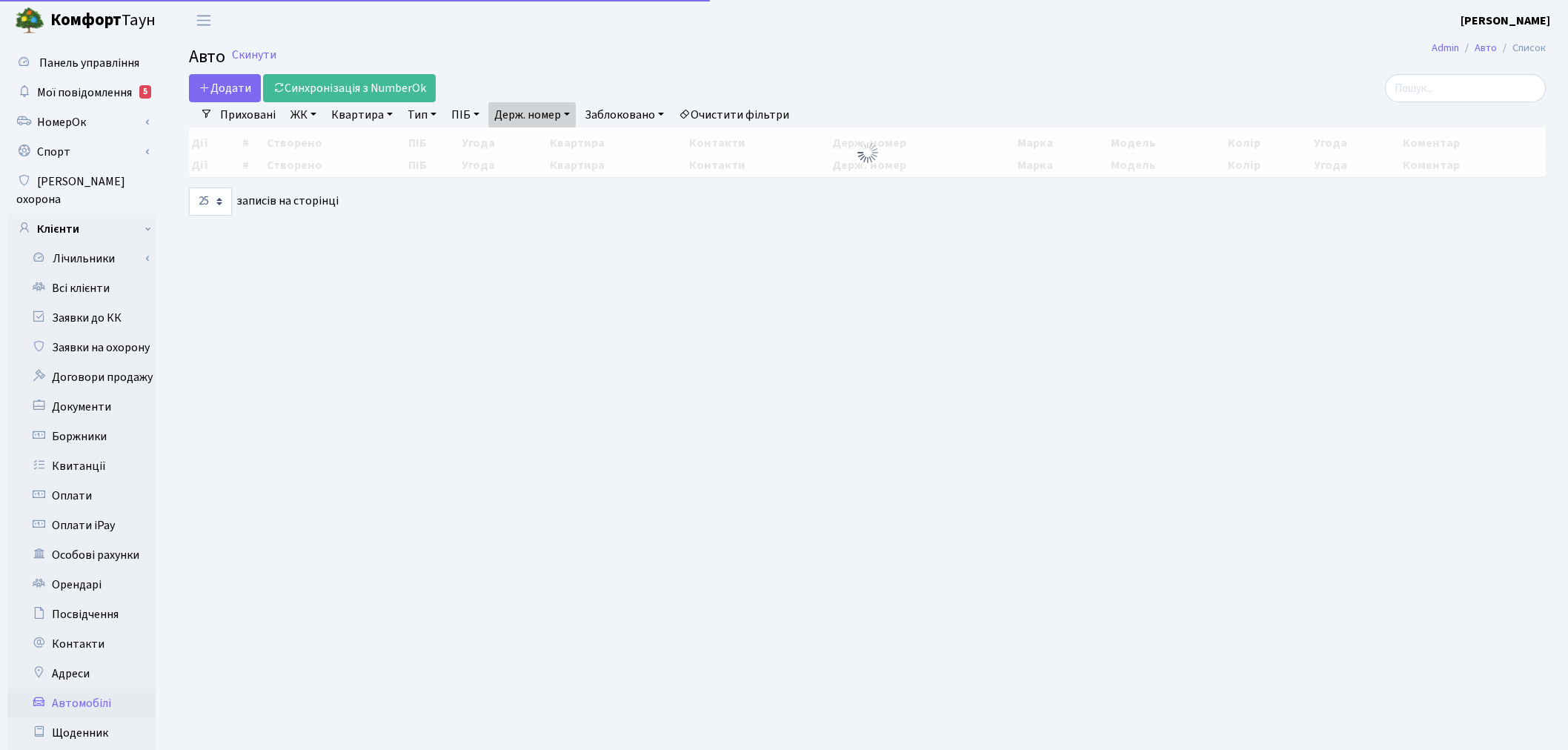
select select "25"
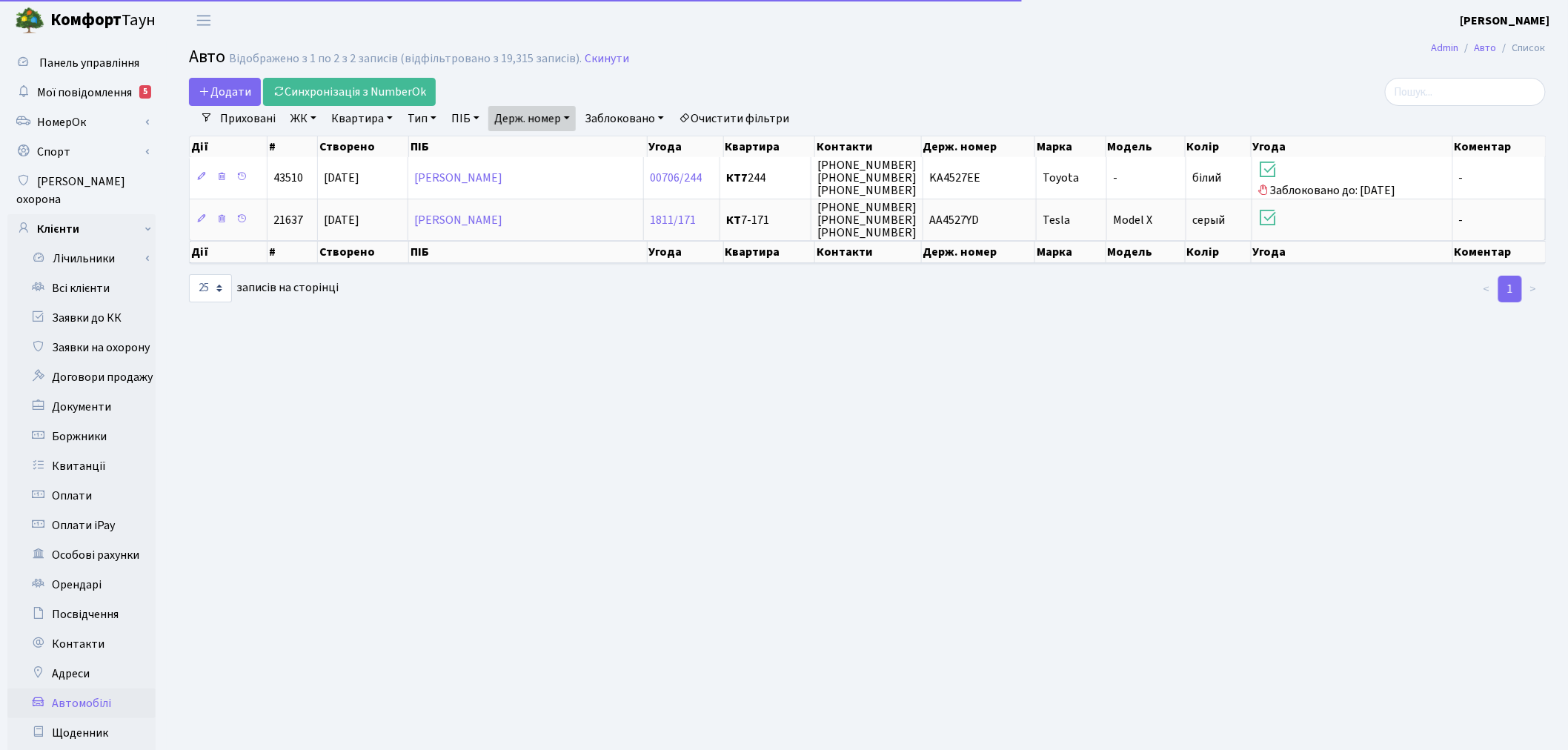
click at [552, 119] on link "Держ. номер" at bounding box center [532, 118] width 87 height 25
click at [554, 146] on input "4527" at bounding box center [531, 147] width 86 height 28
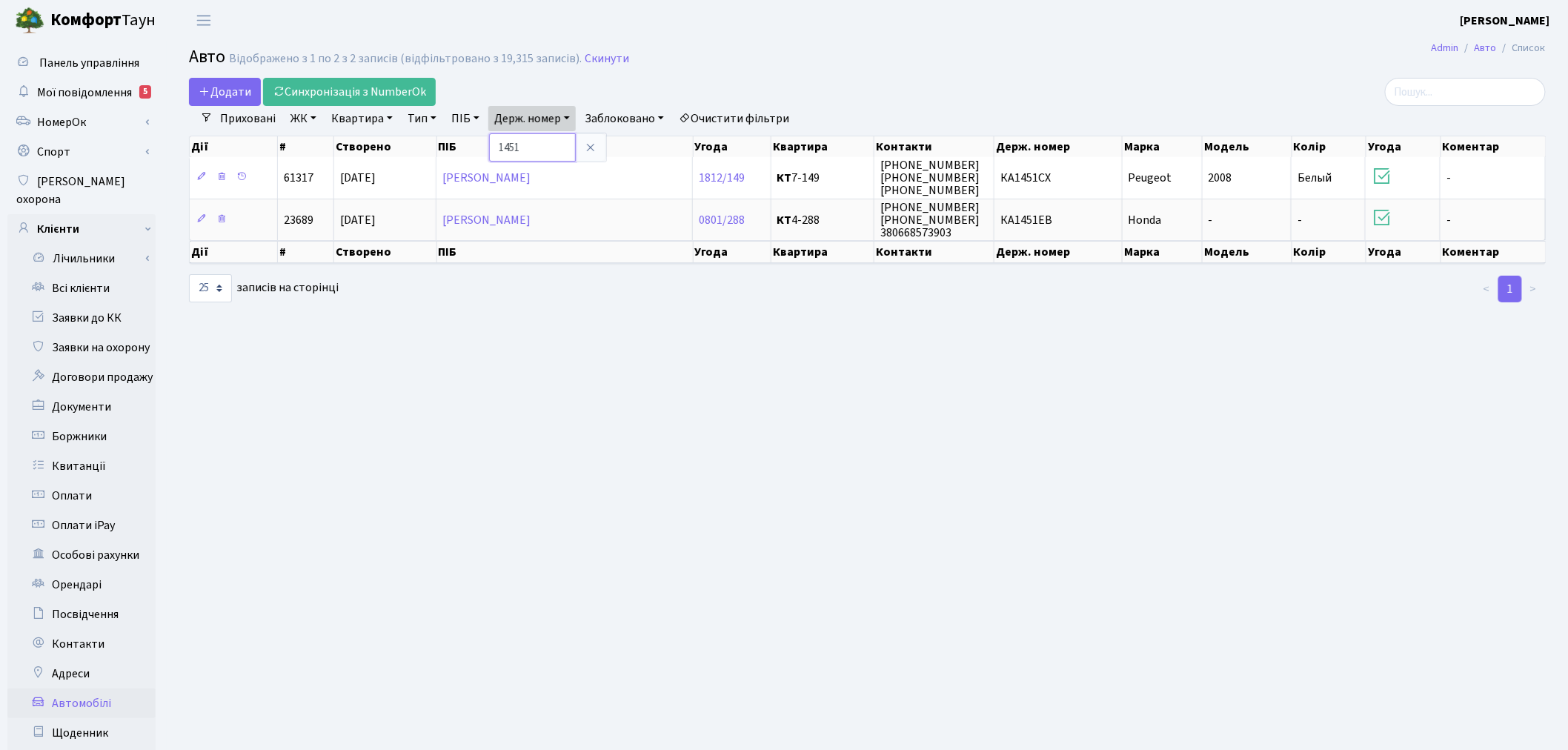
click at [541, 137] on input "1451" at bounding box center [531, 147] width 86 height 28
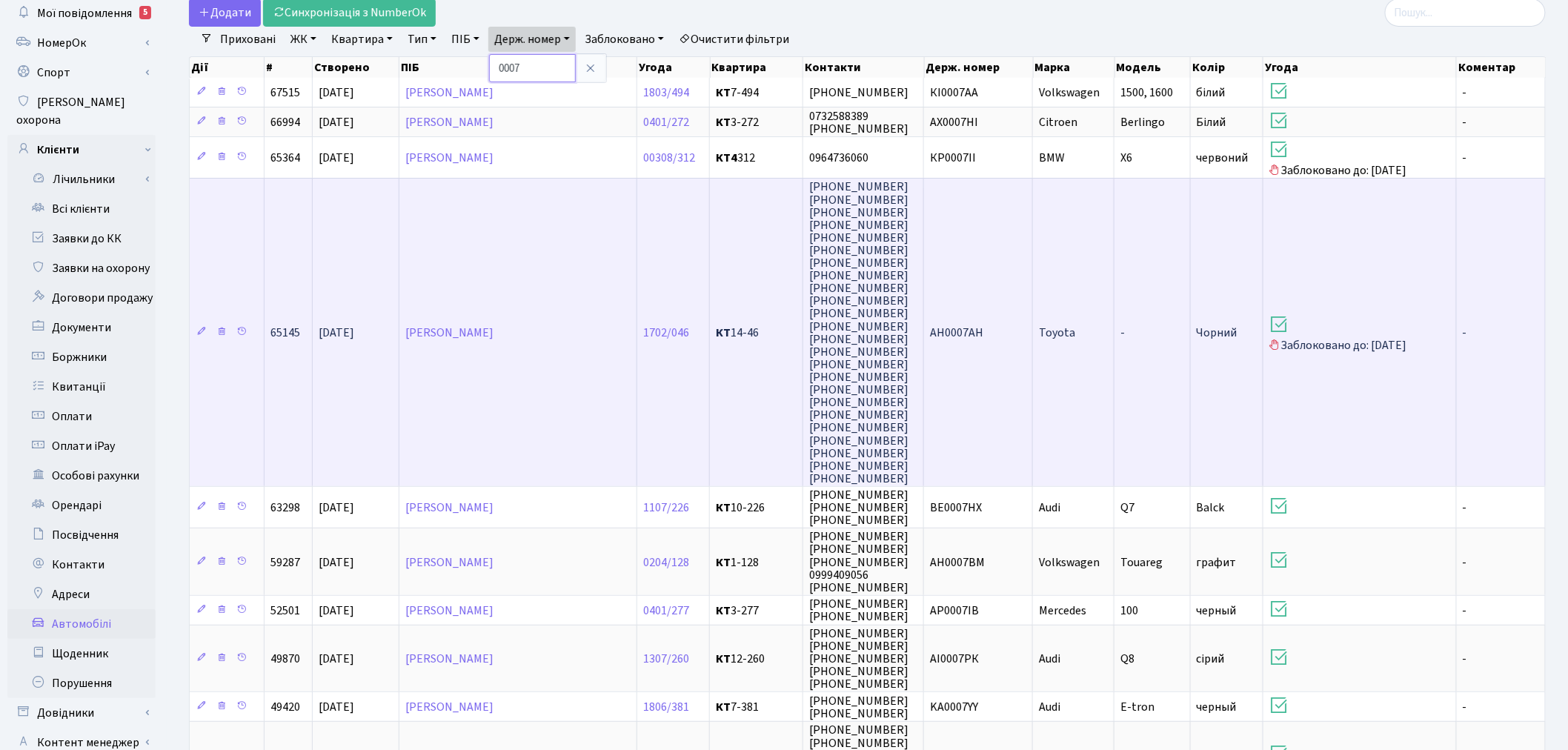
scroll to position [82, 0]
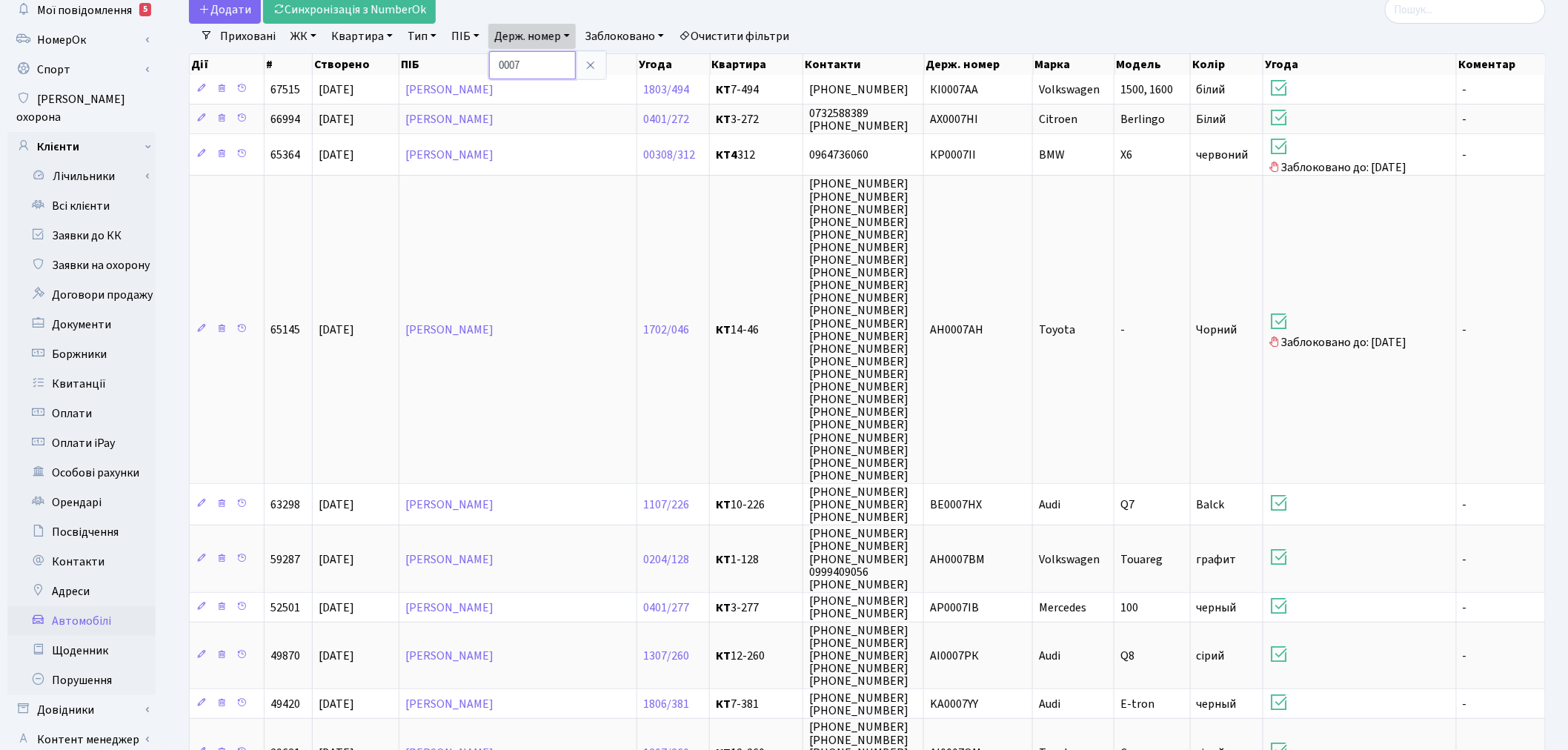
click at [544, 67] on input "0007" at bounding box center [531, 65] width 86 height 28
paste input "E65M"
type input "E65M"
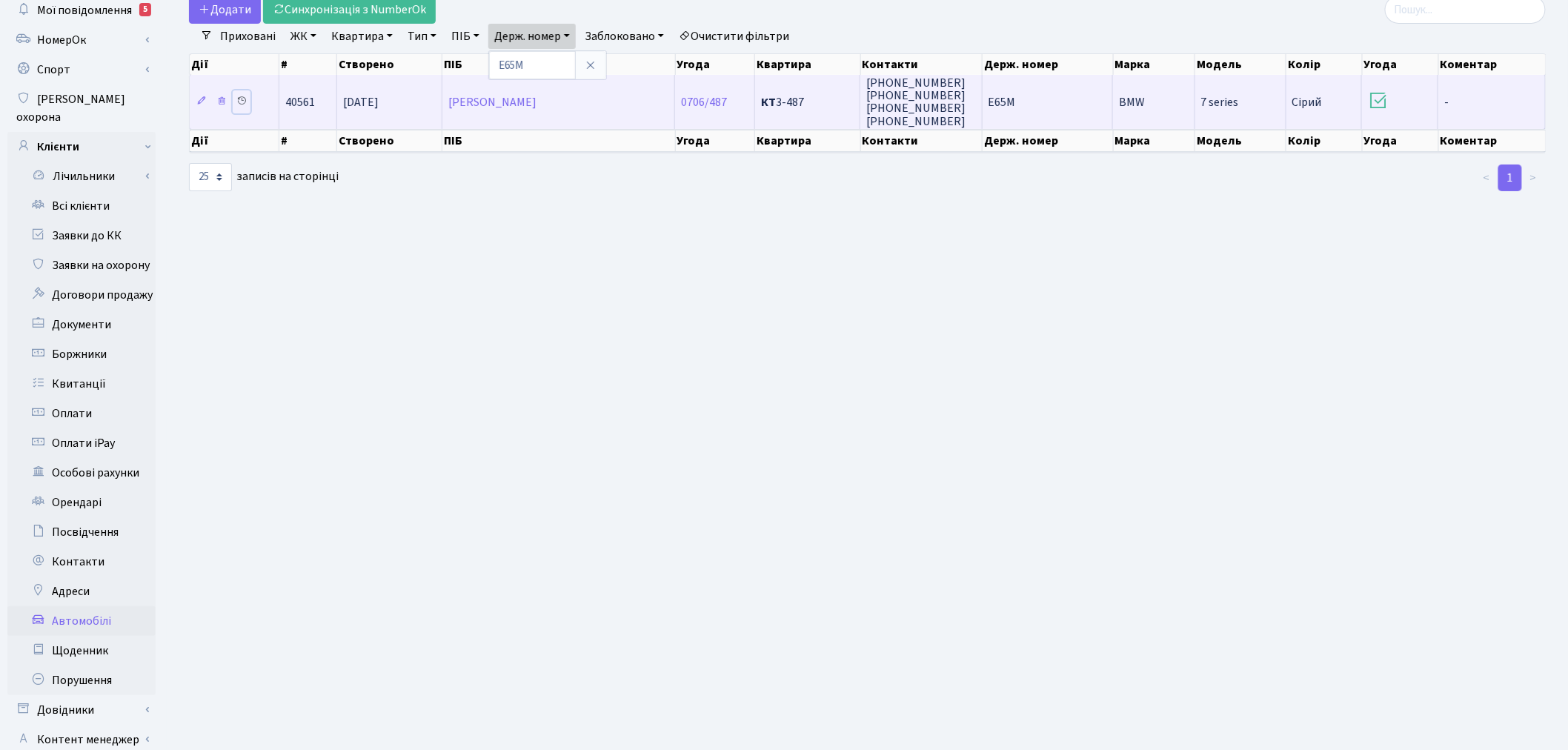
click at [239, 99] on icon at bounding box center [241, 100] width 10 height 10
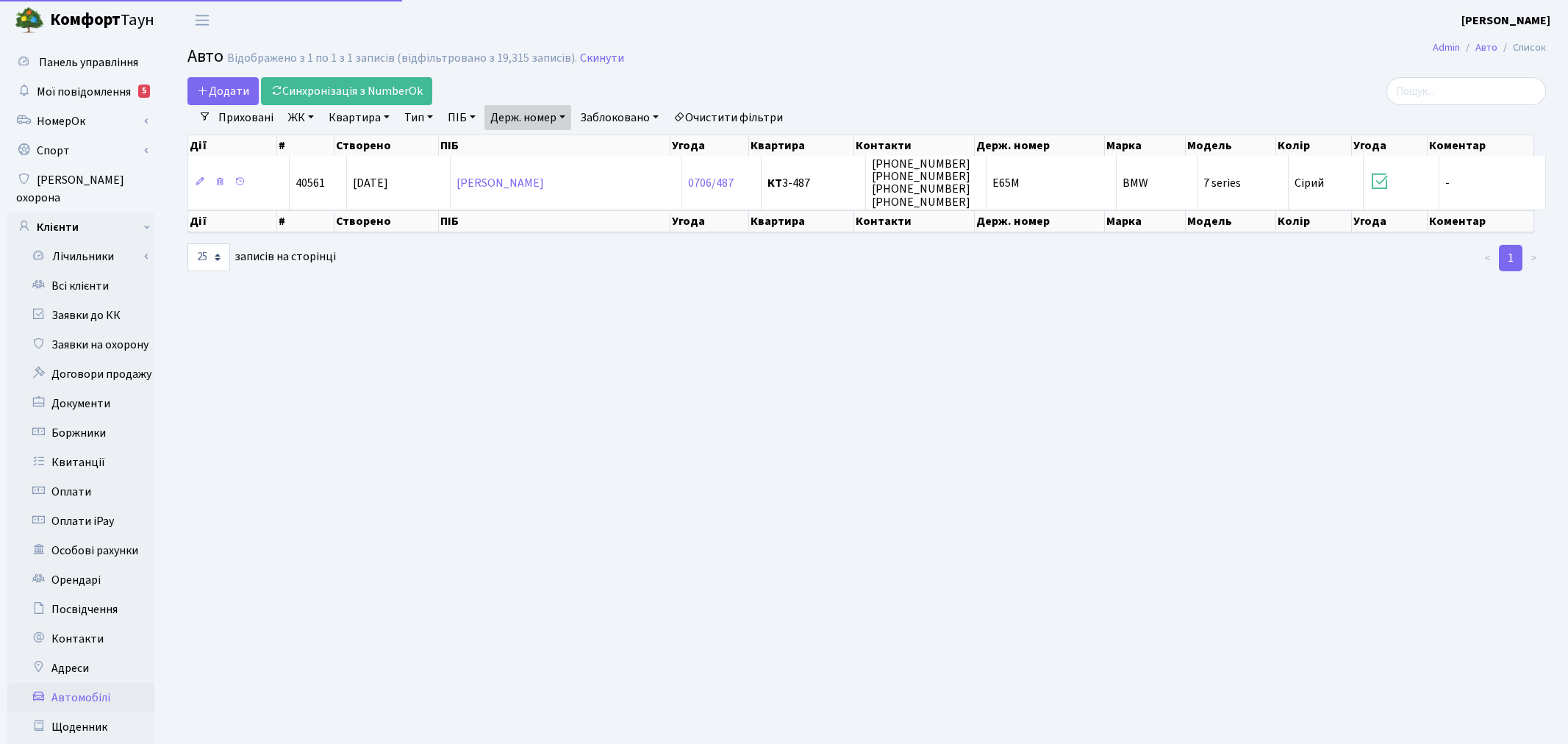
select select "25"
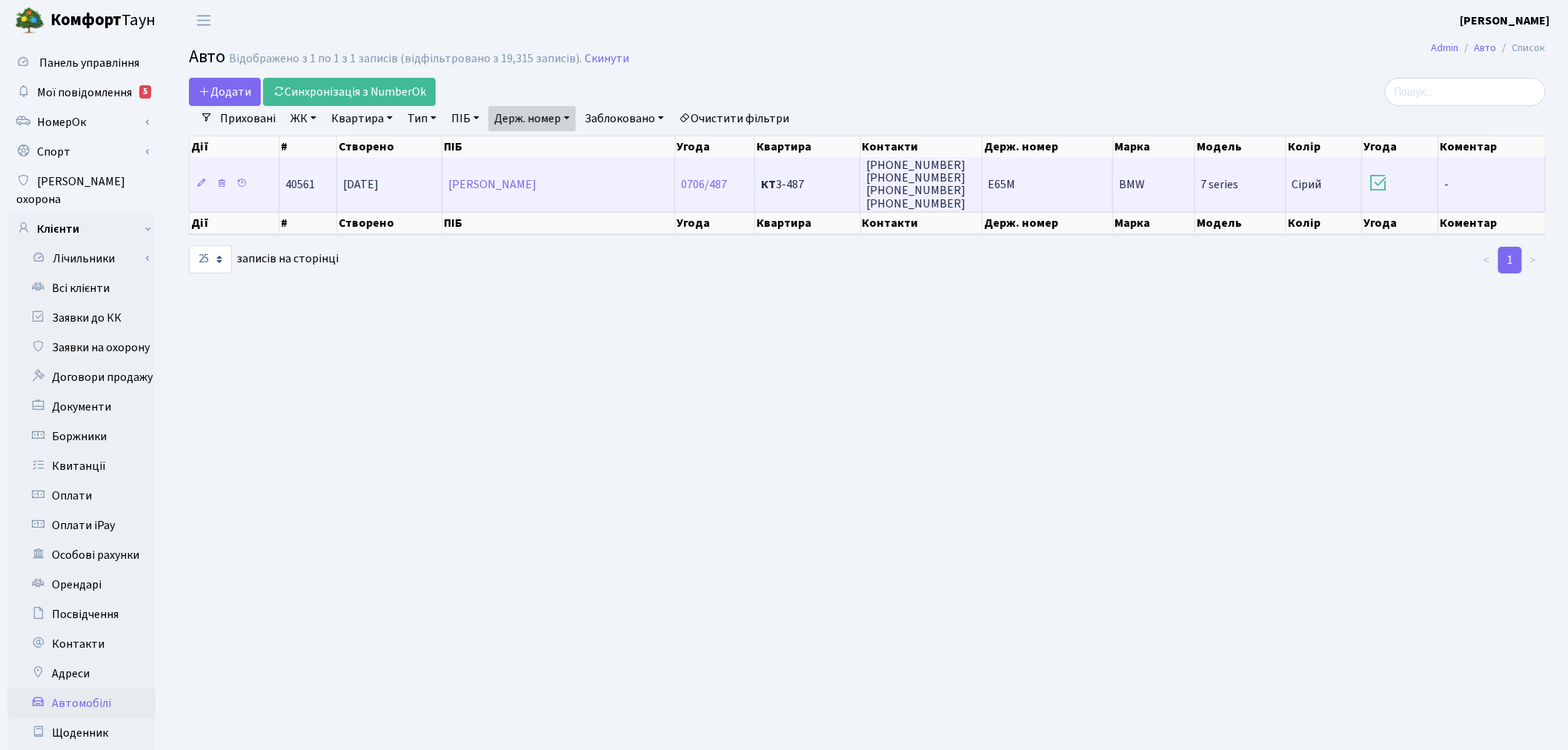
click at [1073, 175] on td "E65M" at bounding box center [1048, 184] width 131 height 54
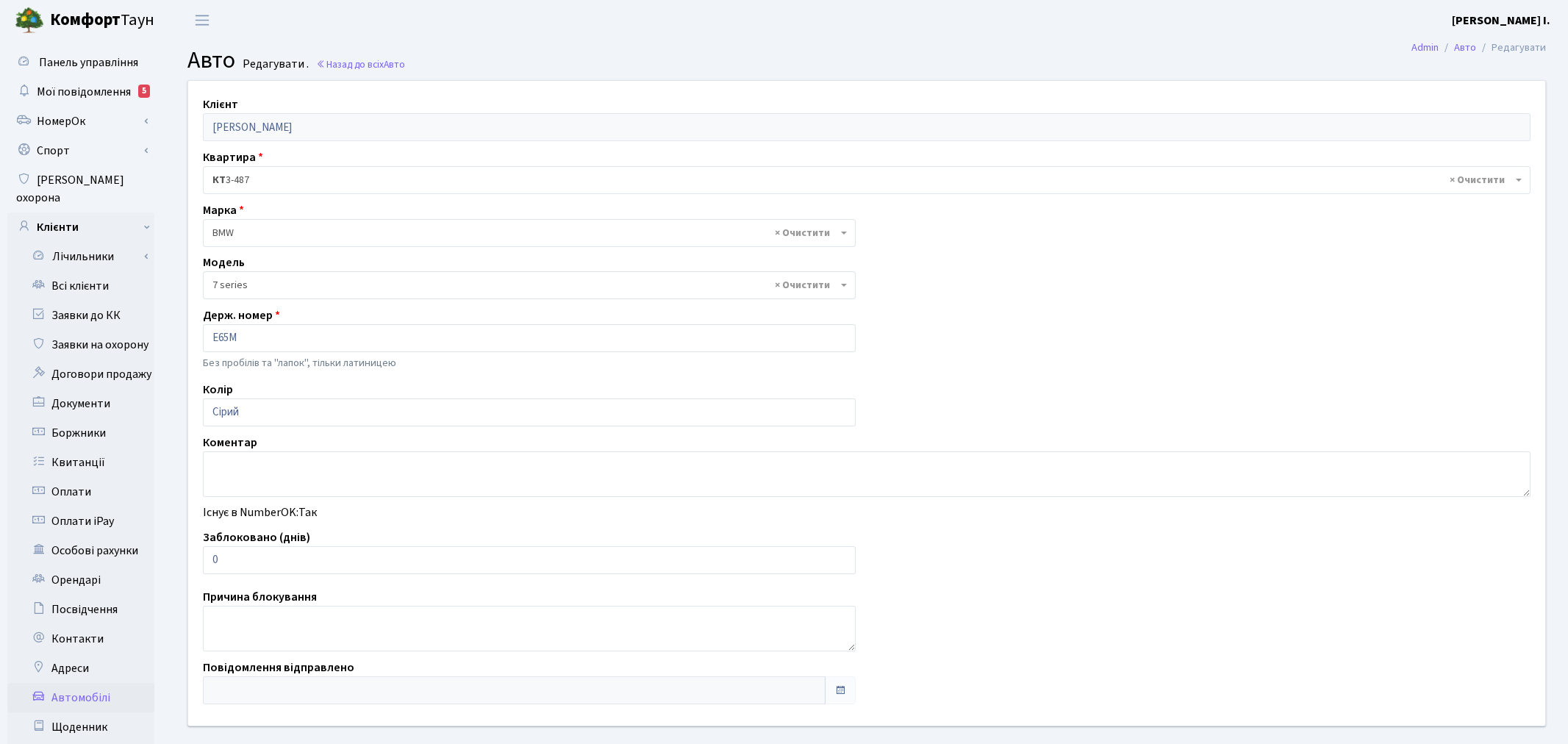
select select "4568"
drag, startPoint x: 231, startPoint y: 560, endPoint x: 190, endPoint y: 563, distance: 41.1
click at [191, 563] on div "Заблоковано (днів) 0" at bounding box center [525, 551] width 669 height 45
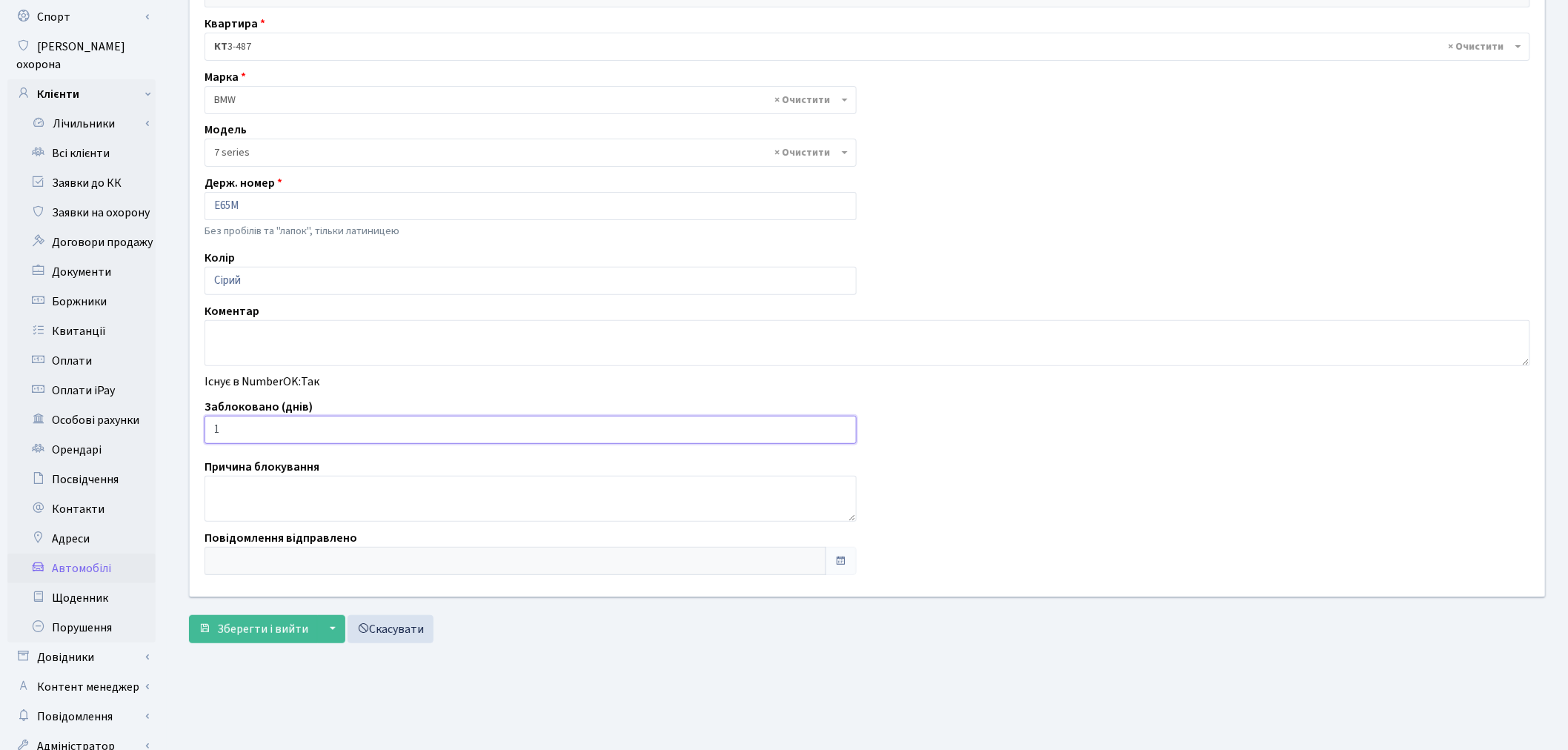
scroll to position [165, 0]
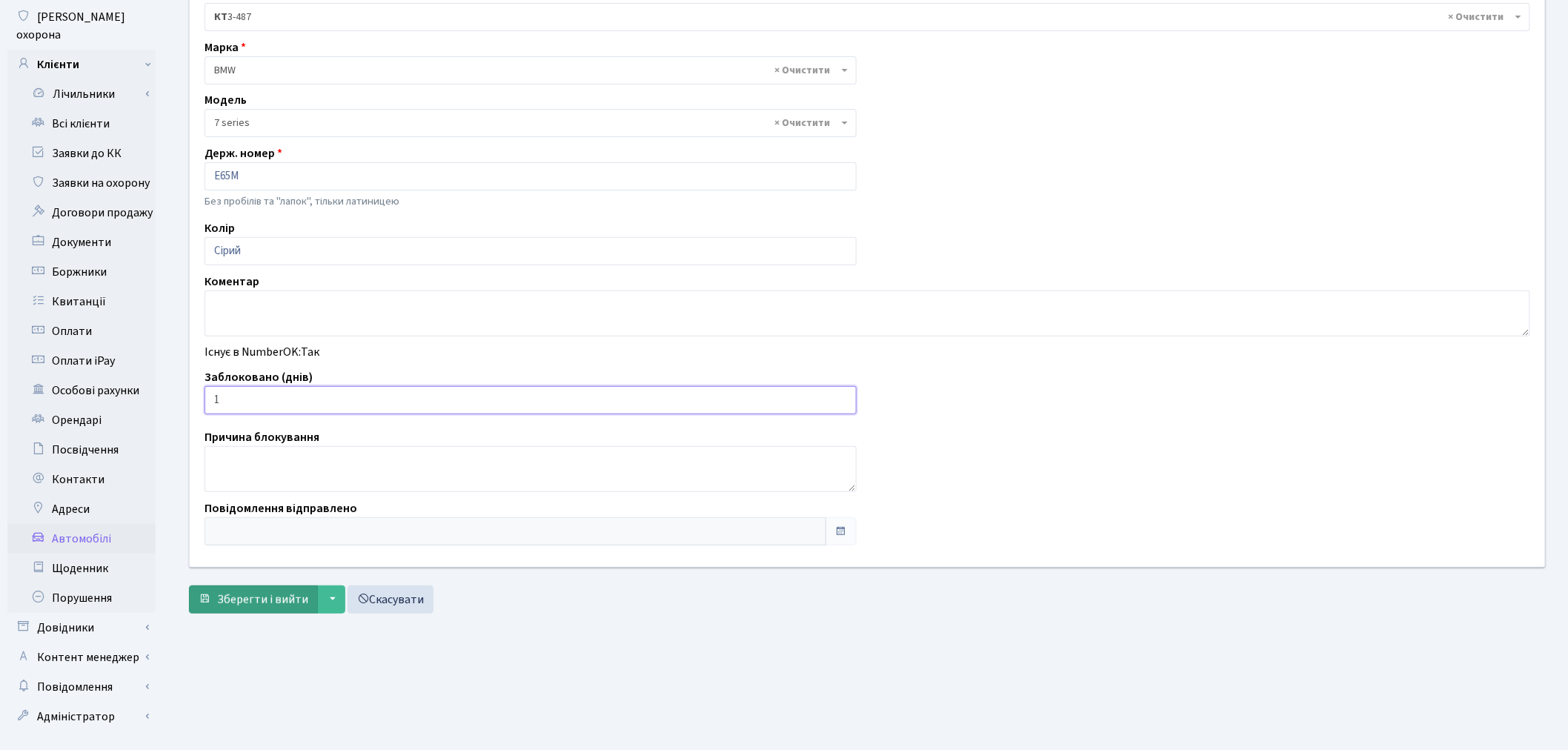
type input "1"
click at [277, 604] on span "Зберегти і вийти" at bounding box center [263, 600] width 91 height 16
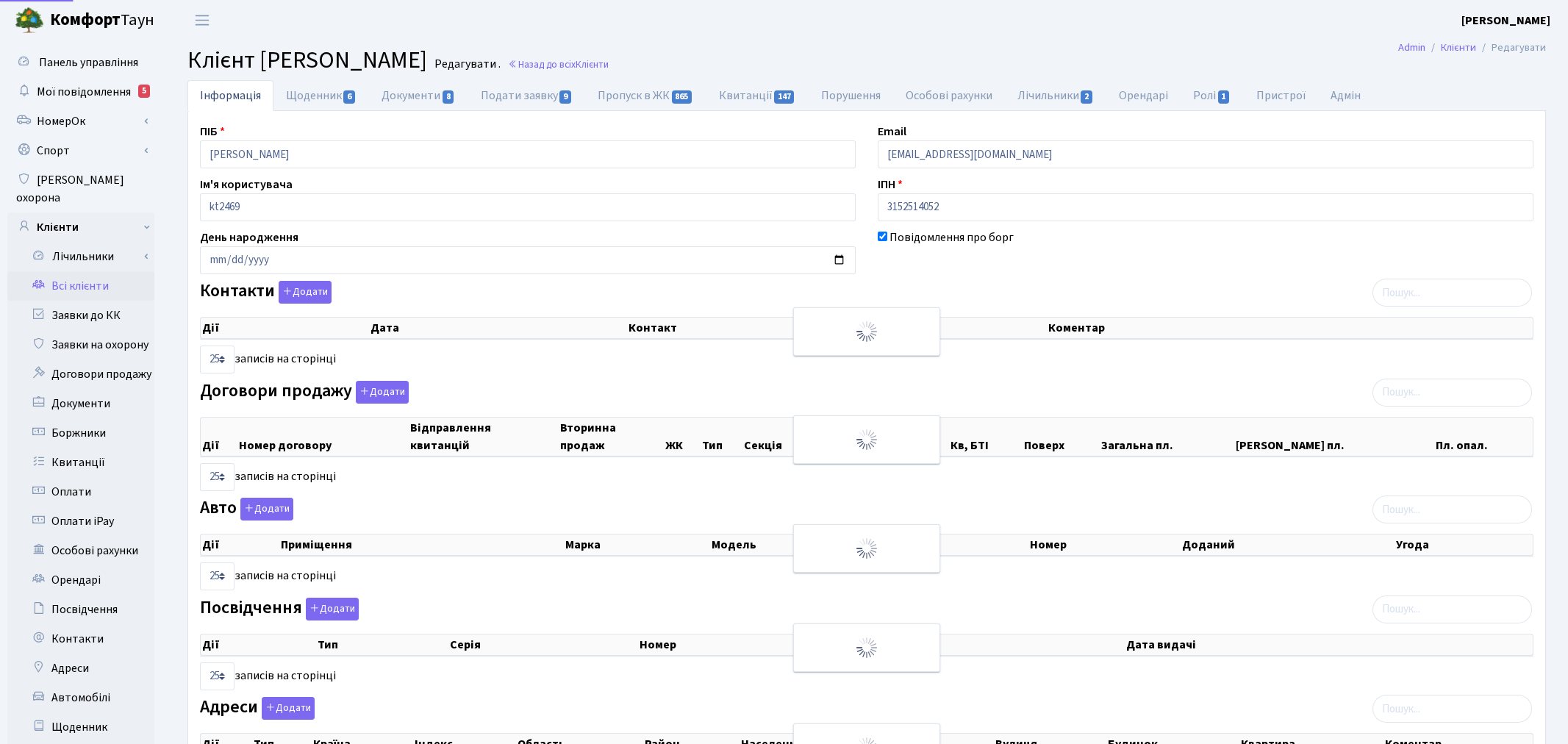
select select "25"
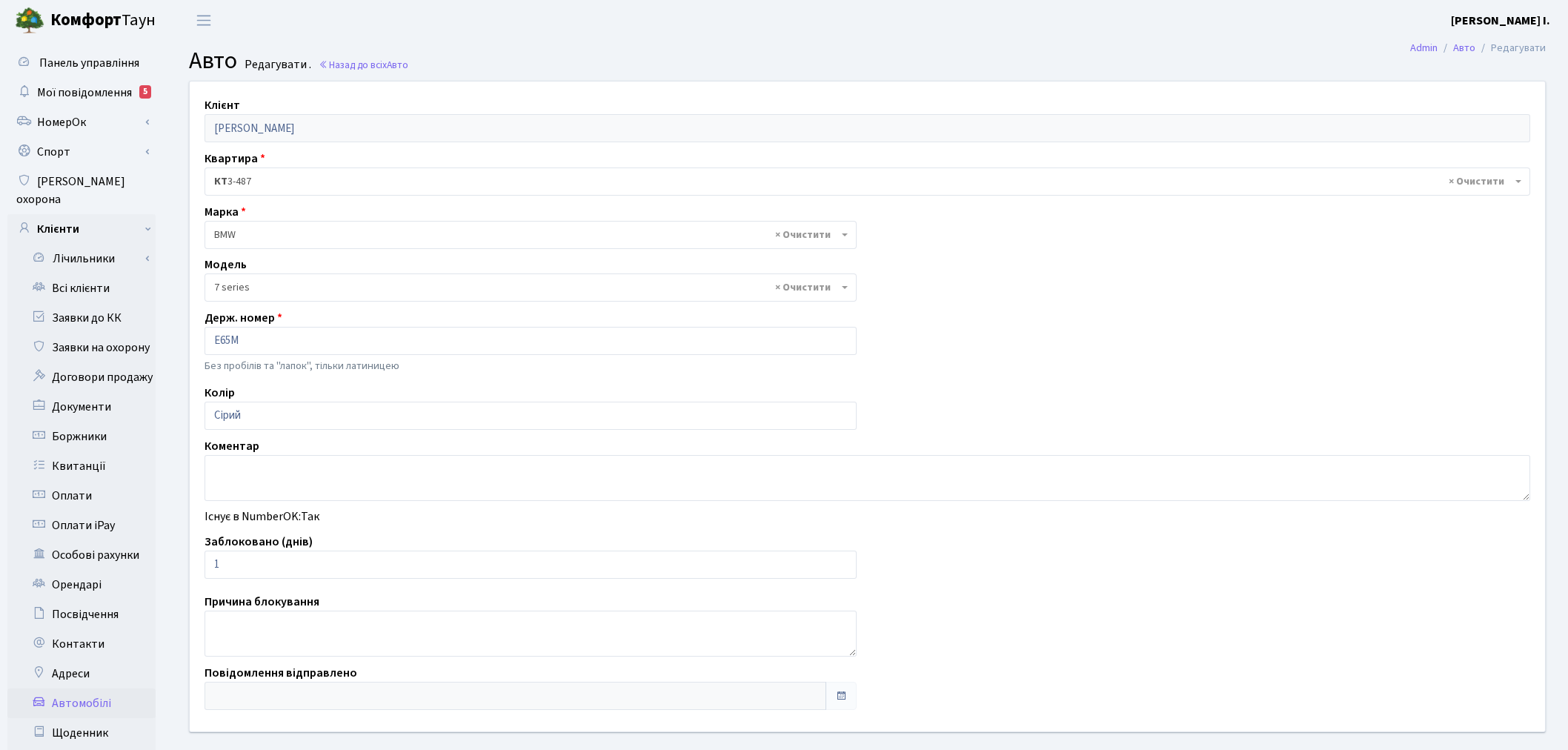
select select "4568"
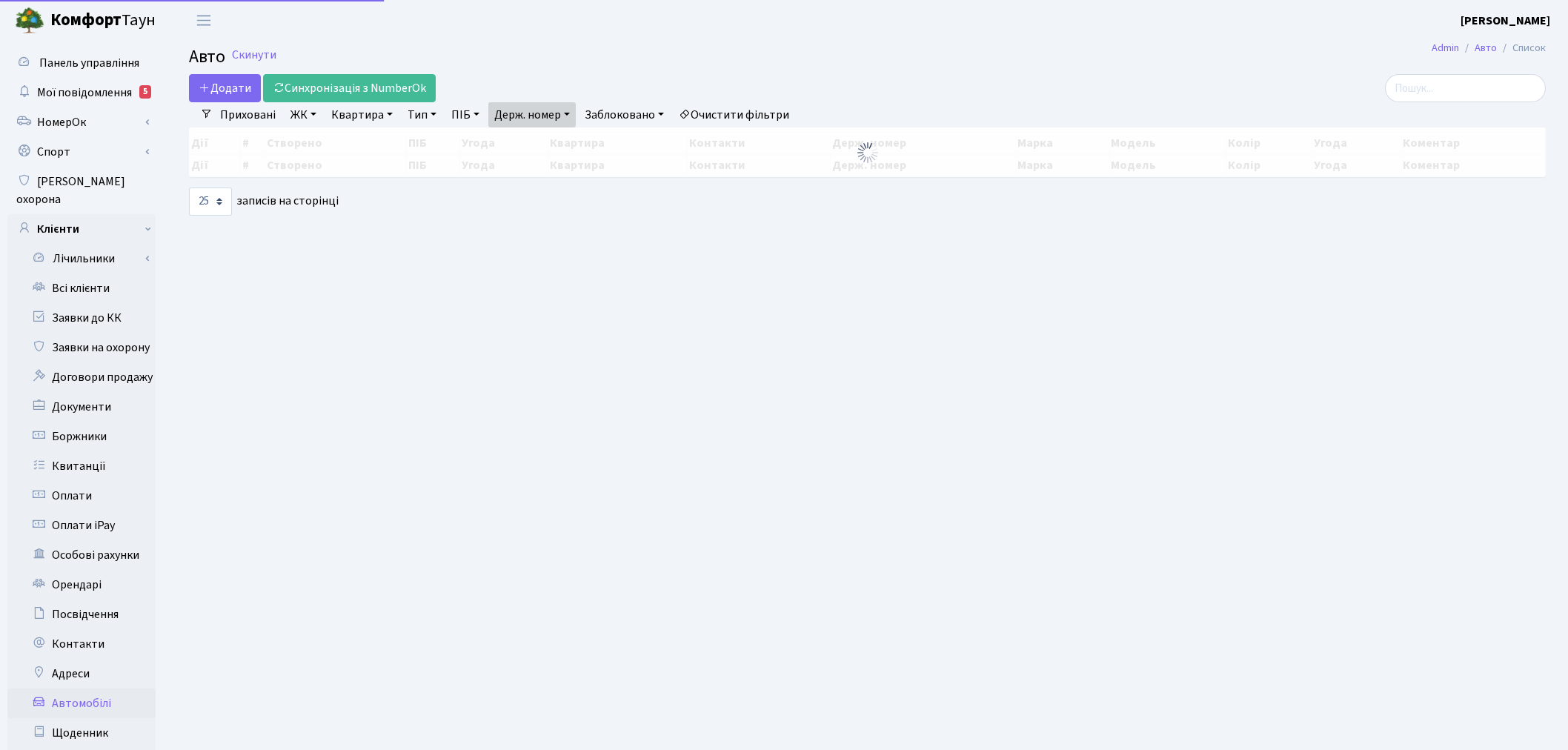
select select "25"
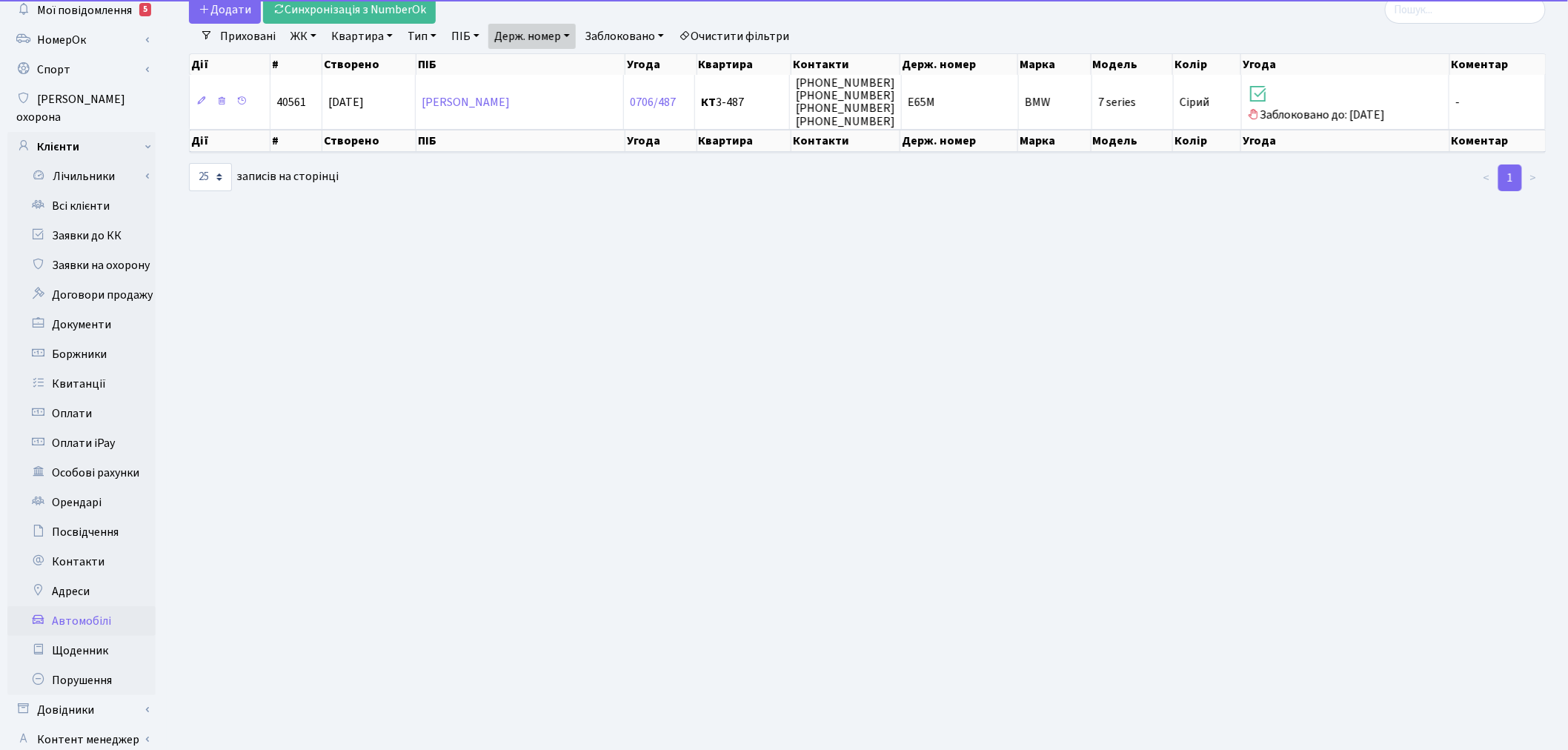
click at [566, 31] on link "Держ. номер" at bounding box center [532, 36] width 87 height 25
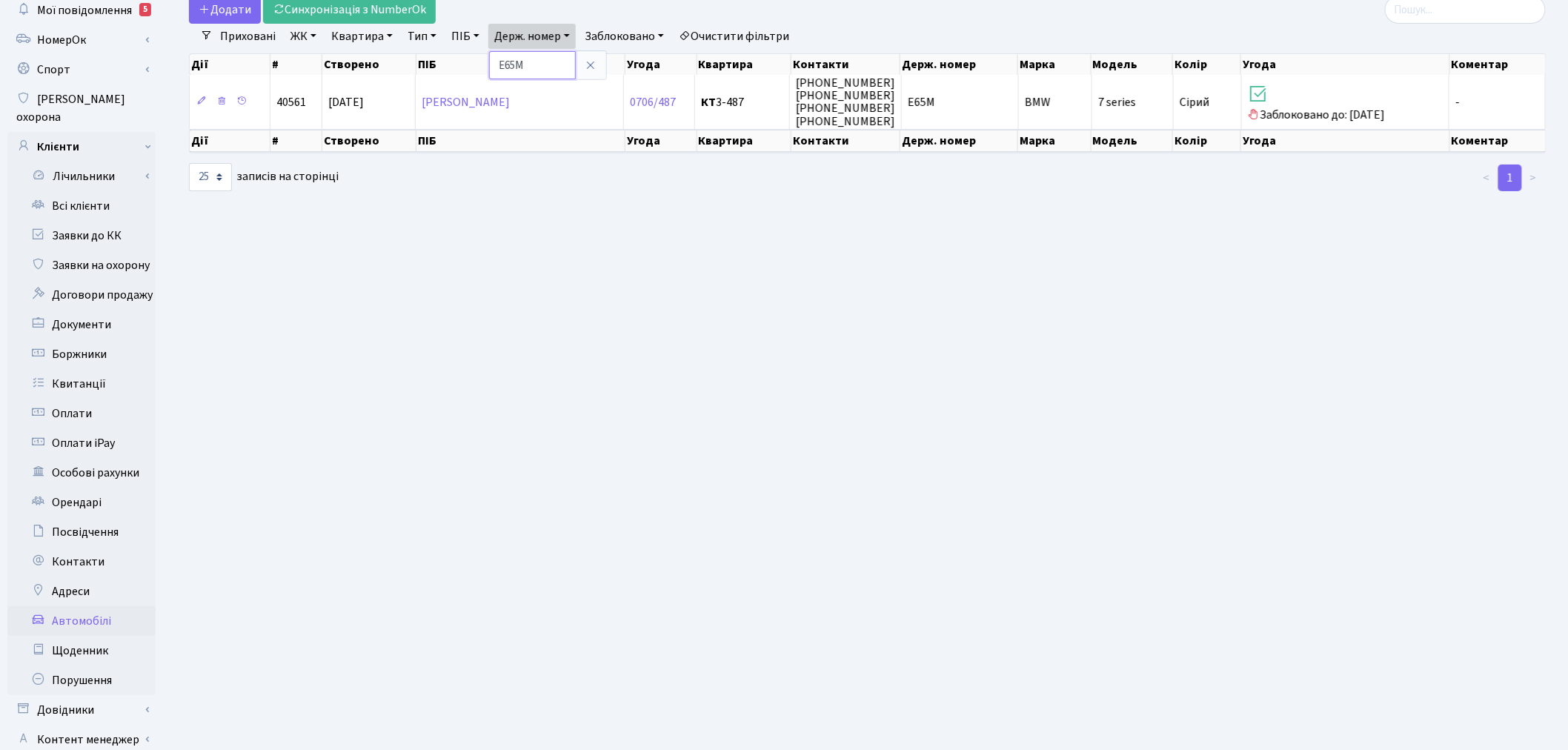
click at [567, 58] on input "E65M" at bounding box center [531, 65] width 86 height 28
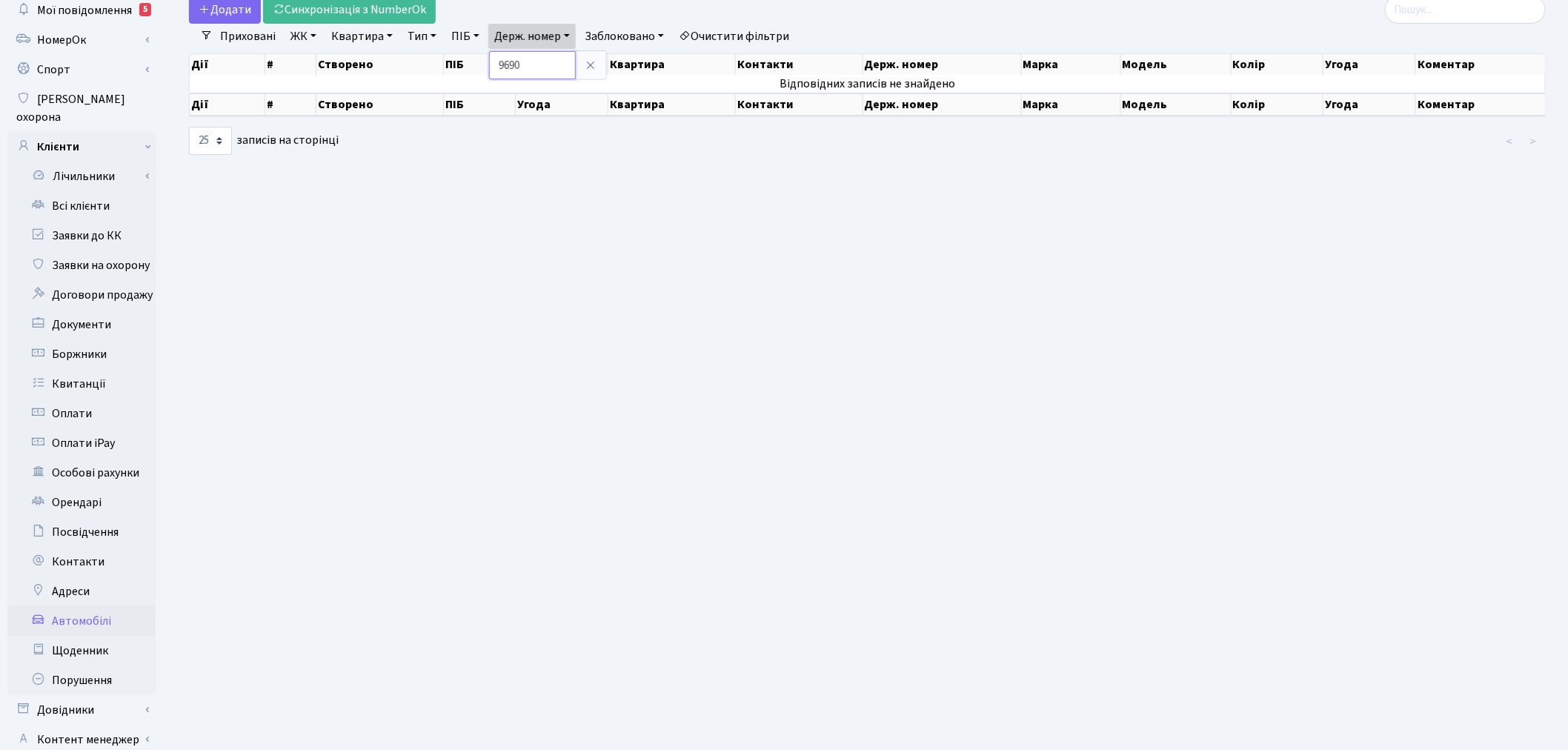
click at [549, 60] on input "9690" at bounding box center [531, 65] width 86 height 28
type input "3823"
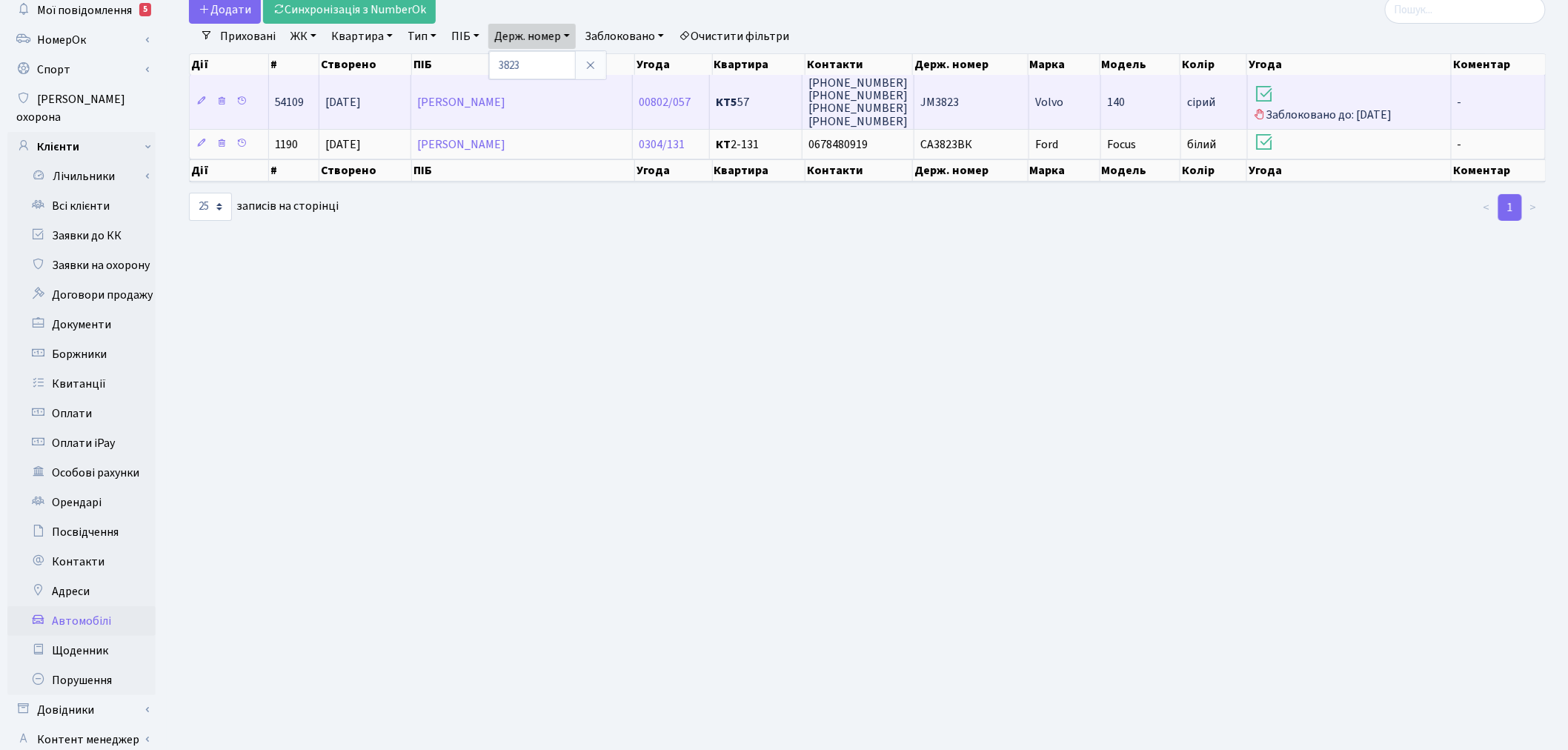
click at [924, 106] on span "JM3823" at bounding box center [939, 102] width 38 height 16
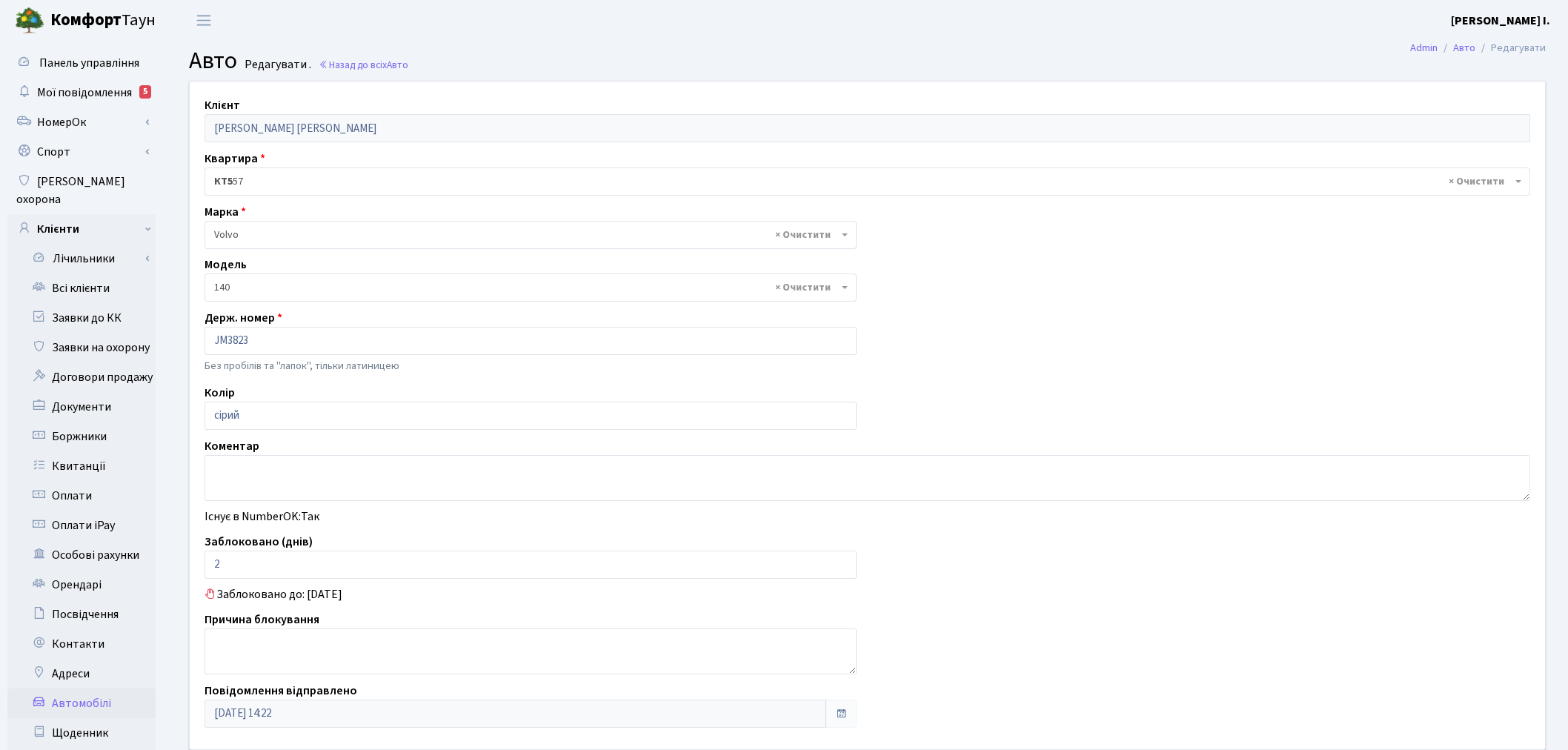
select select "2499"
drag, startPoint x: 253, startPoint y: 564, endPoint x: 186, endPoint y: 558, distance: 67.3
click at [189, 561] on div "Клієнт Богданова Вікторія Романівна Квартира - <b>КТ5</b>&nbsp;&nbsp;&nbsp;57 ×…" at bounding box center [867, 416] width 1378 height 668
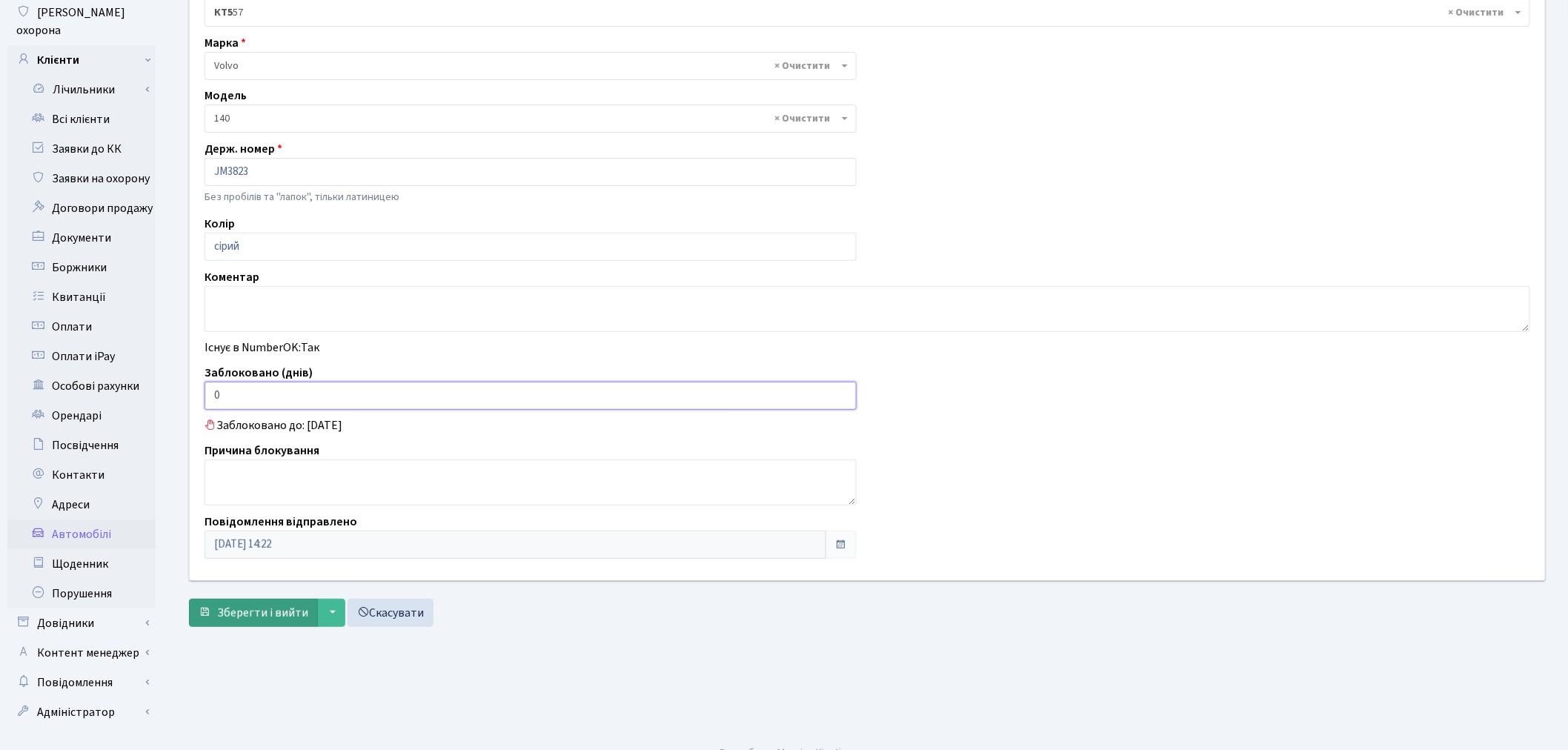
scroll to position [172, 0]
type input "0"
click at [226, 603] on span "Зберегти і вийти" at bounding box center [263, 610] width 91 height 16
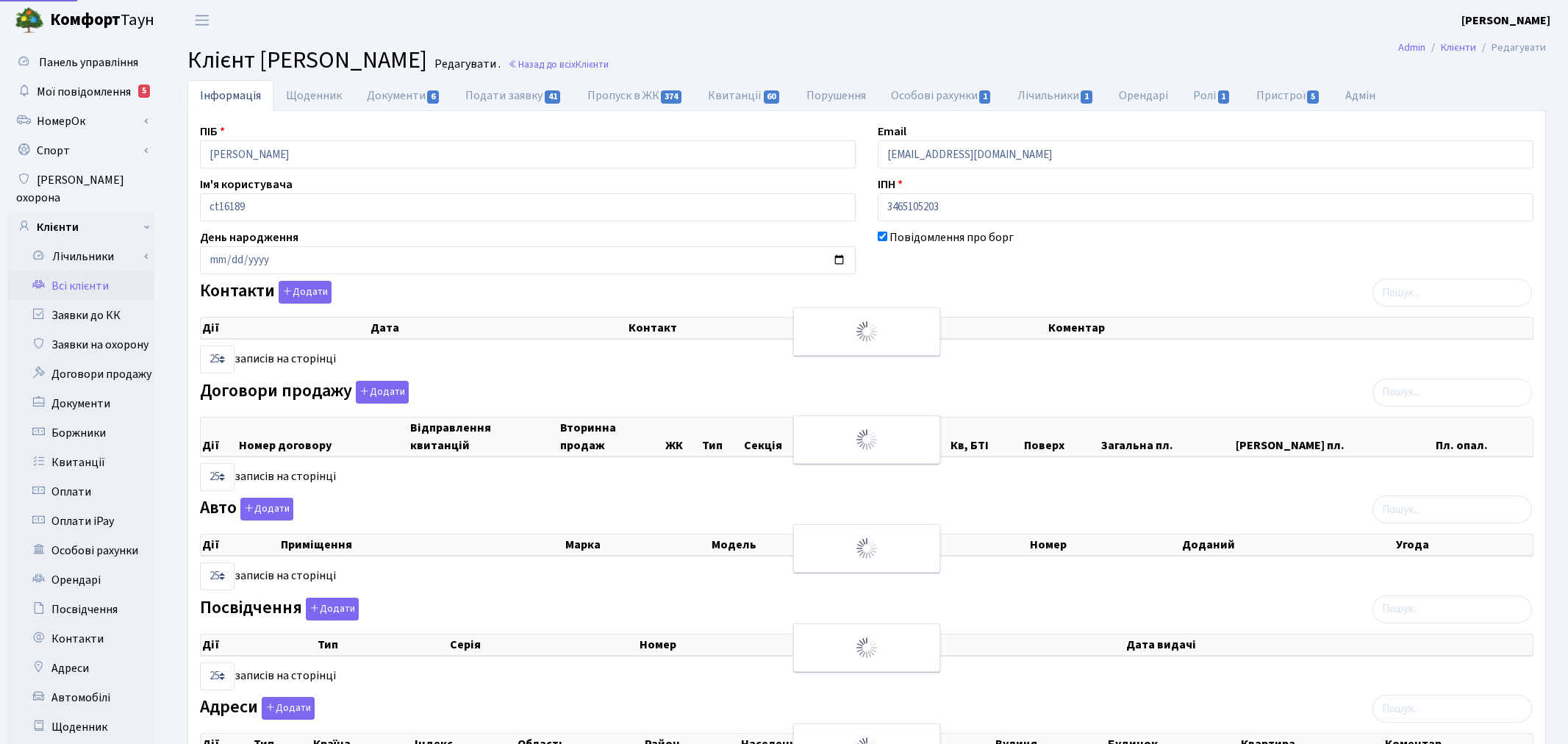
select select "25"
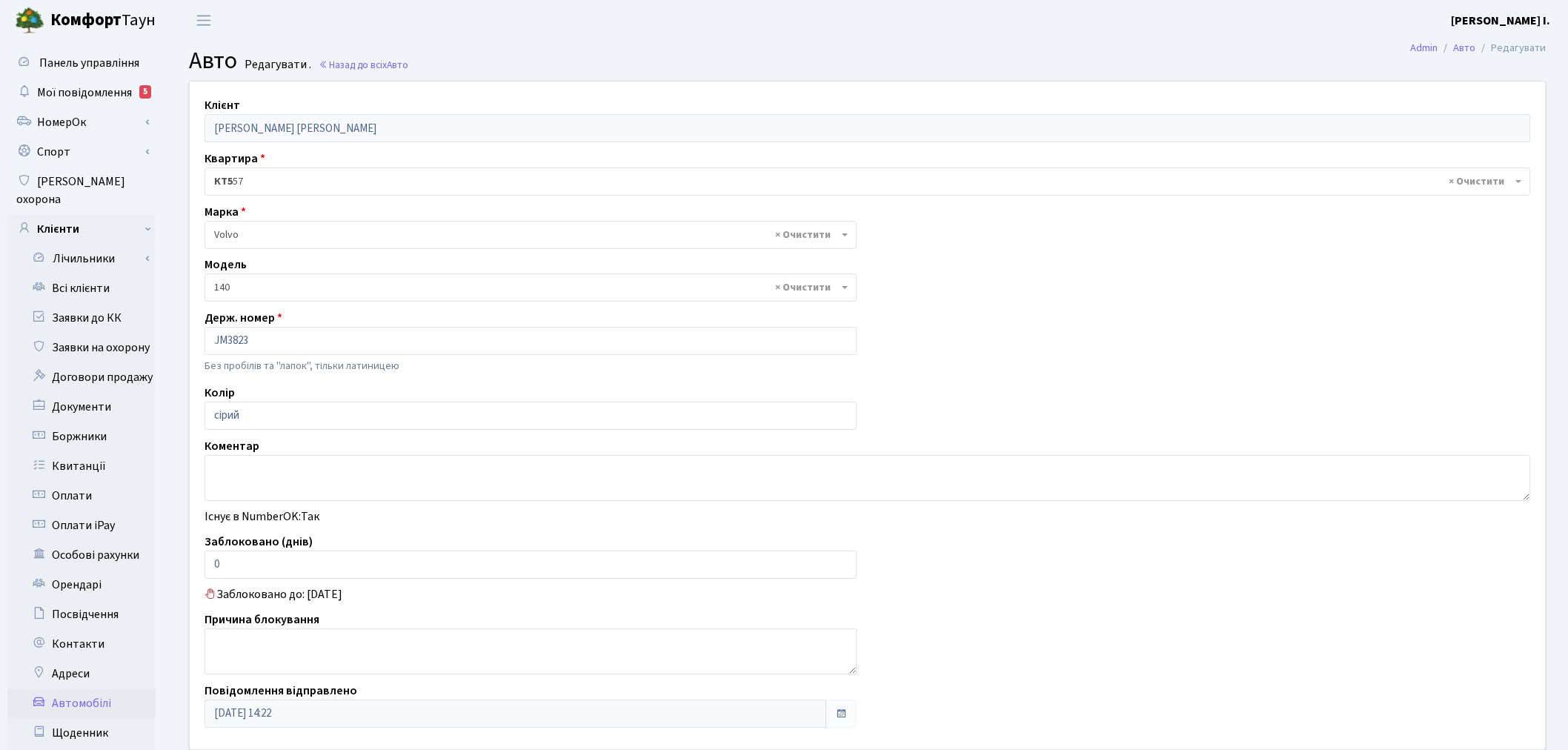
select select "2499"
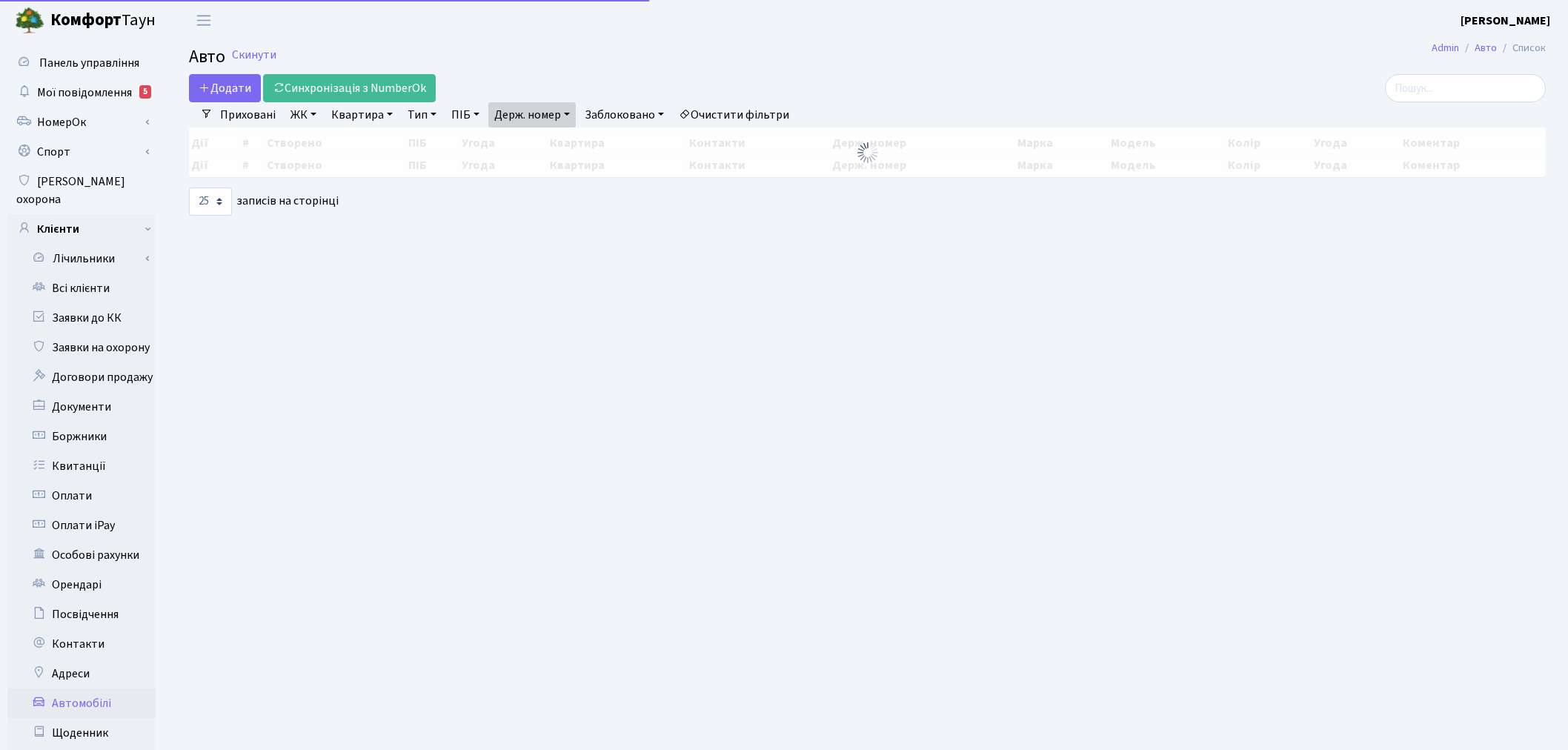
select select "25"
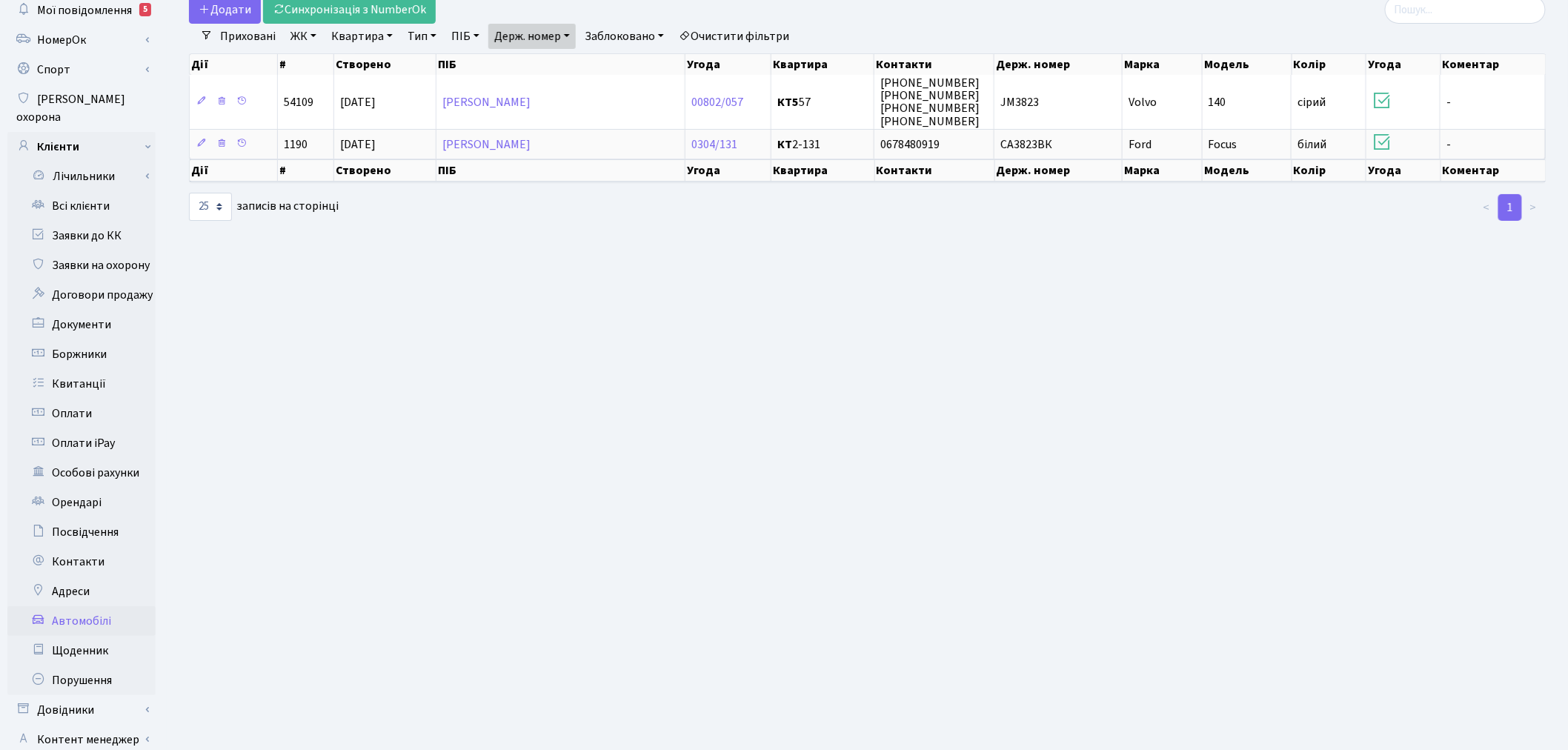
click at [536, 32] on link "Держ. номер" at bounding box center [532, 36] width 87 height 25
click at [543, 70] on input "3823" at bounding box center [531, 65] width 86 height 28
type input "2215"
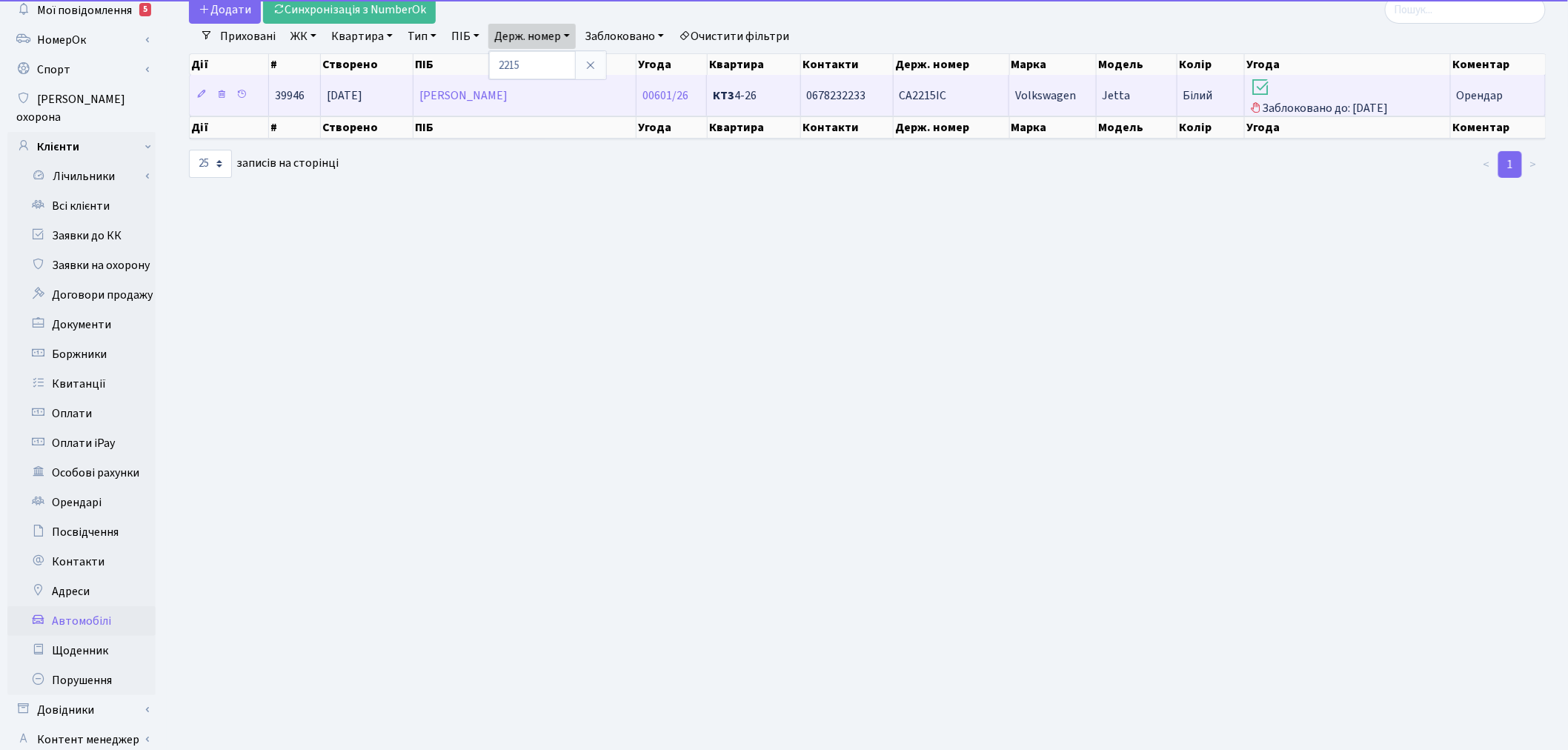
click at [1139, 104] on td "Jetta" at bounding box center [1137, 95] width 81 height 41
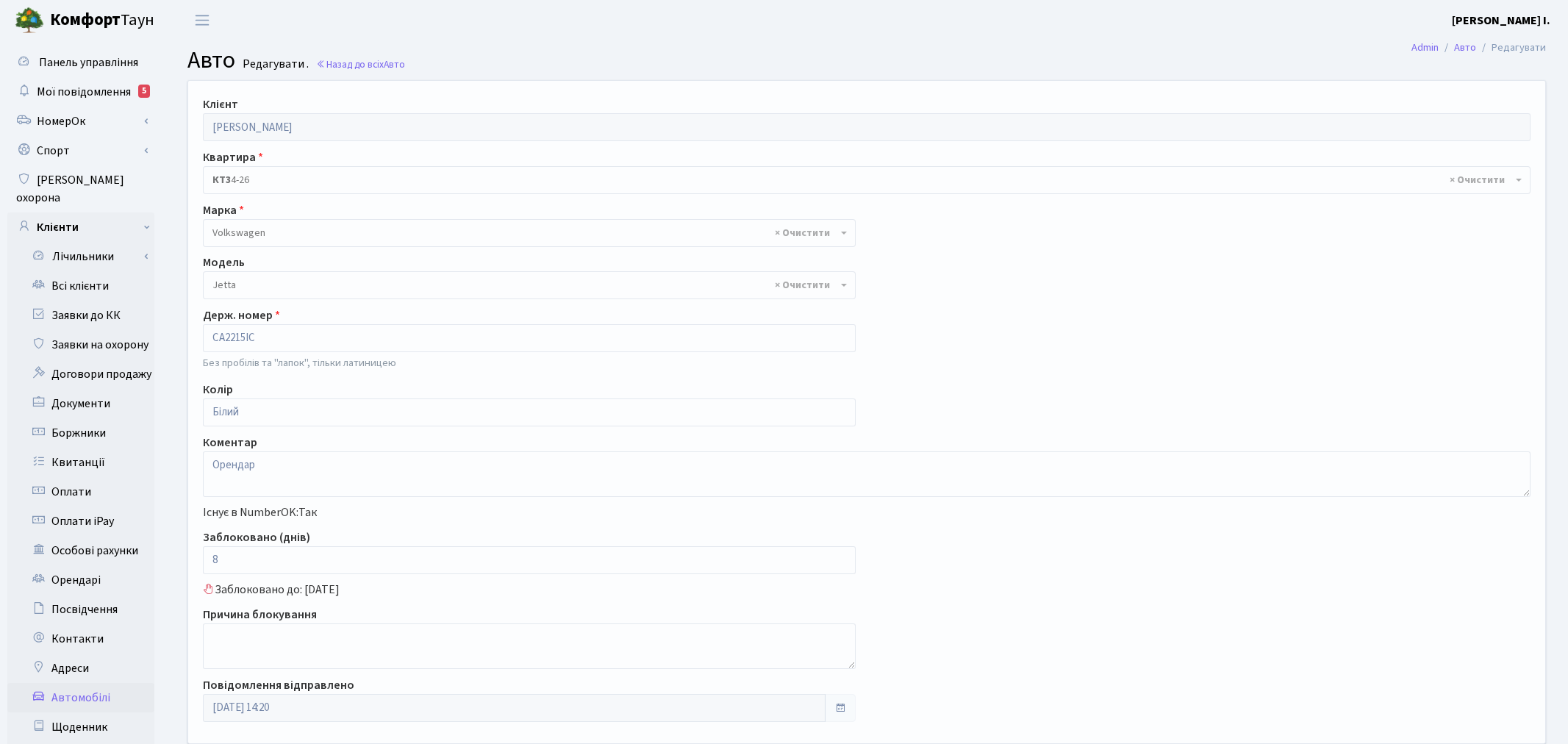
select select "2465"
drag, startPoint x: 288, startPoint y: 557, endPoint x: 210, endPoint y: 555, distance: 78.0
click at [210, 555] on input "8" at bounding box center [526, 560] width 646 height 28
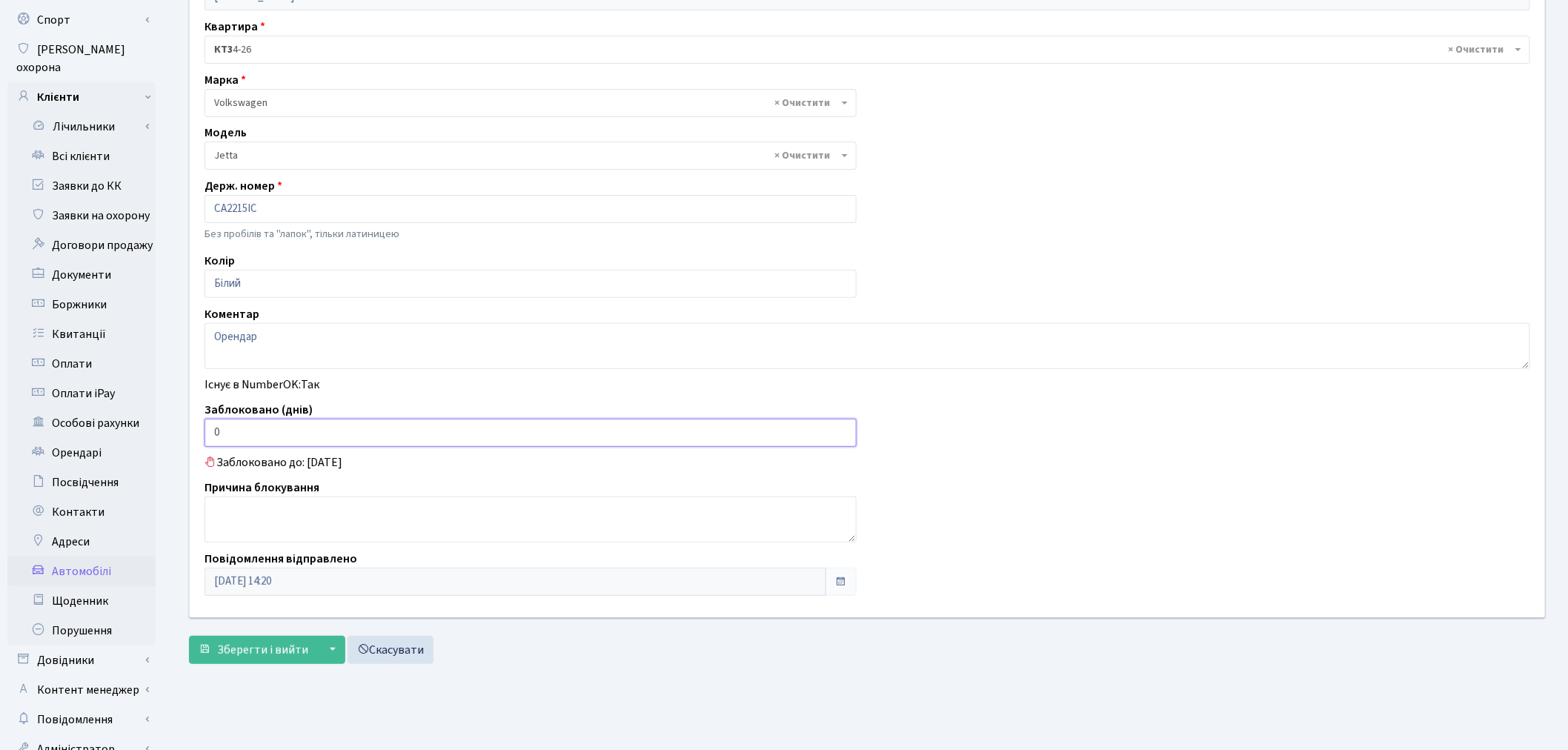
scroll to position [172, 0]
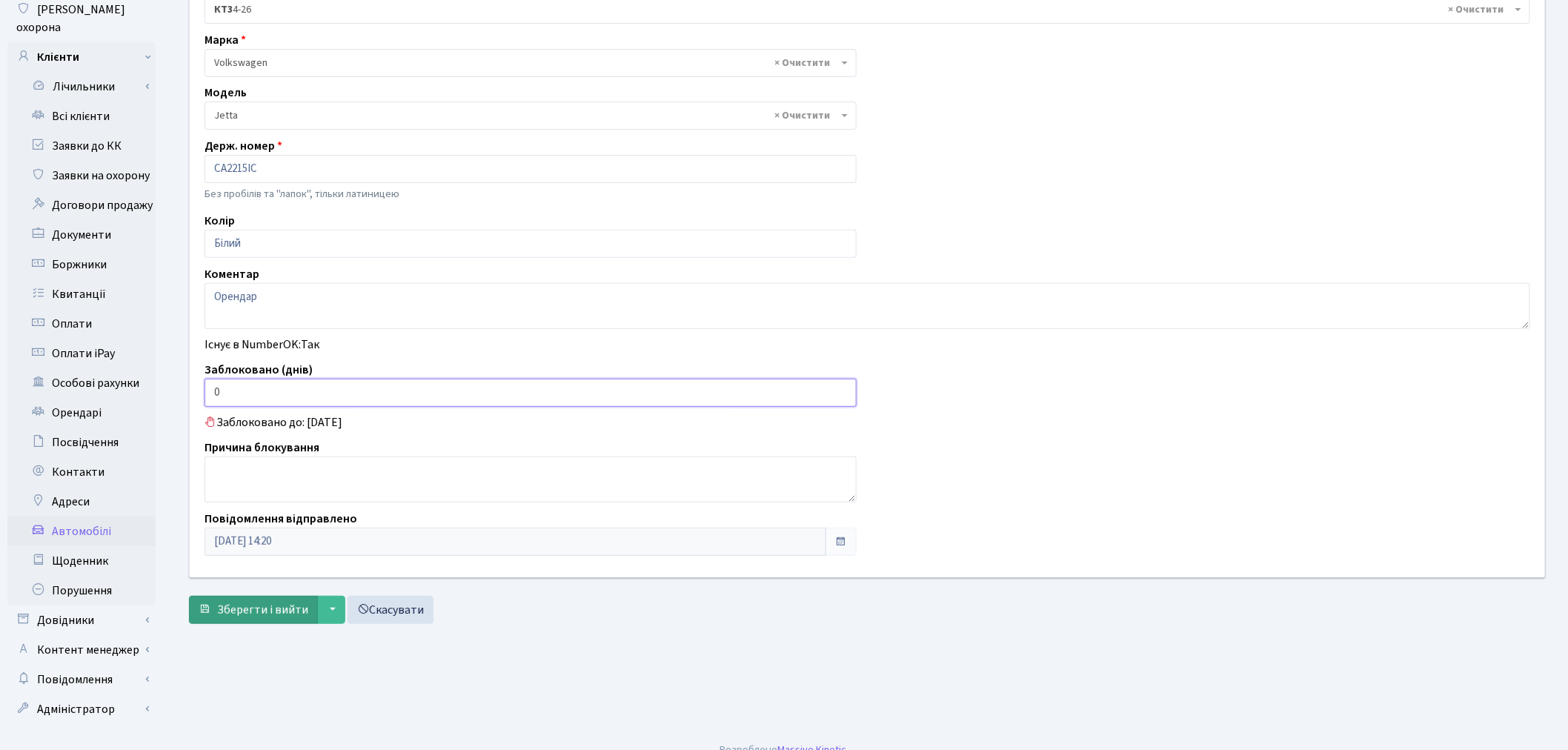
type input "0"
click at [246, 603] on span "Зберегти і вийти" at bounding box center [263, 610] width 91 height 16
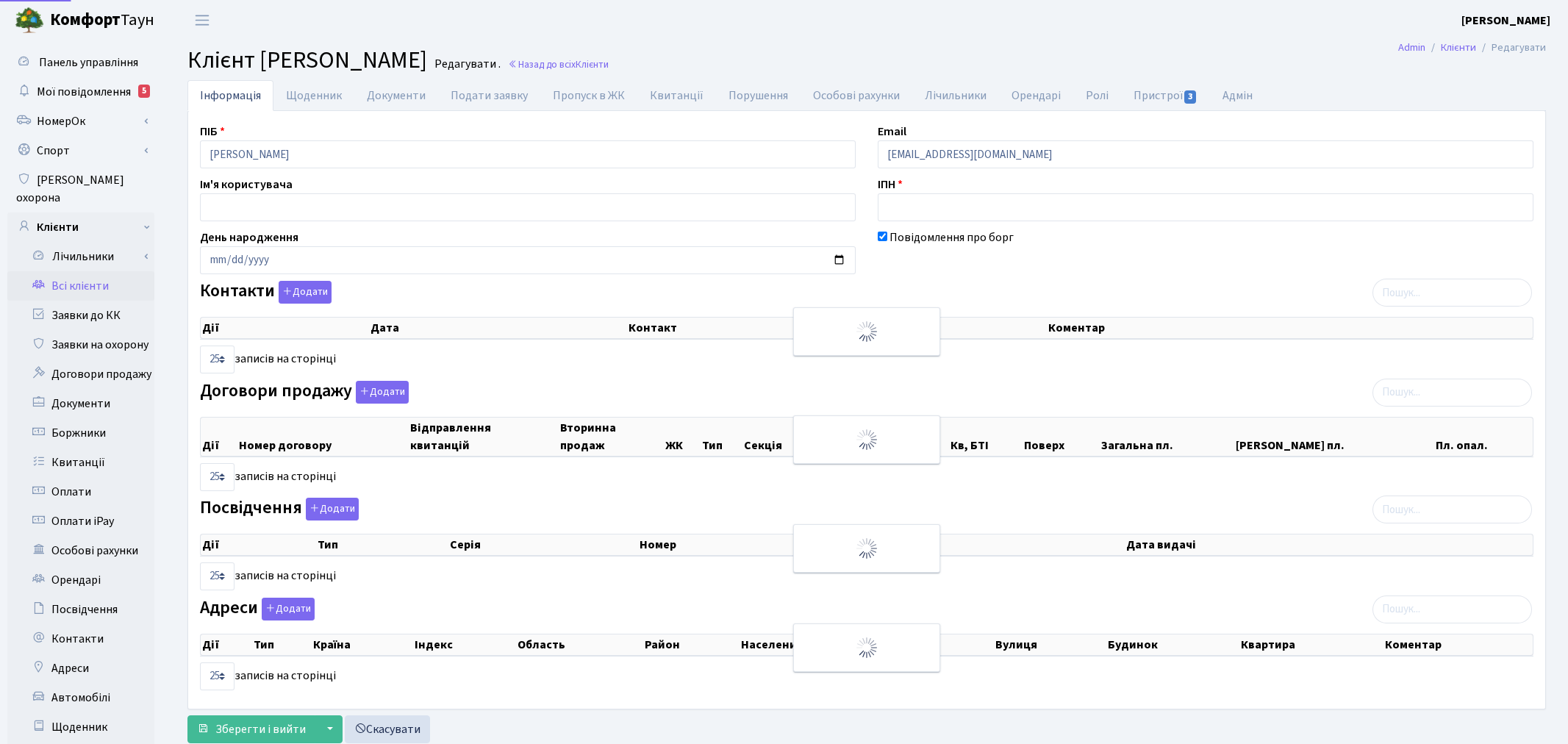
select select "25"
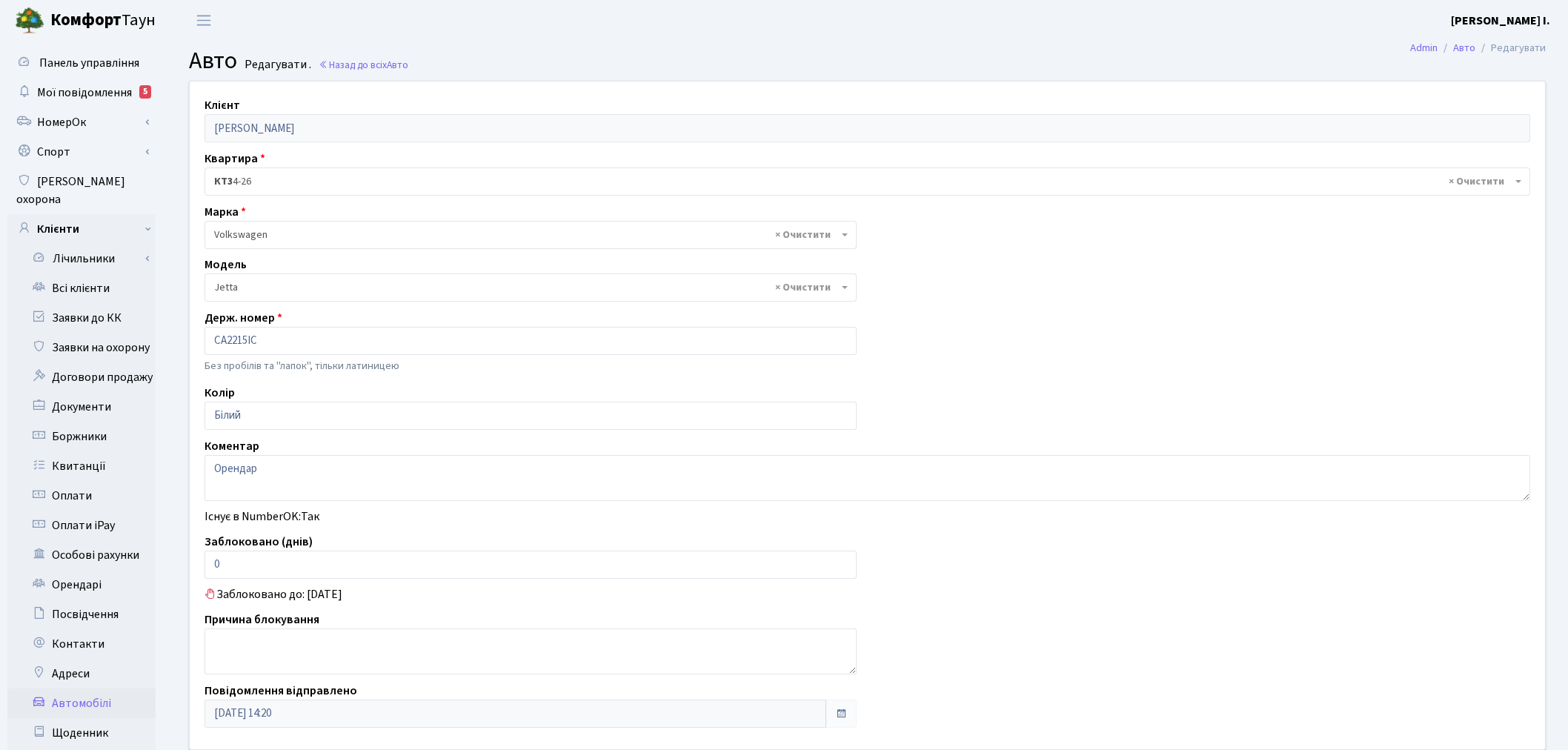
select select "2465"
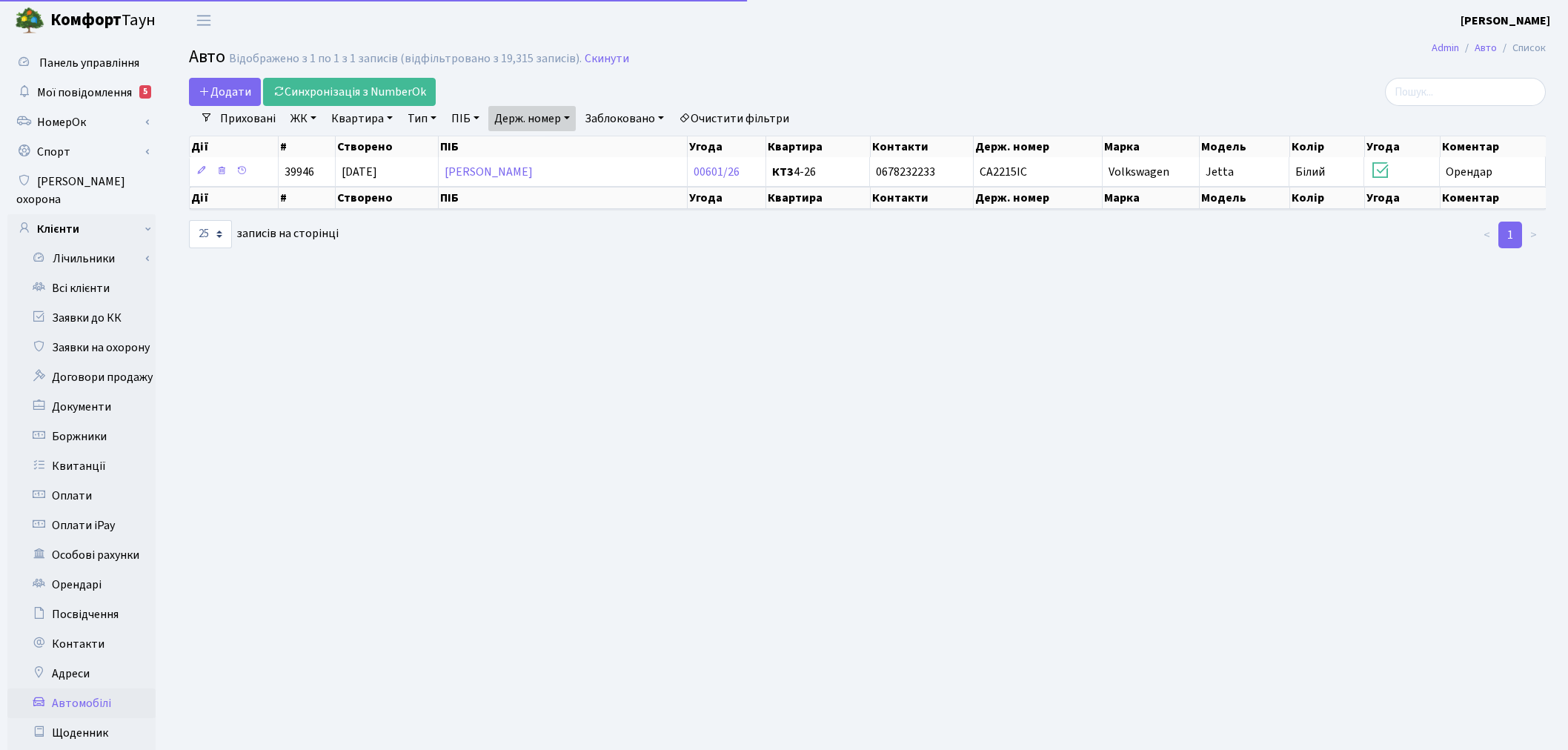
select select "25"
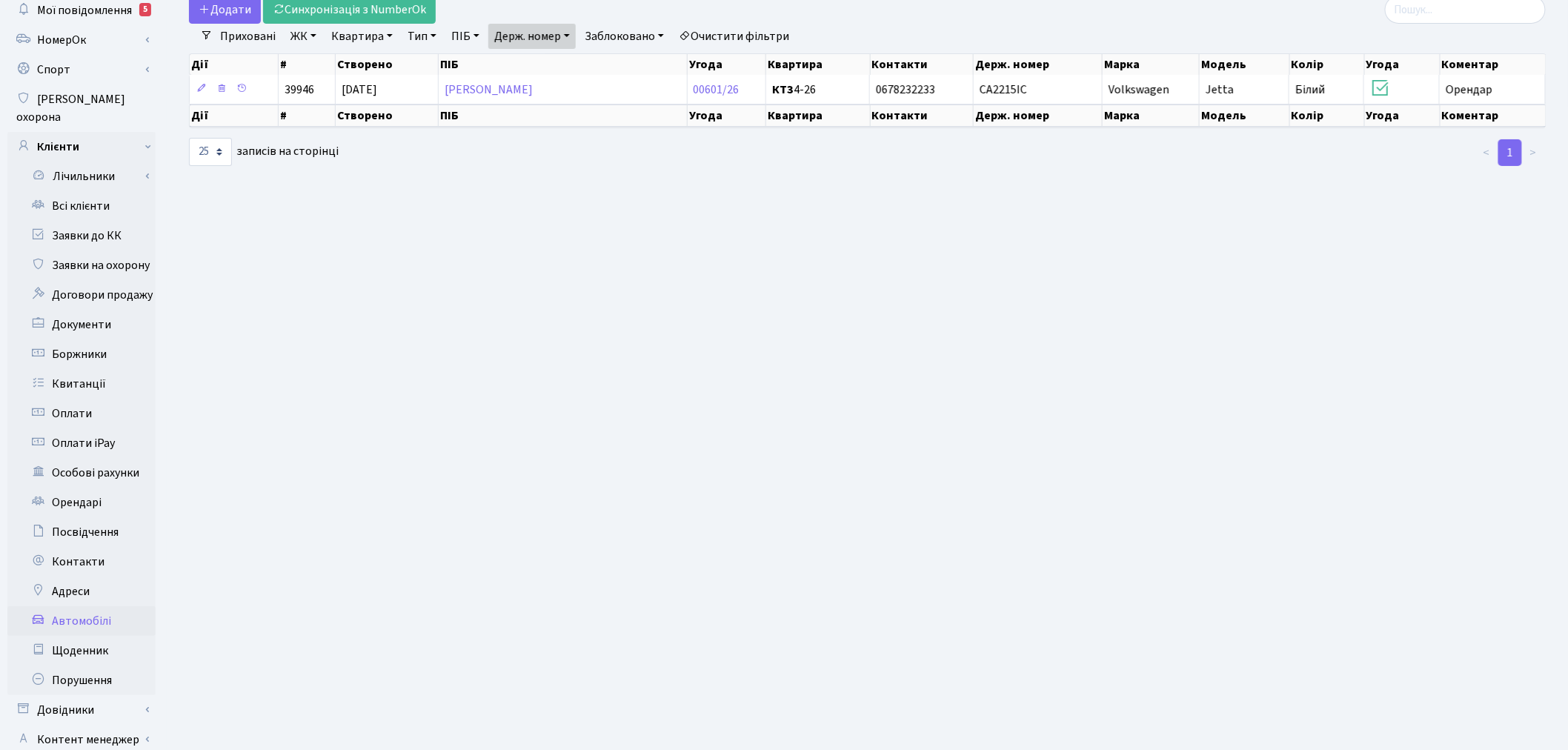
click at [557, 38] on link "Держ. номер" at bounding box center [532, 36] width 87 height 25
click at [550, 59] on input "2215" at bounding box center [531, 65] width 86 height 28
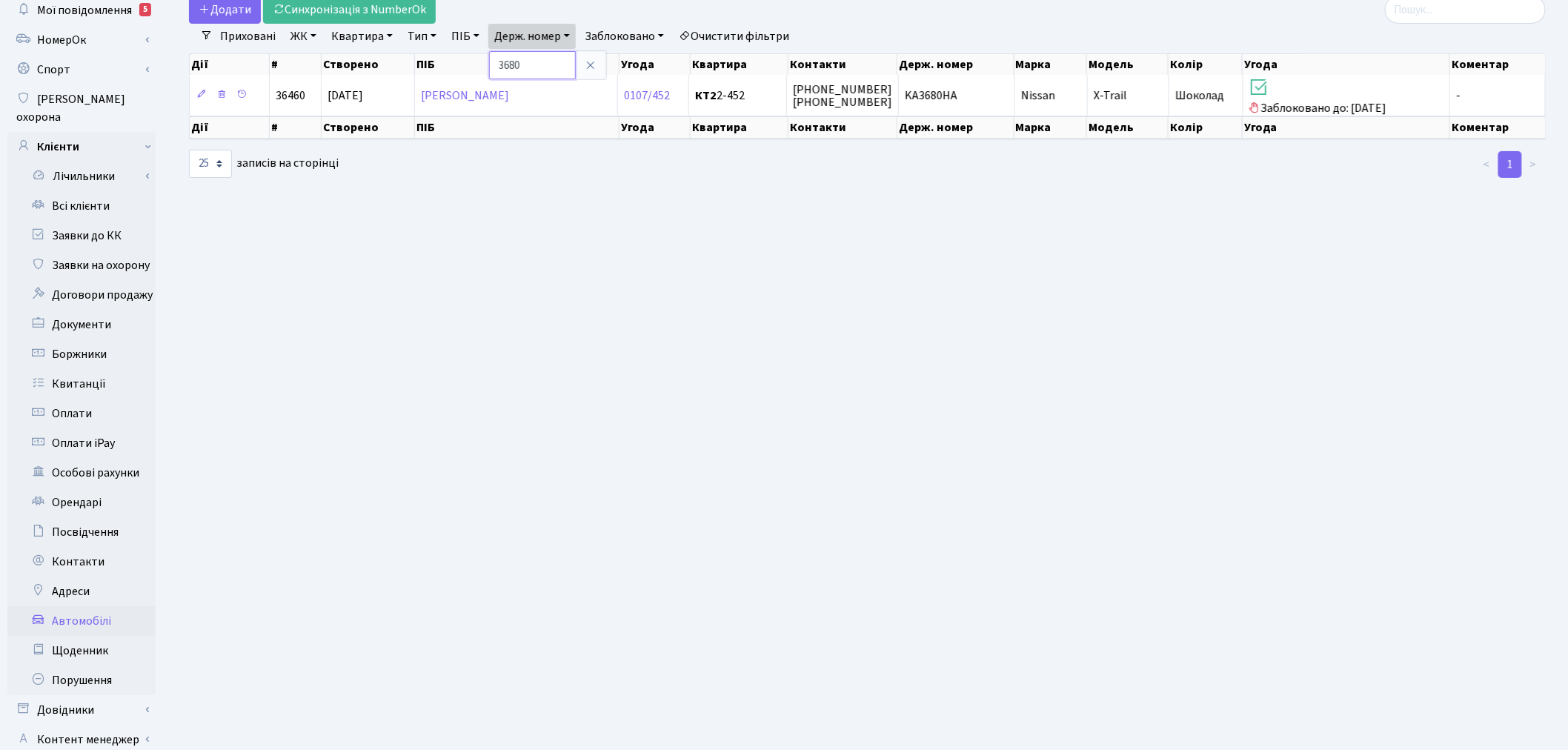
click at [548, 57] on input "3680" at bounding box center [531, 65] width 86 height 28
type input "7244"
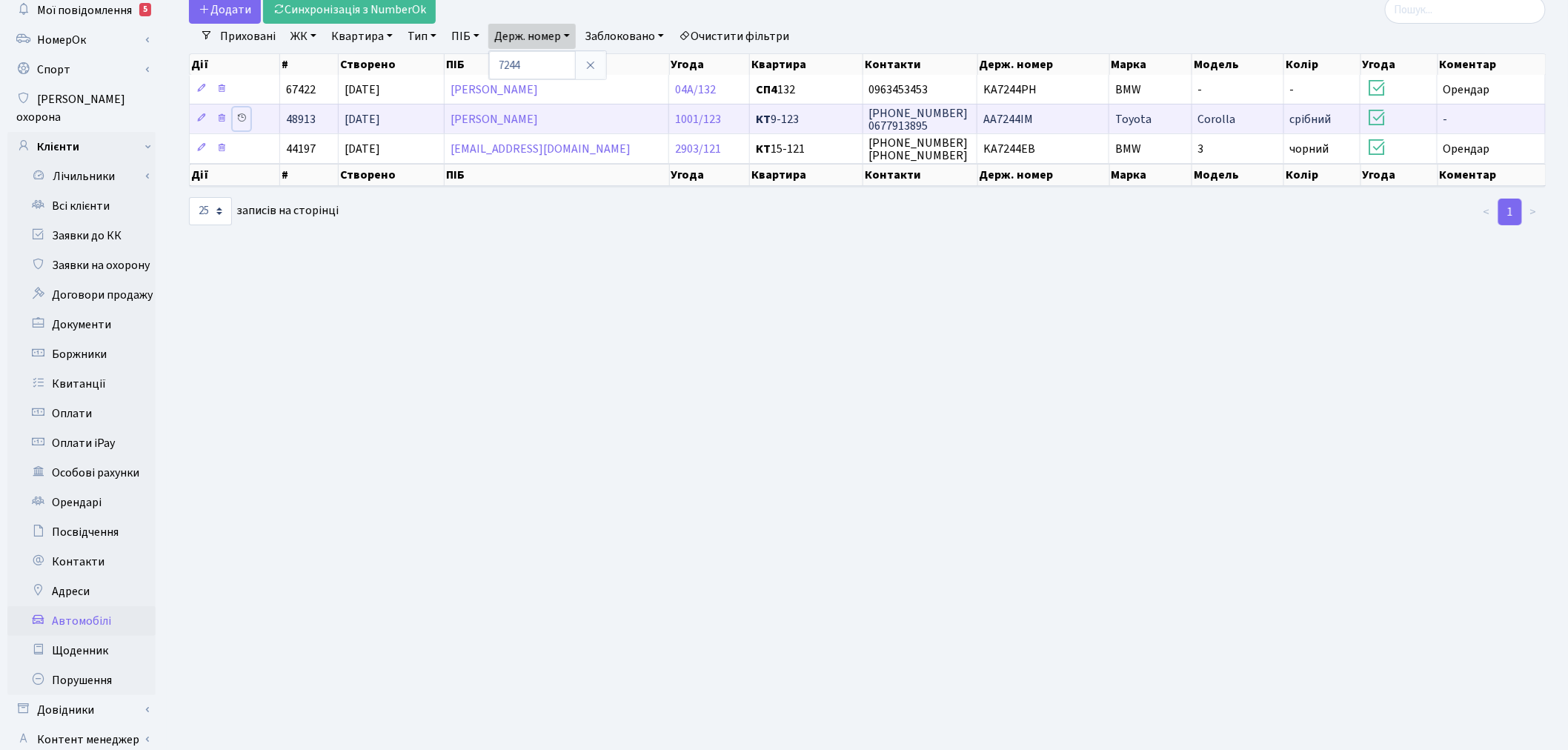
click at [245, 114] on icon at bounding box center [241, 117] width 10 height 10
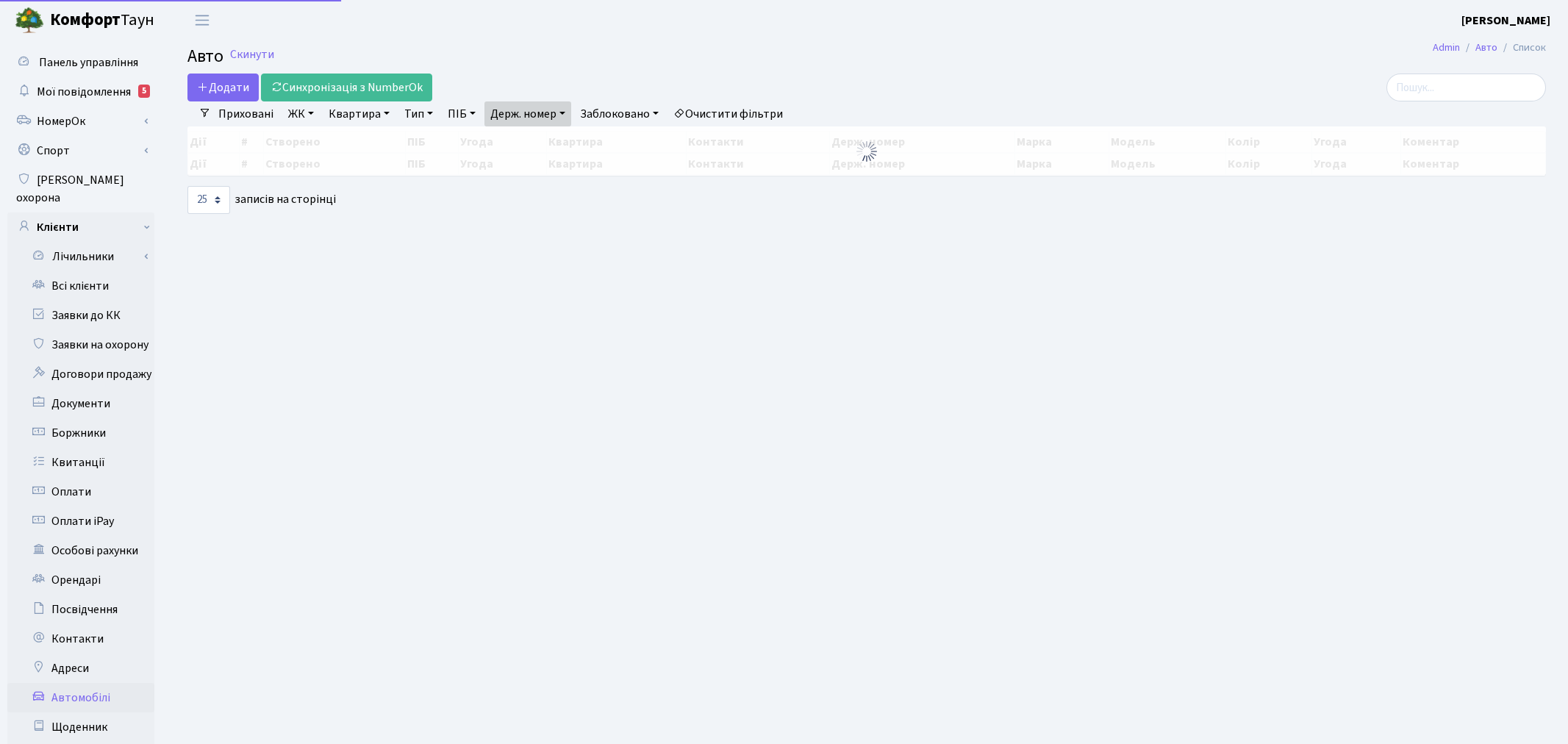
select select "25"
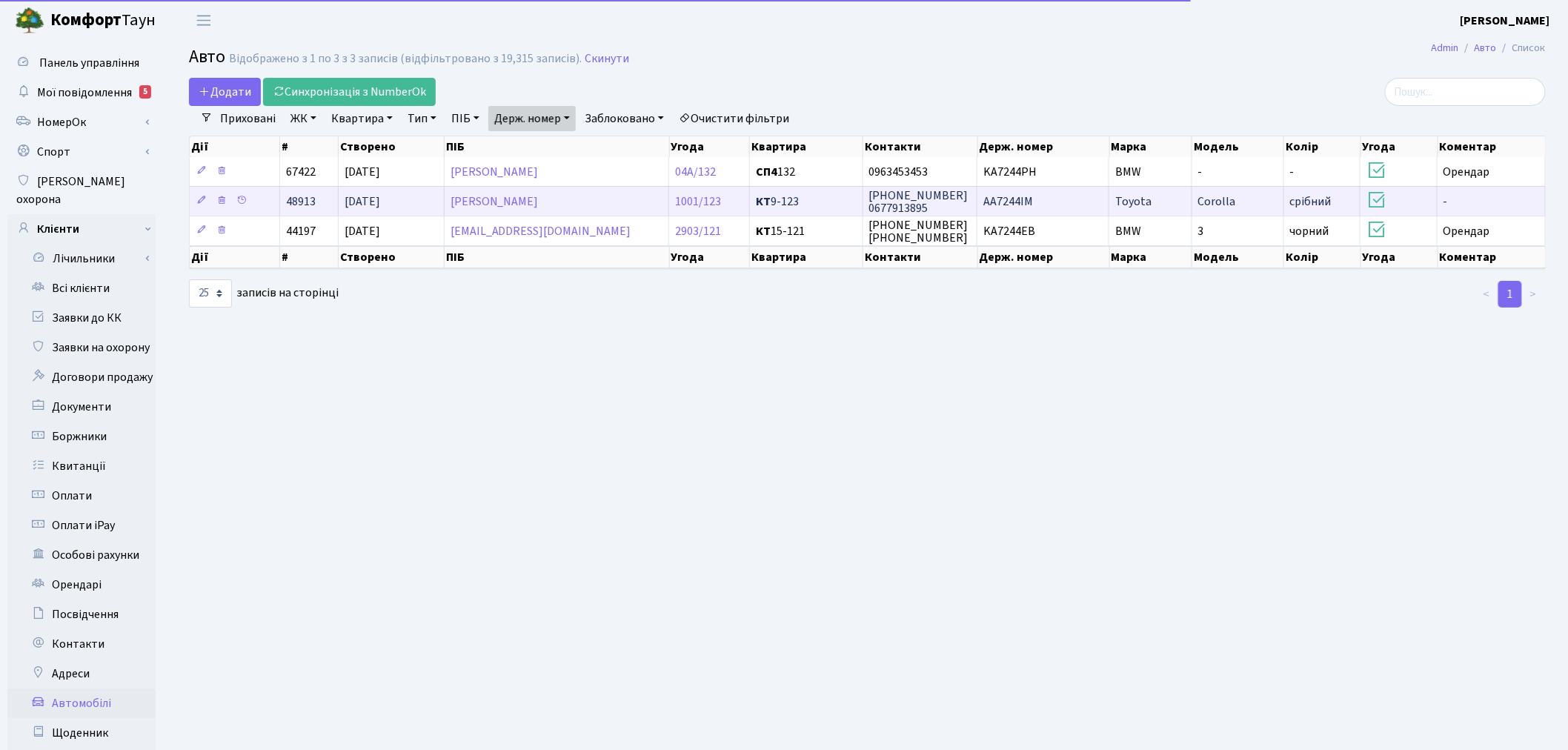
click at [1078, 194] on td "AA7244IM" at bounding box center [1043, 200] width 132 height 30
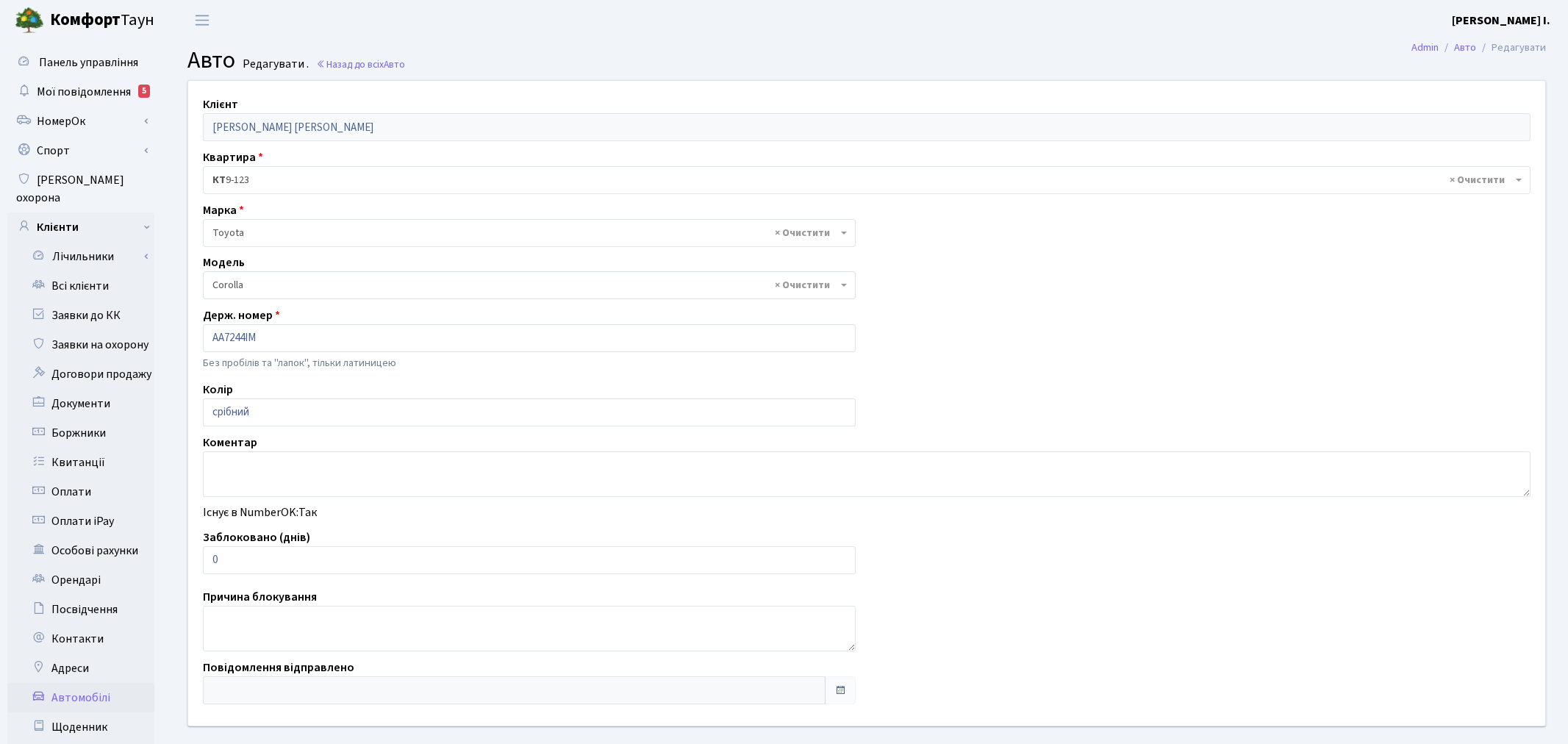
select select "2314"
drag, startPoint x: 218, startPoint y: 555, endPoint x: 196, endPoint y: 559, distance: 22.4
click at [196, 559] on div "Заблоковано (днів) 0" at bounding box center [525, 551] width 669 height 45
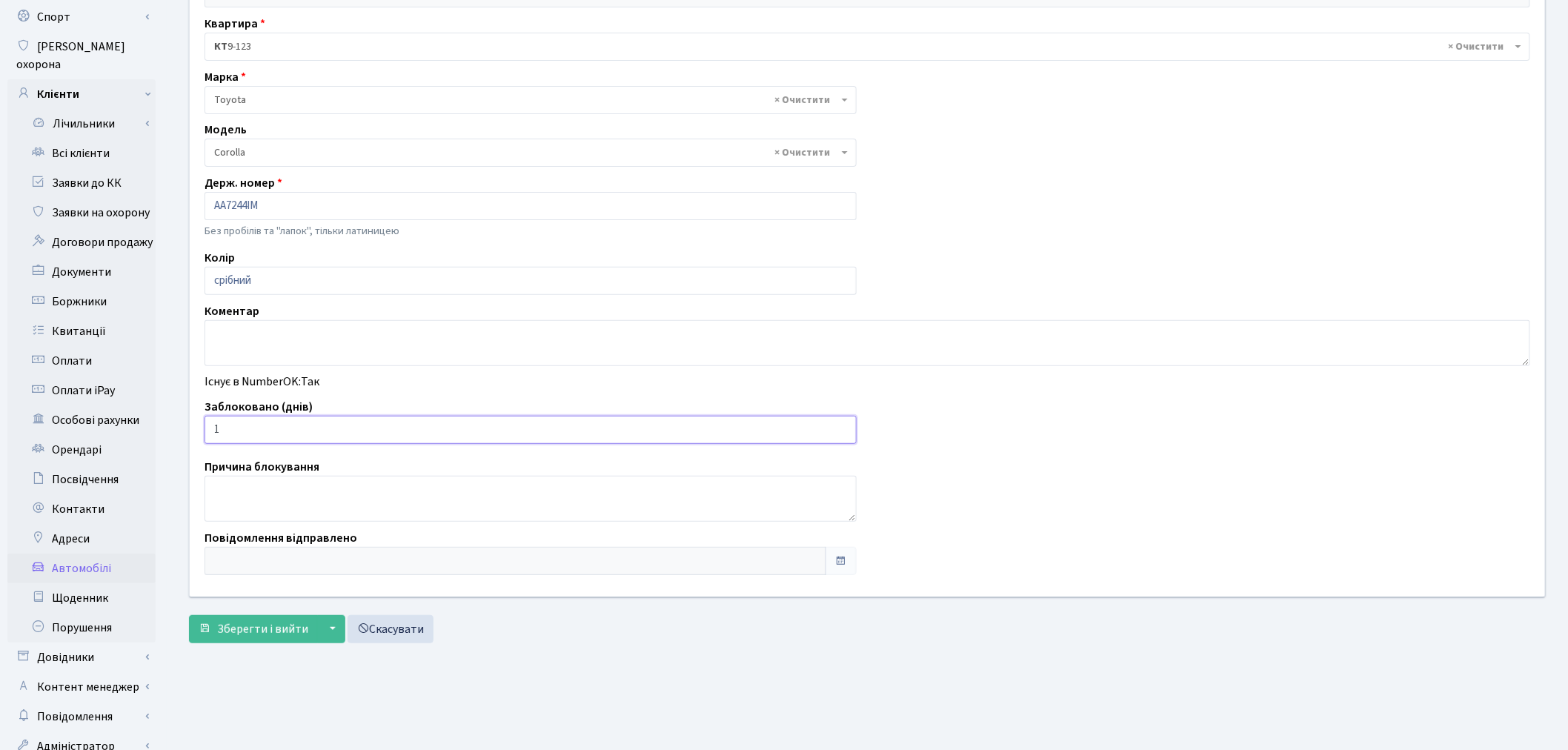
scroll to position [165, 0]
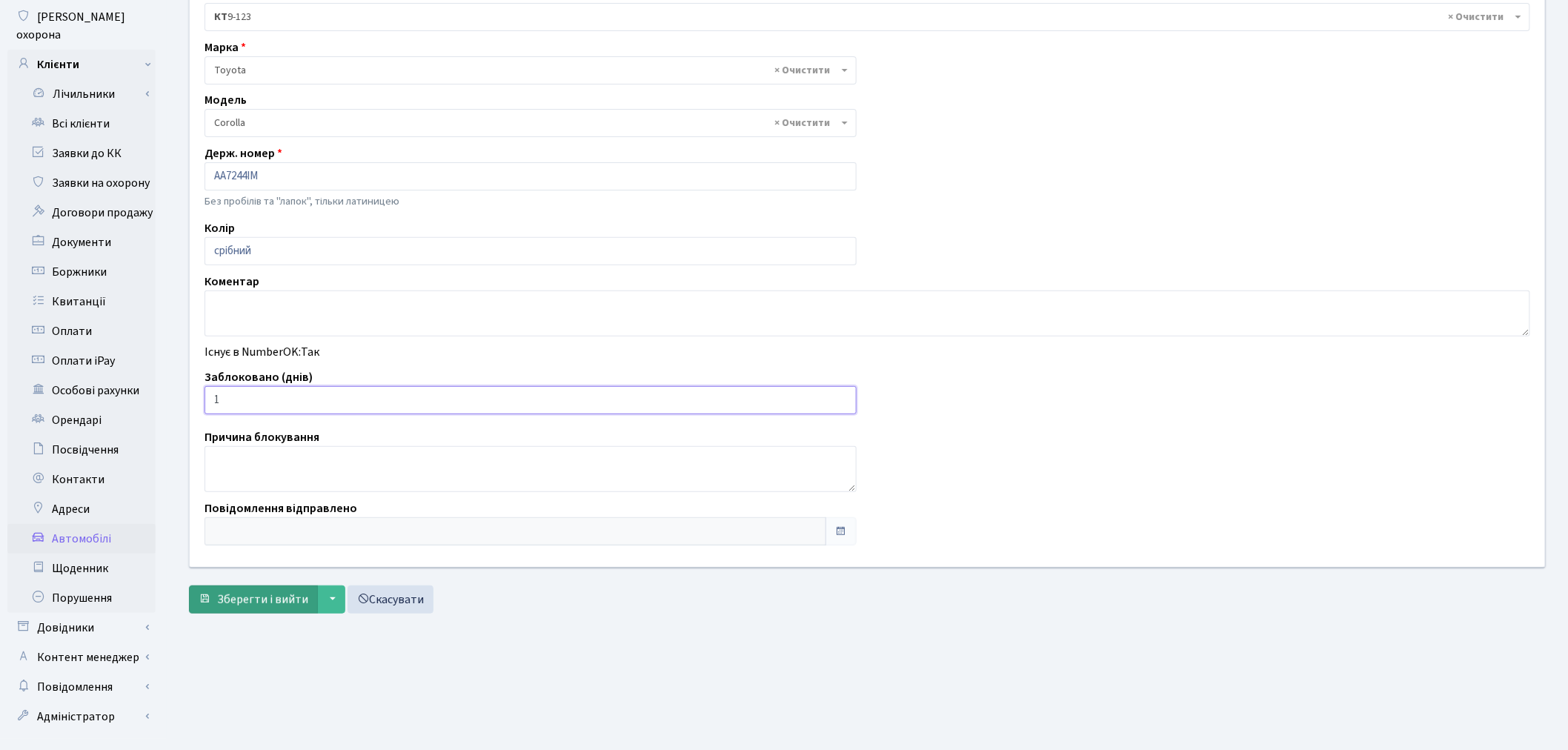
type input "1"
click at [253, 604] on span "Зберегти і вийти" at bounding box center [263, 600] width 91 height 16
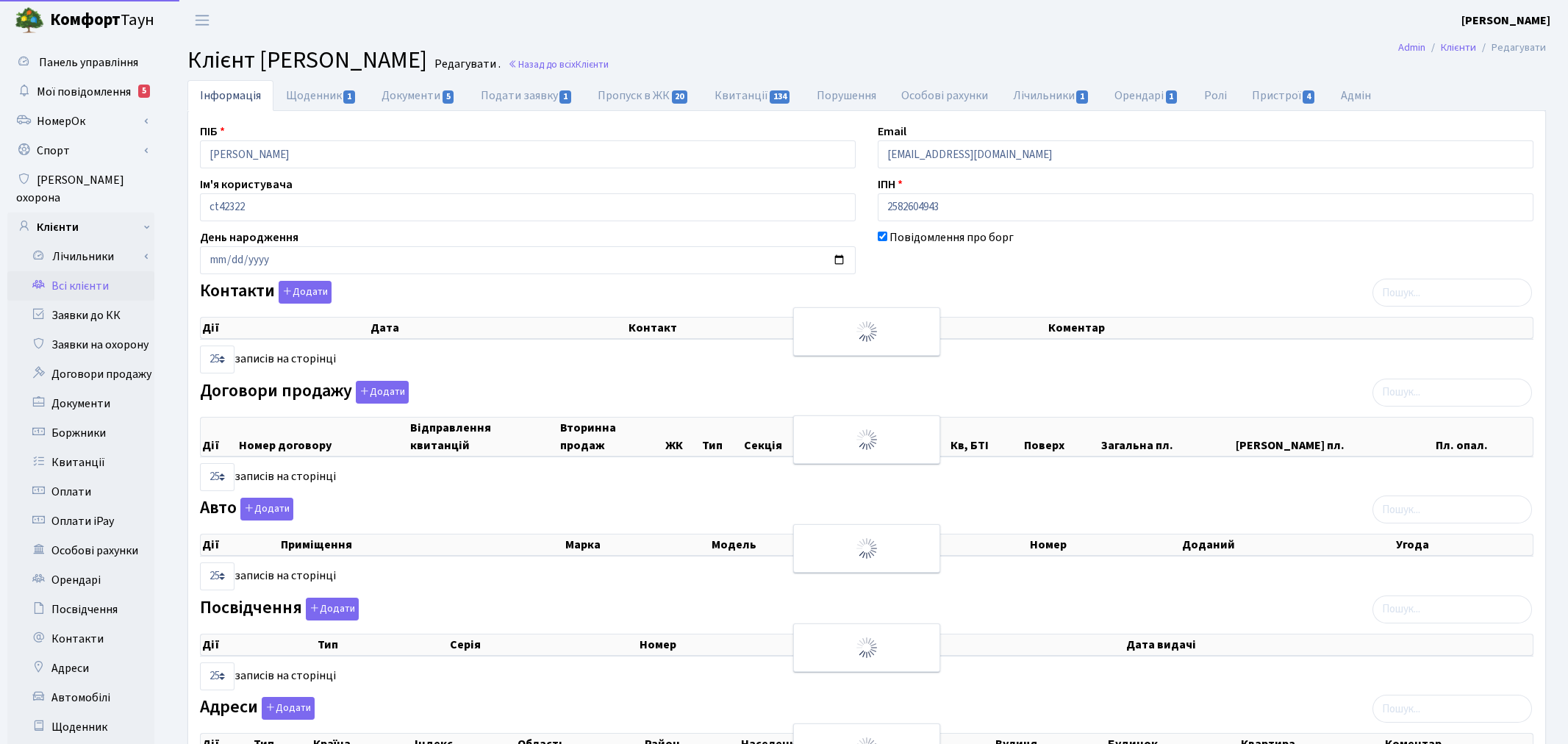
select select "25"
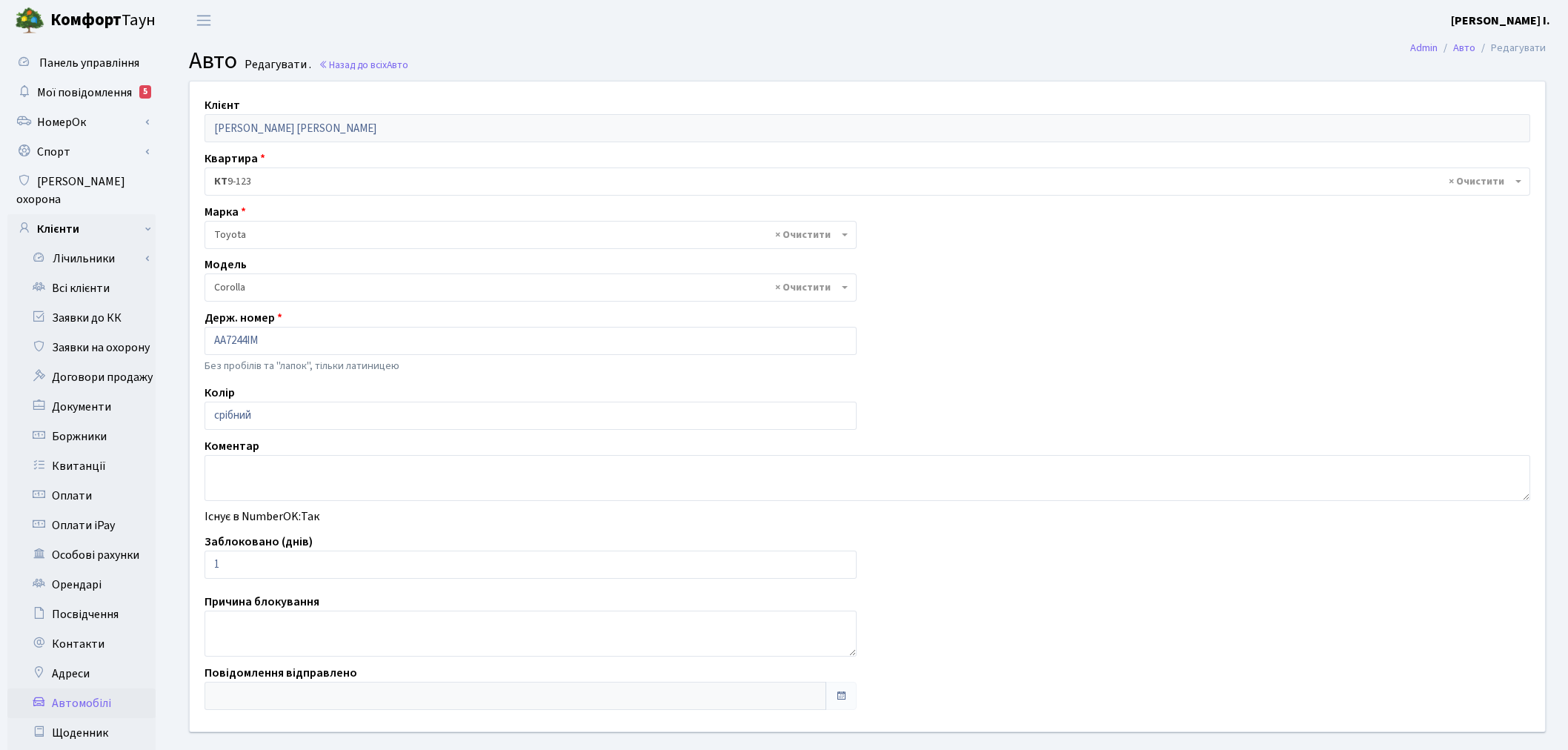
select select "2314"
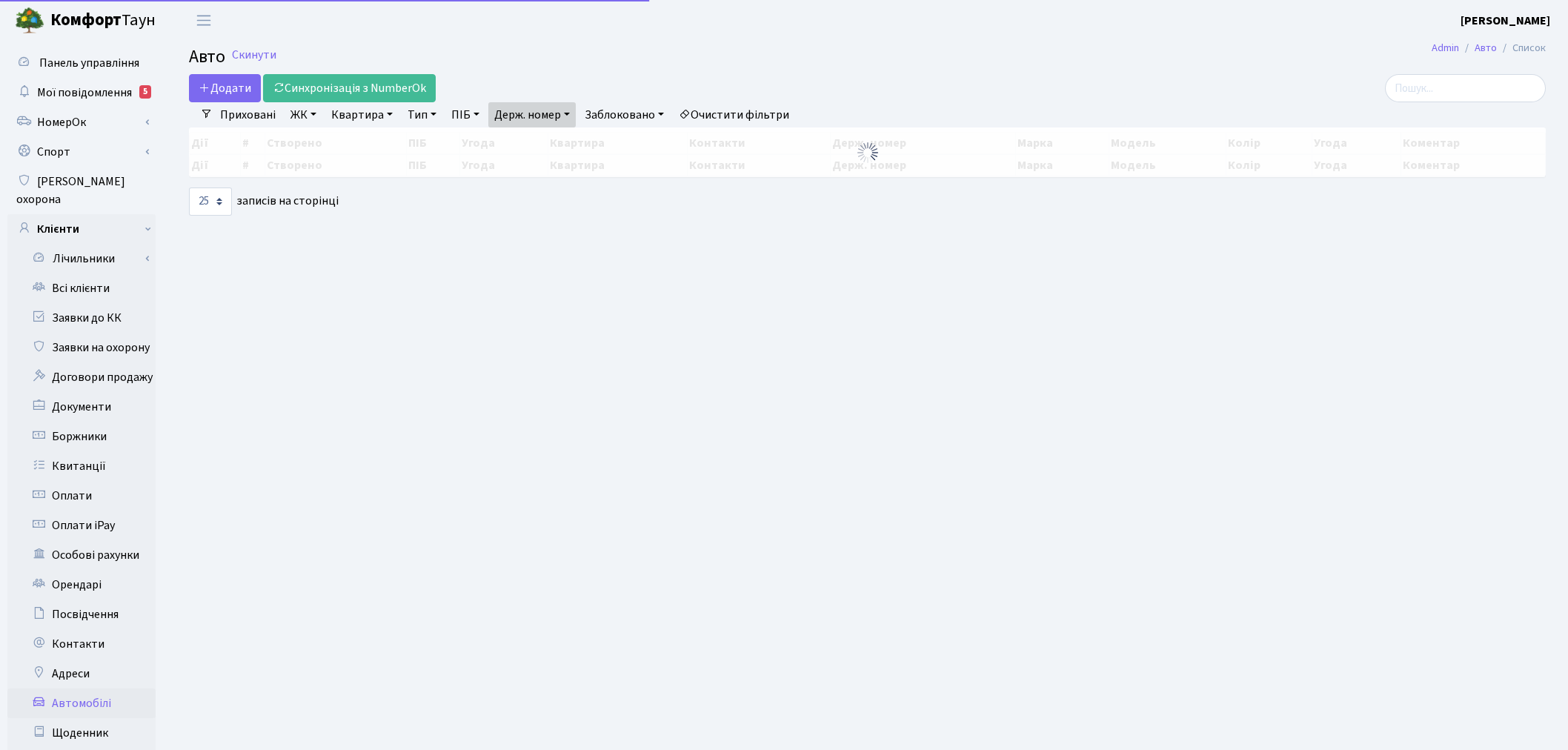
select select "25"
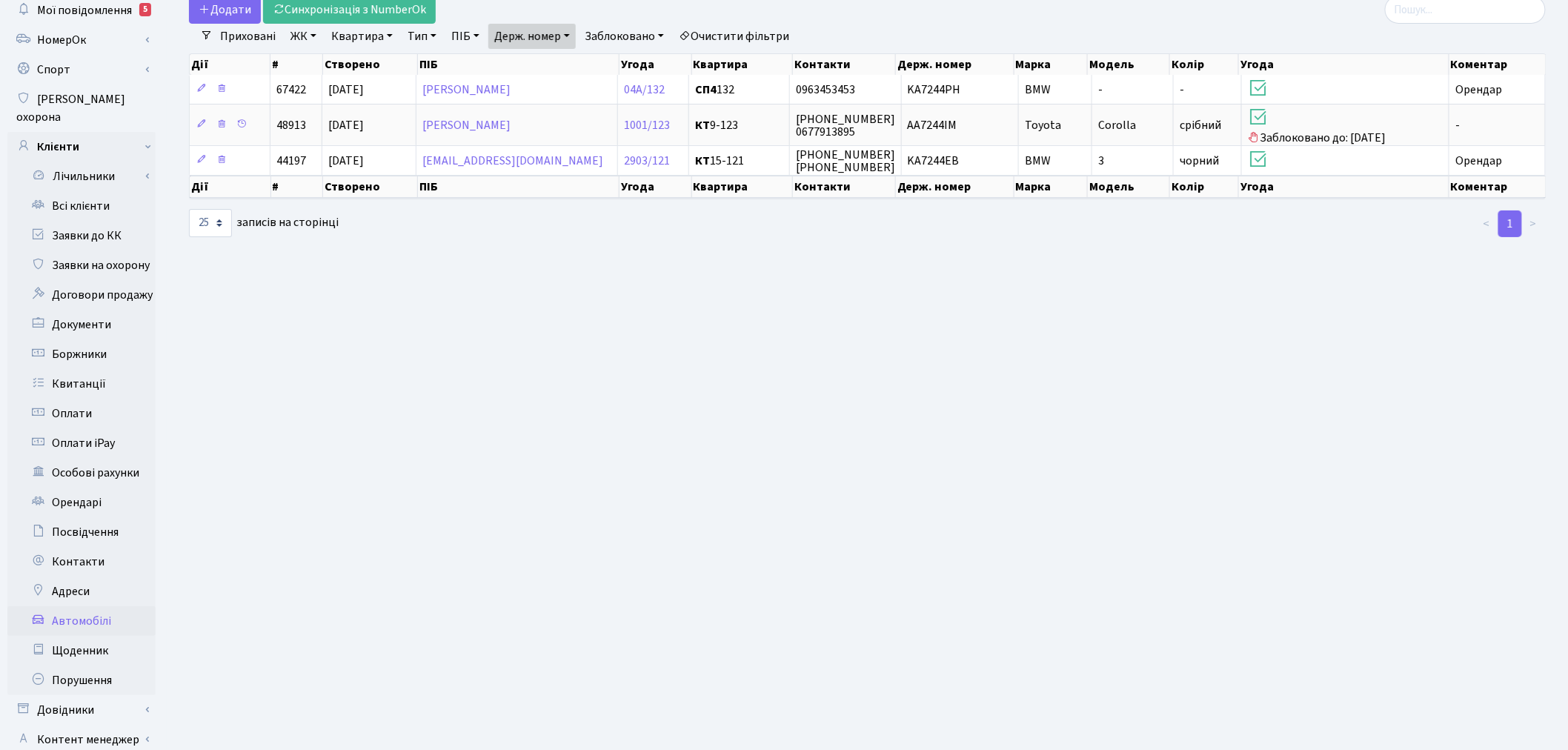
click at [557, 34] on link "Держ. номер" at bounding box center [532, 36] width 87 height 25
click at [559, 56] on input "7244" at bounding box center [531, 65] width 86 height 28
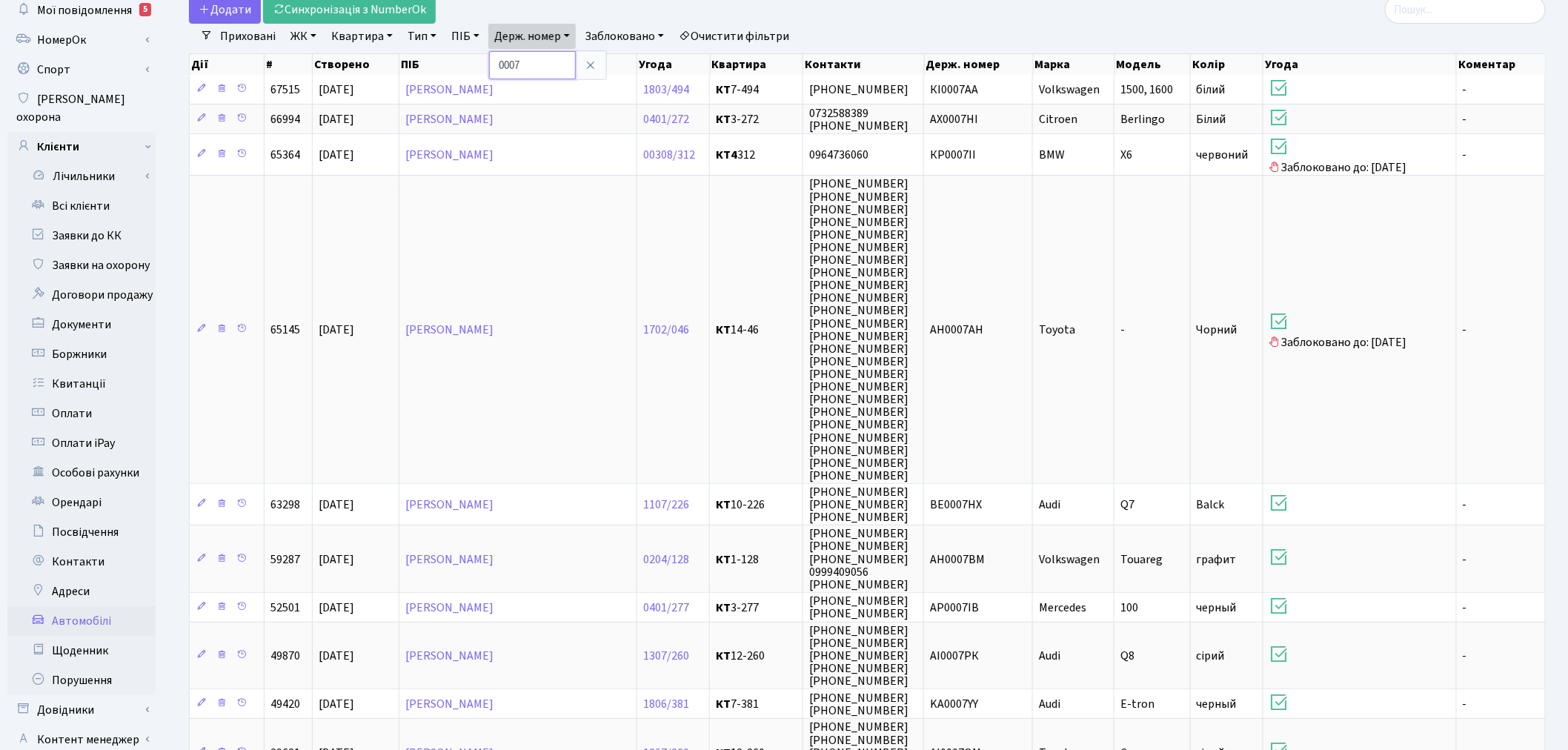
click at [539, 60] on input "0007" at bounding box center [531, 65] width 86 height 28
type input "1451"
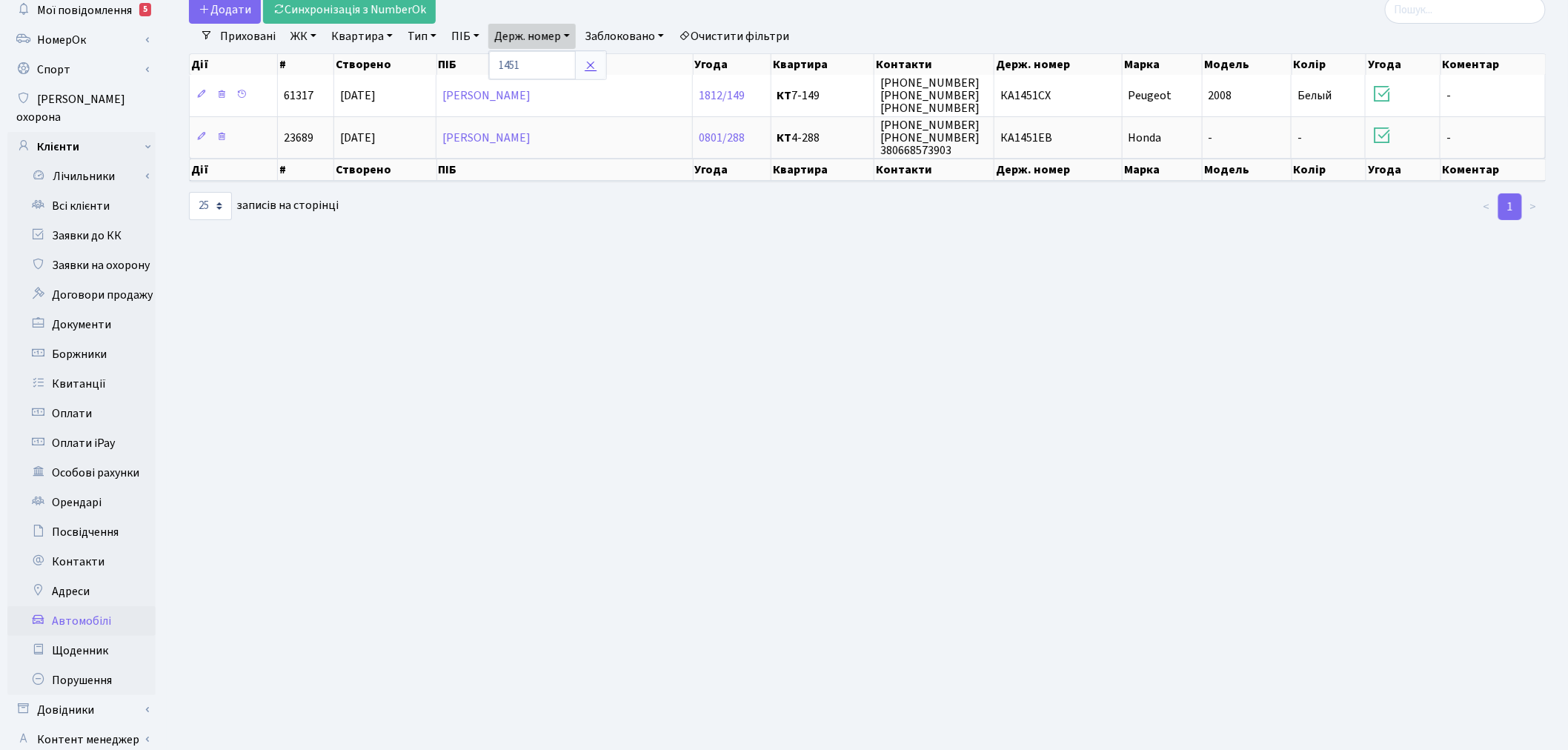
click at [595, 63] on icon at bounding box center [590, 65] width 12 height 12
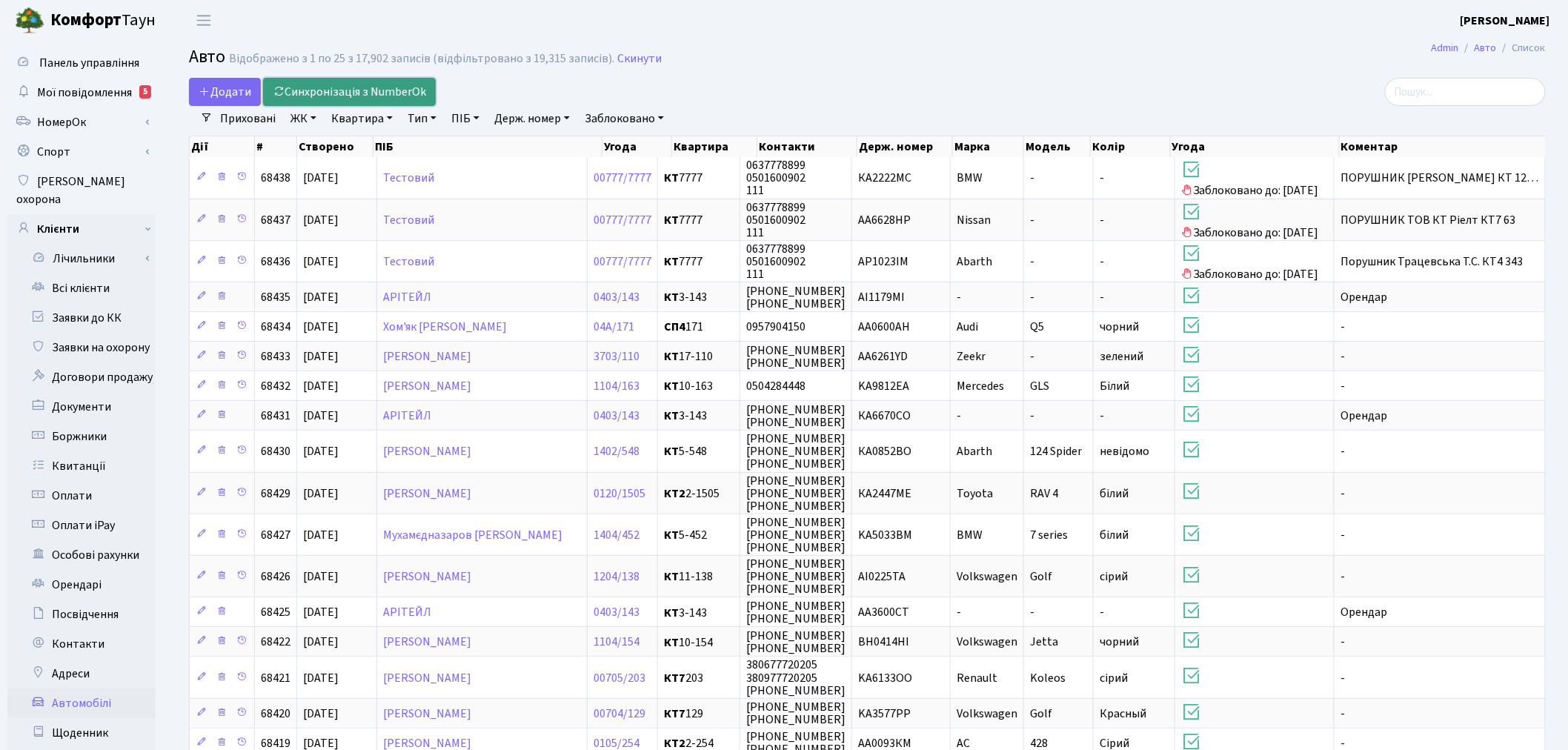
click at [409, 95] on link "Синхронізація з NumberOk" at bounding box center [349, 91] width 173 height 28
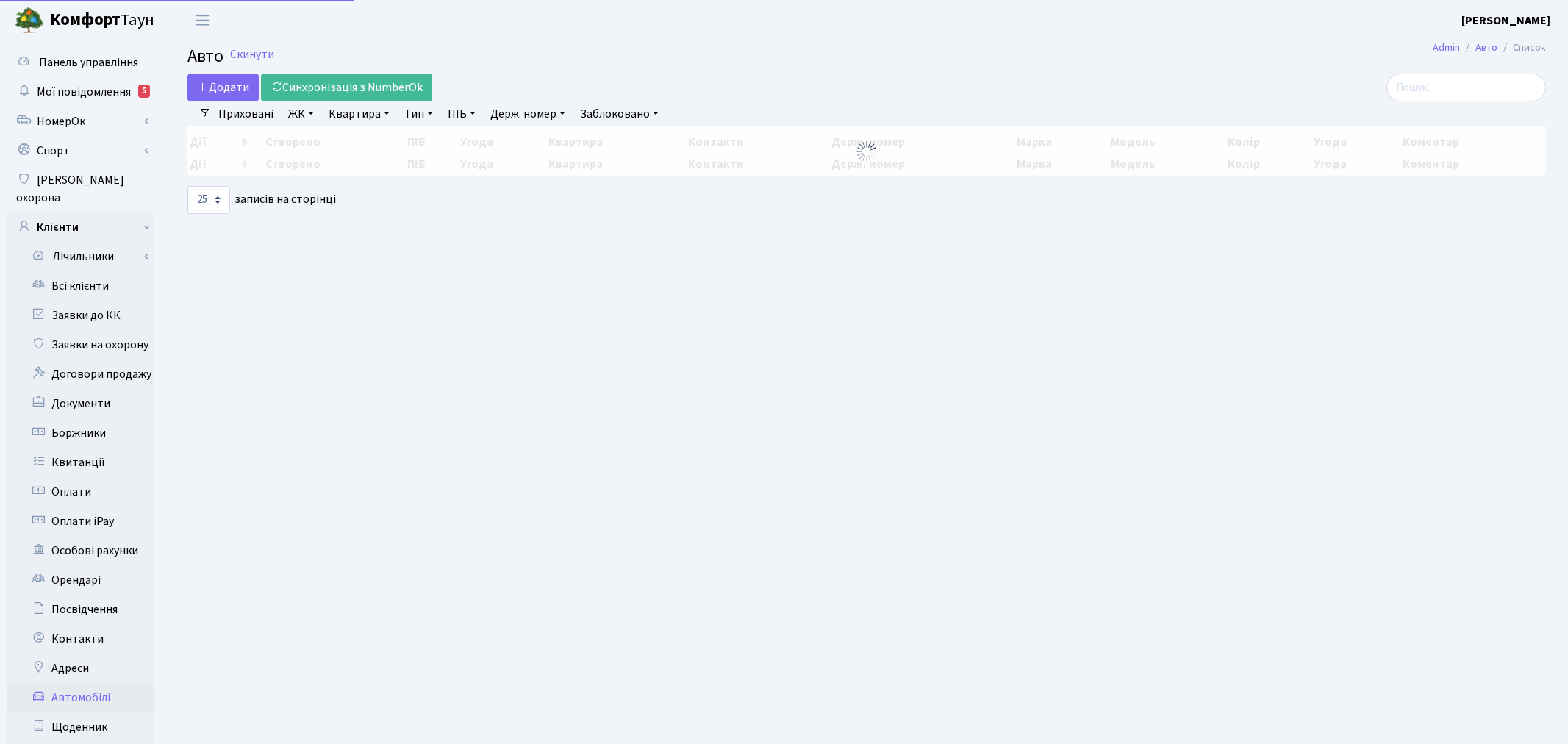
select select "25"
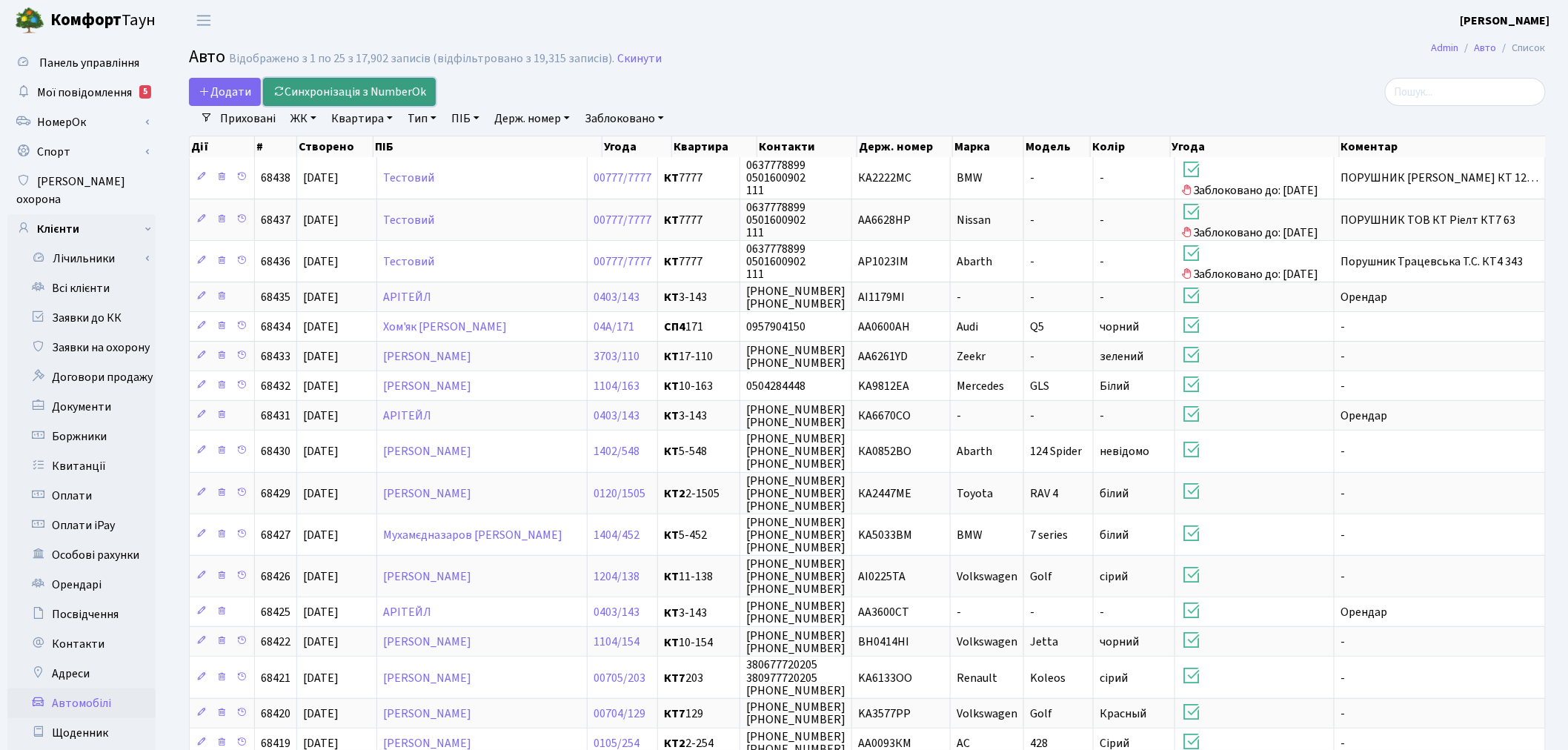
click at [365, 93] on link "Синхронізація з NumberOk" at bounding box center [349, 91] width 173 height 28
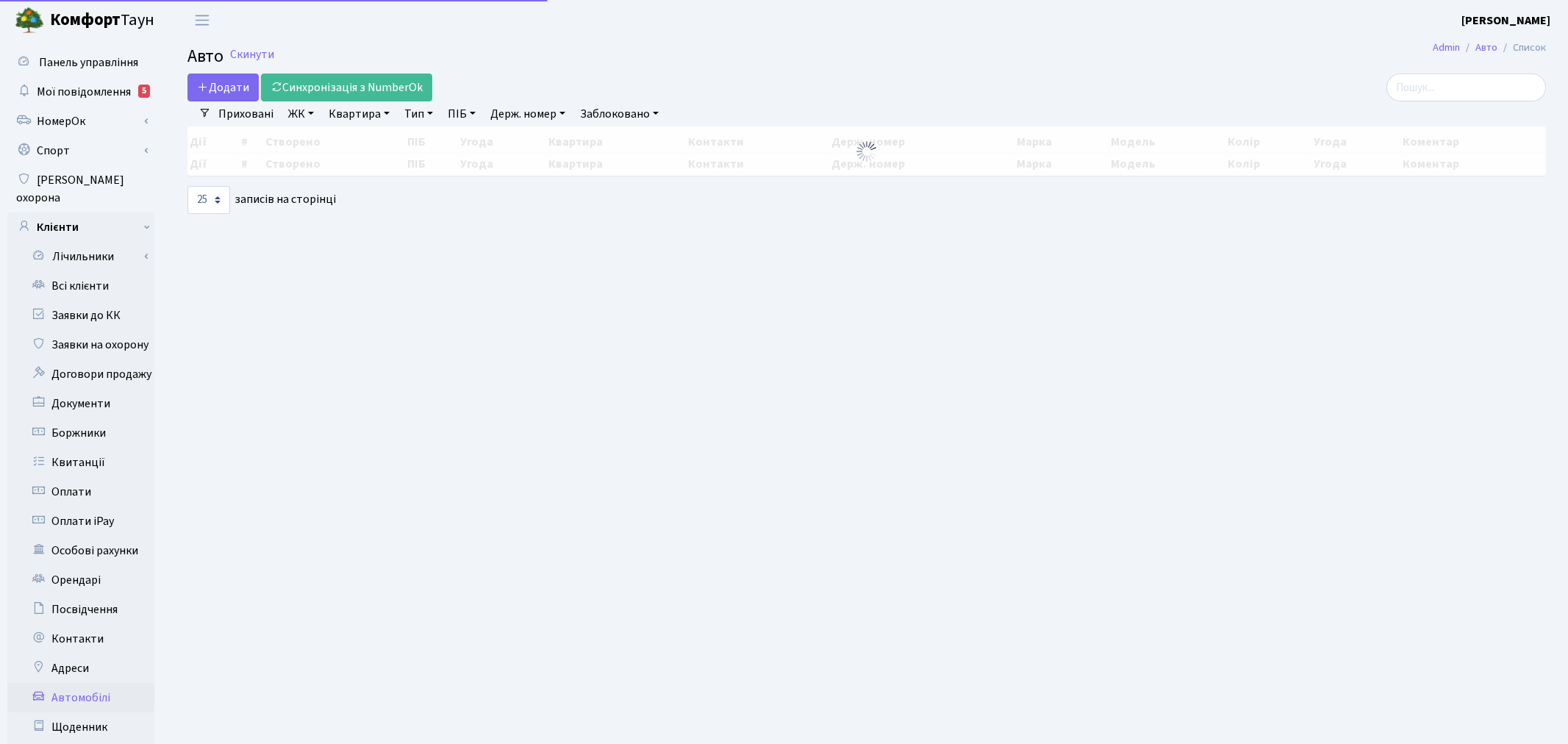
select select "25"
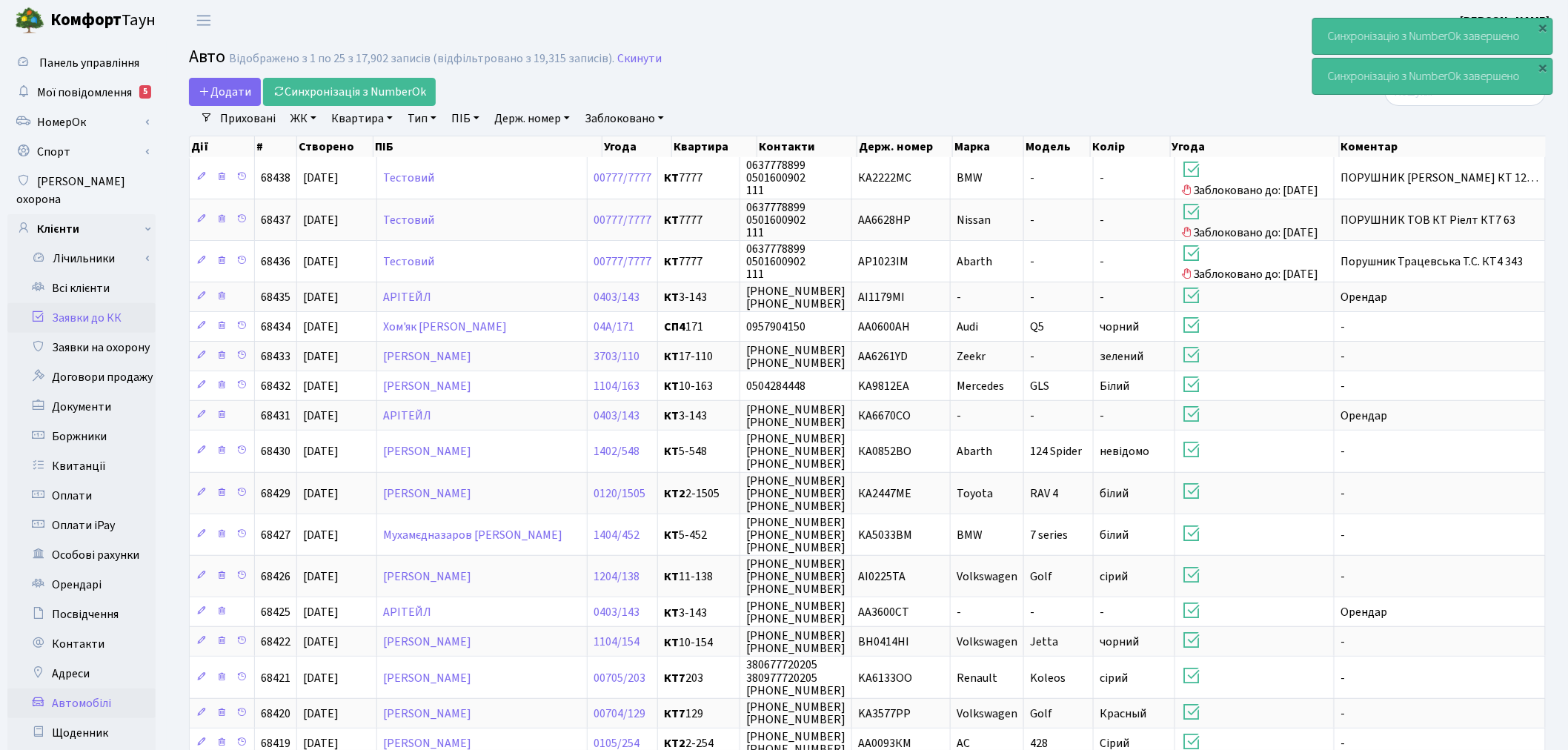
click at [111, 303] on link "Заявки до КК" at bounding box center [81, 318] width 148 height 30
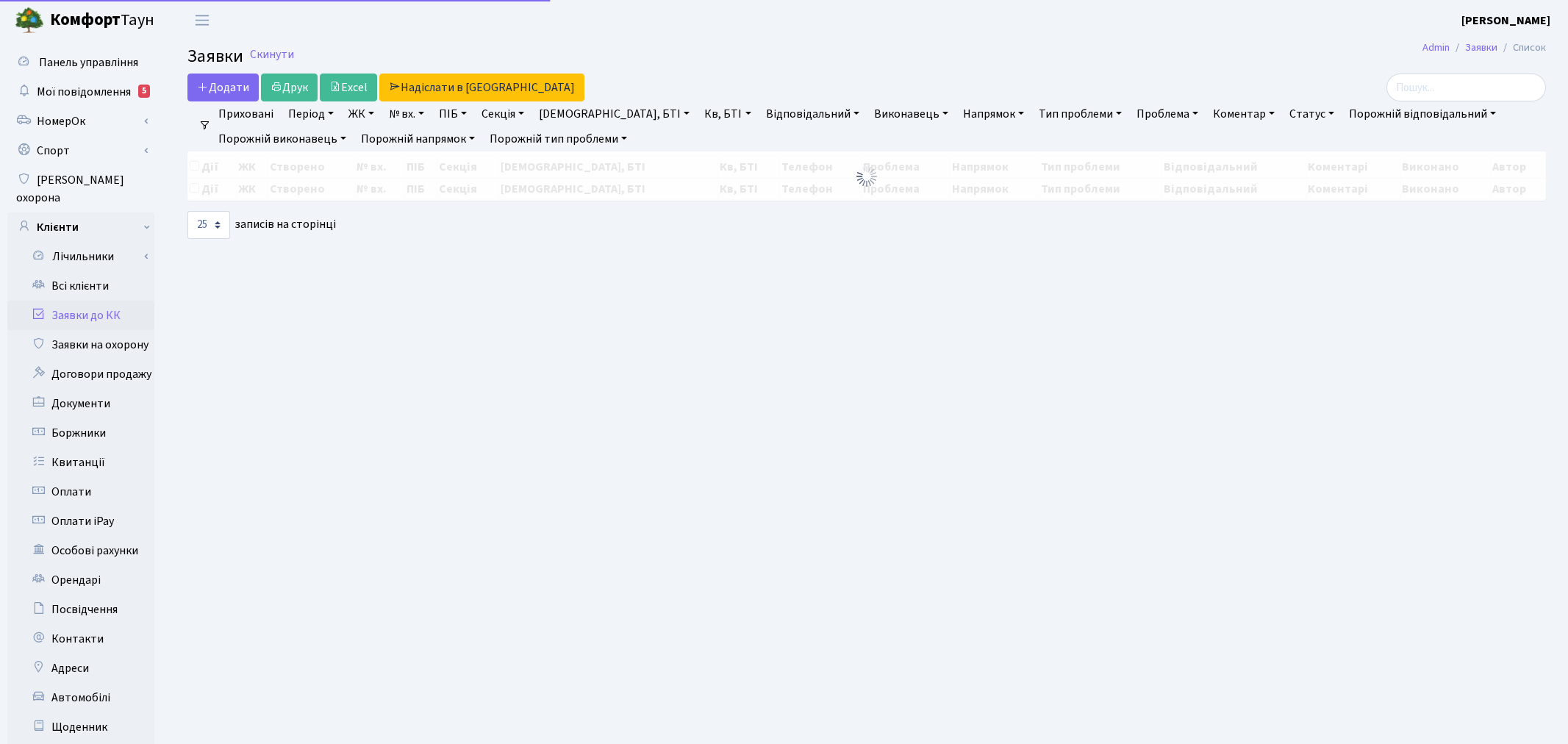
select select "25"
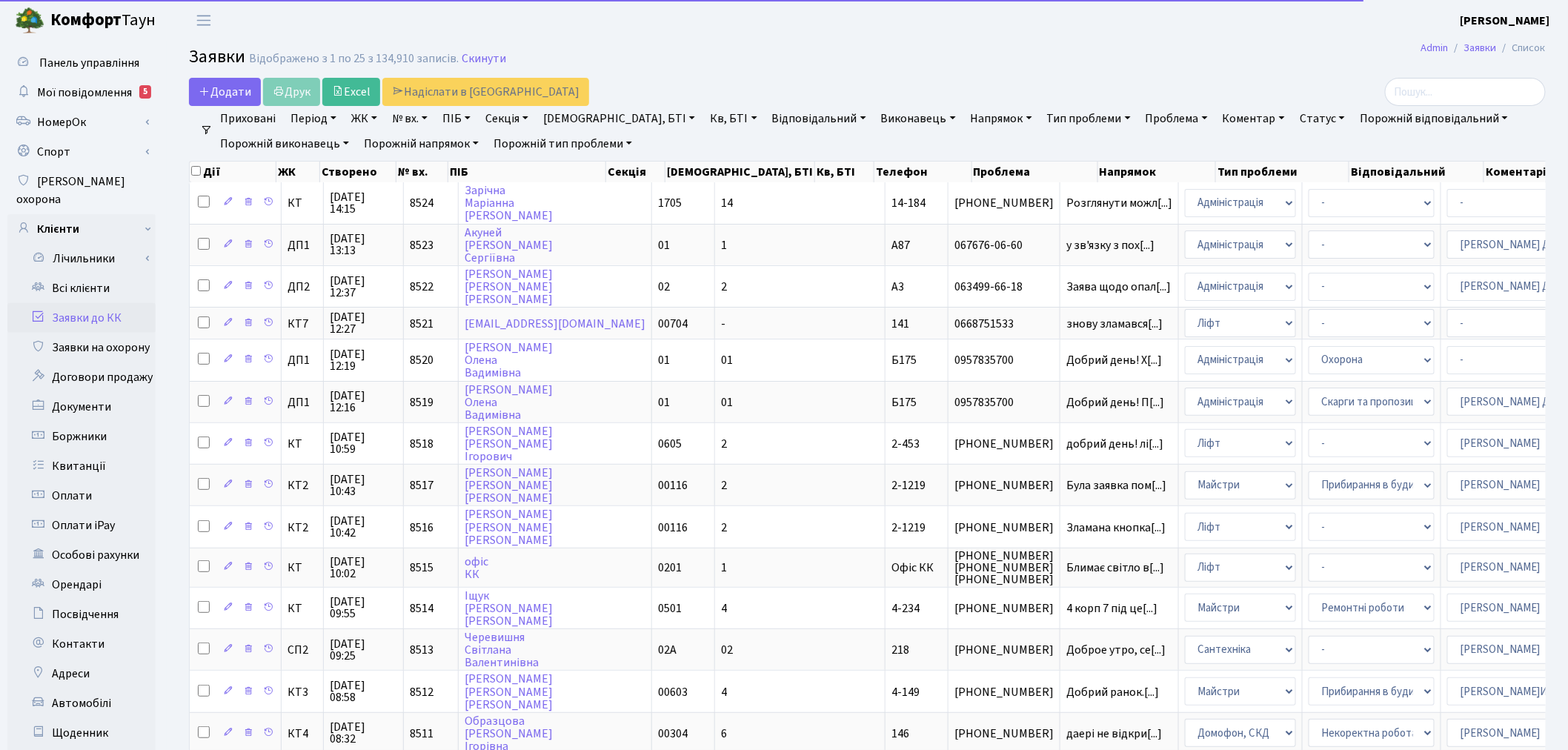
click at [425, 114] on link "№ вх." at bounding box center [410, 118] width 47 height 25
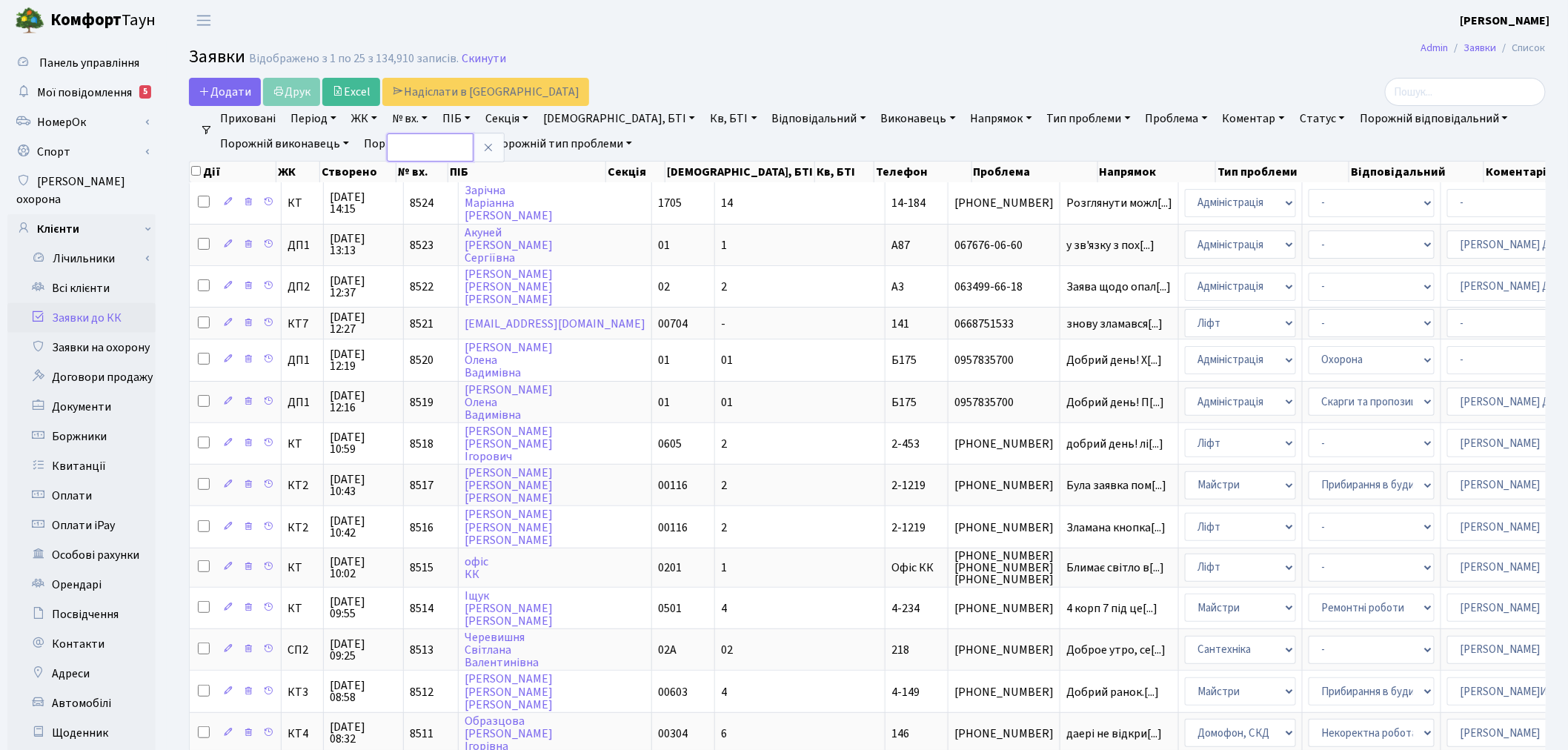
click at [431, 142] on input "text" at bounding box center [430, 147] width 86 height 28
type input "8495"
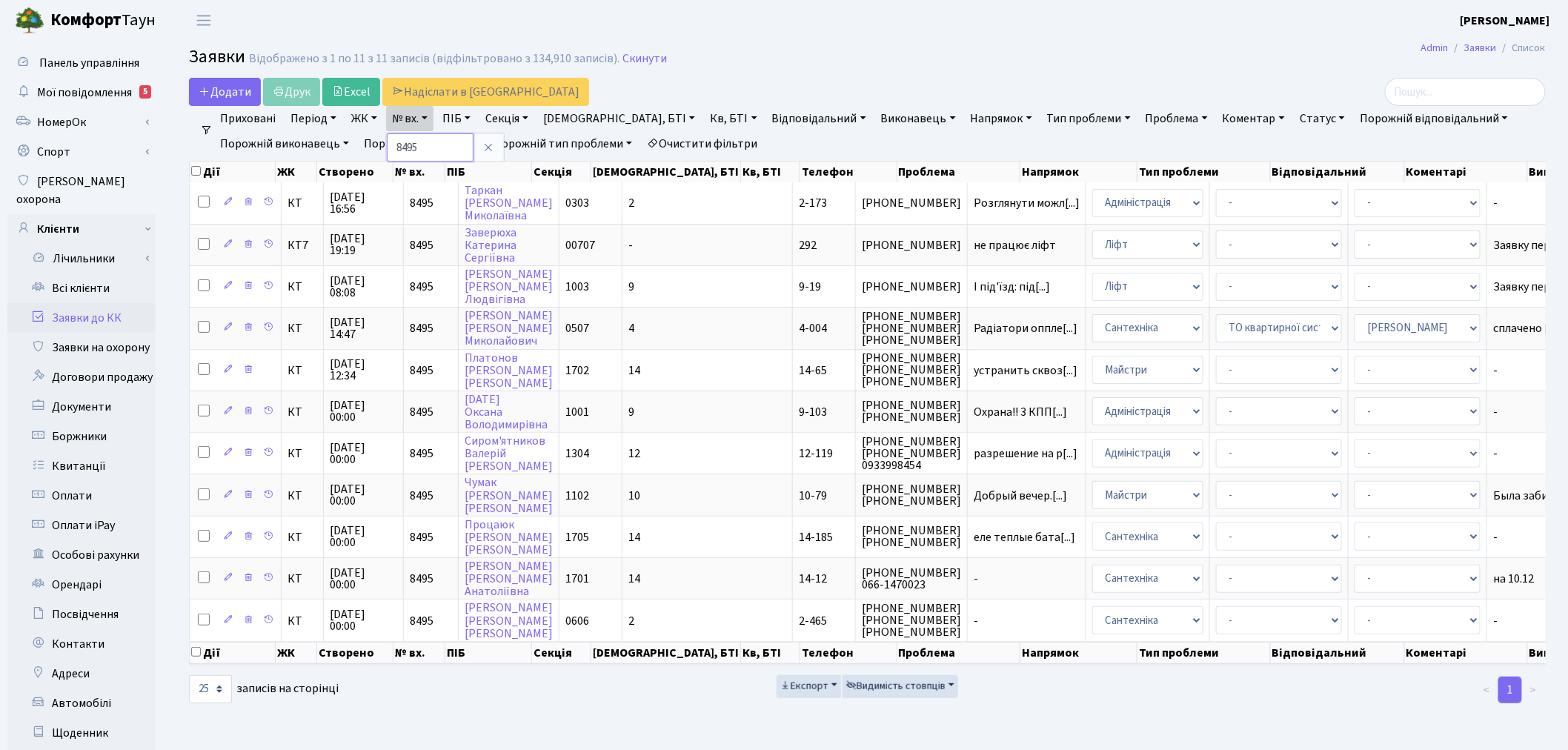
click at [432, 145] on input "8495" at bounding box center [430, 147] width 86 height 28
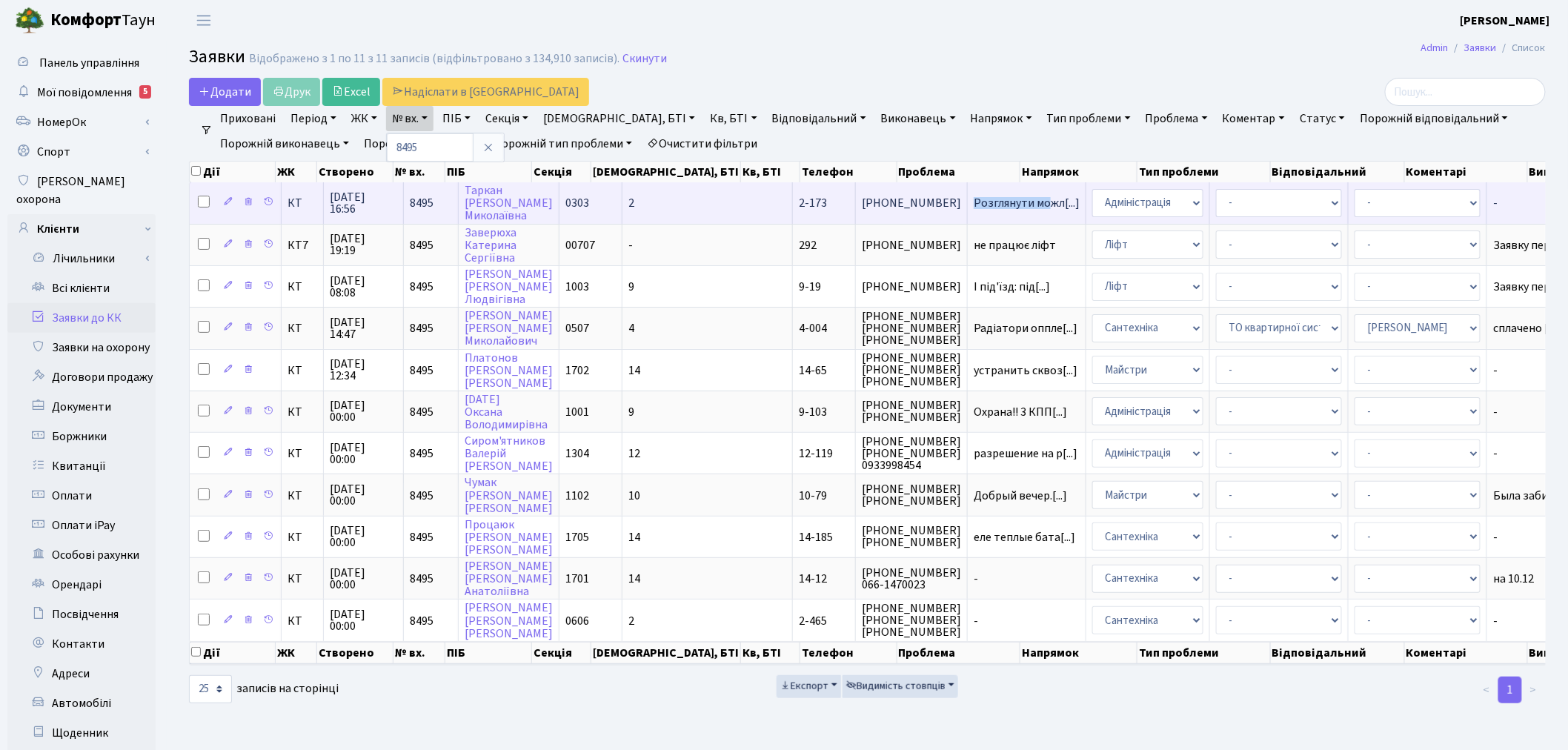
click at [967, 196] on td "Розглянути можл[...]" at bounding box center [1027, 202] width 118 height 41
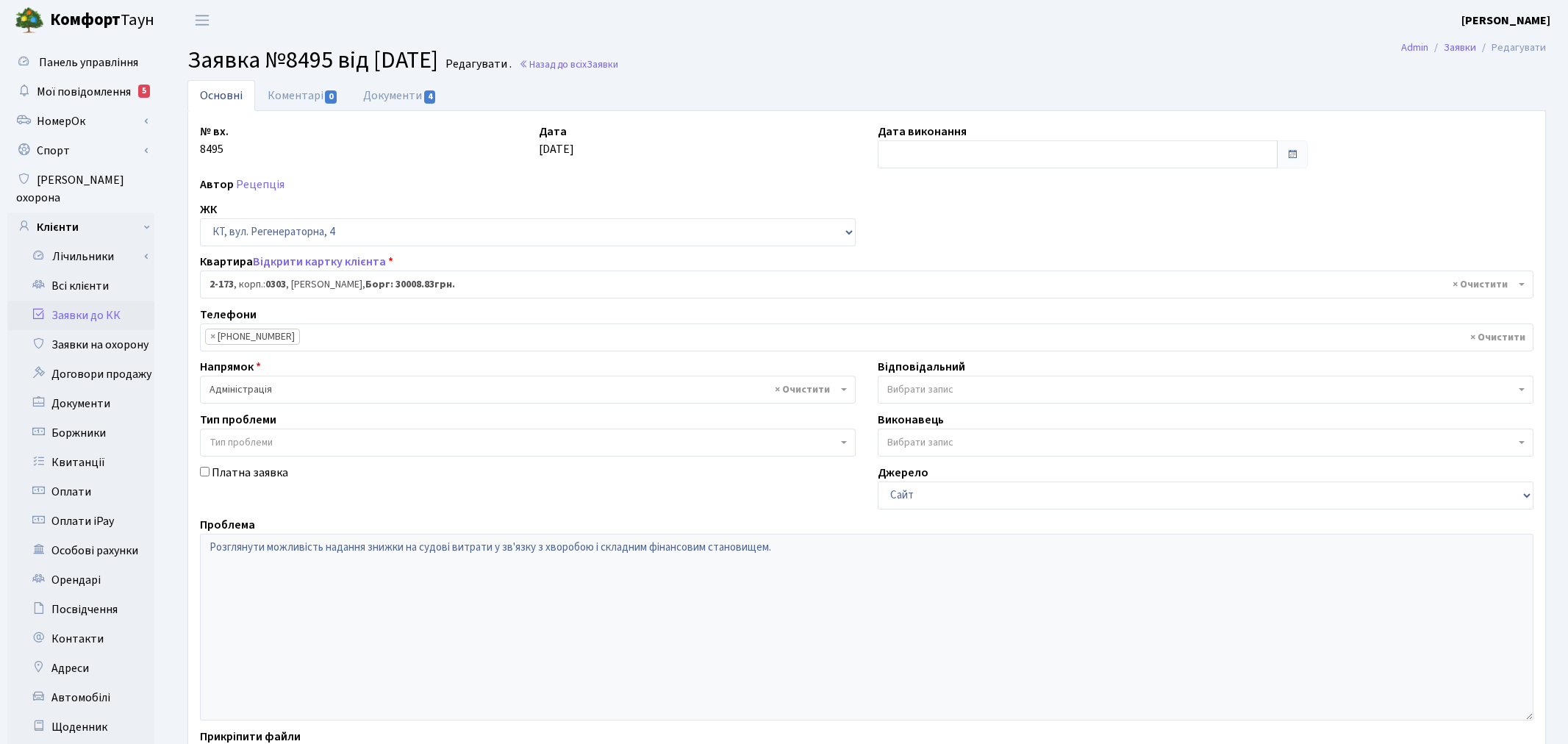
select select "586"
click at [421, 89] on link "Документи 4" at bounding box center [399, 95] width 98 height 30
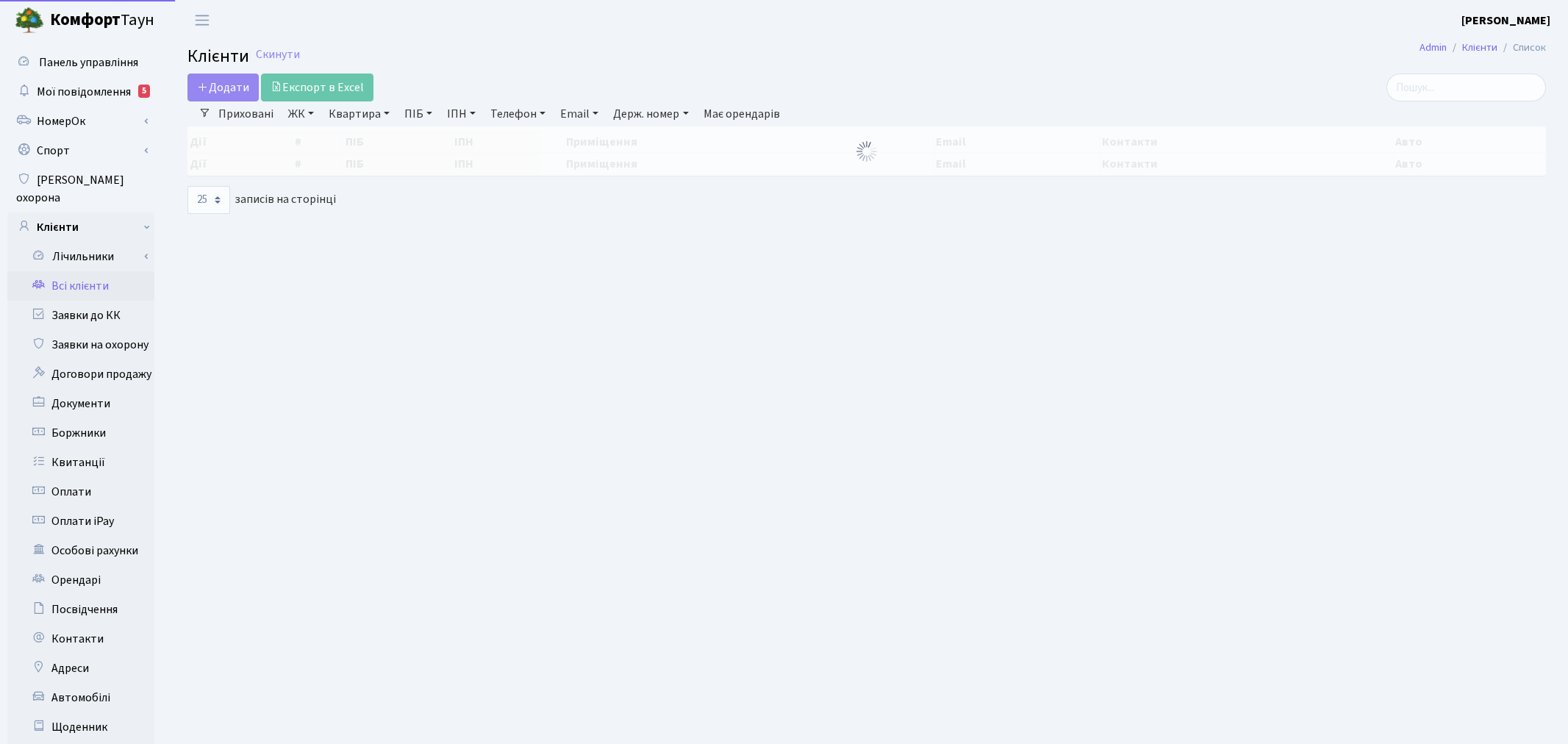
select select "25"
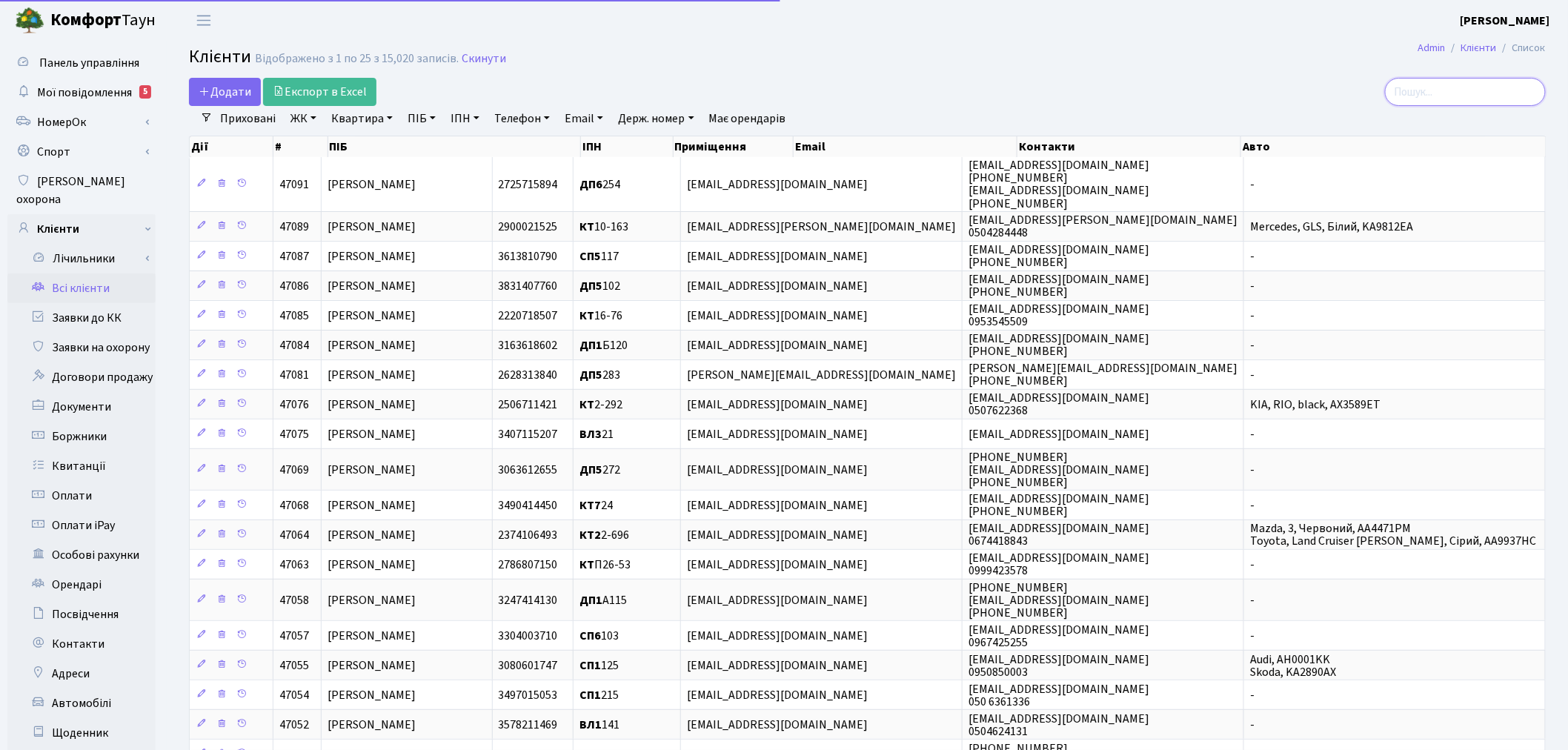
click at [1420, 100] on input "search" at bounding box center [1465, 91] width 161 height 28
paste input "[PERSON_NAME]"
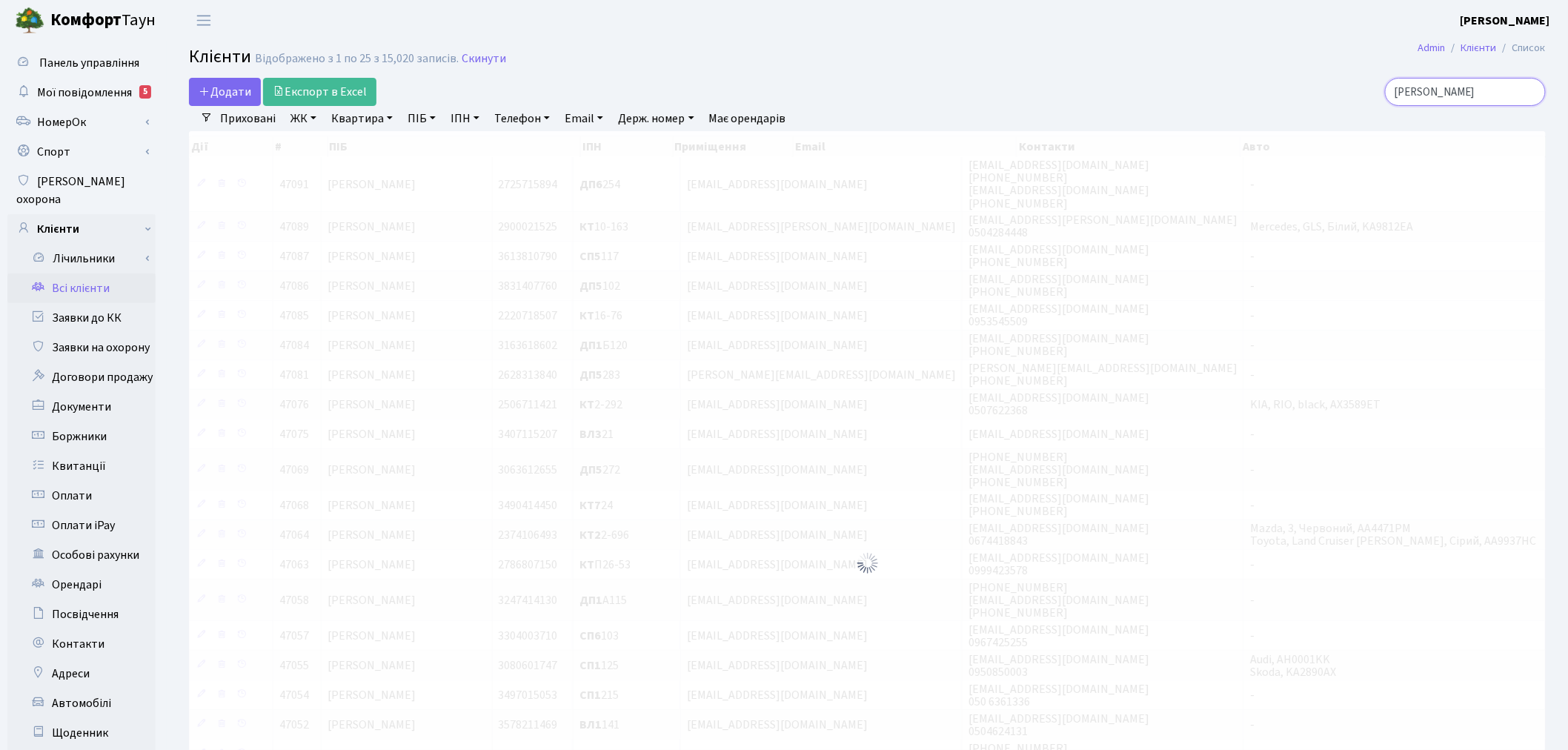
type input "Шилклопер"
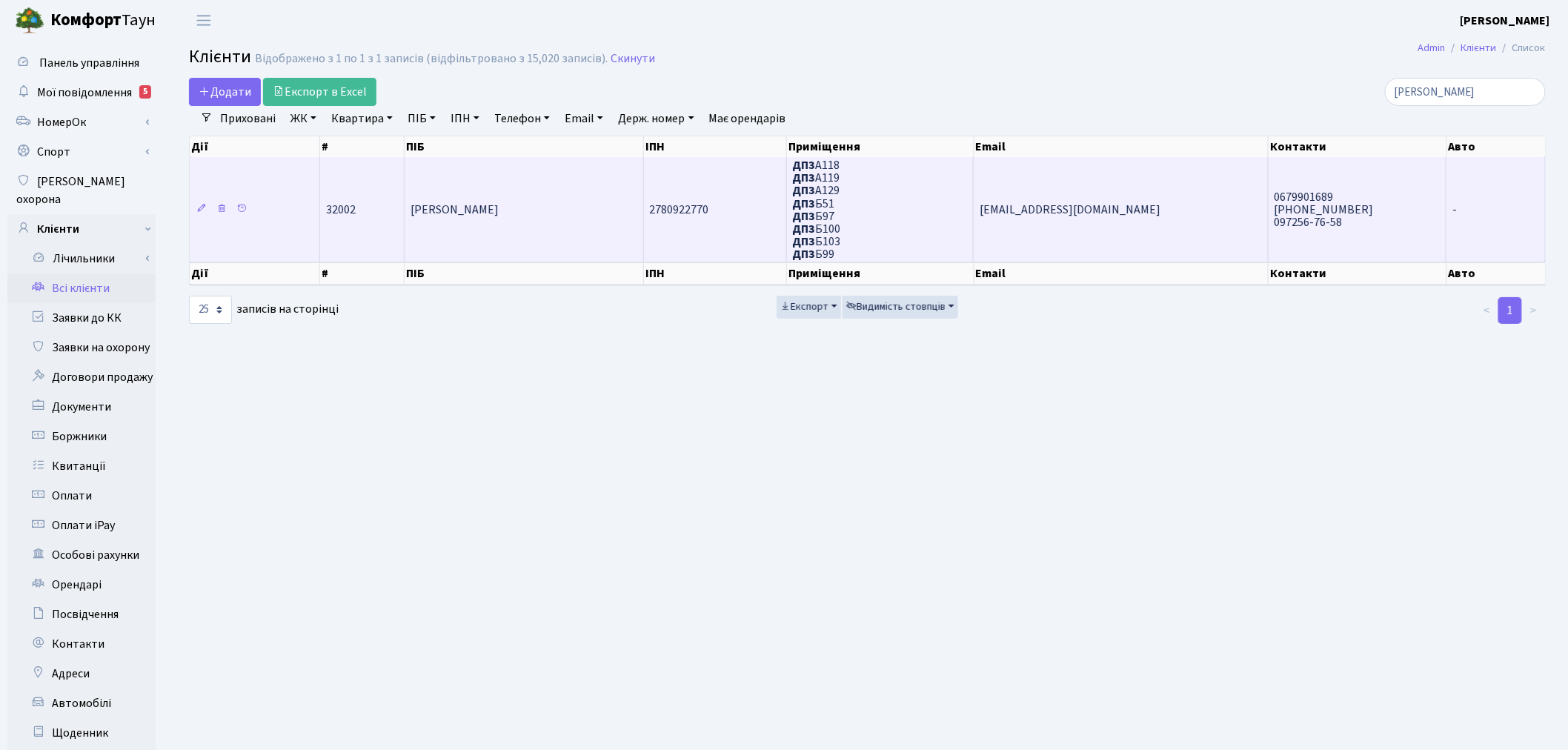
click at [1130, 218] on td "[EMAIL_ADDRESS][DOMAIN_NAME]" at bounding box center [1120, 209] width 294 height 105
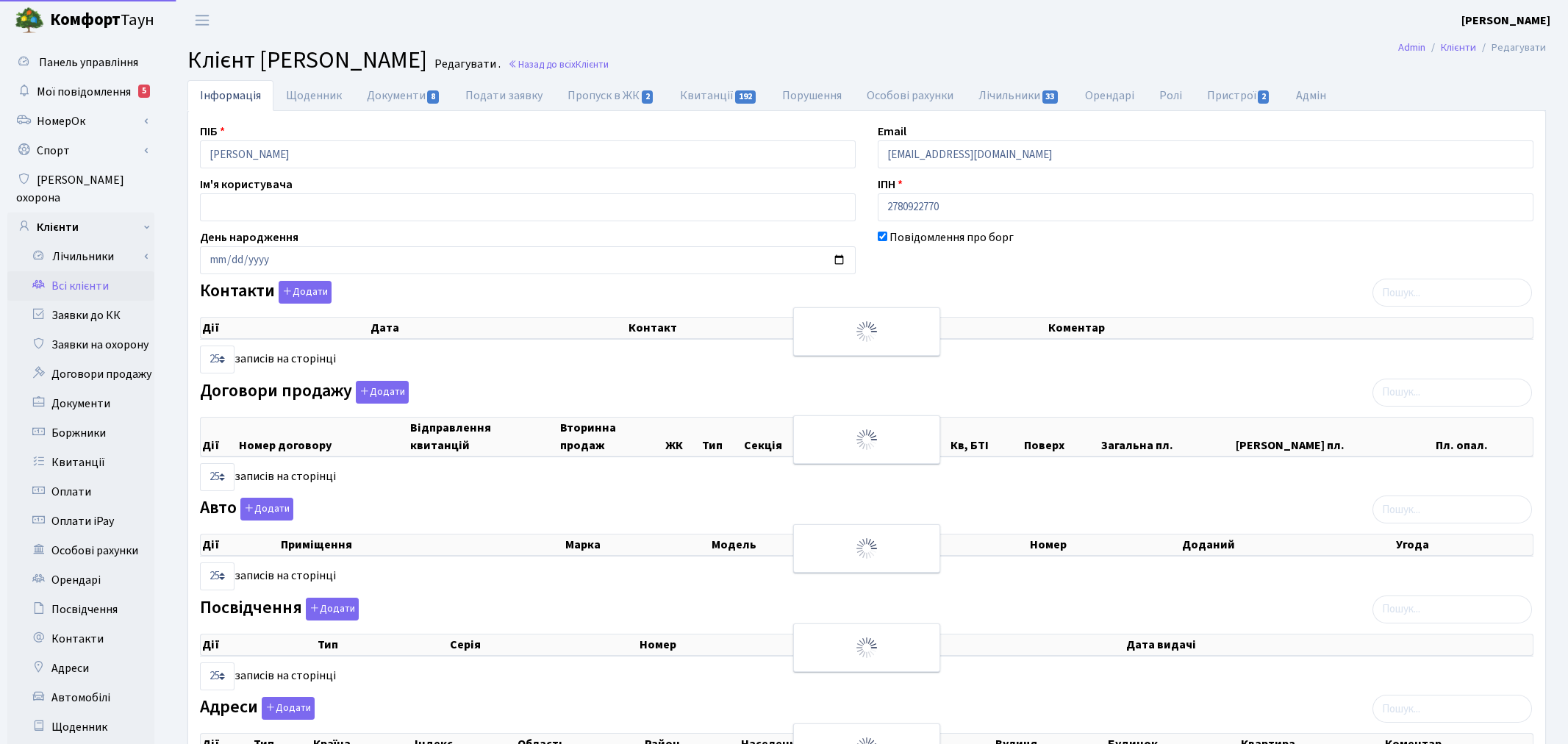
select select "25"
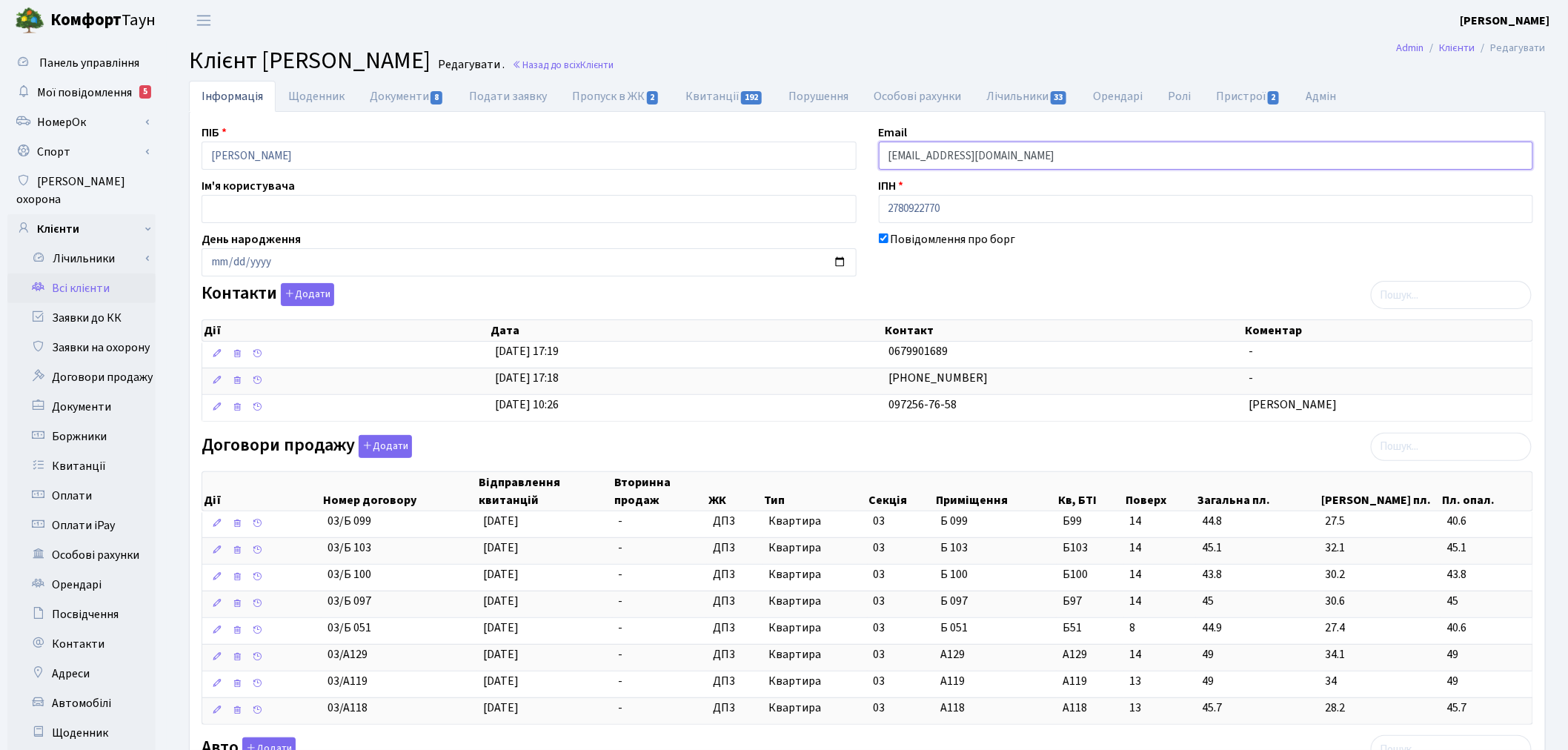
click at [959, 159] on input "anchaban1983@gmail.com" at bounding box center [1207, 156] width 655 height 28
drag, startPoint x: 959, startPoint y: 159, endPoint x: 1057, endPoint y: 156, distance: 98.0
click at [1057, 156] on input "anchaban1983@gmail.com" at bounding box center [1207, 156] width 655 height 28
drag, startPoint x: 1057, startPoint y: 156, endPoint x: 879, endPoint y: 147, distance: 178.2
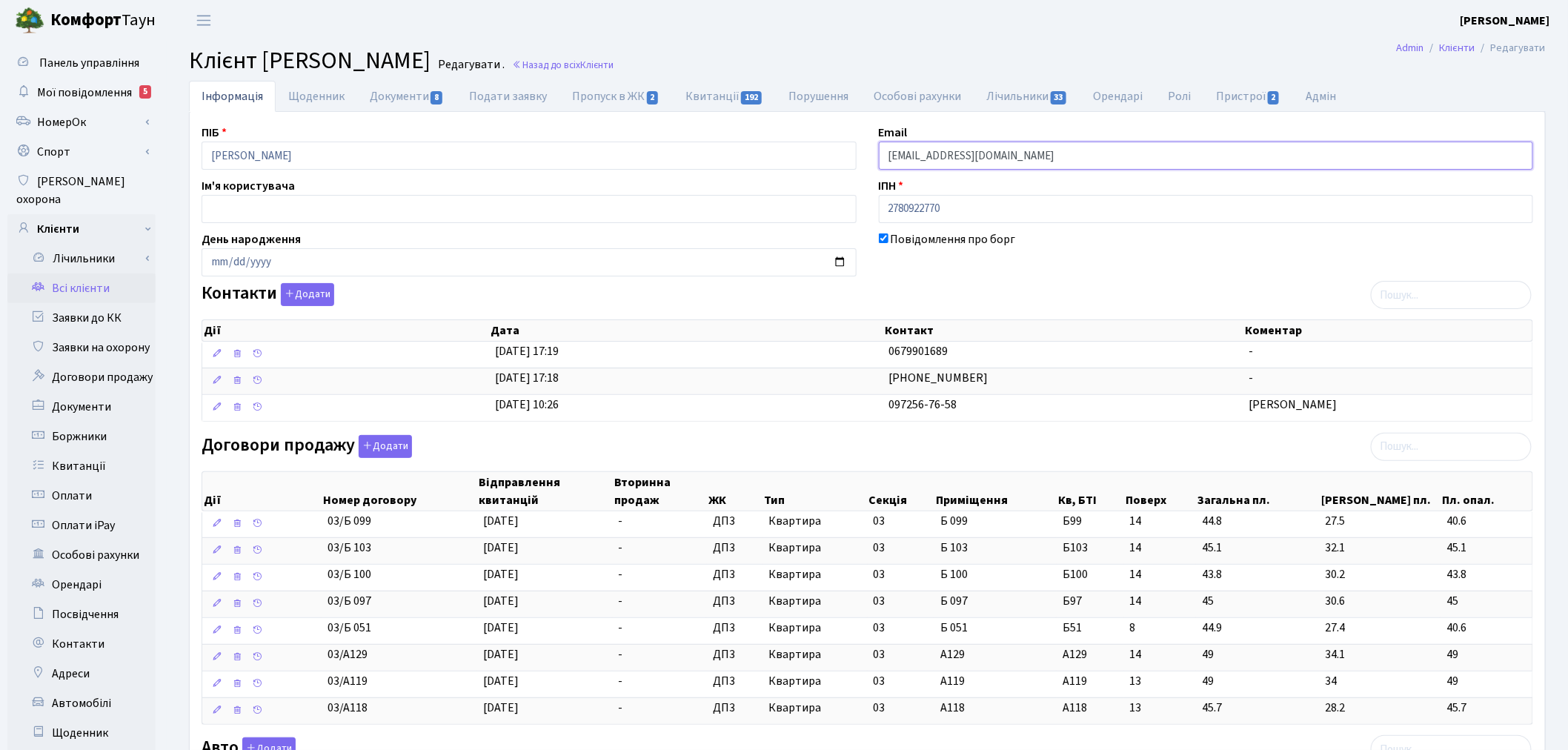
click at [879, 147] on input "[EMAIL_ADDRESS][DOMAIN_NAME]" at bounding box center [1207, 156] width 655 height 28
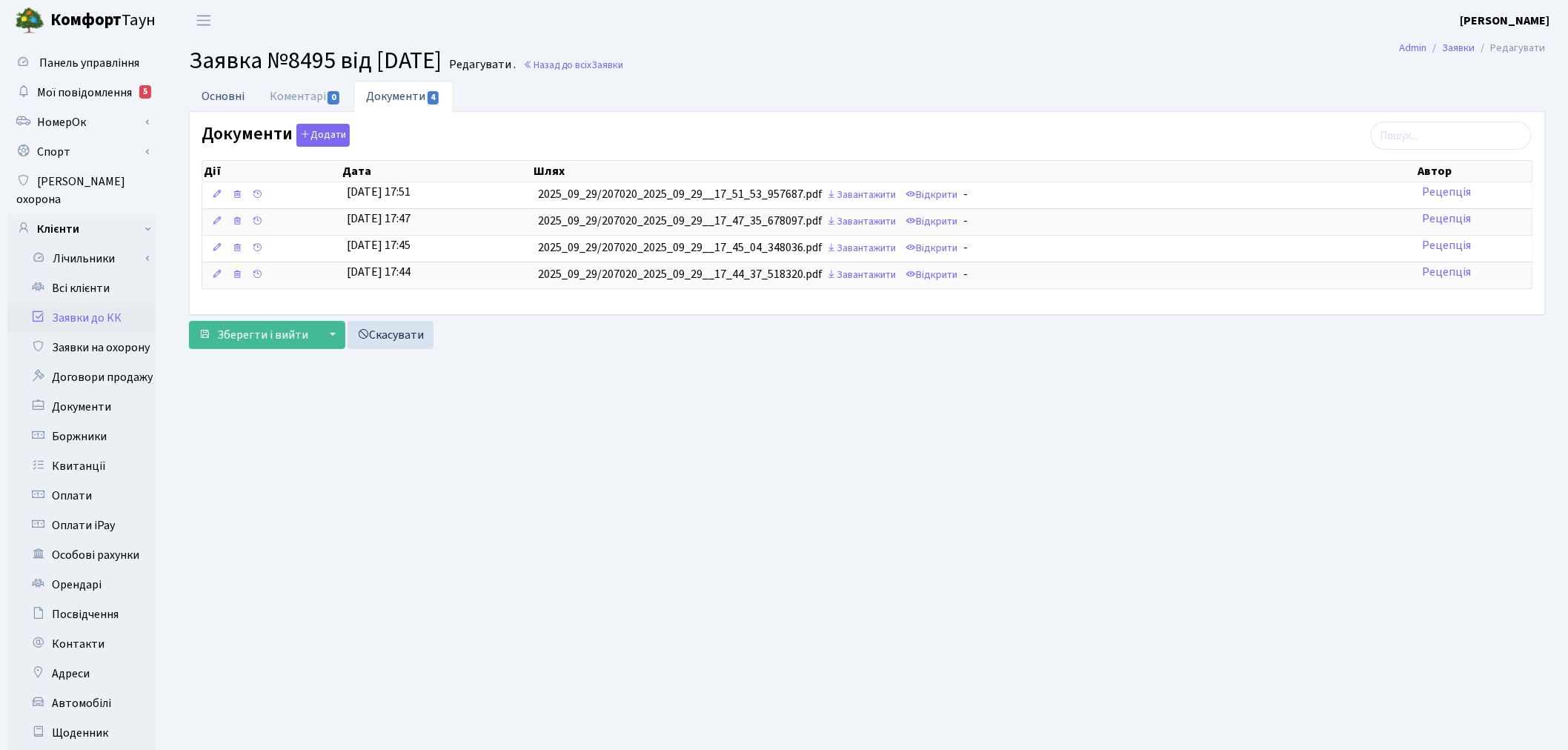
click at [245, 90] on link "Основні" at bounding box center [223, 96] width 68 height 30
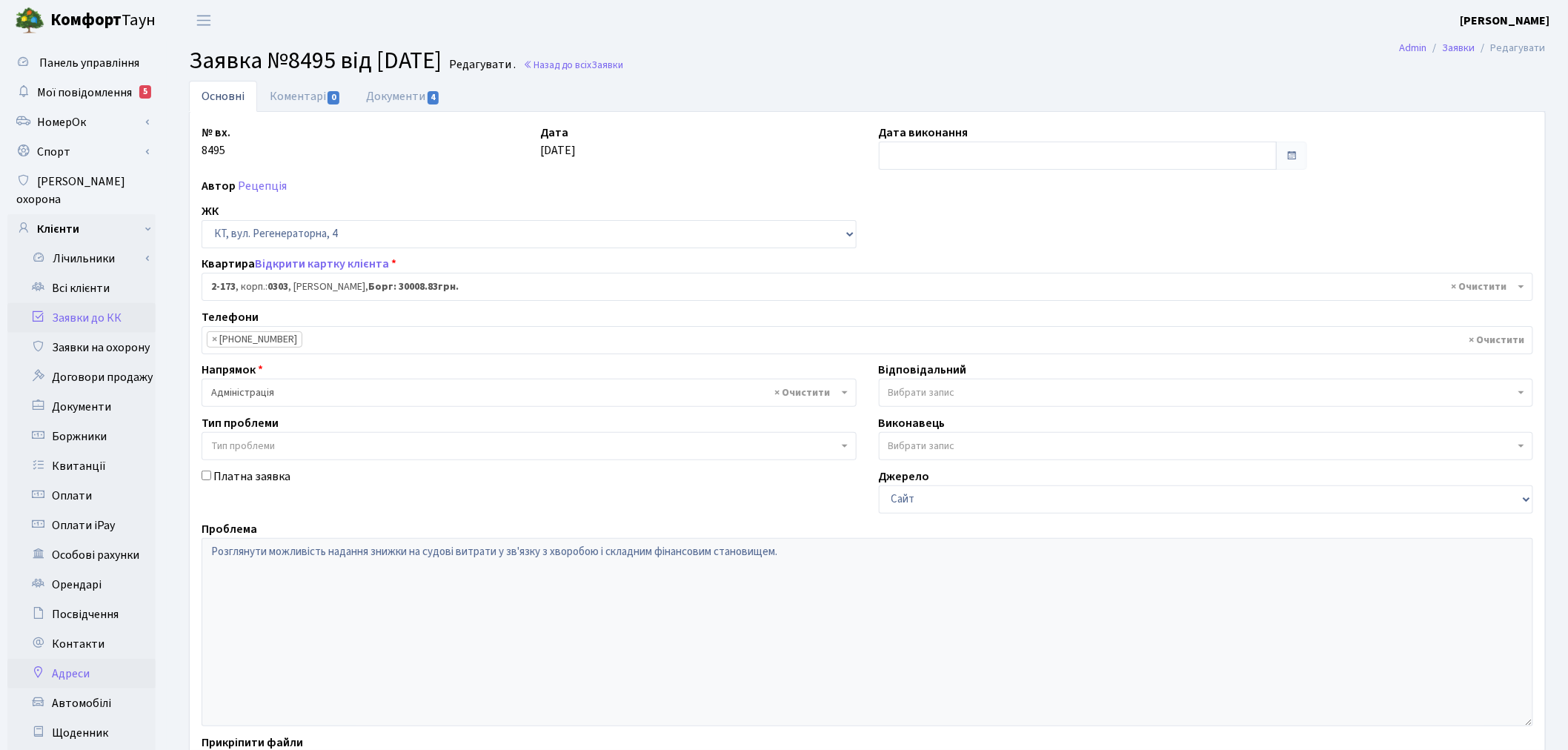
click at [86, 659] on link "Адреси" at bounding box center [81, 674] width 148 height 30
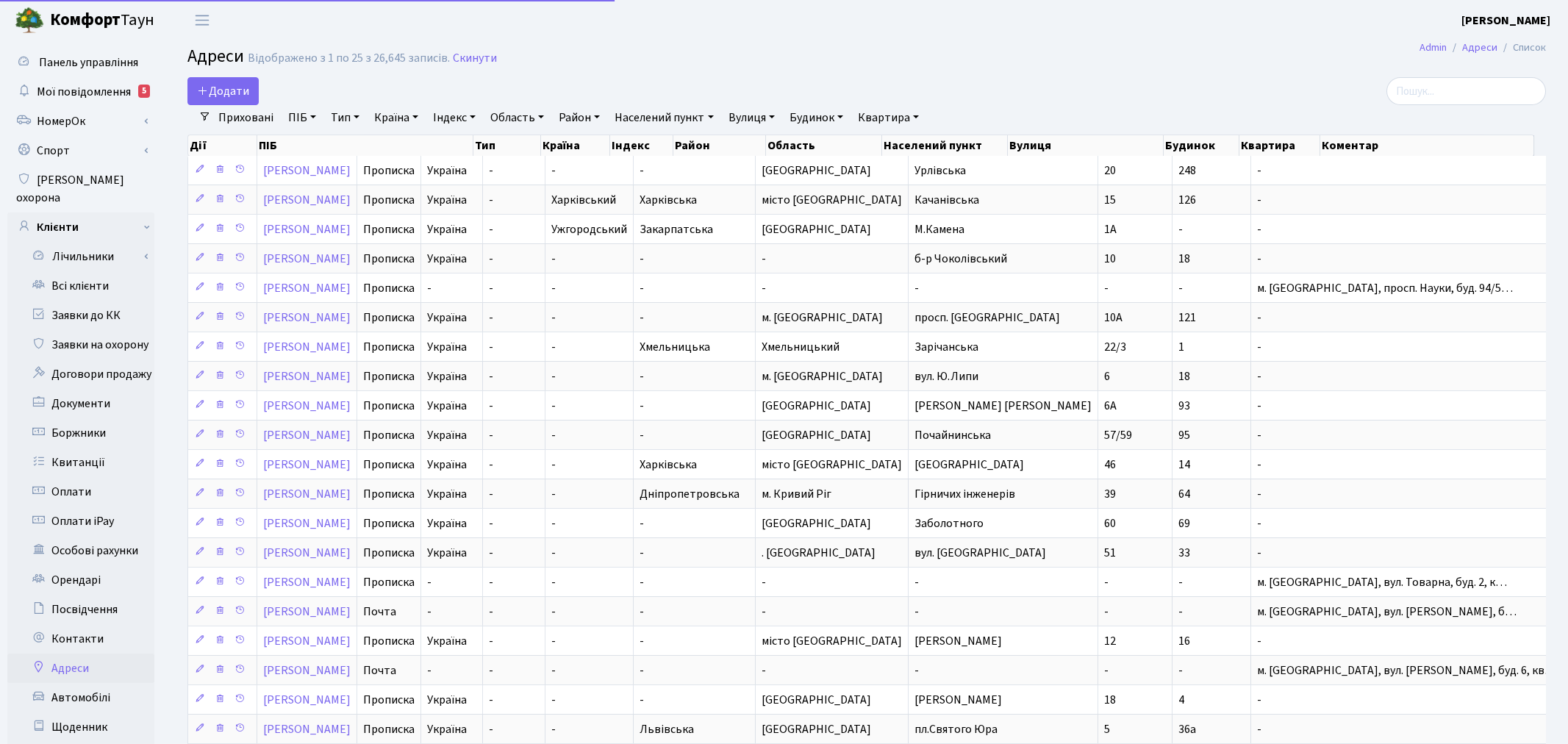
select select "25"
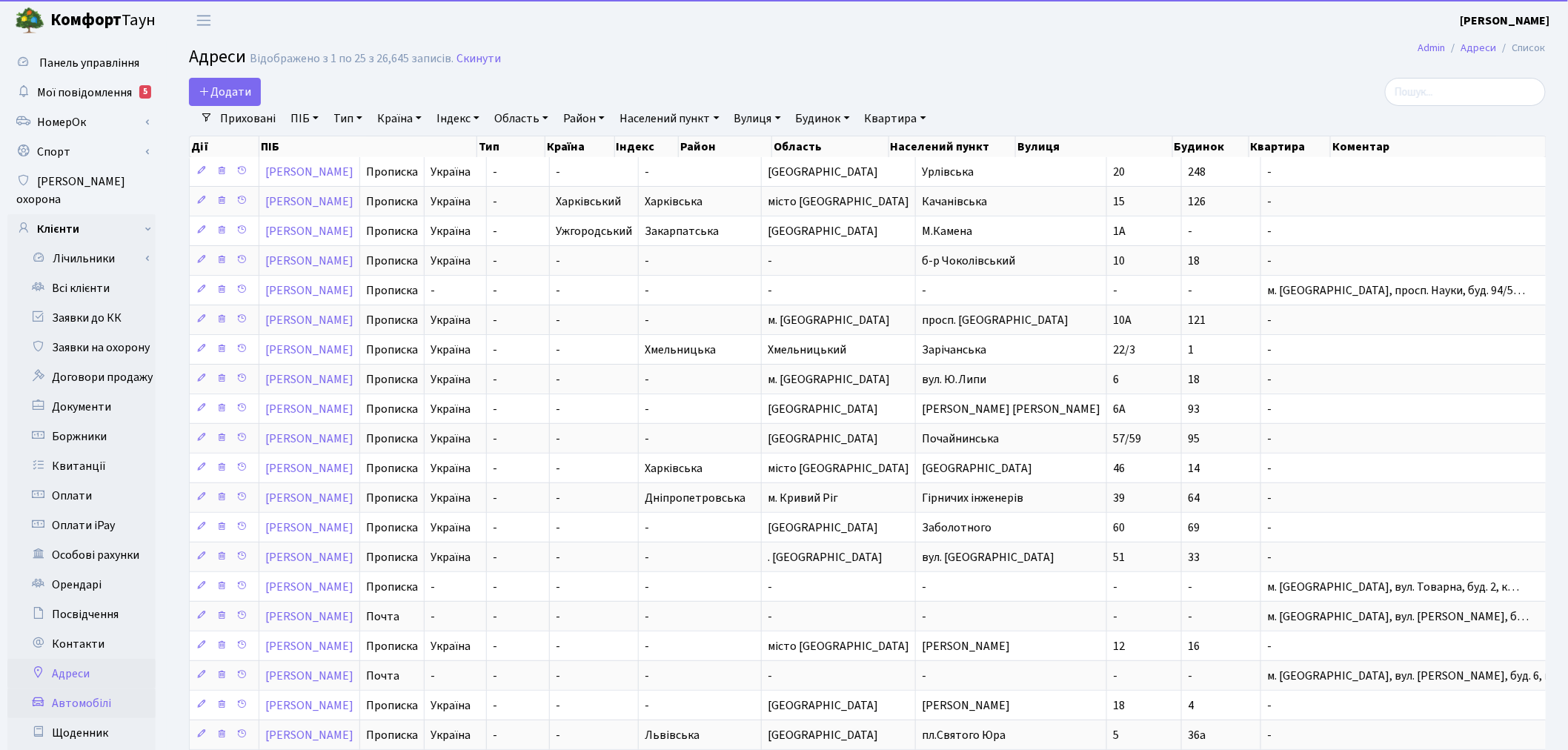
click at [79, 688] on link "Автомобілі" at bounding box center [81, 703] width 148 height 30
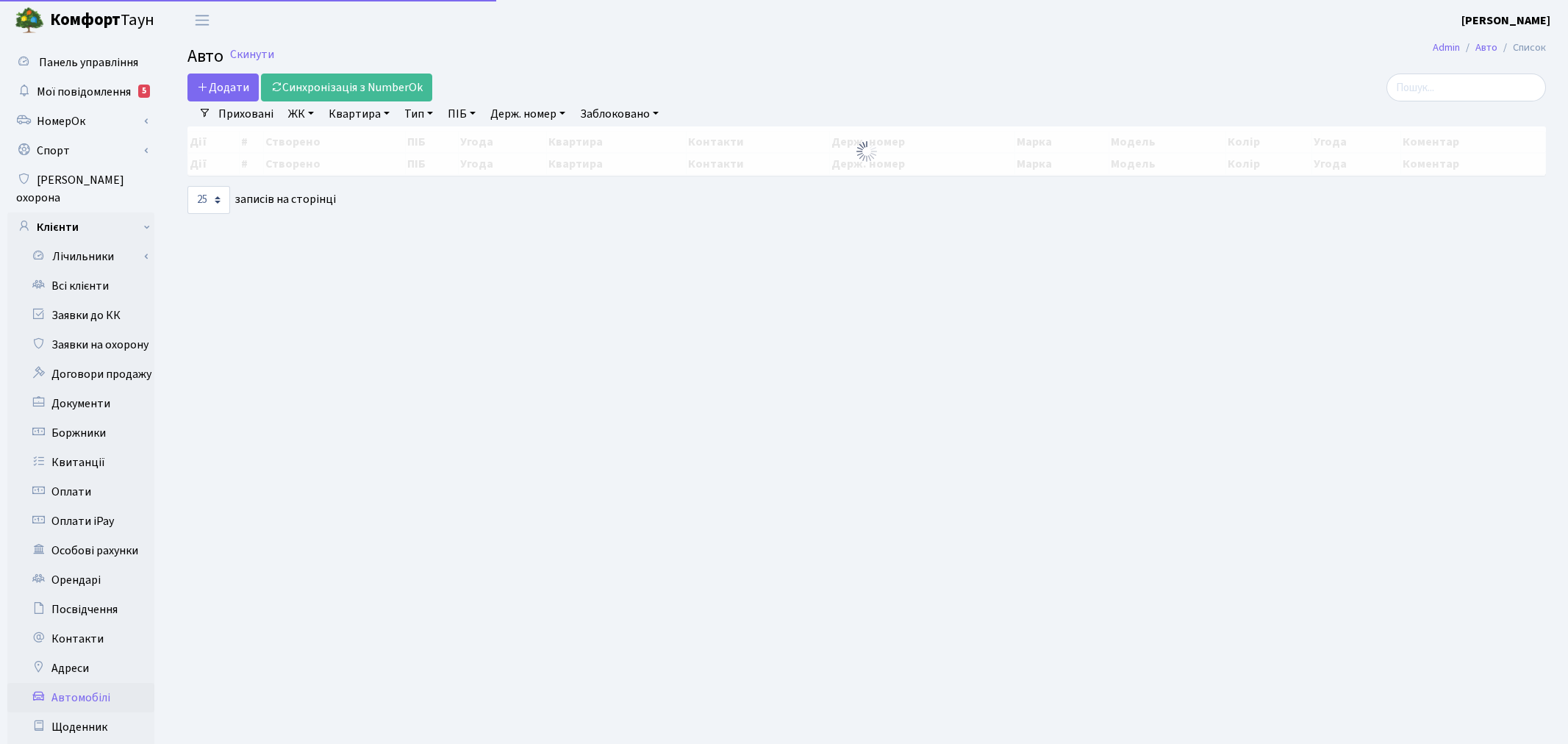
select select "25"
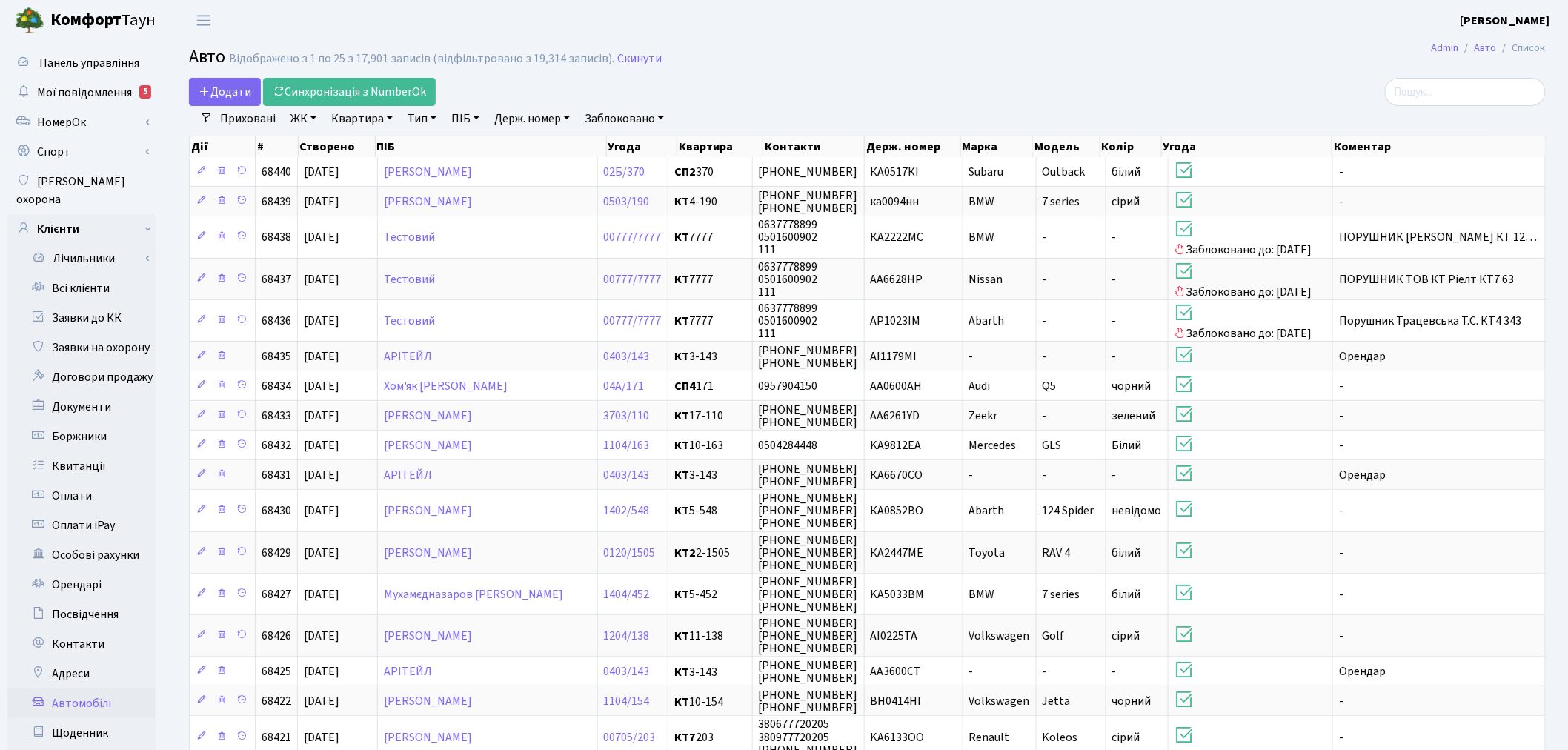
click at [527, 114] on link "Держ. номер" at bounding box center [532, 118] width 87 height 25
click at [535, 123] on link "Держ. номер" at bounding box center [532, 118] width 87 height 25
click at [534, 139] on input "text" at bounding box center [531, 147] width 86 height 28
paste input "8463"
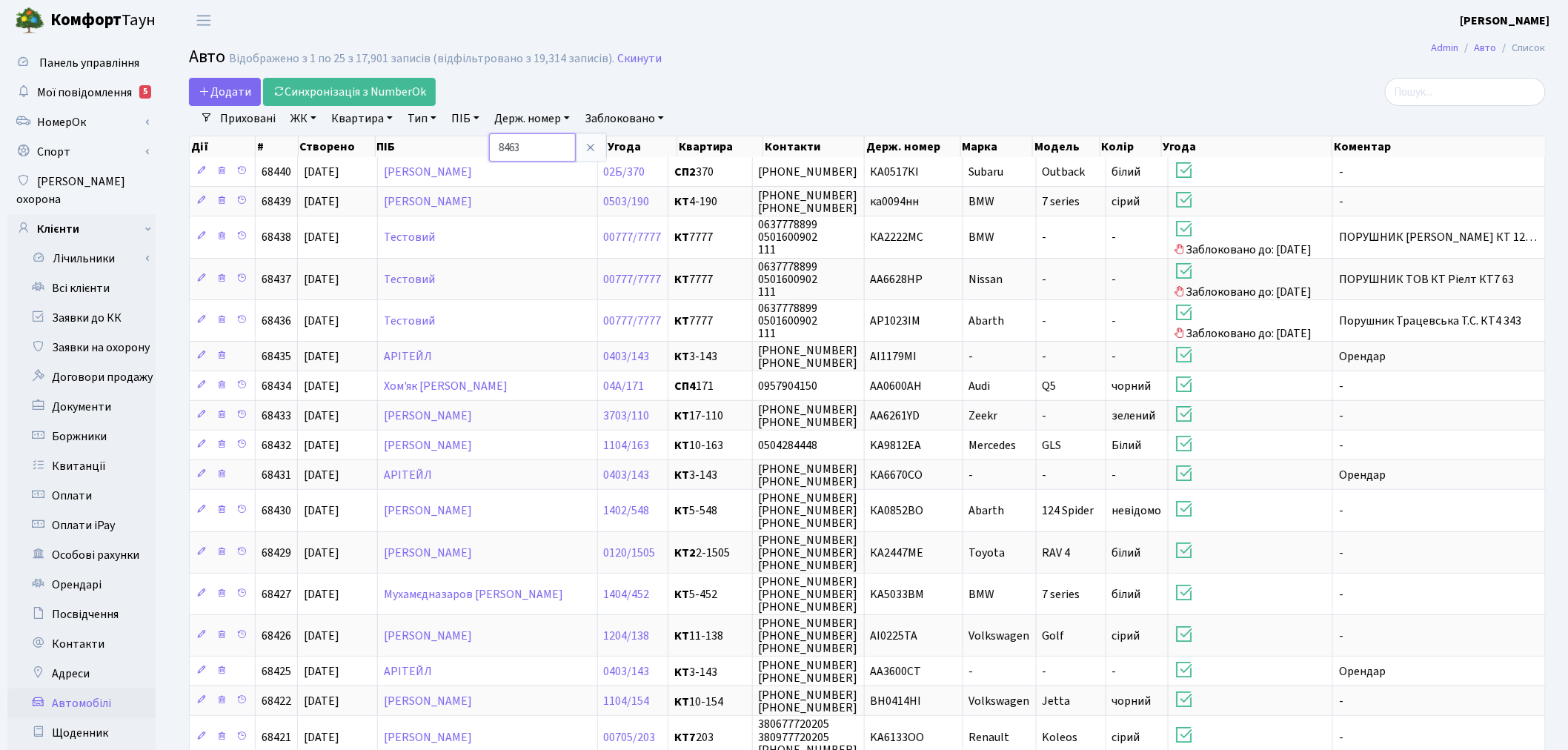
type input "8463"
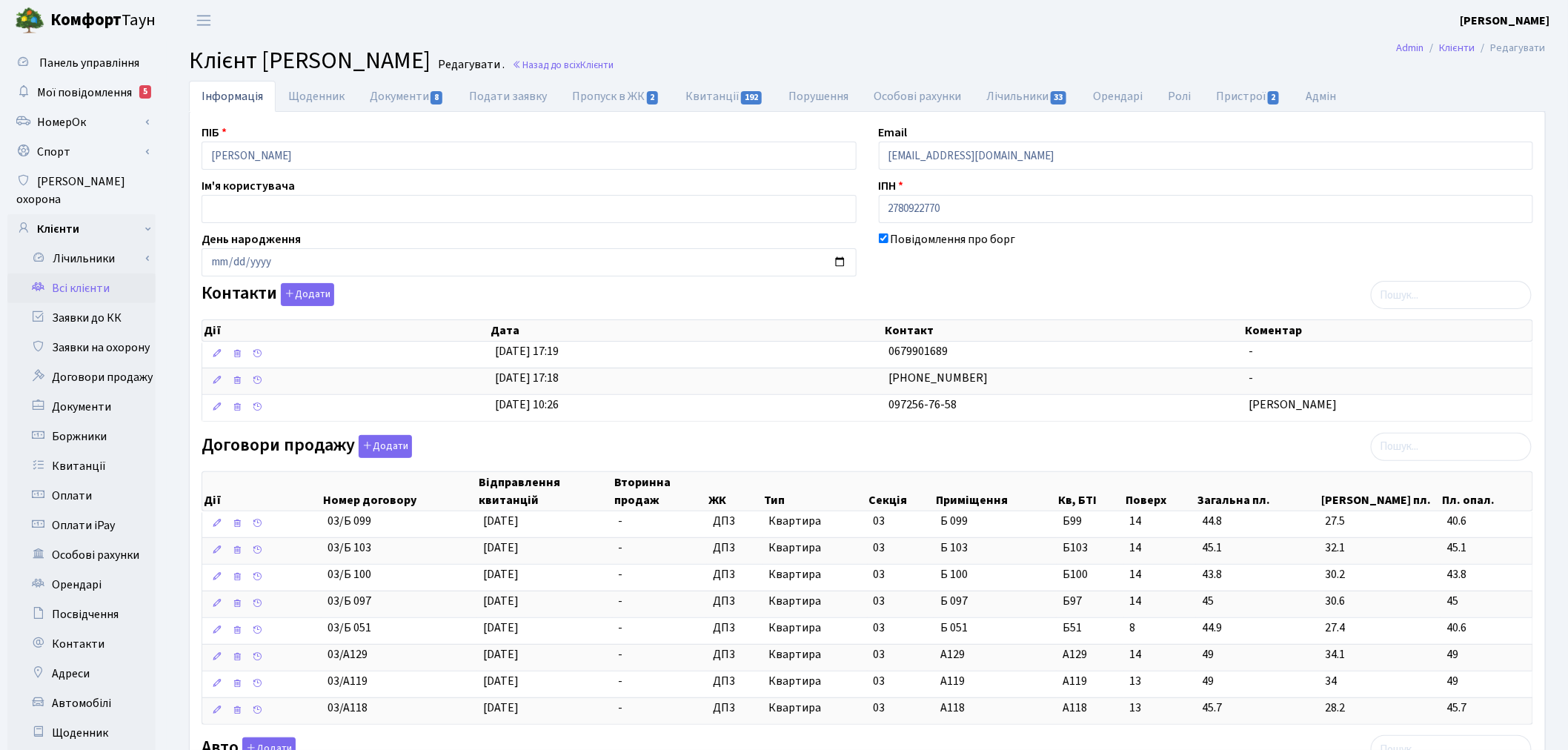
click at [99, 275] on link "Всі клієнти" at bounding box center [81, 288] width 148 height 30
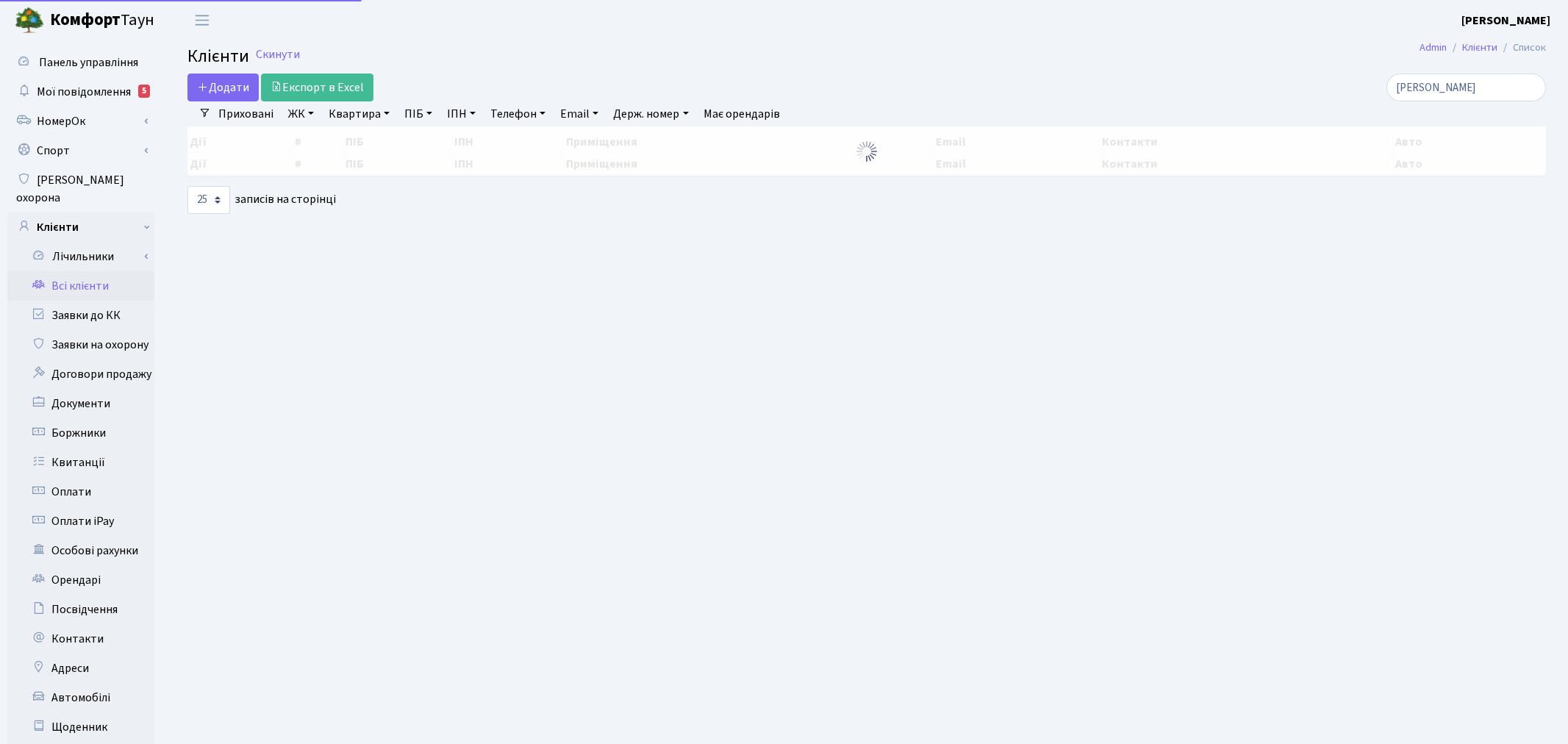
select select "25"
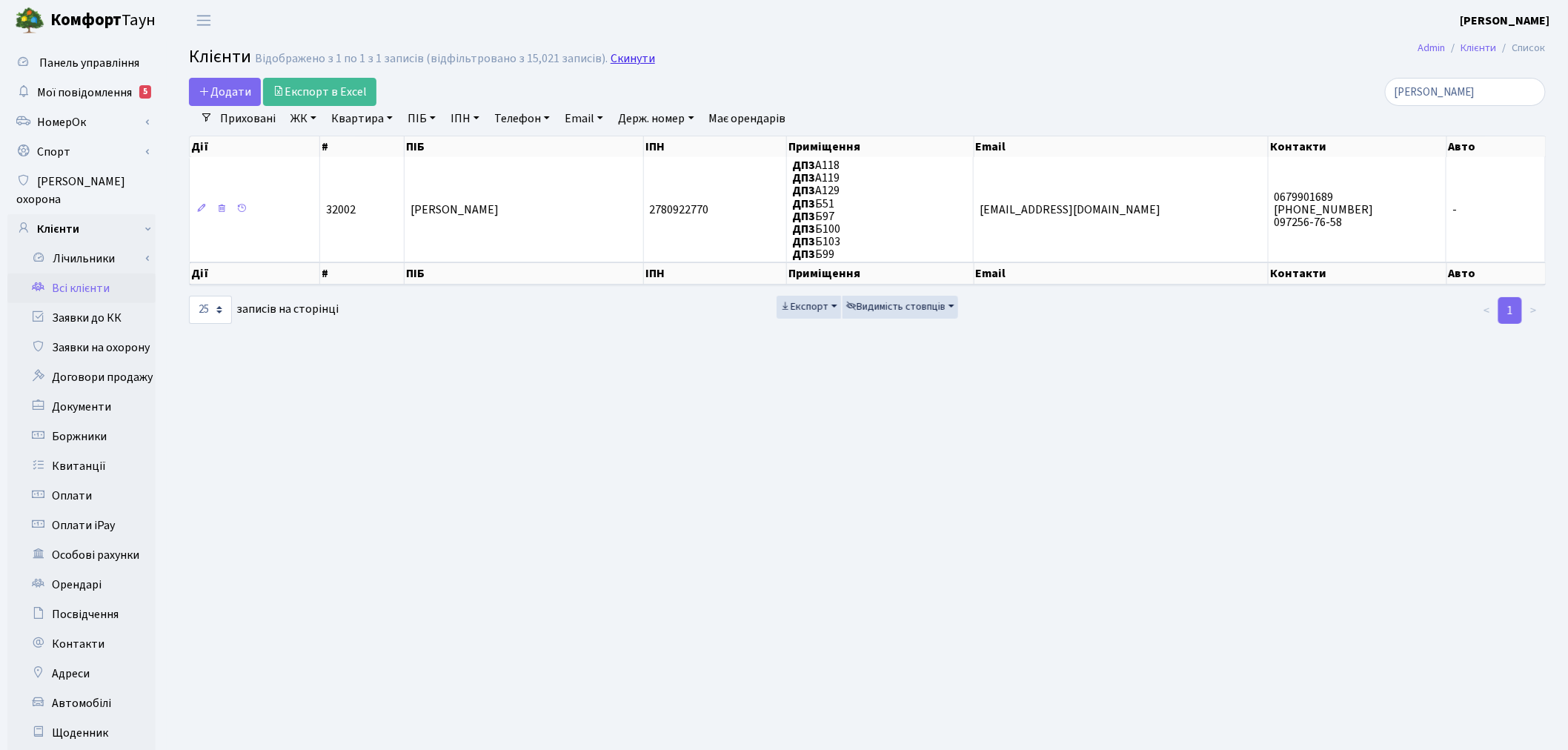
click at [639, 58] on link "Скинути" at bounding box center [632, 58] width 45 height 14
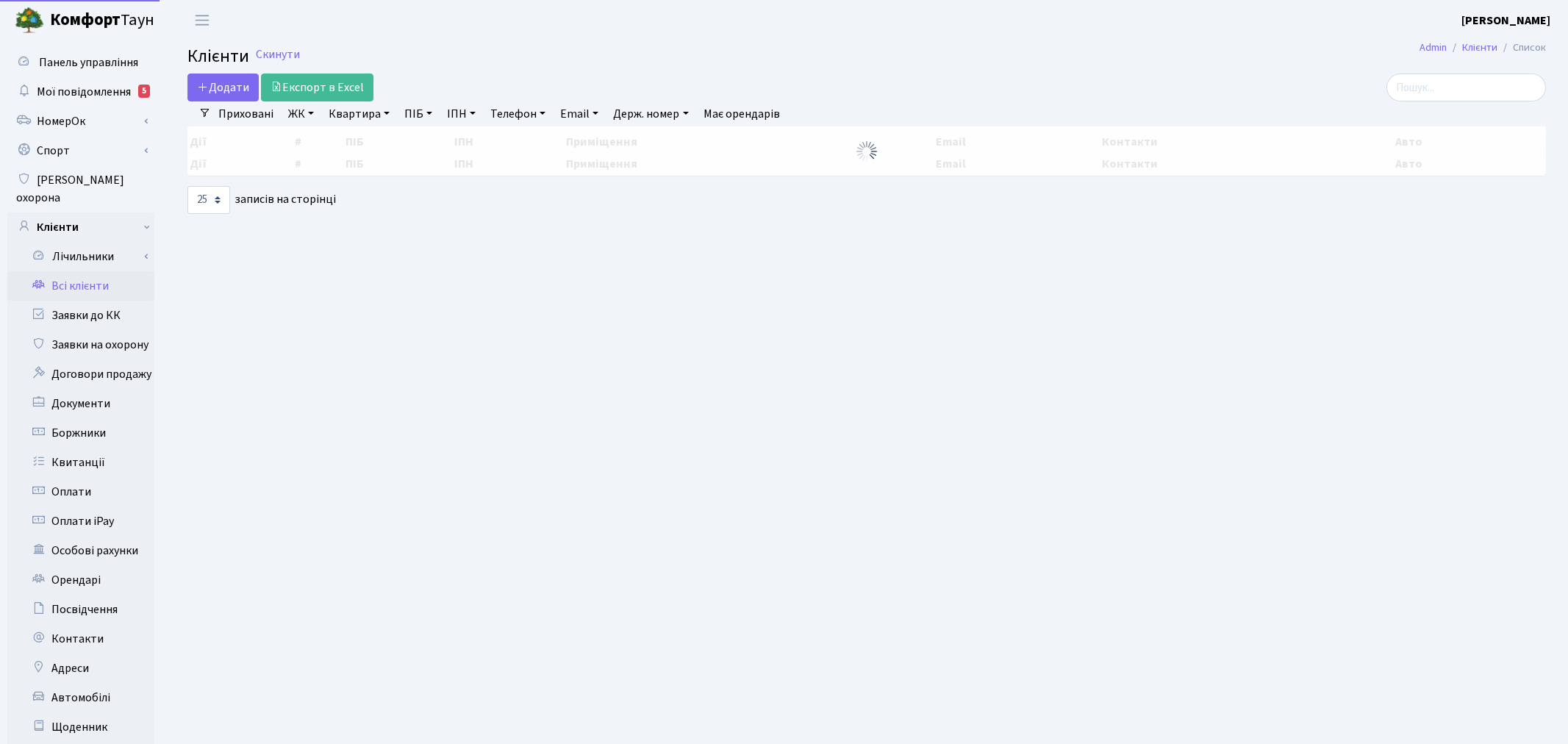
select select "25"
click at [1471, 89] on input "search" at bounding box center [1453, 87] width 160 height 28
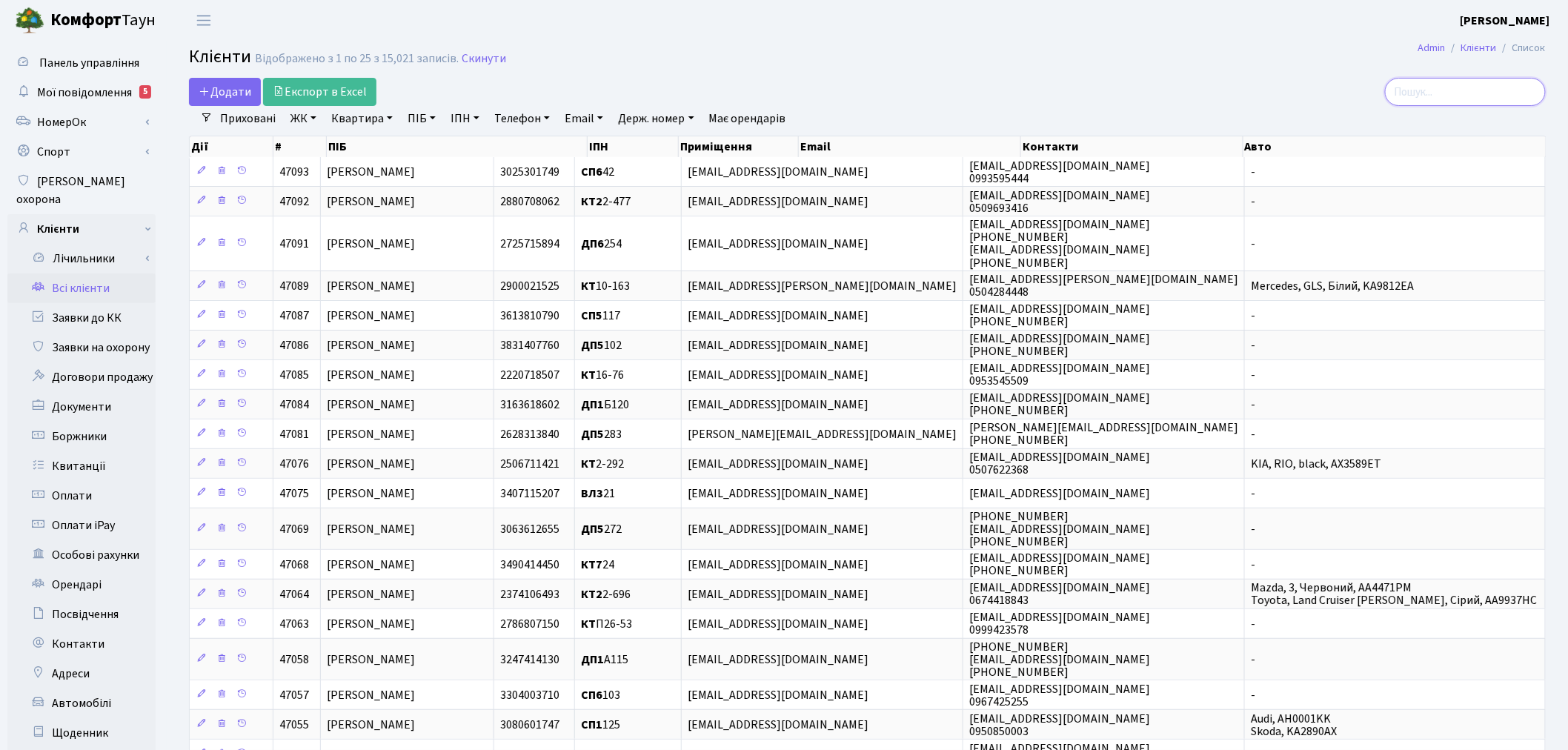
paste input "Олександр Олександр <olexanderi@icloud.com>"
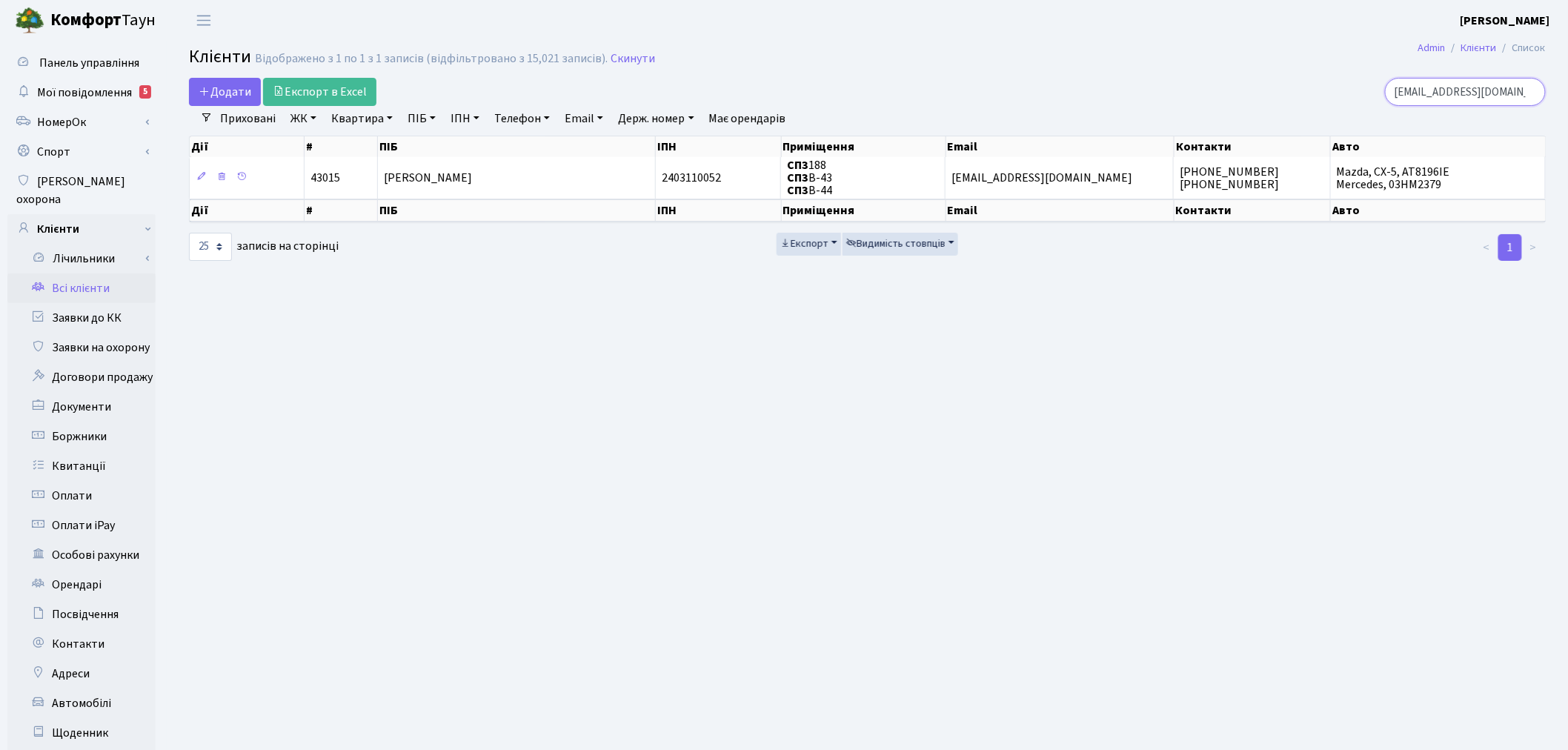
type input "[EMAIL_ADDRESS][DOMAIN_NAME]"
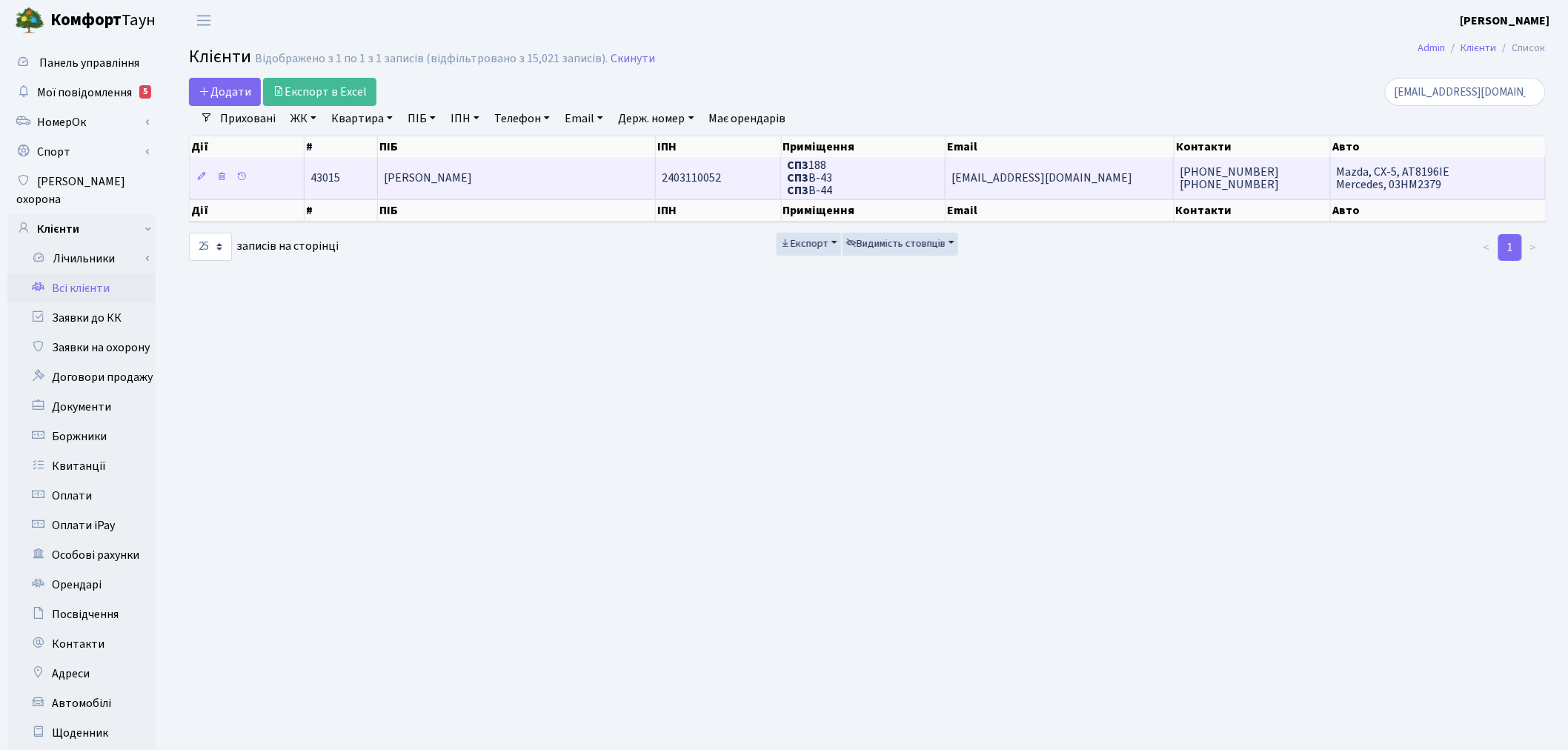
click at [1037, 175] on span "[EMAIL_ADDRESS][DOMAIN_NAME]" at bounding box center [1041, 177] width 181 height 16
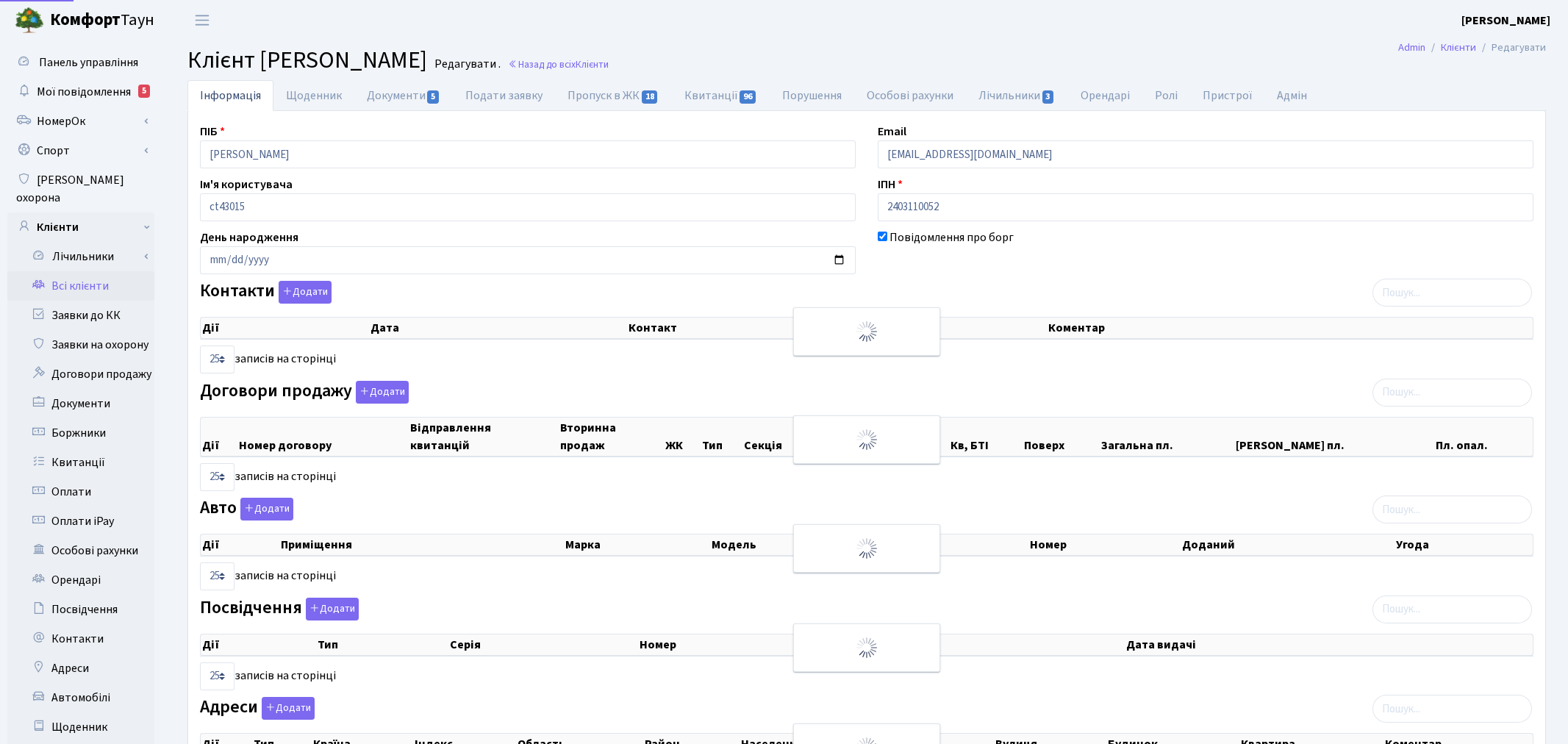
select select "25"
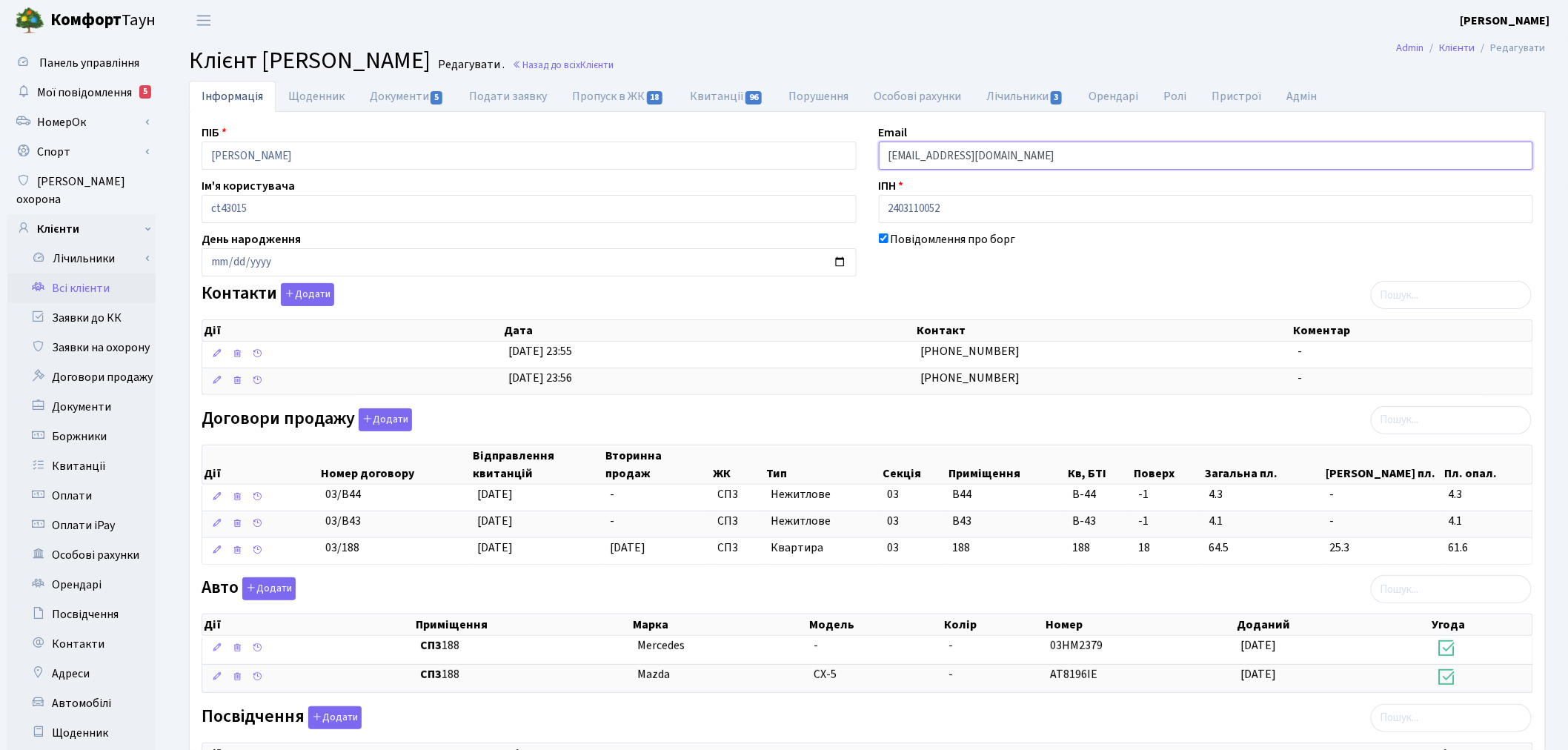
drag, startPoint x: 1033, startPoint y: 142, endPoint x: 867, endPoint y: 147, distance: 166.1
click at [867, 147] on div "Email olexanderi@icloud.com" at bounding box center [1206, 147] width 677 height 46
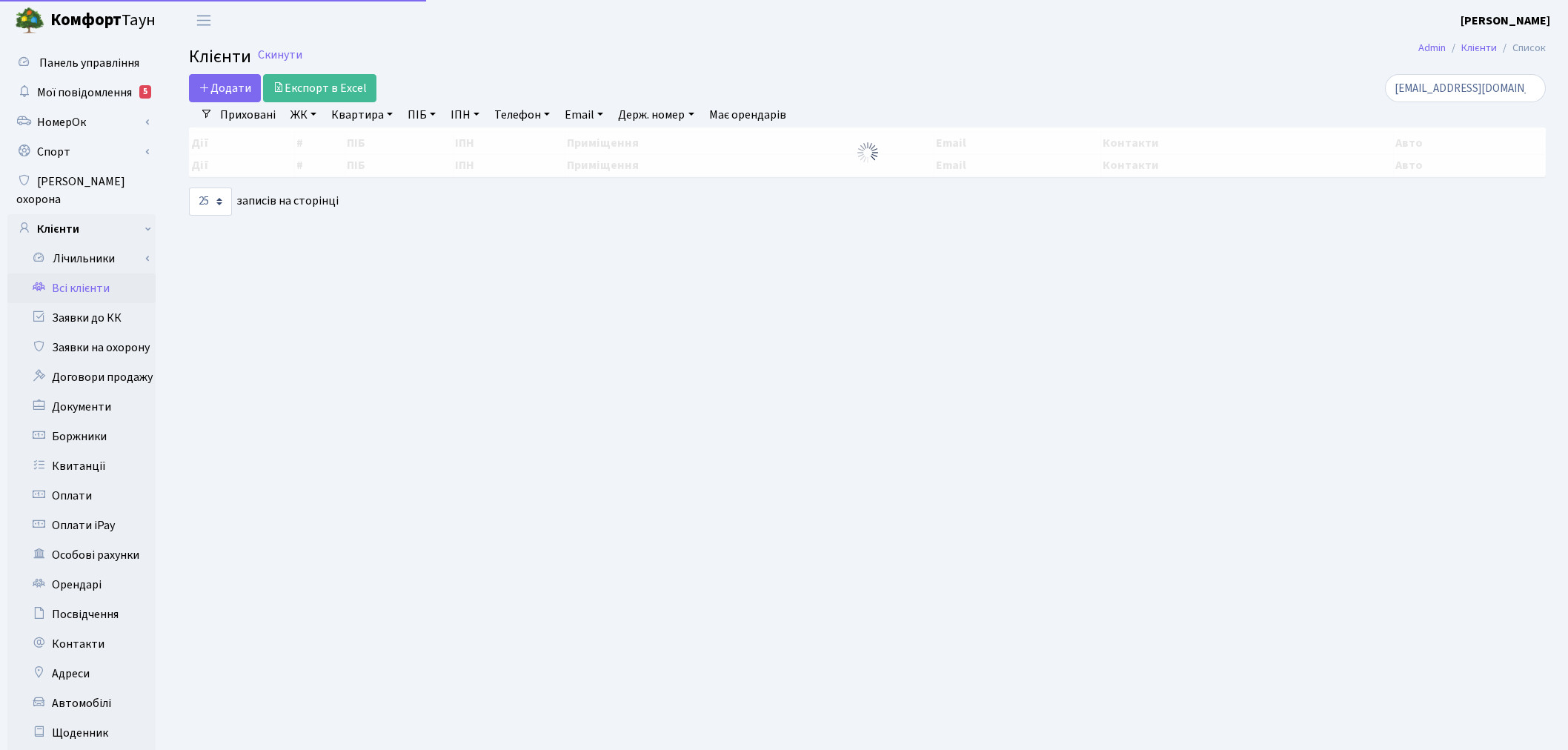
select select "25"
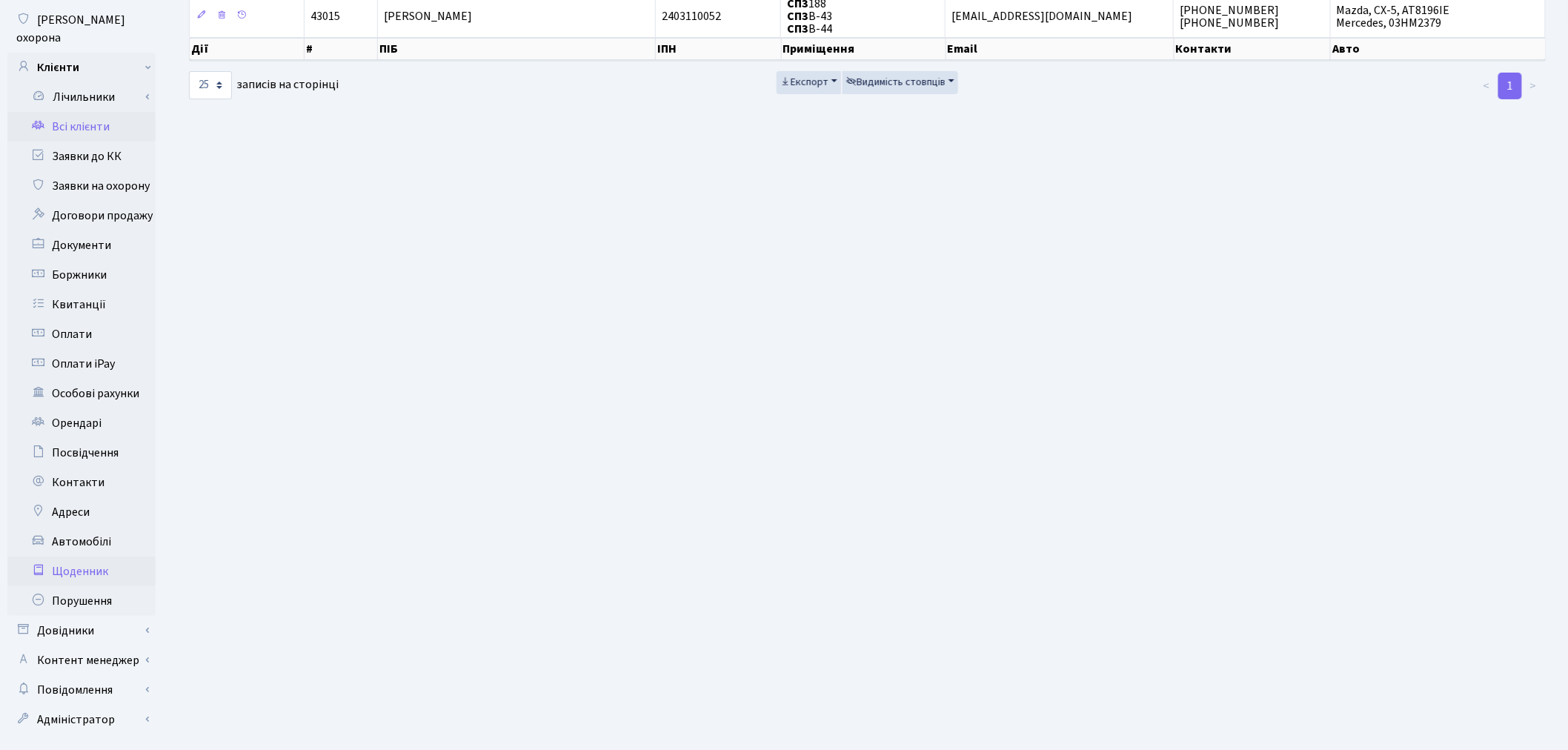
scroll to position [172, 0]
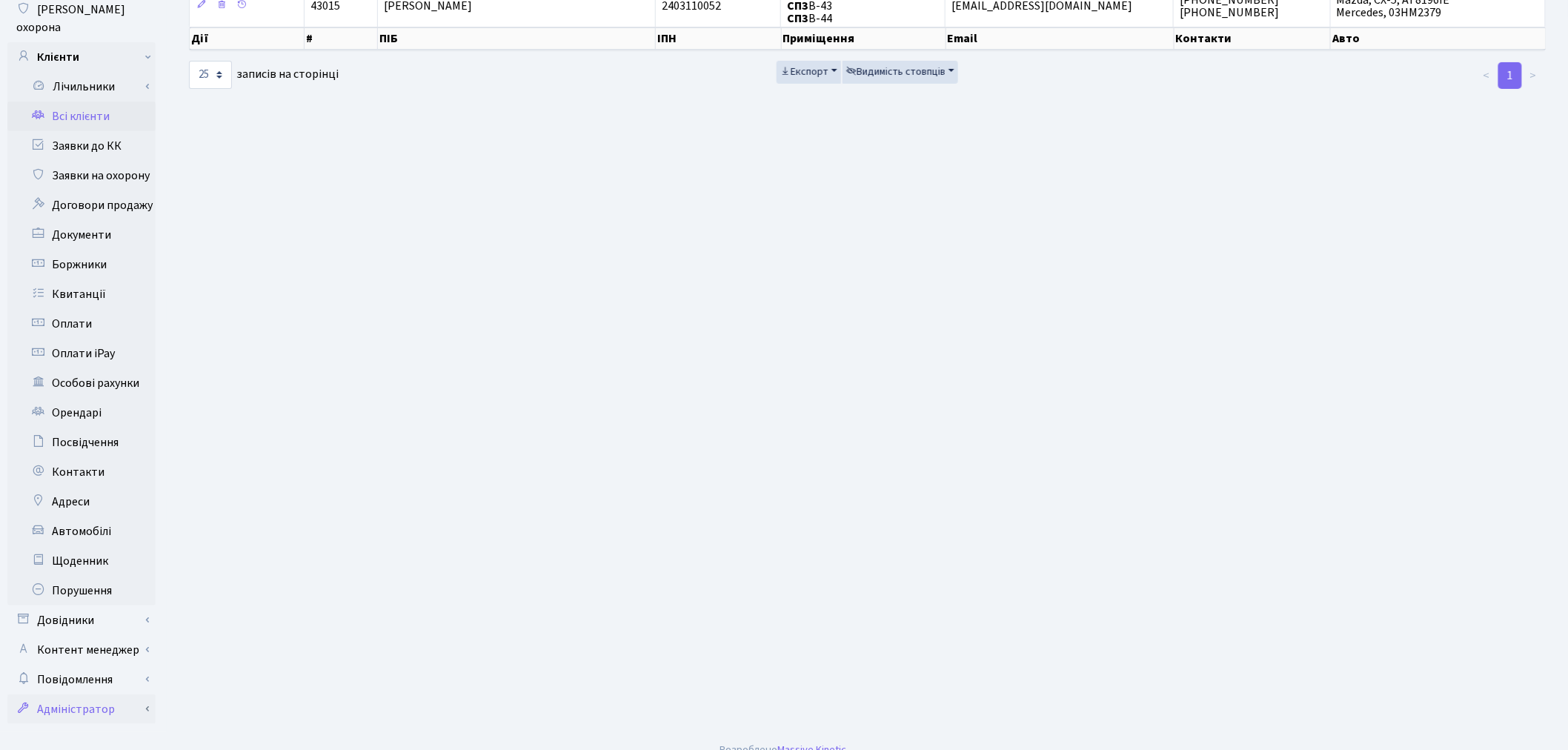
click at [119, 694] on link "Адміністратор" at bounding box center [81, 709] width 148 height 30
click at [117, 664] on link "Повідомлення" at bounding box center [81, 679] width 148 height 30
click at [116, 694] on link "Відправлення" at bounding box center [81, 709] width 148 height 30
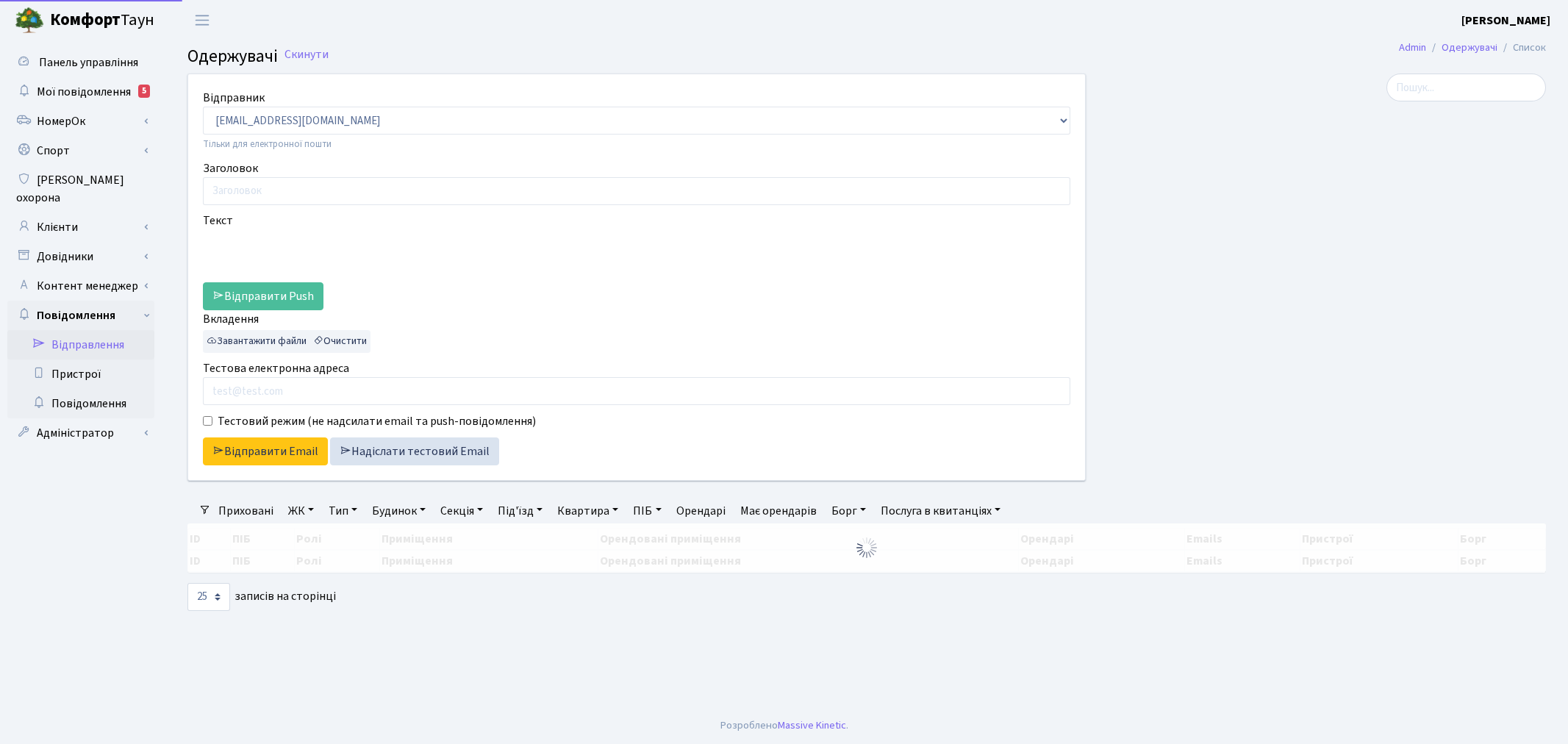
select select "25"
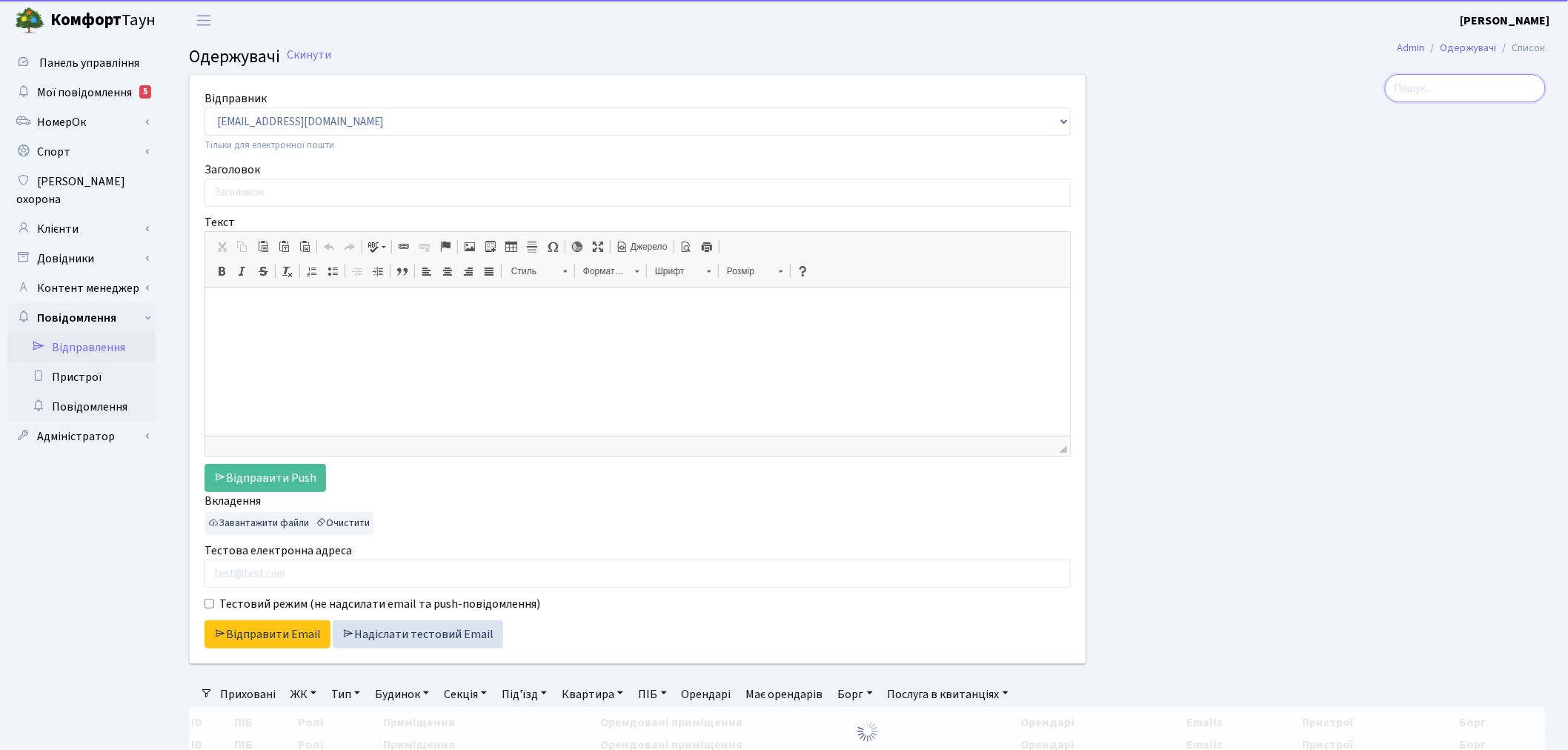
click at [1435, 87] on input "search" at bounding box center [1465, 87] width 161 height 28
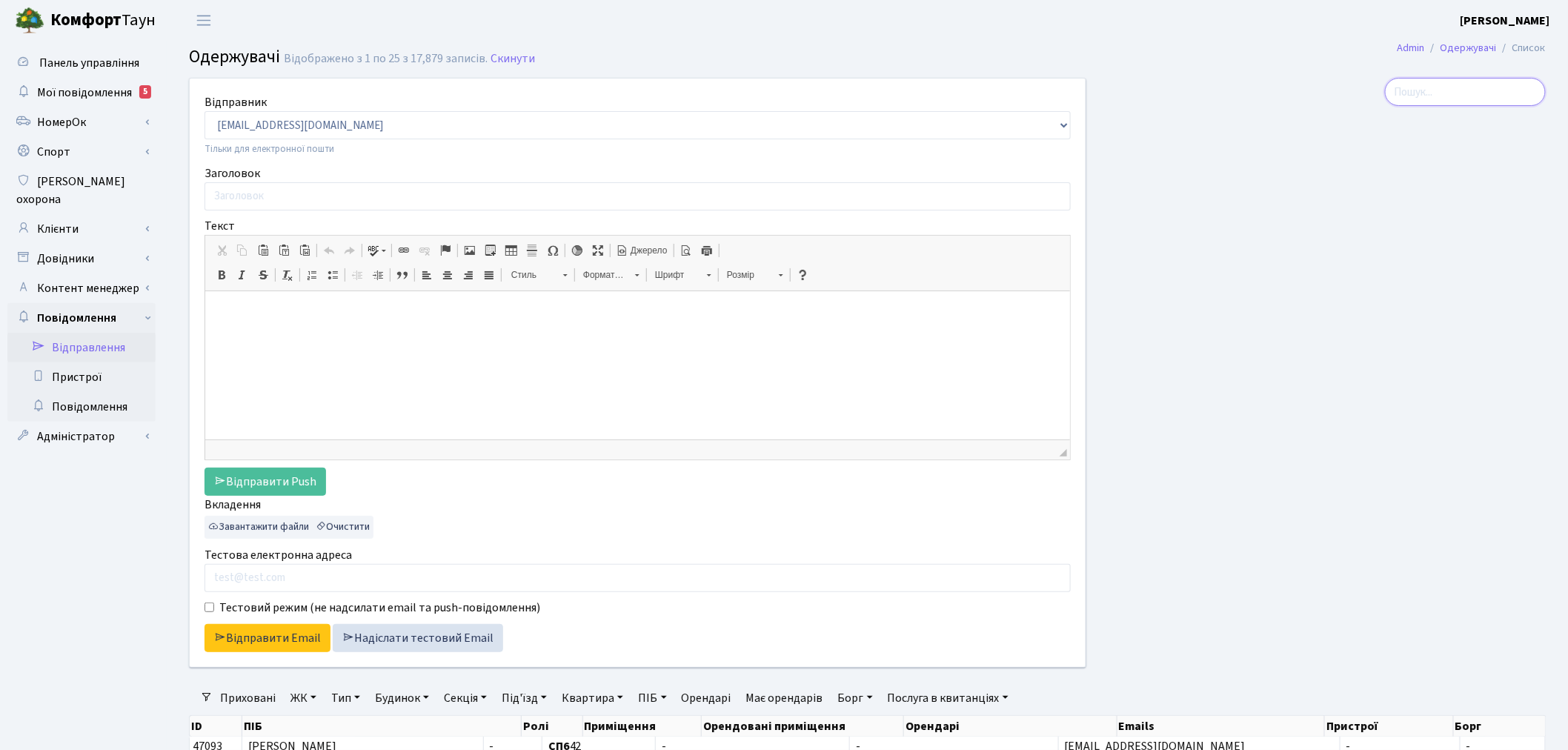
paste input "[EMAIL_ADDRESS][DOMAIN_NAME]"
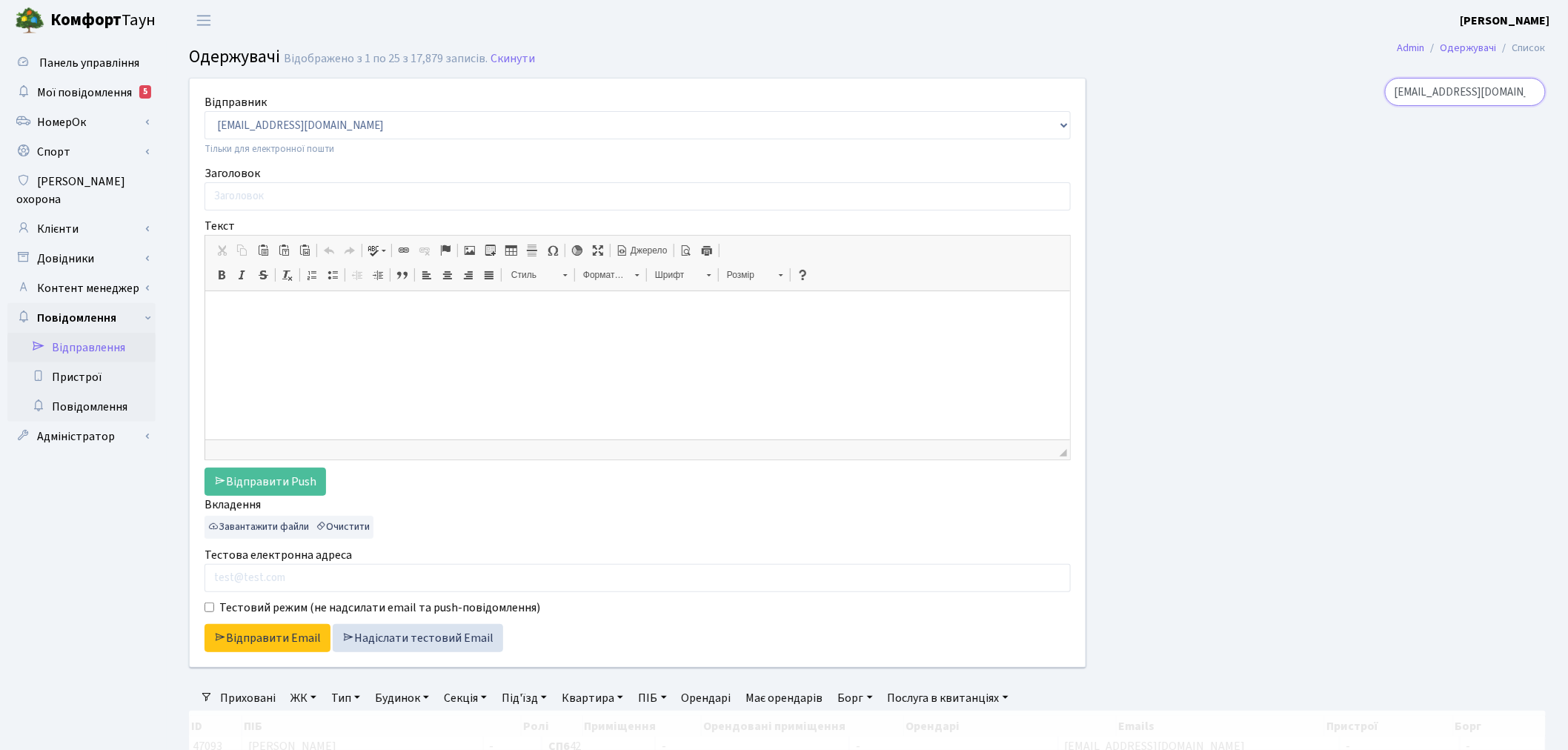
type input "[EMAIL_ADDRESS][DOMAIN_NAME]"
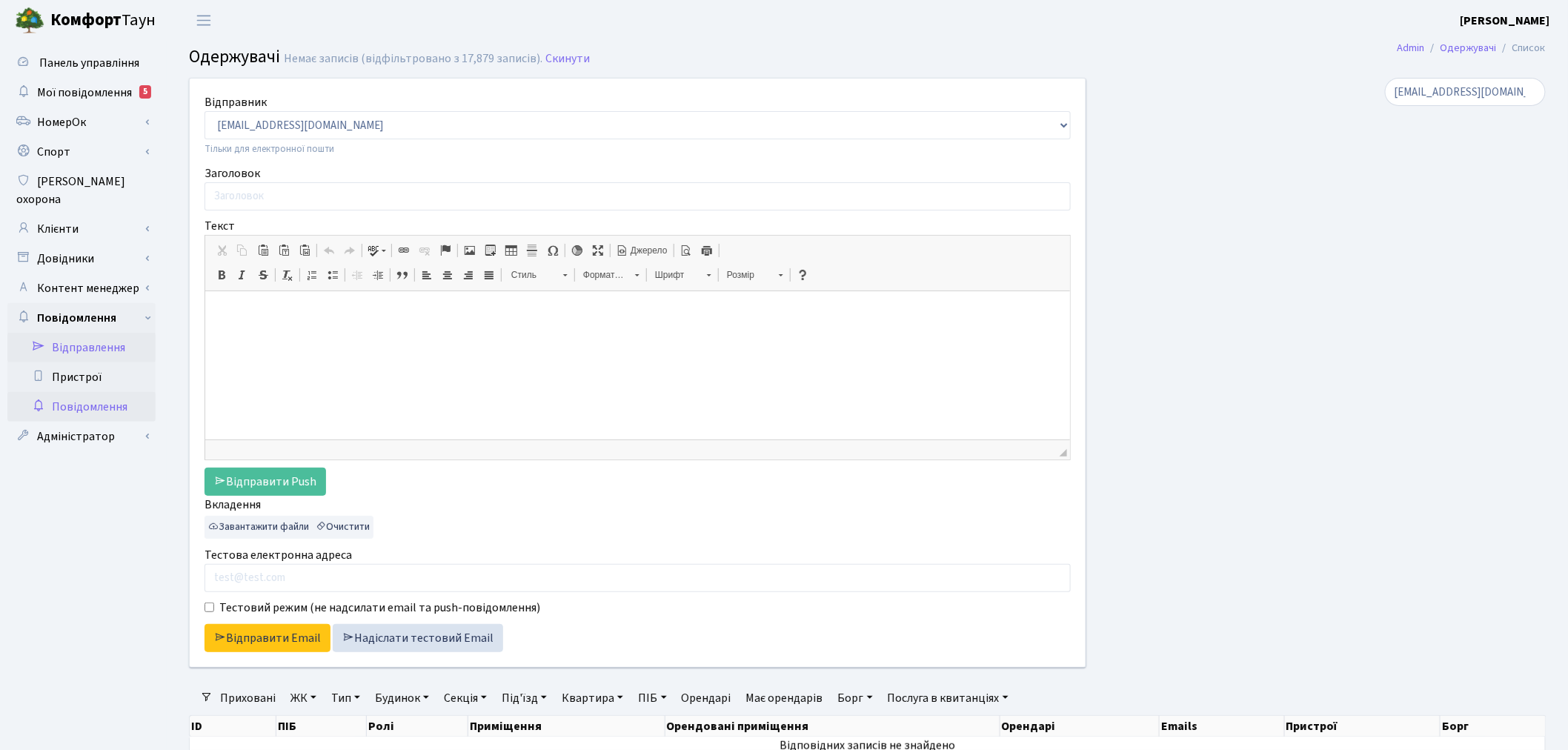
click at [90, 392] on link "Повідомлення" at bounding box center [81, 407] width 148 height 30
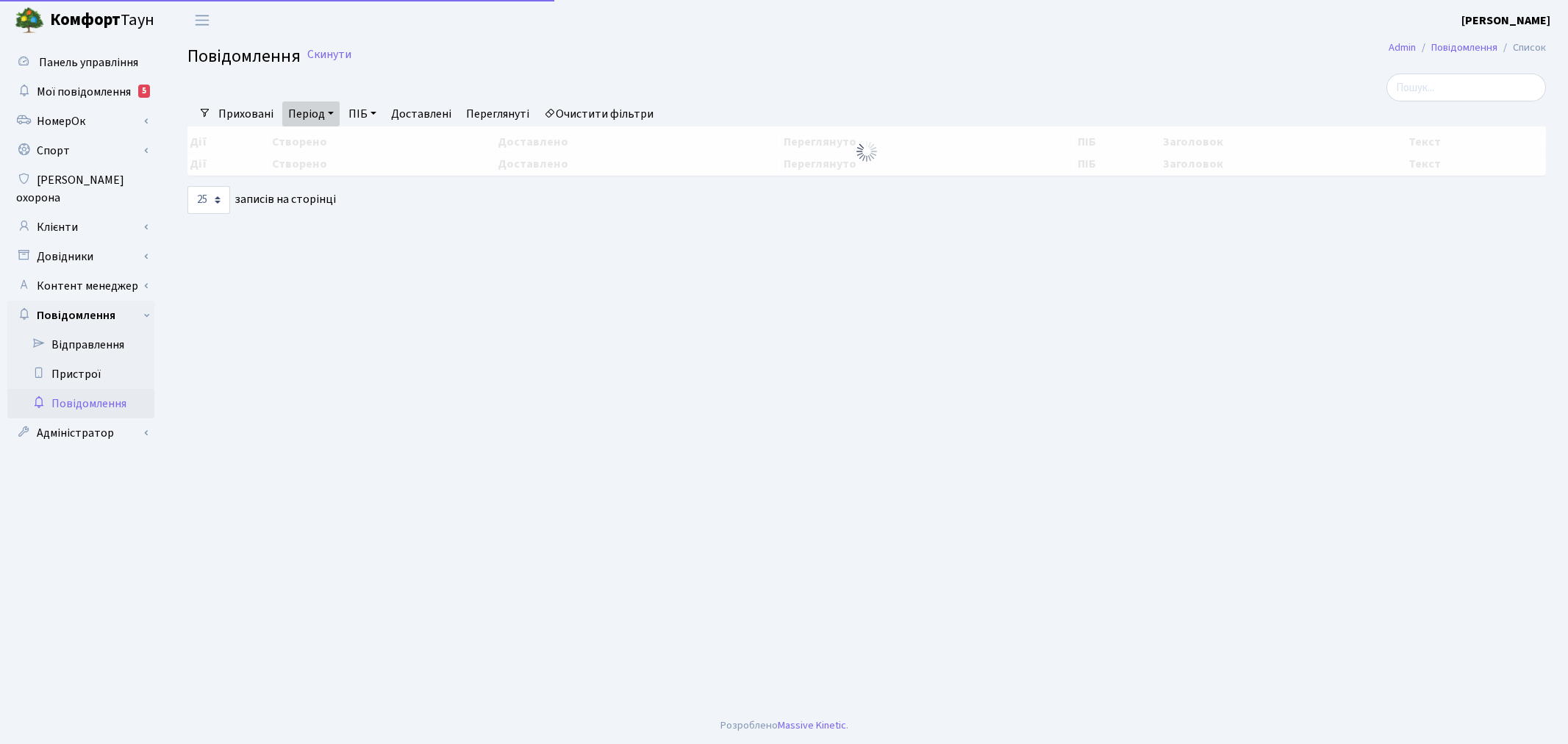
select select "25"
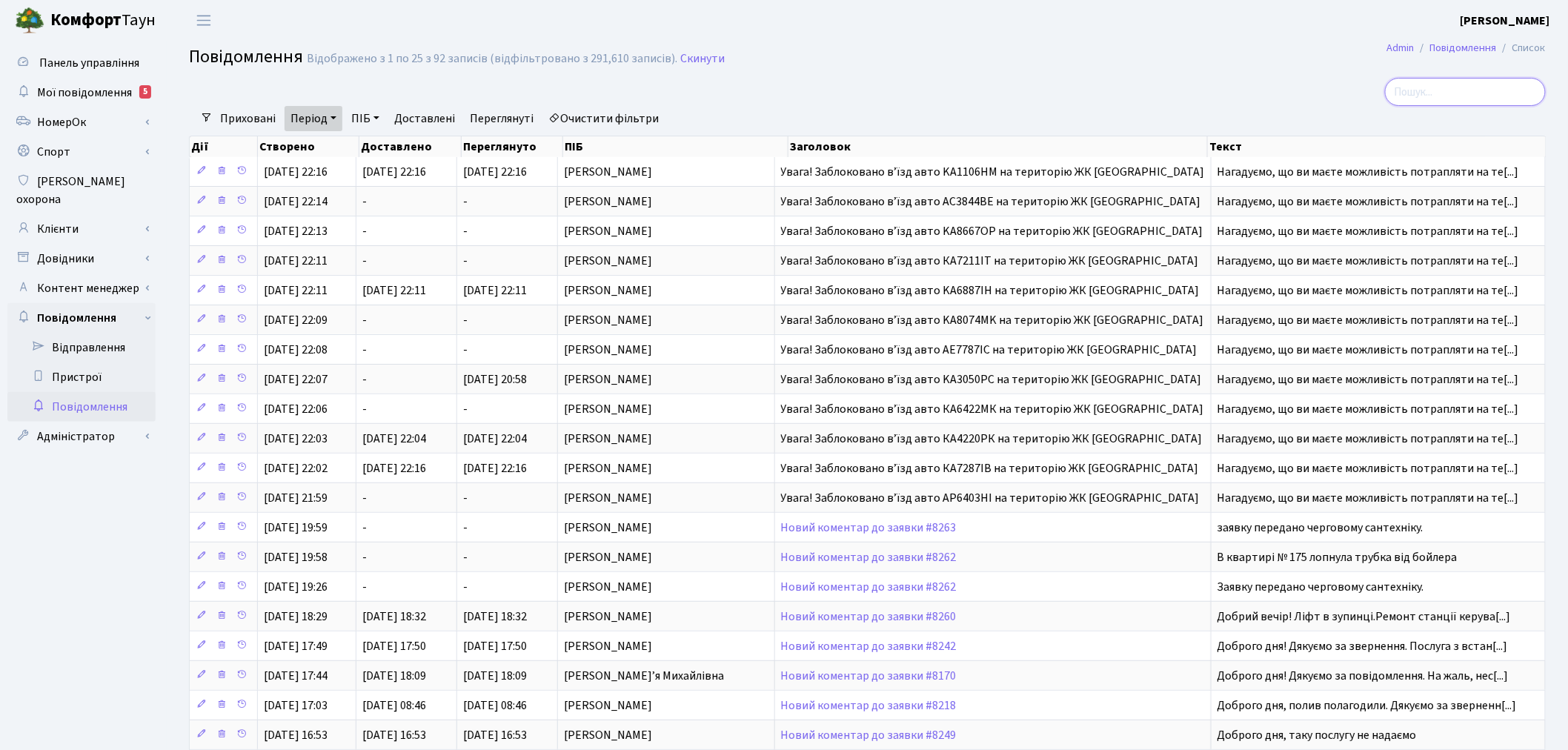
click at [1477, 79] on input "search" at bounding box center [1465, 91] width 161 height 28
paste input "[EMAIL_ADDRESS][DOMAIN_NAME]"
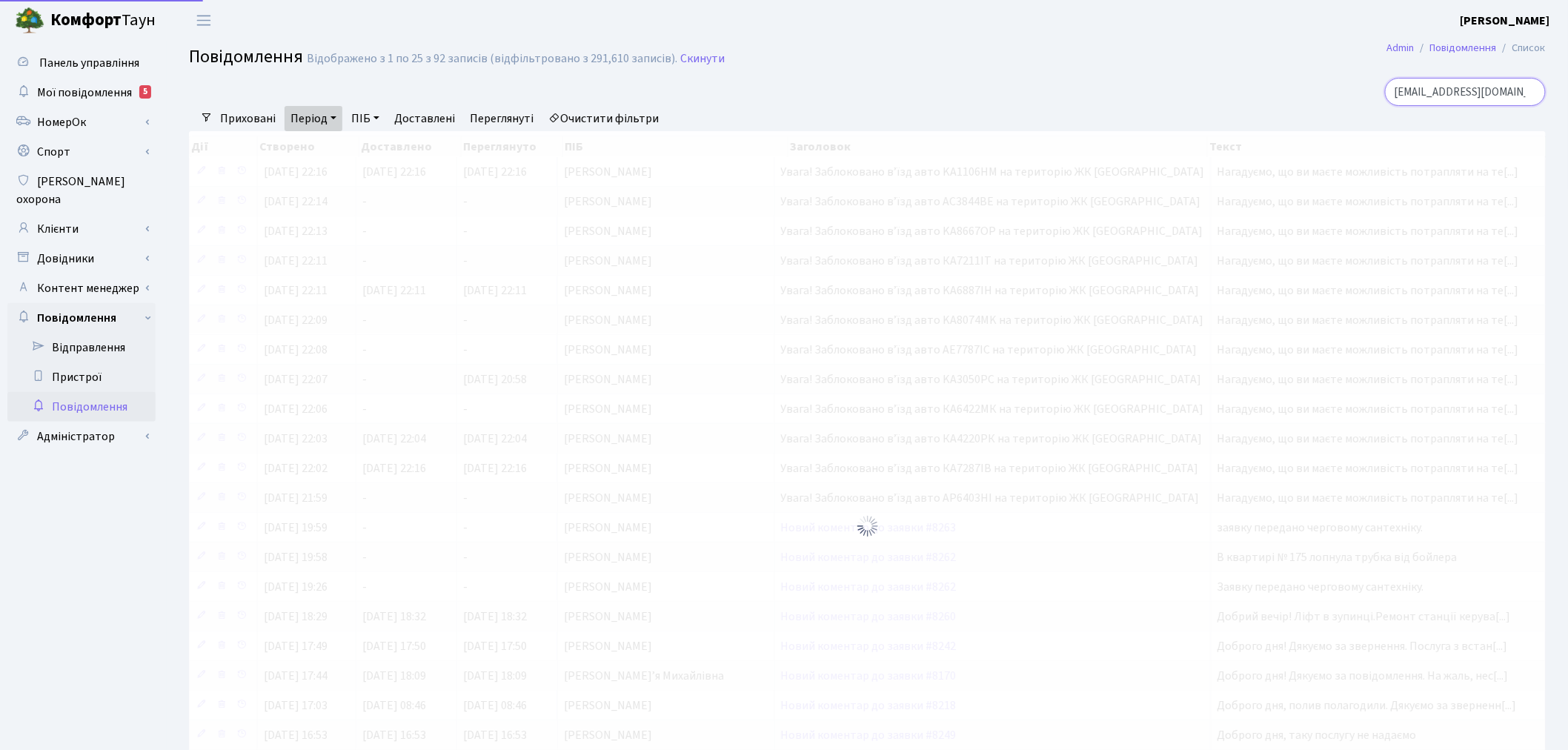
type input "[EMAIL_ADDRESS][DOMAIN_NAME]"
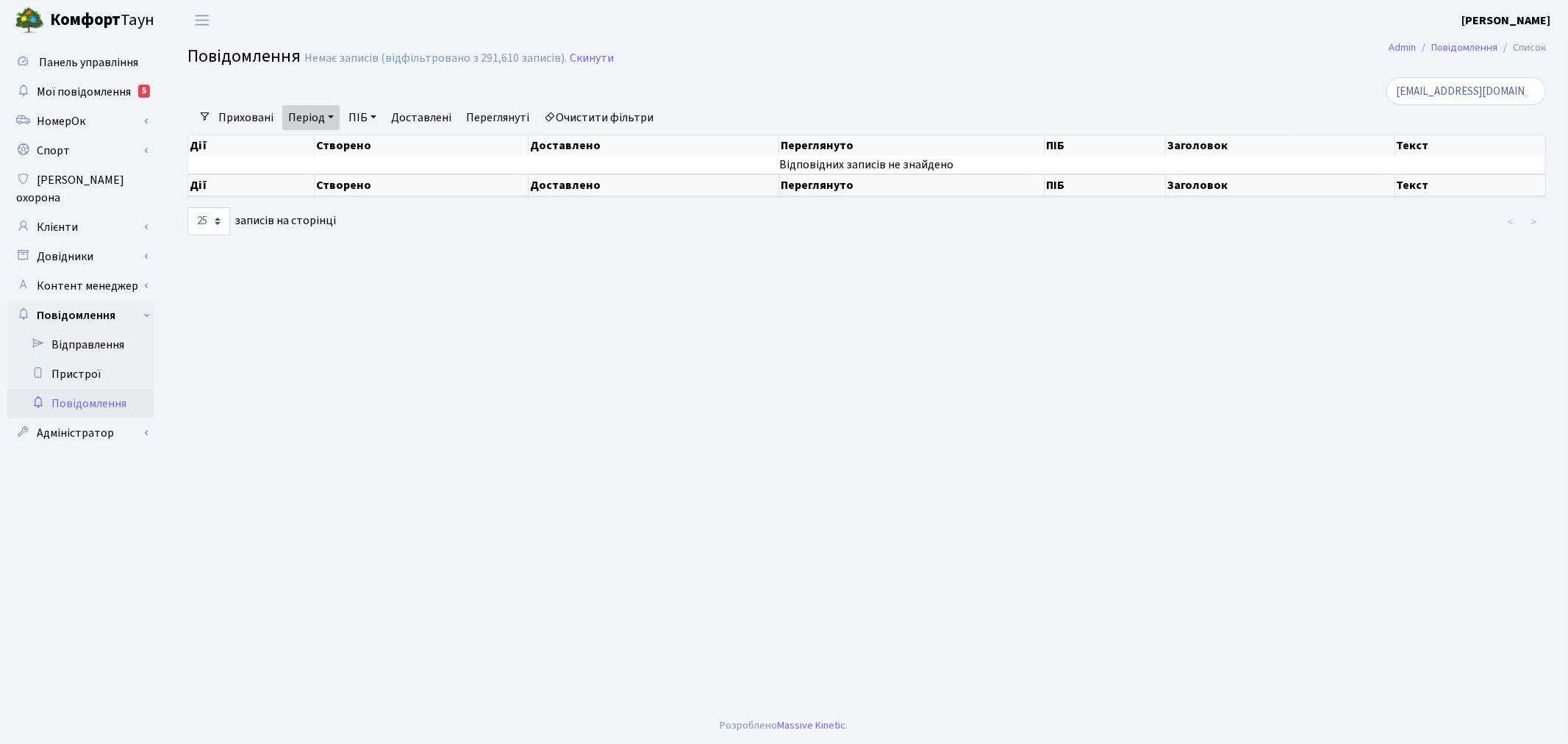
click at [327, 116] on link "Період" at bounding box center [311, 117] width 58 height 25
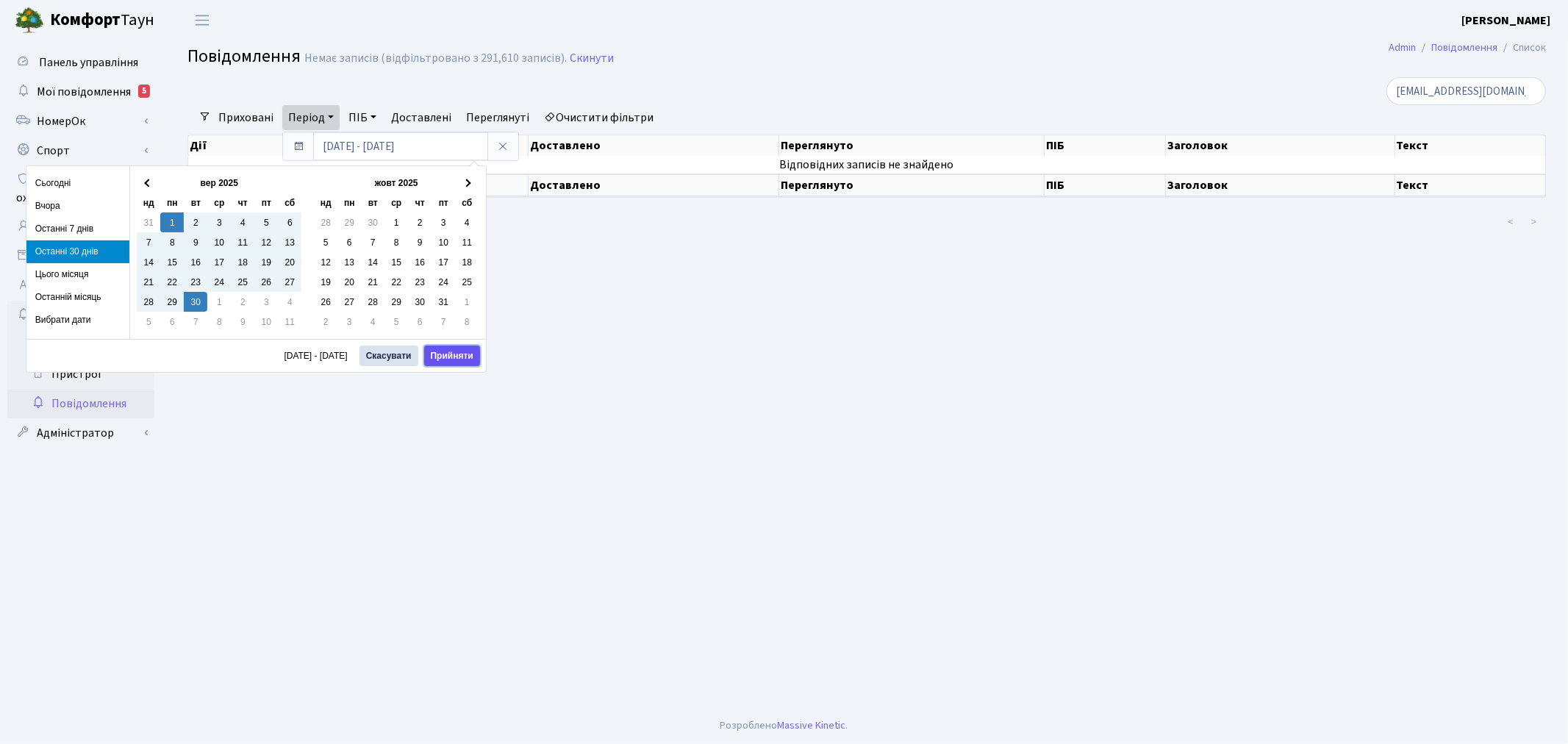
click at [451, 362] on button "Прийняти" at bounding box center [452, 356] width 56 height 21
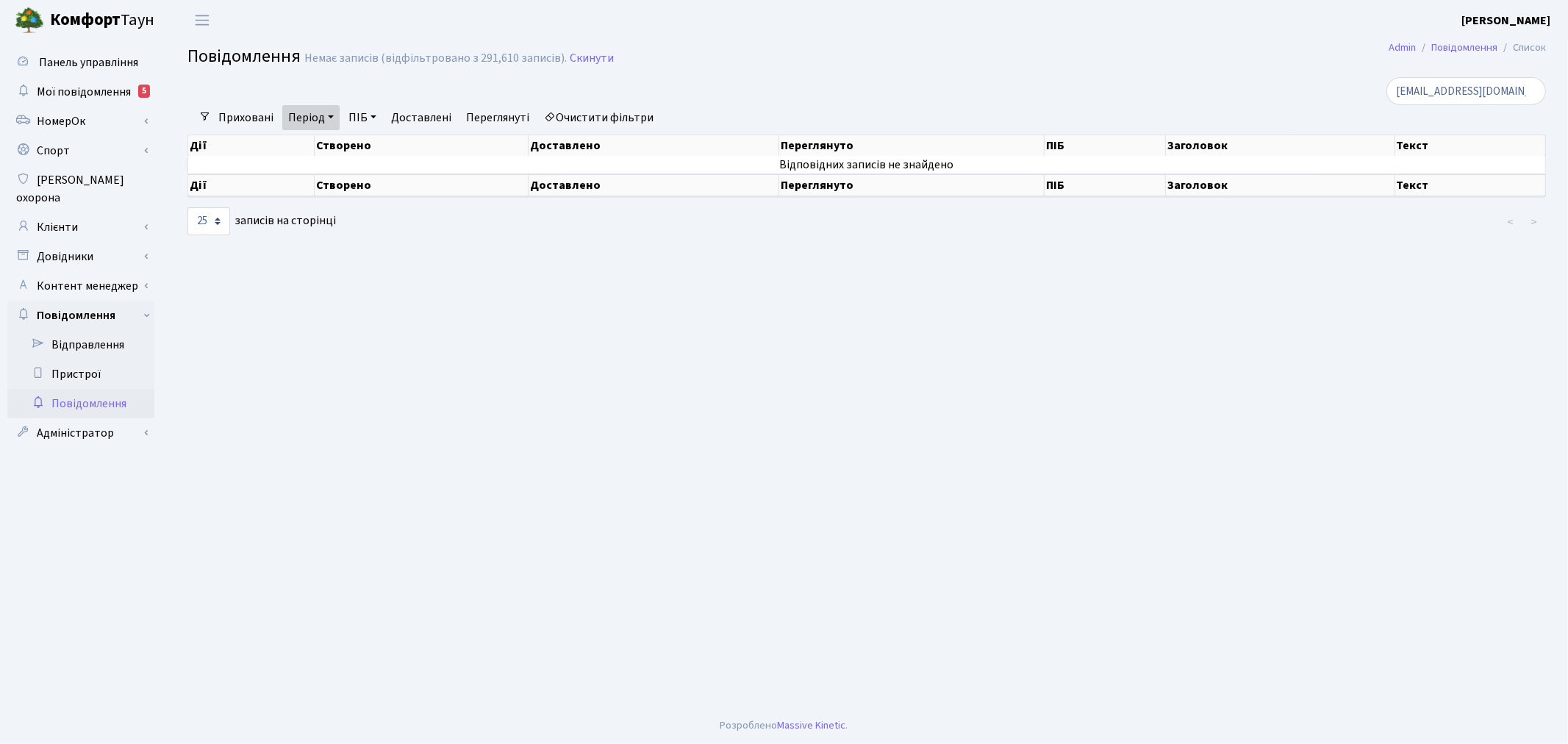
click at [584, 114] on link "Очистити фільтри" at bounding box center [598, 117] width 121 height 25
click at [358, 115] on link "ПІБ" at bounding box center [362, 117] width 40 height 25
click at [599, 101] on div at bounding box center [636, 90] width 920 height 28
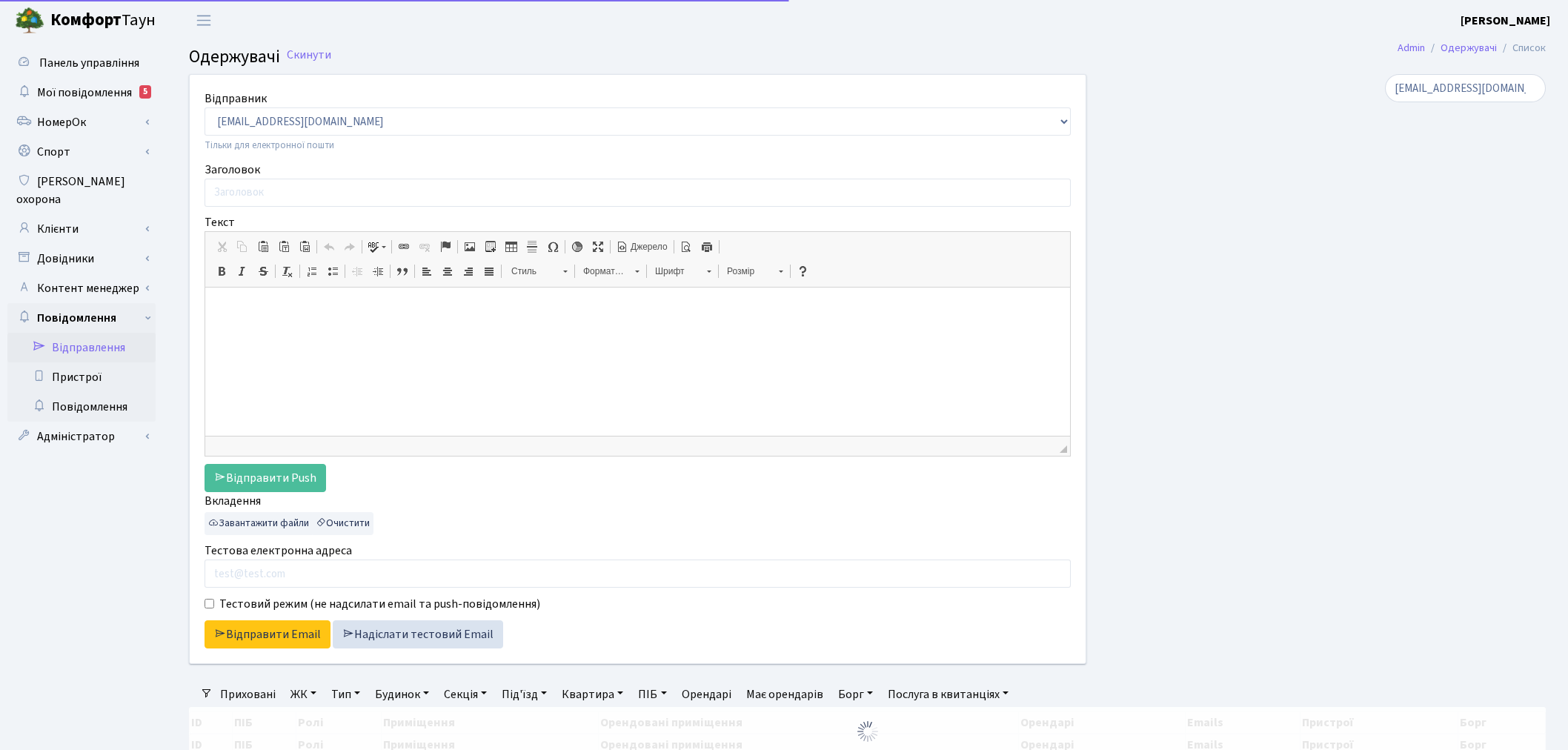
select select "25"
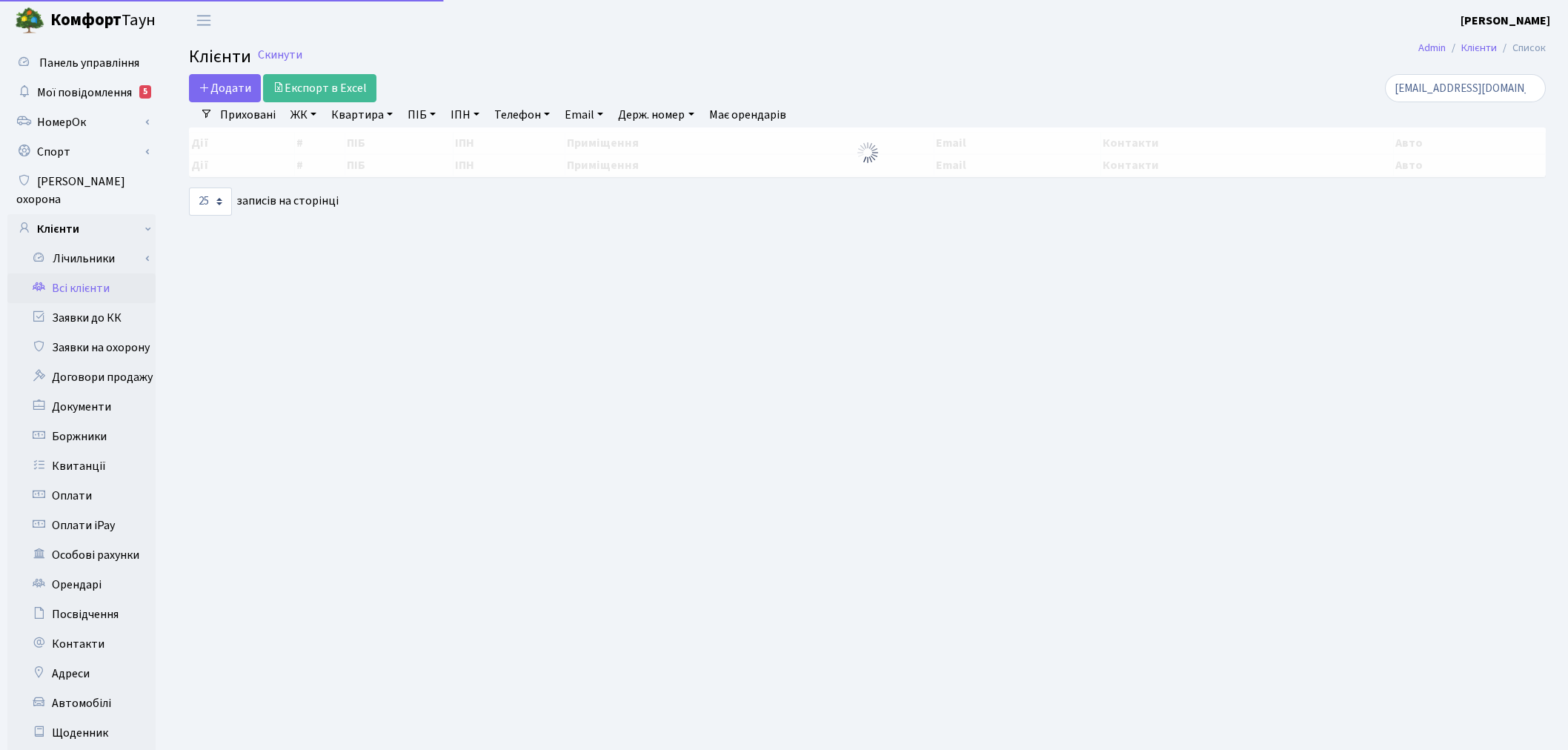
select select "25"
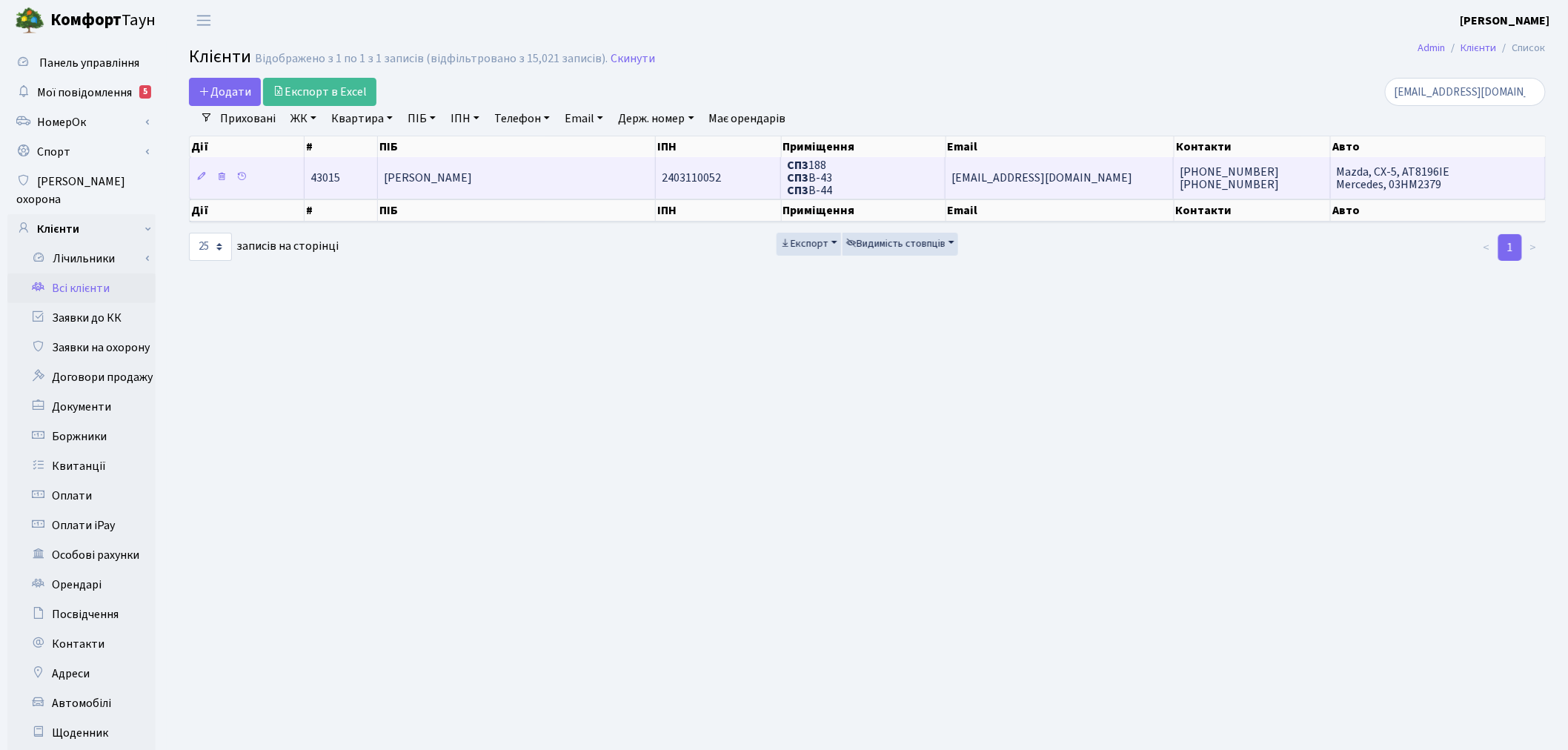
click at [1131, 171] on td "[EMAIL_ADDRESS][DOMAIN_NAME]" at bounding box center [1059, 177] width 228 height 41
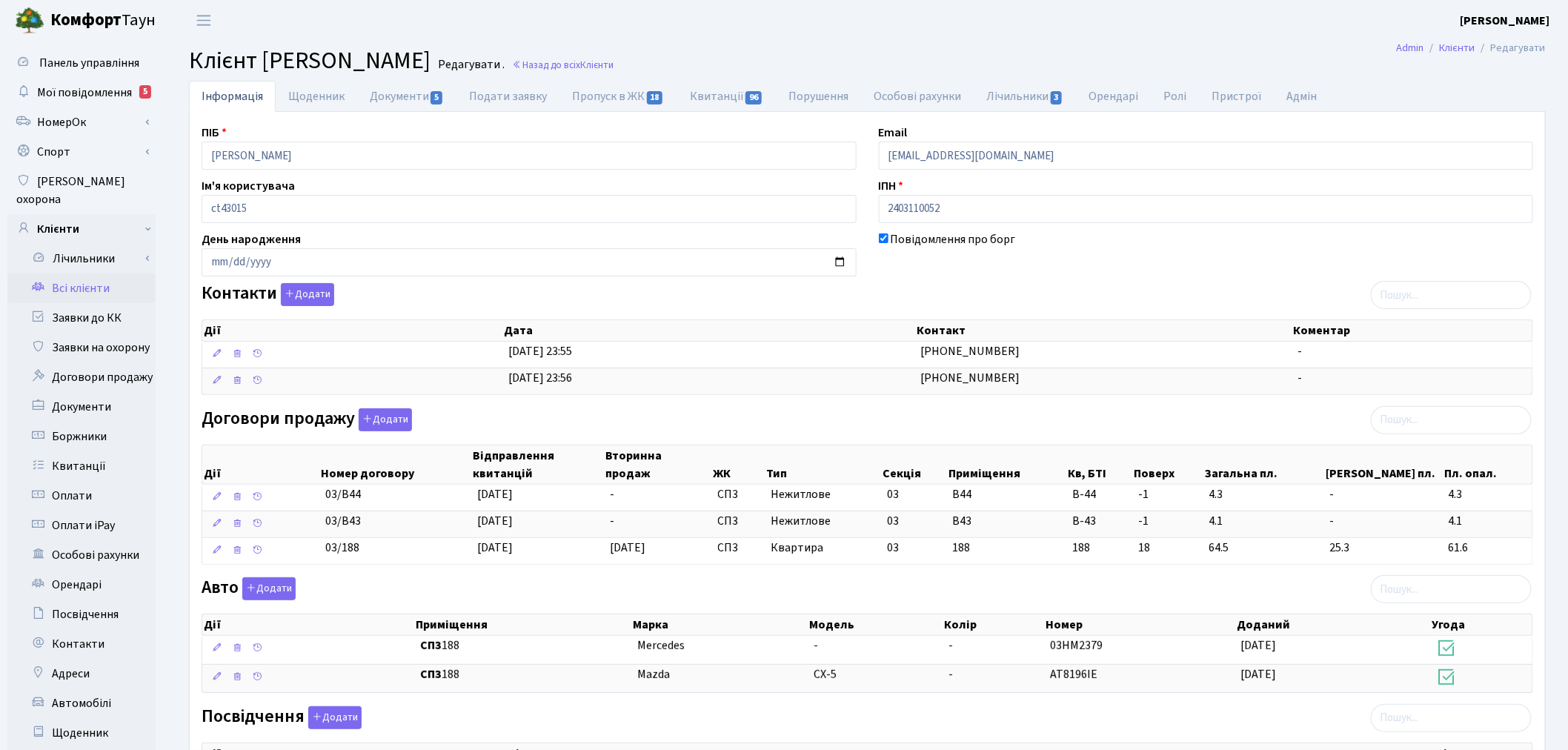
click at [63, 25] on b "Комфорт" at bounding box center [86, 20] width 71 height 24
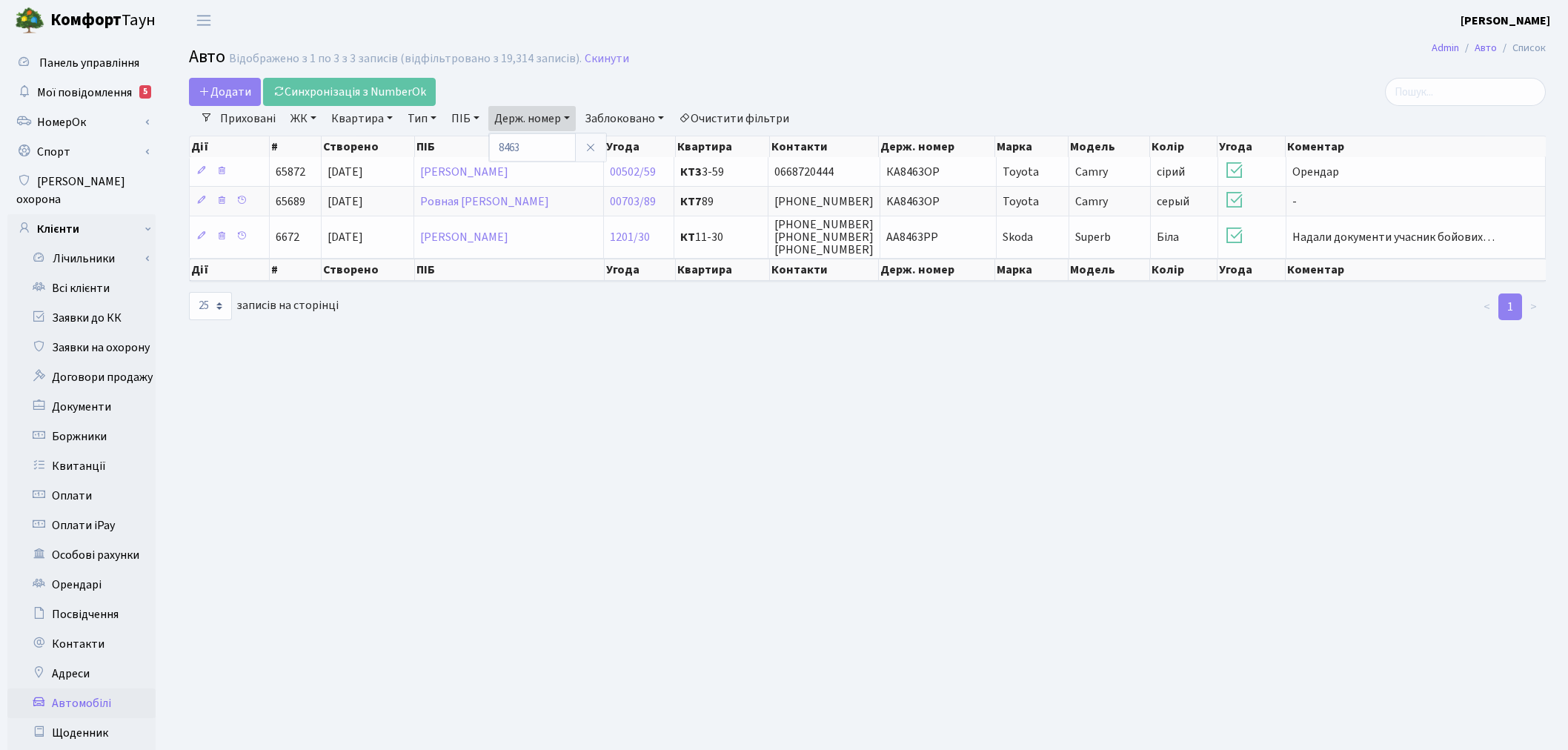
select select "25"
click at [543, 138] on input "8463" at bounding box center [531, 147] width 86 height 28
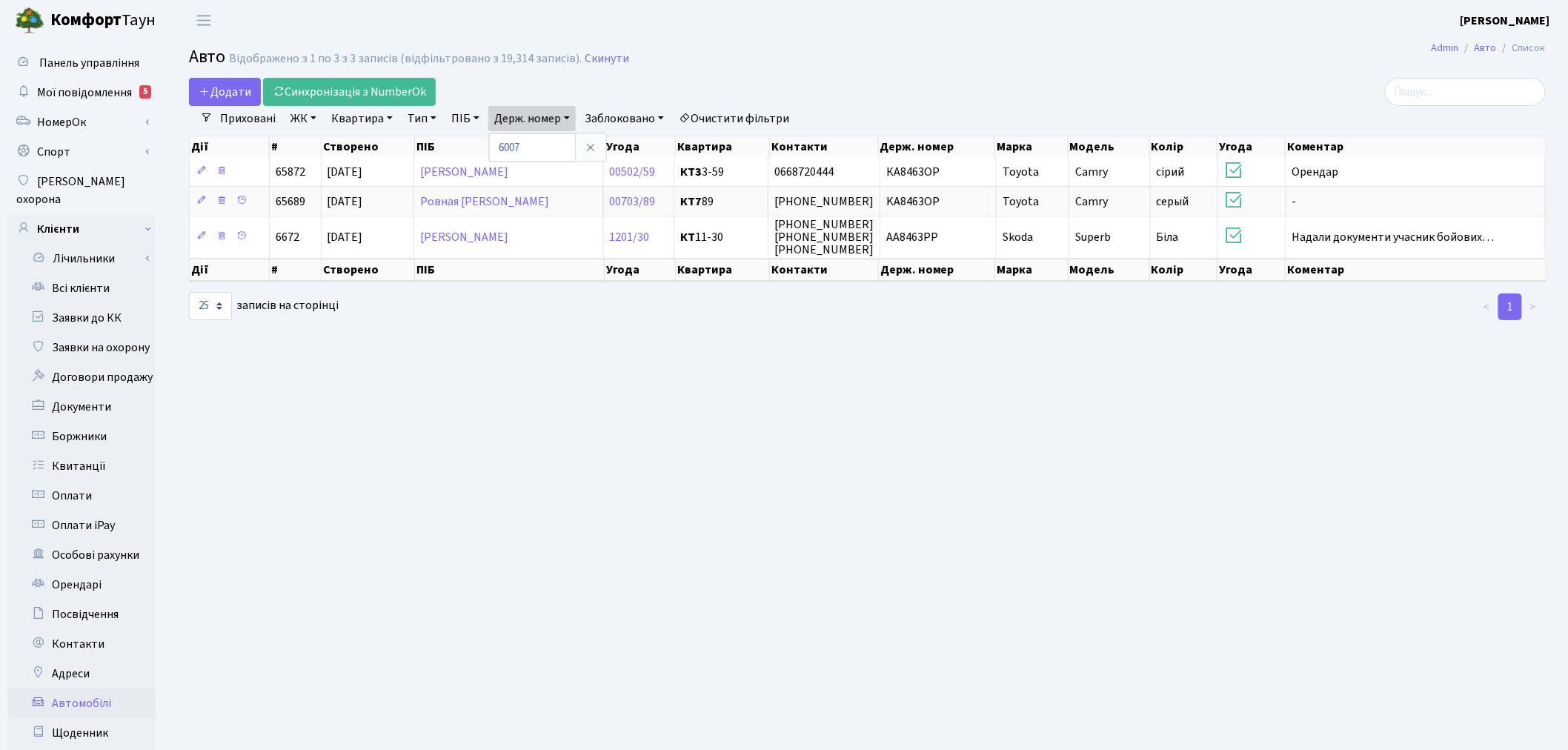
type input "6007"
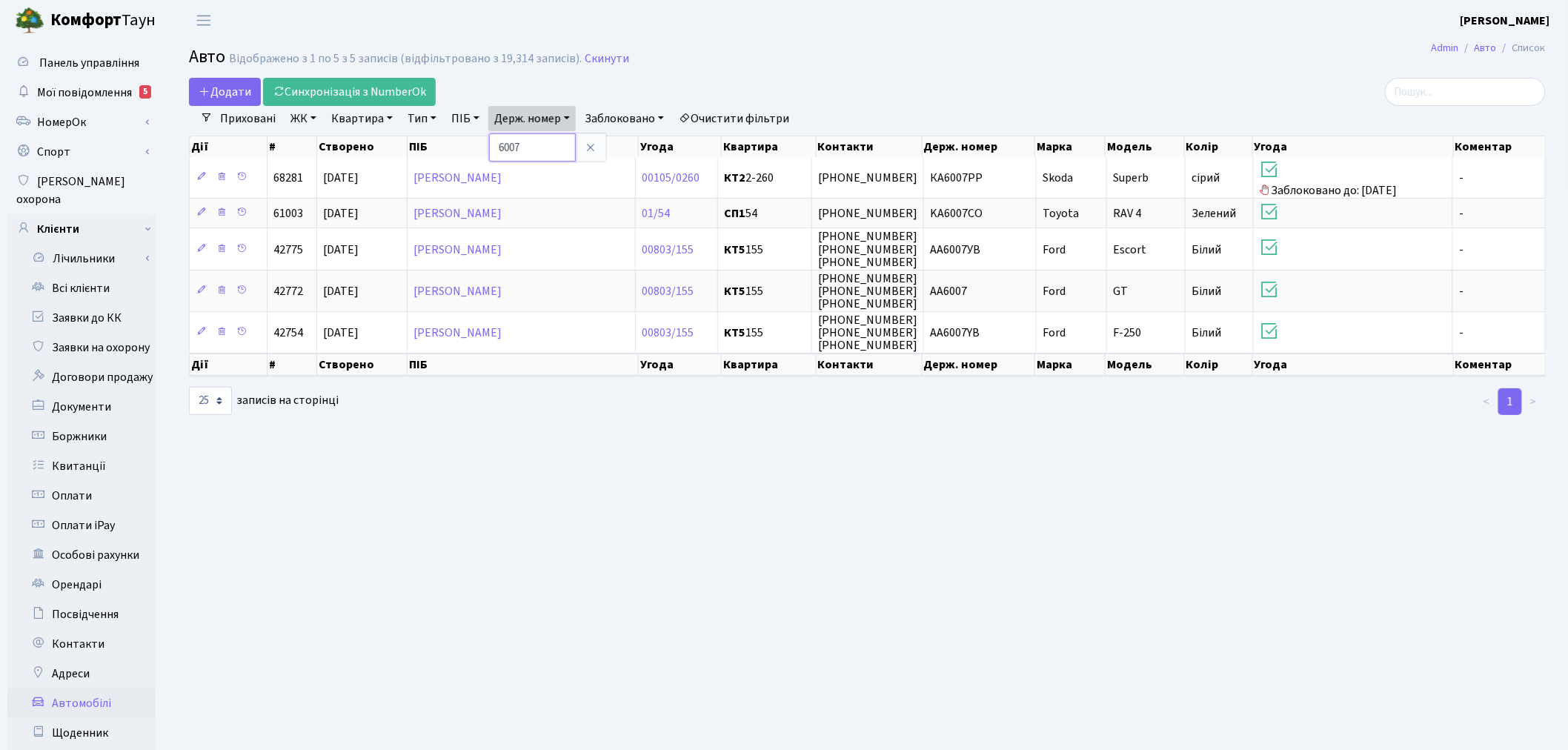
click at [559, 145] on input "6007" at bounding box center [531, 147] width 86 height 28
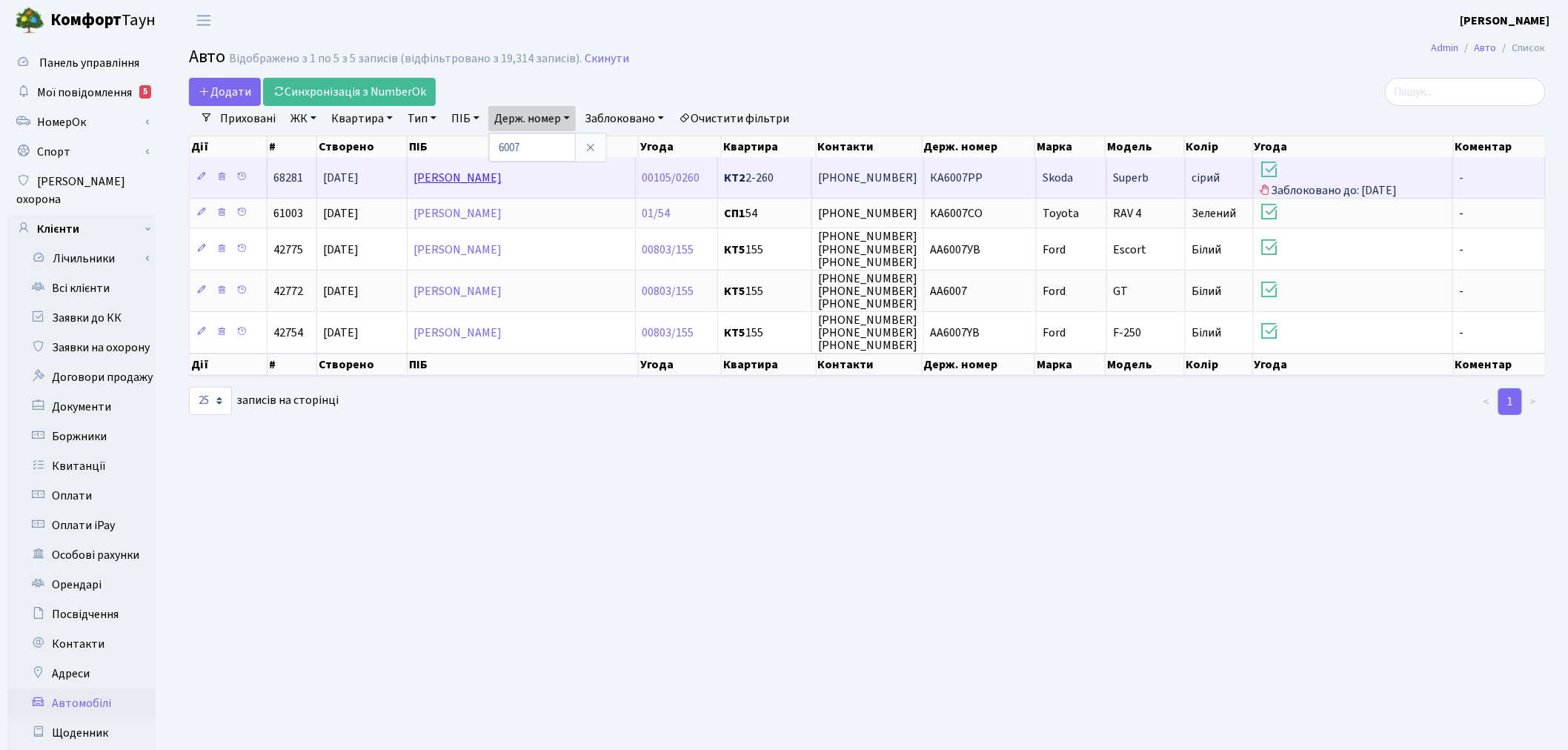
click at [501, 177] on link "Колесніков Ілля Юрійович" at bounding box center [457, 177] width 88 height 16
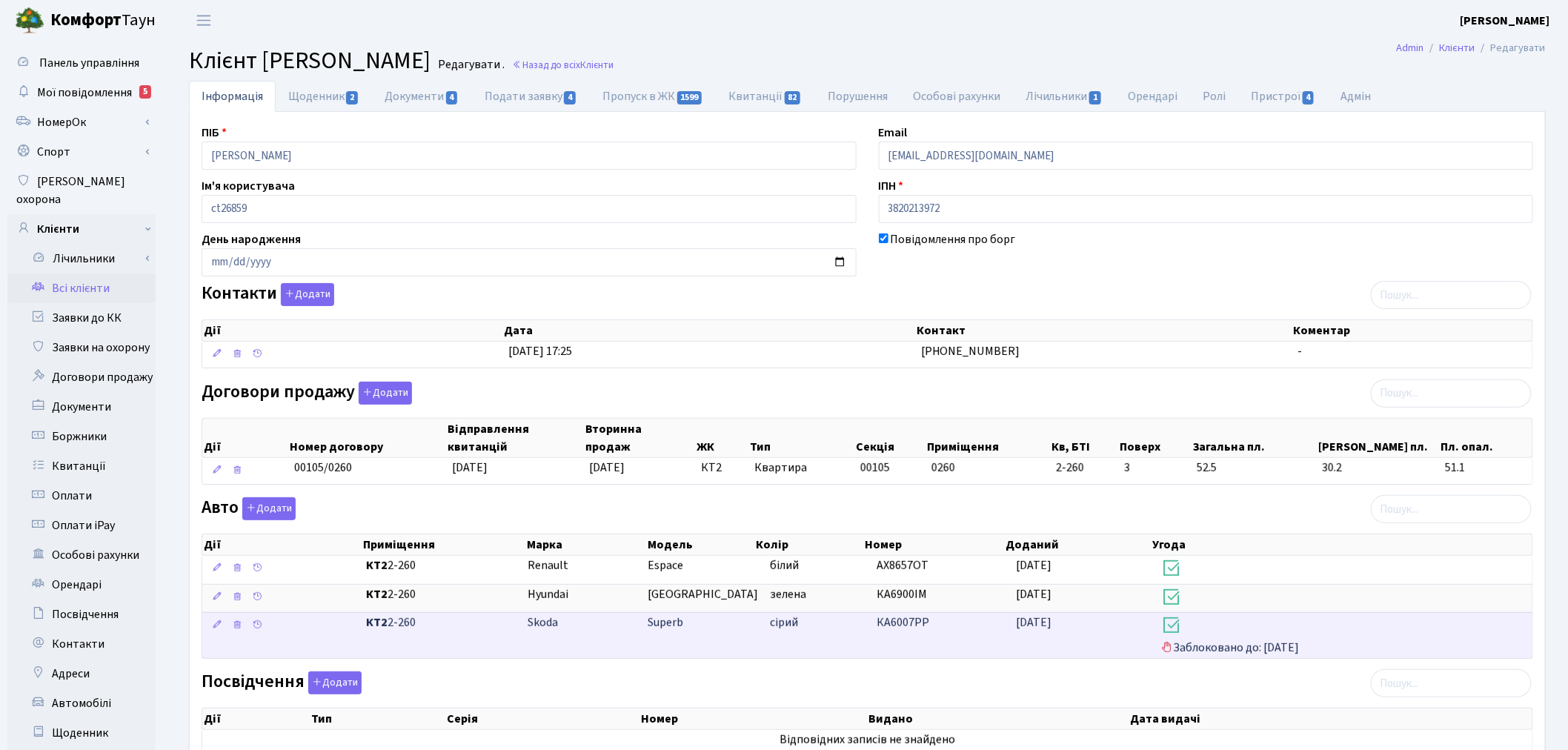
click at [1235, 626] on h3 at bounding box center [1344, 627] width 365 height 25
click at [217, 625] on icon at bounding box center [217, 624] width 10 height 10
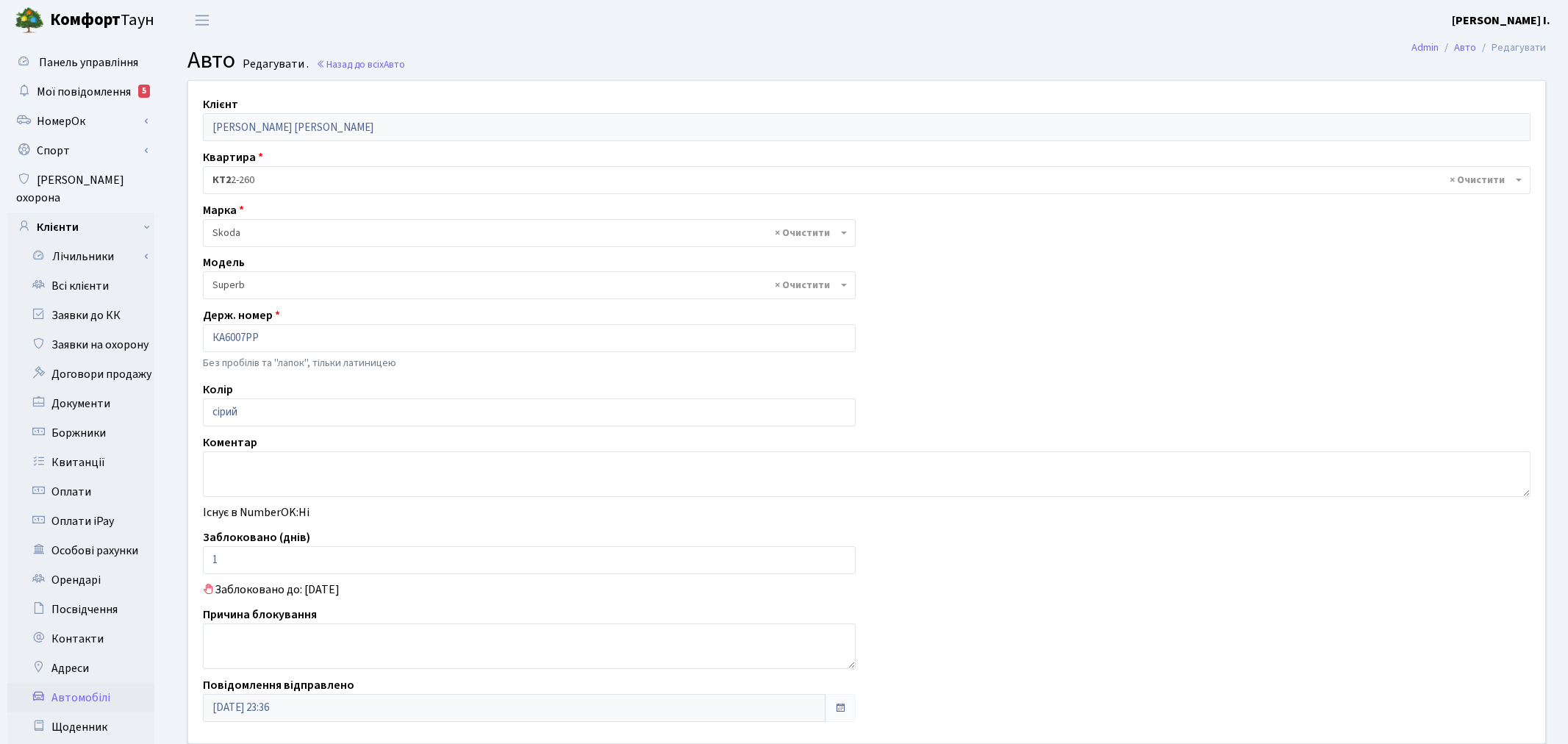
select select "2146"
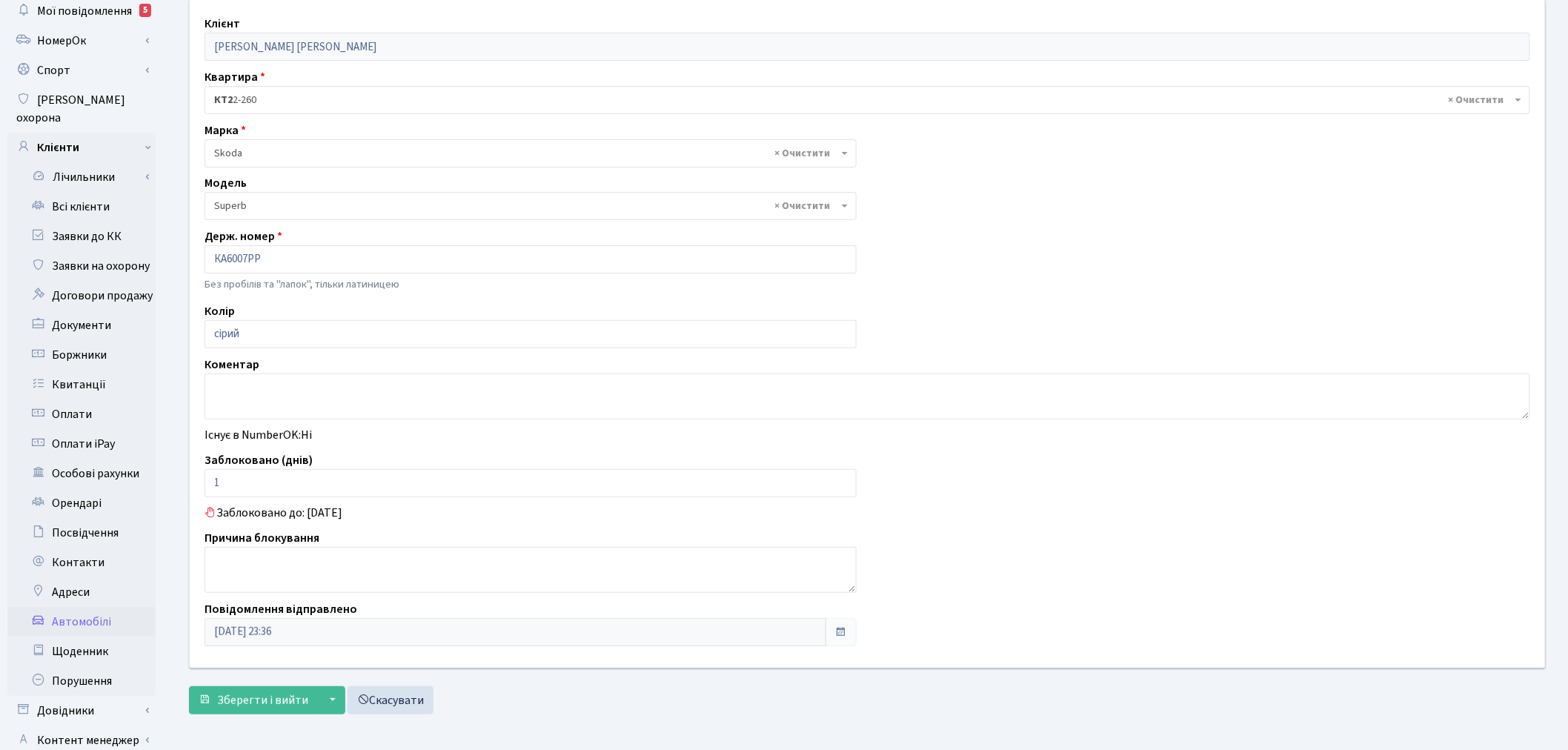
scroll to position [82, 0]
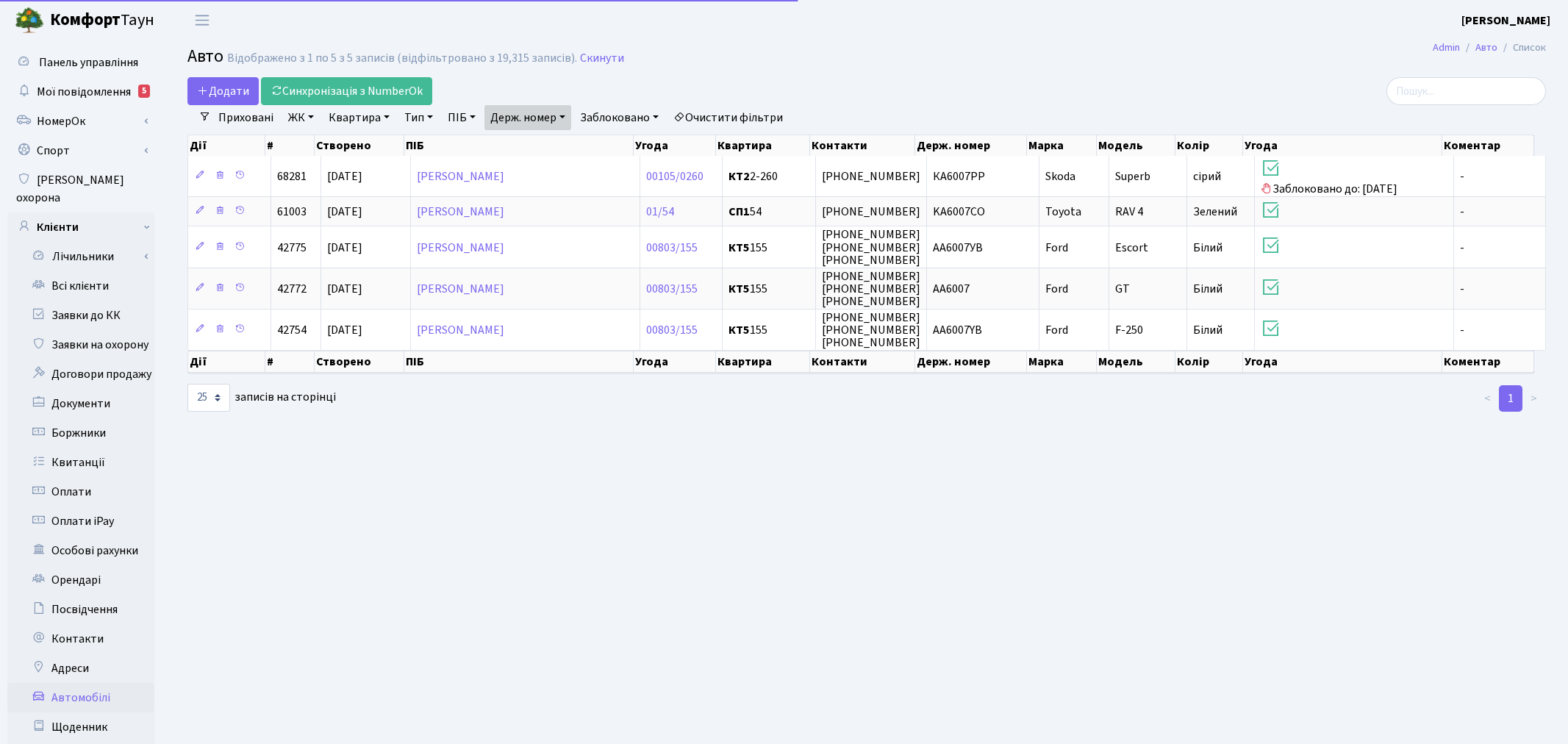
select select "25"
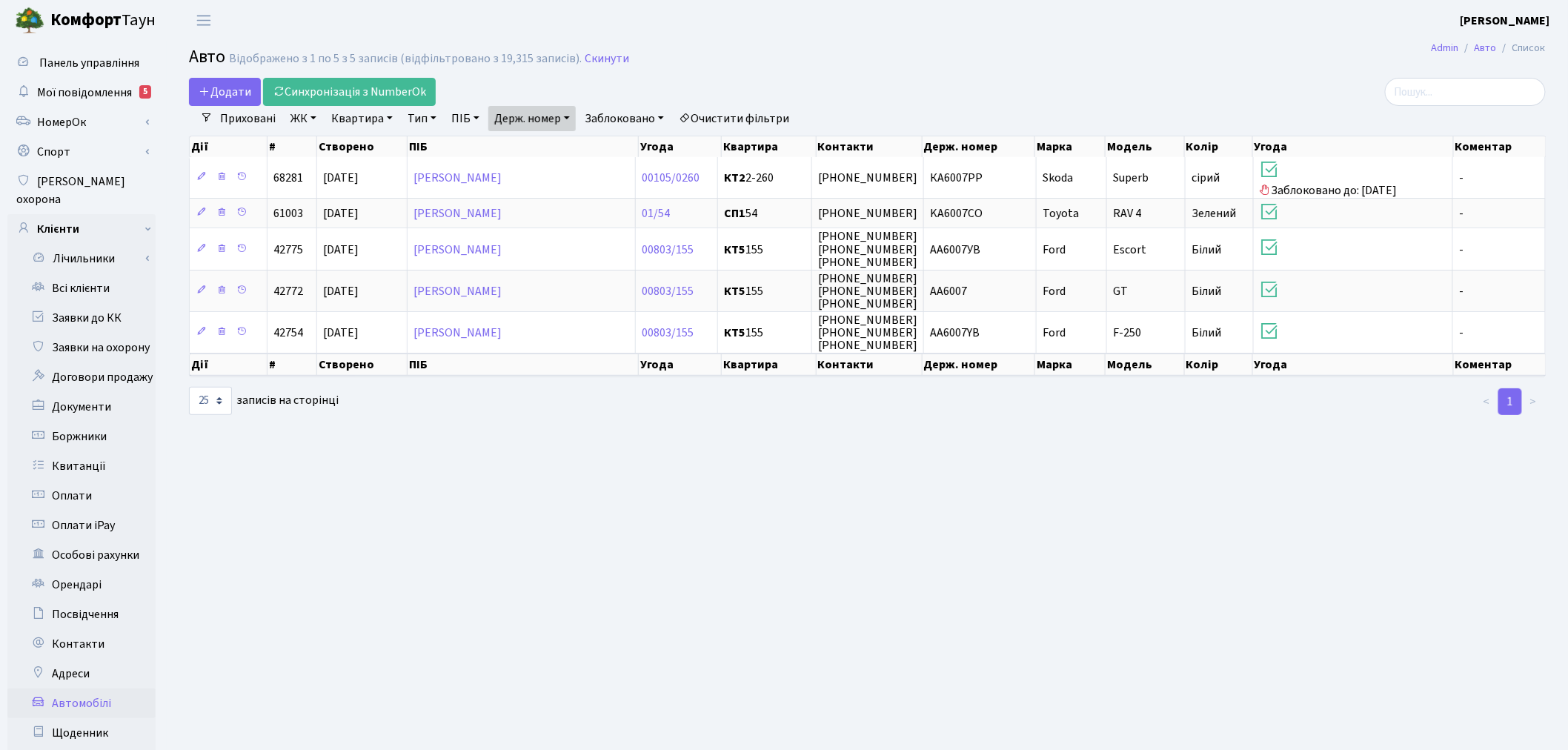
click at [106, 688] on link "Автомобілі" at bounding box center [81, 703] width 148 height 30
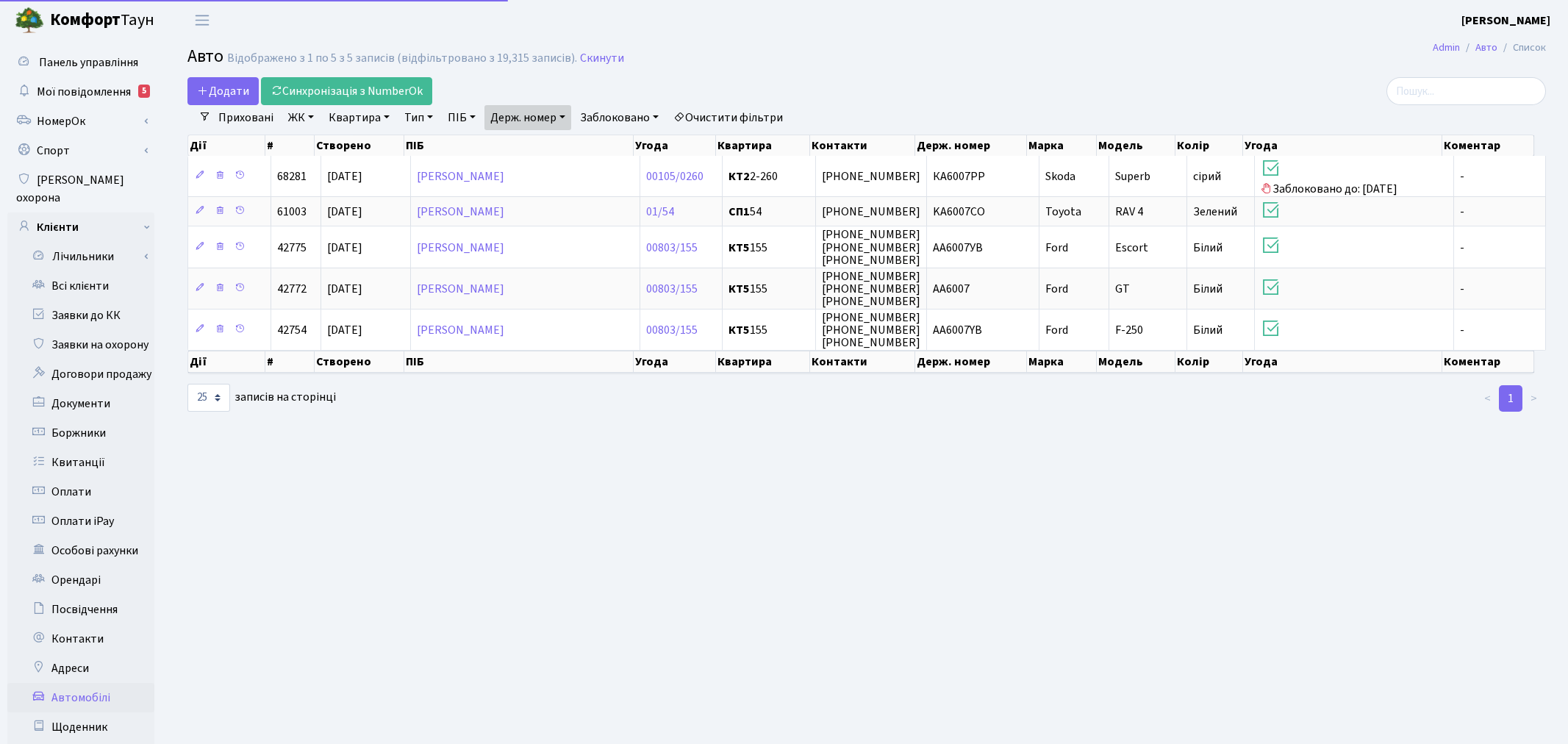
select select "25"
click at [547, 115] on link "Держ. номер" at bounding box center [528, 117] width 87 height 25
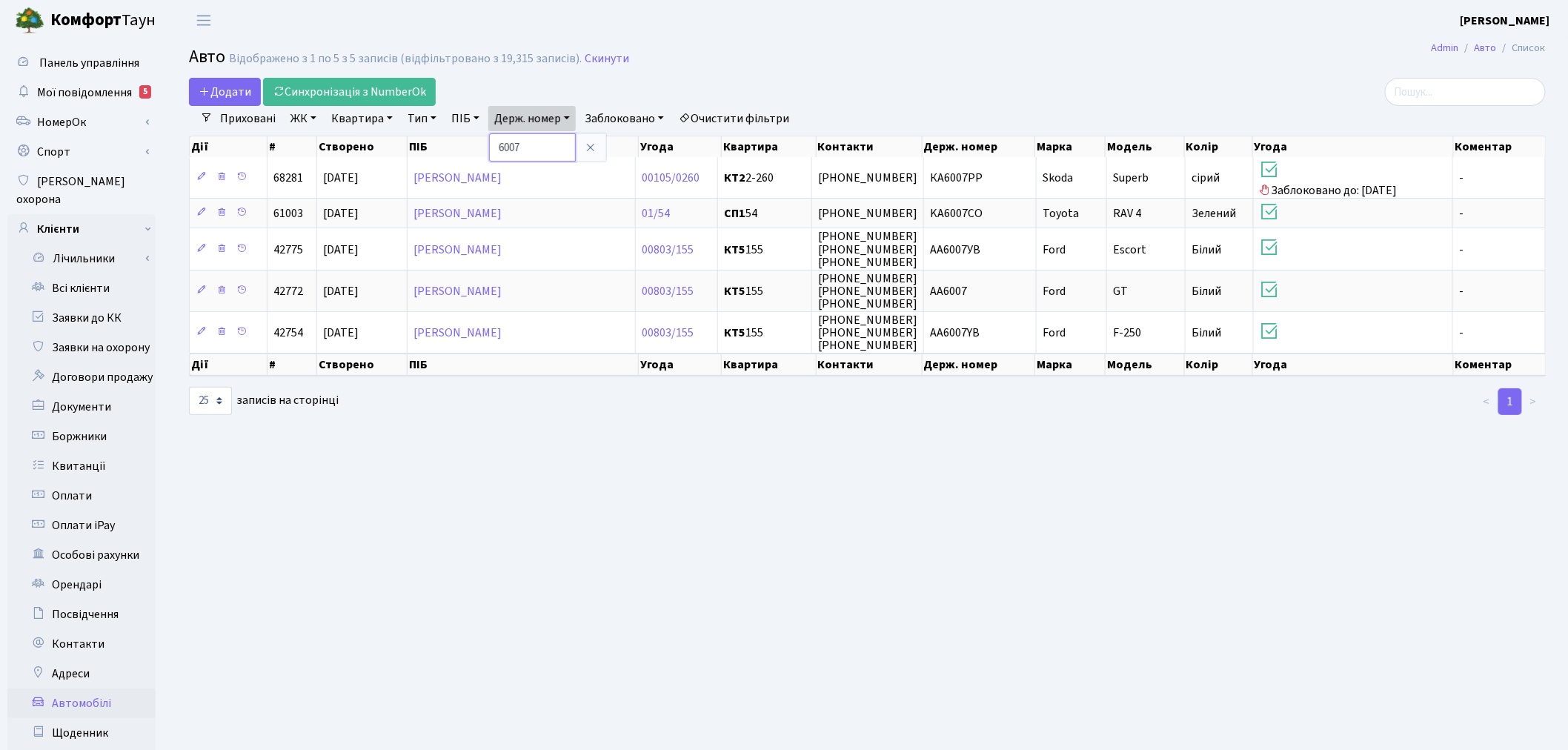
click at [549, 154] on input "6007" at bounding box center [531, 147] width 86 height 28
type input "2886"
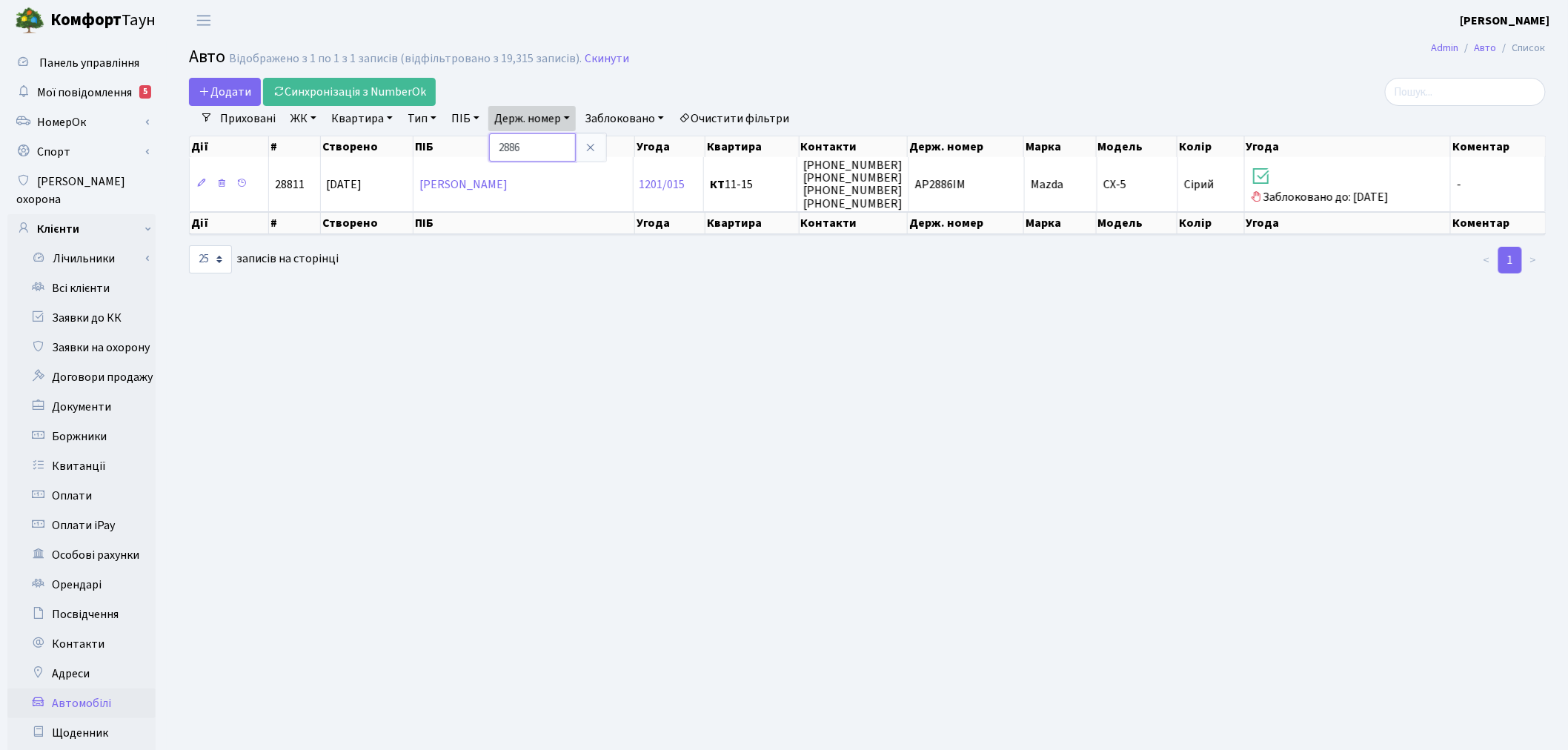
click at [560, 144] on input "2886" at bounding box center [531, 147] width 86 height 28
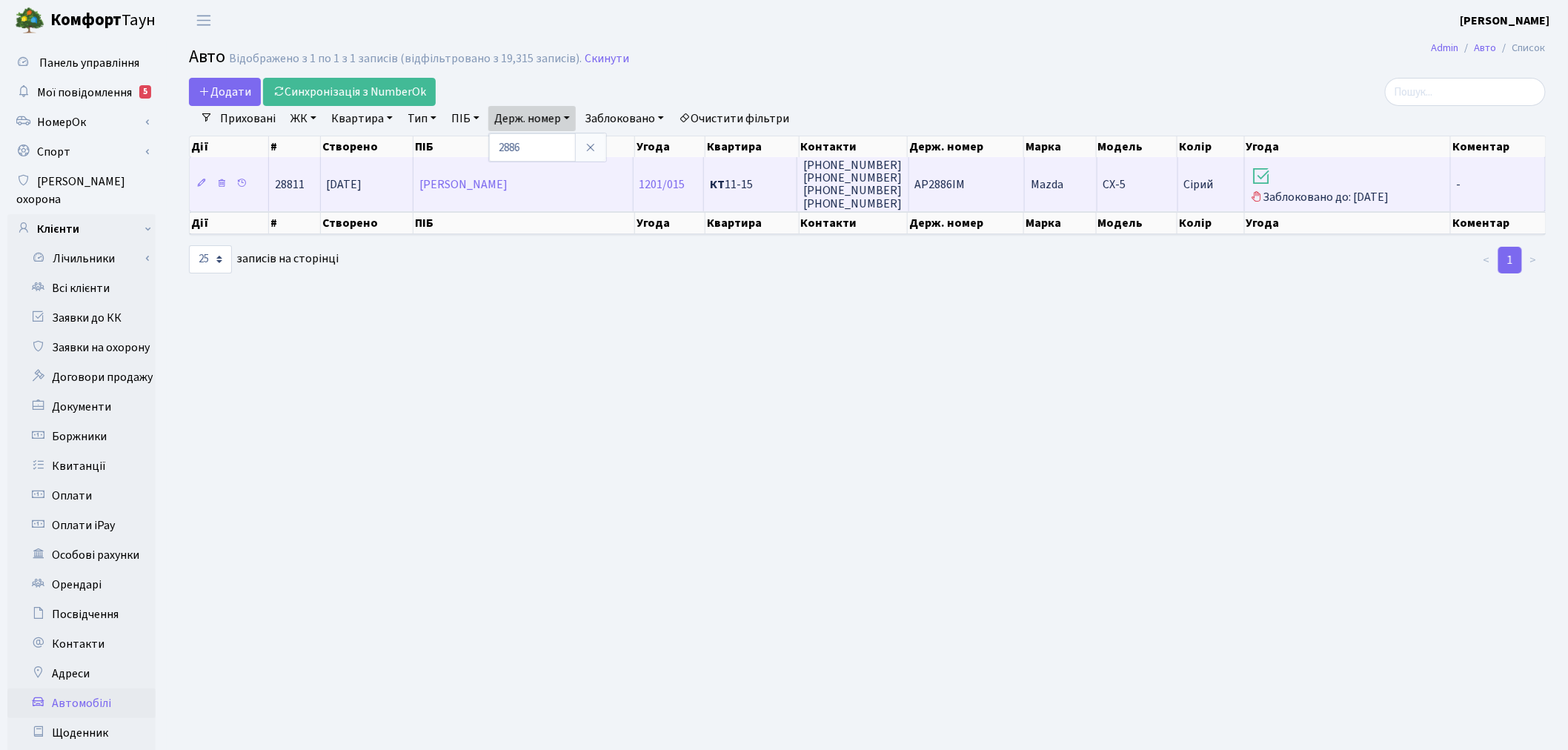
click at [1108, 187] on span "CX-5" at bounding box center [1114, 185] width 23 height 16
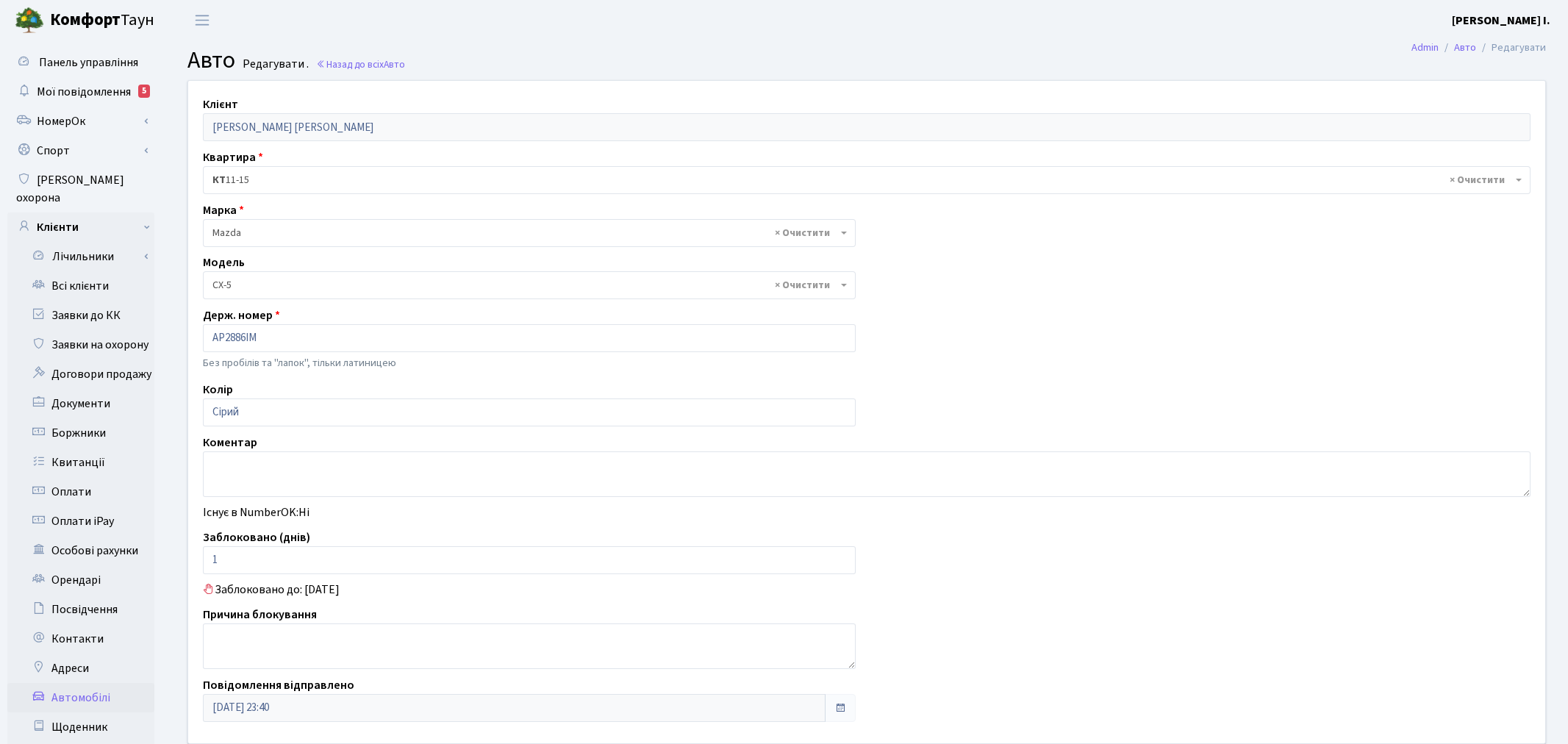
select select "1424"
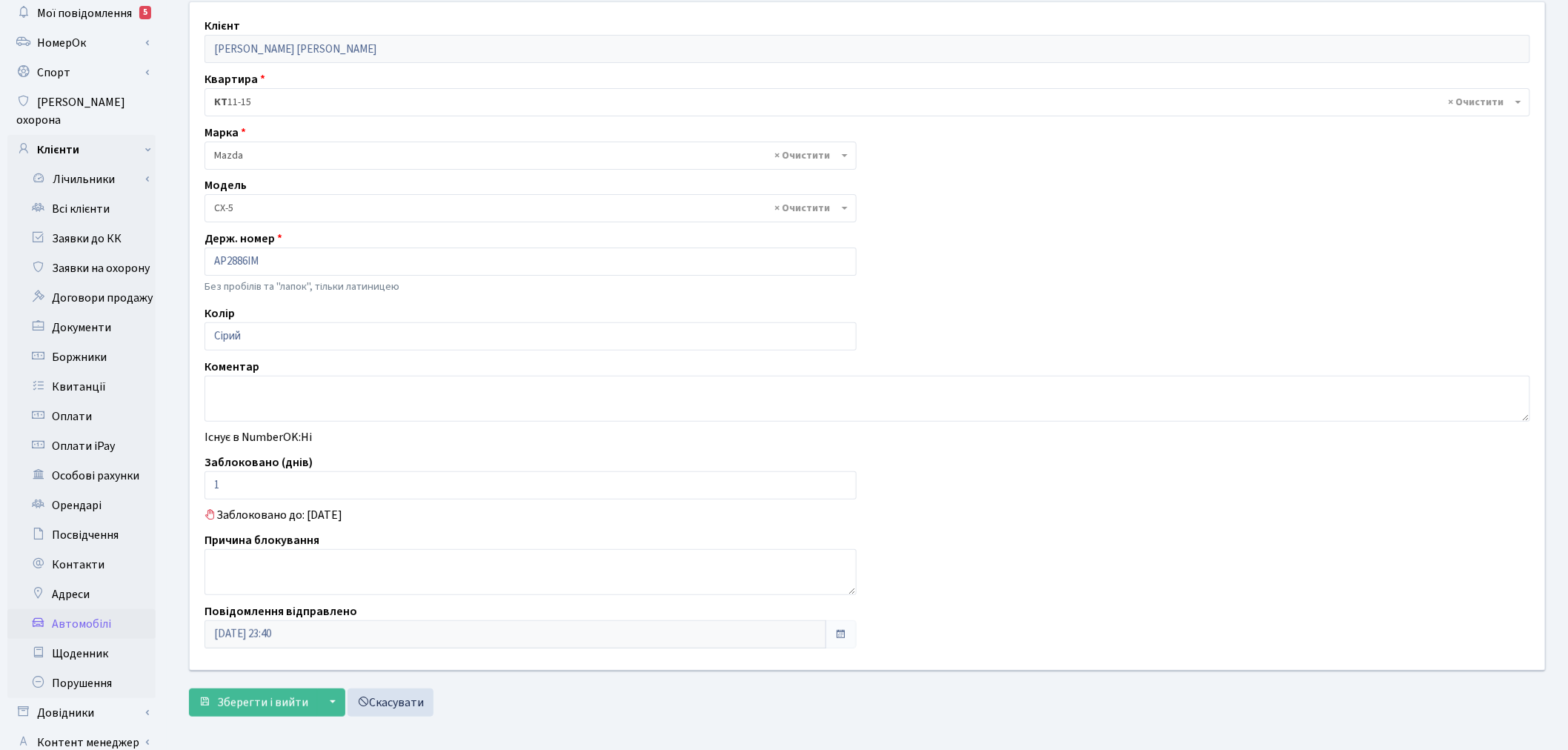
scroll to position [82, 0]
click at [262, 472] on input "1" at bounding box center [531, 482] width 652 height 28
type input "0"
click at [264, 702] on span "Зберегти і вийти" at bounding box center [263, 700] width 91 height 16
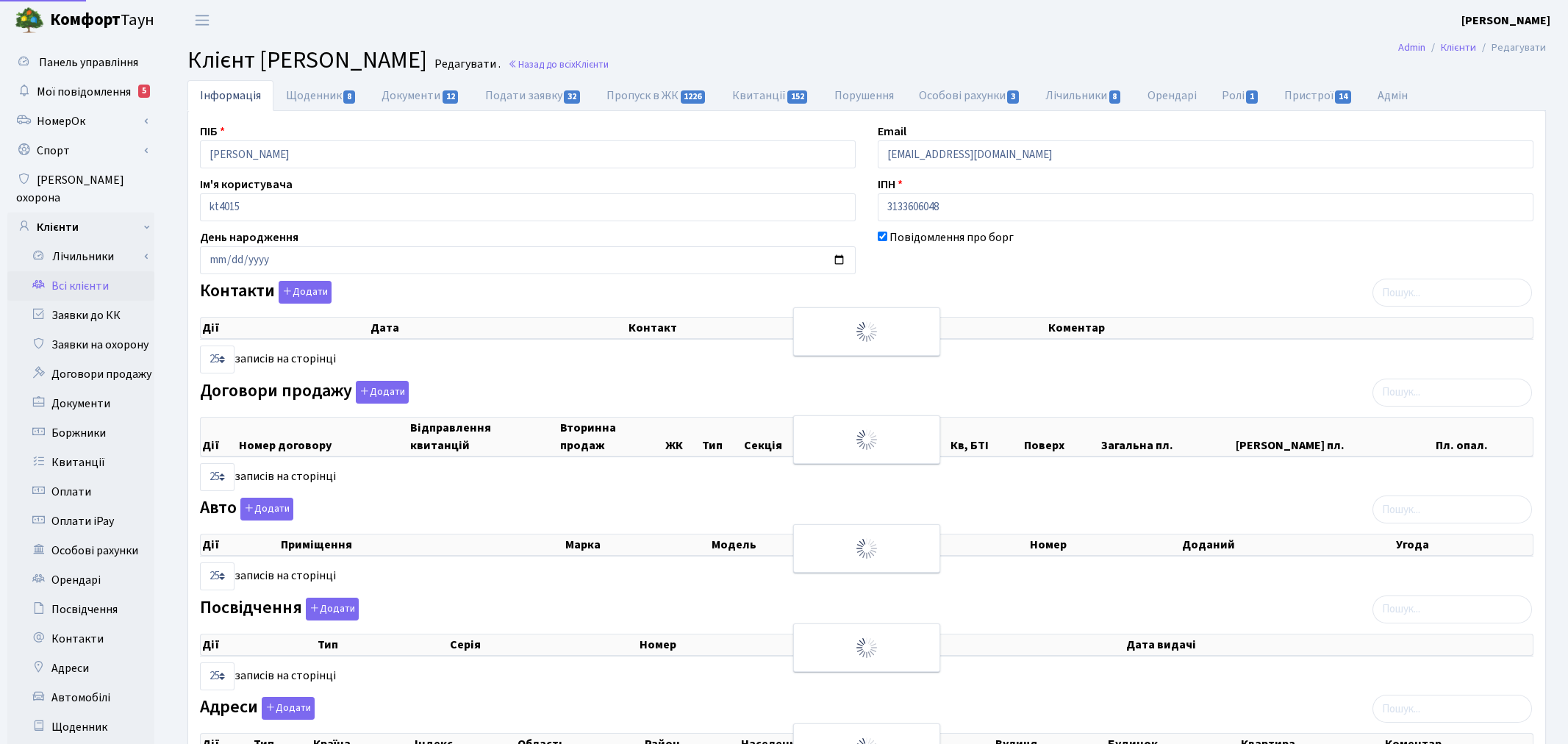
select select "25"
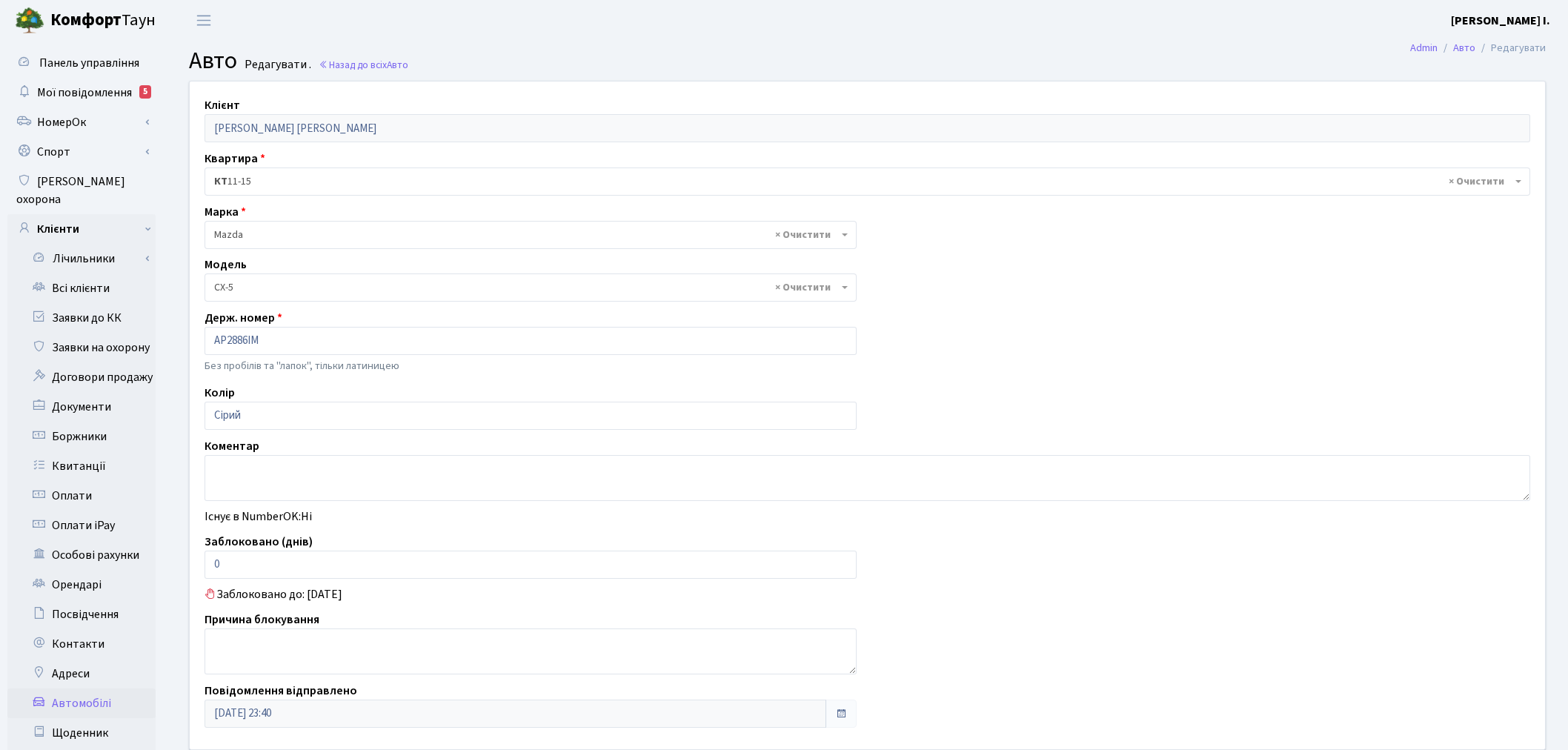
select select "1424"
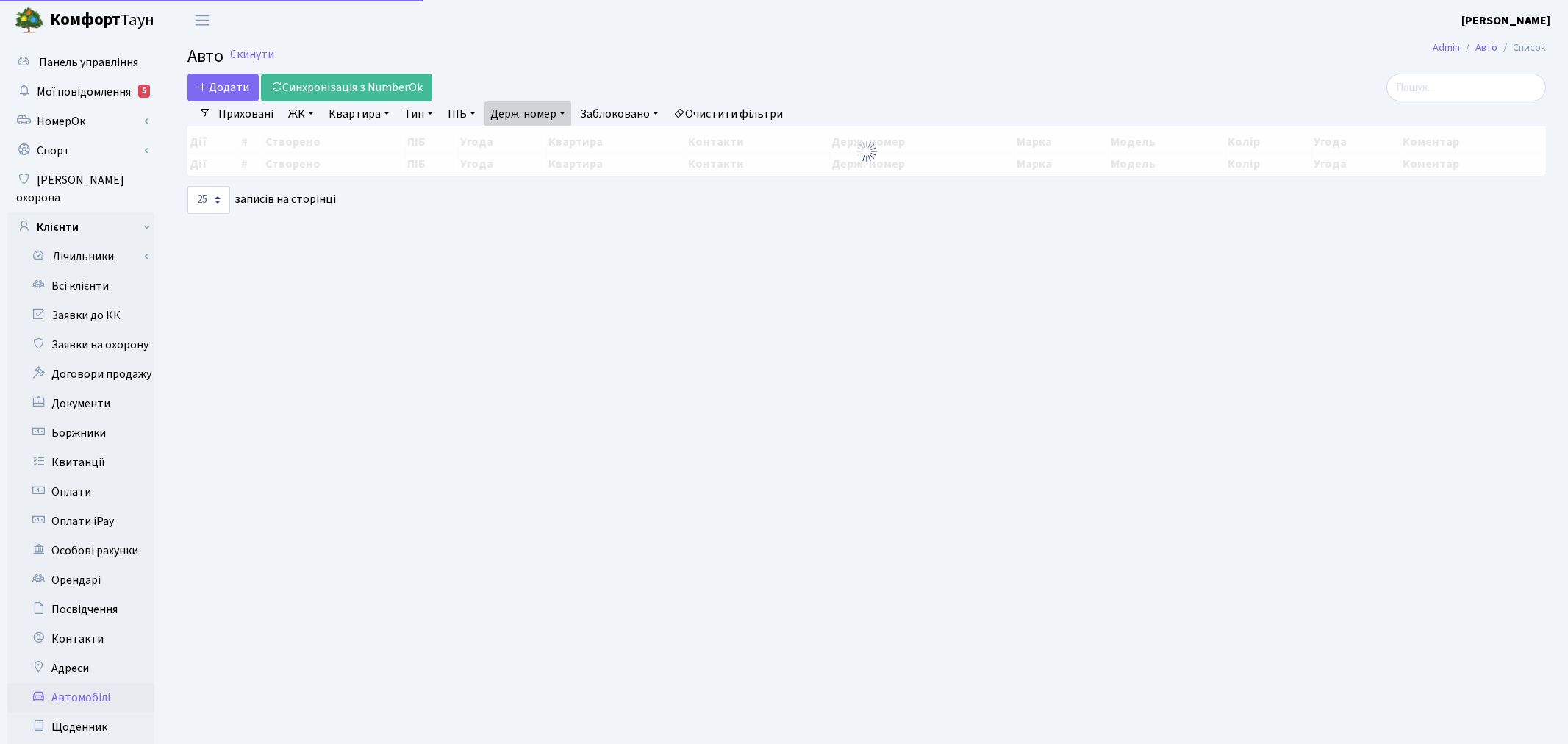
select select "25"
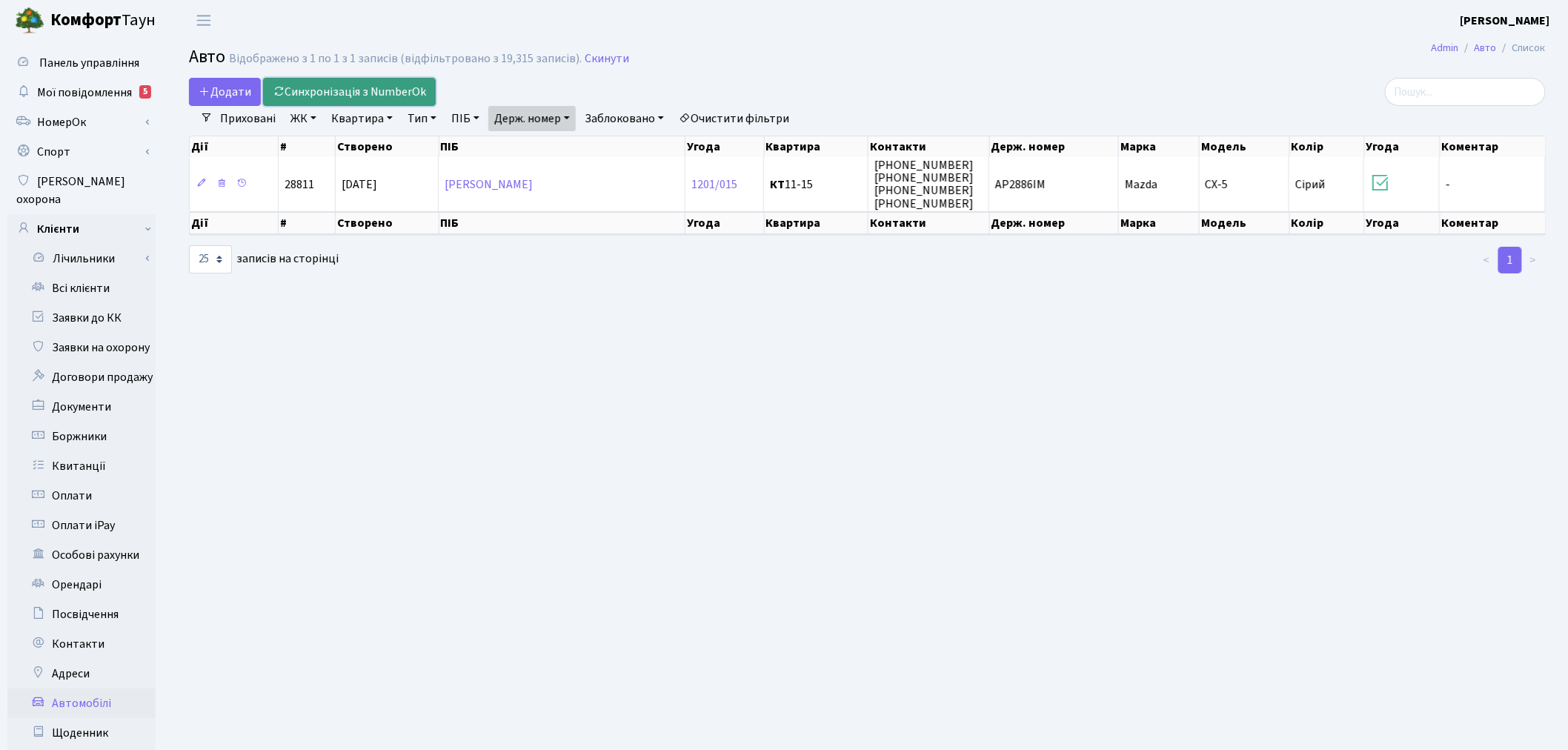
click at [376, 92] on link "Синхронізація з NumberOk" at bounding box center [349, 91] width 173 height 28
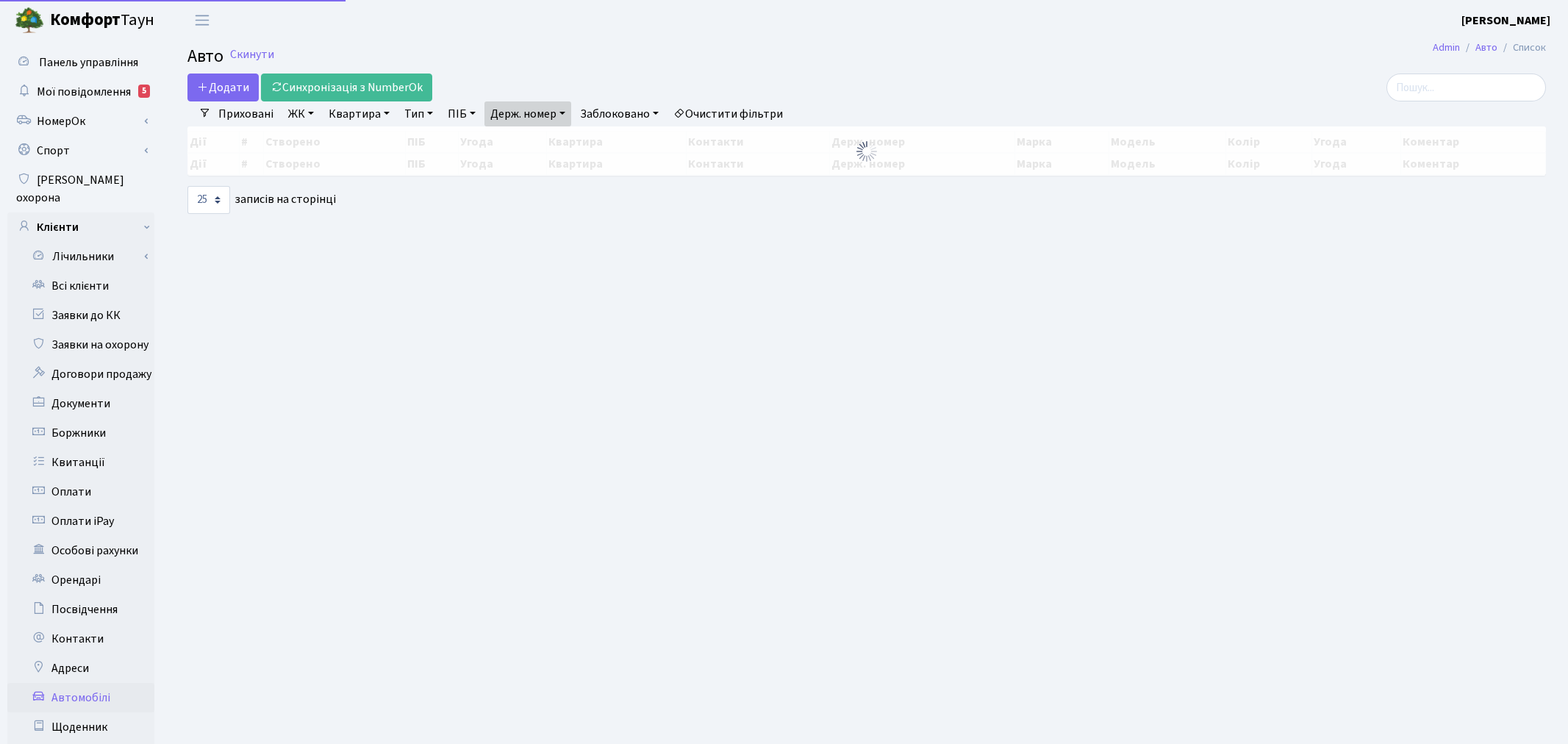
select select "25"
